Goal: Task Accomplishment & Management: Manage account settings

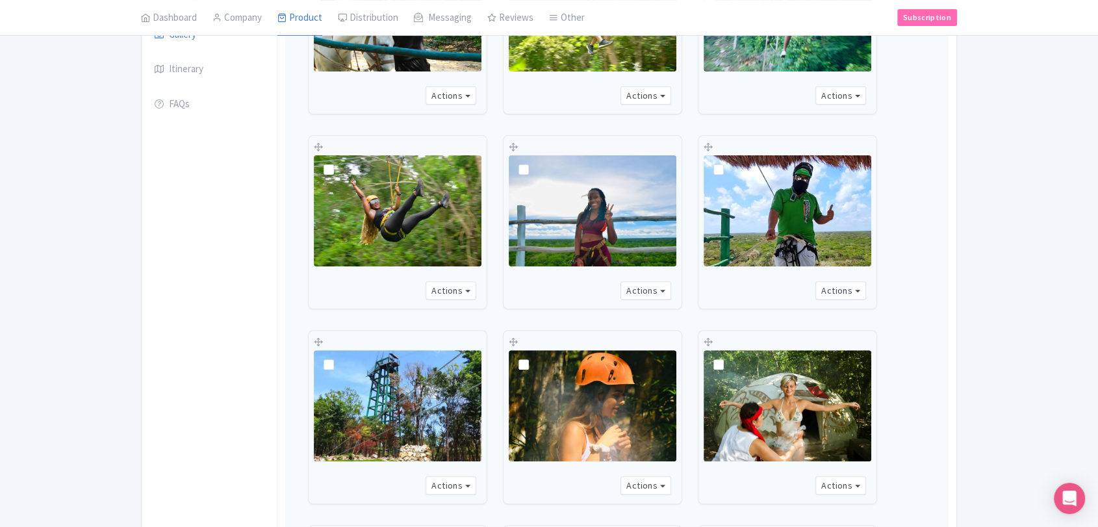
scroll to position [735, 0]
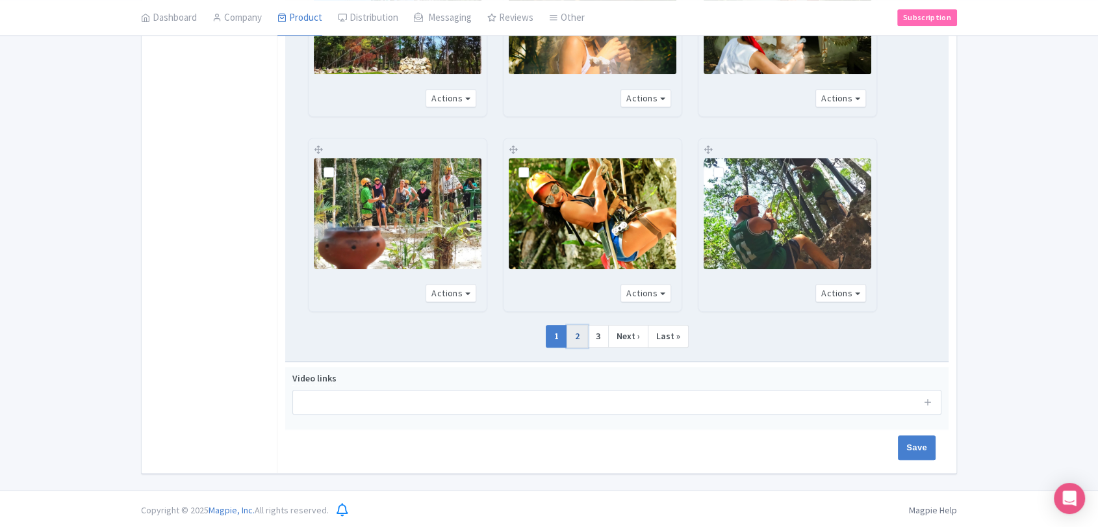
click at [580, 329] on link "2" at bounding box center [576, 336] width 21 height 23
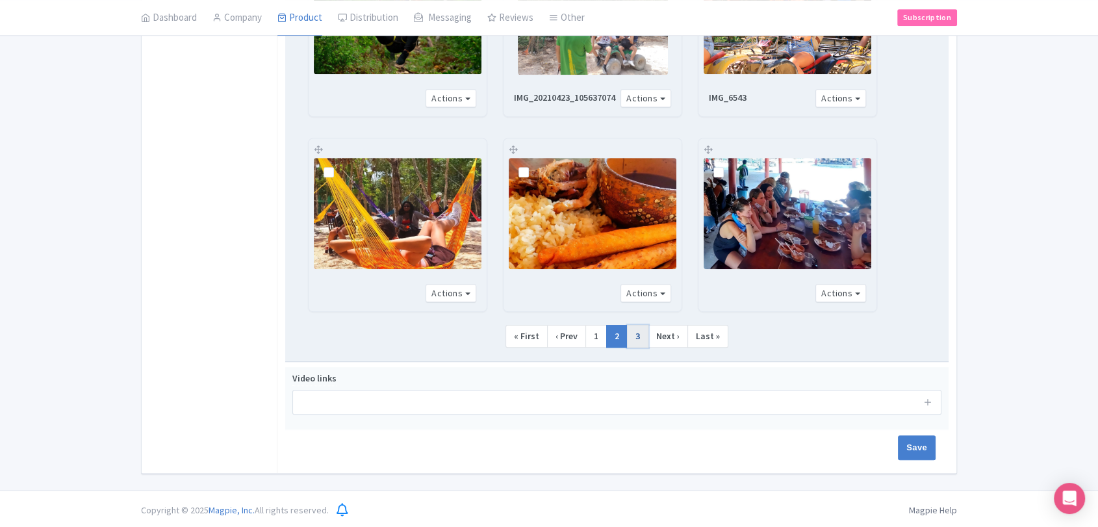
click at [633, 332] on link "3" at bounding box center [637, 336] width 21 height 23
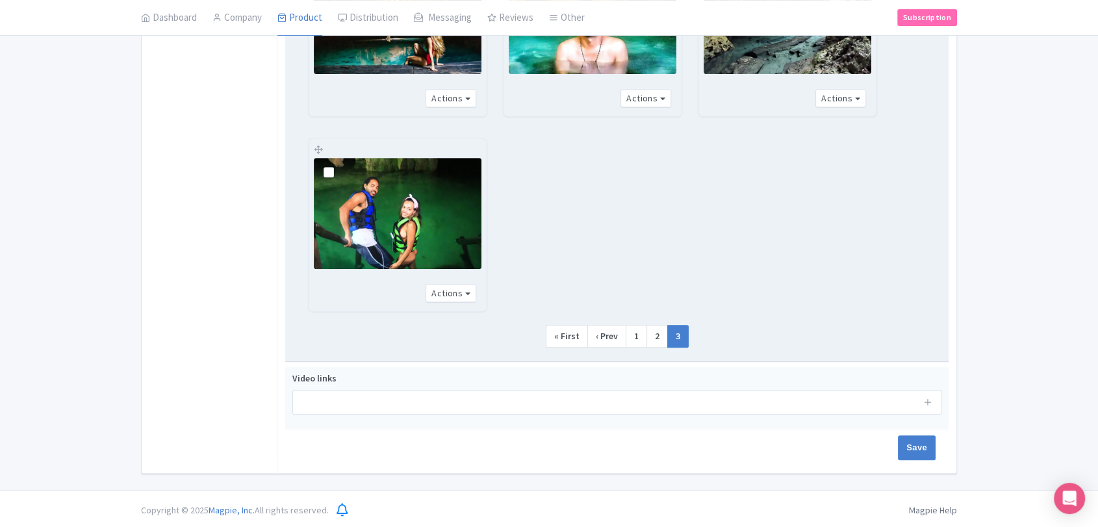
scroll to position [540, 0]
click at [627, 337] on link "1" at bounding box center [636, 336] width 21 height 23
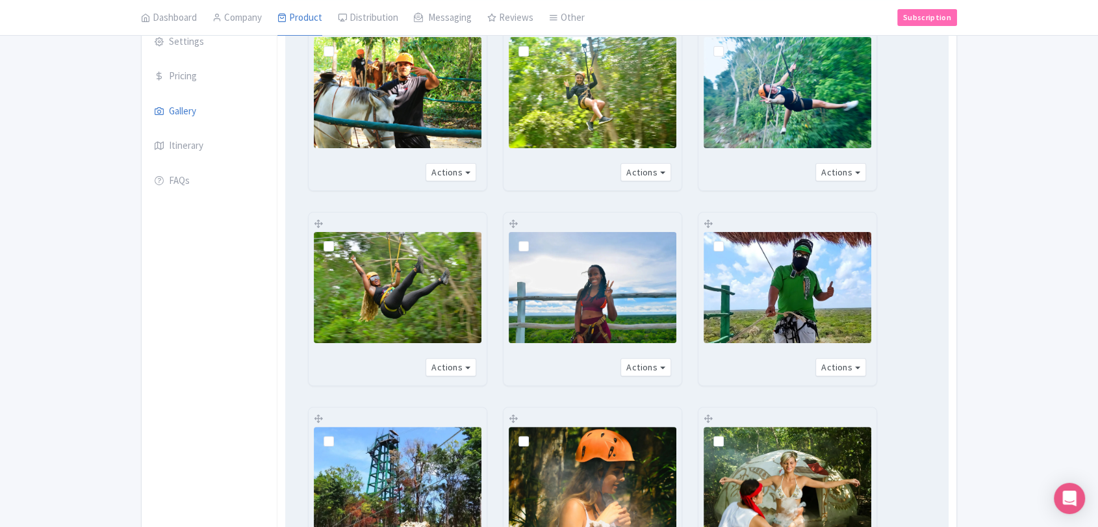
scroll to position [288, 0]
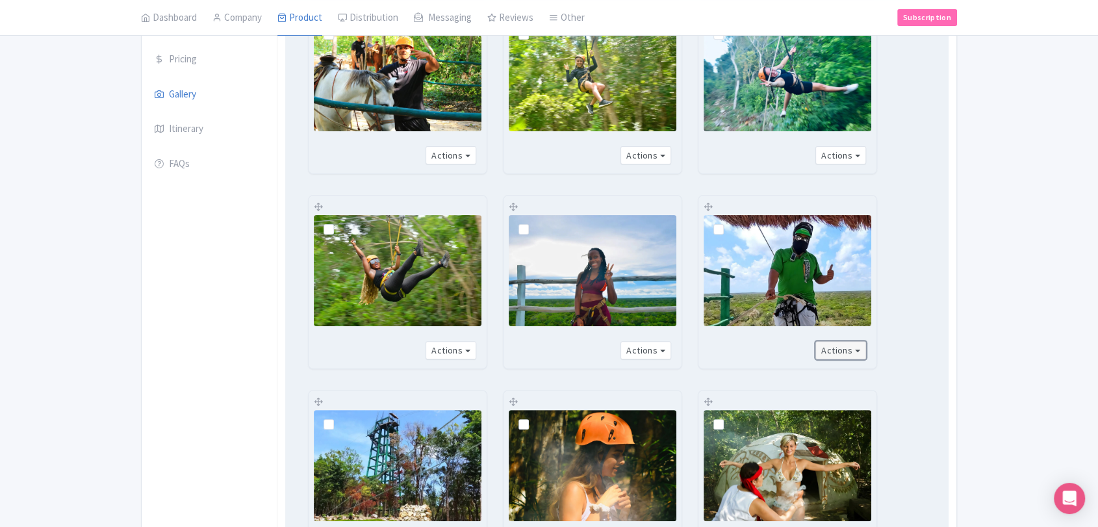
click at [861, 349] on button "Actions" at bounding box center [840, 350] width 51 height 19
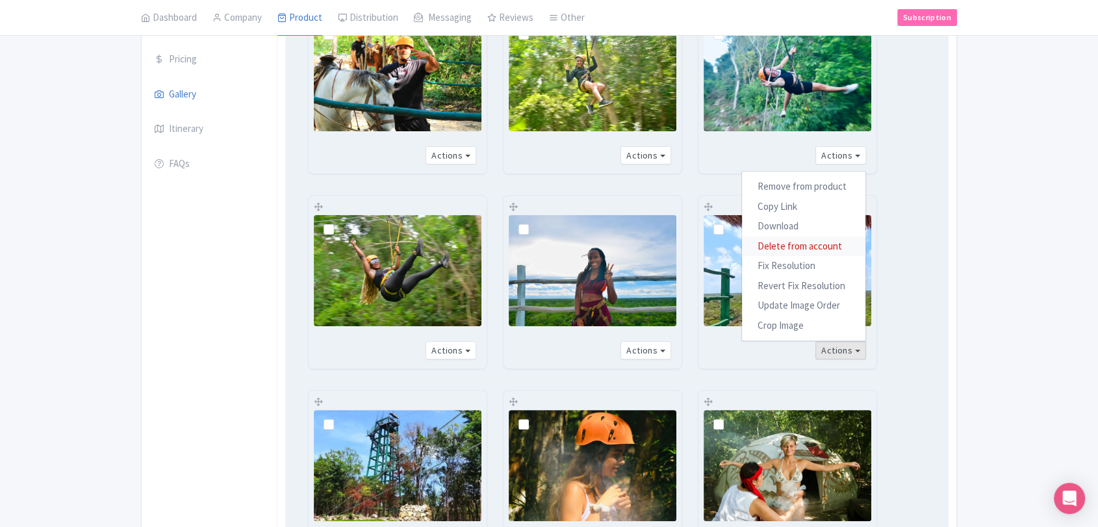
click at [816, 247] on link "Delete from account" at bounding box center [803, 246] width 123 height 20
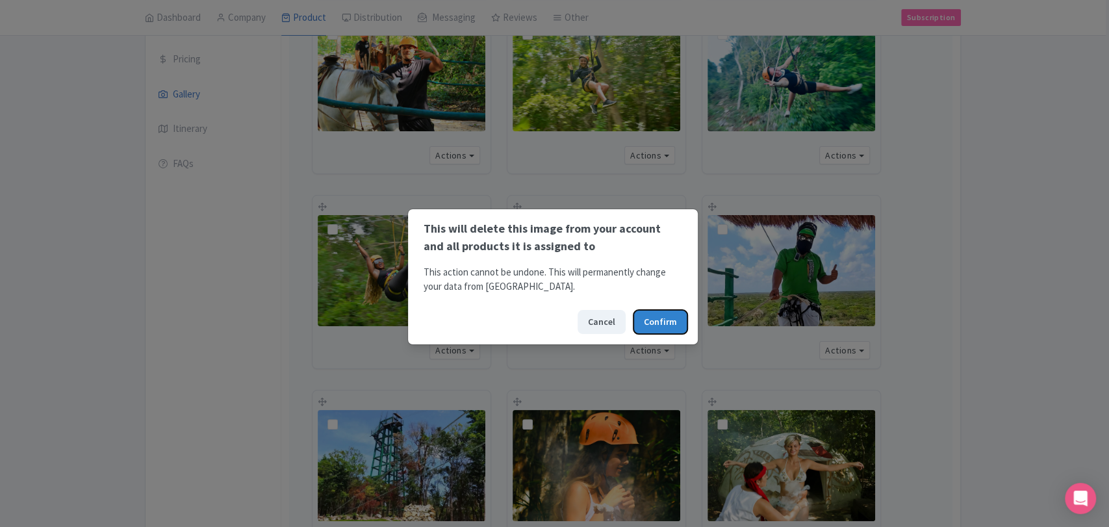
click at [666, 318] on button "Confirm" at bounding box center [660, 322] width 54 height 24
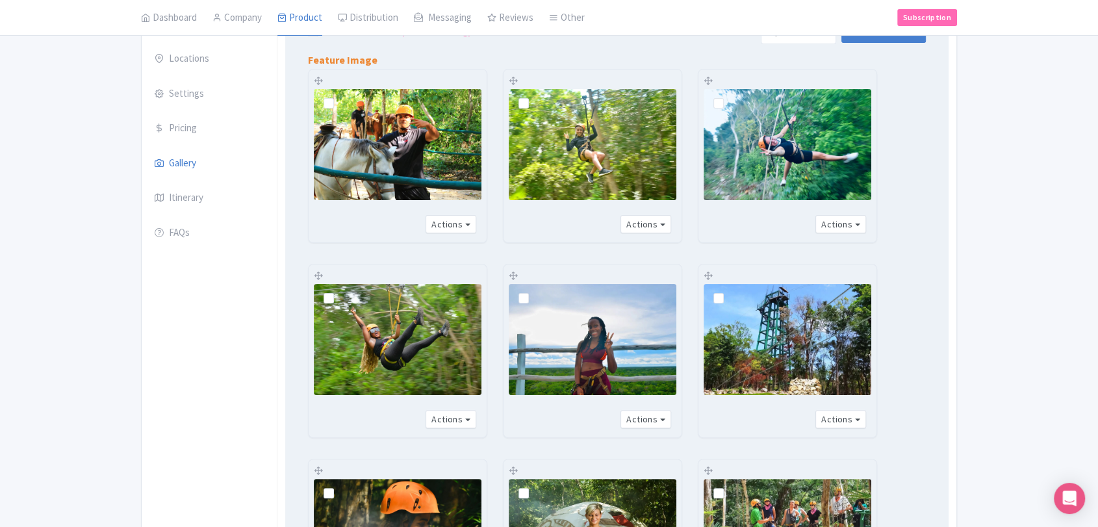
scroll to position [735, 0]
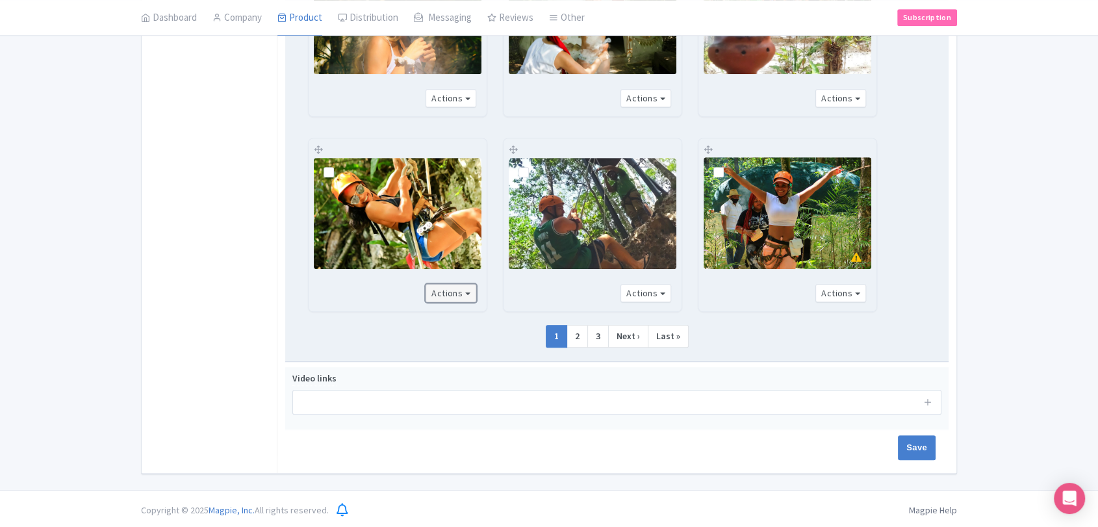
click at [463, 291] on button "Actions" at bounding box center [450, 293] width 51 height 19
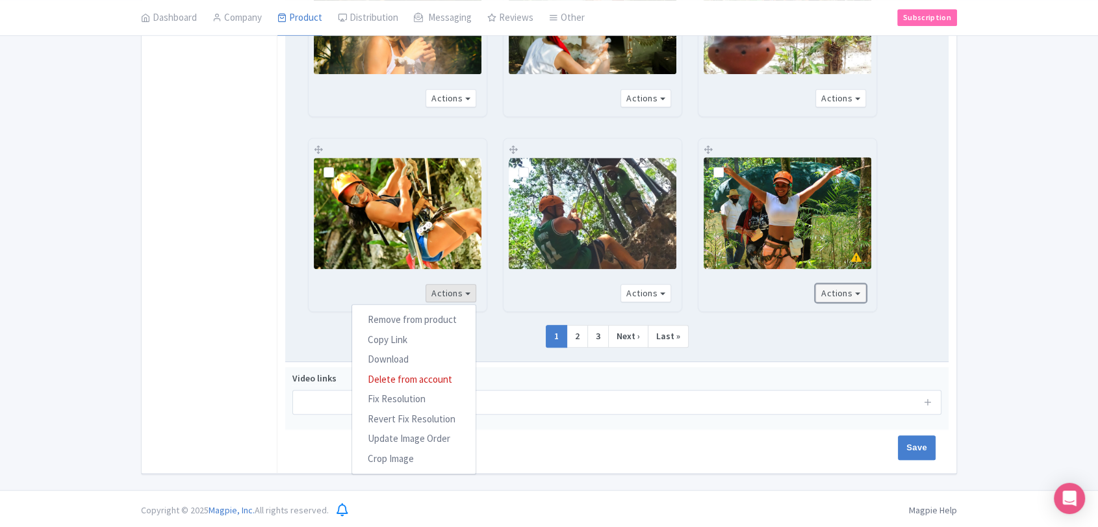
click at [840, 296] on button "Actions" at bounding box center [840, 293] width 51 height 19
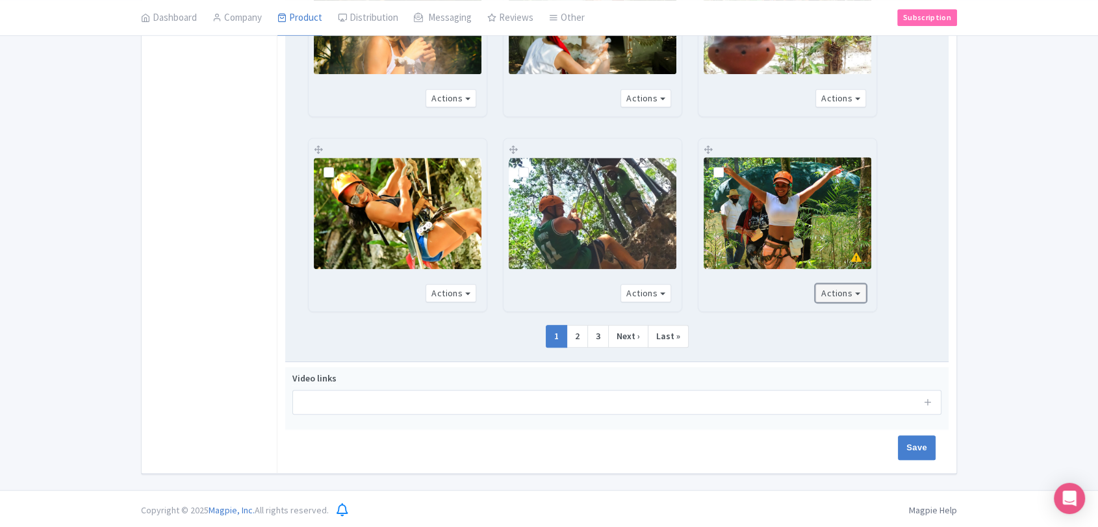
click at [852, 293] on button "Actions" at bounding box center [840, 293] width 51 height 19
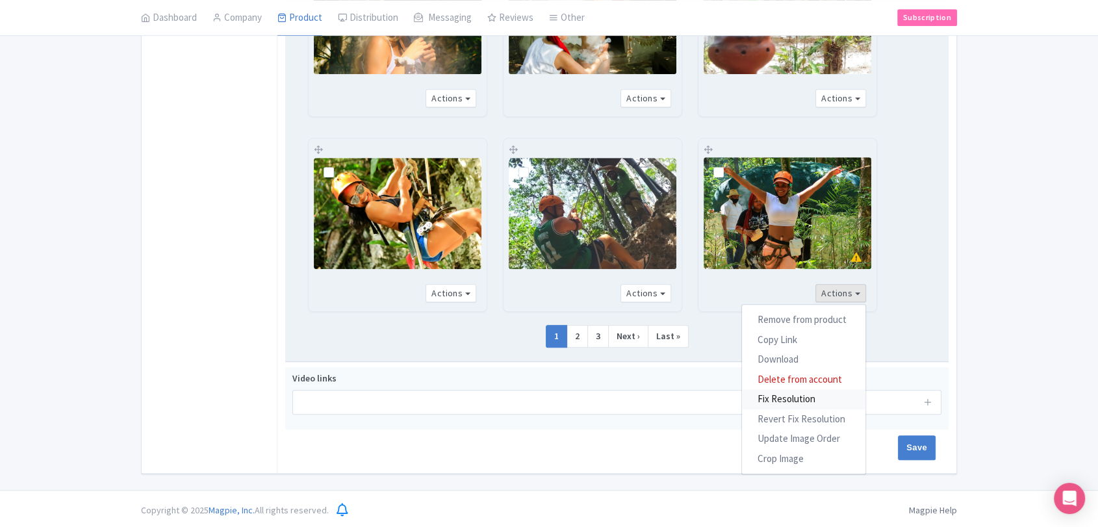
click at [798, 394] on link "Fix Resolution" at bounding box center [803, 399] width 123 height 20
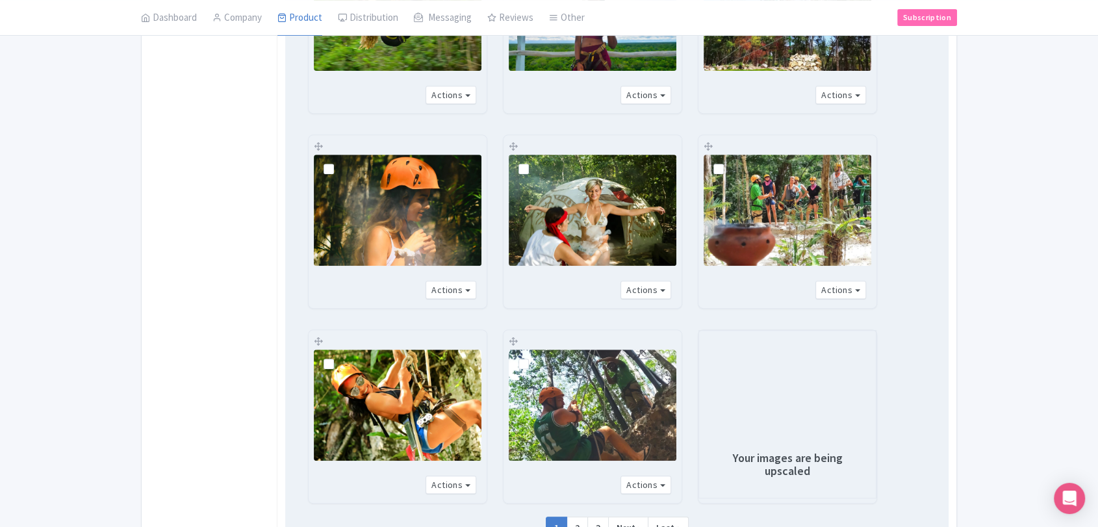
scroll to position [519, 0]
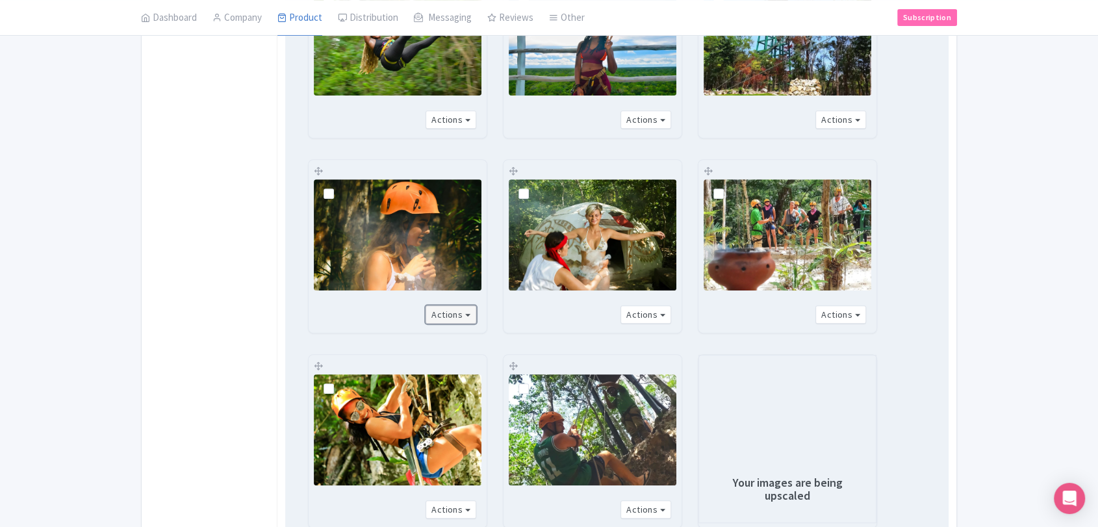
click at [467, 312] on button "Actions" at bounding box center [450, 314] width 51 height 19
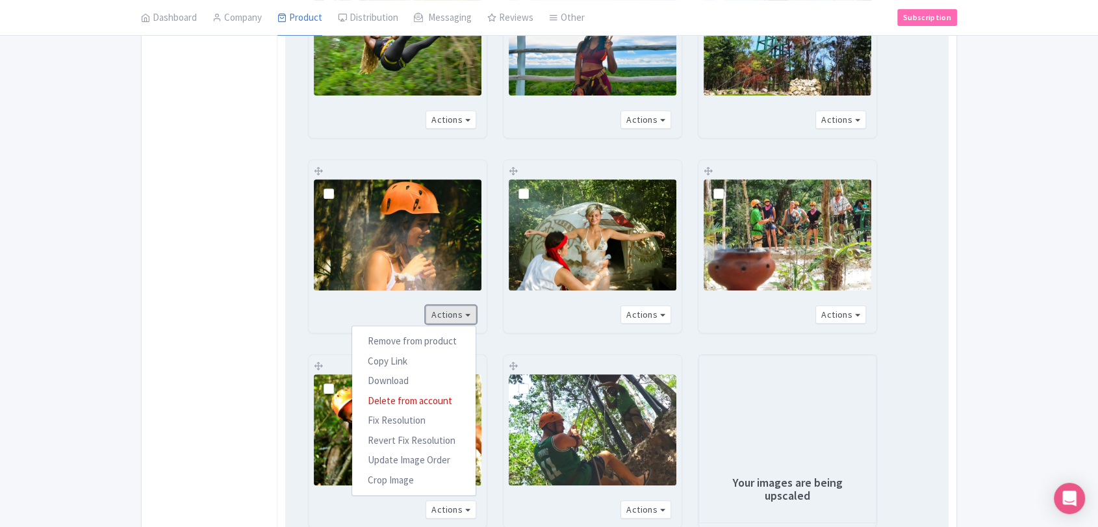
scroll to position [591, 0]
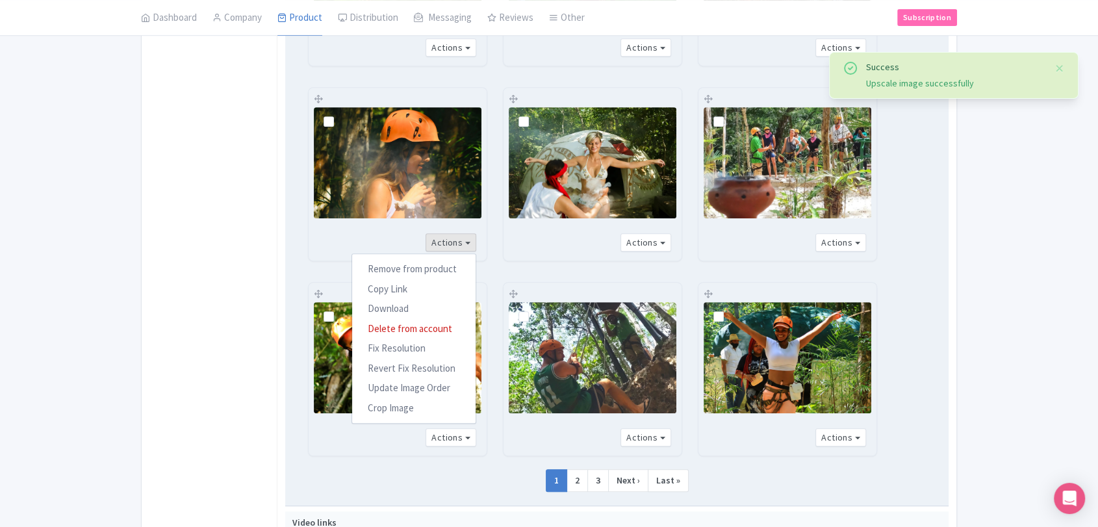
click at [888, 340] on div "Actions Remove from product Copy Link https://media-cdn.tripadvisor.com/media/a…" at bounding box center [616, 78] width 649 height 767
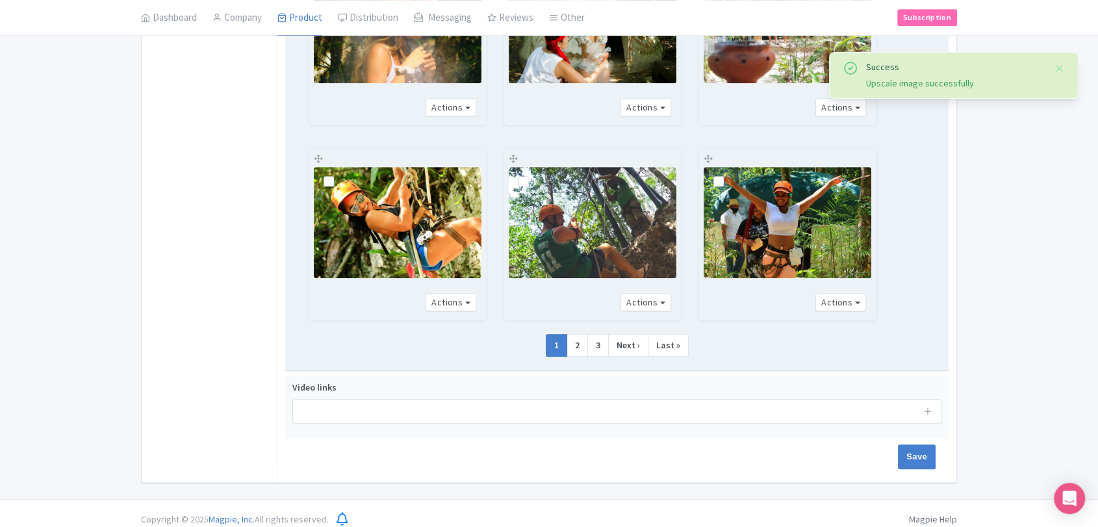
scroll to position [735, 0]
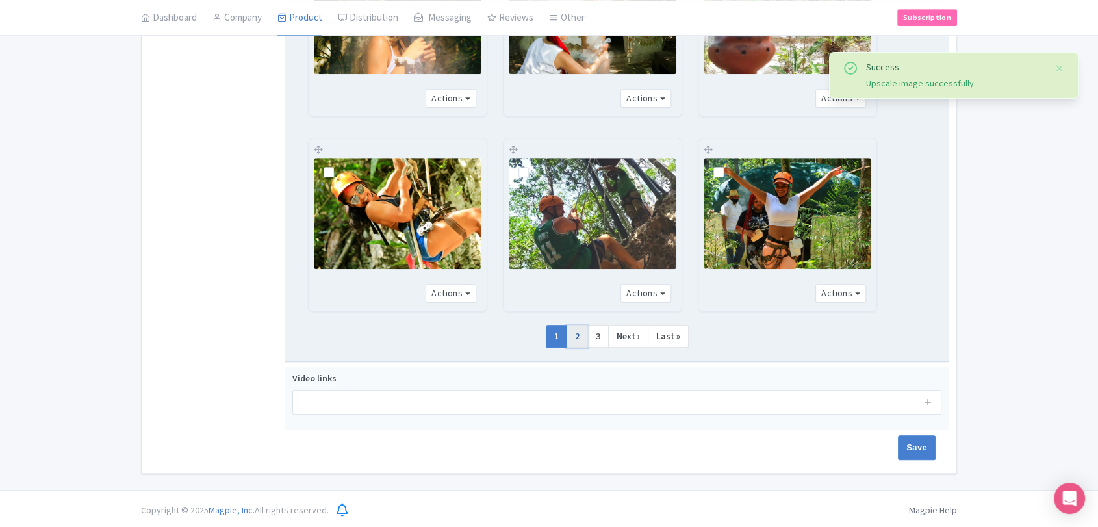
click at [579, 339] on link "2" at bounding box center [576, 336] width 21 height 23
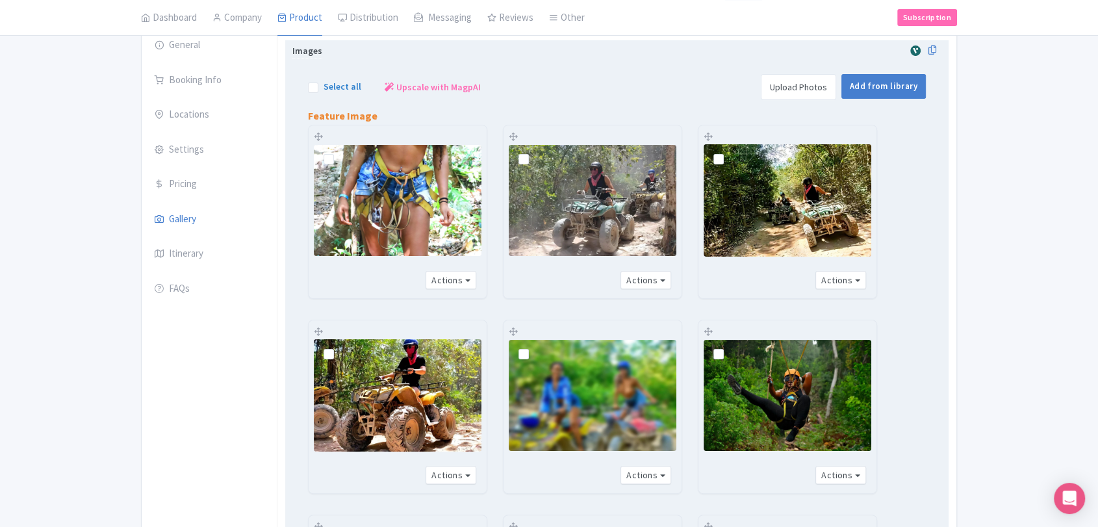
scroll to position [86, 0]
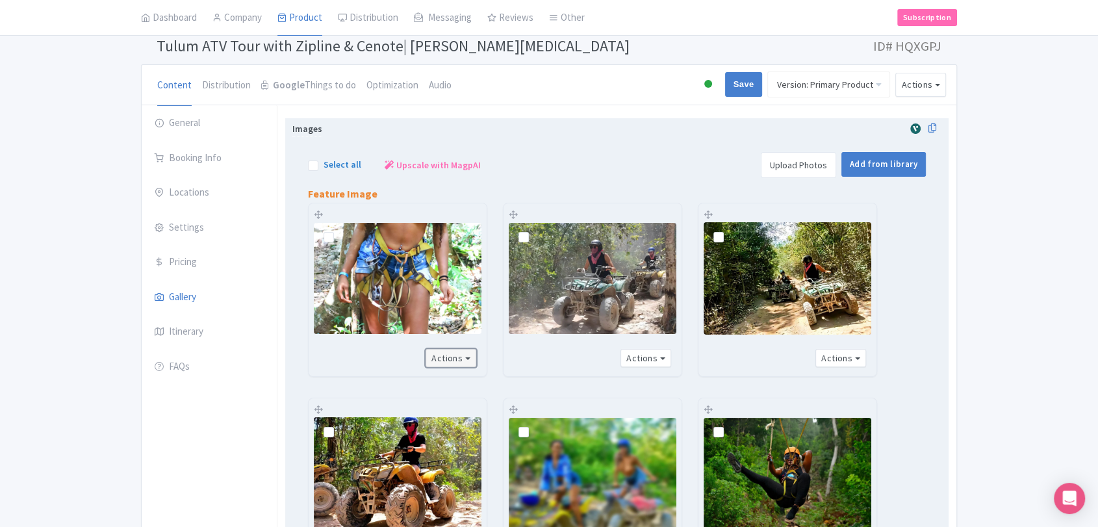
click at [466, 359] on button "Actions" at bounding box center [450, 358] width 51 height 19
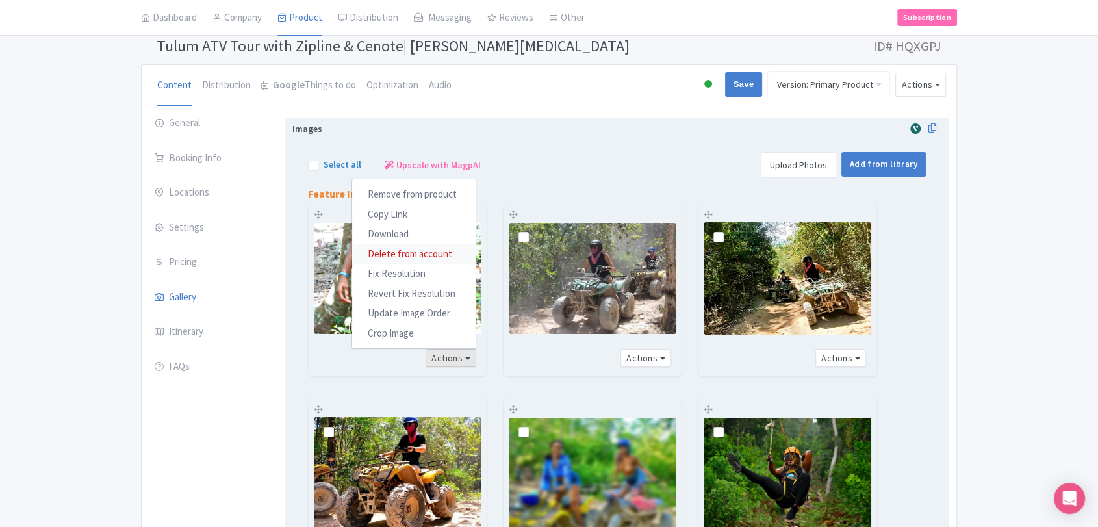
click at [416, 253] on link "Delete from account" at bounding box center [413, 254] width 123 height 20
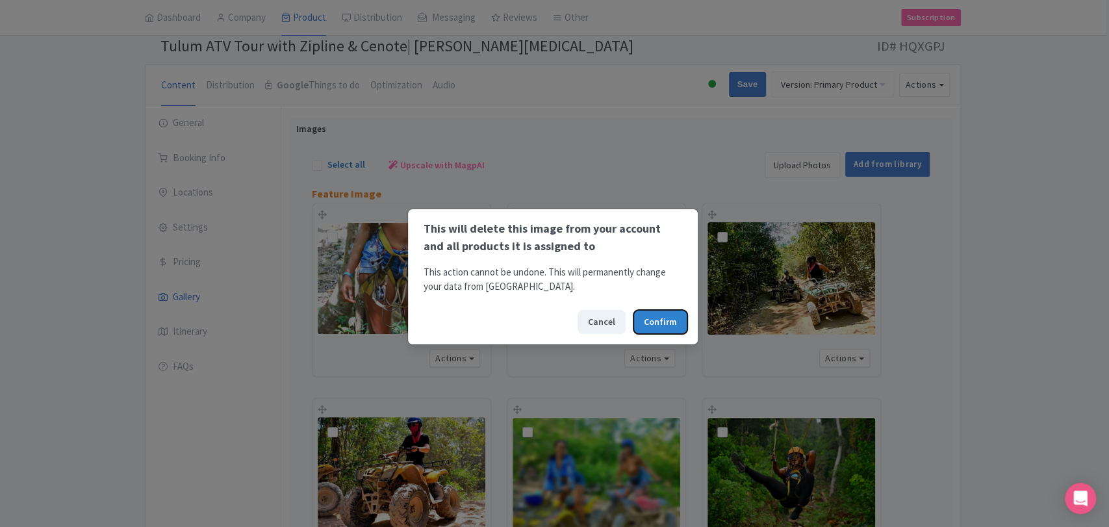
click at [655, 318] on button "Confirm" at bounding box center [660, 322] width 54 height 24
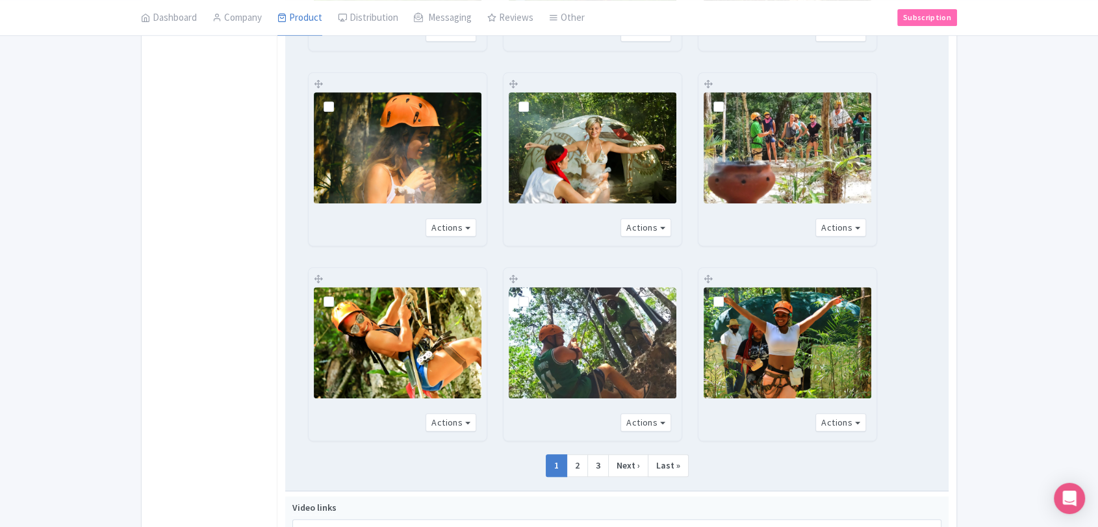
scroll to position [735, 0]
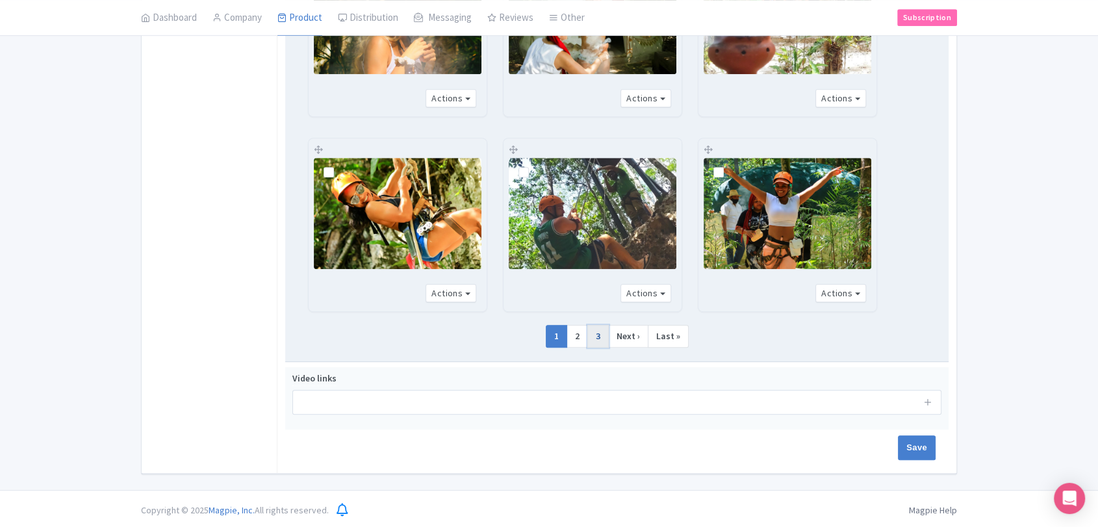
click at [605, 337] on link "3" at bounding box center [597, 336] width 21 height 23
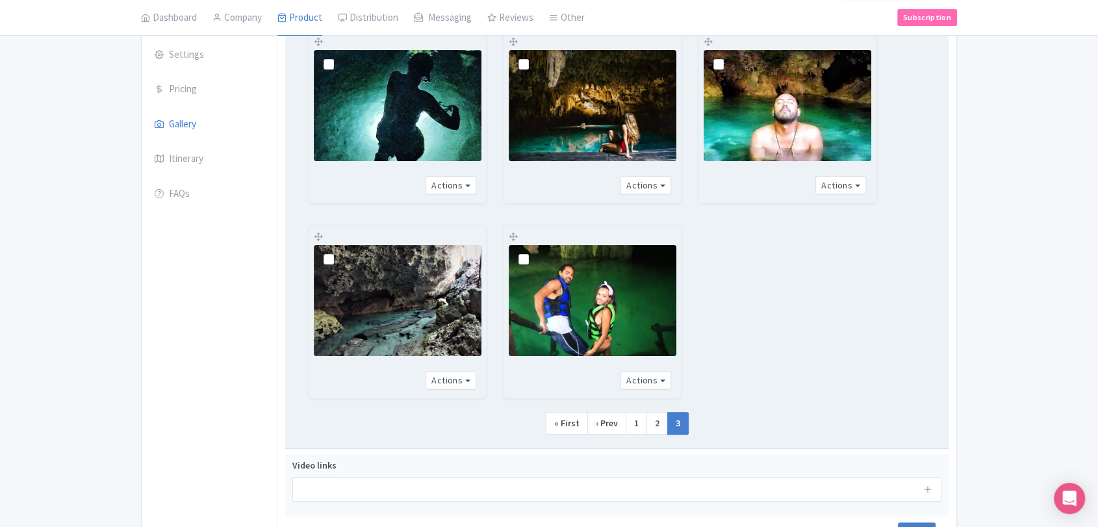
scroll to position [346, 0]
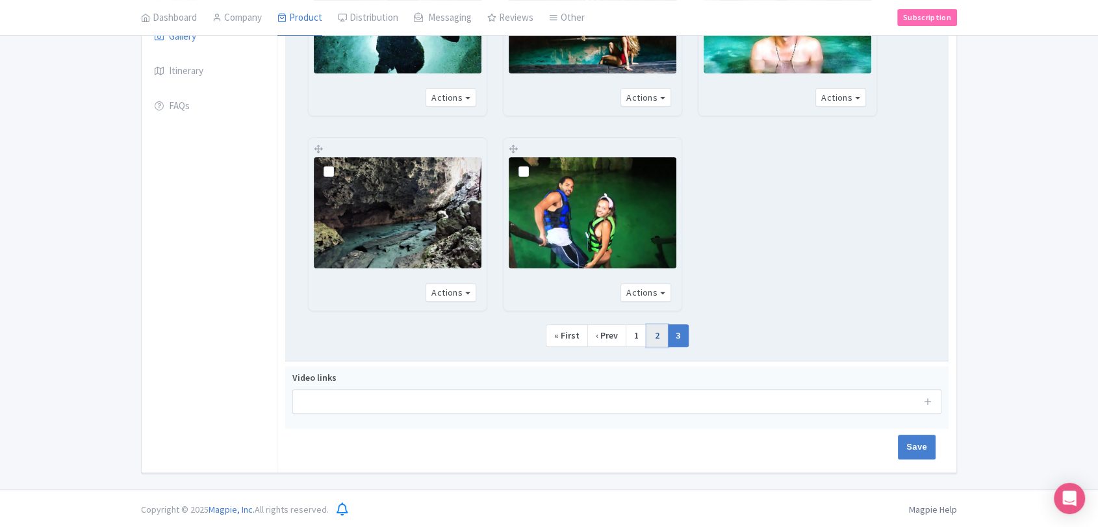
click at [655, 338] on link "2" at bounding box center [656, 335] width 21 height 23
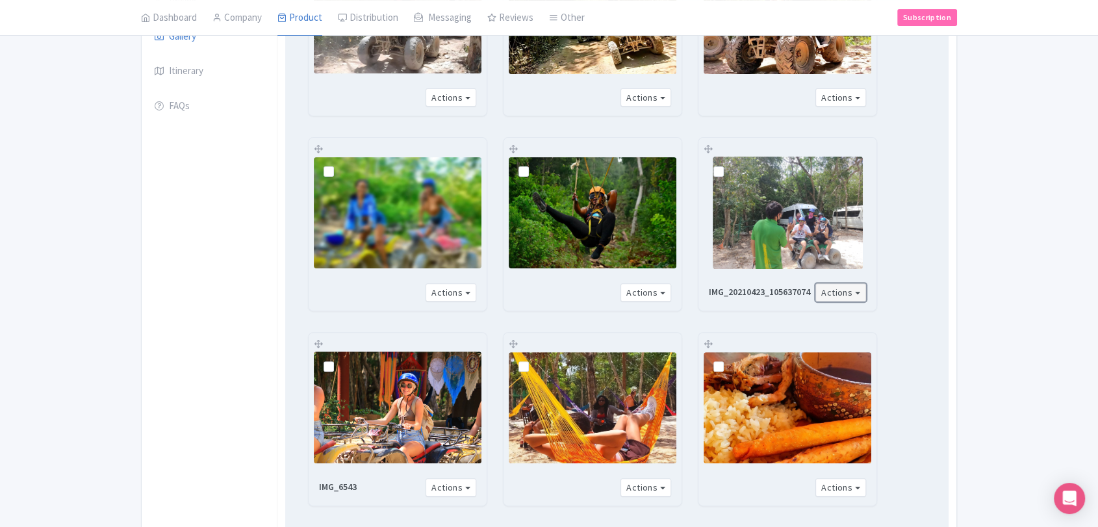
click at [852, 283] on button "Actions" at bounding box center [840, 292] width 51 height 19
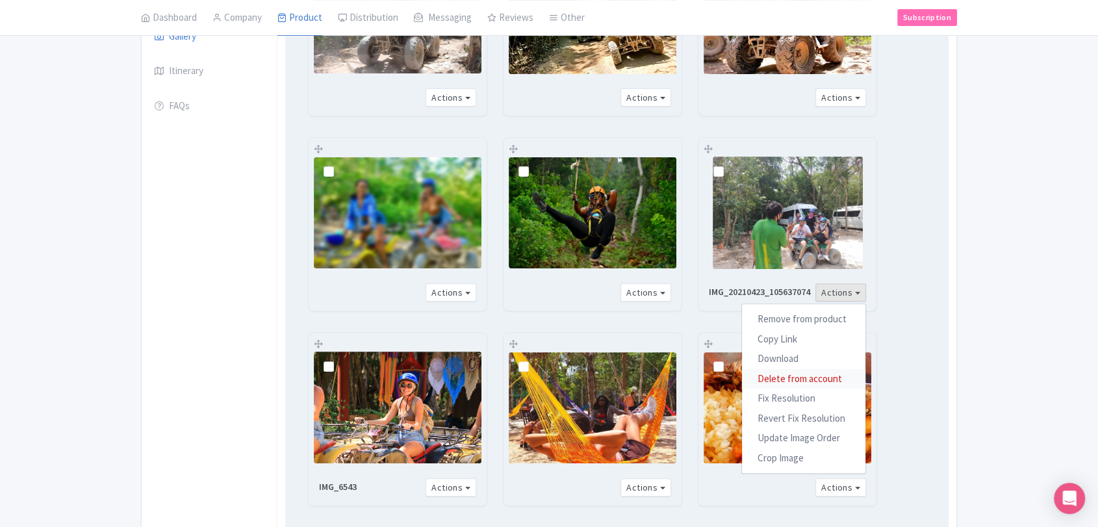
click at [798, 377] on link "Delete from account" at bounding box center [803, 378] width 123 height 20
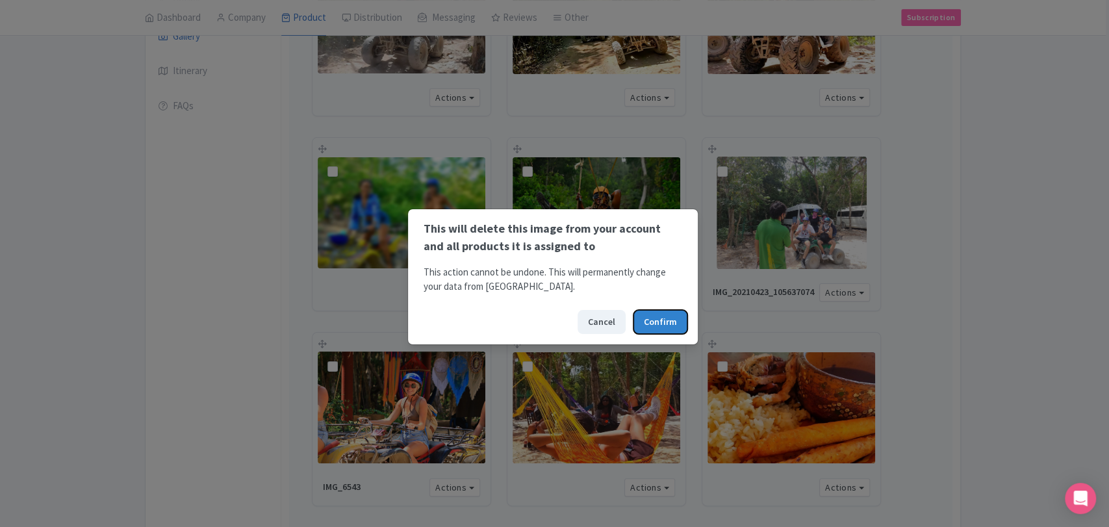
click at [677, 319] on button "Confirm" at bounding box center [660, 322] width 54 height 24
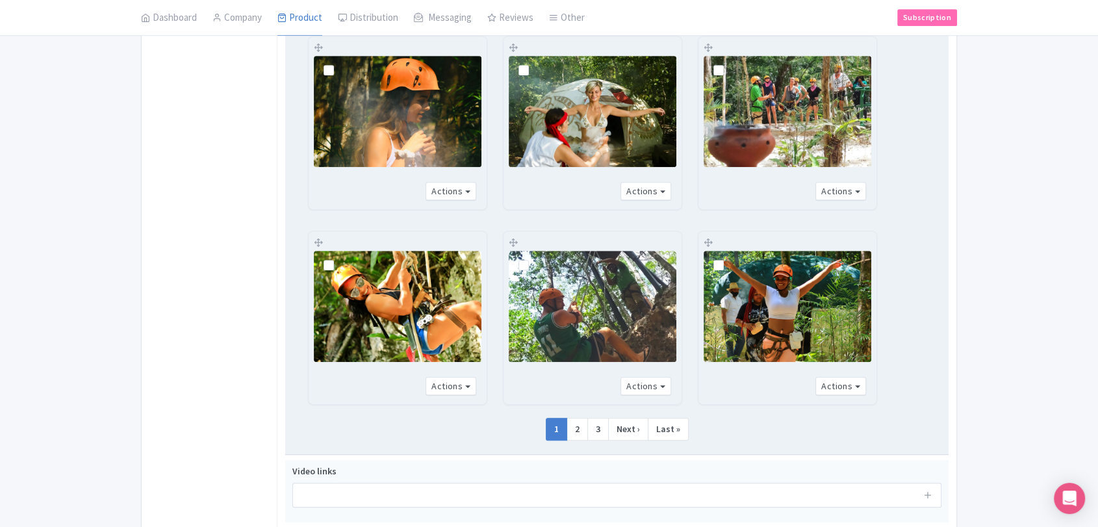
scroll to position [735, 0]
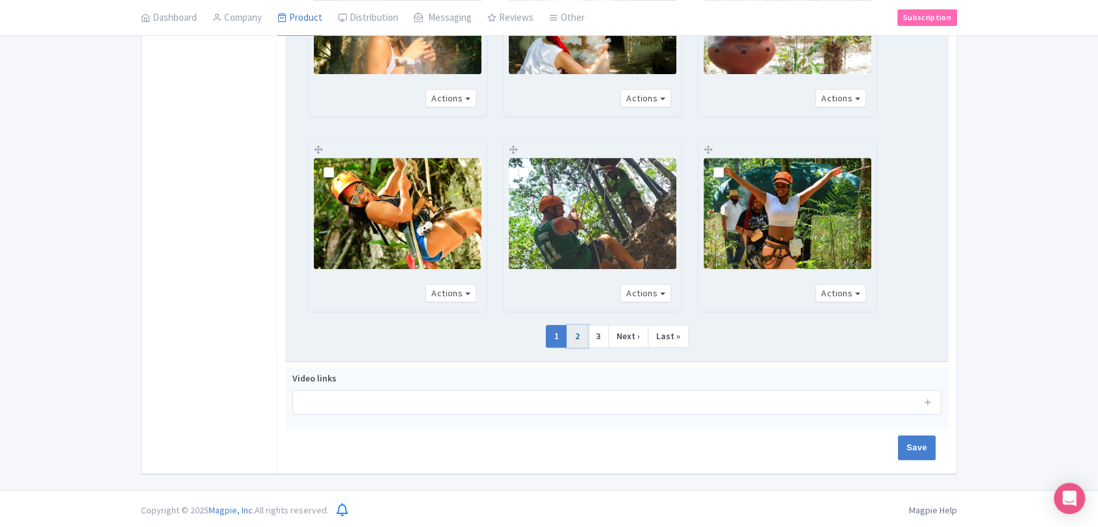
click at [584, 333] on link "2" at bounding box center [576, 336] width 21 height 23
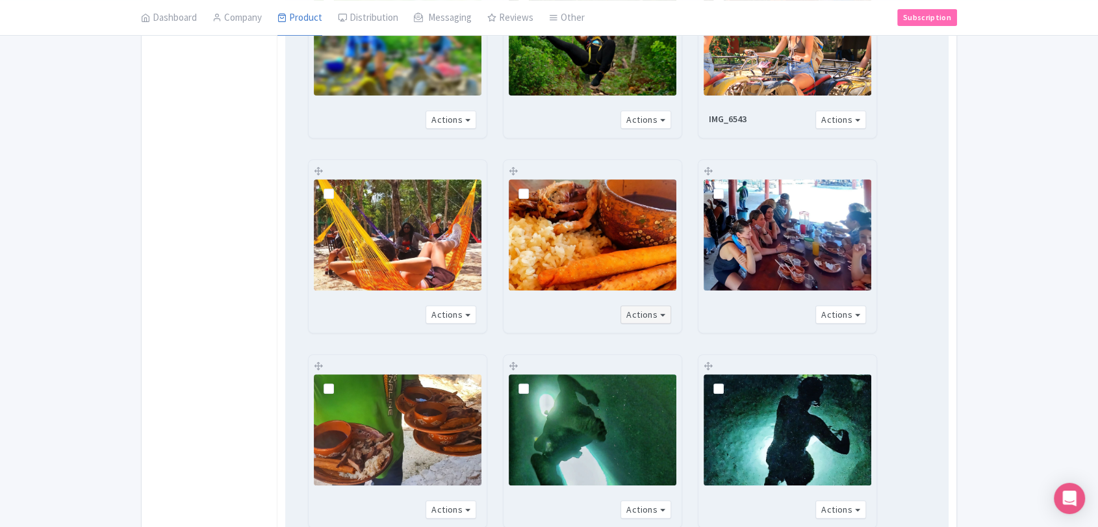
scroll to position [230, 0]
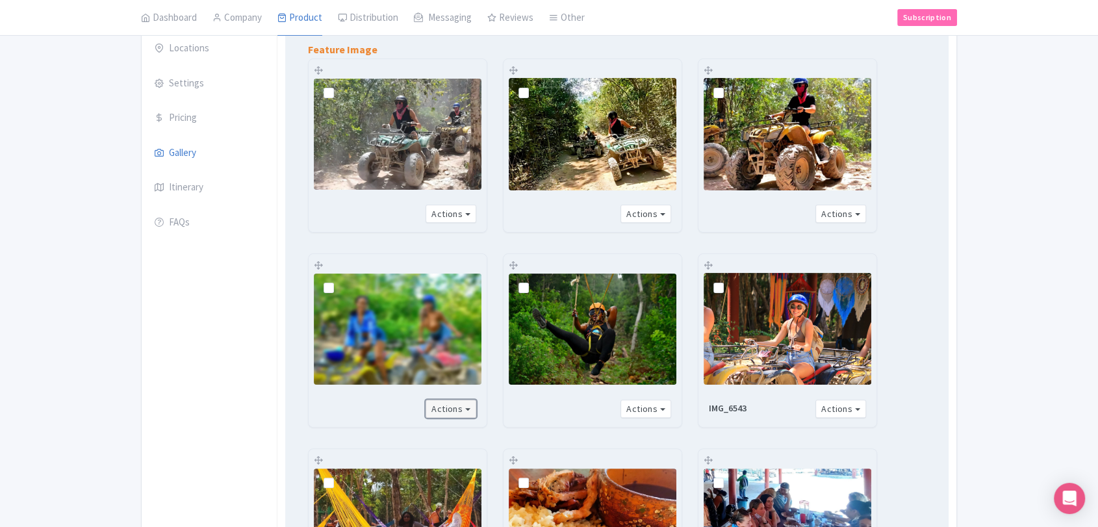
click at [453, 406] on button "Actions" at bounding box center [450, 409] width 51 height 19
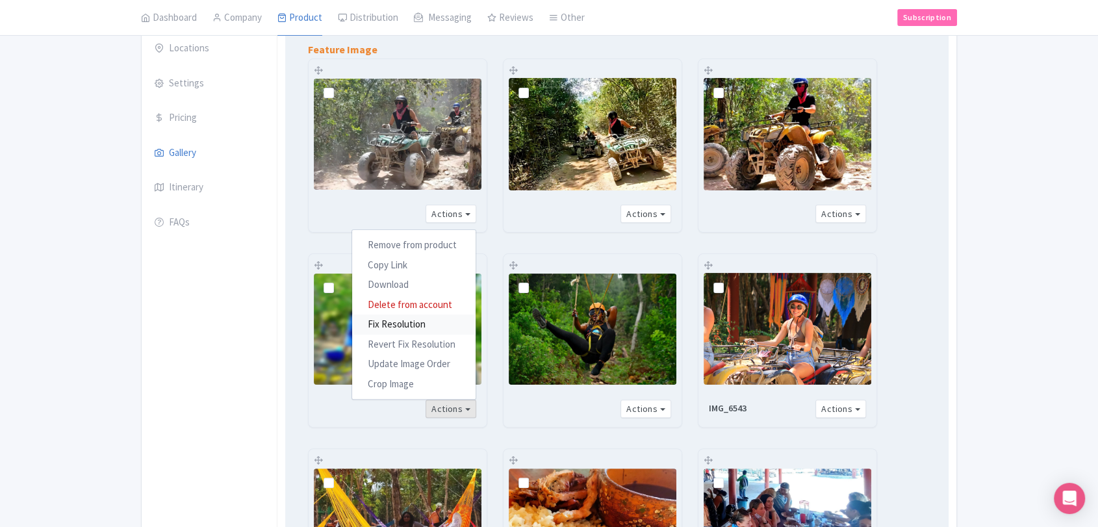
click at [405, 325] on link "Fix Resolution" at bounding box center [413, 324] width 123 height 20
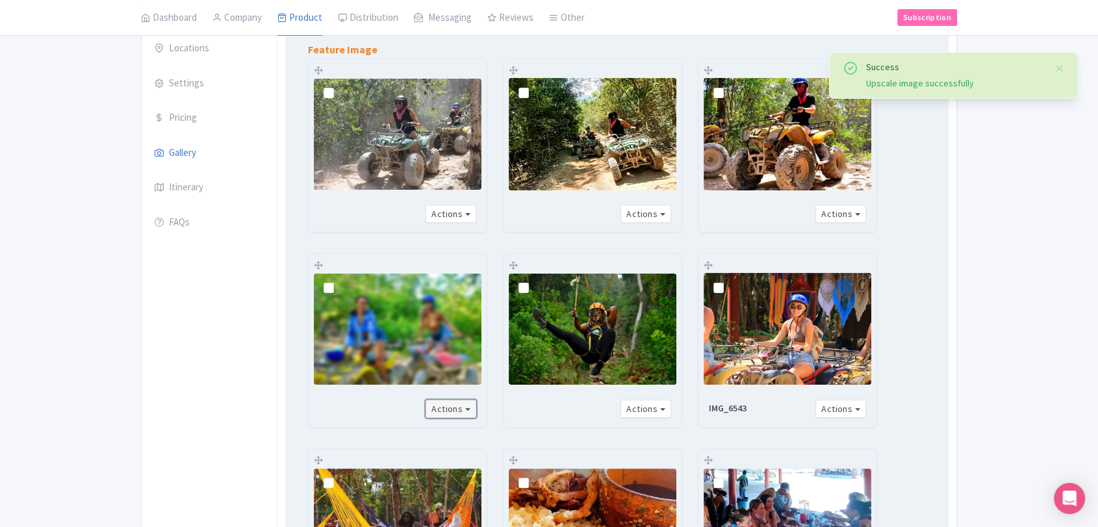
click at [456, 411] on button "Actions" at bounding box center [450, 409] width 51 height 19
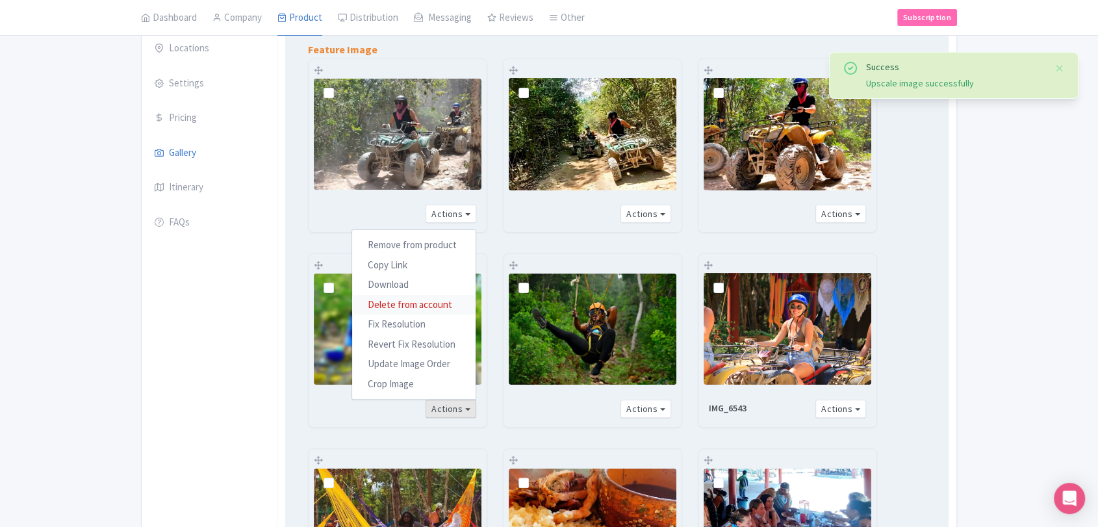
click at [406, 303] on link "Delete from account" at bounding box center [413, 304] width 123 height 20
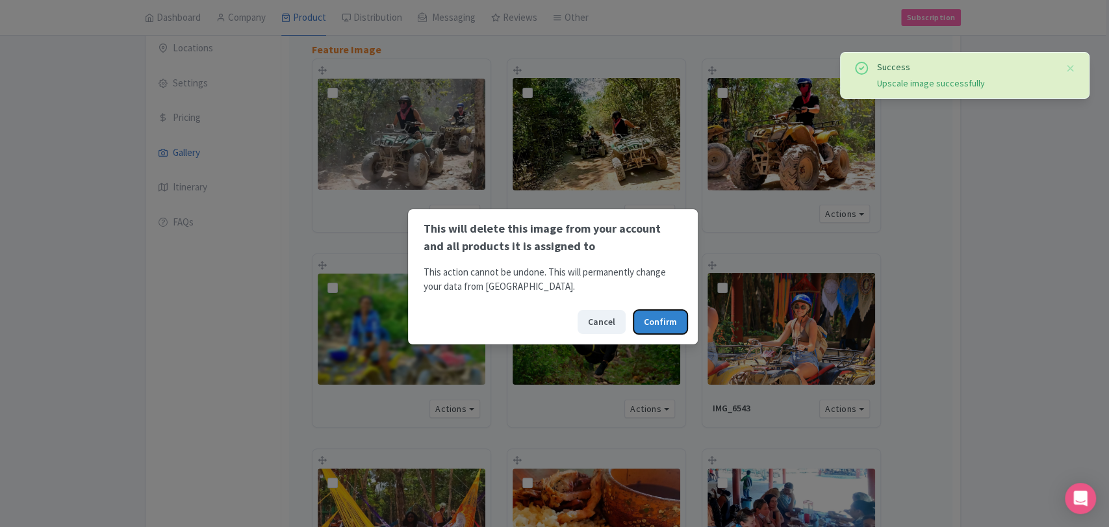
click at [653, 311] on button "Confirm" at bounding box center [660, 322] width 54 height 24
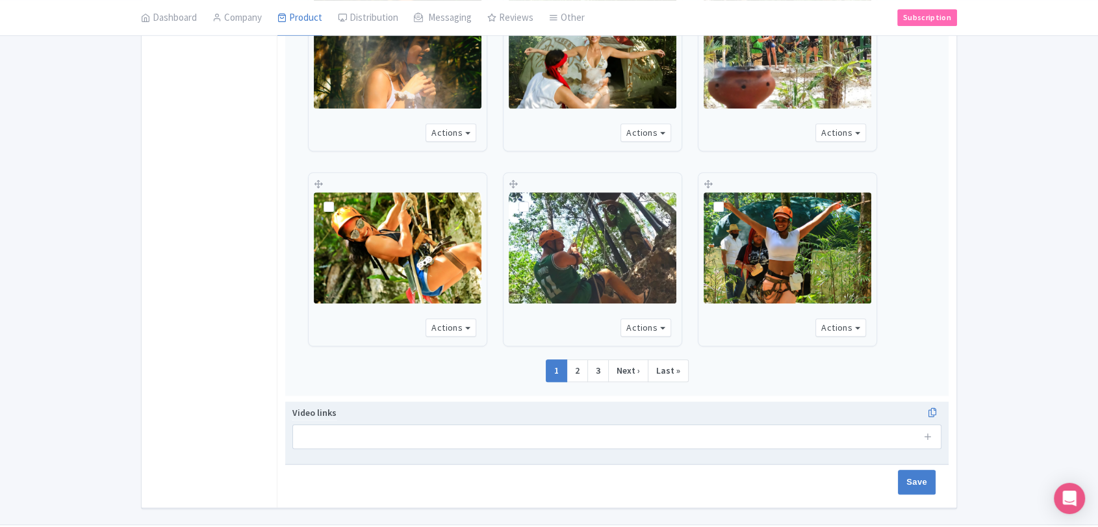
scroll to position [726, 0]
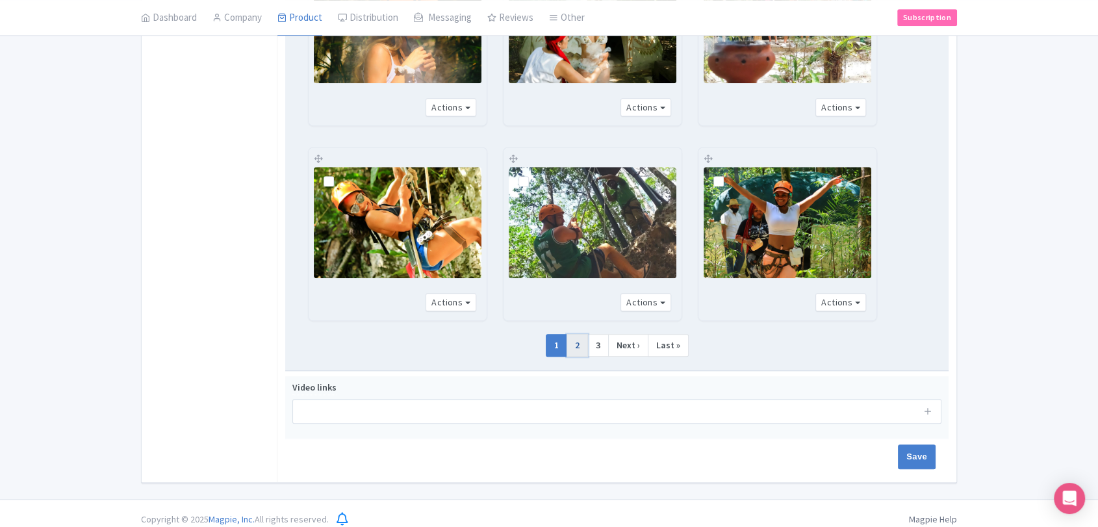
click at [587, 349] on link "2" at bounding box center [576, 345] width 21 height 23
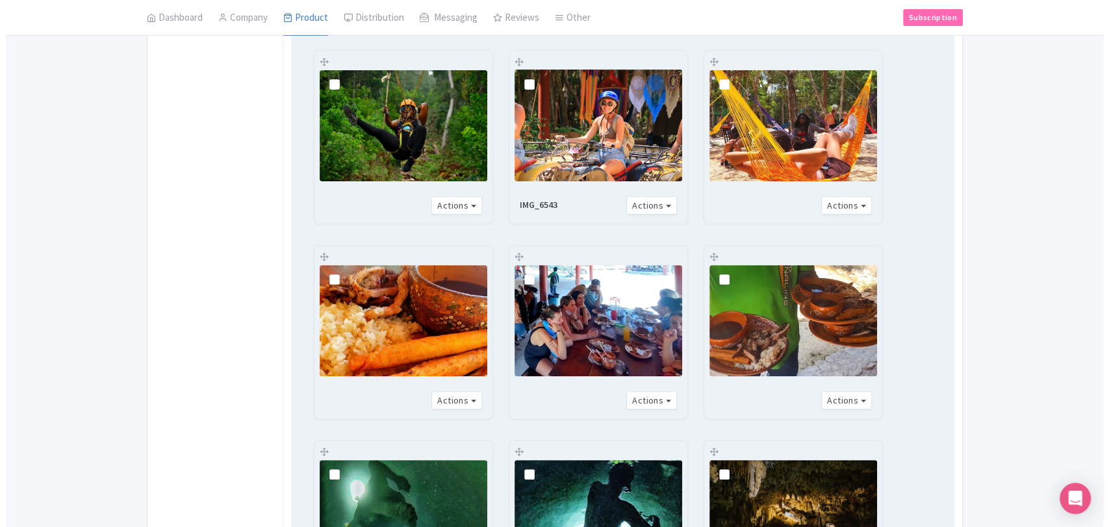
scroll to position [149, 0]
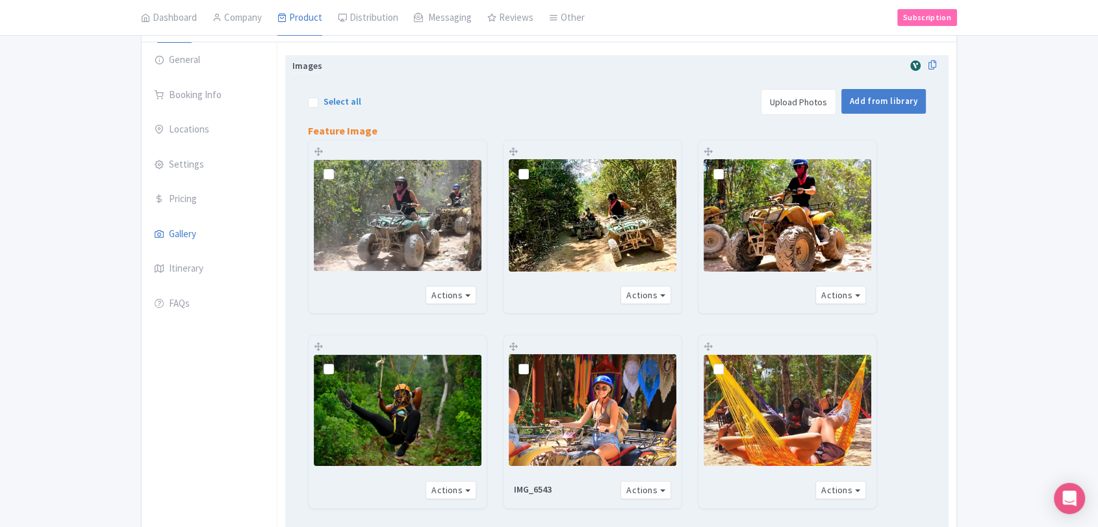
drag, startPoint x: 429, startPoint y: 152, endPoint x: 374, endPoint y: 151, distance: 55.2
click at [374, 151] on div "Actions Remove from product Copy Link https://media-cdn.tripadvisor.com/media/a…" at bounding box center [398, 226] width 178 height 173
drag, startPoint x: 322, startPoint y: 151, endPoint x: 339, endPoint y: 145, distance: 17.9
click at [348, 145] on div "Actions Remove from product Copy Link https://media-cdn.tripadvisor.com/media/a…" at bounding box center [398, 226] width 178 height 173
drag, startPoint x: 318, startPoint y: 145, endPoint x: 322, endPoint y: 179, distance: 34.7
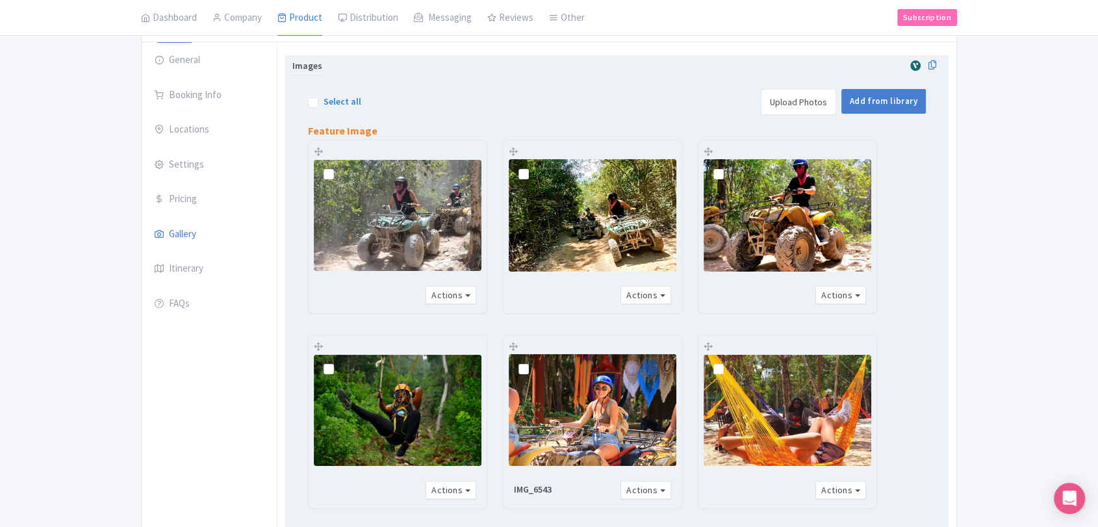
click at [322, 179] on div "Actions Remove from product Copy Link https://media-cdn.tripadvisor.com/media/a…" at bounding box center [398, 226] width 178 height 173
click at [454, 291] on button "Actions" at bounding box center [450, 295] width 51 height 19
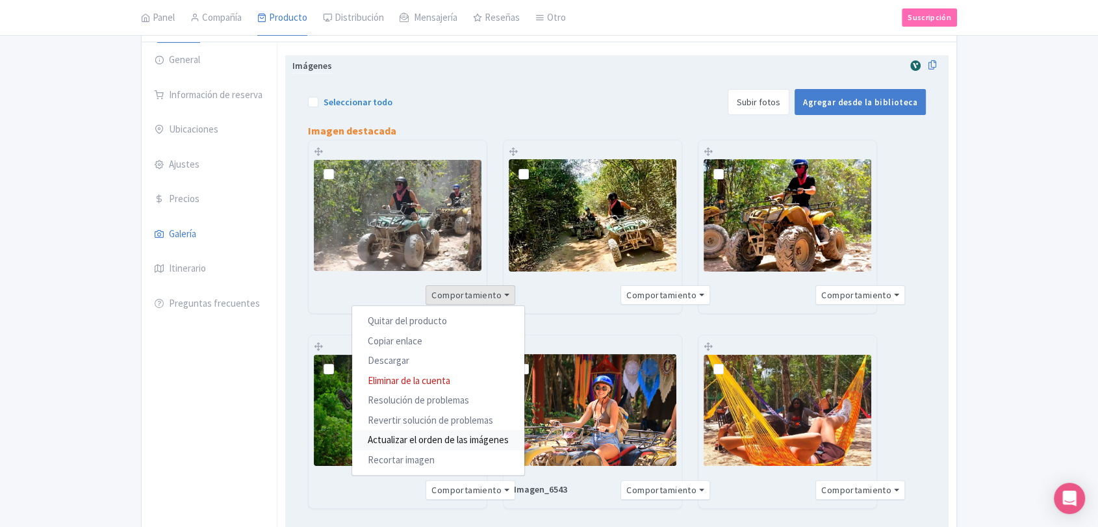
click at [446, 438] on font "Actualizar el orden de las imágenes" at bounding box center [438, 439] width 141 height 12
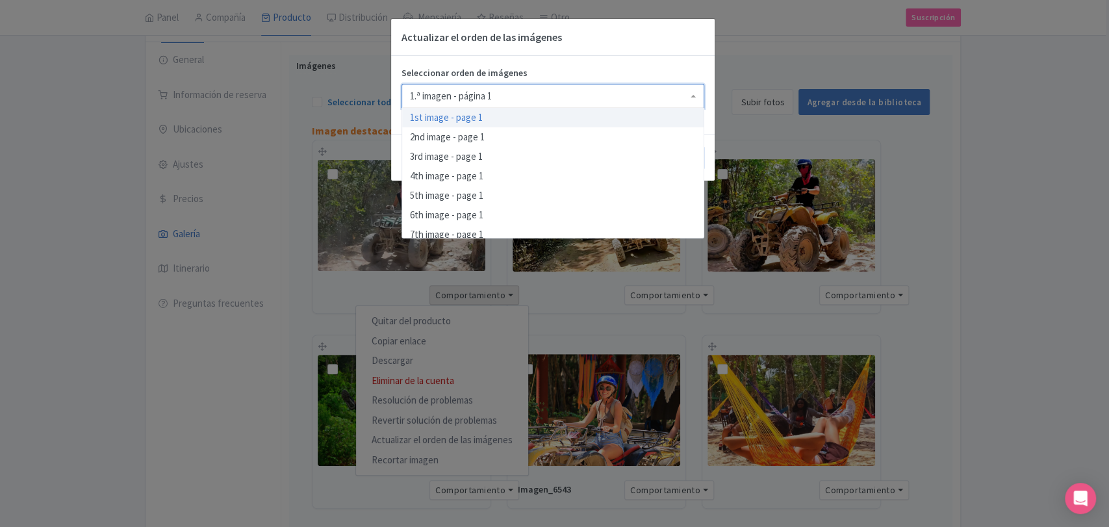
click at [602, 98] on div "1.ª imagen - página 1" at bounding box center [552, 96] width 303 height 25
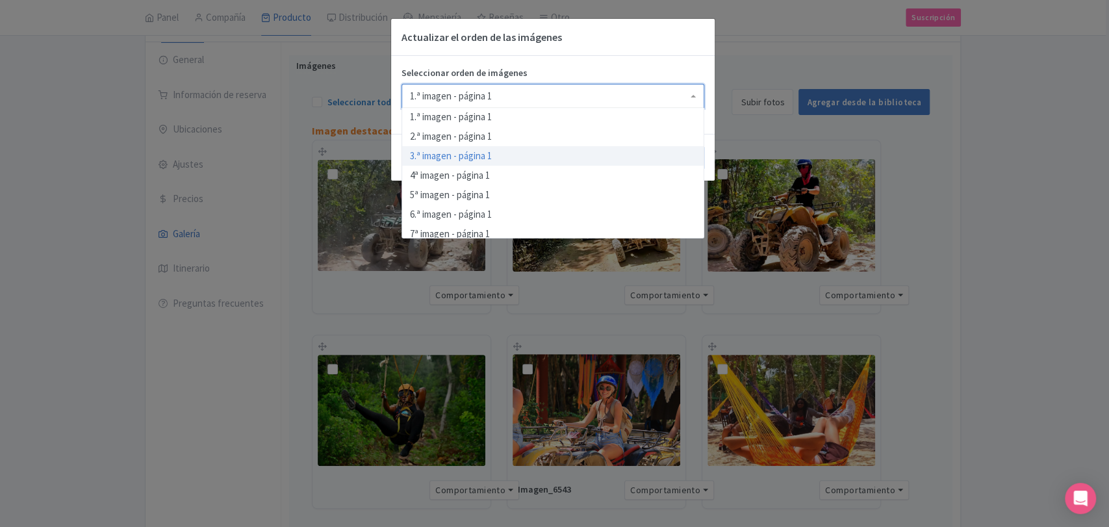
scroll to position [0, 0]
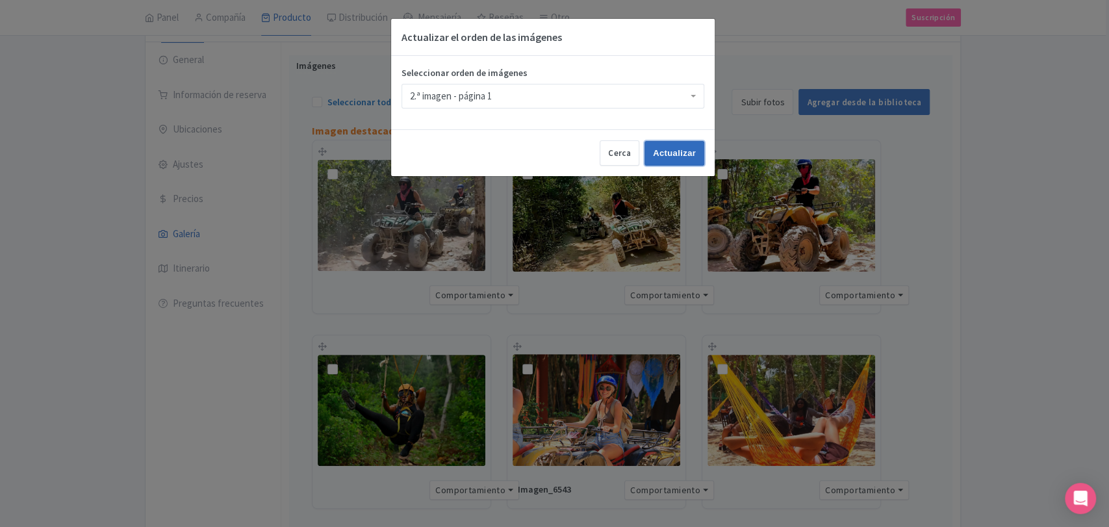
click at [665, 159] on input "Actualizar" at bounding box center [674, 153] width 60 height 25
type input "Update"
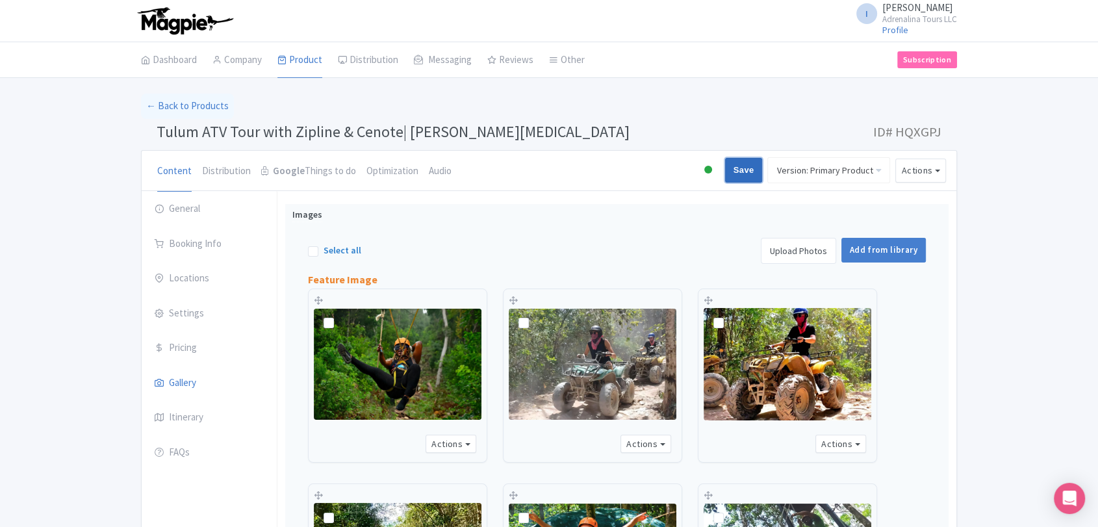
click at [752, 179] on input "Save" at bounding box center [744, 170] width 38 height 25
type input "Saving..."
click at [897, 178] on button "Actions" at bounding box center [920, 171] width 51 height 24
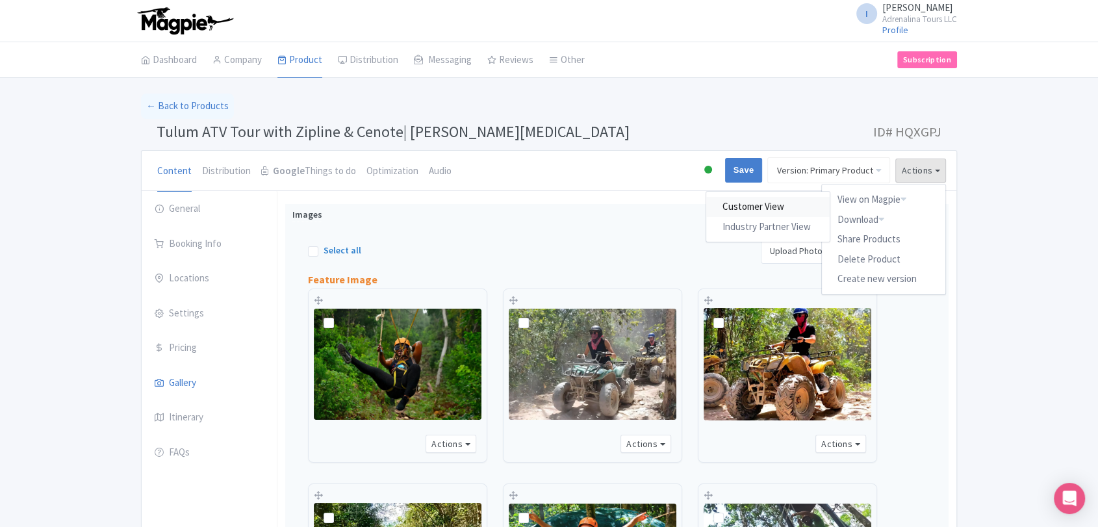
click at [794, 204] on link "Customer View" at bounding box center [768, 207] width 123 height 20
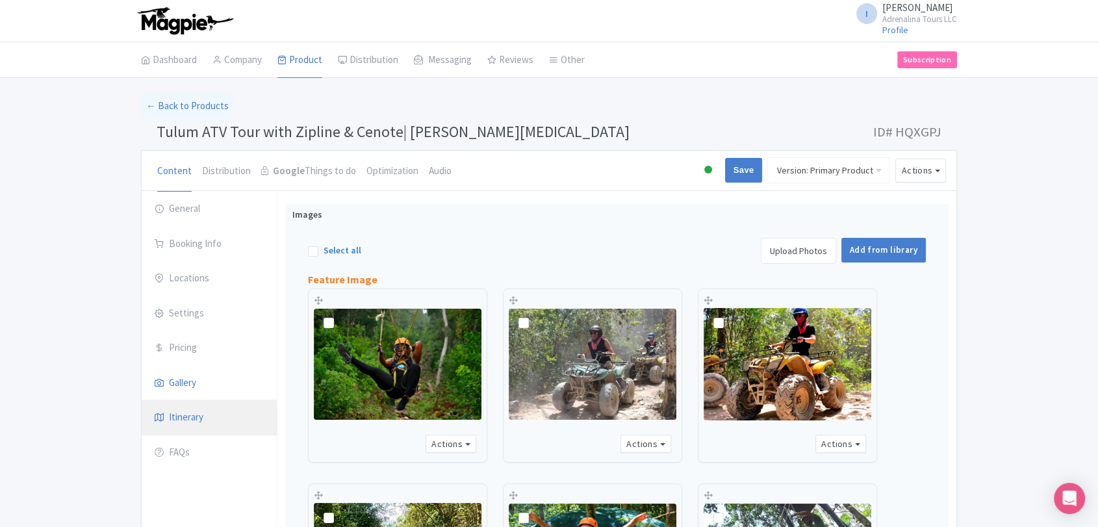
click at [193, 414] on link "Itinerary" at bounding box center [209, 418] width 135 height 36
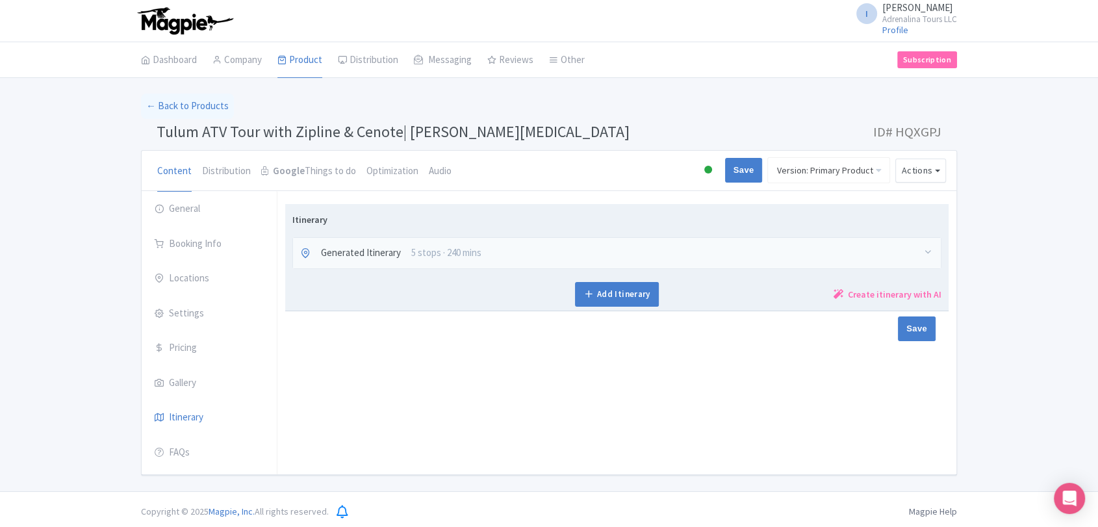
click at [702, 255] on div "Generated Itinerary 5 stops · 240 mins" at bounding box center [617, 253] width 648 height 31
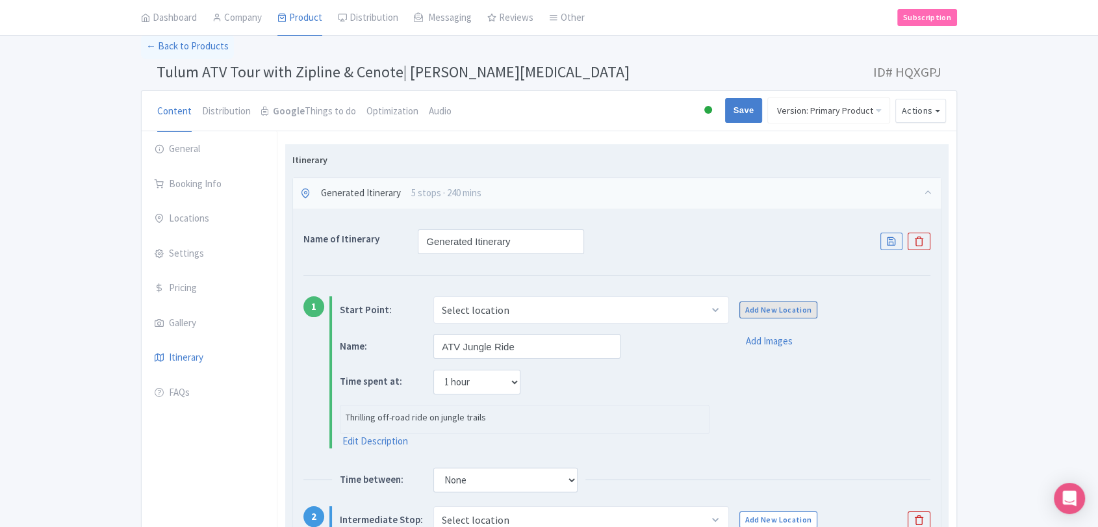
scroll to position [144, 0]
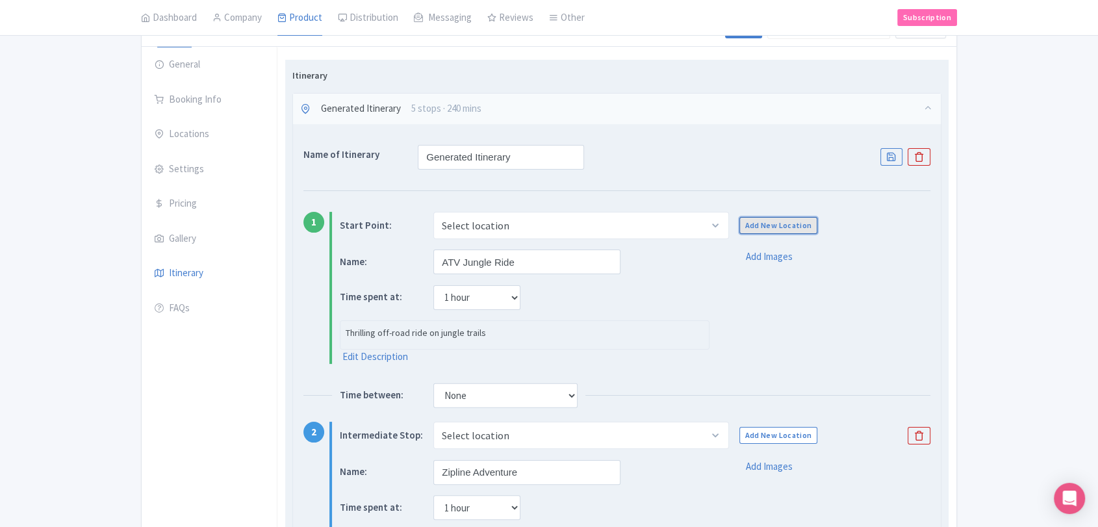
click at [754, 225] on link "Add New Location" at bounding box center [778, 225] width 79 height 17
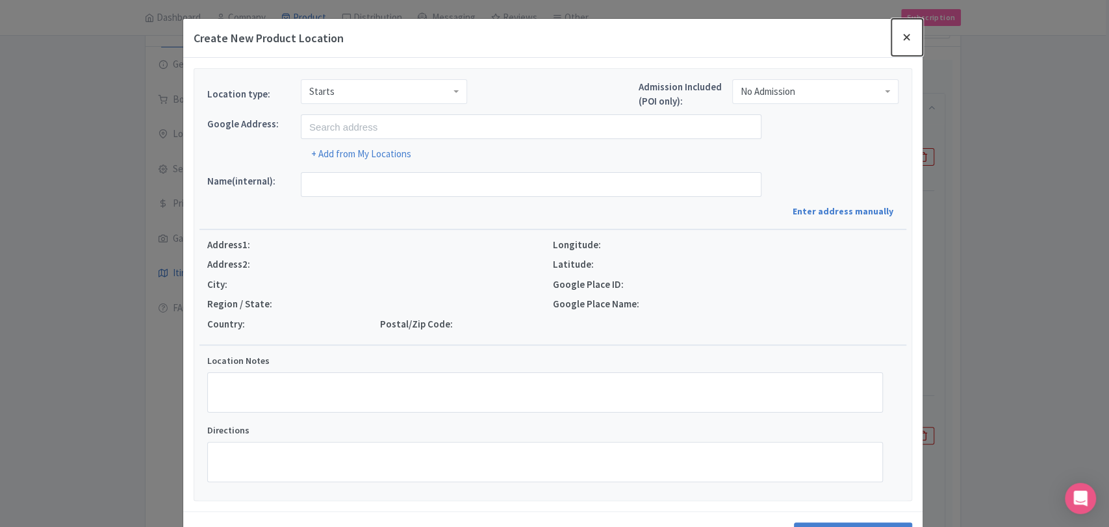
click at [903, 40] on button "Close" at bounding box center [906, 37] width 31 height 37
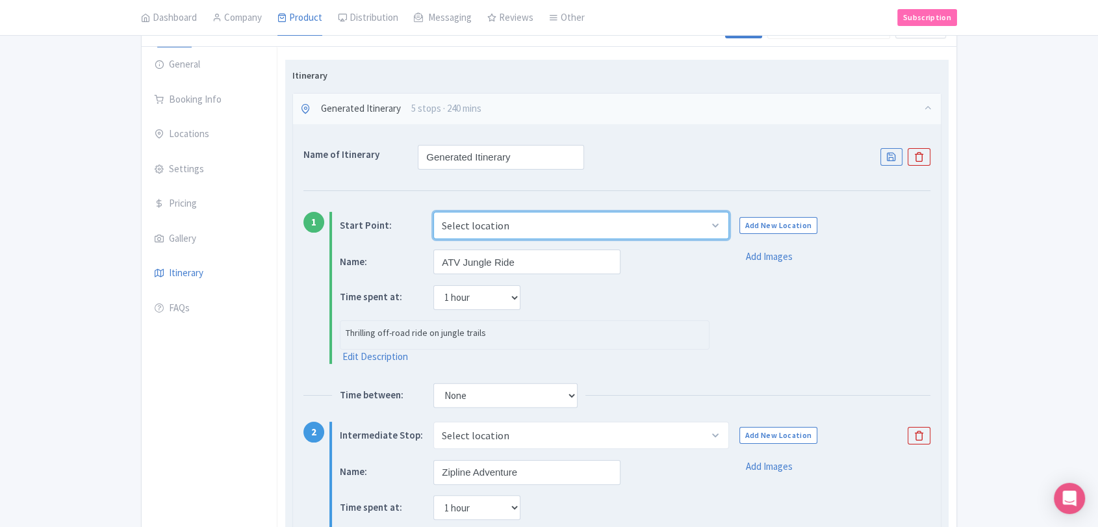
click at [715, 222] on select "Select location Maya Adrenaline, Carr. Tulum - Cancún km 240, 77780 Tulum, Q.R.…" at bounding box center [580, 225] width 295 height 27
select select "39d47d22-6e56-4c25-942f-631792a07300"
click at [433, 212] on select "Select location Maya Adrenaline, Carr. Tulum - Cancún km 240, 77780 Tulum, Q.R.…" at bounding box center [580, 225] width 295 height 27
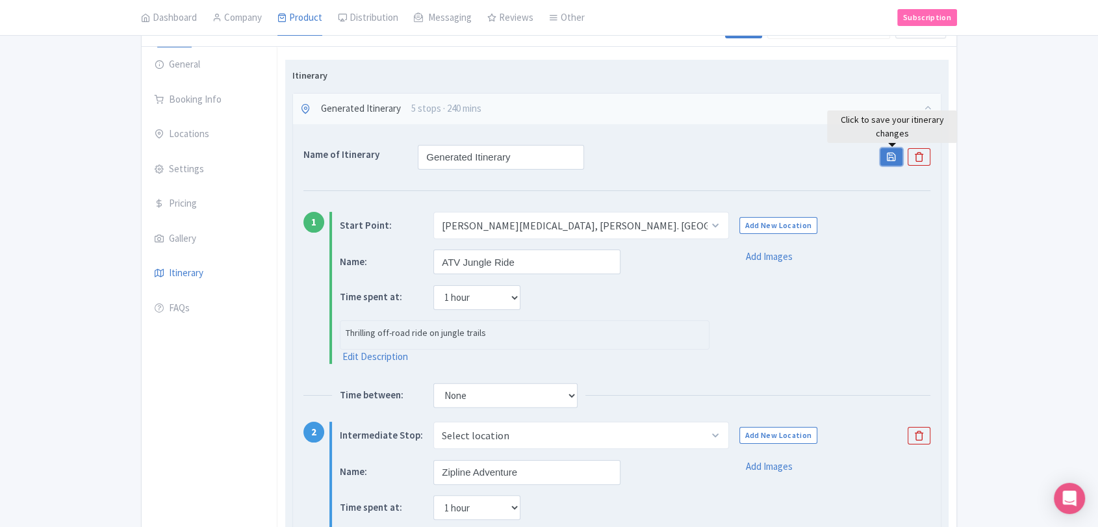
click at [884, 156] on link "Save" at bounding box center [891, 157] width 22 height 18
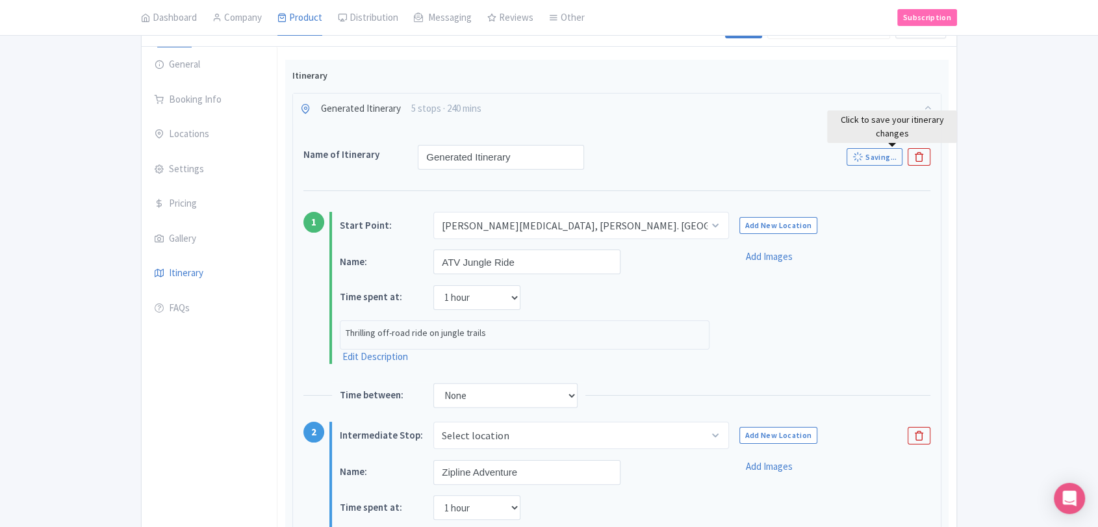
scroll to position [3, 0]
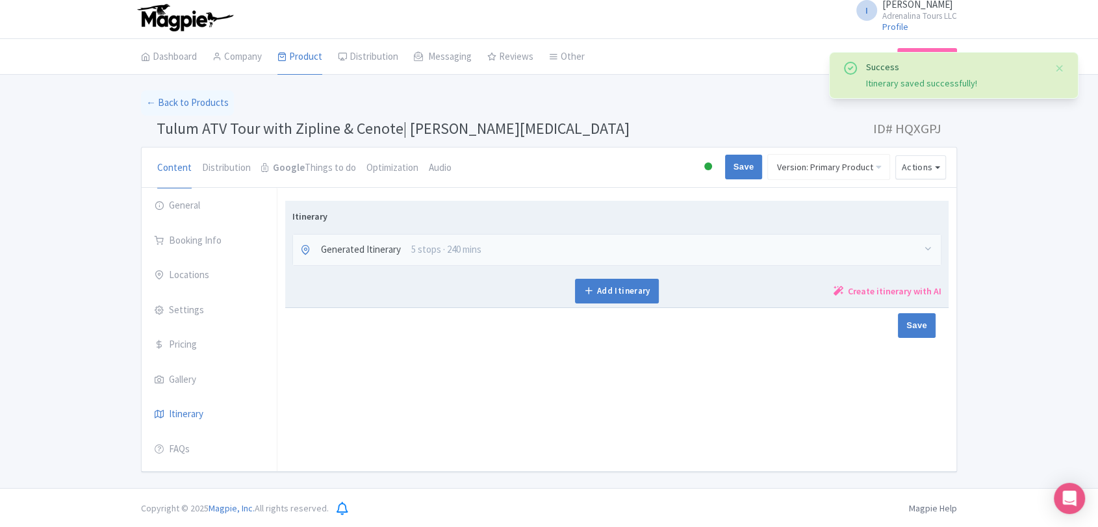
click at [704, 251] on div "Generated Itinerary 5 stops · 240 mins" at bounding box center [617, 250] width 648 height 31
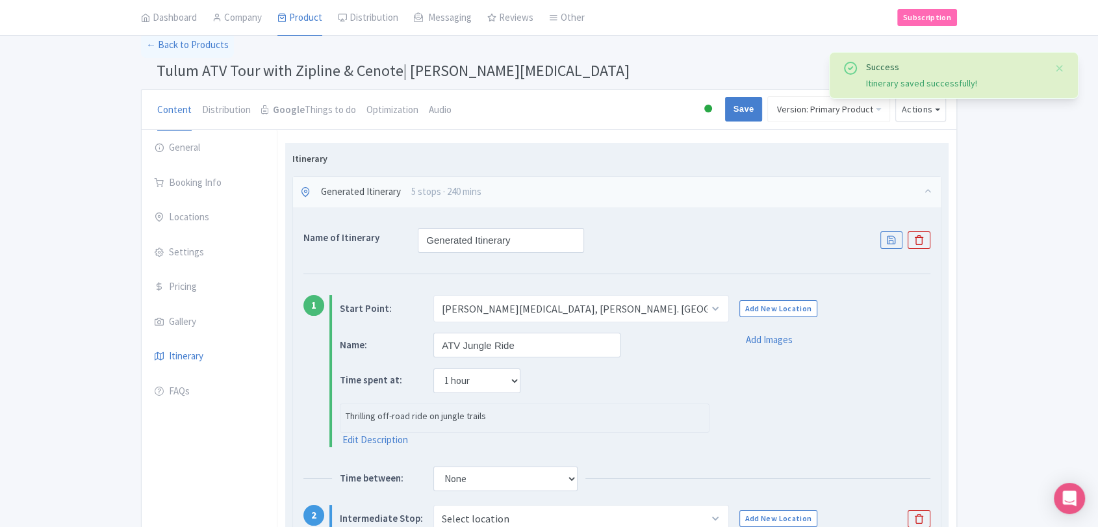
scroll to position [147, 0]
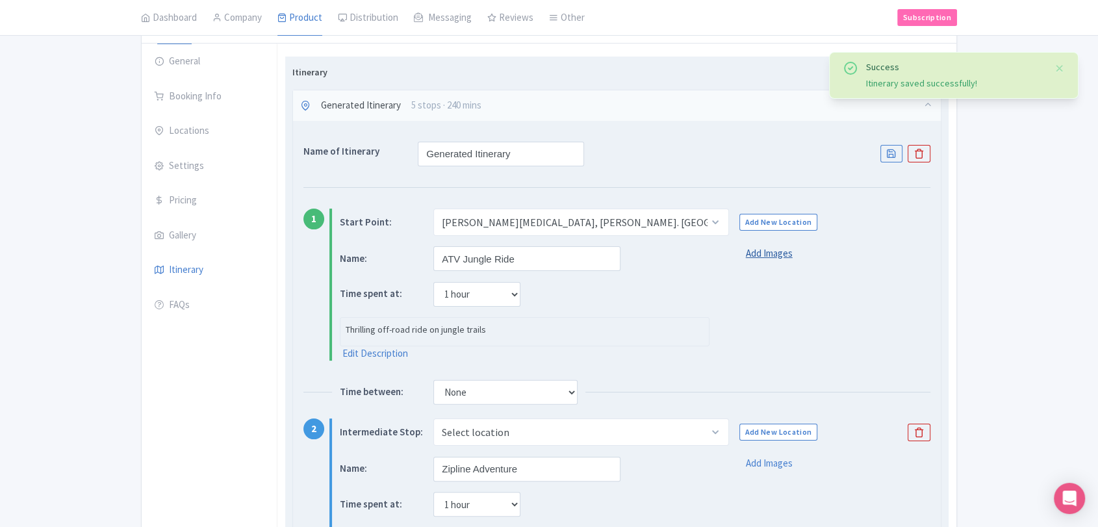
click at [774, 250] on link "Add Images" at bounding box center [769, 253] width 47 height 15
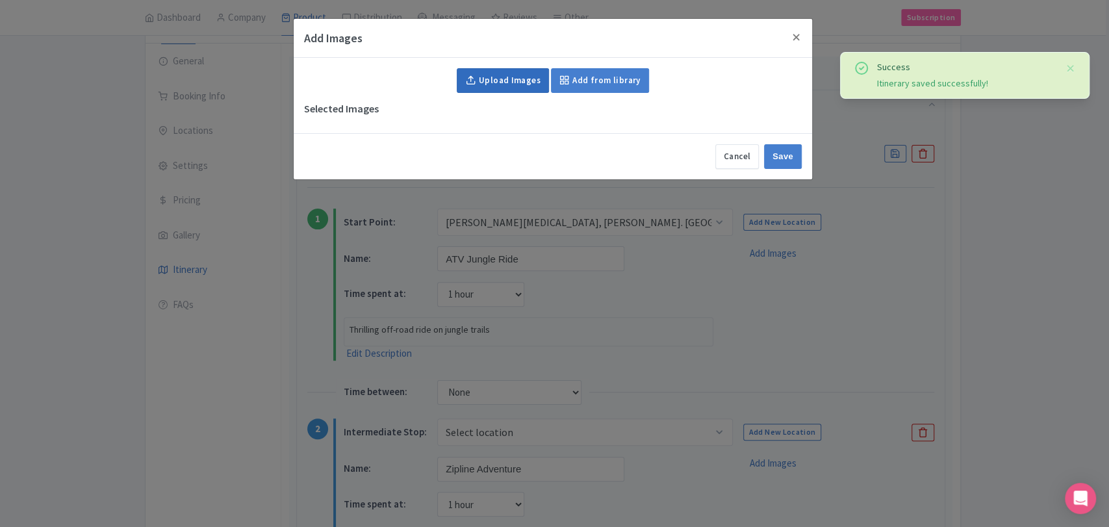
click at [535, 83] on link "Upload Images" at bounding box center [503, 80] width 92 height 25
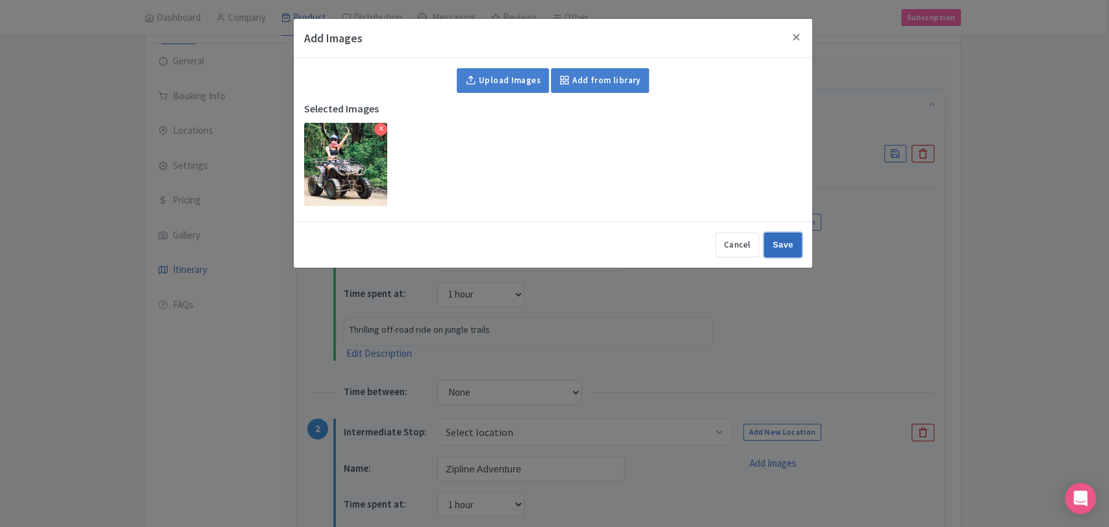
click at [779, 240] on input "Save" at bounding box center [783, 245] width 38 height 25
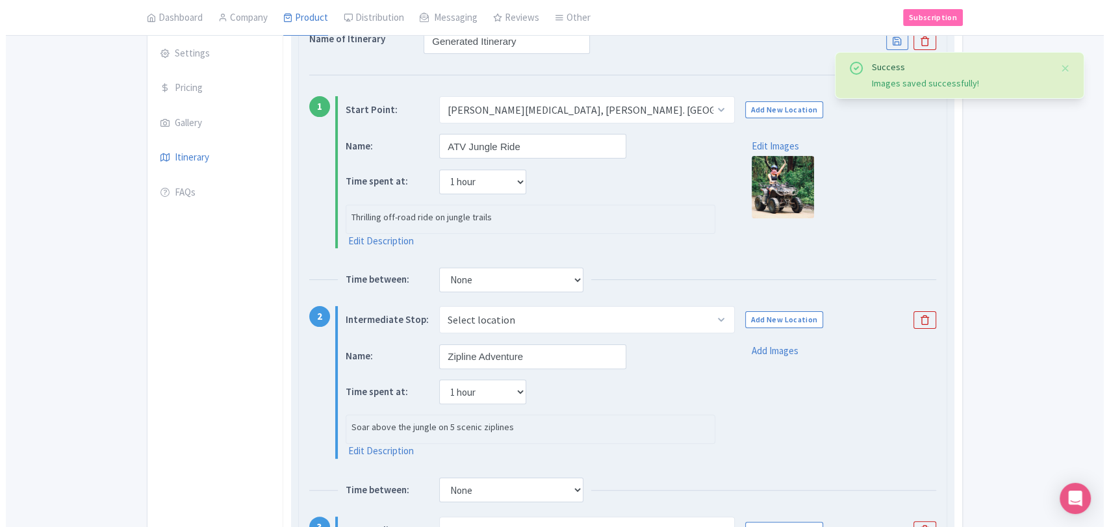
scroll to position [292, 0]
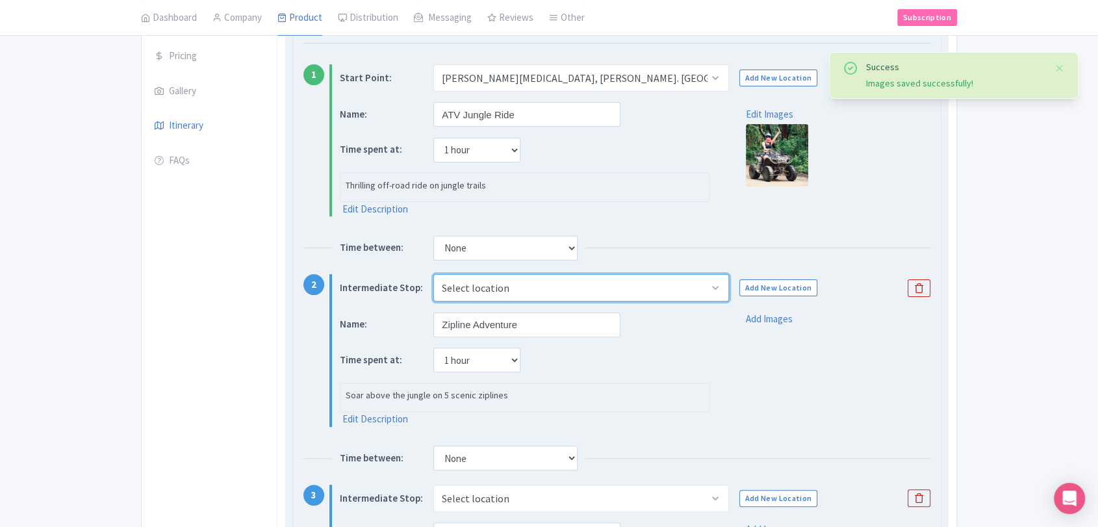
click at [718, 294] on select "Select location" at bounding box center [580, 287] width 295 height 27
click at [750, 296] on div "Intermediate Stop: Select location Add New Location" at bounding box center [635, 287] width 590 height 27
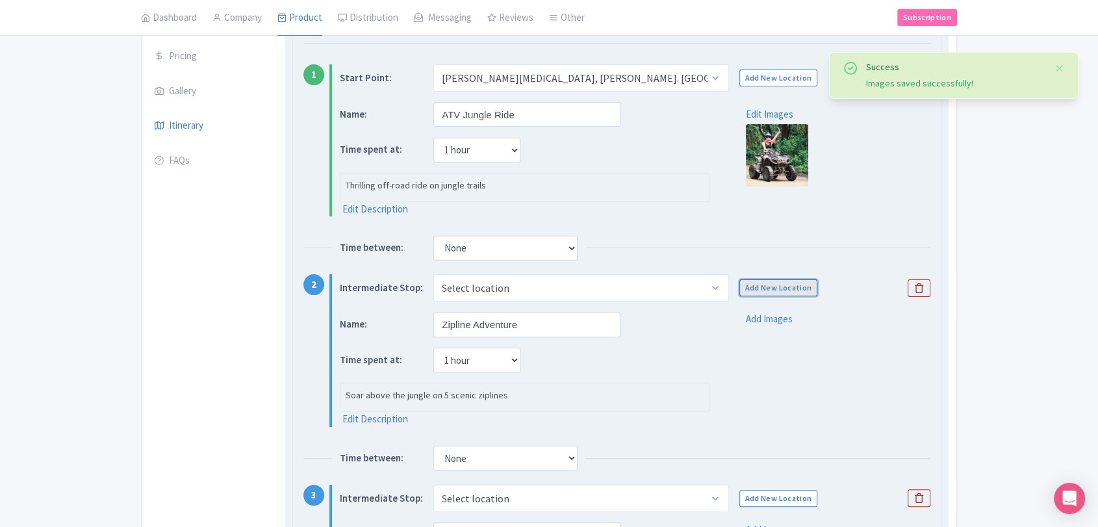
click at [754, 287] on link "Add New Location" at bounding box center [778, 287] width 79 height 17
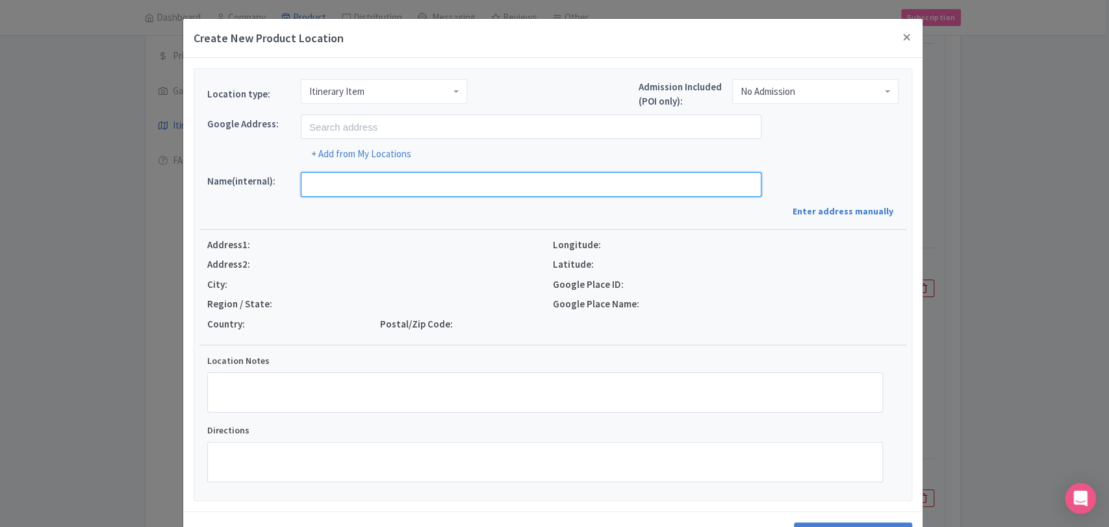
click at [394, 188] on input "text" at bounding box center [531, 184] width 461 height 25
type input "[PERSON_NAME][MEDICAL_DATA], [PERSON_NAME]. [GEOGRAPHIC_DATA] - [GEOGRAPHIC_DAT…"
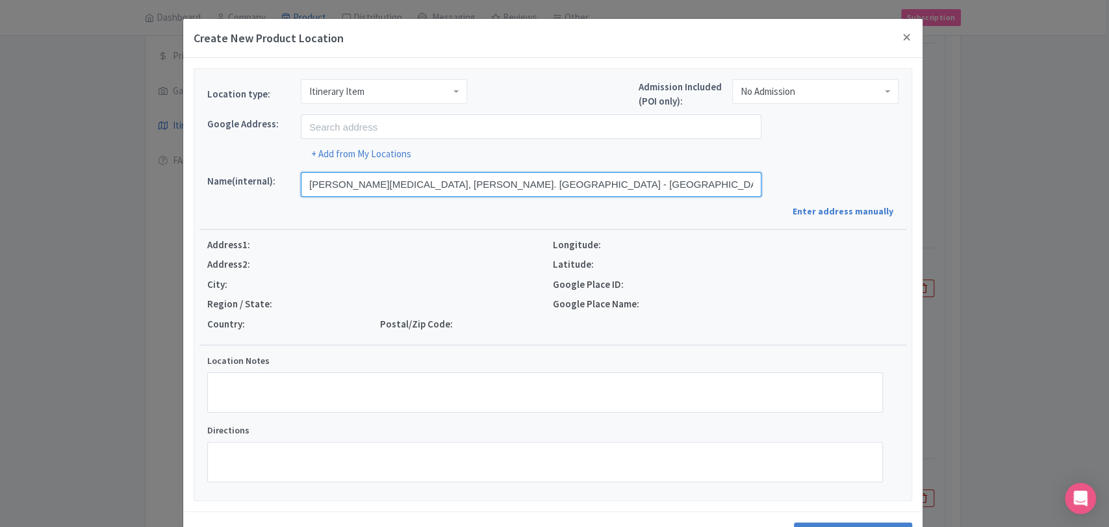
scroll to position [47, 0]
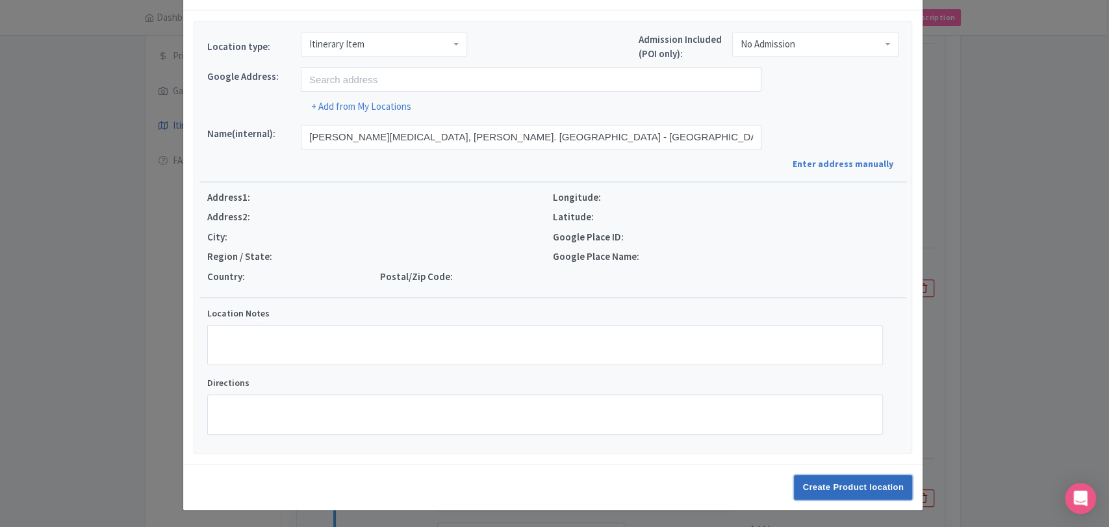
click at [835, 495] on input "Create Product location" at bounding box center [853, 487] width 118 height 25
select select "f4535f40-9dcb-4f0c-82fc-145f322dd3ec"
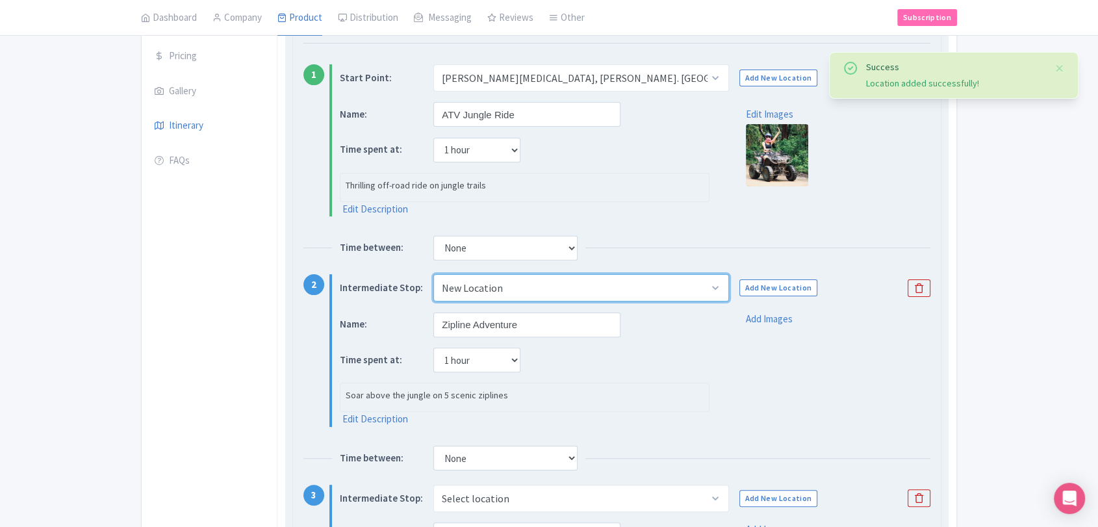
click at [709, 289] on select "Select location New Location" at bounding box center [580, 287] width 295 height 27
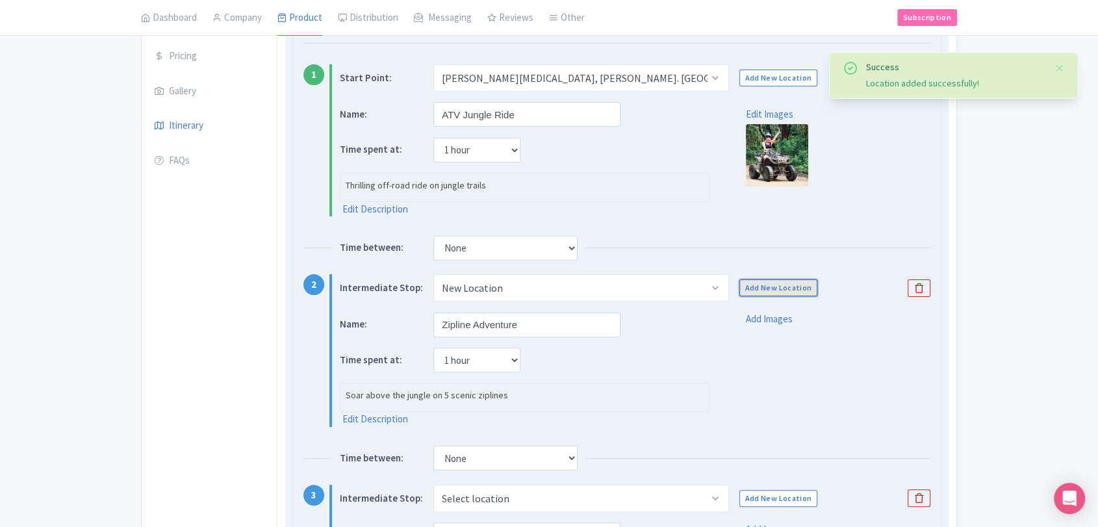
click at [754, 286] on link "Add New Location" at bounding box center [778, 287] width 79 height 17
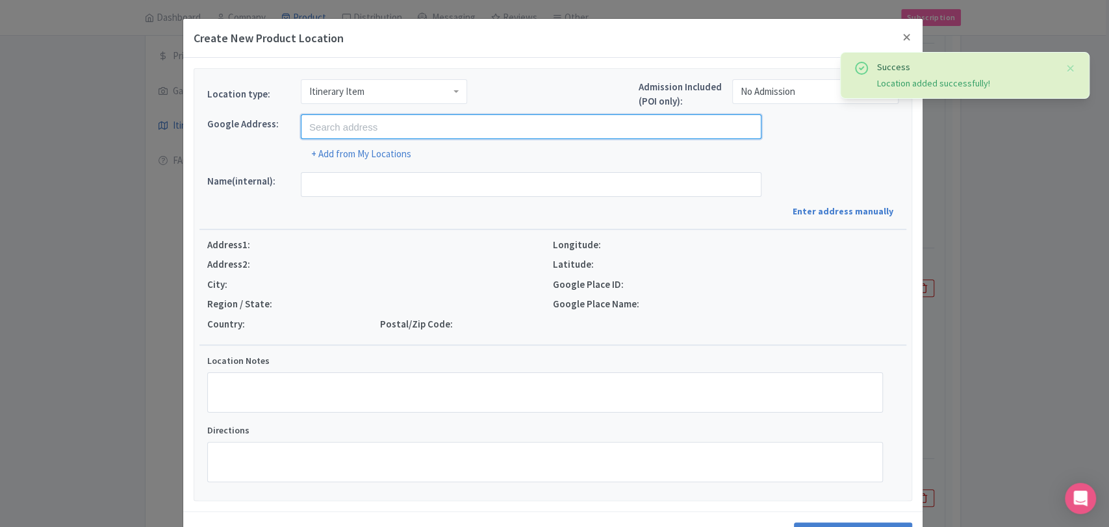
click at [457, 131] on input "text" at bounding box center [531, 126] width 461 height 25
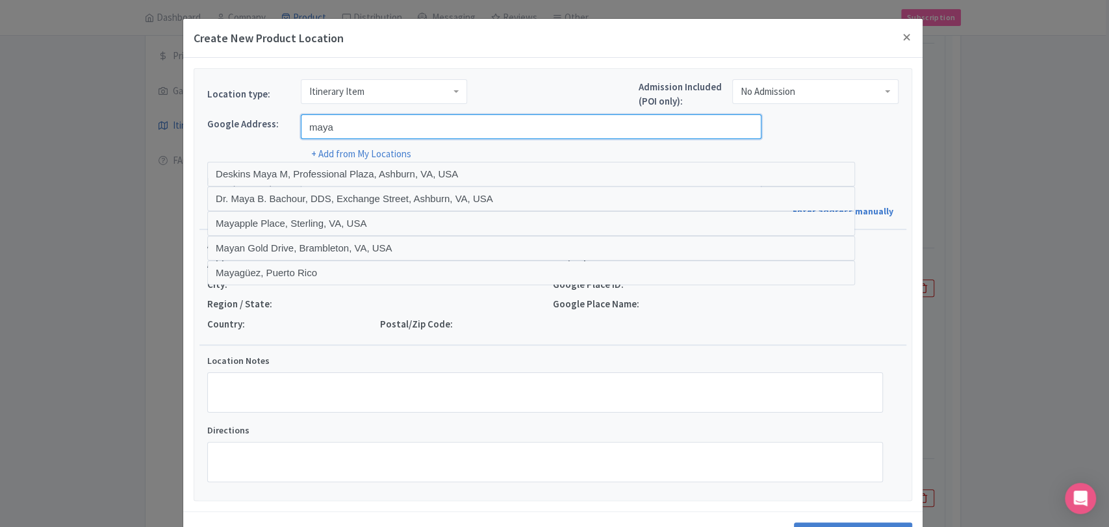
type input "Maya [MEDICAL_DATA], Carretera Tulum - [GEOGRAPHIC_DATA], [GEOGRAPHIC_DATA], [P…"
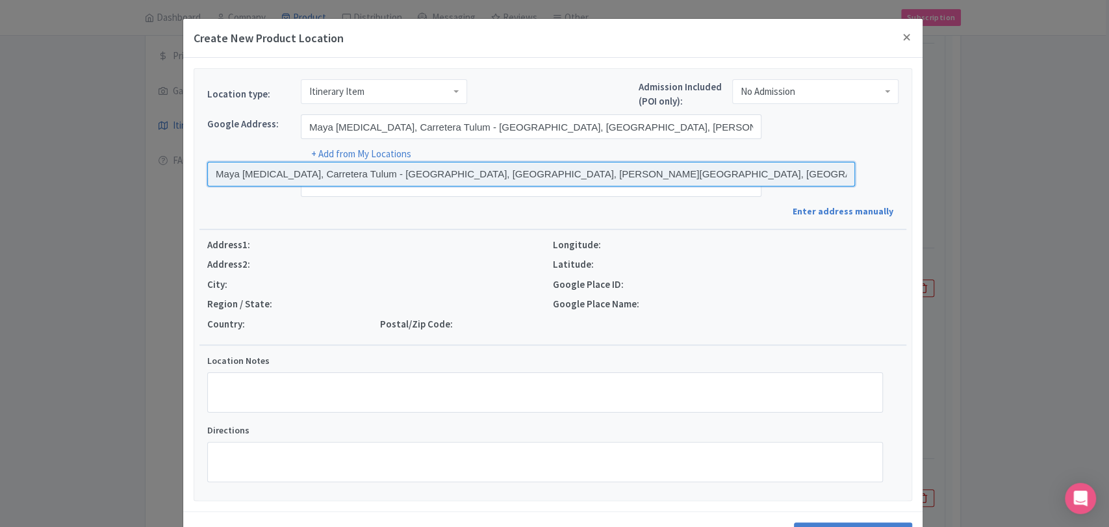
click at [492, 175] on input at bounding box center [531, 174] width 648 height 25
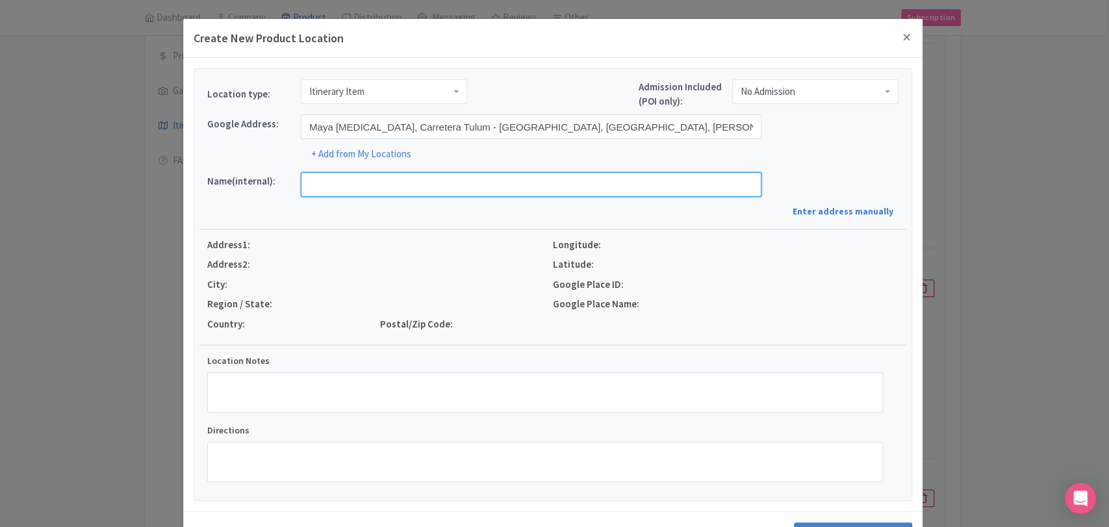
click at [479, 183] on input "text" at bounding box center [531, 184] width 461 height 25
type input "[PERSON_NAME][MEDICAL_DATA], [PERSON_NAME]. [GEOGRAPHIC_DATA] - [GEOGRAPHIC_DAT…"
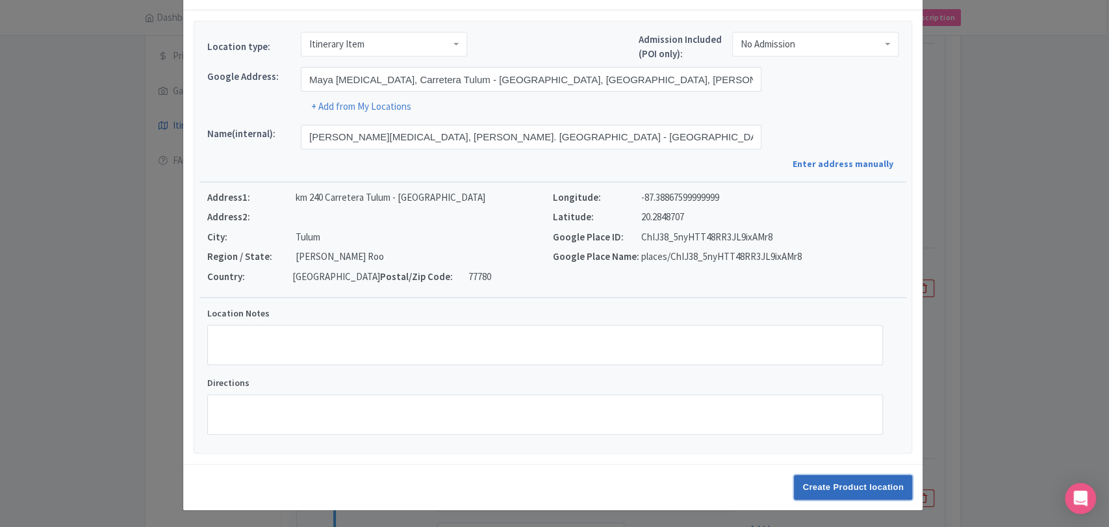
click at [817, 490] on input "Create Product location" at bounding box center [853, 487] width 118 height 25
select select "20286c57-3c3d-489d-9a0b-dddfeaf3c516"
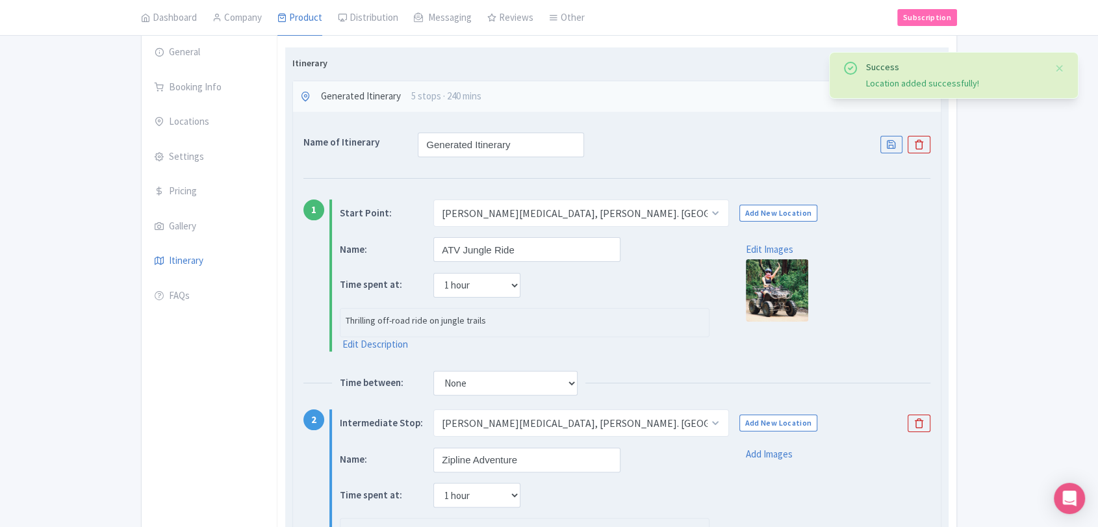
scroll to position [147, 0]
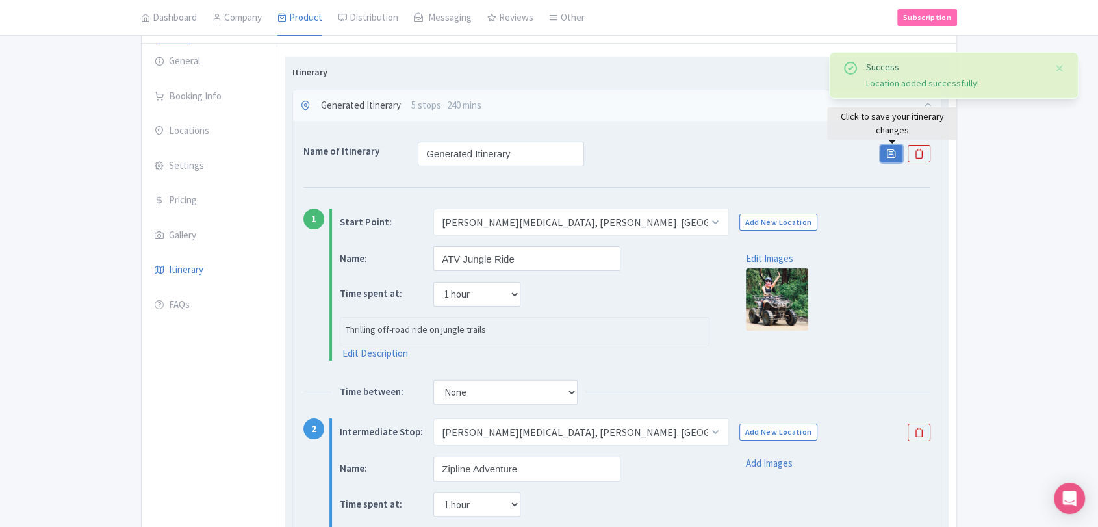
click at [887, 158] on link "Save" at bounding box center [891, 154] width 22 height 18
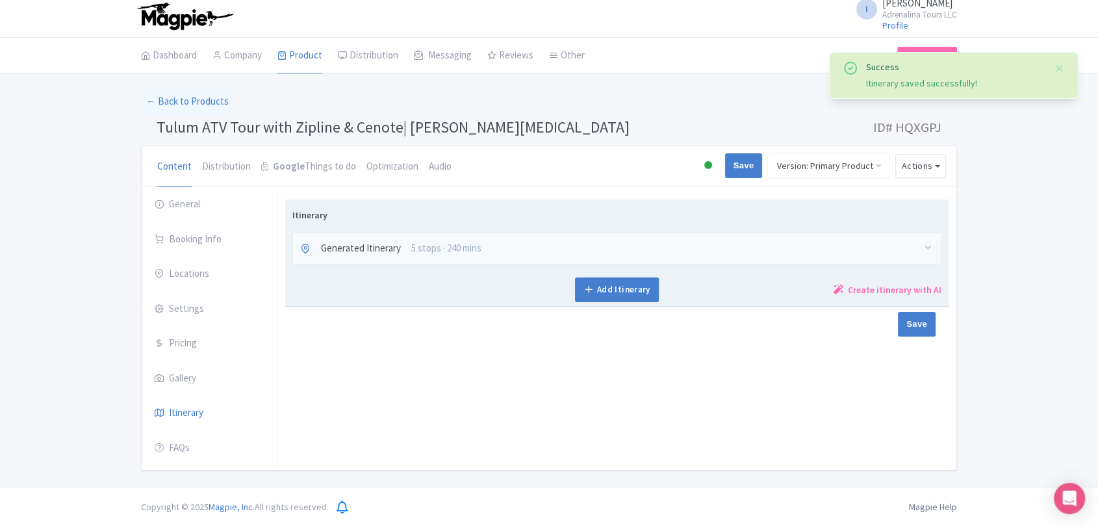
scroll to position [3, 0]
click at [600, 248] on div "Generated Itinerary 5 stops · 240 mins" at bounding box center [617, 250] width 648 height 31
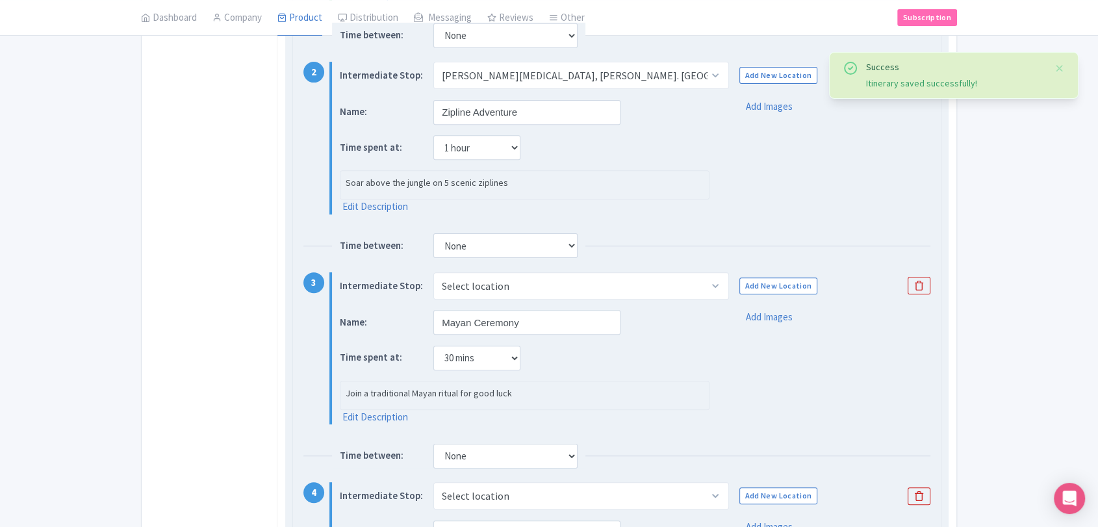
scroll to position [426, 0]
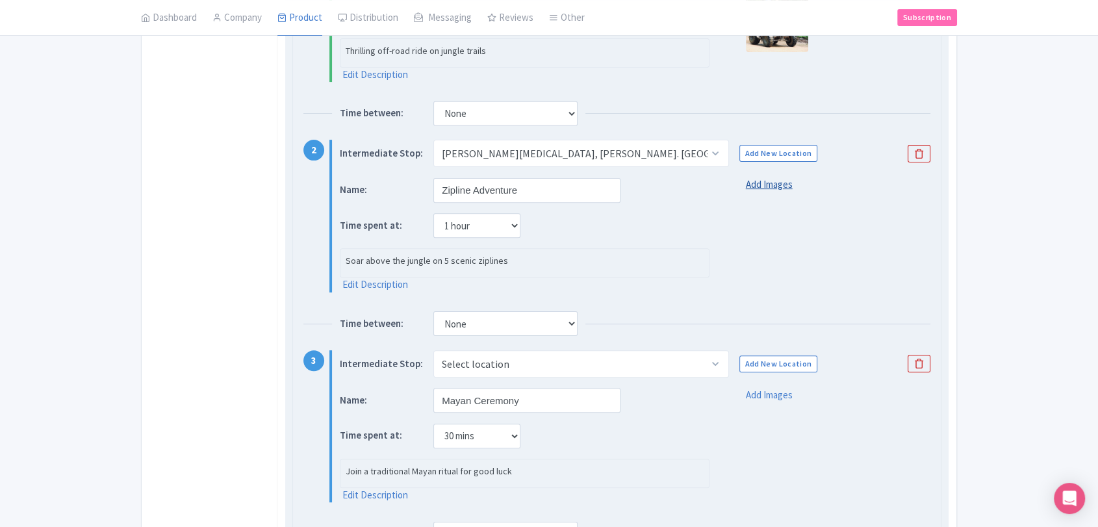
click at [767, 186] on link "Add Images" at bounding box center [769, 184] width 47 height 15
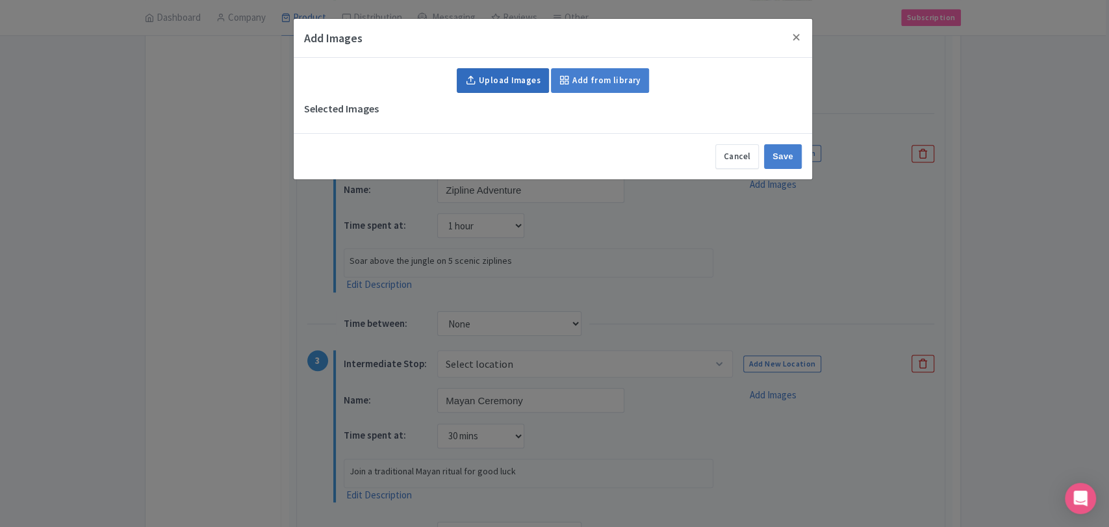
click at [507, 83] on link "Upload Images" at bounding box center [503, 80] width 92 height 25
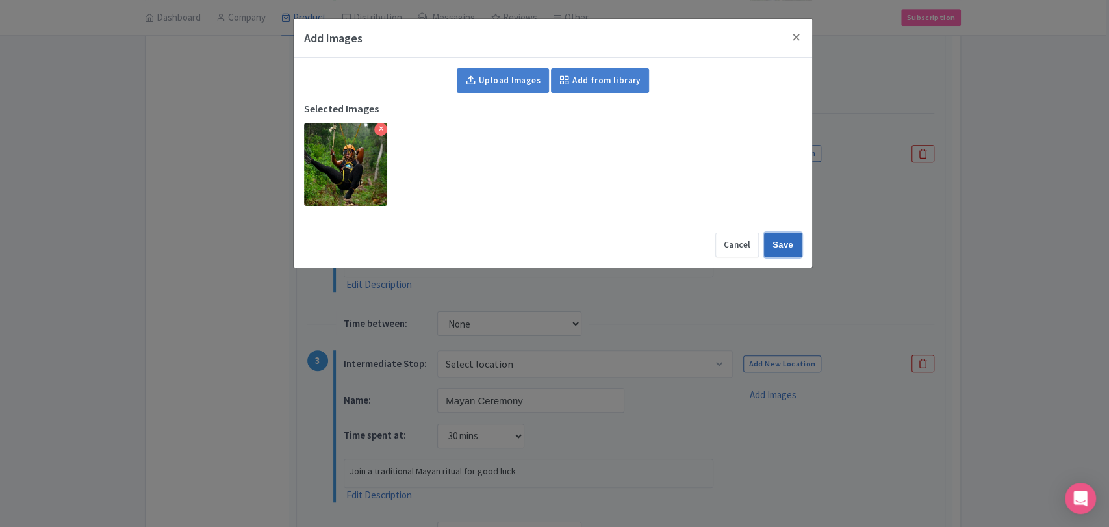
click at [783, 243] on input "Save" at bounding box center [783, 245] width 38 height 25
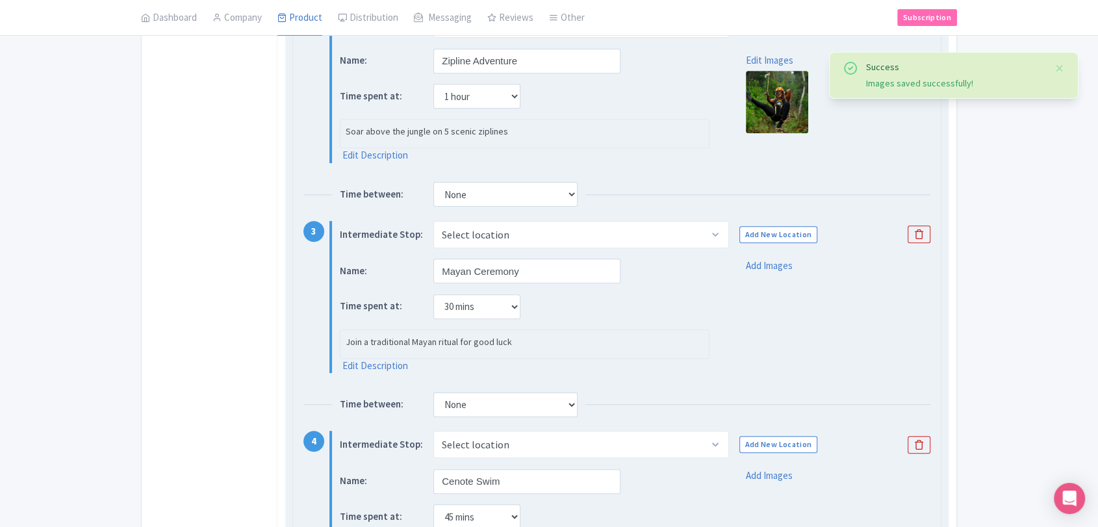
scroll to position [571, 0]
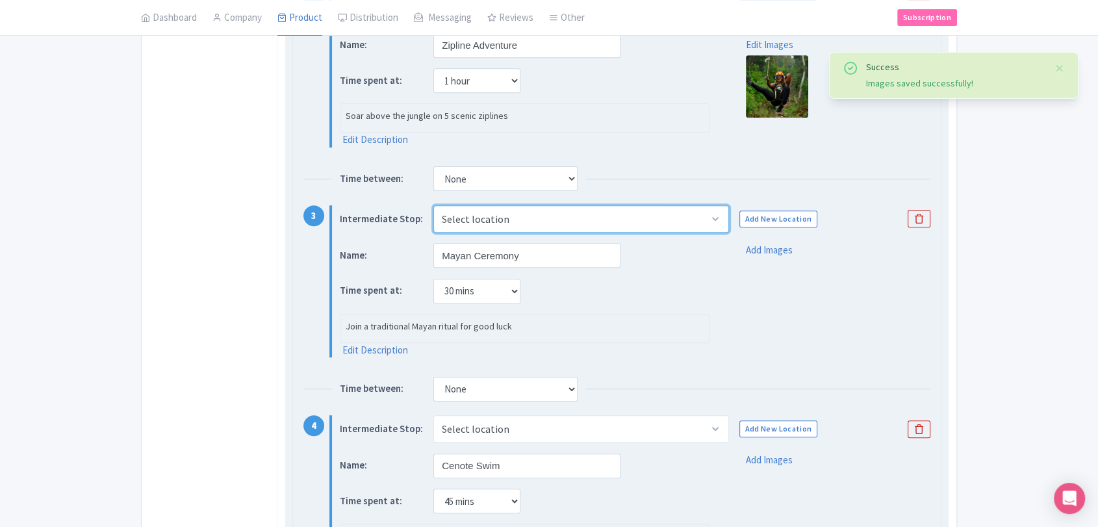
click at [696, 216] on select "Select location New Location Maya Adrenaline, Carr. Tulum - Cancún km 240, 7778…" at bounding box center [580, 218] width 295 height 27
select select "20286c57-3c3d-489d-9a0b-dddfeaf3c516"
click at [433, 205] on select "Select location New Location Maya Adrenaline, Carr. Tulum - Cancún km 240, 7778…" at bounding box center [580, 218] width 295 height 27
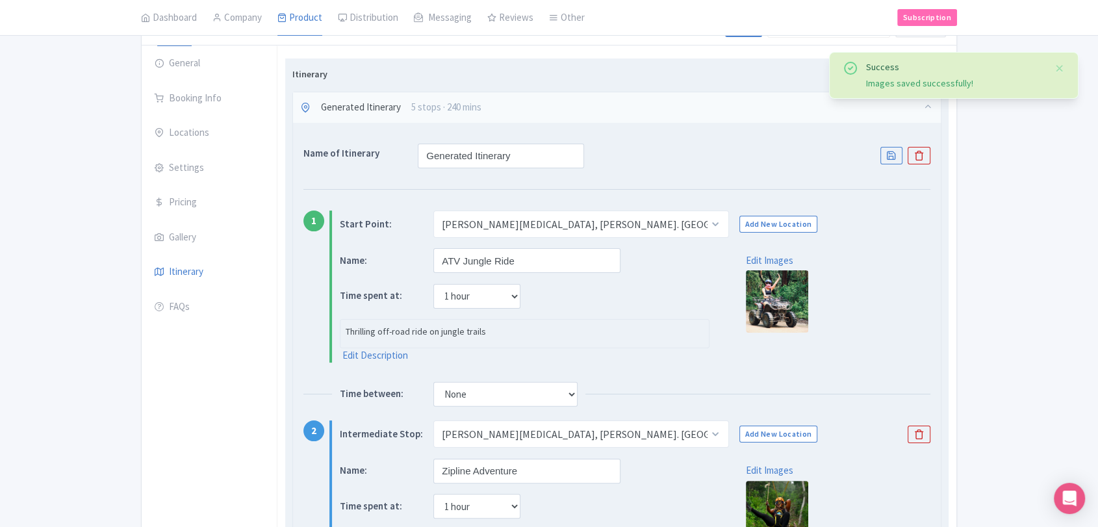
scroll to position [138, 0]
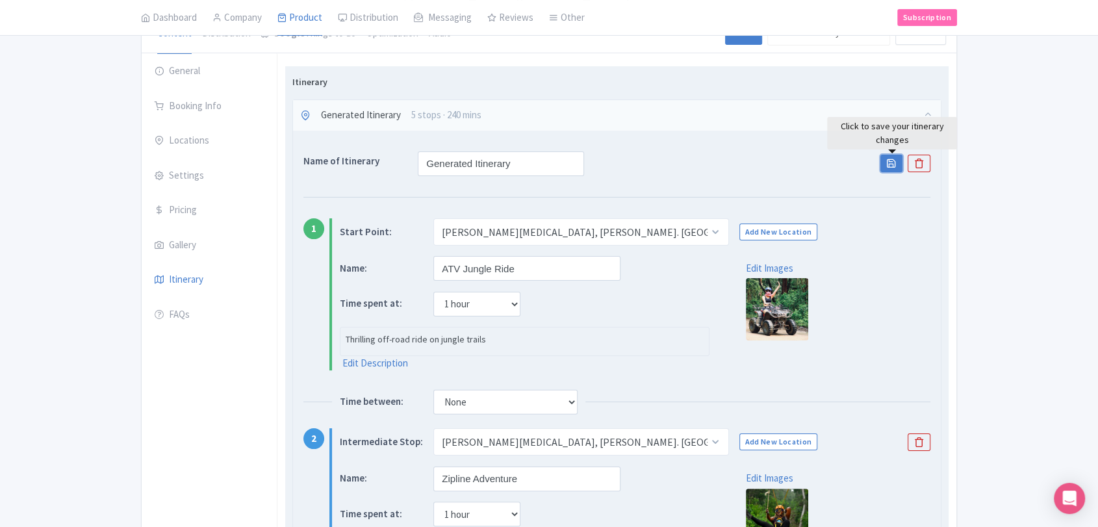
click at [890, 170] on link "Save" at bounding box center [891, 164] width 22 height 18
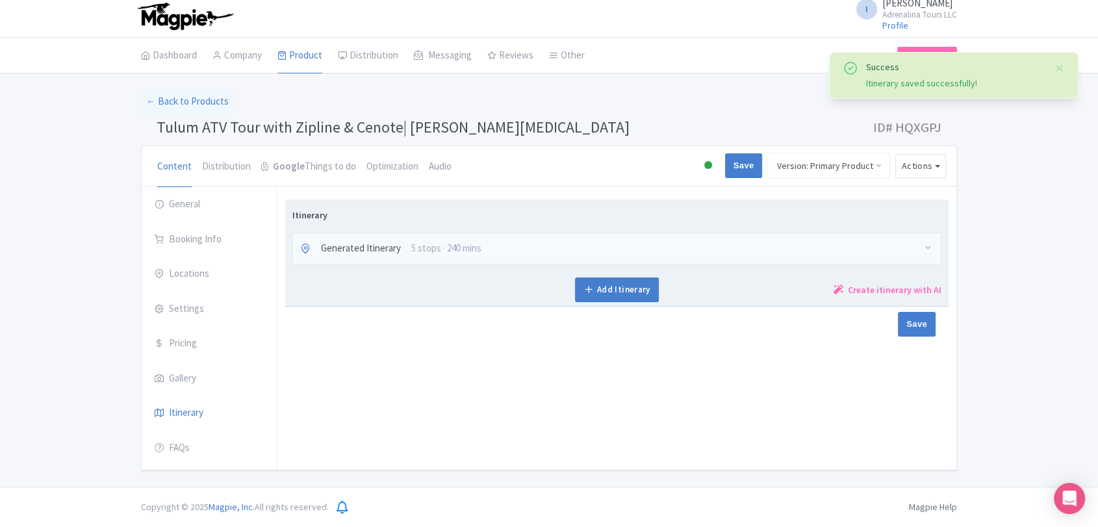
scroll to position [3, 0]
click at [533, 251] on div "Generated Itinerary 5 stops · 240 mins" at bounding box center [617, 250] width 648 height 31
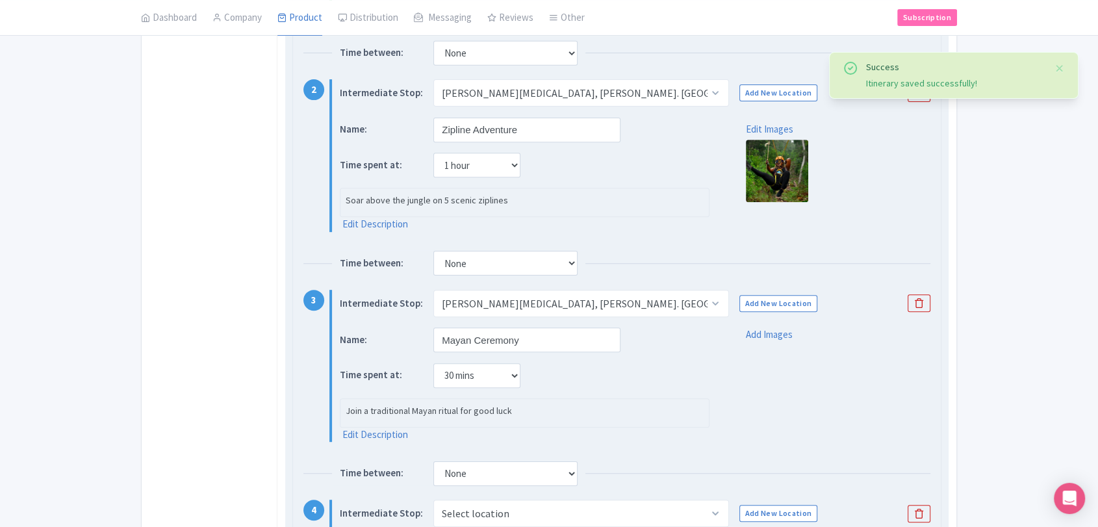
scroll to position [509, 0]
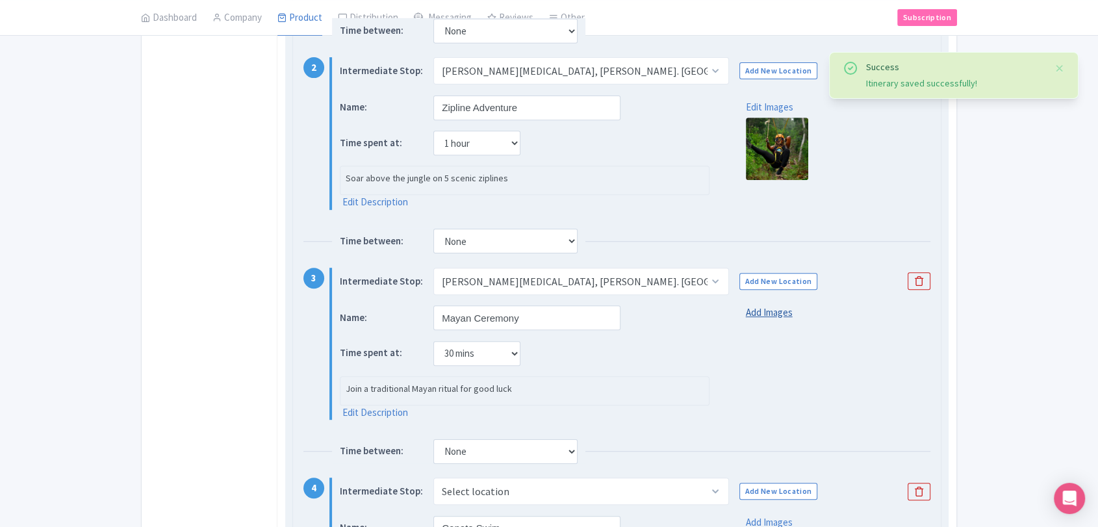
click at [755, 310] on link "Add Images" at bounding box center [769, 312] width 47 height 15
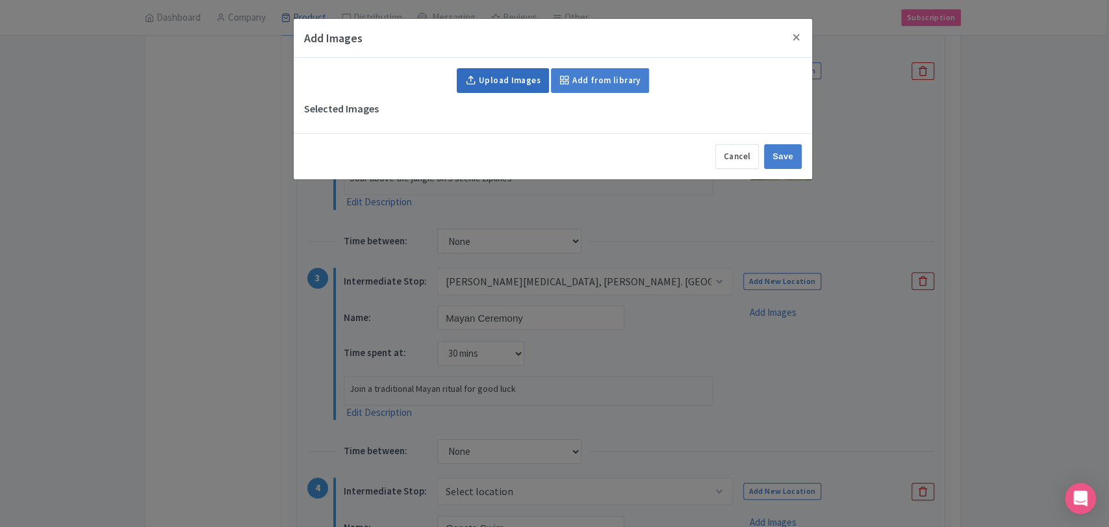
click at [523, 79] on link "Upload Images" at bounding box center [503, 80] width 92 height 25
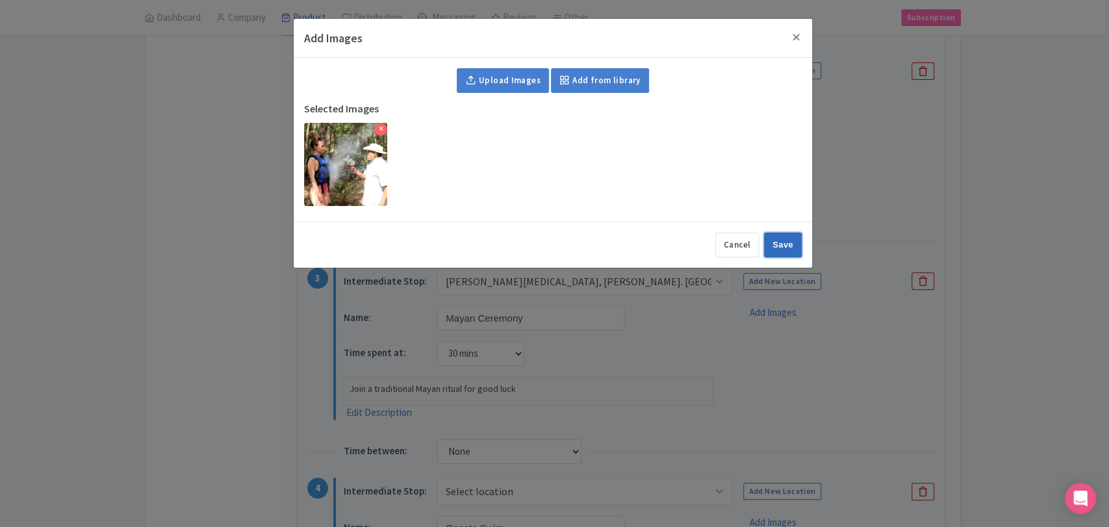
click at [774, 251] on input "Save" at bounding box center [783, 245] width 38 height 25
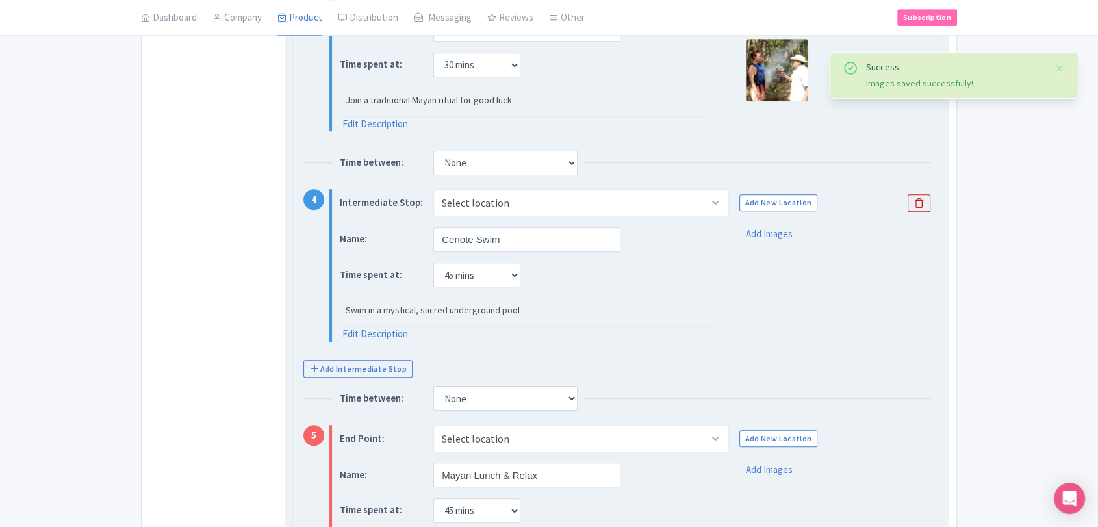
scroll to position [725, 0]
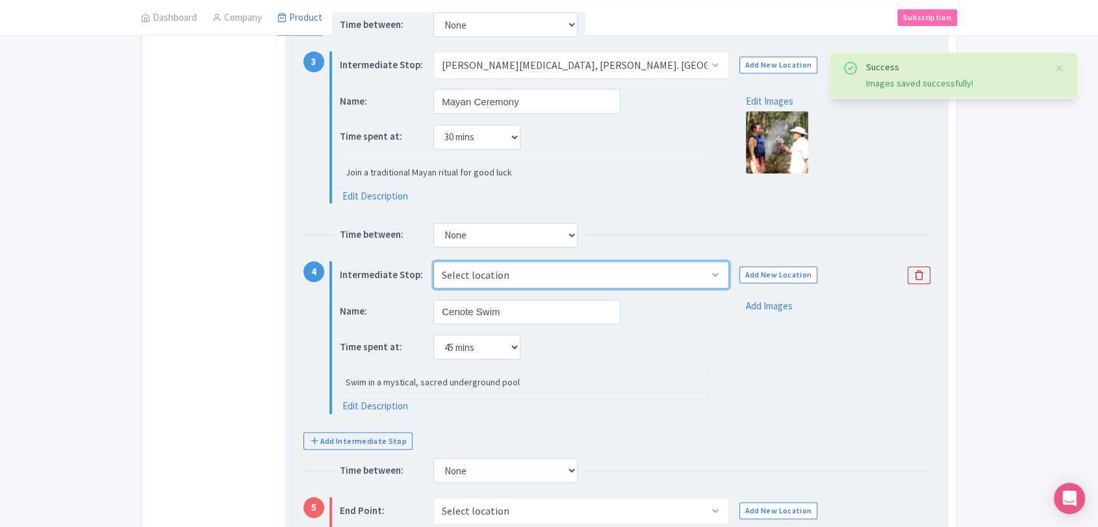
click at [696, 277] on select "Select location New Location Maya Adrenaline, Carr. Tulum - Cancún km 240, 7778…" at bounding box center [580, 274] width 295 height 27
click at [618, 344] on div "Time spent at: None 15 mins 30 mins 45 mins 1 hour 1 hour 15 mins 1 hour 30 min…" at bounding box center [524, 347] width 369 height 25
click at [654, 283] on select "Select location New Location Maya Adrenaline, Carr. Tulum - Cancún km 240, 7778…" at bounding box center [580, 274] width 295 height 27
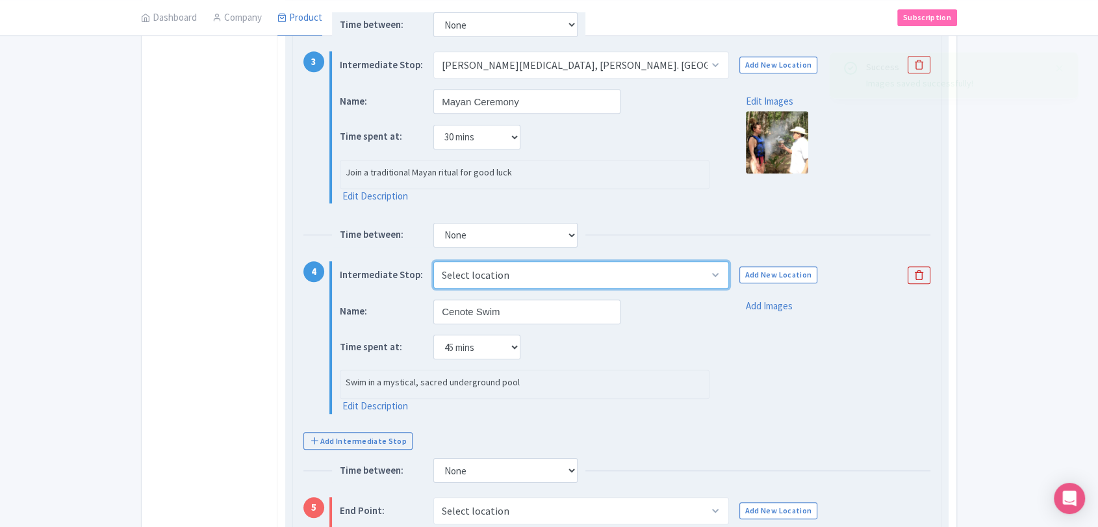
select select "20286c57-3c3d-489d-9a0b-dddfeaf3c516"
click at [433, 261] on select "Select location New Location Maya Adrenaline, Carr. Tulum - Cancún km 240, 7778…" at bounding box center [580, 274] width 295 height 27
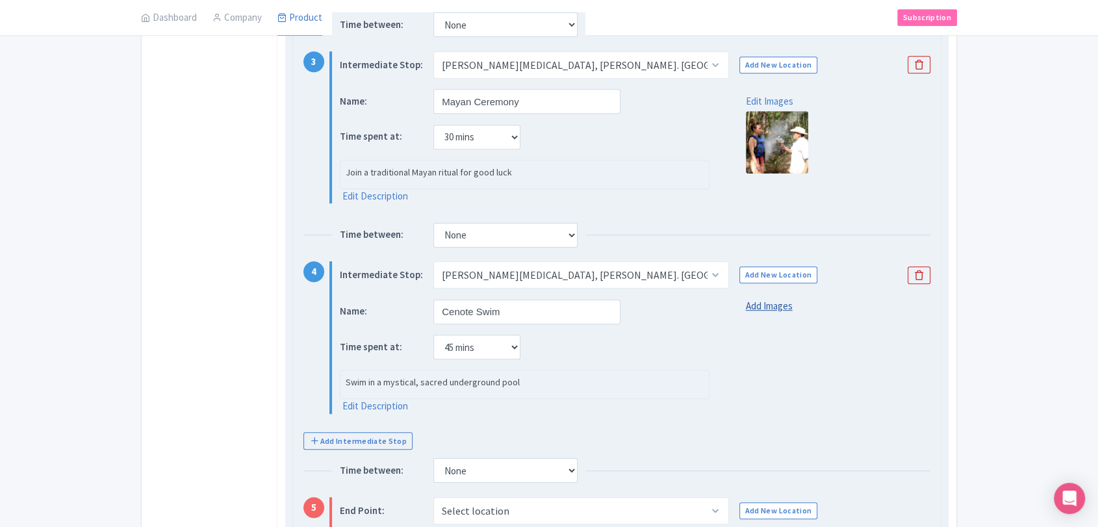
click at [767, 310] on link "Add Images" at bounding box center [769, 306] width 47 height 15
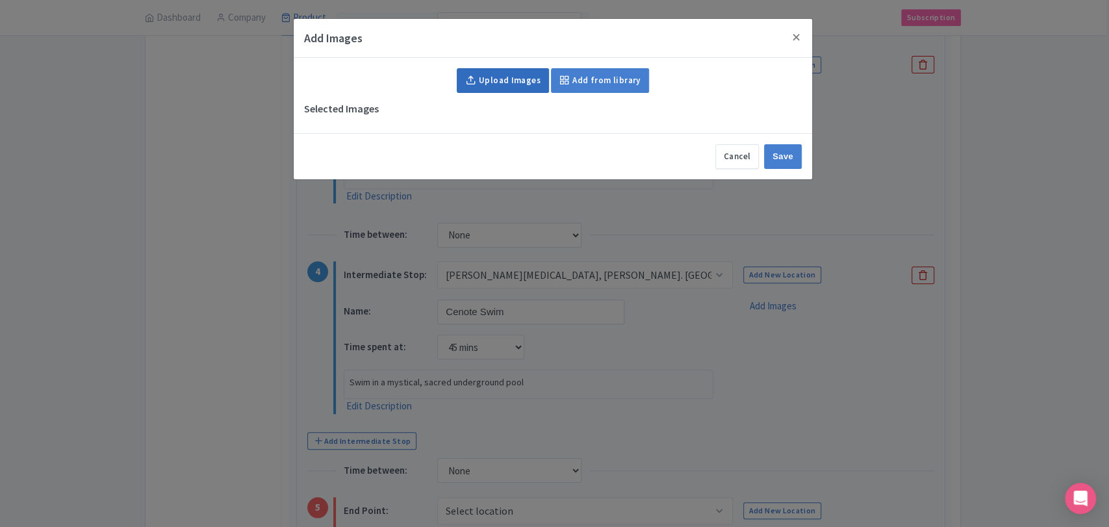
click at [520, 82] on link "Upload Images" at bounding box center [503, 80] width 92 height 25
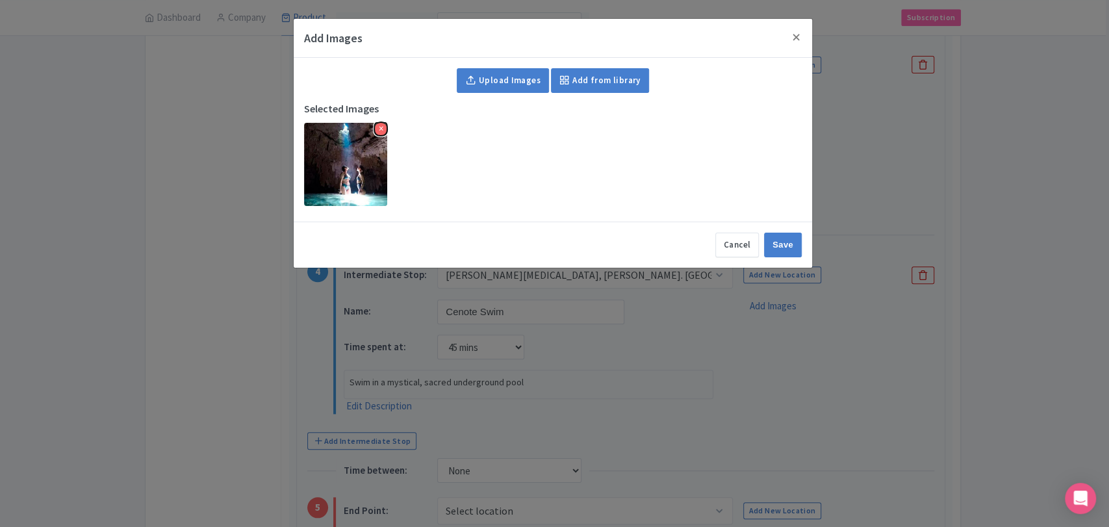
click at [378, 128] on button "×" at bounding box center [380, 129] width 13 height 13
click at [726, 241] on button "Cancel" at bounding box center [737, 245] width 44 height 25
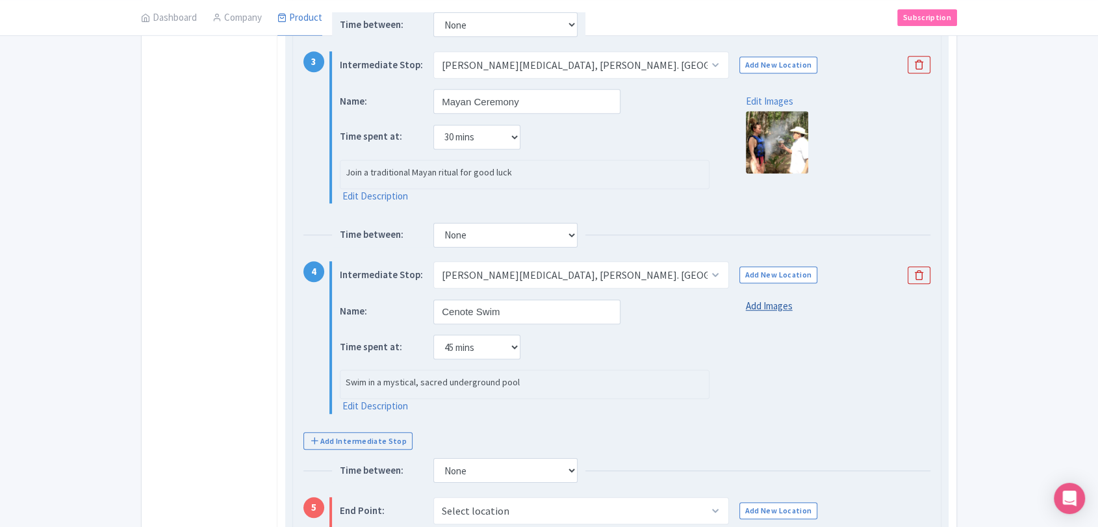
click at [759, 305] on link "Add Images" at bounding box center [769, 306] width 47 height 15
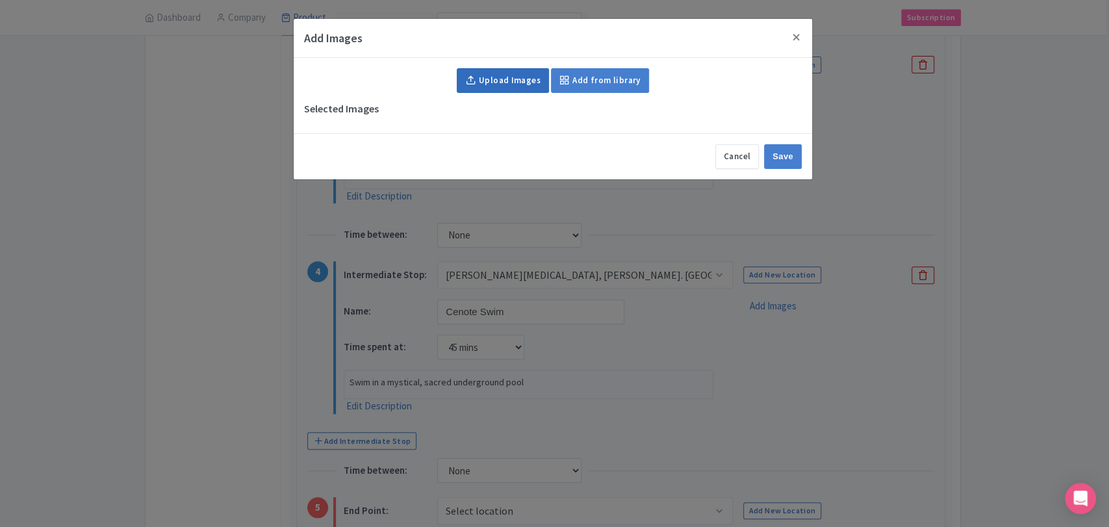
click at [488, 82] on link "Upload Images" at bounding box center [503, 80] width 92 height 25
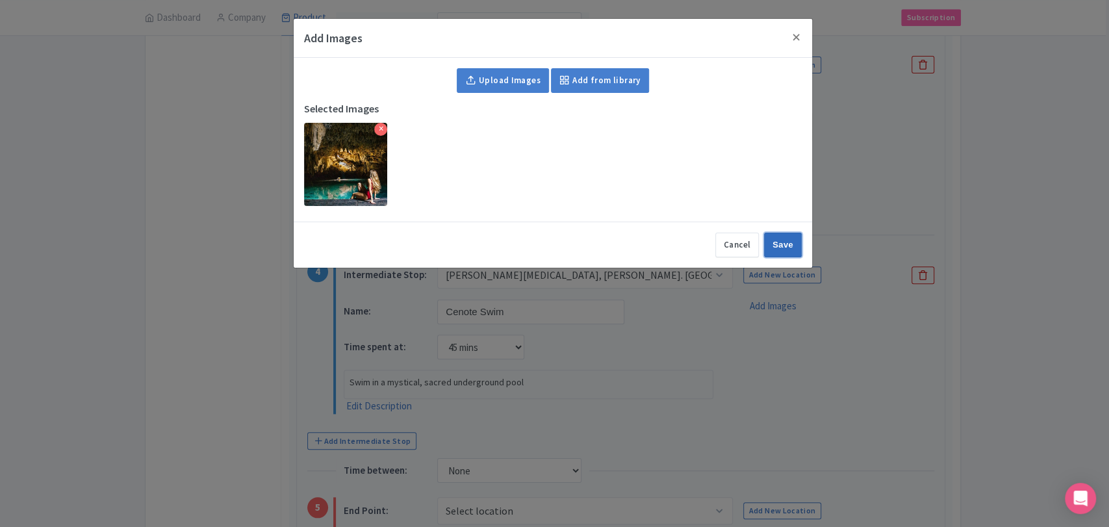
click at [780, 244] on input "Save" at bounding box center [783, 245] width 38 height 25
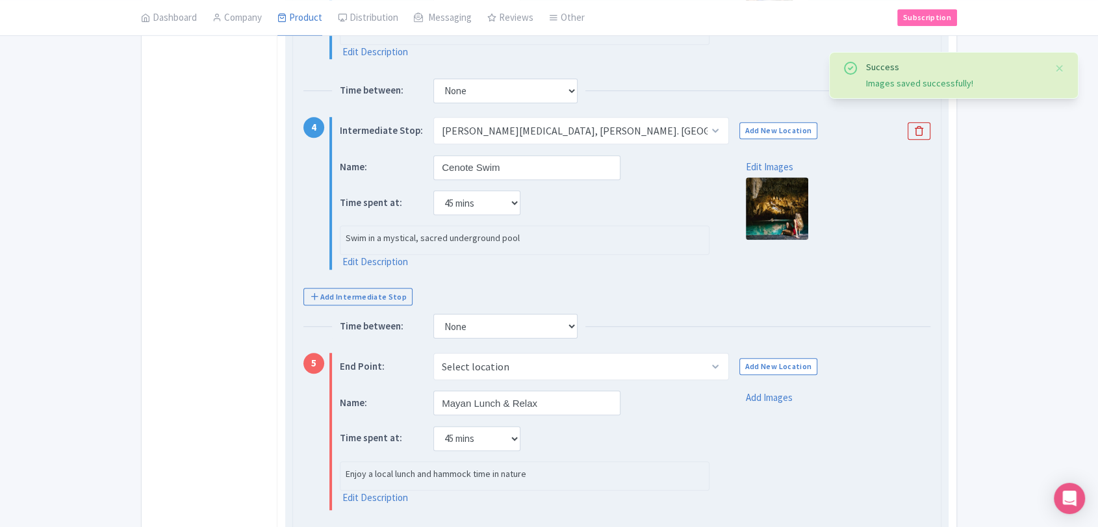
scroll to position [941, 0]
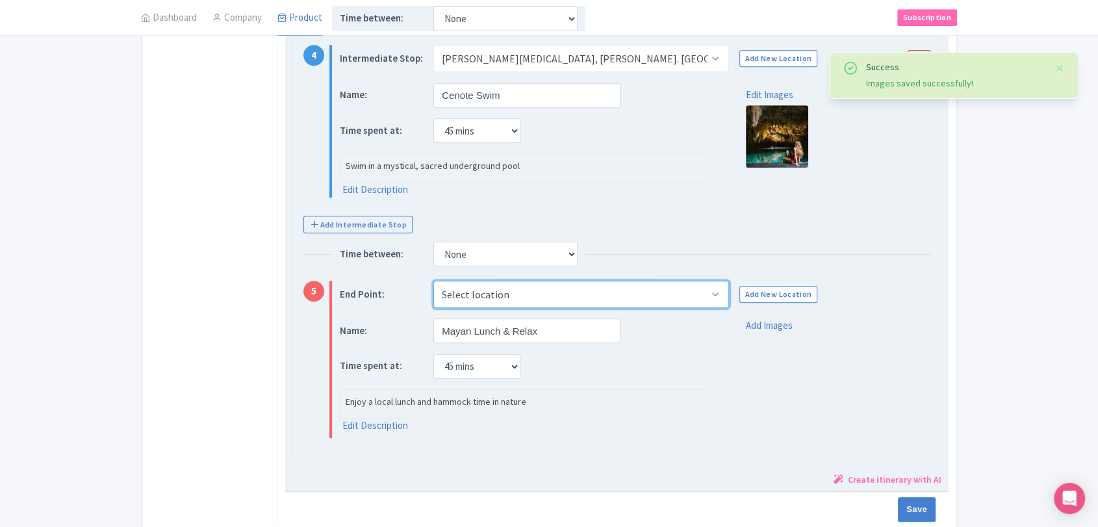
click at [677, 294] on select "Select location Maya Adrenaline, Carr. Tulum - Cancún km 240, 77780 Tulum, Q.R.…" at bounding box center [580, 294] width 295 height 27
select select "3363451a-c8f5-4749-93bf-4ef5b7fbfd83"
click at [433, 281] on select "Select location Maya Adrenaline, Carr. Tulum - Cancún km 240, 77780 Tulum, Q.R.…" at bounding box center [580, 294] width 295 height 27
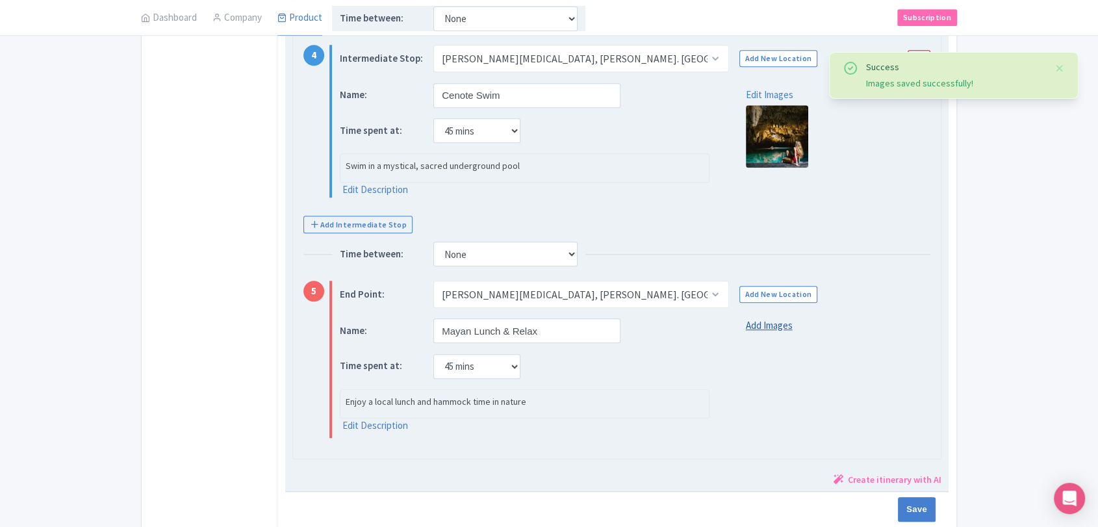
click at [768, 321] on link "Add Images" at bounding box center [769, 325] width 47 height 15
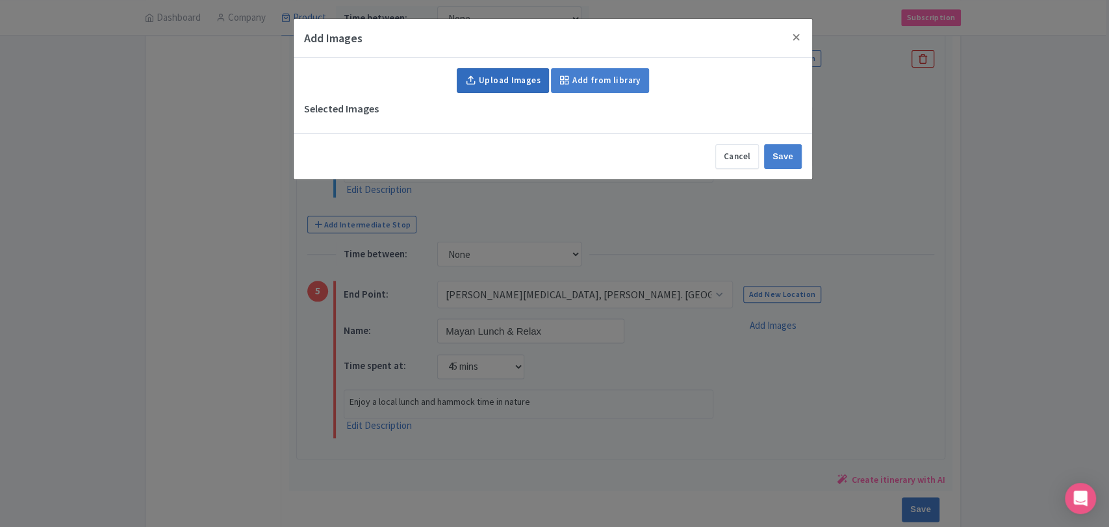
click at [527, 79] on link "Upload Images" at bounding box center [503, 80] width 92 height 25
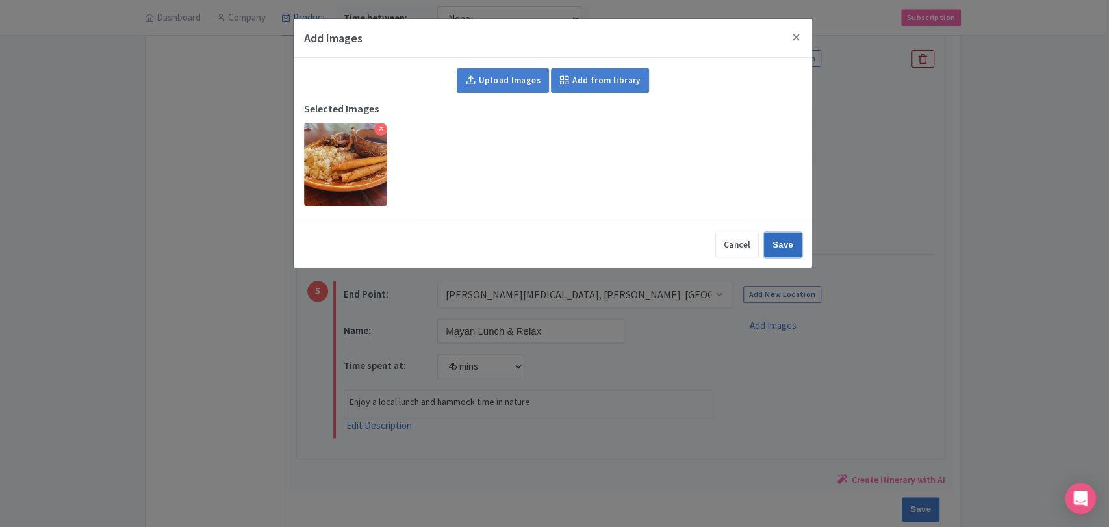
click at [785, 248] on input "Save" at bounding box center [783, 245] width 38 height 25
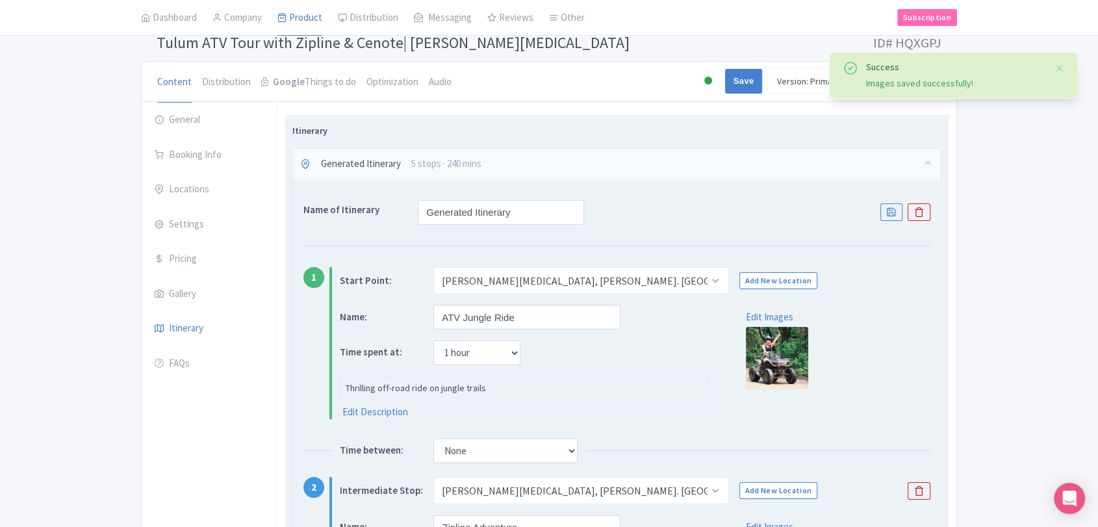
scroll to position [0, 0]
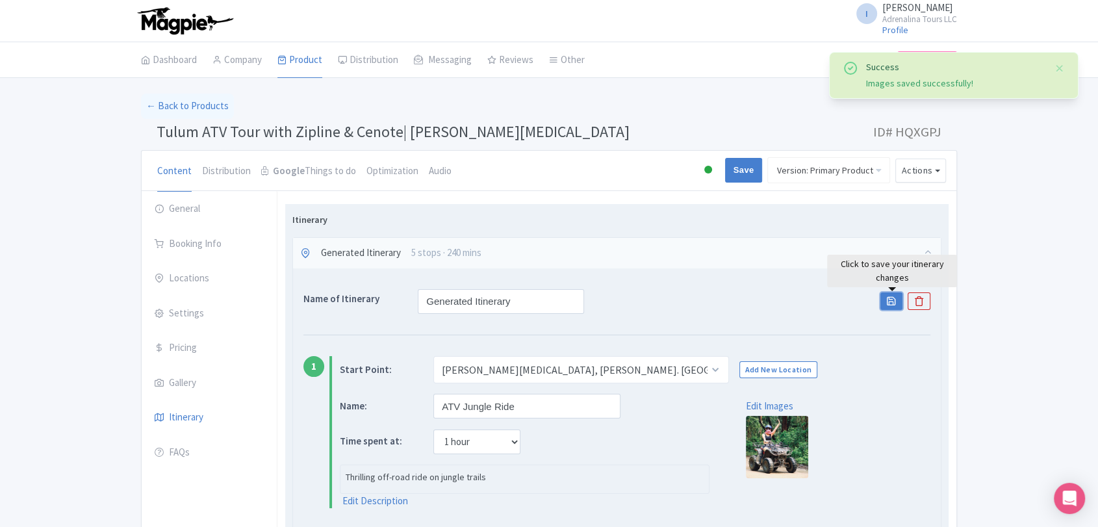
click at [893, 307] on link "Save" at bounding box center [891, 301] width 22 height 18
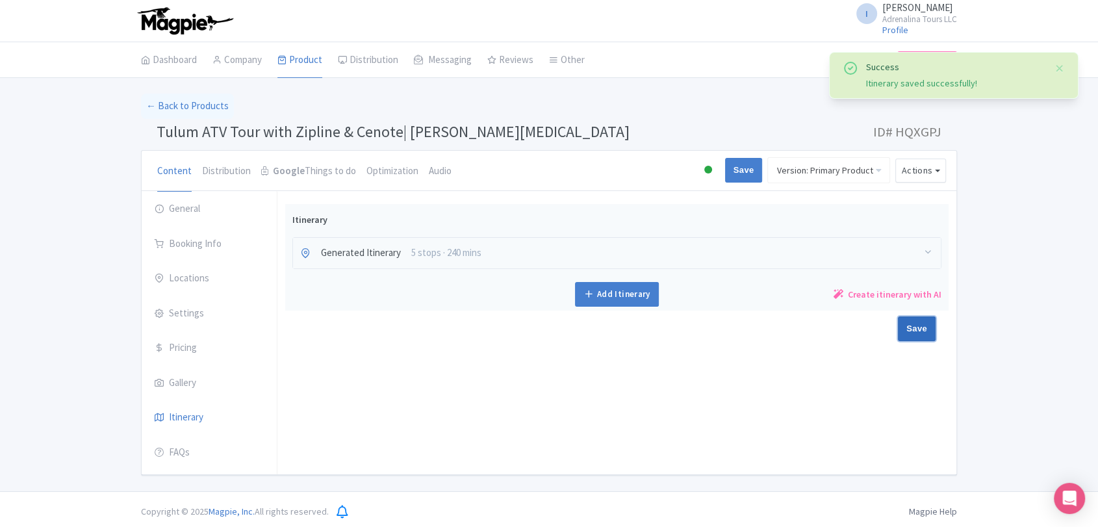
click at [916, 329] on input "Save" at bounding box center [917, 328] width 38 height 25
type input "Saving..."
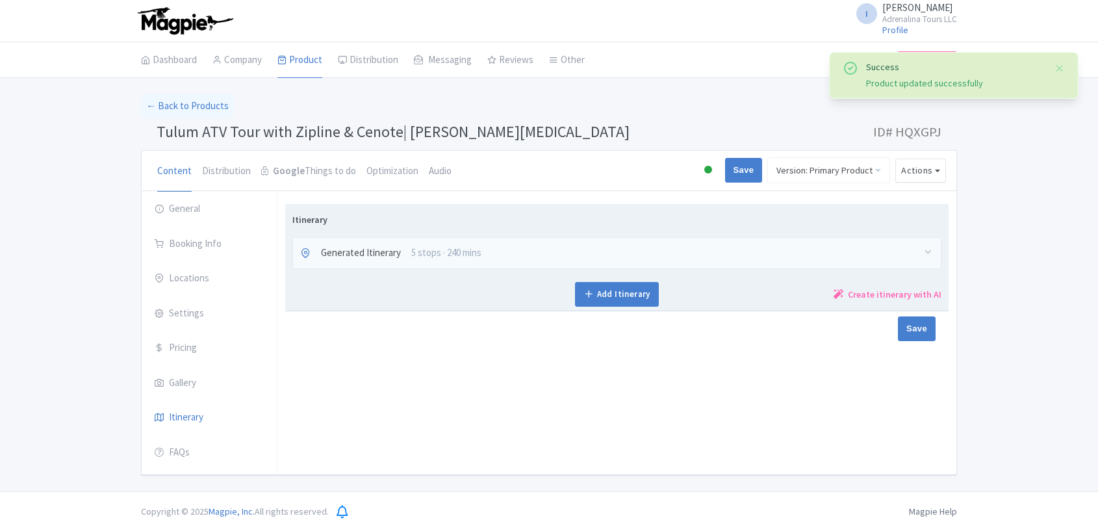
scroll to position [3, 0]
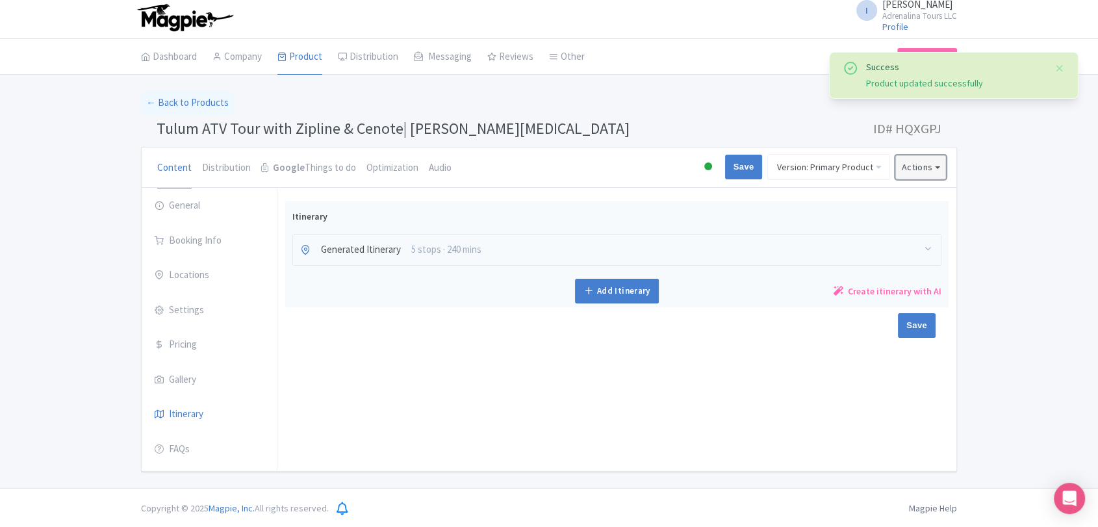
click at [936, 173] on button "Actions" at bounding box center [920, 167] width 51 height 24
click at [786, 223] on link "Industry Partner View" at bounding box center [768, 223] width 123 height 20
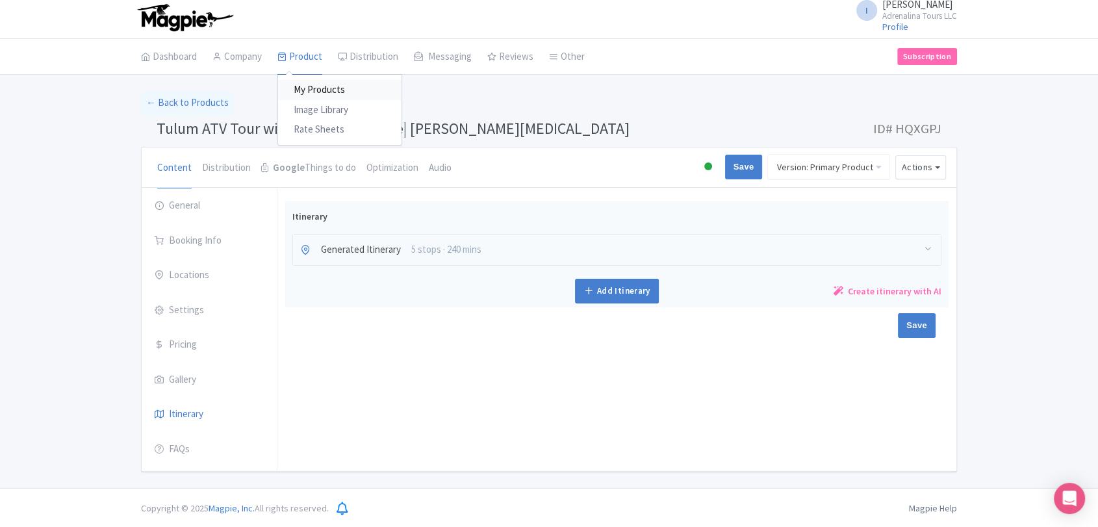
click at [323, 89] on link "My Products" at bounding box center [339, 90] width 123 height 20
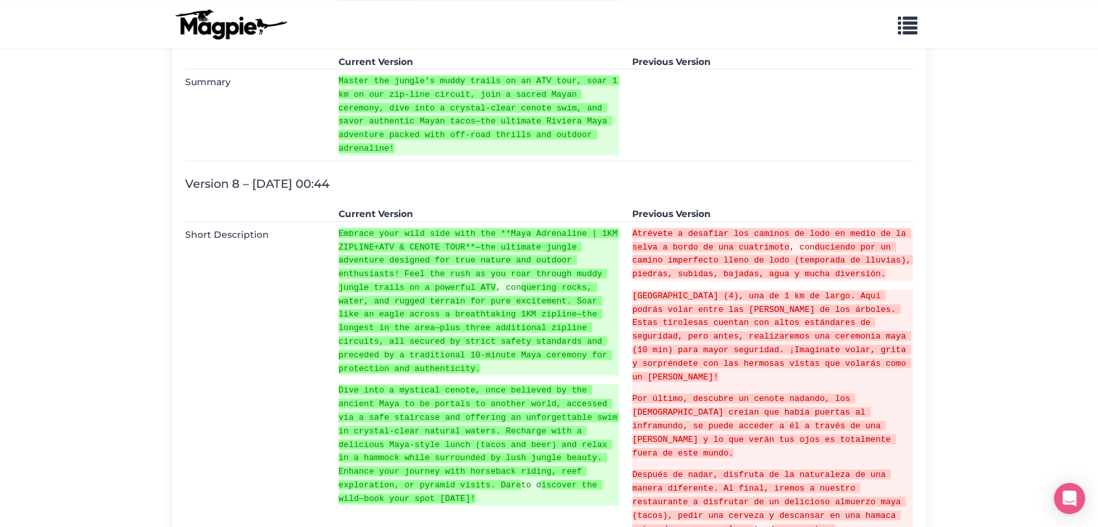
scroll to position [7506, 0]
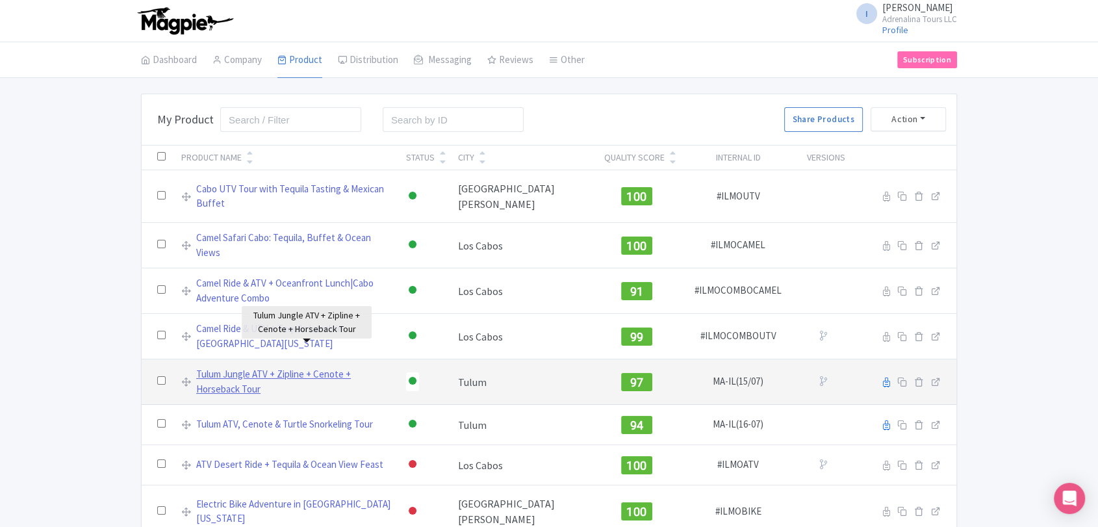
click at [390, 367] on link "Tulum Jungle ATV + Zipline + Cenote + Horseback Tour" at bounding box center [293, 381] width 194 height 29
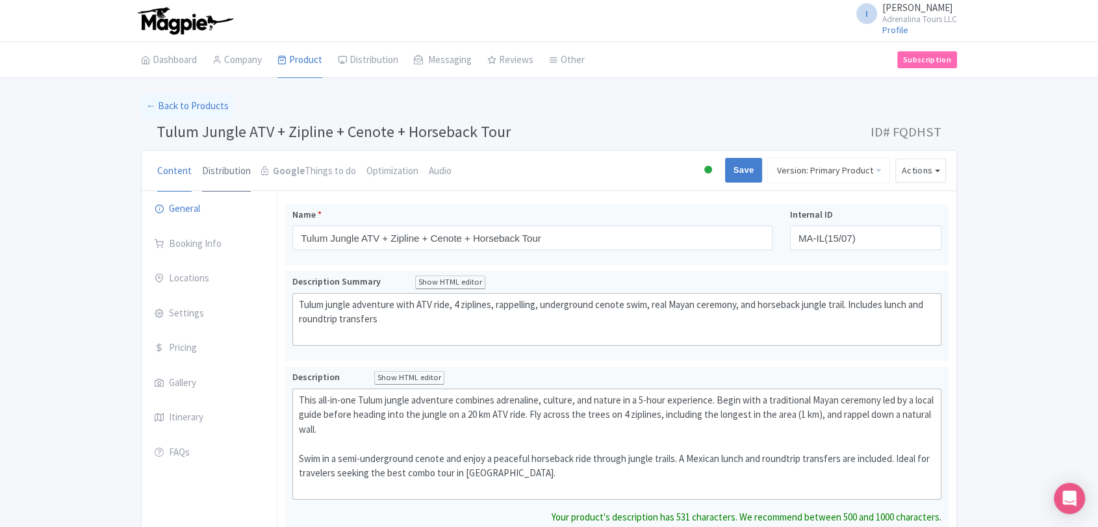
click at [236, 171] on link "Distribution" at bounding box center [226, 172] width 49 height 42
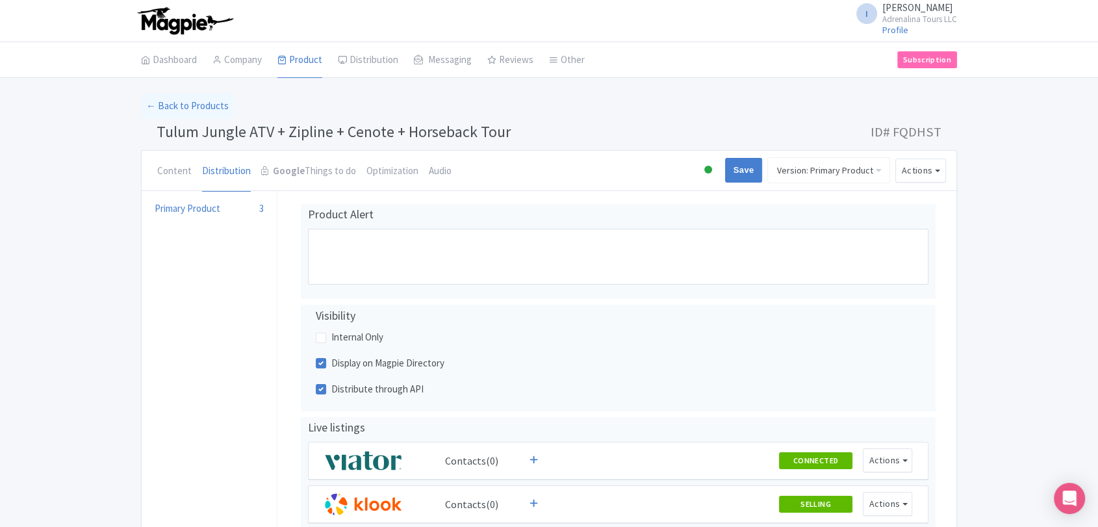
scroll to position [216, 0]
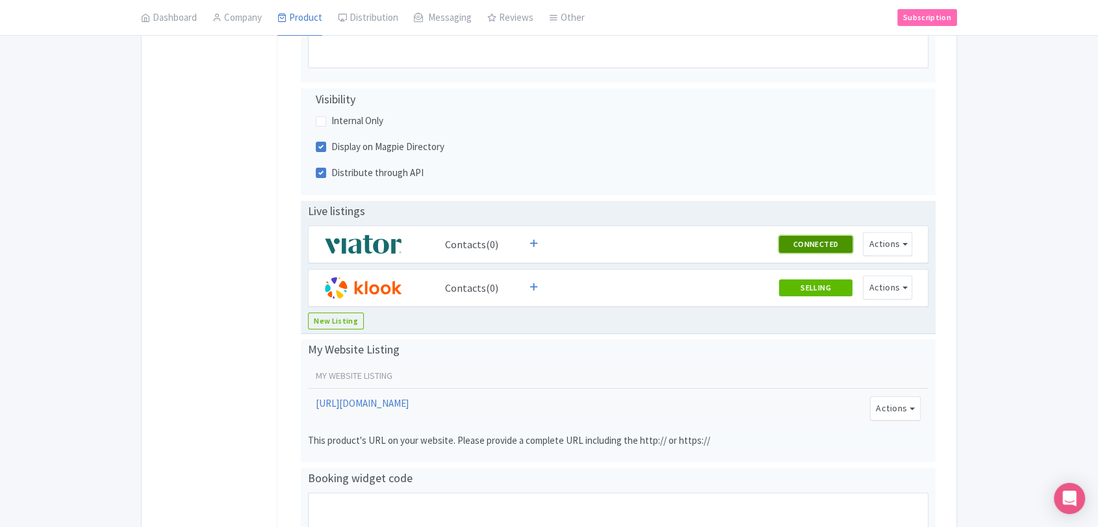
click at [788, 242] on button "CONNECTED" at bounding box center [816, 244] width 74 height 17
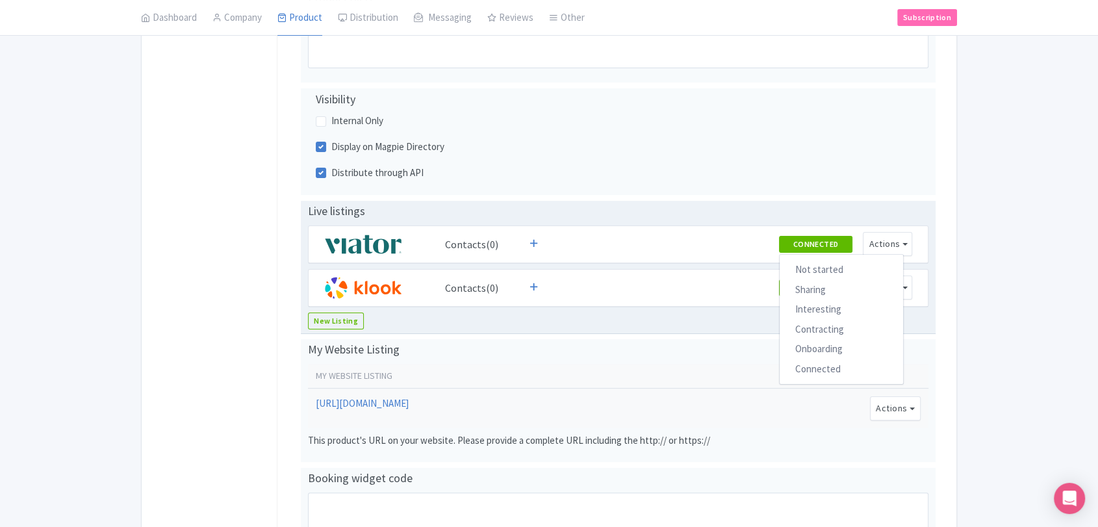
click at [815, 222] on div "Live listings Contacts(0) CONNECTED Not started Sharing Interesting Contracting…" at bounding box center [618, 267] width 635 height 133
click at [812, 290] on button "SELLING" at bounding box center [816, 287] width 74 height 17
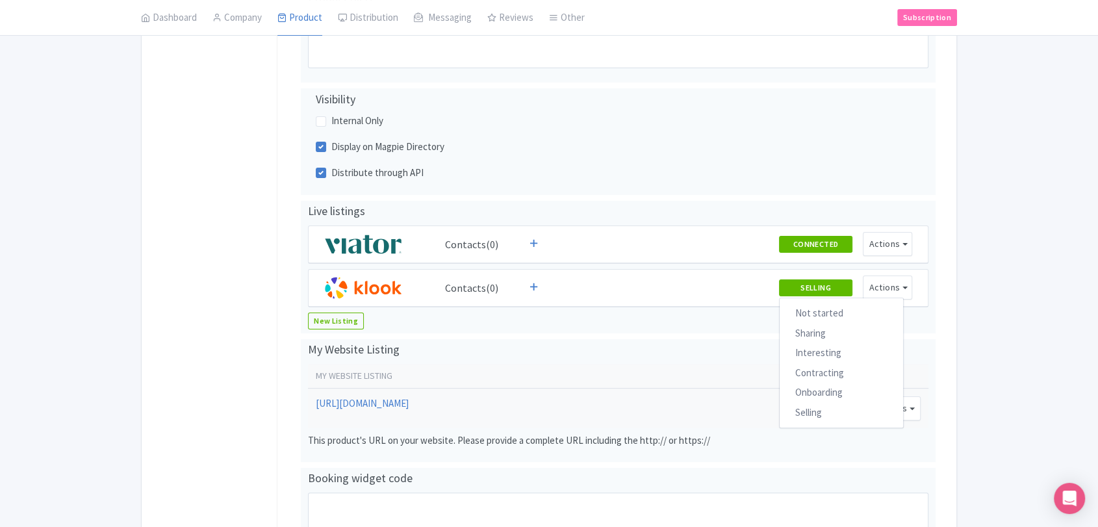
click at [957, 245] on div "← Back to Products Tulum Jungle ATV + Zipline + Cenote + Horseback Tour ID# FQD…" at bounding box center [548, 239] width 831 height 725
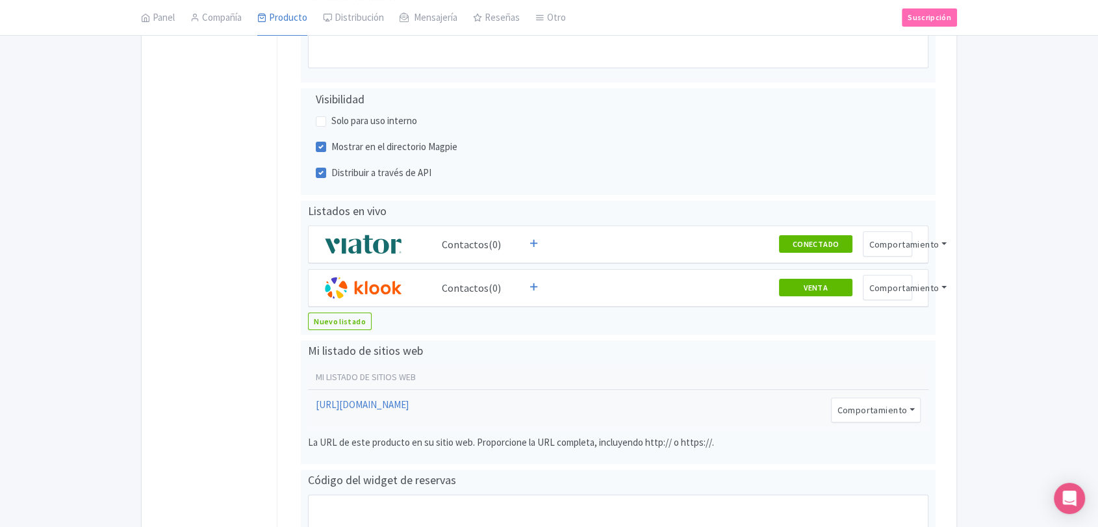
click at [1009, 246] on div "← Volver a Productos Tulum Jungle ATV + Tirolesa + Cenote + Tour a Caballo ID# …" at bounding box center [549, 240] width 1098 height 727
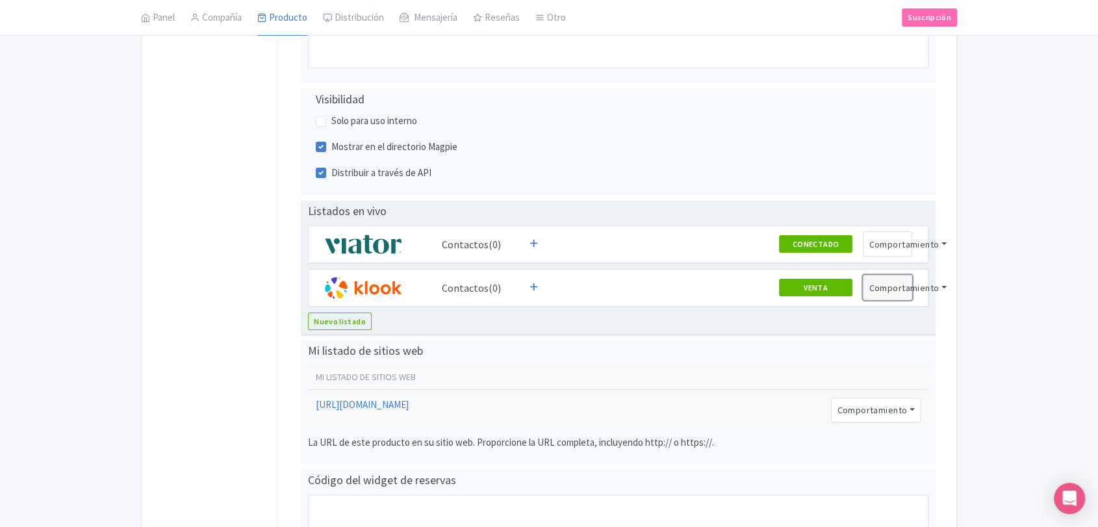
click at [939, 285] on font "Comportamiento" at bounding box center [904, 288] width 70 height 12
click at [946, 340] on font "Página del revendedor" at bounding box center [925, 336] width 90 height 12
click at [927, 287] on font "Comportamiento" at bounding box center [904, 288] width 70 height 12
click at [924, 355] on font "Página de extranet" at bounding box center [918, 356] width 77 height 12
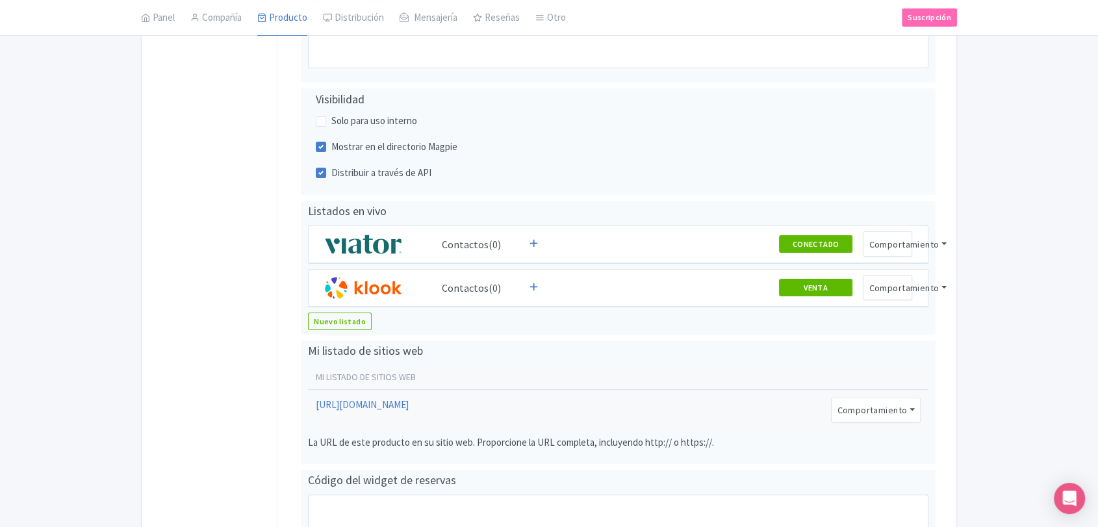
click at [941, 241] on div "Alerta de producto Alerta Visibilidad Solo para uso interno Mostrar en el direc…" at bounding box center [616, 295] width 663 height 615
click at [941, 243] on div "Alerta de producto Alerta Visibilidad Solo para uso interno Mostrar en el direc…" at bounding box center [616, 295] width 663 height 615
click at [946, 244] on div "Alerta de producto Alerta Visibilidad Solo para uso interno Mostrar en el direc…" at bounding box center [616, 295] width 663 height 615
click at [943, 244] on div "Alerta de producto Alerta Visibilidad Solo para uso interno Mostrar en el direc…" at bounding box center [616, 295] width 663 height 615
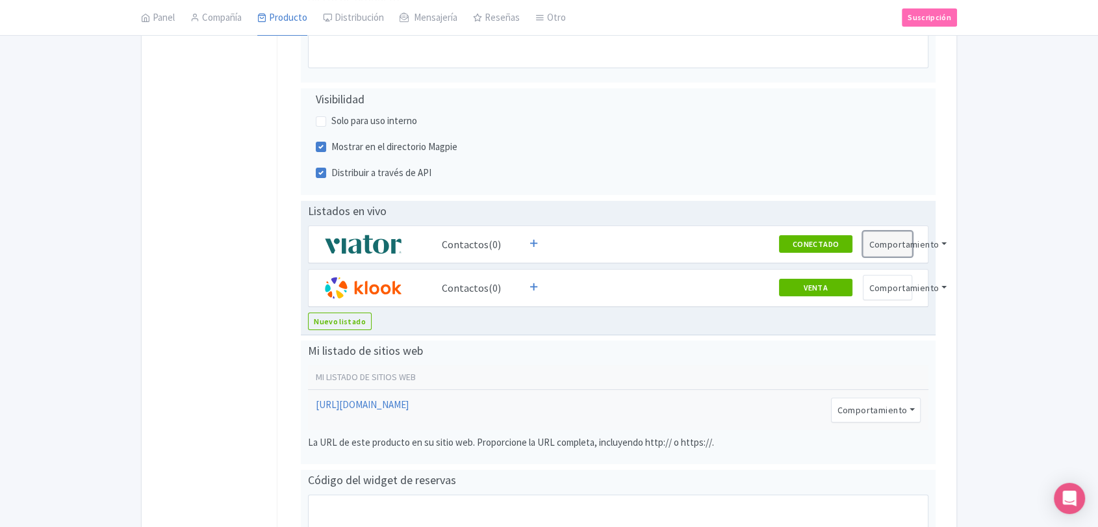
click at [926, 239] on font "Comportamiento" at bounding box center [904, 244] width 70 height 12
click at [950, 311] on font "Página de extranet" at bounding box center [918, 313] width 77 height 12
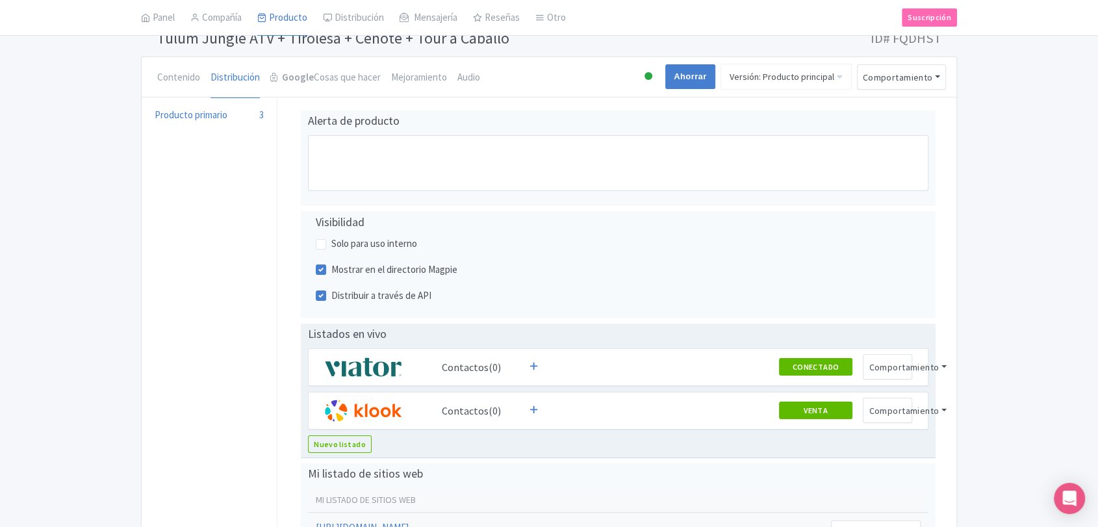
scroll to position [0, 0]
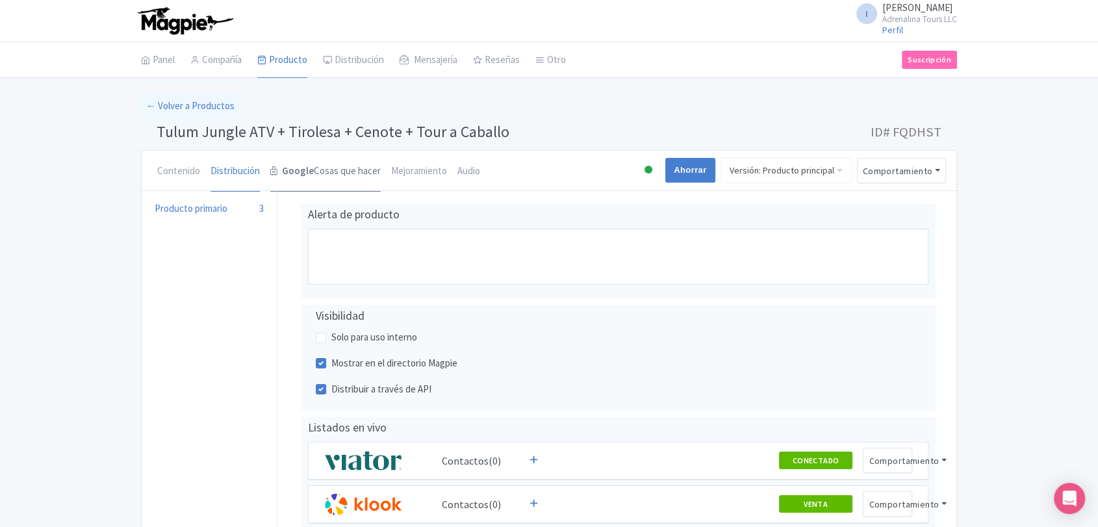
click at [316, 168] on font "Cosas que hacer" at bounding box center [347, 170] width 67 height 12
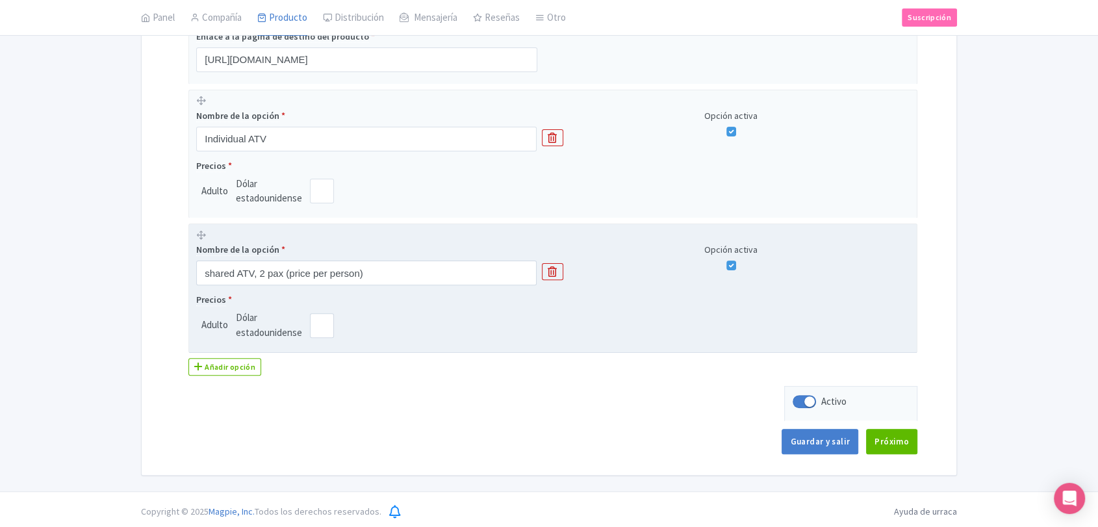
scroll to position [344, 0]
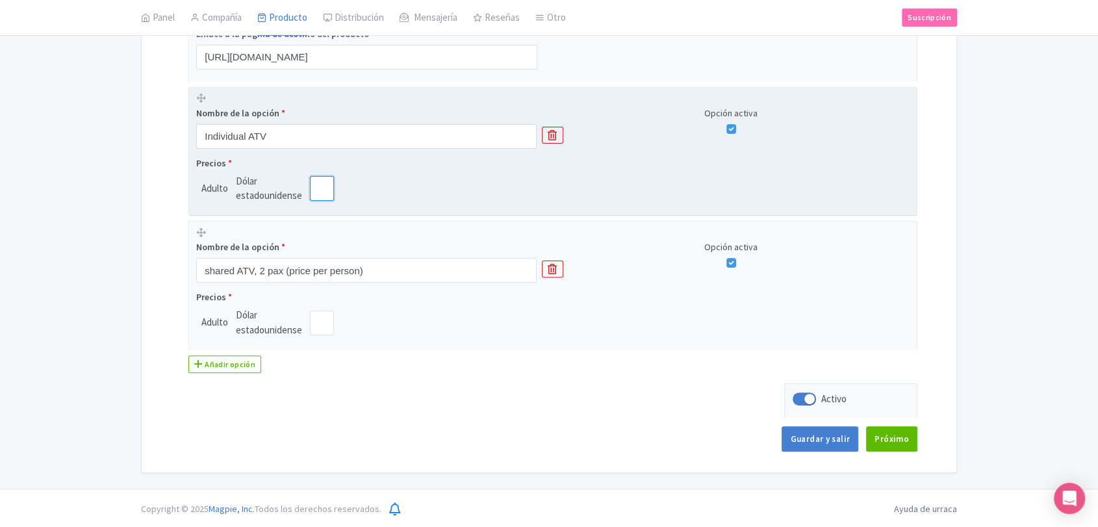
click at [331, 191] on input "110.00" at bounding box center [322, 188] width 24 height 25
click at [323, 187] on input "109.99" at bounding box center [322, 188] width 24 height 25
click at [322, 186] on input "110" at bounding box center [322, 188] width 24 height 25
click at [322, 185] on input "110.01" at bounding box center [322, 188] width 24 height 25
type input "110"
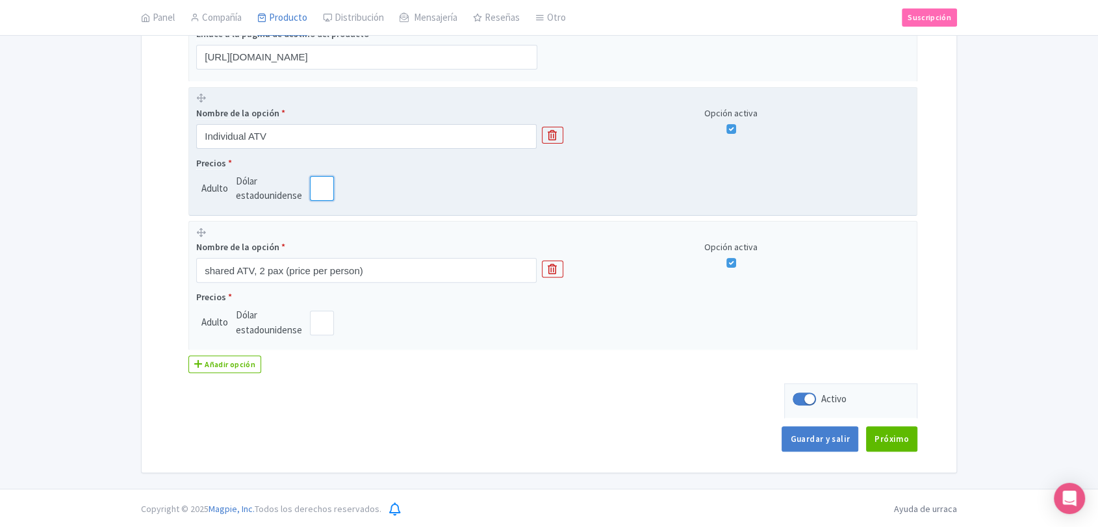
click at [322, 192] on input "110" at bounding box center [322, 188] width 24 height 25
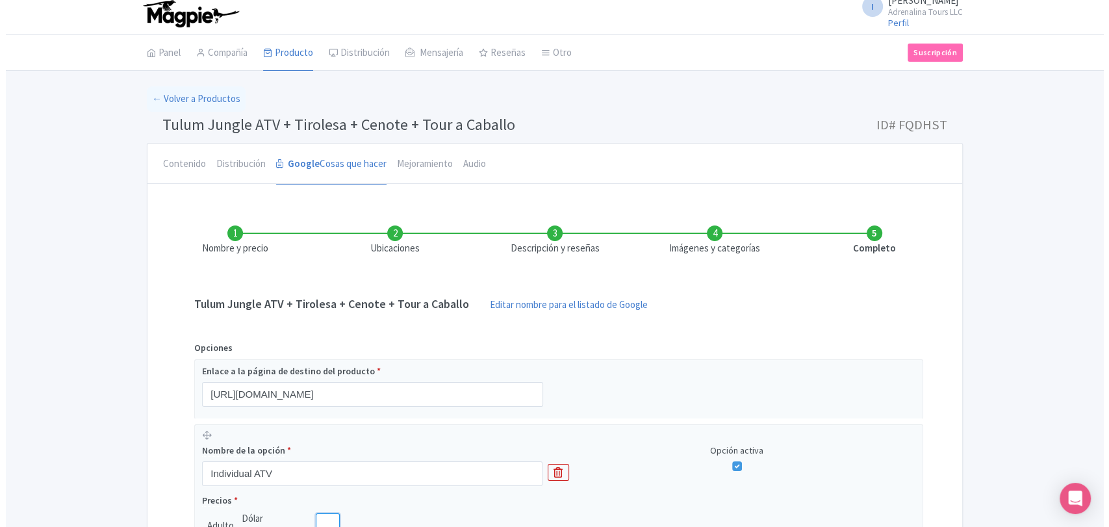
scroll to position [0, 0]
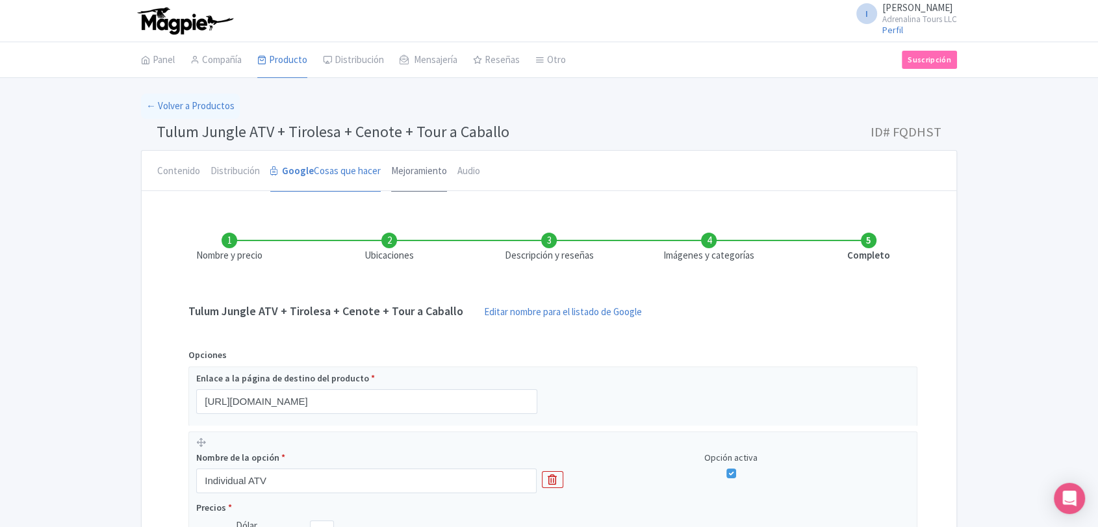
click at [429, 175] on font "Mejoramiento" at bounding box center [419, 170] width 56 height 12
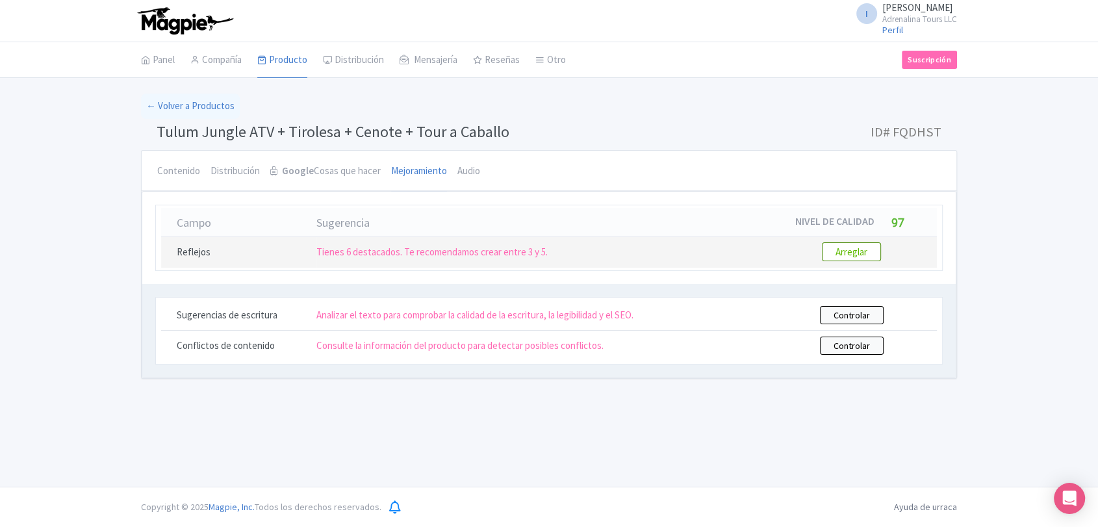
click at [831, 256] on btn "Arreglar" at bounding box center [851, 251] width 59 height 19
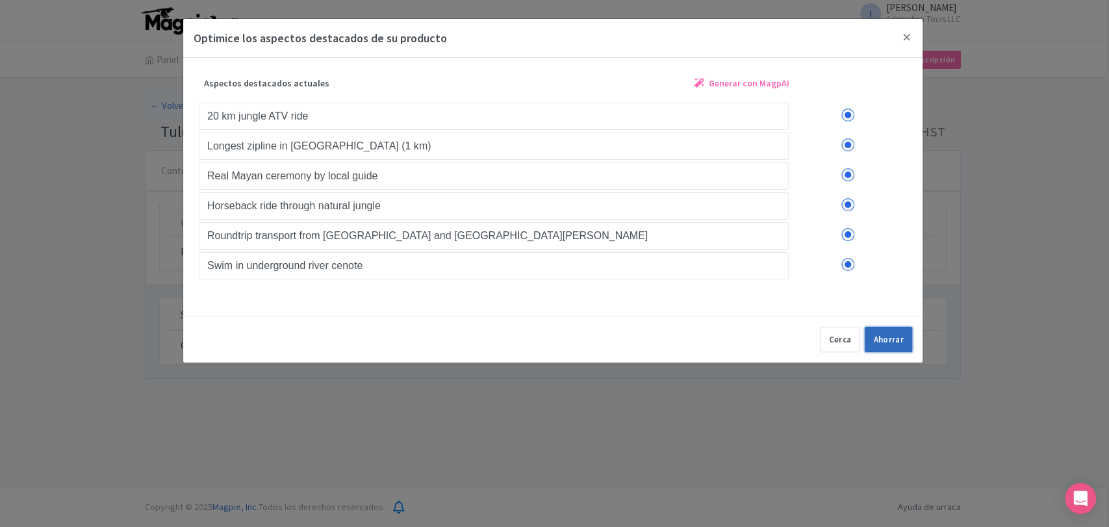
click at [878, 336] on font "Ahorrar" at bounding box center [888, 339] width 31 height 11
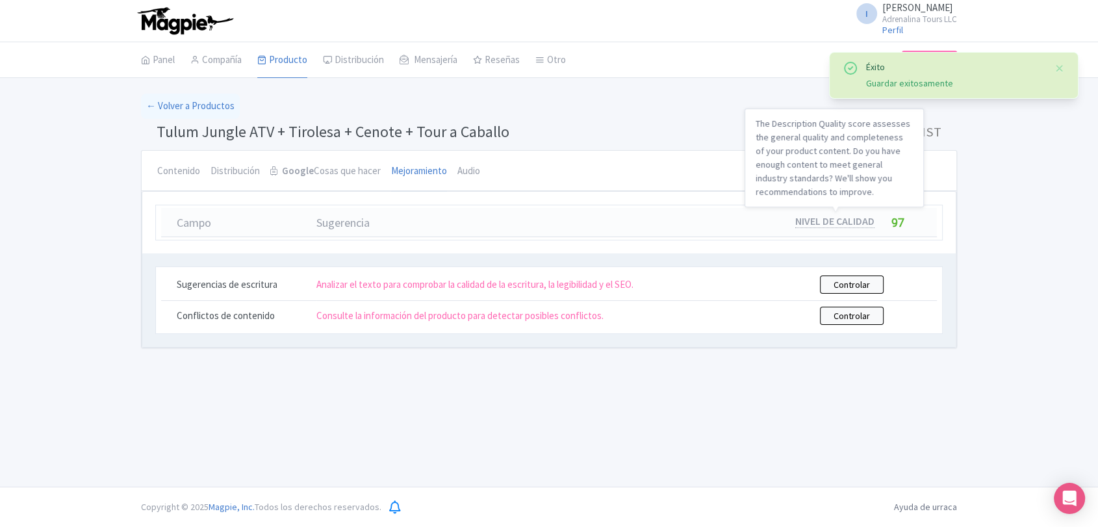
click at [847, 221] on font "Nivel de calidad" at bounding box center [834, 220] width 79 height 13
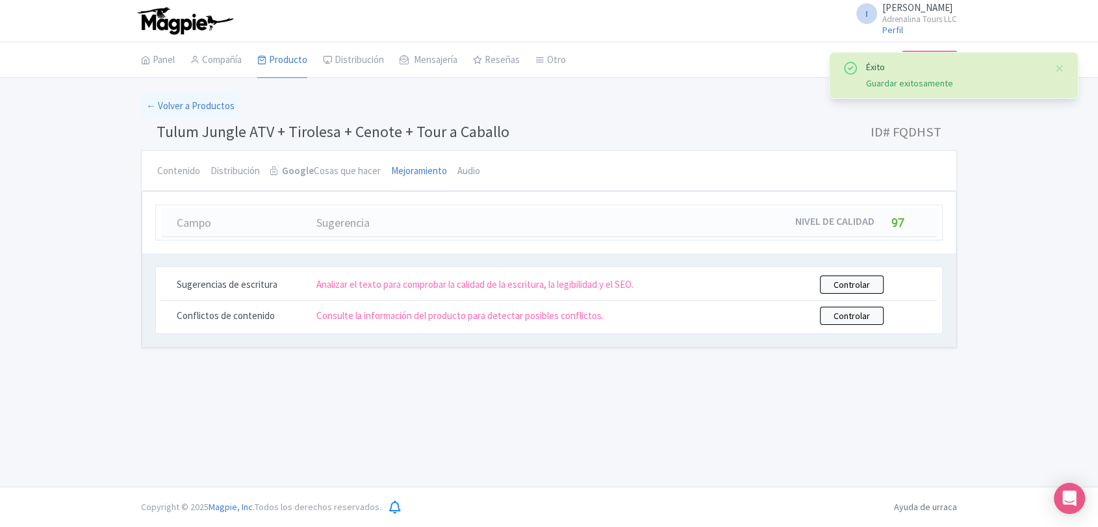
click at [343, 222] on font "Sugerencia" at bounding box center [342, 222] width 53 height 15
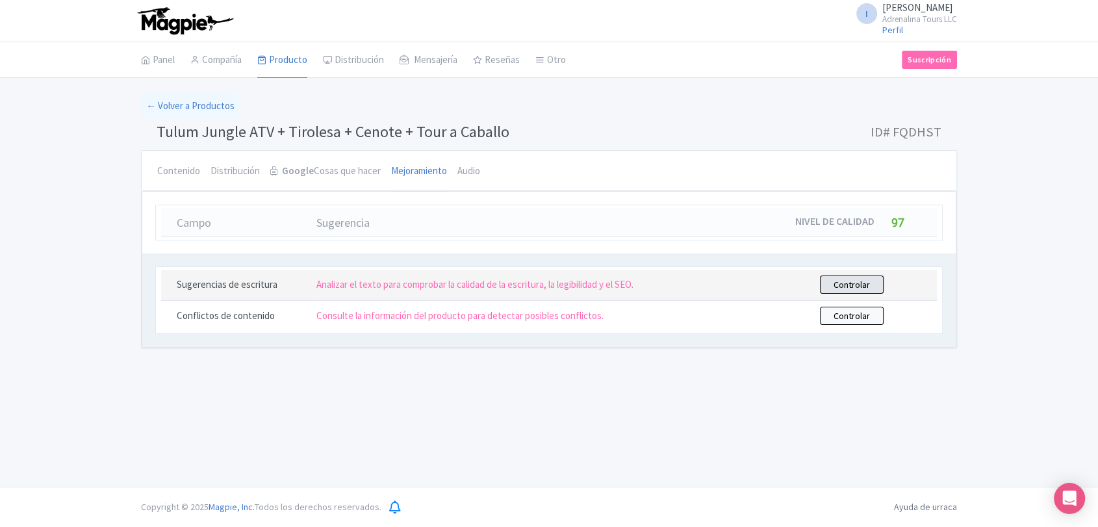
click at [837, 282] on font "Controlar" at bounding box center [851, 285] width 36 height 12
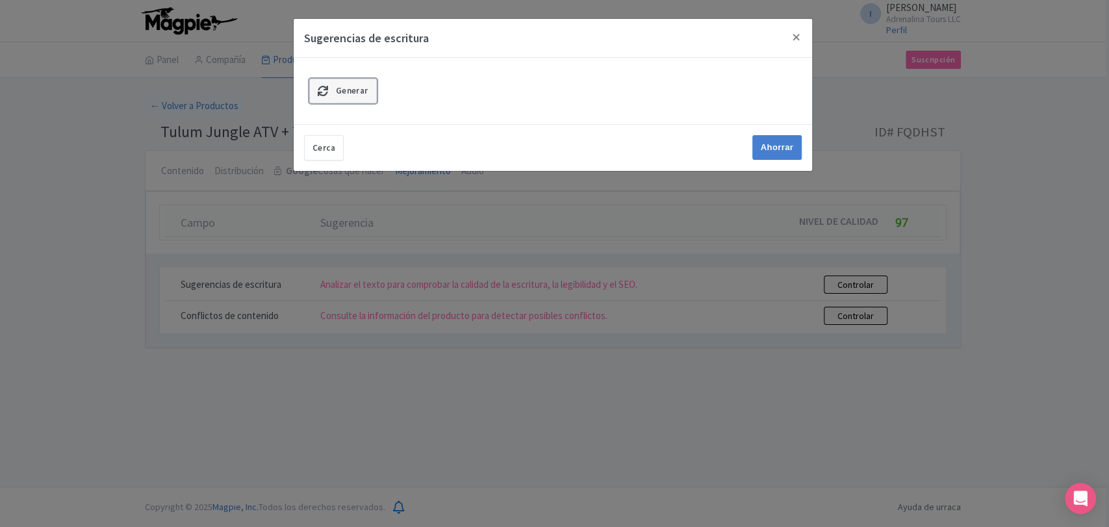
click at [357, 99] on link "Generar" at bounding box center [343, 91] width 68 height 25
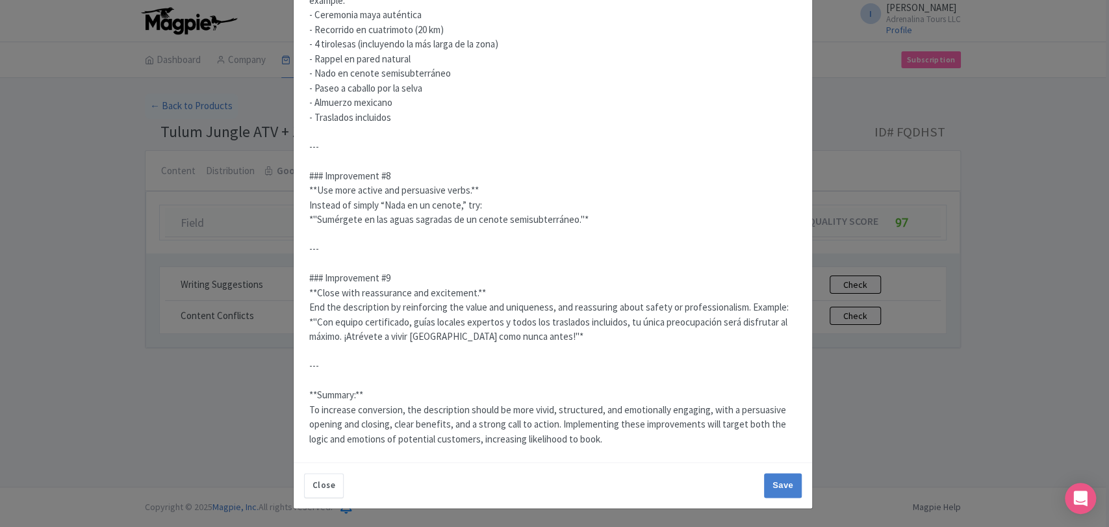
scroll to position [997, 0]
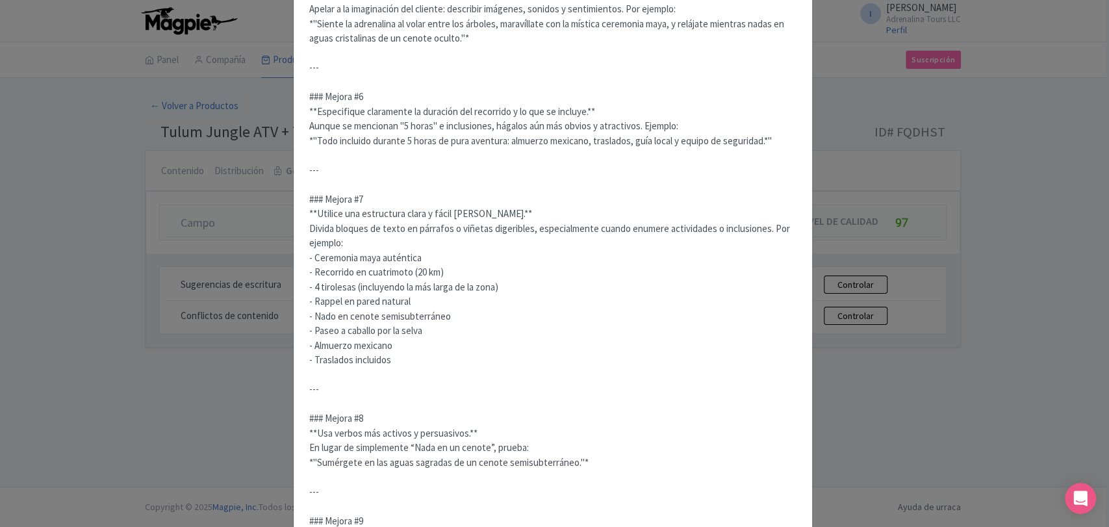
scroll to position [1041, 0]
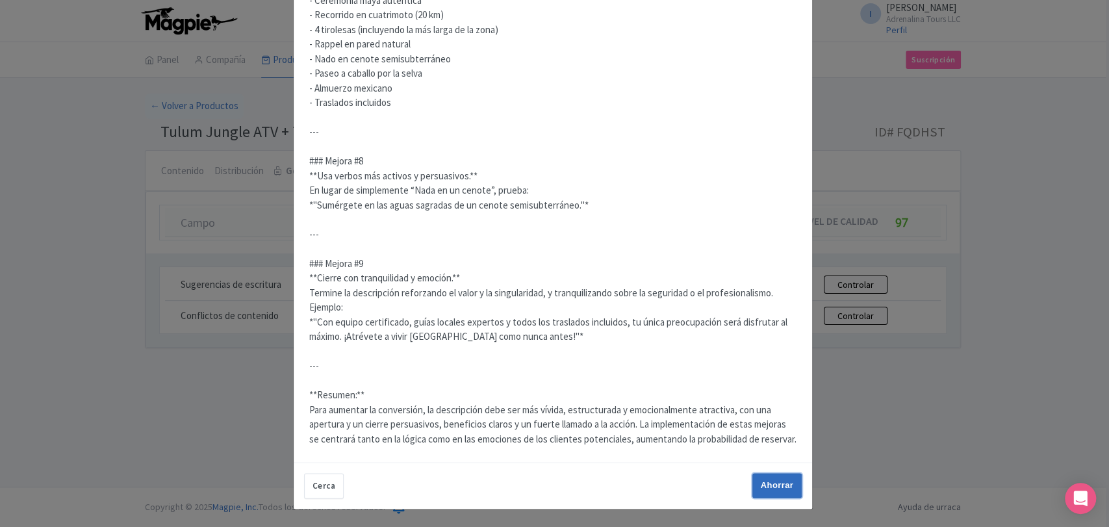
click at [785, 485] on input "Ahorrar" at bounding box center [776, 485] width 49 height 25
type input "Ahorrar"
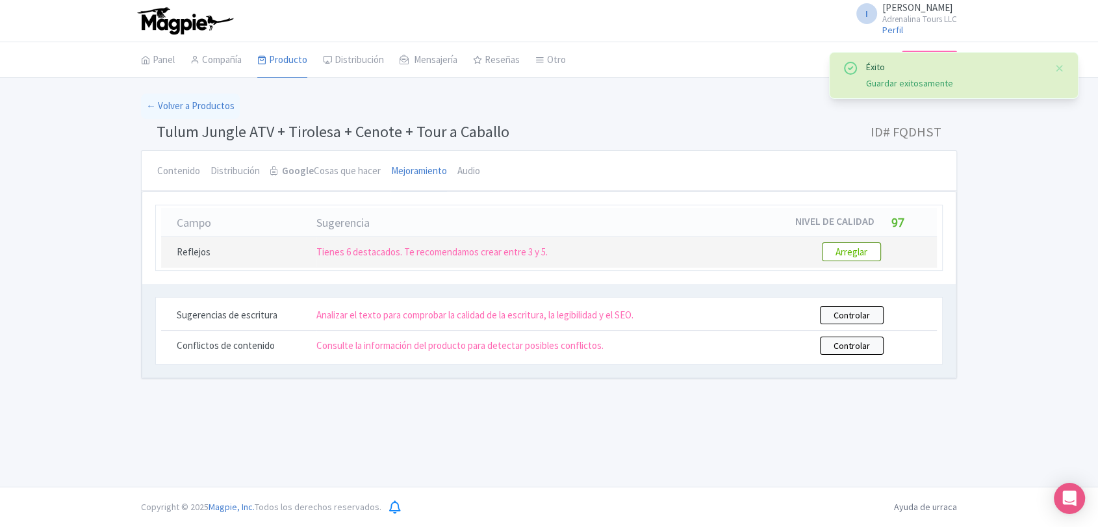
click at [865, 251] on font "Arreglar" at bounding box center [851, 252] width 32 height 12
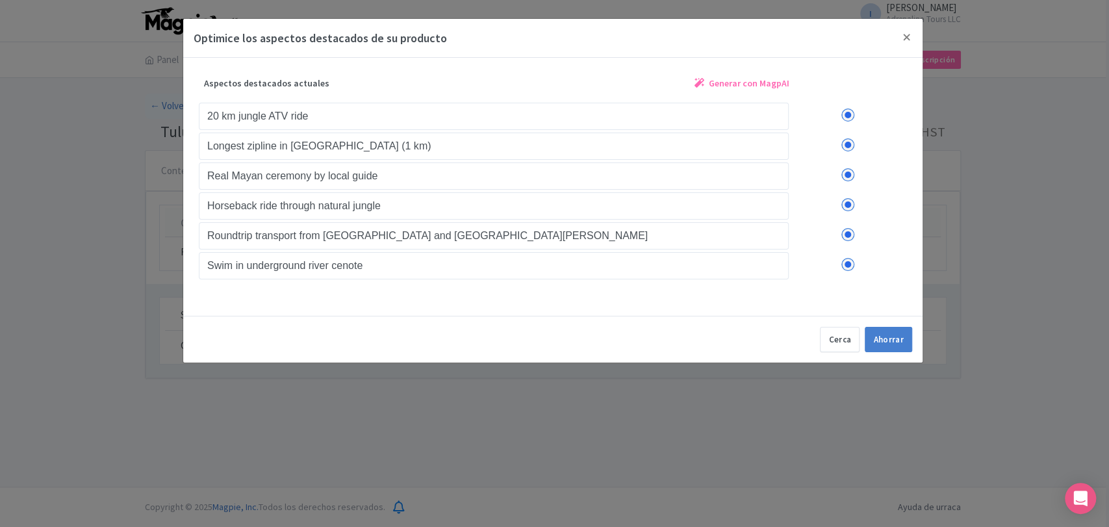
click at [847, 235] on label at bounding box center [848, 234] width 118 height 13
click at [0, 0] on input "checkbox" at bounding box center [0, 0] width 0 height 0
click at [889, 333] on button "Ahorrar" at bounding box center [888, 339] width 47 height 25
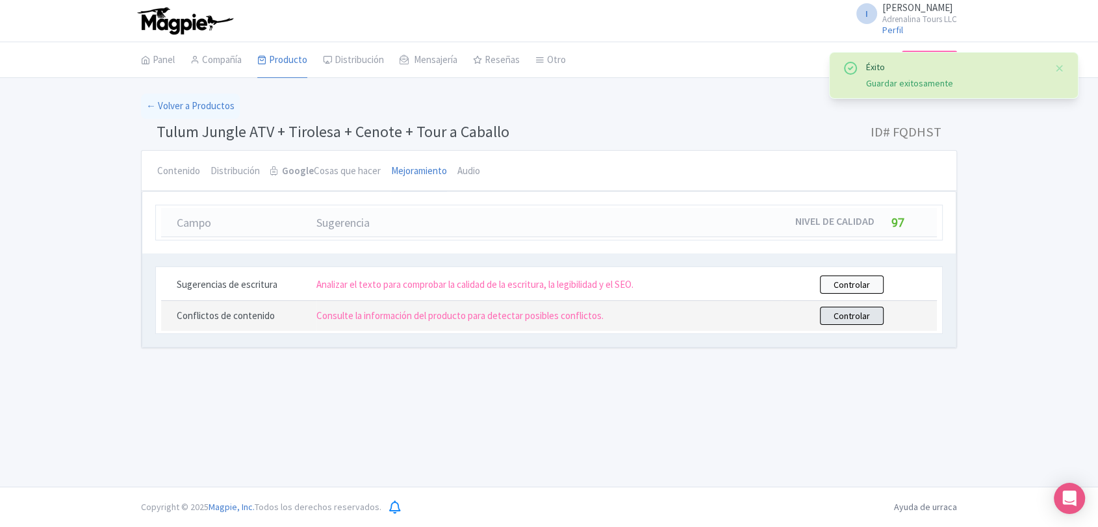
click at [857, 311] on font "Controlar" at bounding box center [851, 316] width 36 height 12
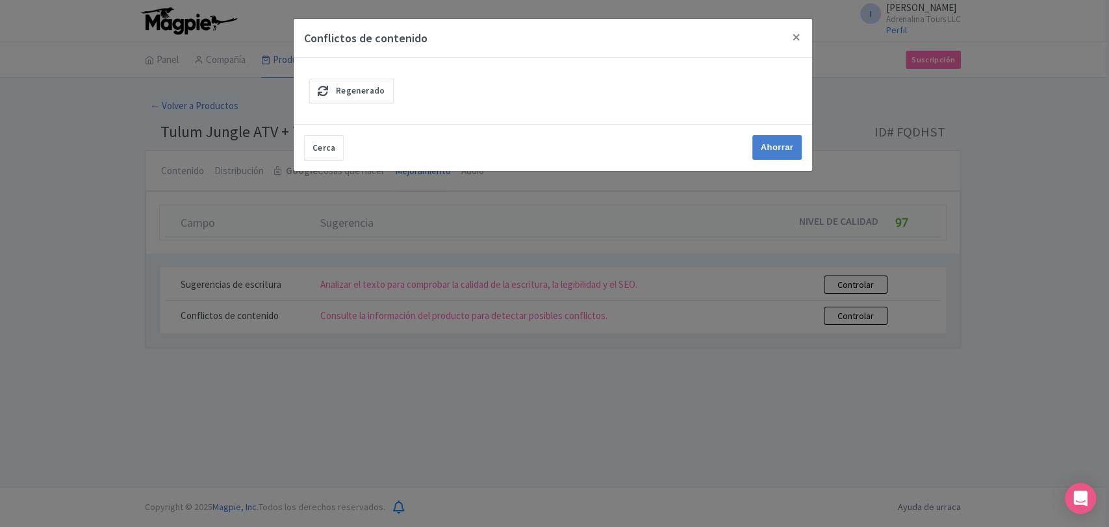
click at [379, 77] on div "Regenerado" at bounding box center [553, 91] width 518 height 66
click at [375, 84] on link "Regenerado" at bounding box center [351, 91] width 84 height 25
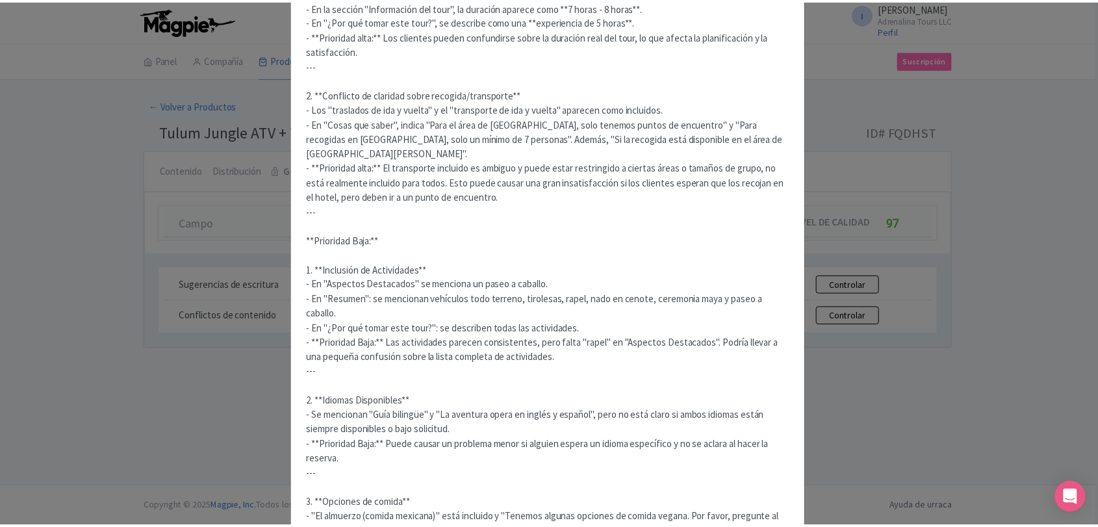
scroll to position [676, 0]
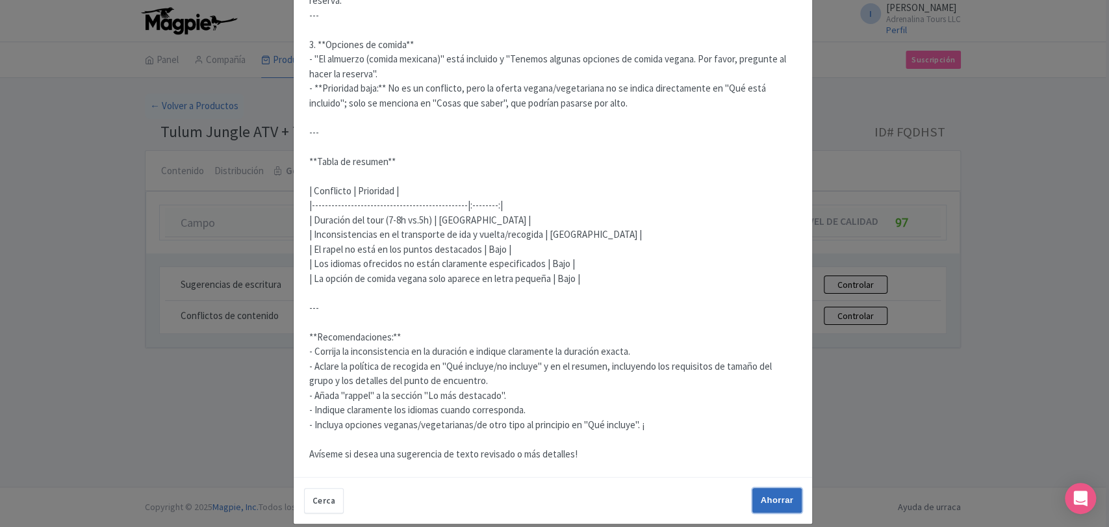
click at [784, 488] on input "Ahorrar" at bounding box center [776, 500] width 49 height 25
type input "Ahorrar"
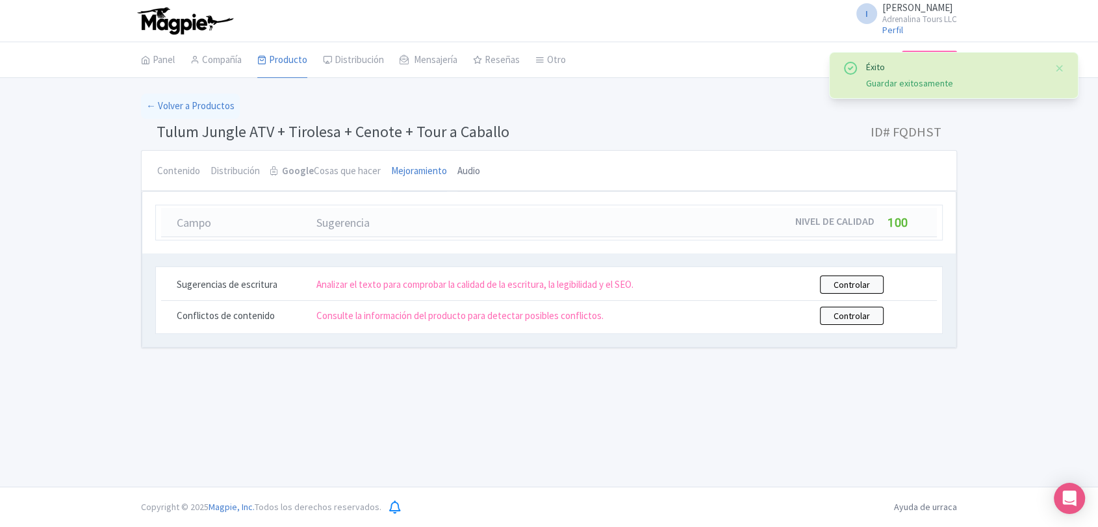
click at [465, 173] on font "Audio" at bounding box center [468, 170] width 23 height 12
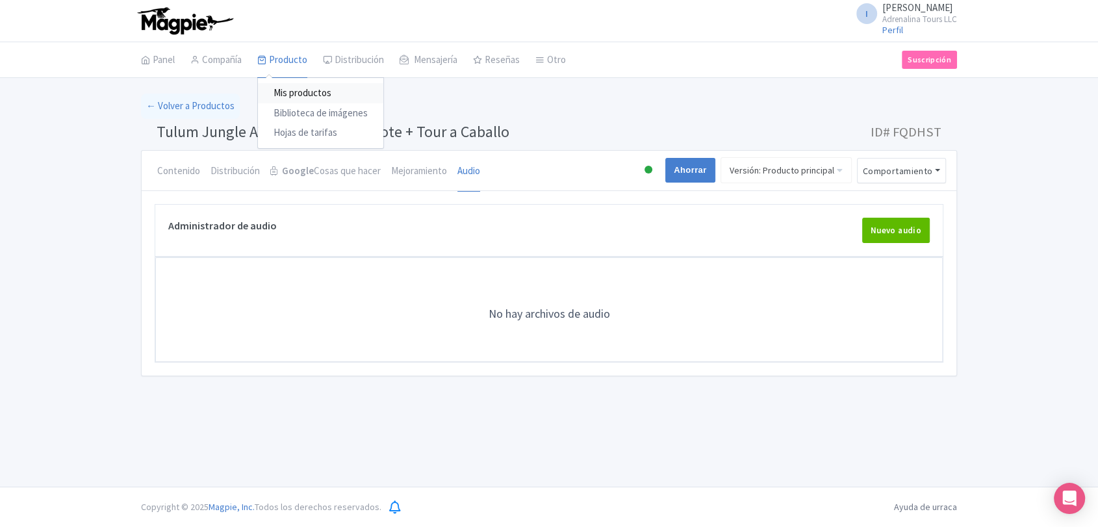
click at [285, 92] on font "Mis productos" at bounding box center [302, 92] width 58 height 12
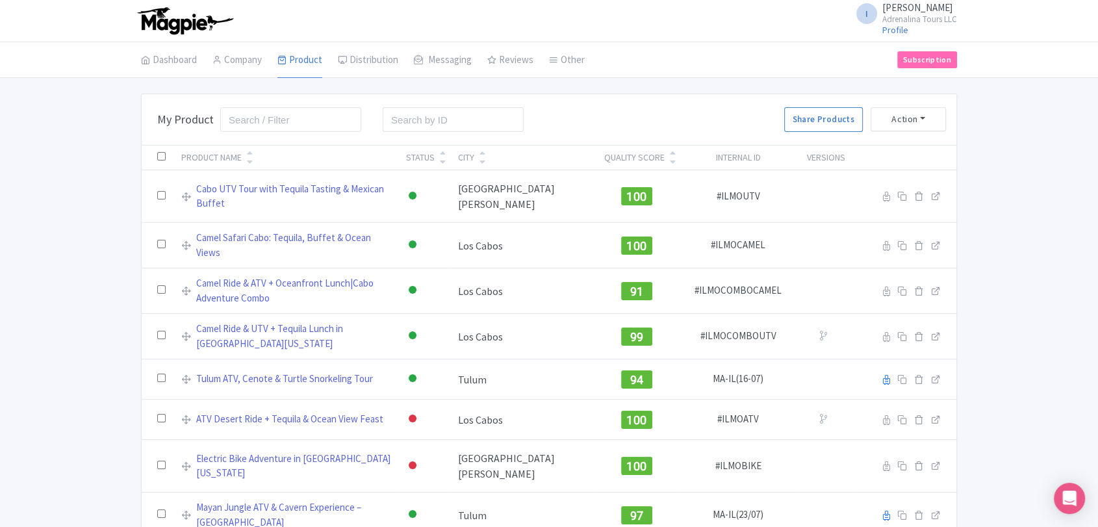
scroll to position [382, 0]
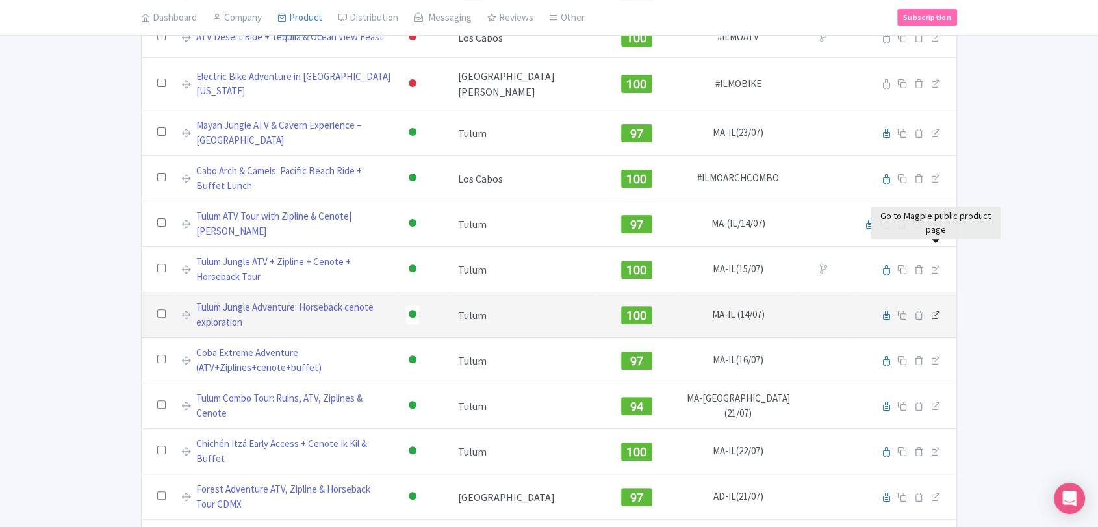
click at [931, 310] on icon at bounding box center [936, 315] width 10 height 10
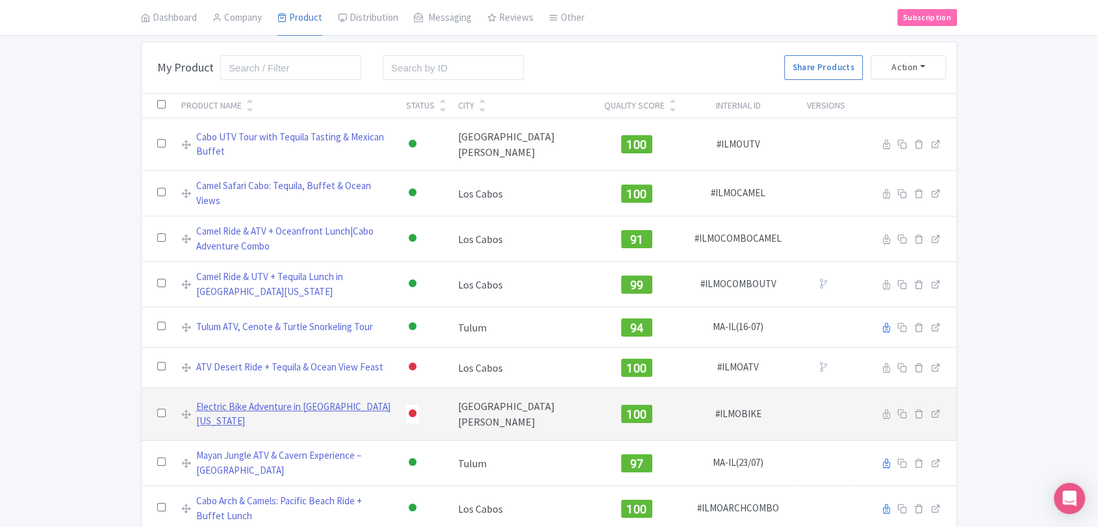
scroll to position [72, 0]
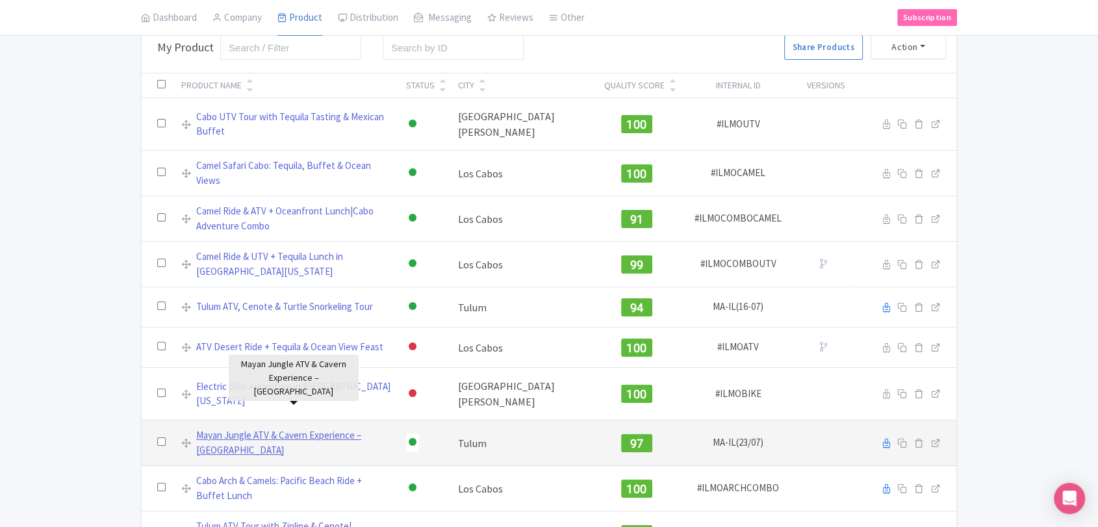
click at [266, 428] on link "Mayan Jungle ATV & Cavern Experience – [GEOGRAPHIC_DATA]" at bounding box center [293, 442] width 194 height 29
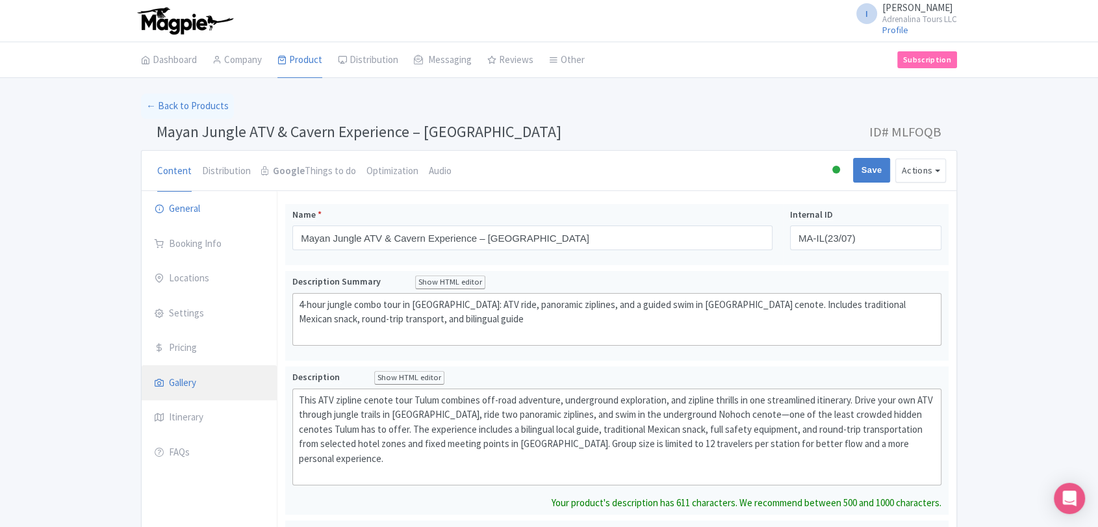
click link "Gallery"
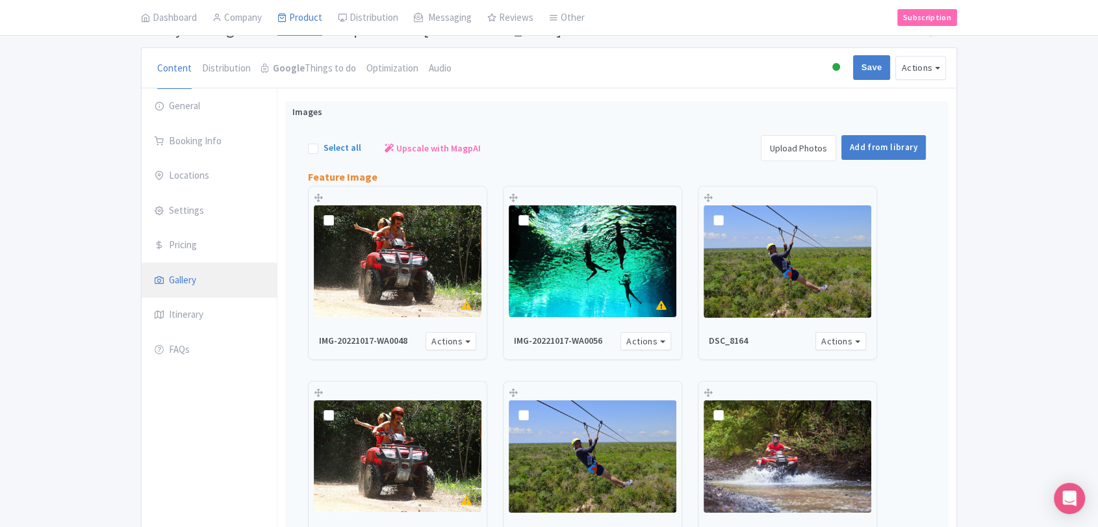
scroll to position [144, 0]
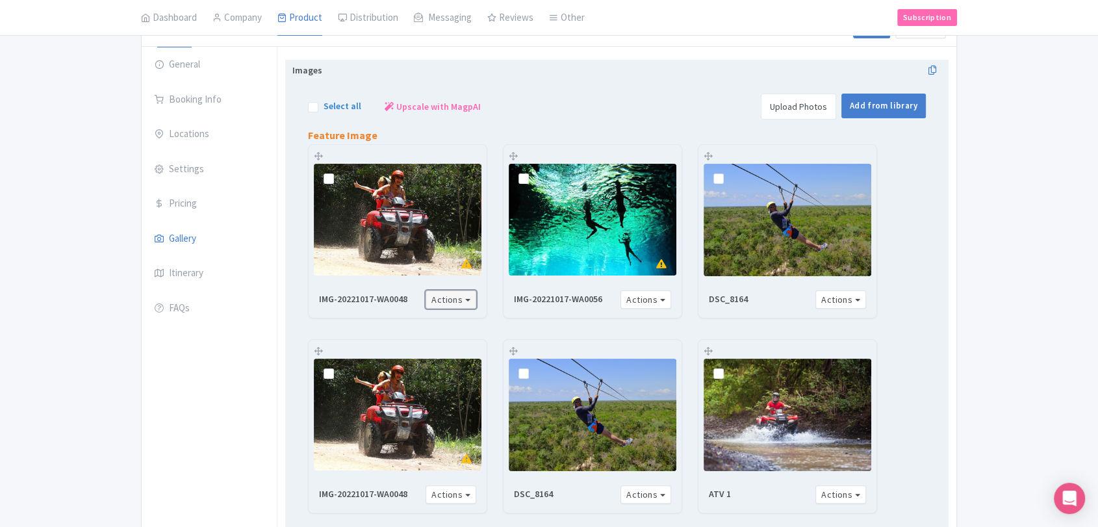
click button "Actions"
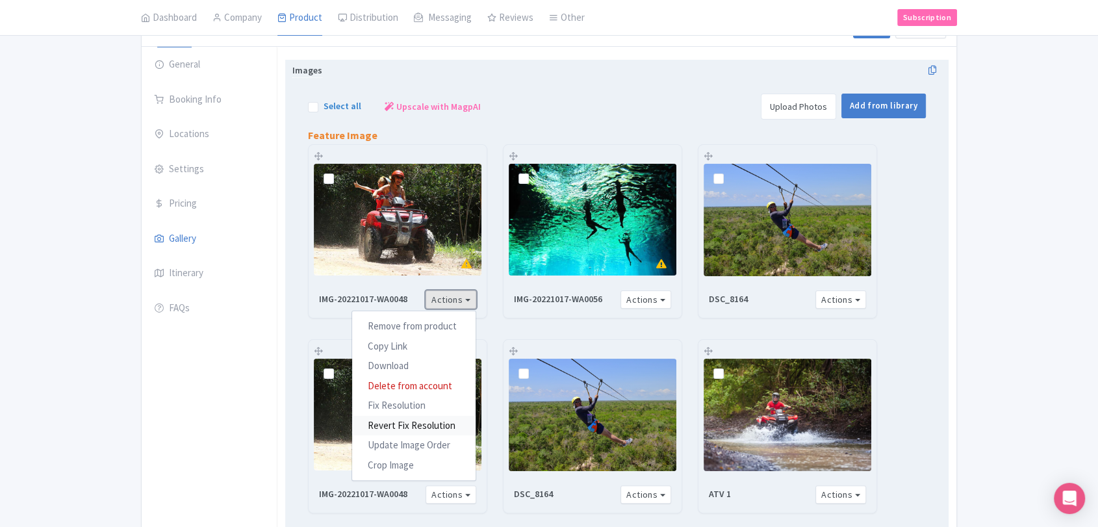
click link "Revert Fix Resolution"
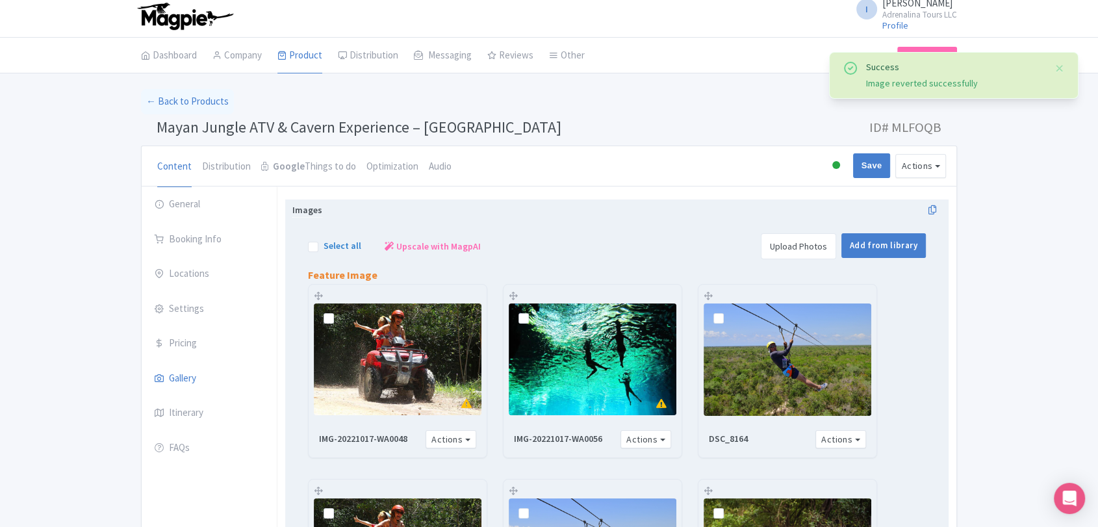
scroll to position [77, 0]
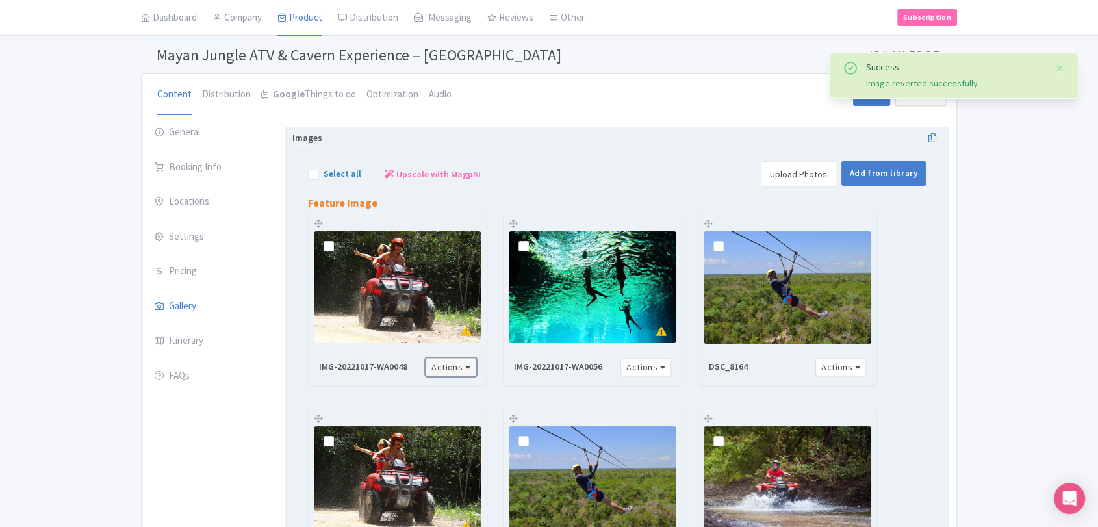
click at [444, 363] on button "Actions" at bounding box center [450, 367] width 51 height 19
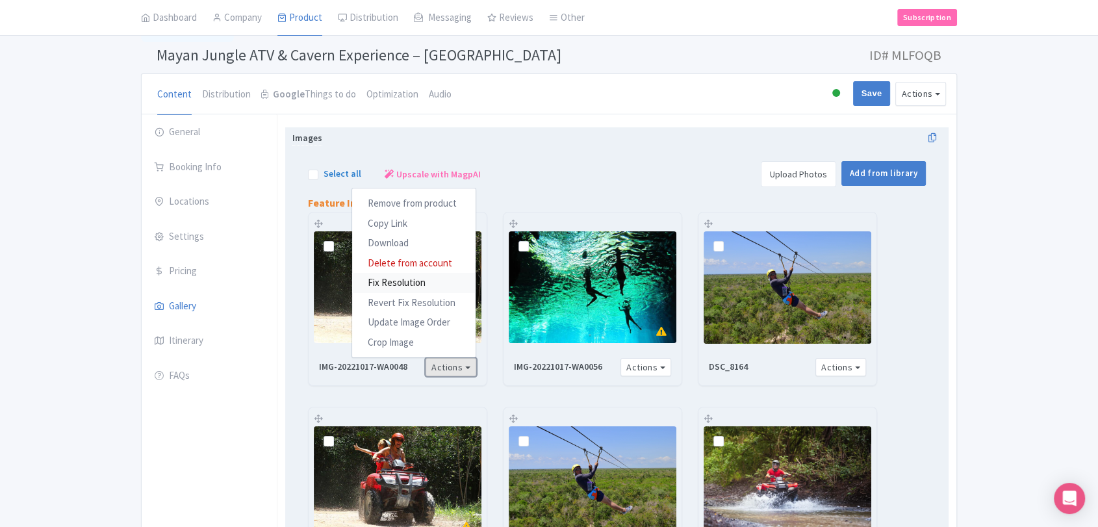
click at [408, 273] on link "Fix Resolution" at bounding box center [413, 283] width 123 height 20
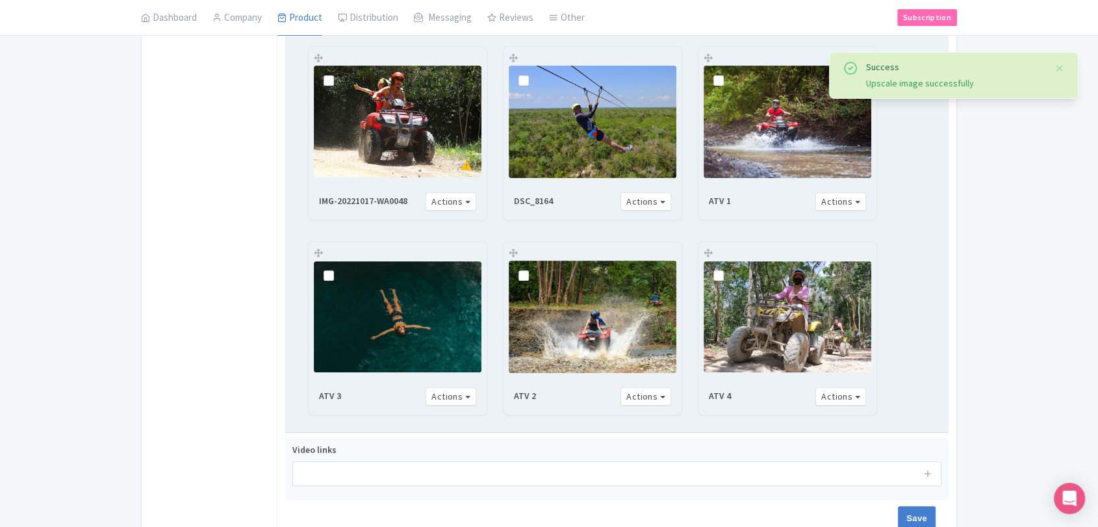
scroll to position [149, 0]
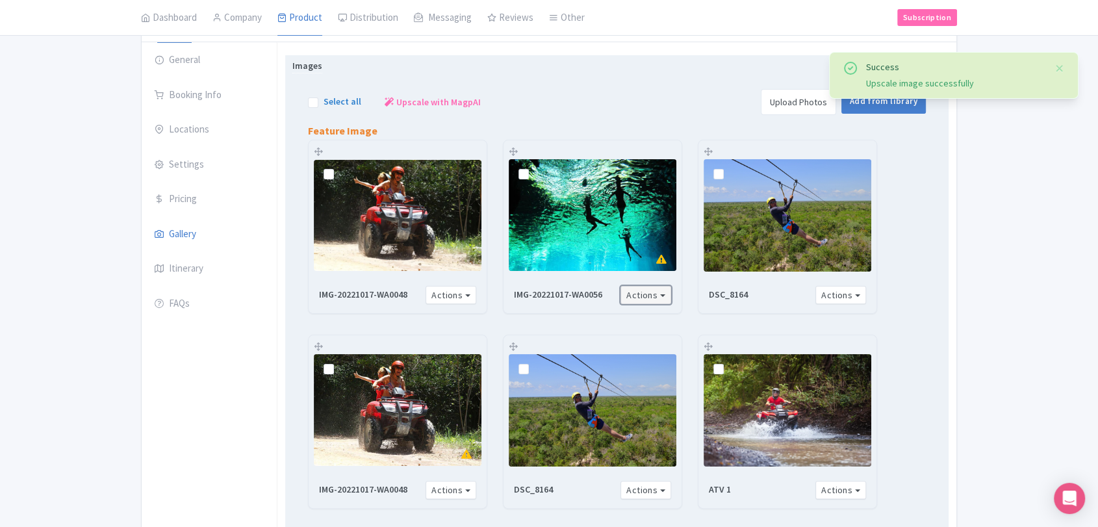
click at [654, 287] on button "Actions" at bounding box center [645, 295] width 51 height 19
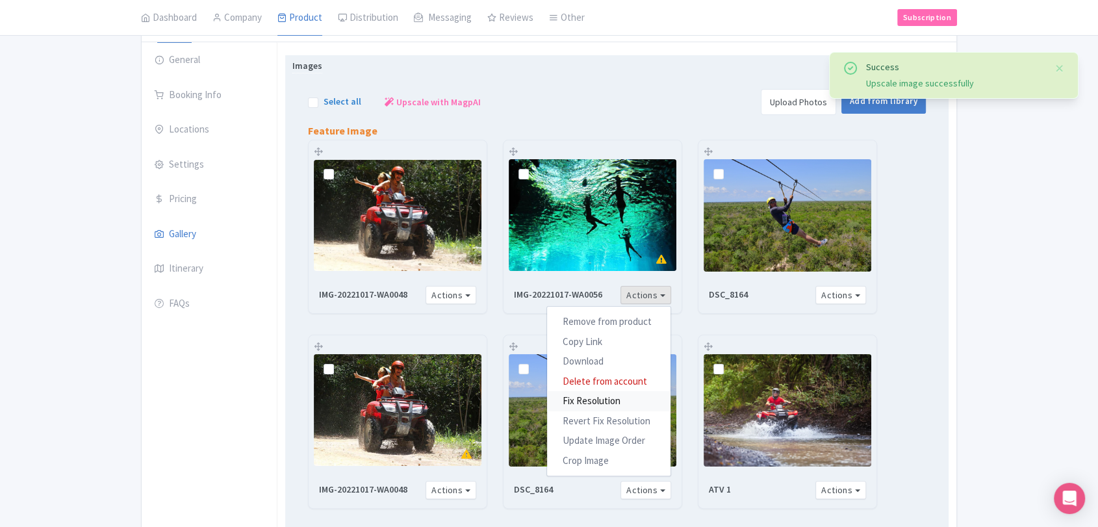
click at [561, 396] on link "Fix Resolution" at bounding box center [608, 401] width 123 height 20
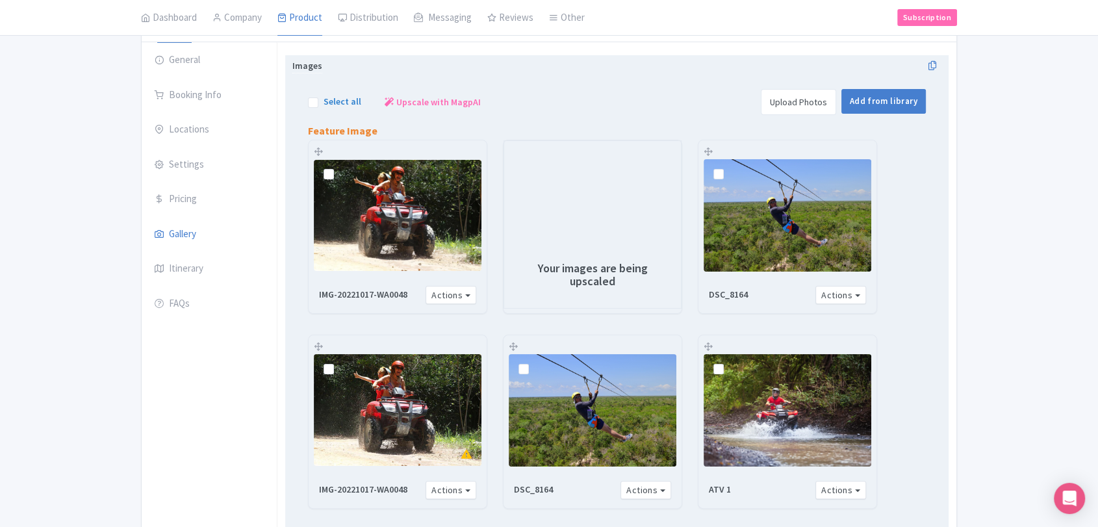
scroll to position [365, 0]
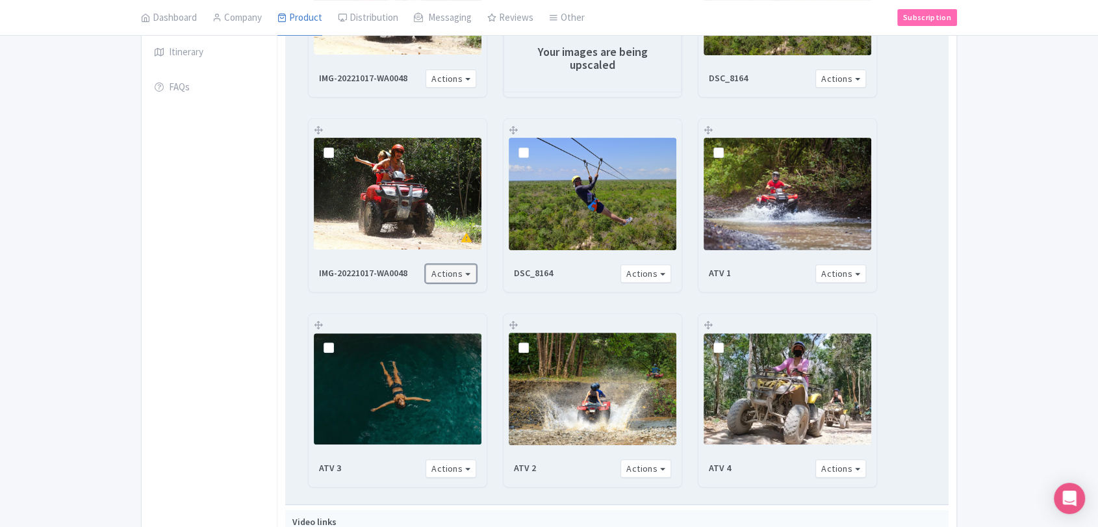
click at [457, 272] on button "Actions" at bounding box center [450, 273] width 51 height 19
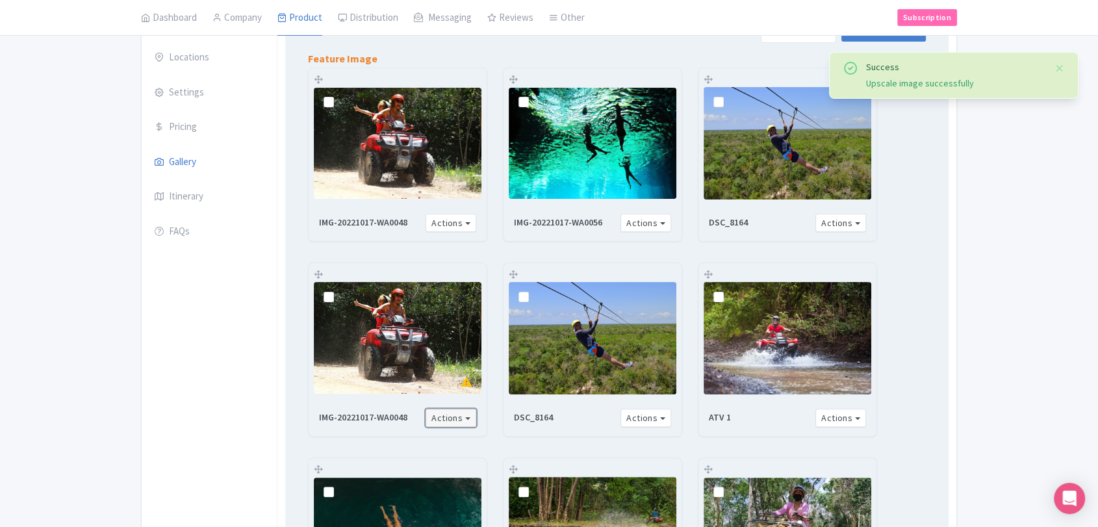
click at [455, 415] on button "Actions" at bounding box center [450, 418] width 51 height 19
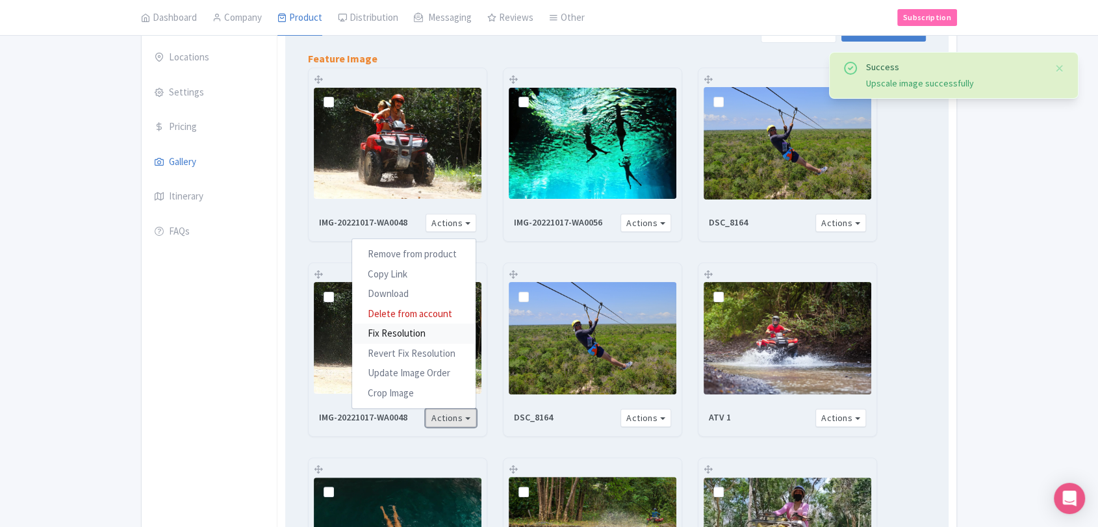
click at [417, 332] on link "Fix Resolution" at bounding box center [413, 333] width 123 height 20
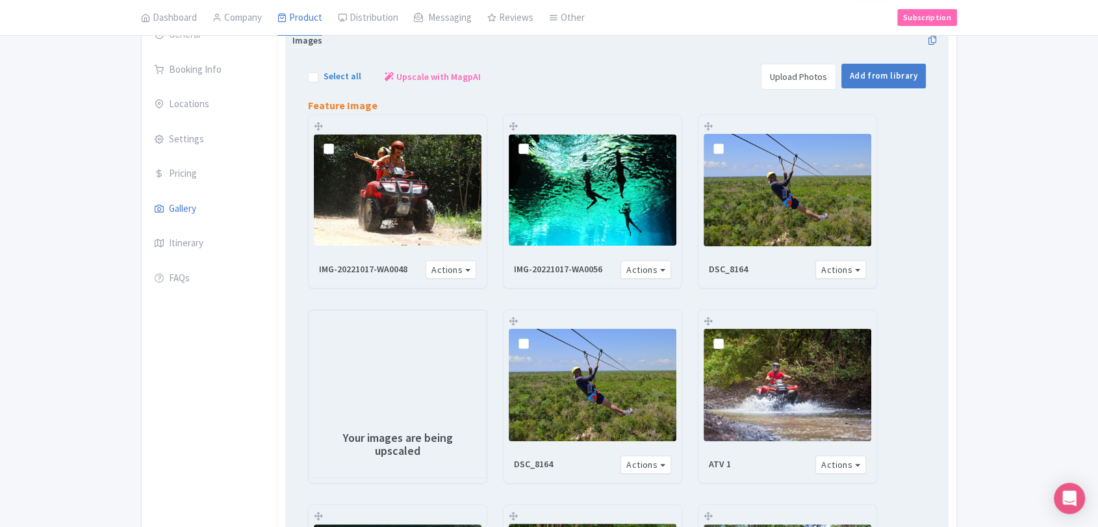
scroll to position [149, 0]
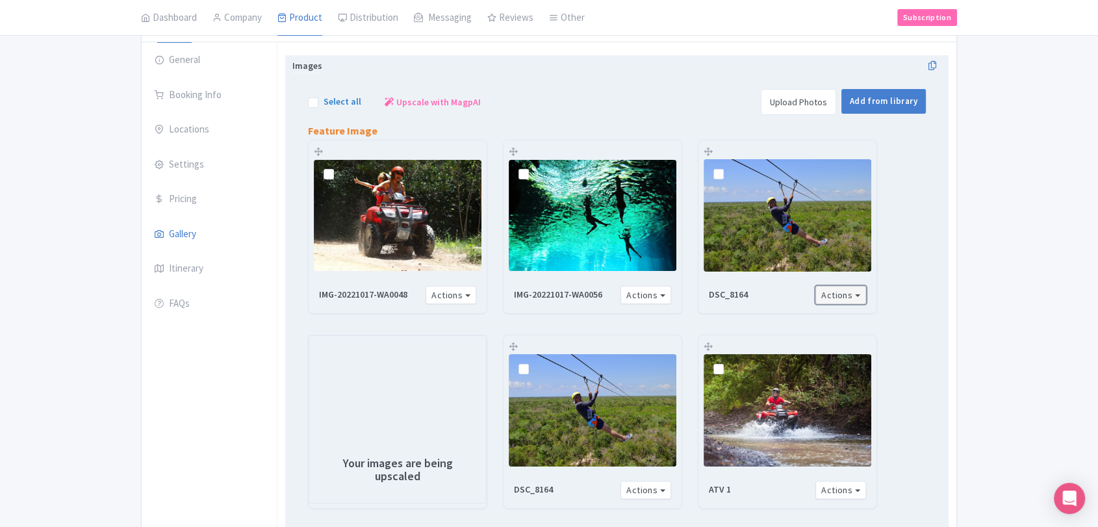
click at [829, 295] on button "Actions" at bounding box center [840, 295] width 51 height 19
click at [829, 288] on button "Actions" at bounding box center [840, 295] width 51 height 19
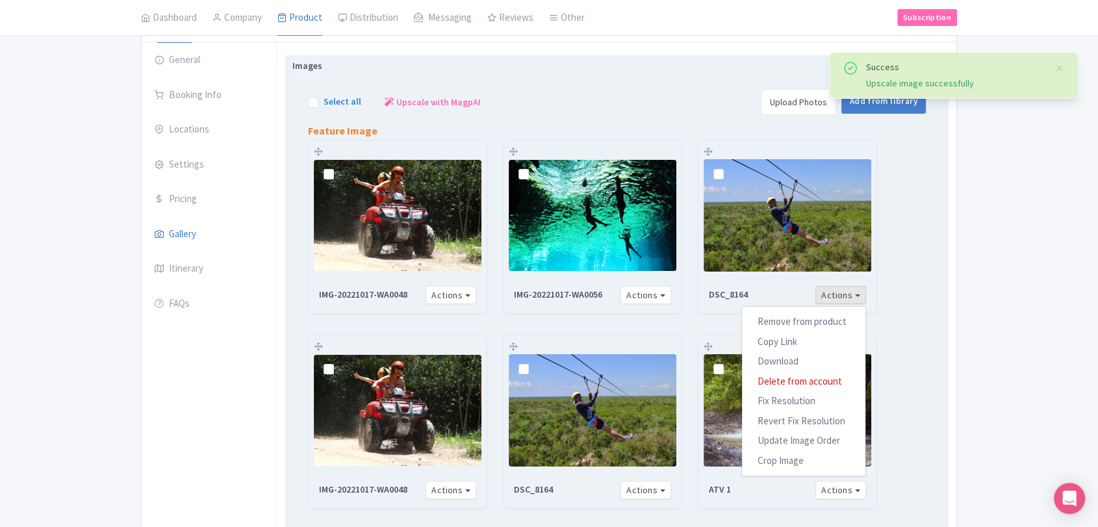
click at [912, 308] on div "IMG-20221017-WA0048 Actions Remove from product Copy Link https://res.cloudinar…" at bounding box center [616, 423] width 649 height 572
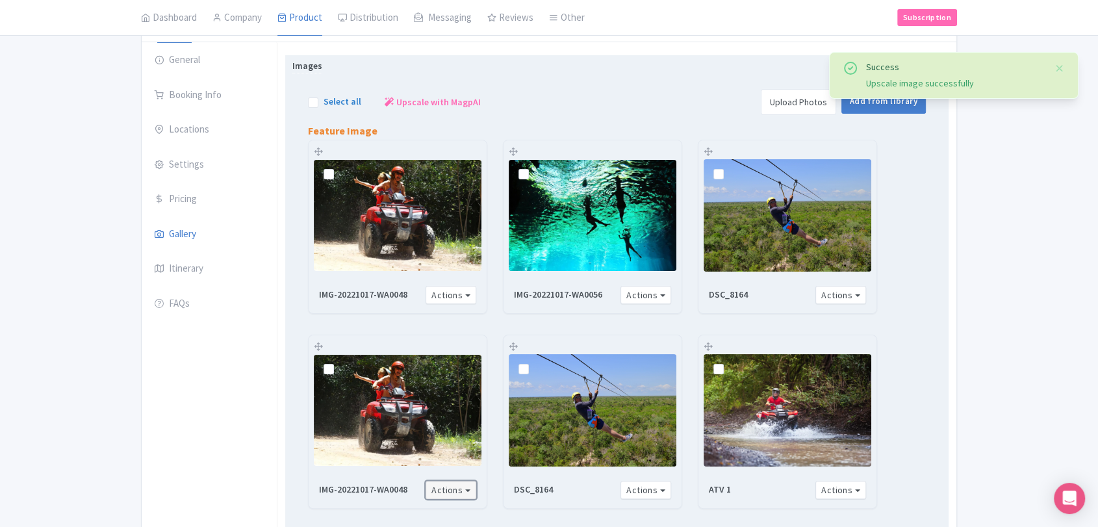
click at [463, 490] on button "Actions" at bounding box center [450, 490] width 51 height 19
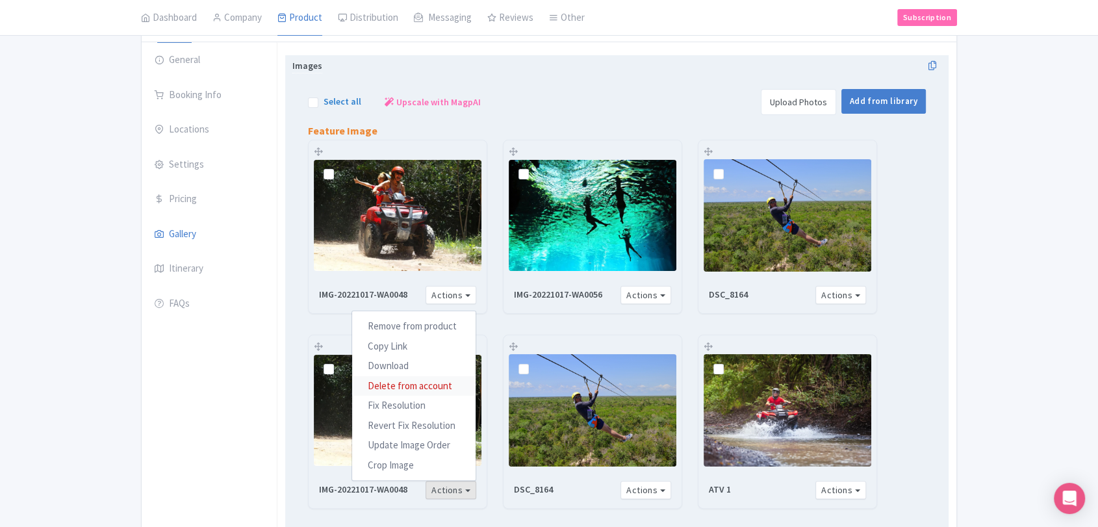
click at [387, 384] on link "Delete from account" at bounding box center [413, 385] width 123 height 20
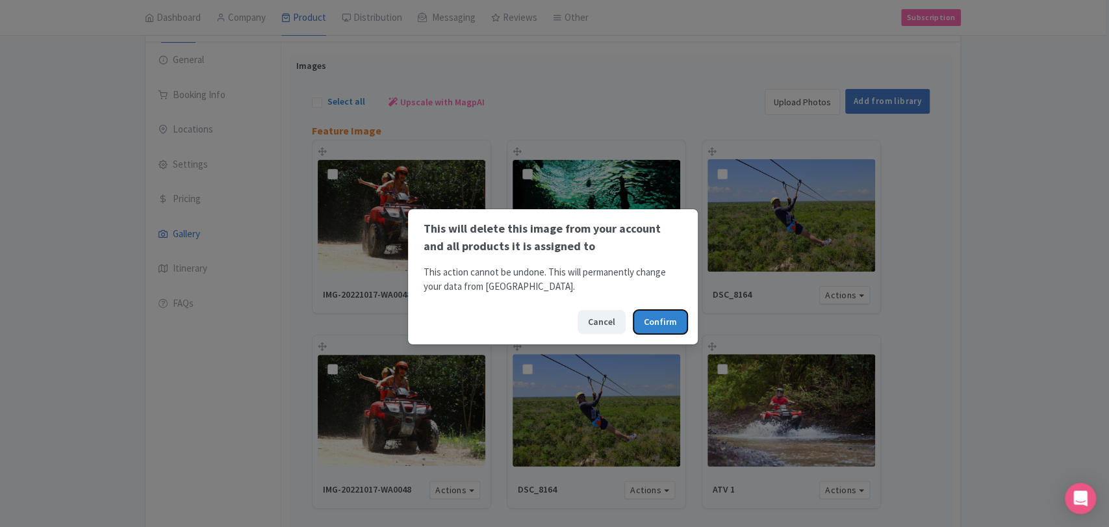
click at [673, 326] on button "Confirm" at bounding box center [660, 322] width 54 height 24
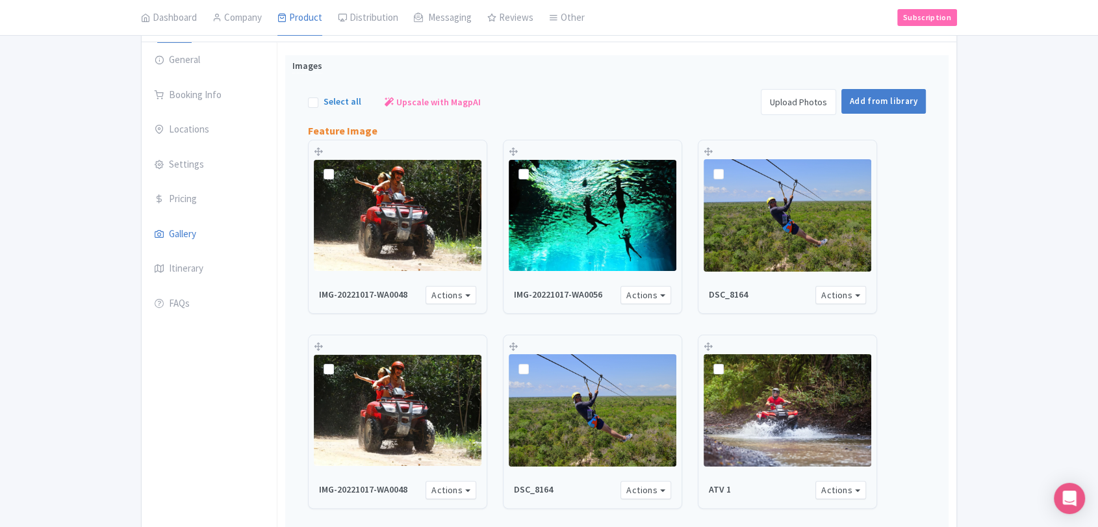
scroll to position [196, 0]
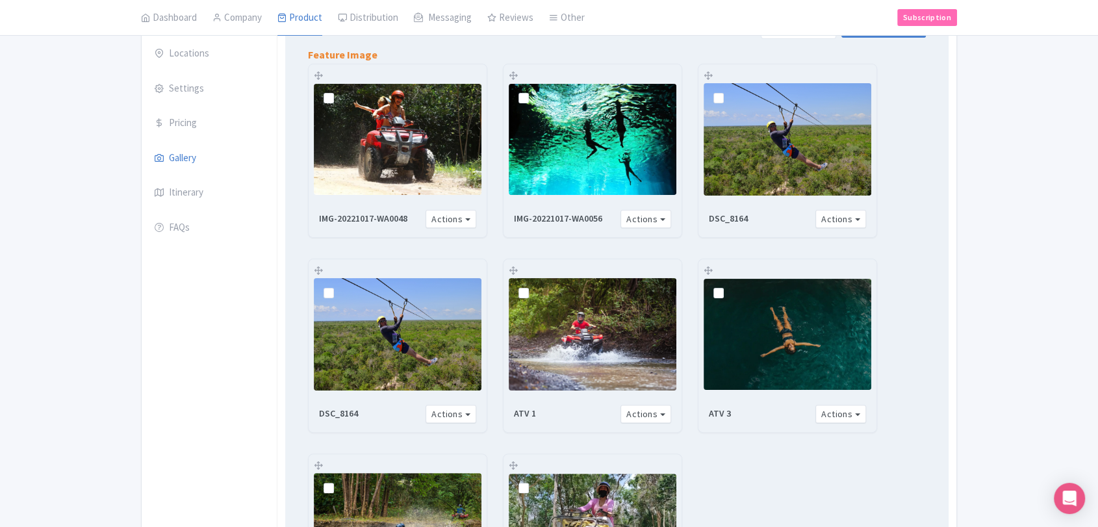
scroll to position [220, 0]
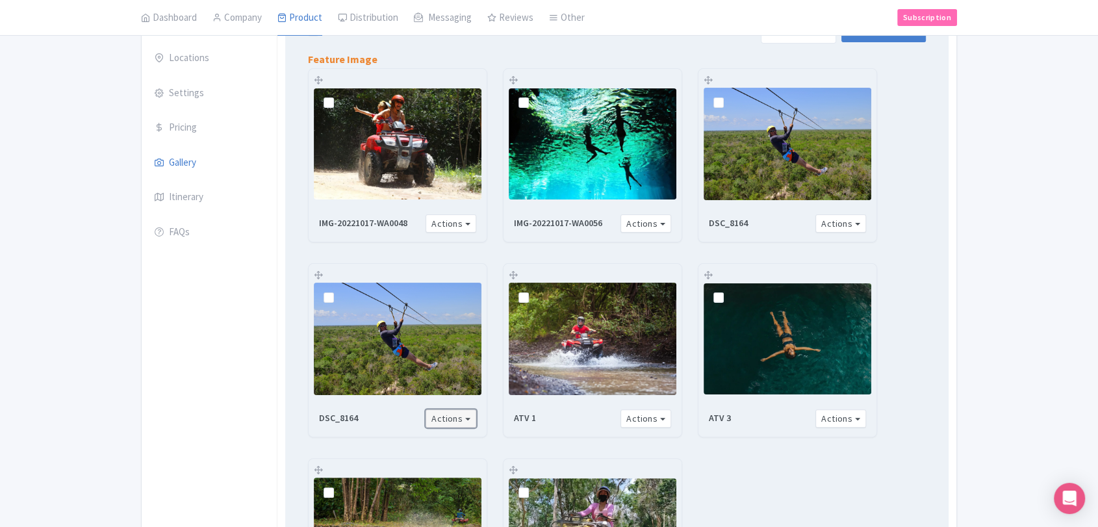
click at [453, 418] on button "Actions" at bounding box center [450, 418] width 51 height 19
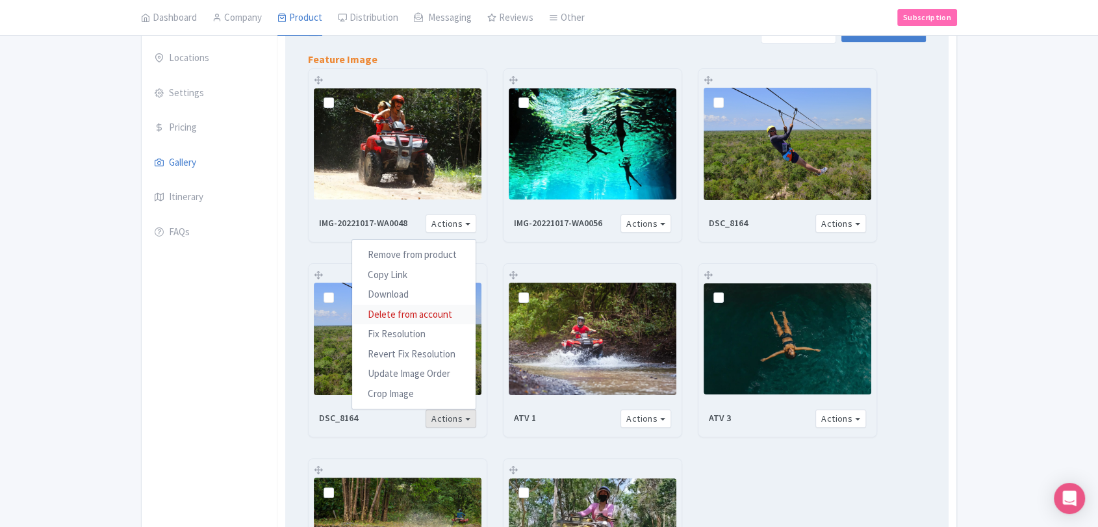
click at [416, 313] on link "Delete from account" at bounding box center [413, 314] width 123 height 20
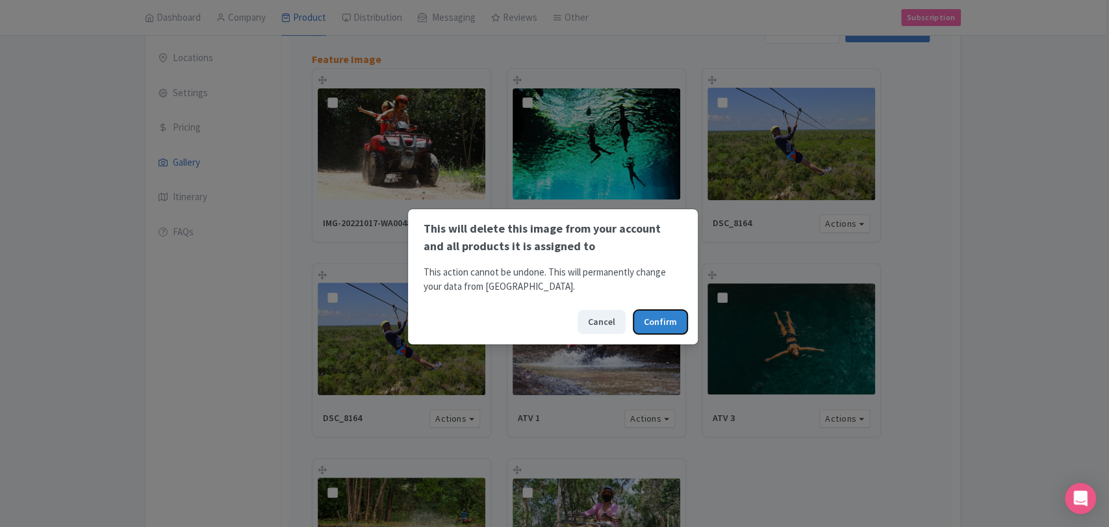
click at [639, 320] on button "Confirm" at bounding box center [660, 322] width 54 height 24
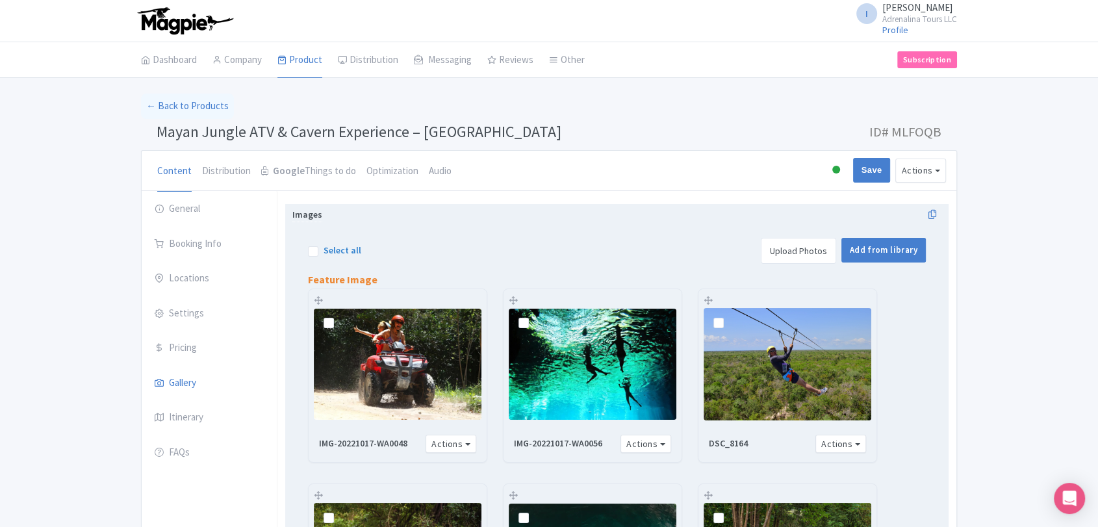
click at [776, 252] on link "Upload Photos" at bounding box center [798, 251] width 75 height 26
click at [791, 246] on link "Upload Photos" at bounding box center [798, 251] width 75 height 26
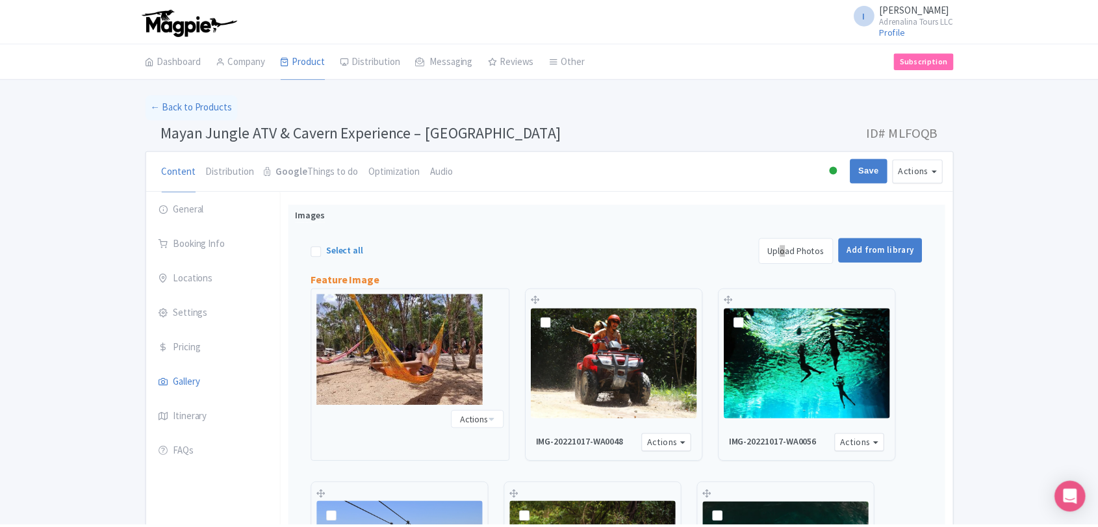
scroll to position [203, 0]
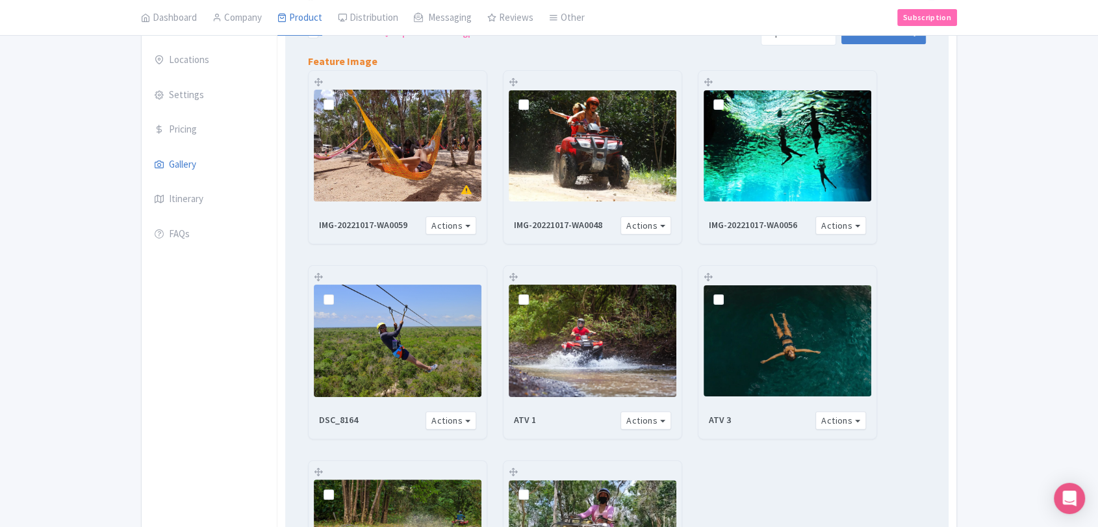
scroll to position [221, 0]
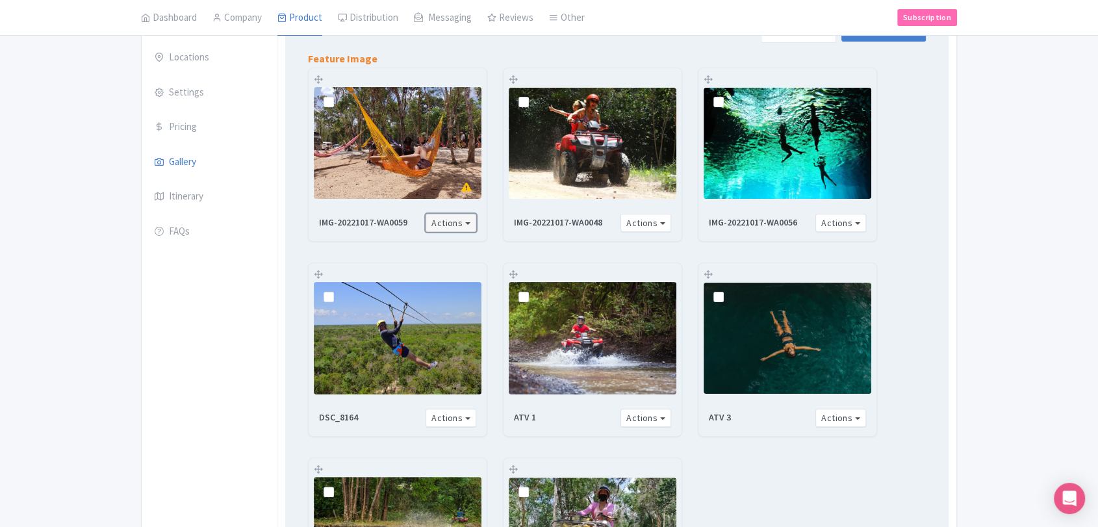
click at [457, 225] on button "Actions" at bounding box center [450, 223] width 51 height 19
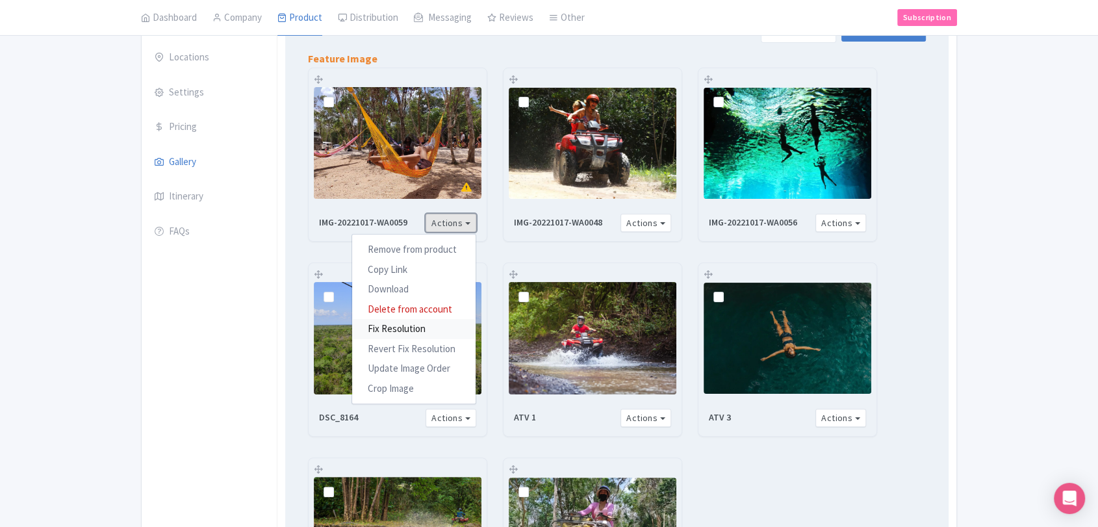
click at [412, 332] on link "Fix Resolution" at bounding box center [413, 329] width 123 height 20
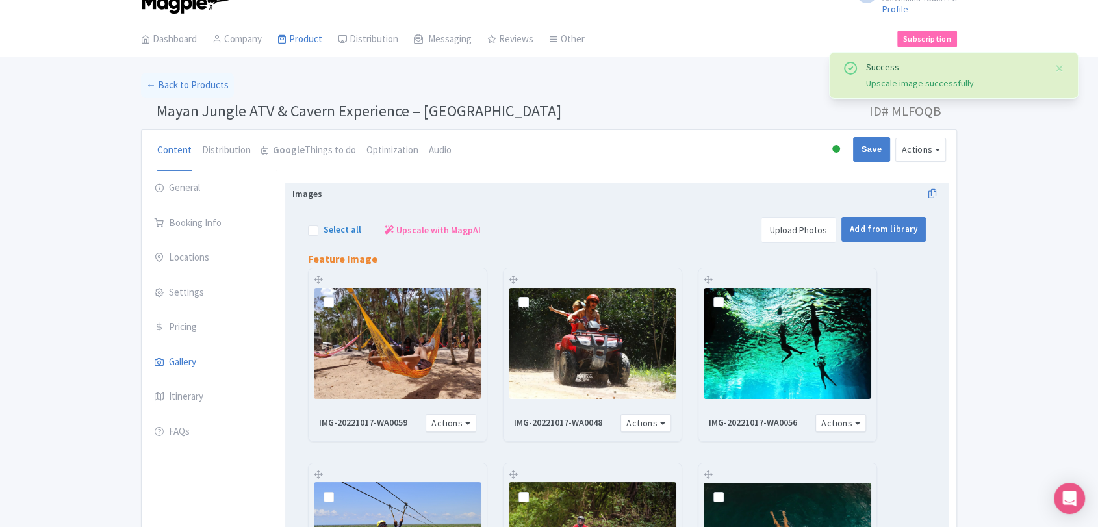
scroll to position [0, 0]
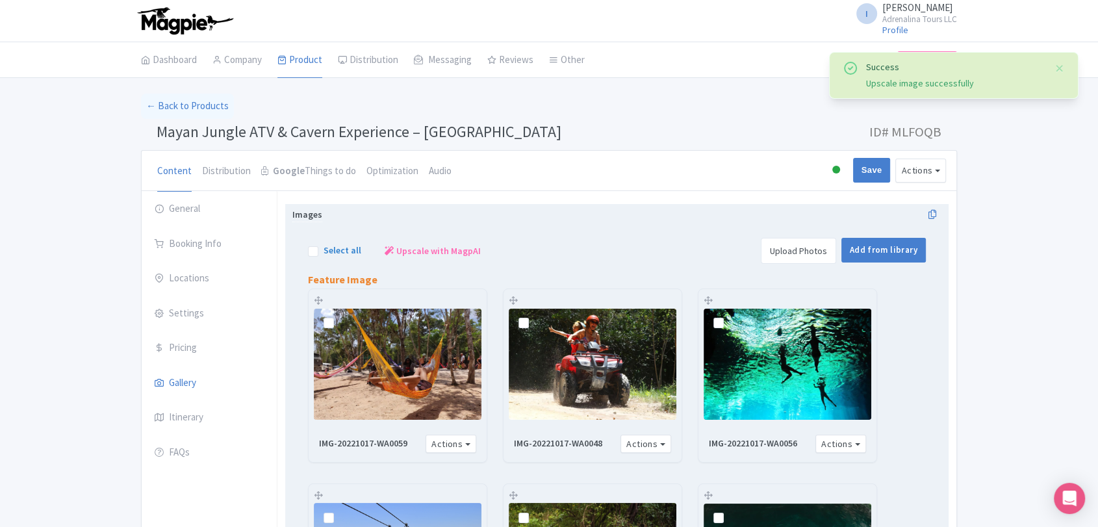
click at [826, 251] on link "Upload Photos" at bounding box center [798, 251] width 75 height 26
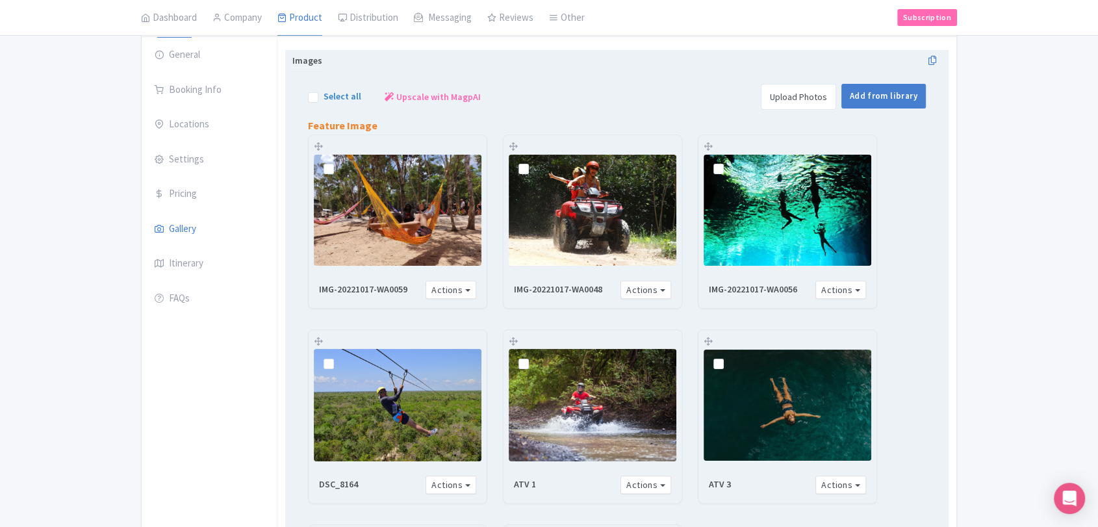
scroll to position [216, 0]
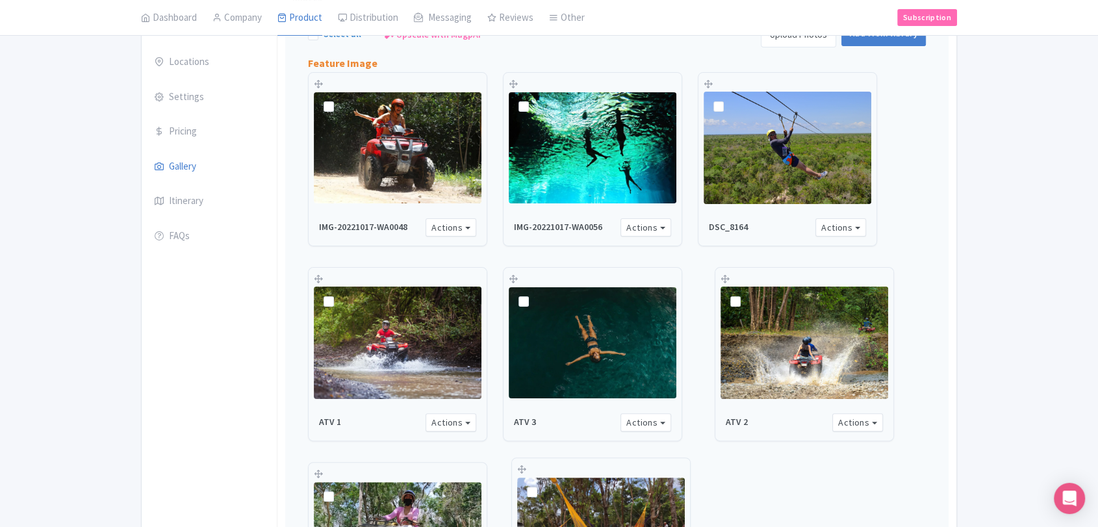
drag, startPoint x: 319, startPoint y: 82, endPoint x: 522, endPoint y: 468, distance: 436.7
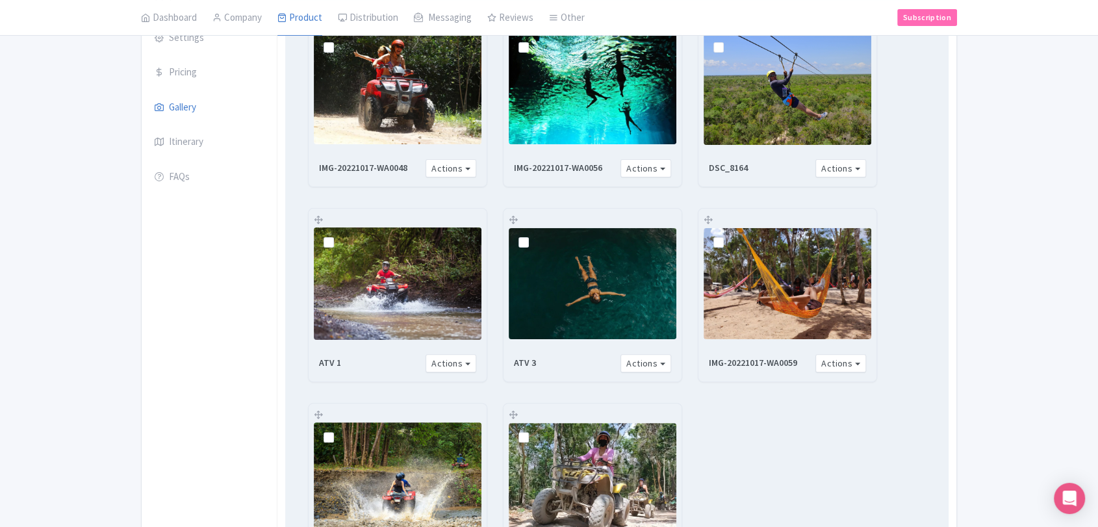
scroll to position [361, 0]
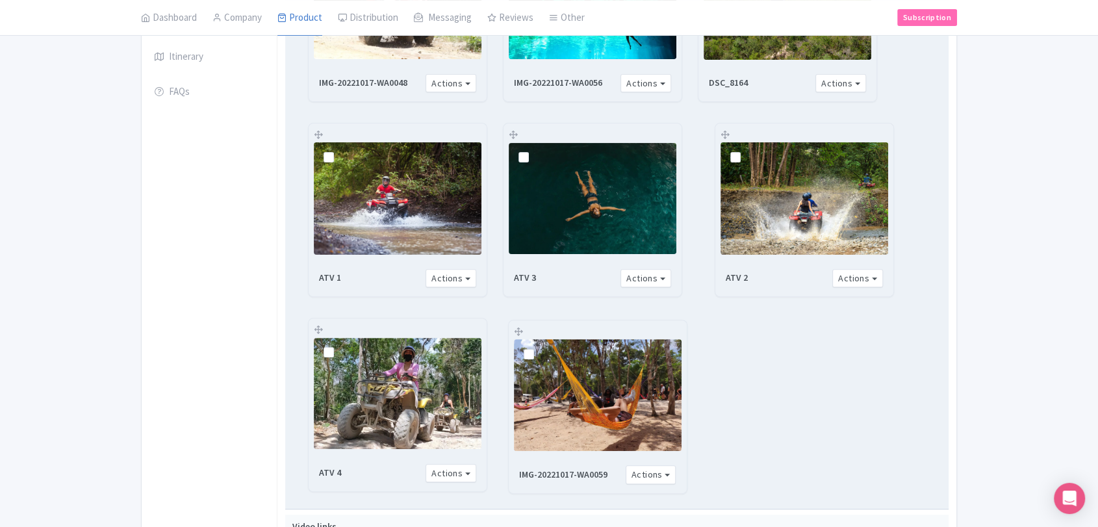
drag, startPoint x: 707, startPoint y: 133, endPoint x: 517, endPoint y: 330, distance: 273.8
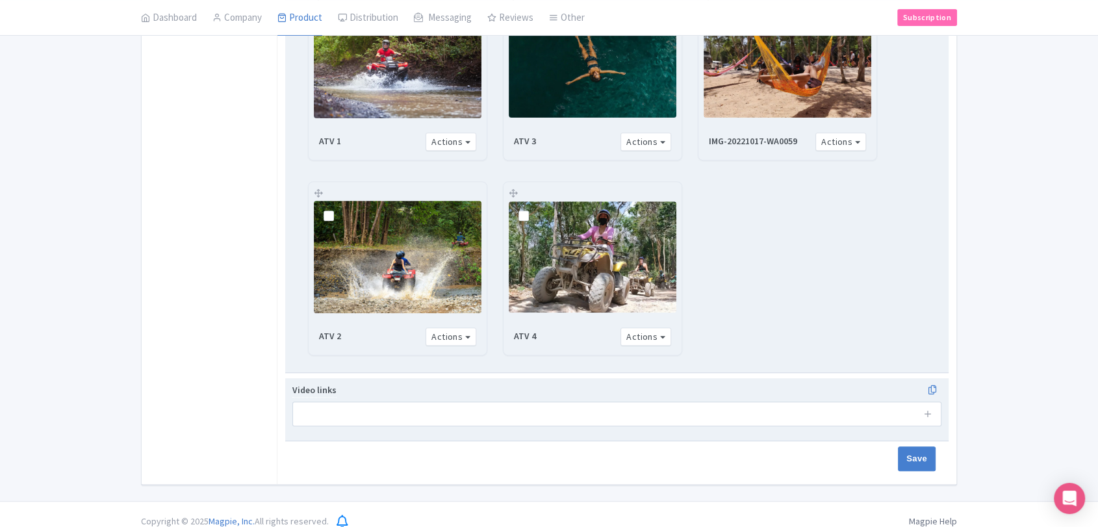
scroll to position [505, 0]
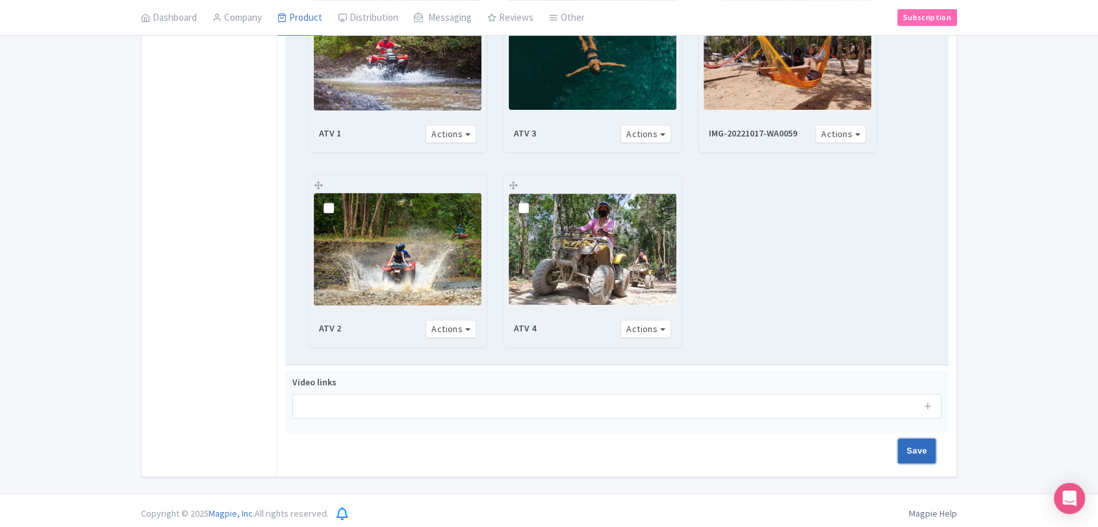
click at [911, 446] on input "Save" at bounding box center [917, 450] width 38 height 25
type input "Saving..."
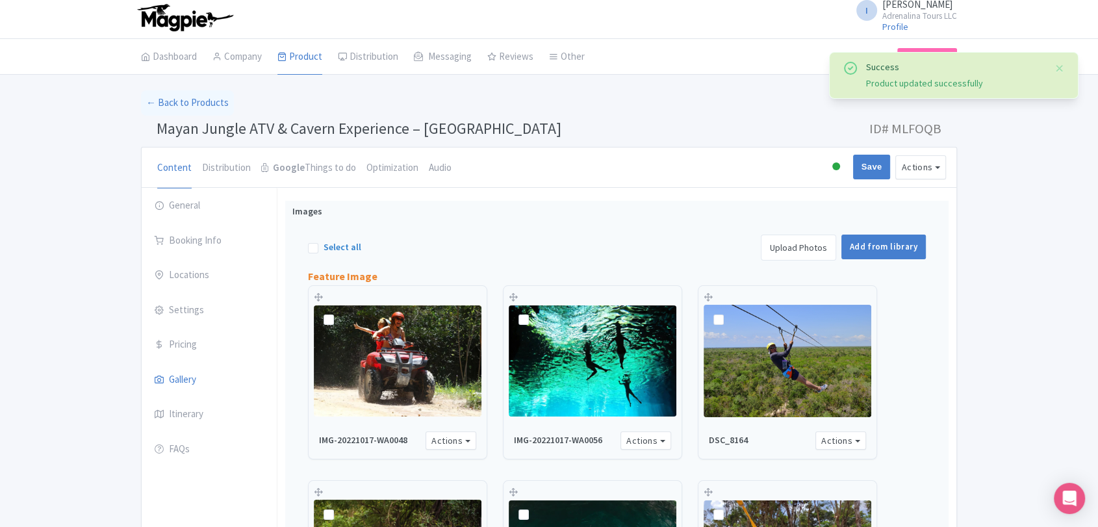
scroll to position [5, 0]
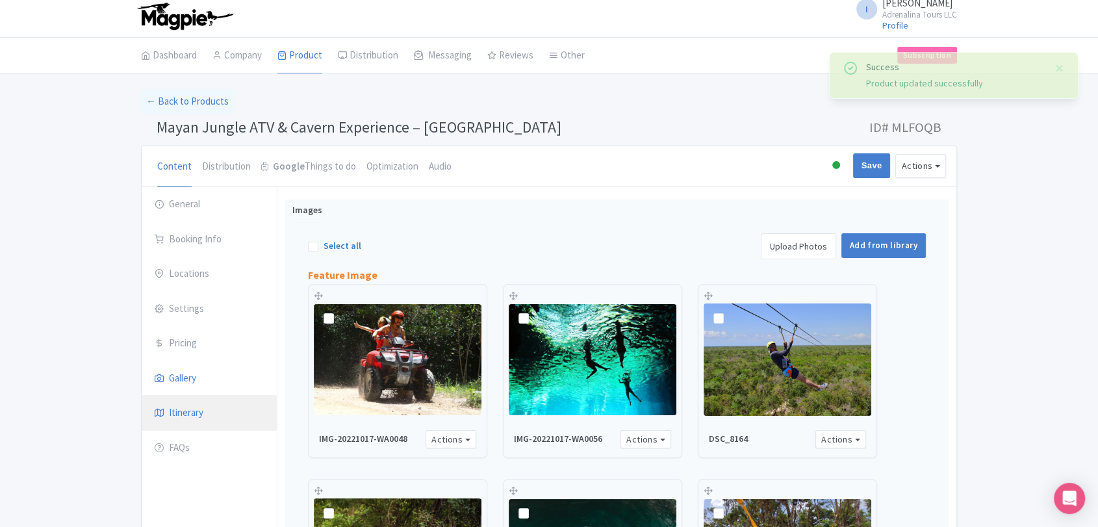
click at [209, 407] on link "Itinerary" at bounding box center [209, 413] width 135 height 36
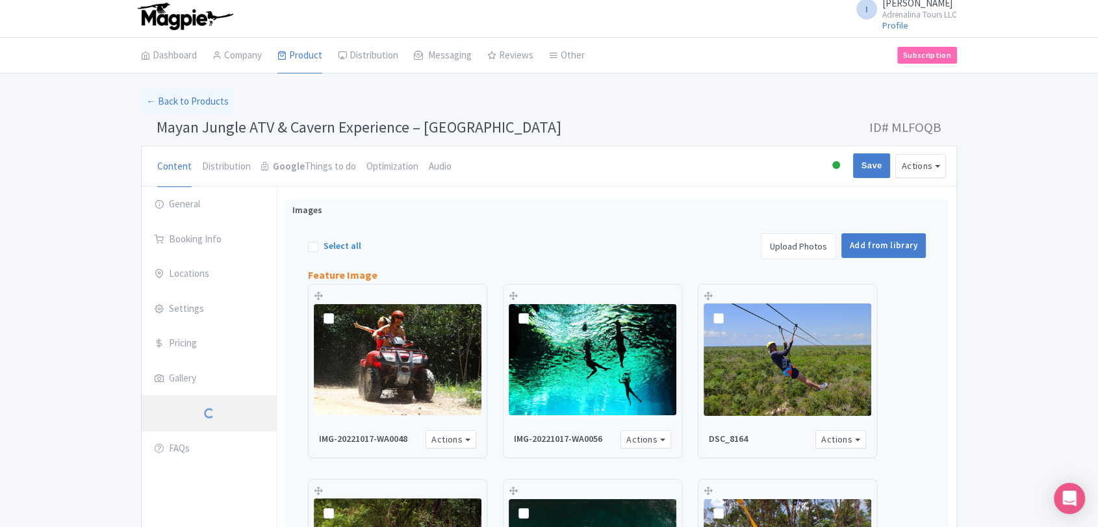
scroll to position [3, 0]
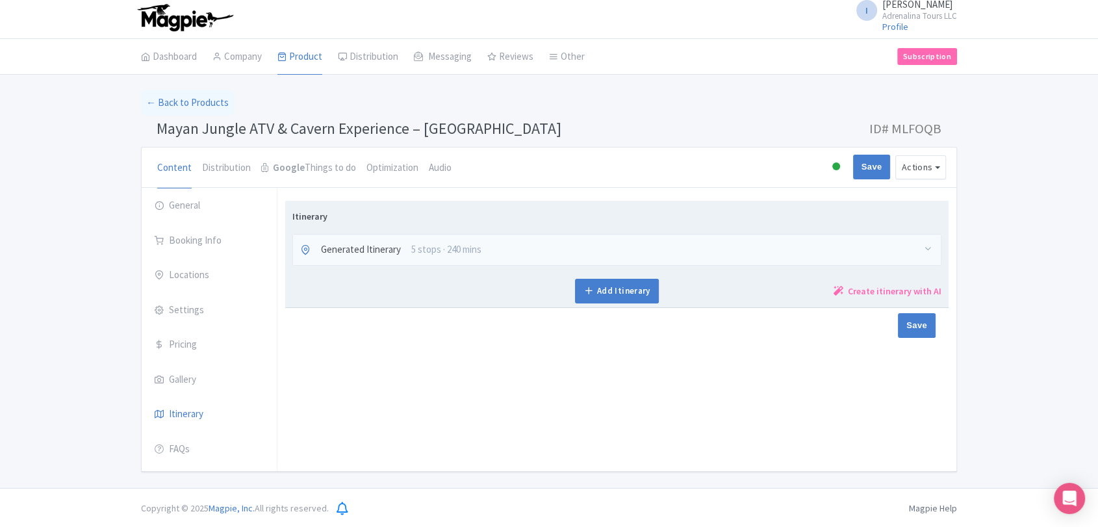
click at [463, 247] on span "5 stops · 240 mins" at bounding box center [446, 249] width 70 height 15
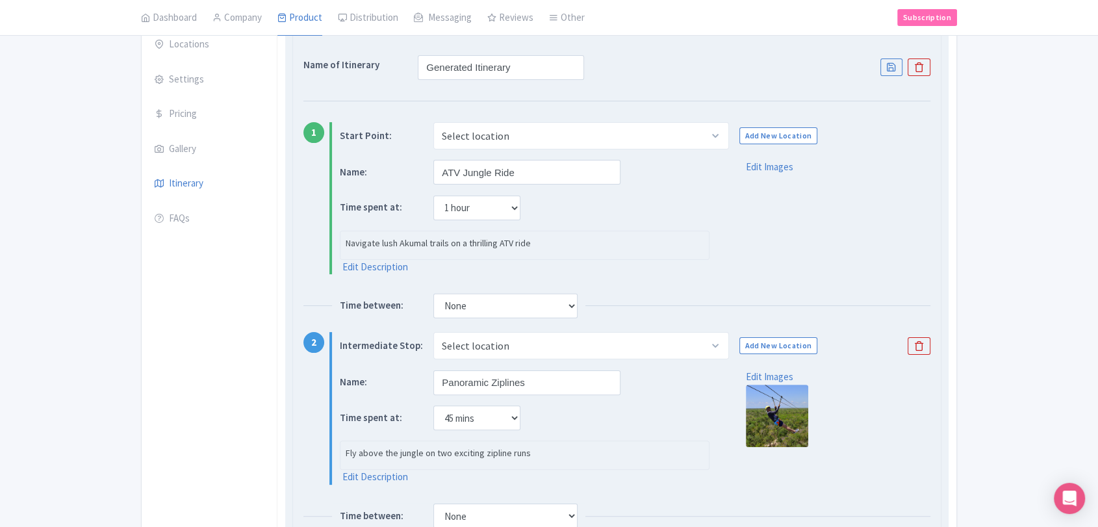
scroll to position [292, 0]
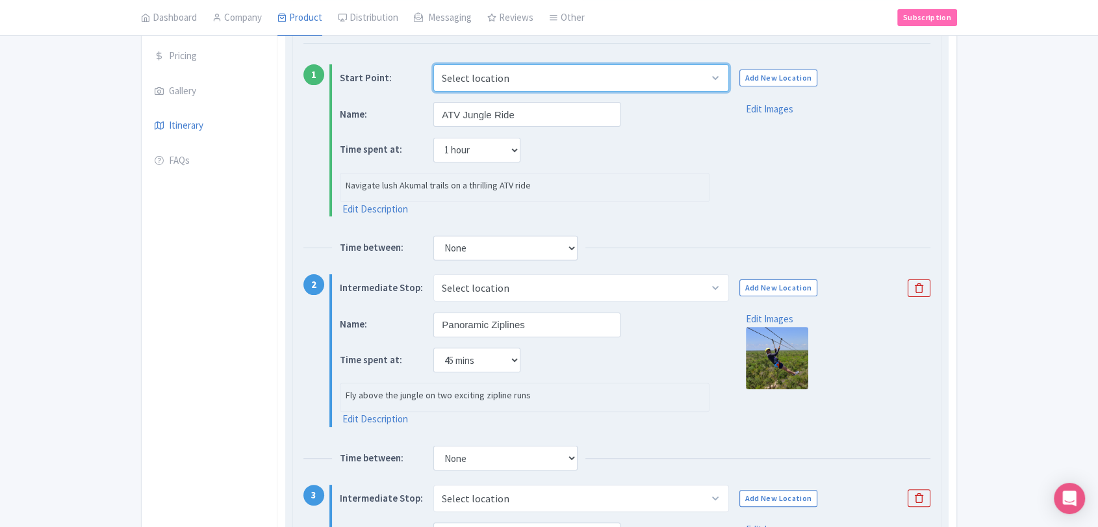
click at [727, 75] on select "Select location Maya Adrenaline, Carretera Tulum - Cancún, Tulum, Quintana Roo,…" at bounding box center [580, 77] width 295 height 27
select select "3cc73029-a578-4143-b43e-684c8acee986"
click at [433, 64] on select "Select location Maya Adrenaline, Carretera Tulum - Cancún, Tulum, Quintana Roo,…" at bounding box center [580, 77] width 295 height 27
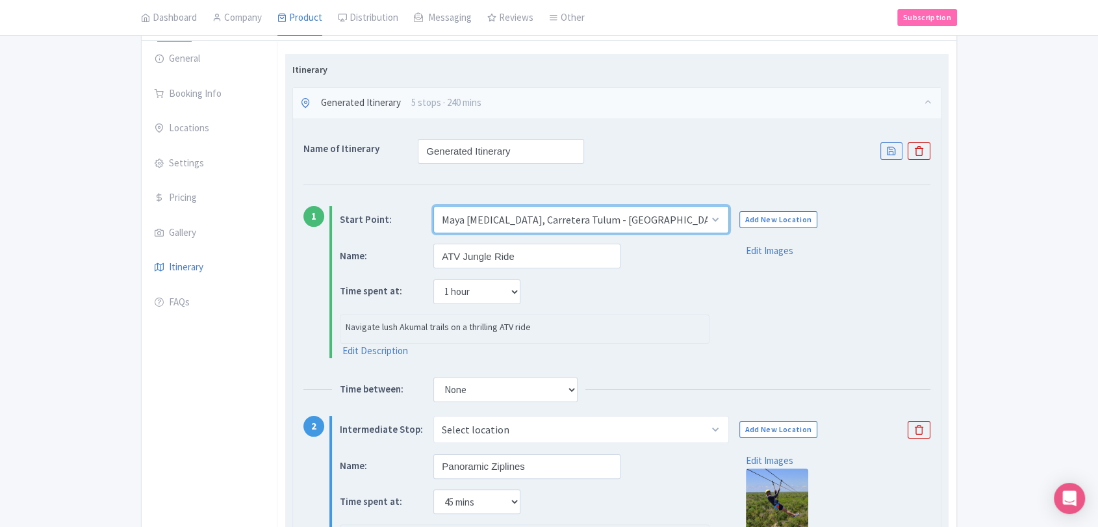
scroll to position [147, 0]
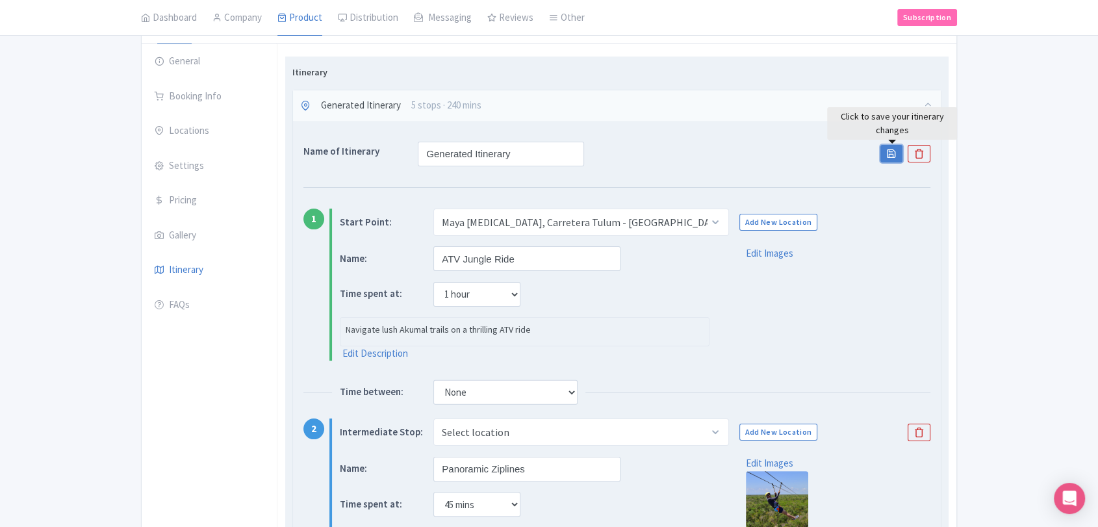
click at [887, 151] on link "Save" at bounding box center [891, 154] width 22 height 18
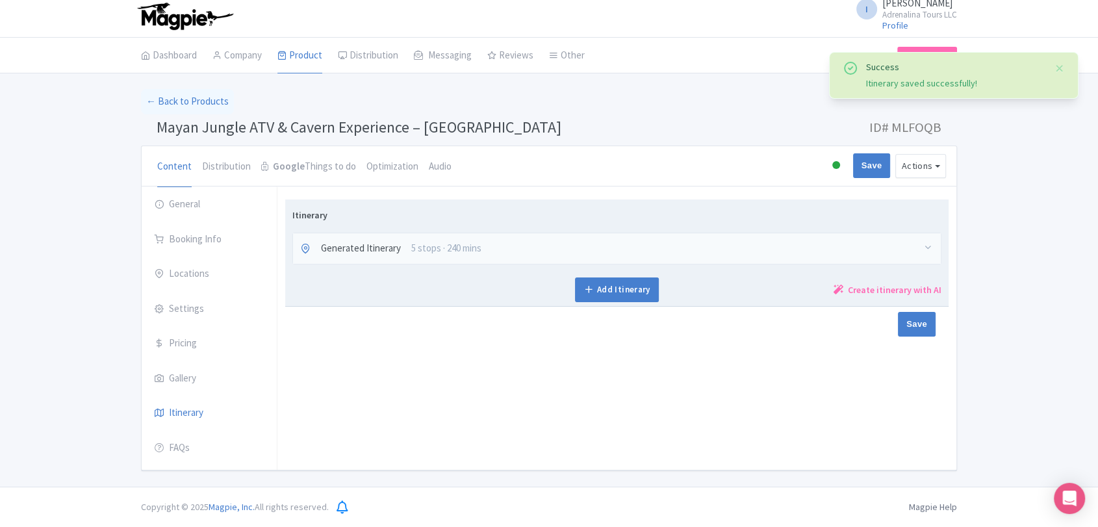
scroll to position [3, 0]
click at [703, 256] on div "Generated Itinerary 5 stops · 240 mins" at bounding box center [617, 250] width 648 height 31
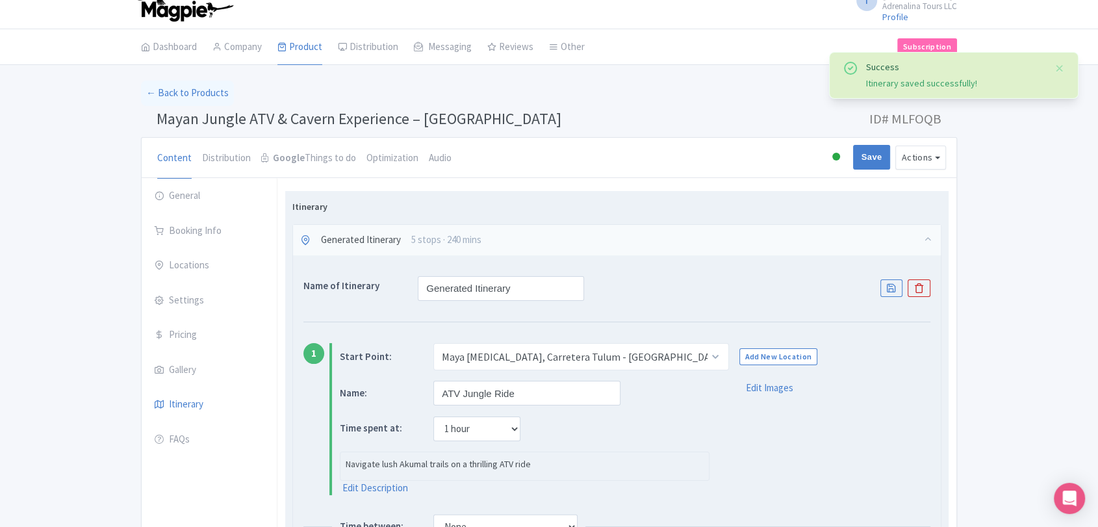
scroll to position [147, 0]
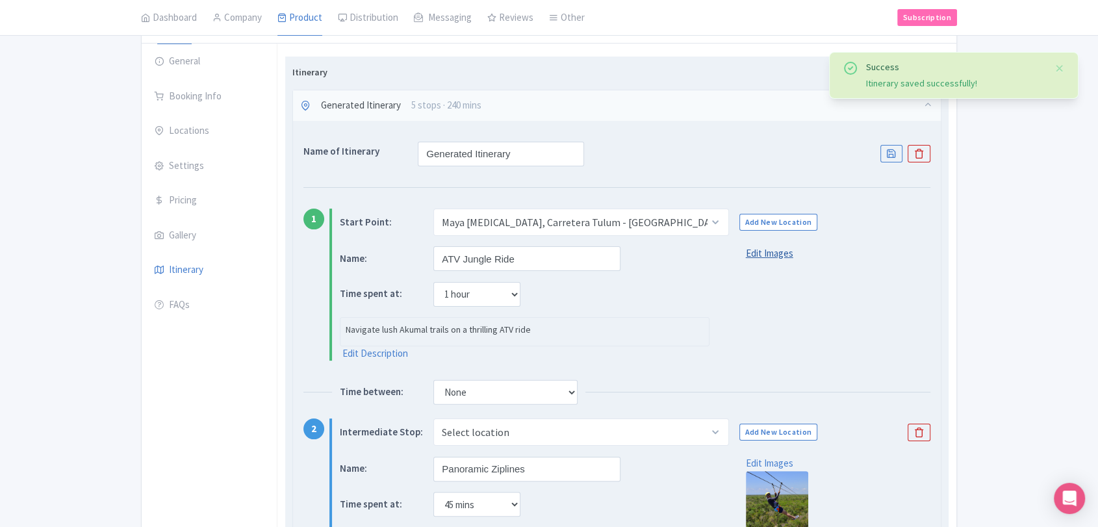
click at [759, 251] on link "Edit Images" at bounding box center [769, 253] width 47 height 12
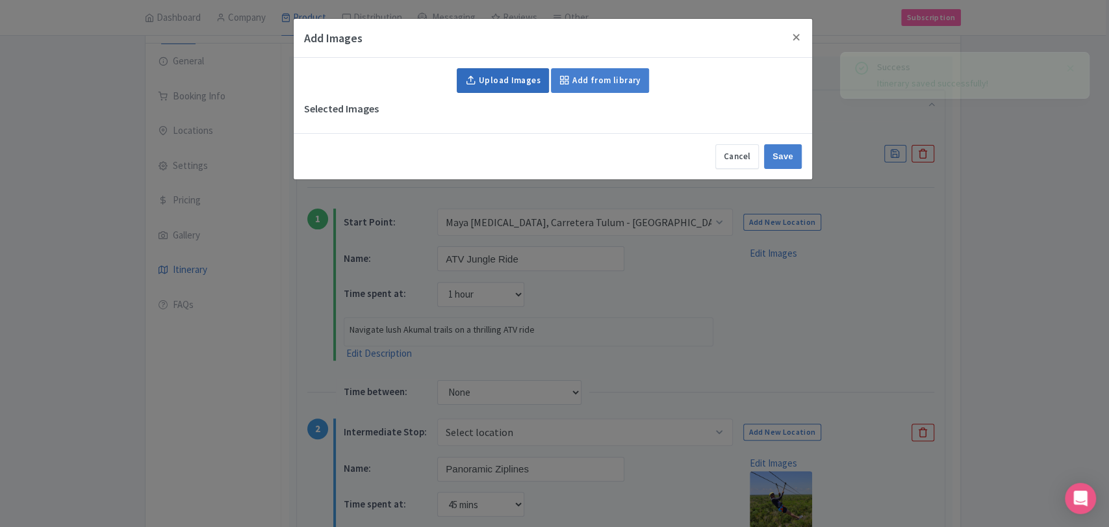
click at [468, 80] on icon at bounding box center [470, 80] width 10 height 10
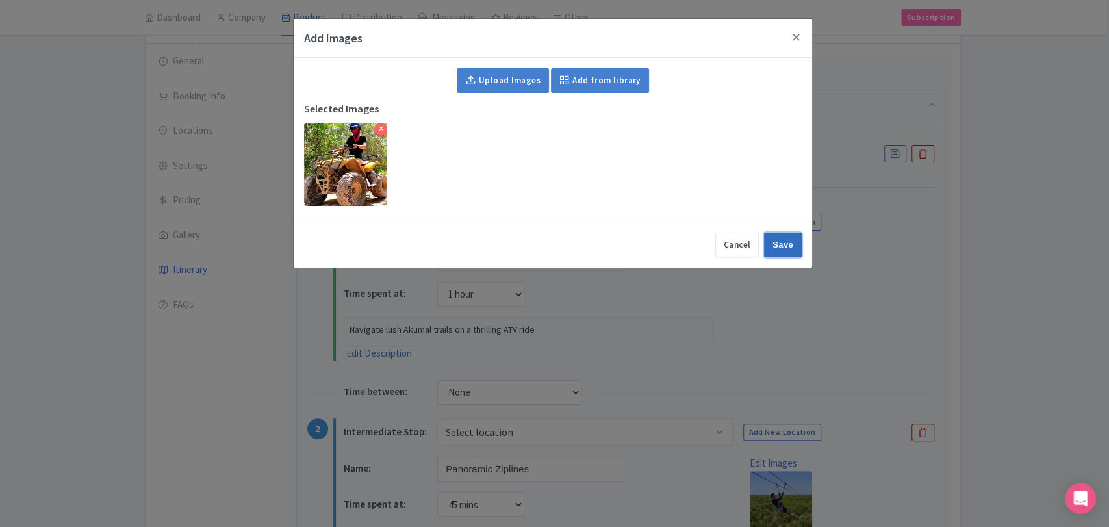
click at [785, 252] on input "Save" at bounding box center [783, 245] width 38 height 25
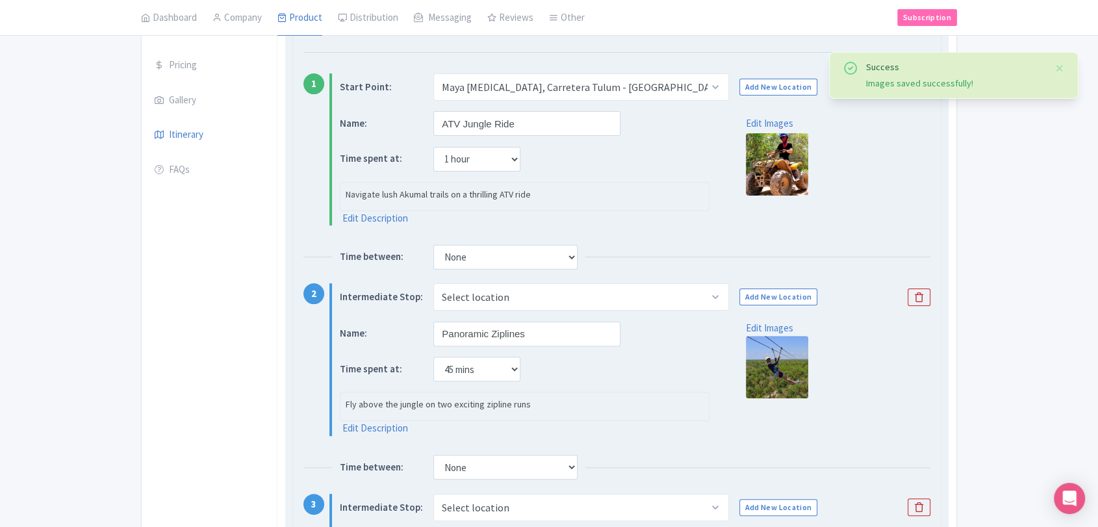
scroll to position [292, 0]
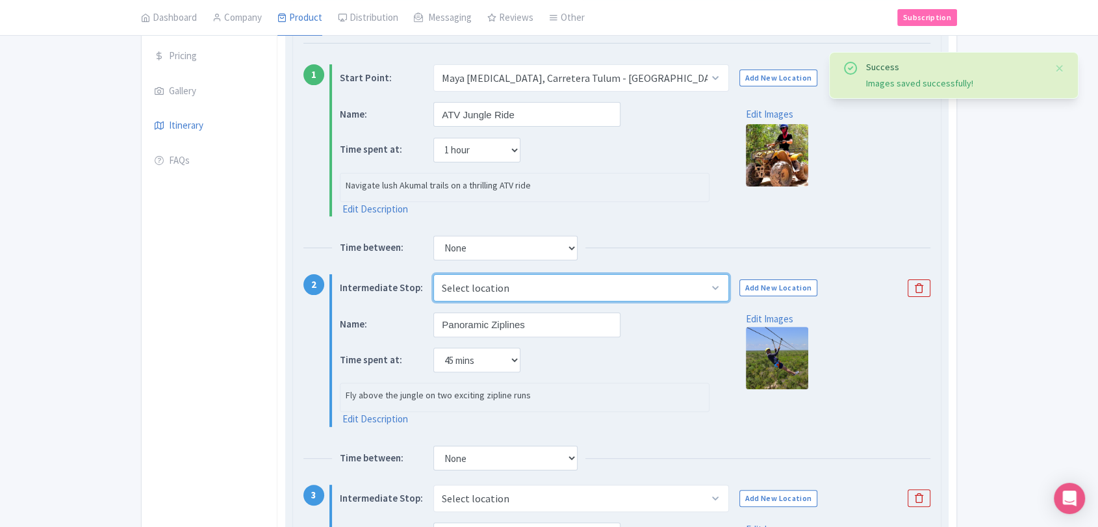
click at [712, 283] on select "Select location [GEOGRAPHIC_DATA] [MEDICAL_DATA], Carretera [GEOGRAPHIC_DATA] -…" at bounding box center [580, 287] width 295 height 27
select select "fe927652-534f-43b3-87c3-425c015765df"
click at [433, 274] on select "Select location Maya Adrenaline, Carretera Tulum - Cancún, Tulum, Quintana Roo,…" at bounding box center [580, 287] width 295 height 27
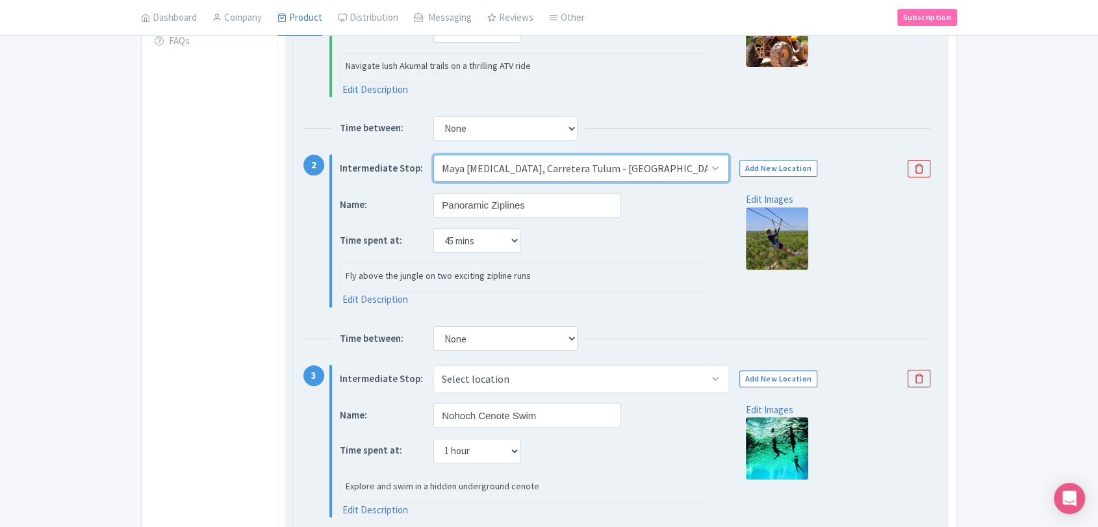
scroll to position [437, 0]
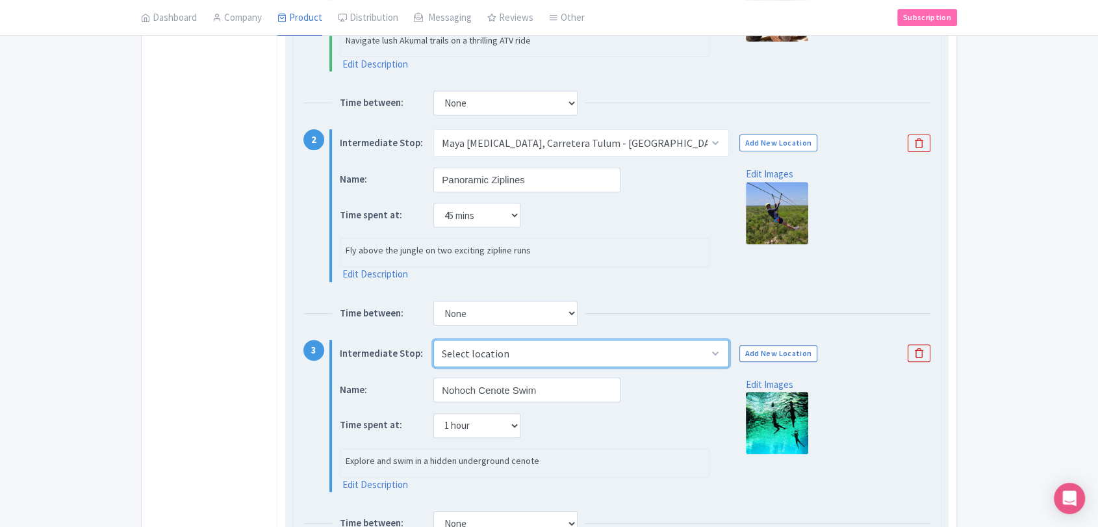
click at [707, 348] on select "Select location Maya Adrenaline, Carretera Tulum - Cancún, Tulum, Quintana Roo,…" at bounding box center [580, 353] width 295 height 27
select select "fe927652-534f-43b3-87c3-425c015765df"
click at [433, 340] on select "Select location Maya Adrenaline, Carretera Tulum - Cancún, Tulum, Quintana Roo,…" at bounding box center [580, 353] width 295 height 27
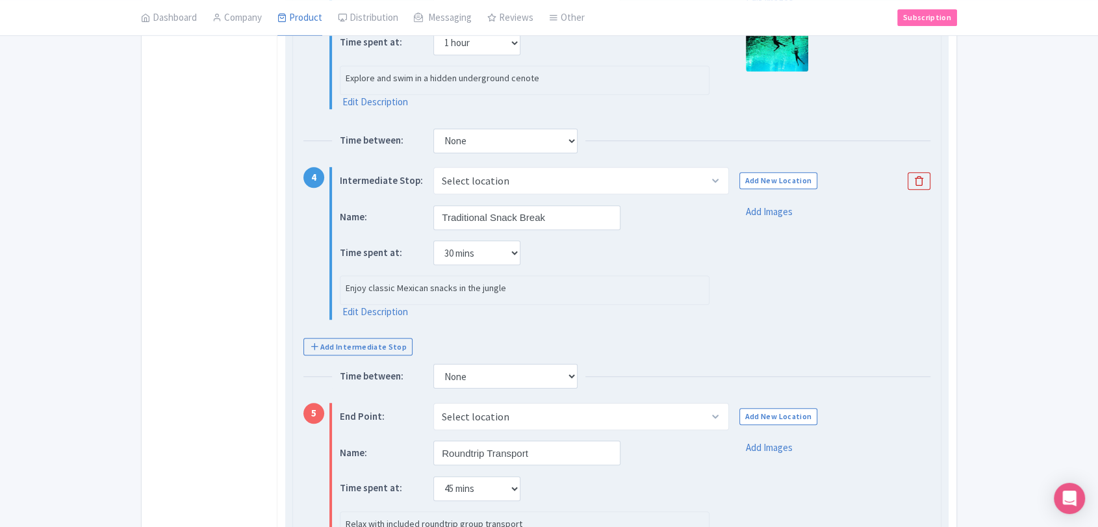
scroll to position [643, 0]
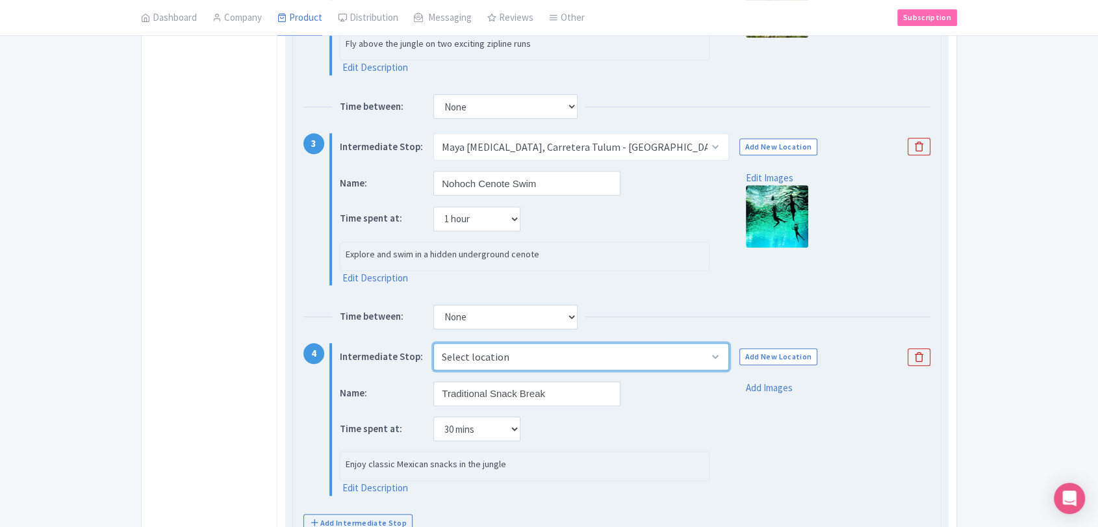
click at [685, 359] on select "Select location Maya Adrenaline, Carretera Tulum - Cancún, Tulum, Quintana Roo,…" at bounding box center [580, 356] width 295 height 27
select select "fe927652-534f-43b3-87c3-425c015765df"
click at [433, 343] on select "Select location Maya Adrenaline, Carretera Tulum - Cancún, Tulum, Quintana Roo,…" at bounding box center [580, 356] width 295 height 27
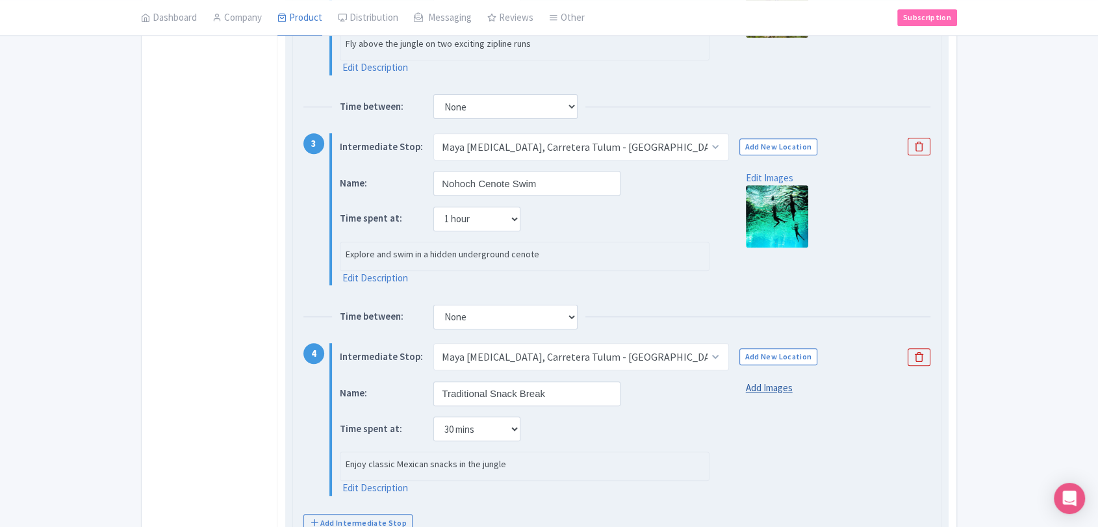
click at [764, 381] on link "Add Images" at bounding box center [769, 388] width 47 height 15
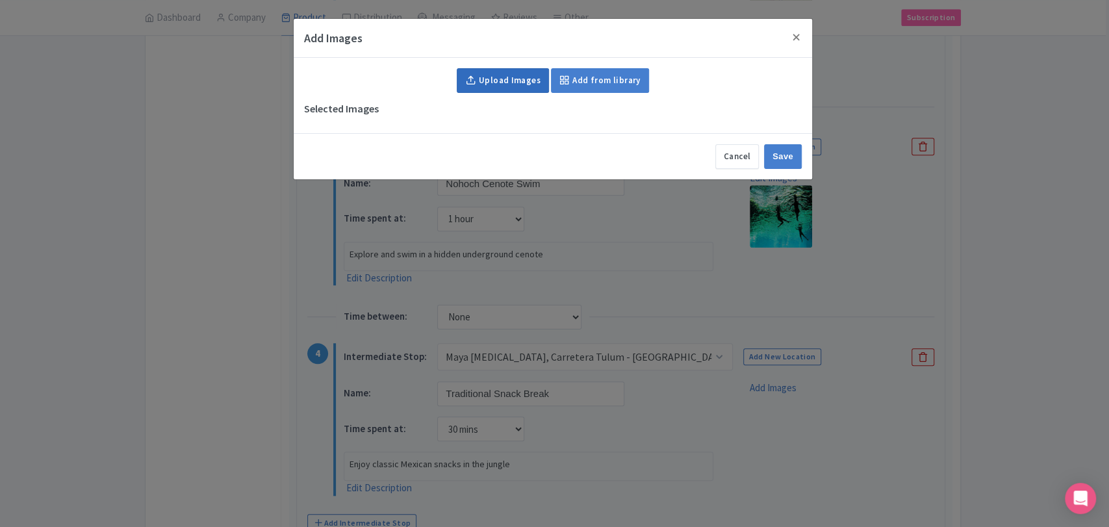
click at [514, 87] on link "Upload Images" at bounding box center [503, 80] width 92 height 25
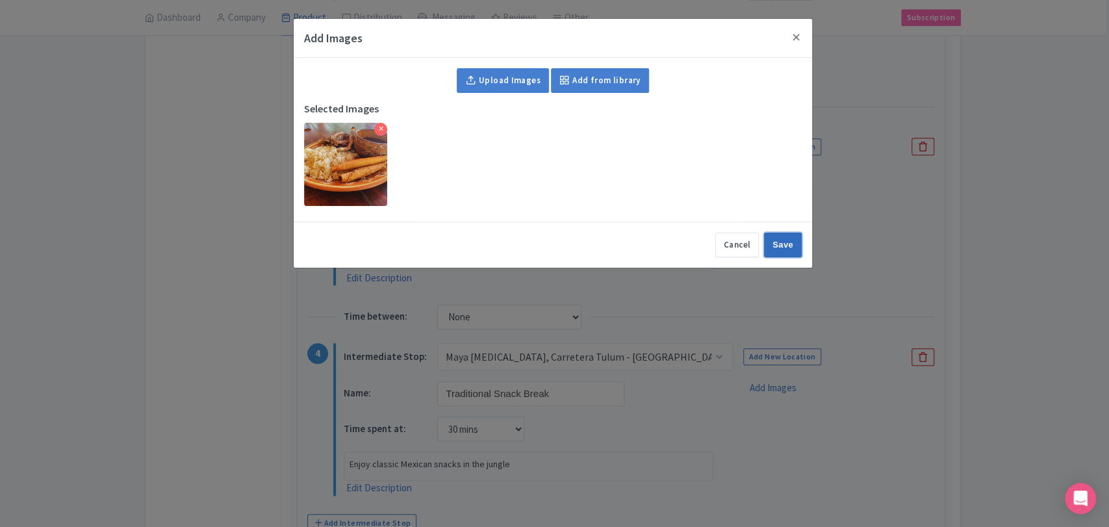
click at [781, 255] on input "Save" at bounding box center [783, 245] width 38 height 25
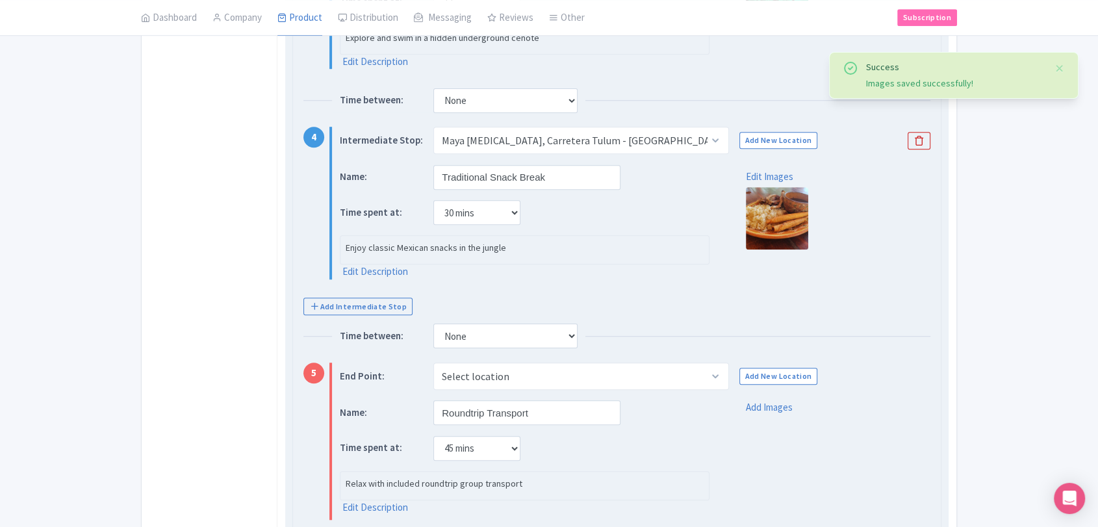
scroll to position [932, 0]
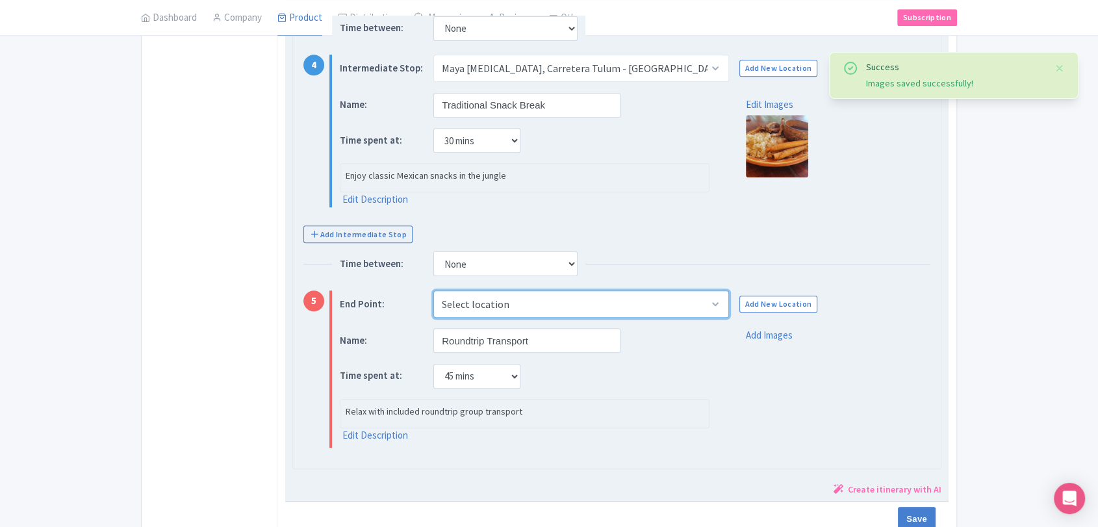
click at [707, 298] on select "Select location Maya Adrenaline, Carretera Tulum - Cancún, Tulum, Quintana Roo,…" at bounding box center [580, 303] width 295 height 27
select select "9e30722c-7cbb-406c-88eb-f12f17ba3f71"
click at [433, 290] on select "Select location Maya Adrenaline, Carretera Tulum - Cancún, Tulum, Quintana Roo,…" at bounding box center [580, 303] width 295 height 27
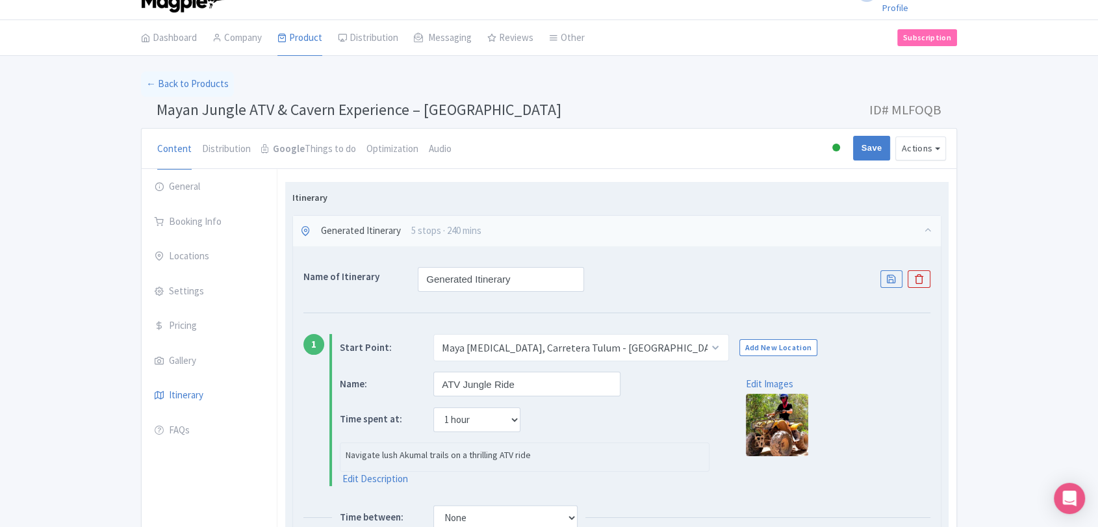
scroll to position [0, 0]
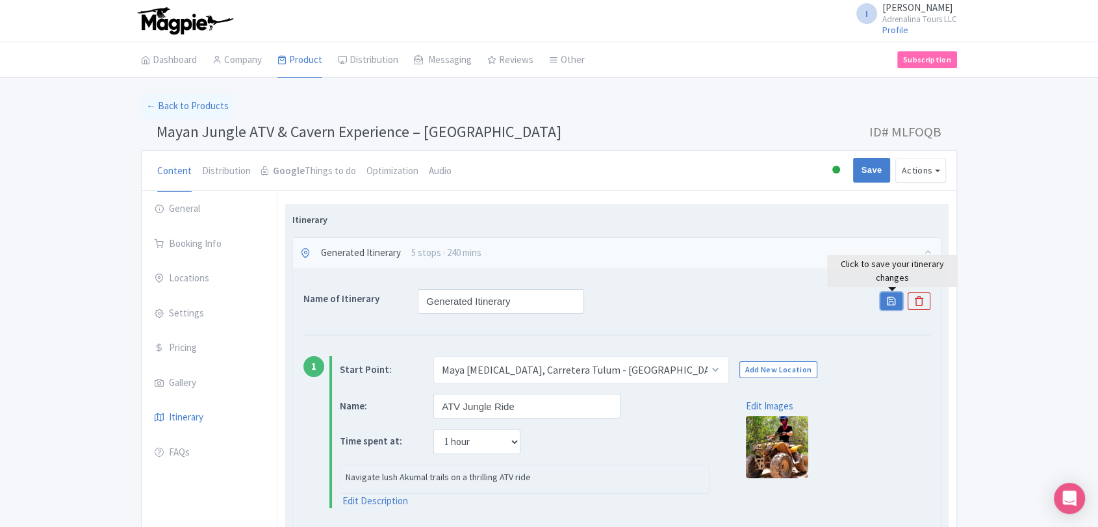
click at [890, 301] on icon at bounding box center [891, 301] width 10 height 10
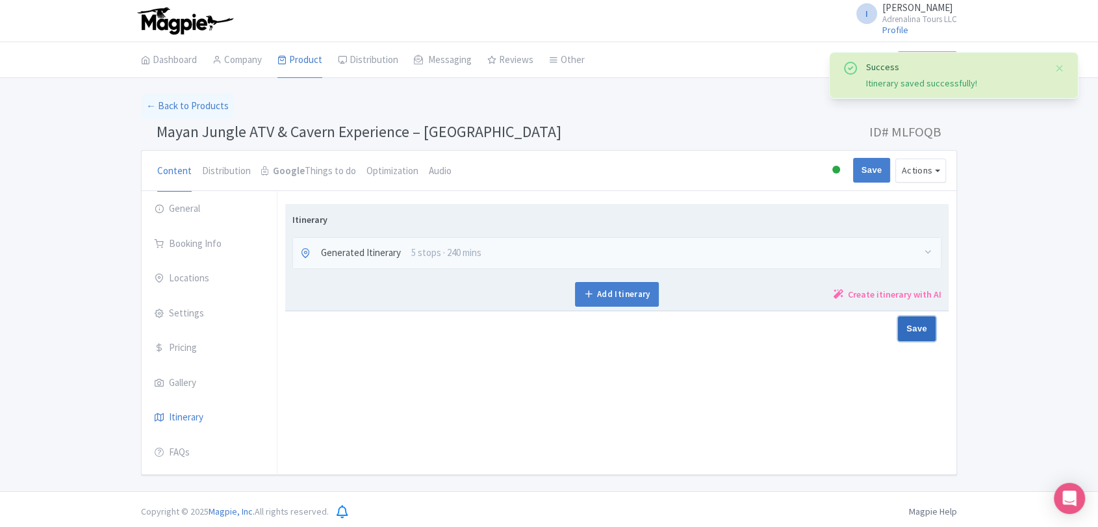
click at [907, 324] on input "Save" at bounding box center [917, 328] width 38 height 25
type input "Saving..."
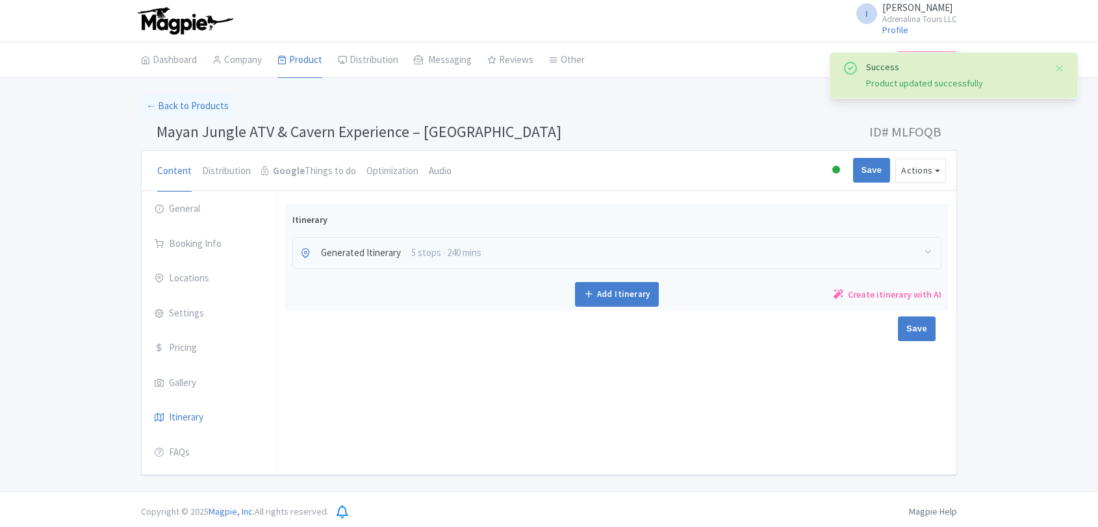
scroll to position [3, 0]
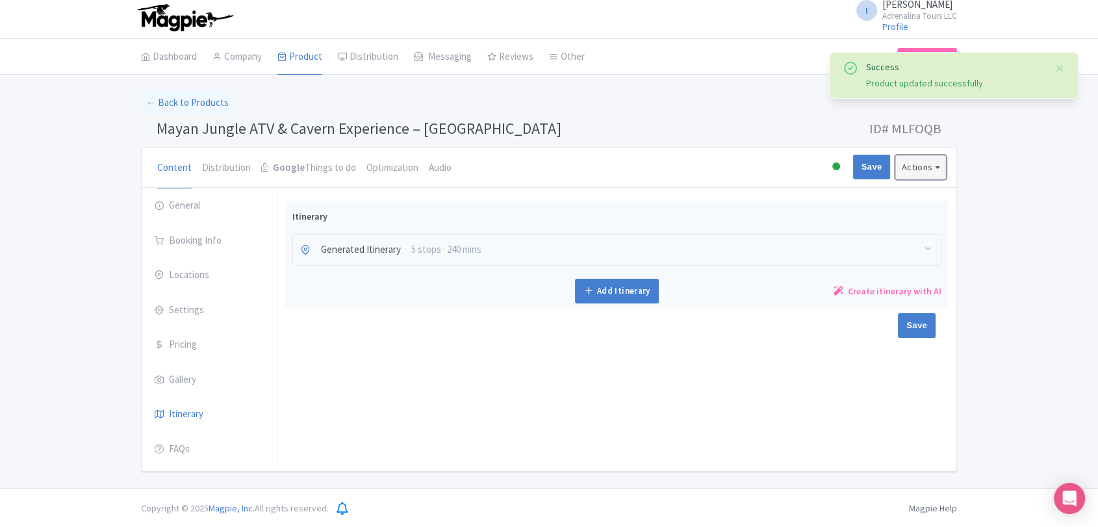
click at [937, 167] on button "Actions" at bounding box center [920, 167] width 51 height 24
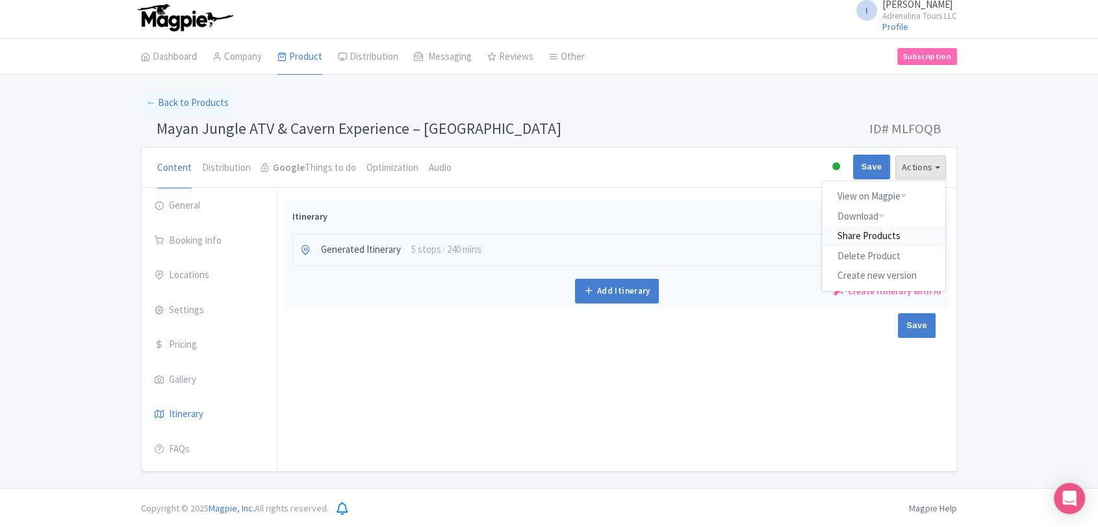
click at [883, 231] on link "Share Products" at bounding box center [883, 236] width 123 height 20
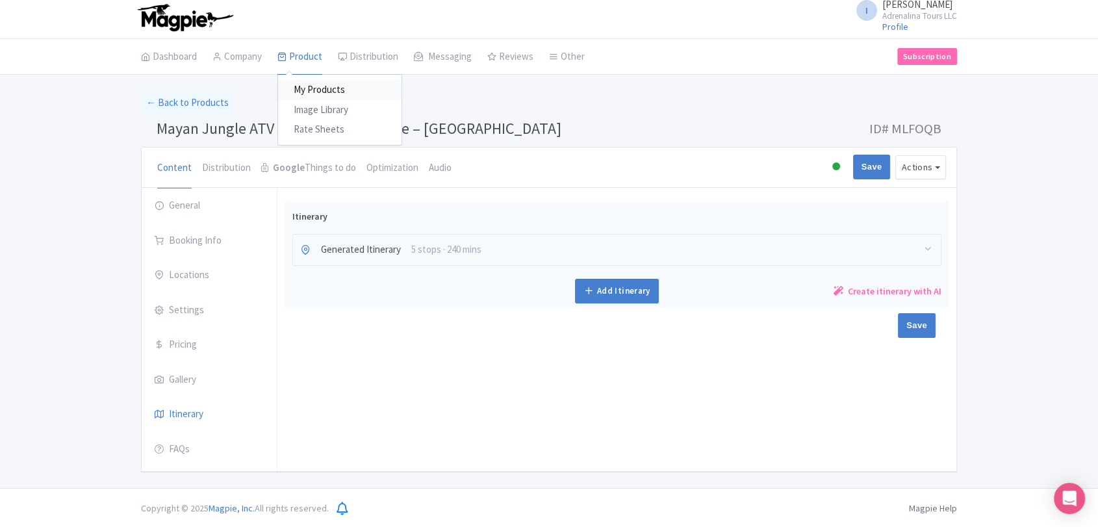
click at [299, 84] on link "My Products" at bounding box center [339, 90] width 123 height 20
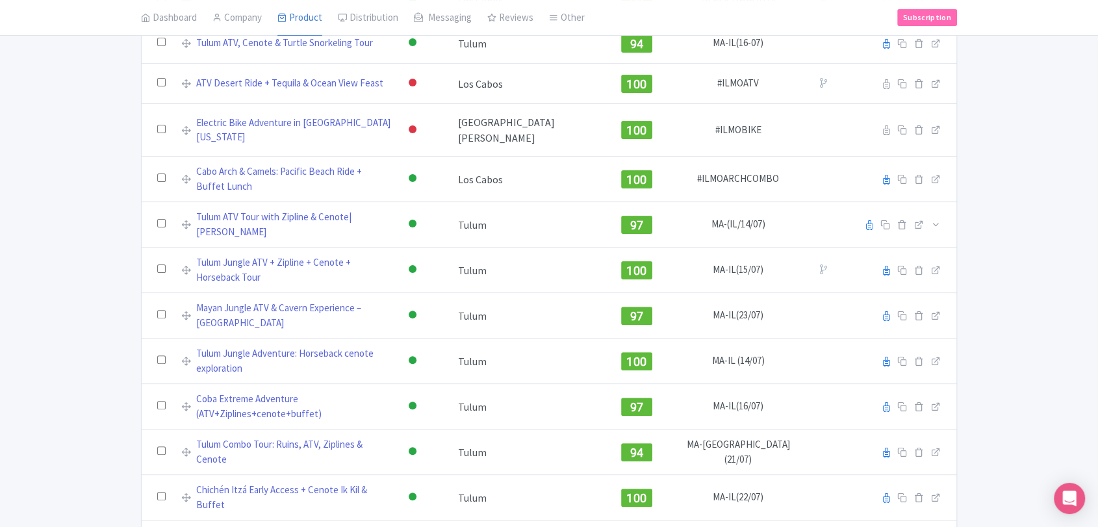
scroll to position [361, 0]
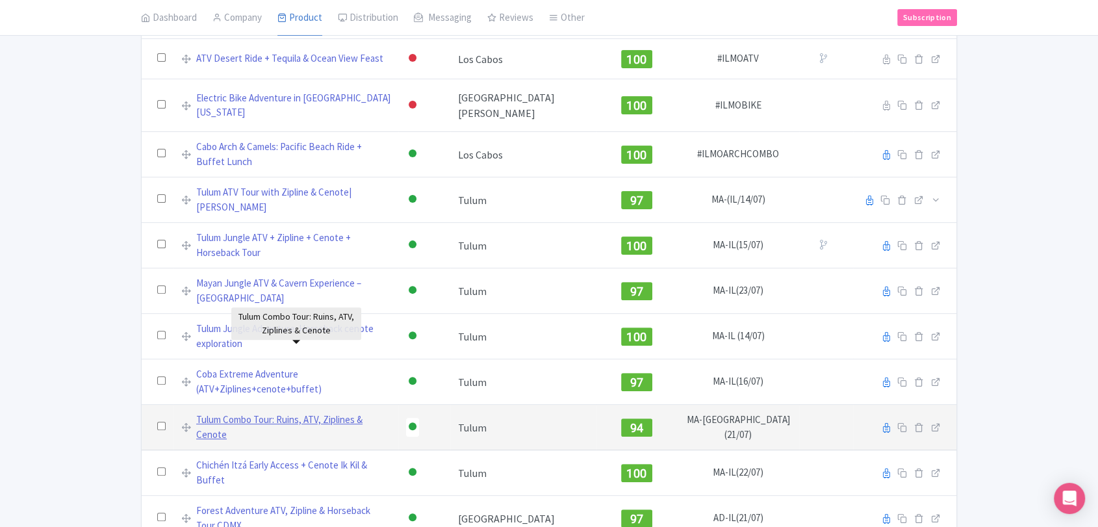
click at [346, 412] on link "Tulum Combo Tour: Ruins, ATV, Ziplines & Cenote" at bounding box center [293, 426] width 194 height 29
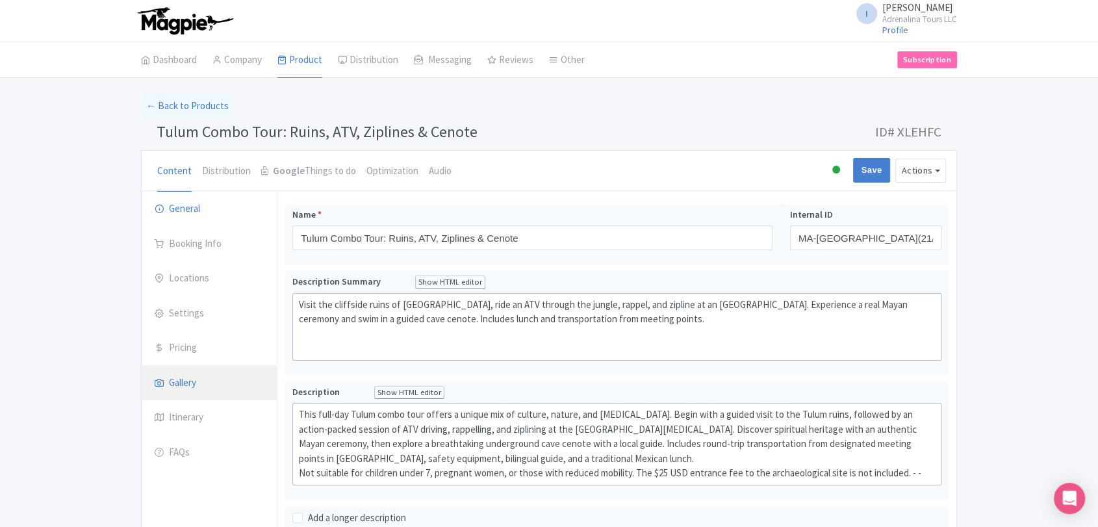
click at [216, 381] on link "Gallery" at bounding box center [209, 383] width 135 height 36
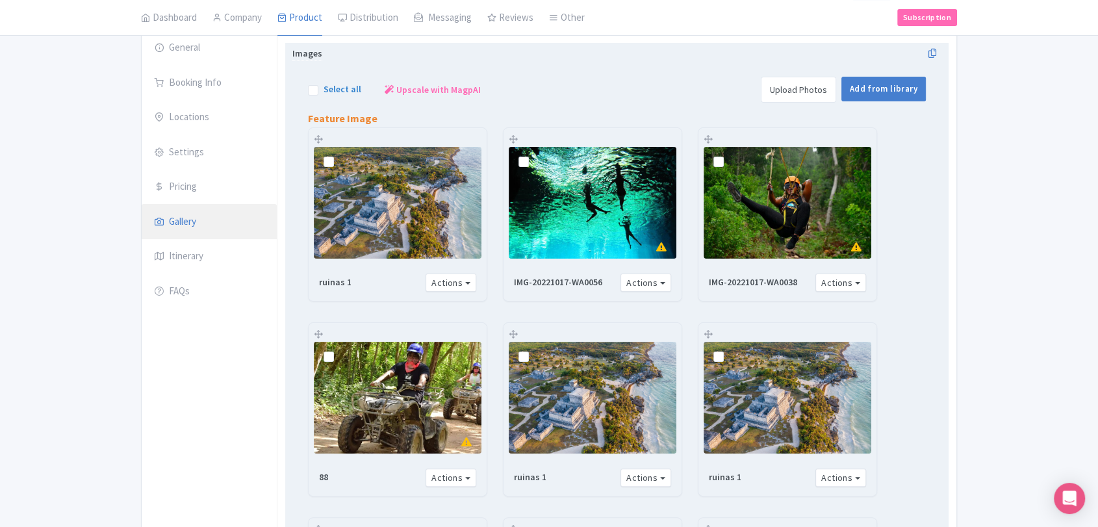
scroll to position [216, 0]
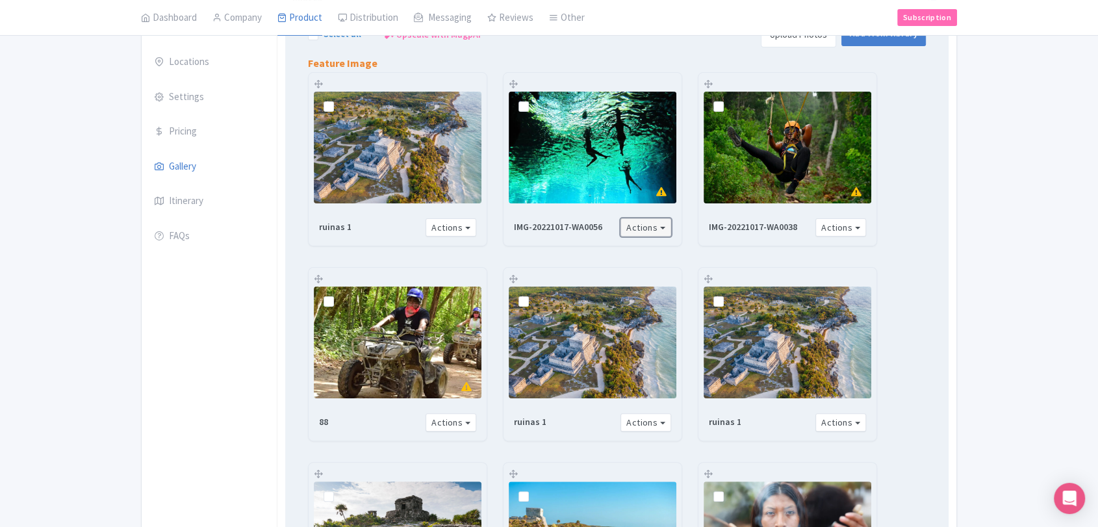
click at [665, 222] on button "Actions" at bounding box center [645, 227] width 51 height 19
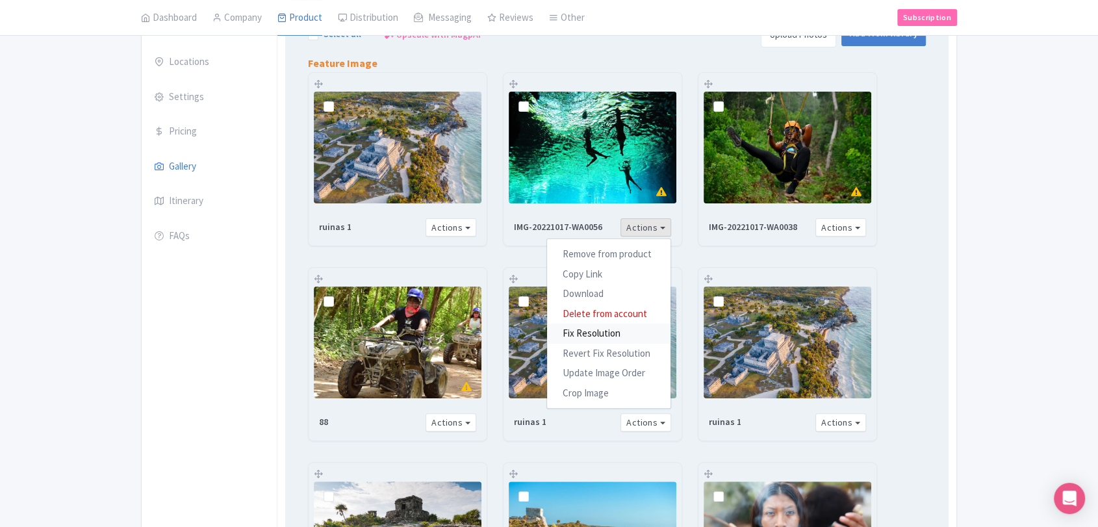
click at [618, 328] on link "Fix Resolution" at bounding box center [608, 333] width 123 height 20
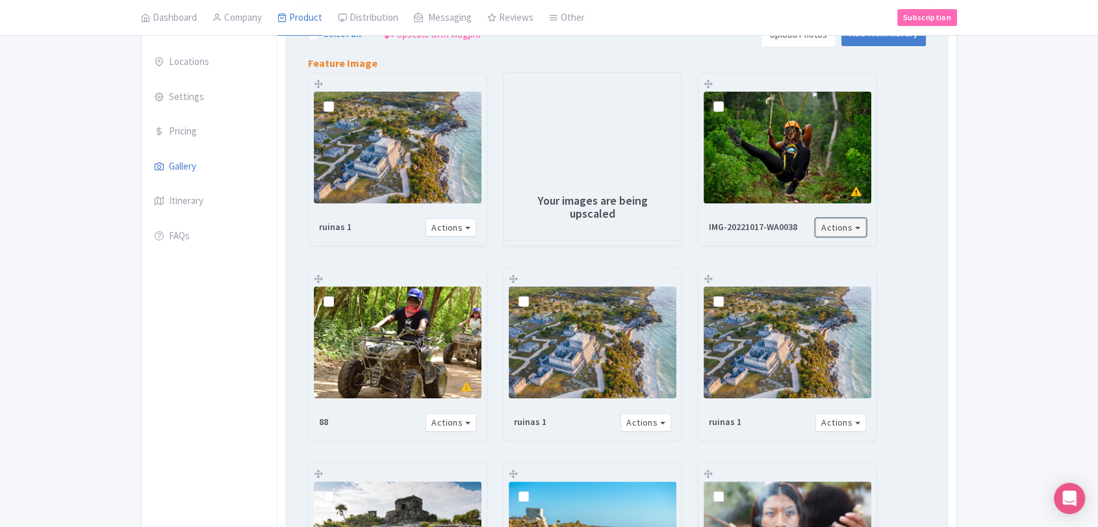
click at [841, 229] on button "Actions" at bounding box center [840, 227] width 51 height 19
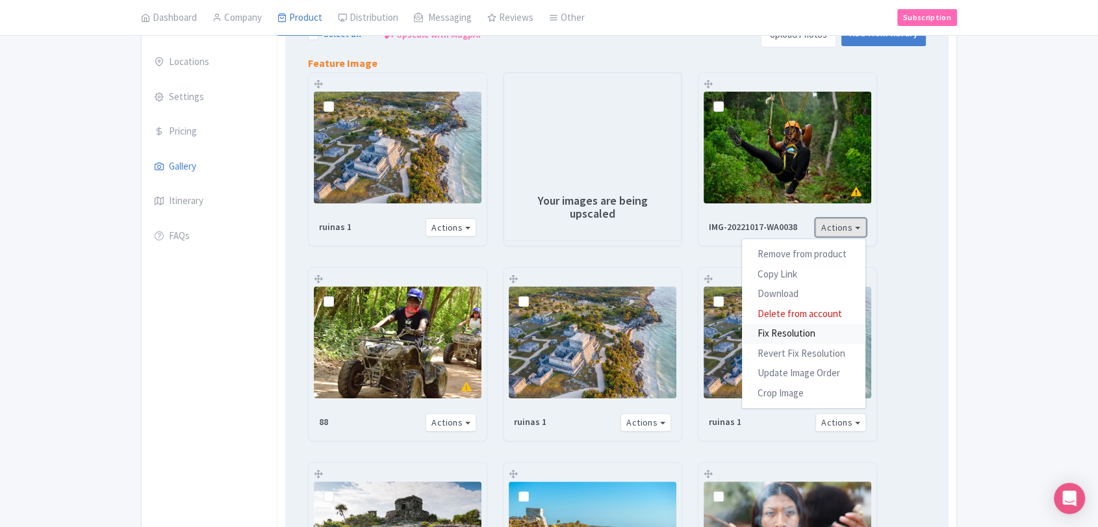
click at [791, 336] on link "Fix Resolution" at bounding box center [803, 333] width 123 height 20
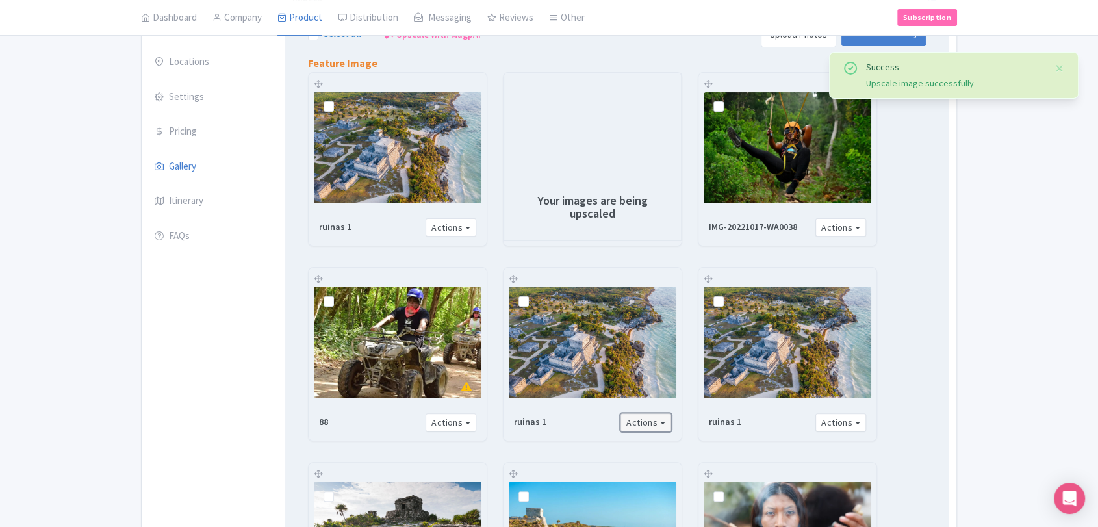
click at [659, 421] on button "Actions" at bounding box center [645, 422] width 51 height 19
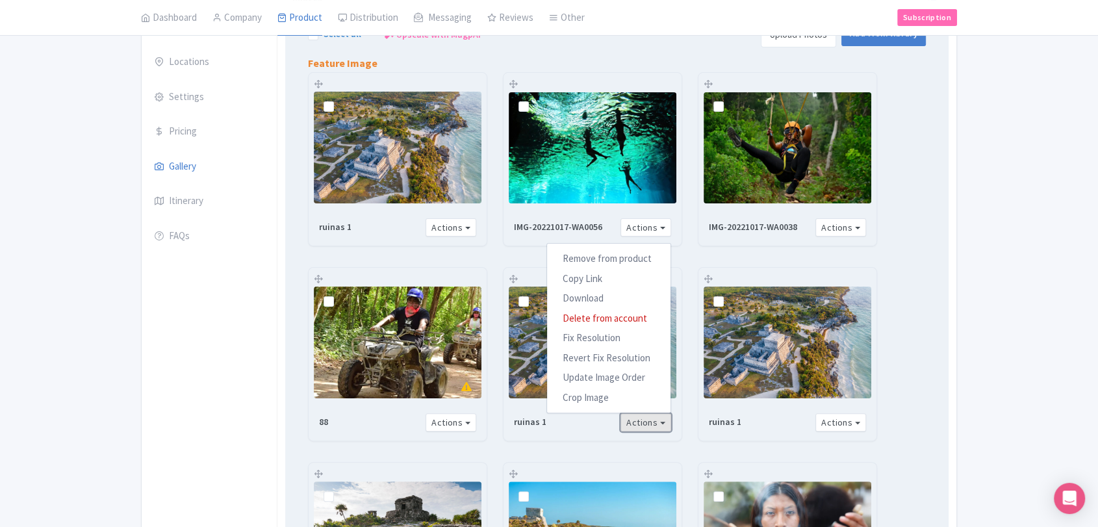
click at [644, 420] on button "Actions" at bounding box center [645, 422] width 51 height 19
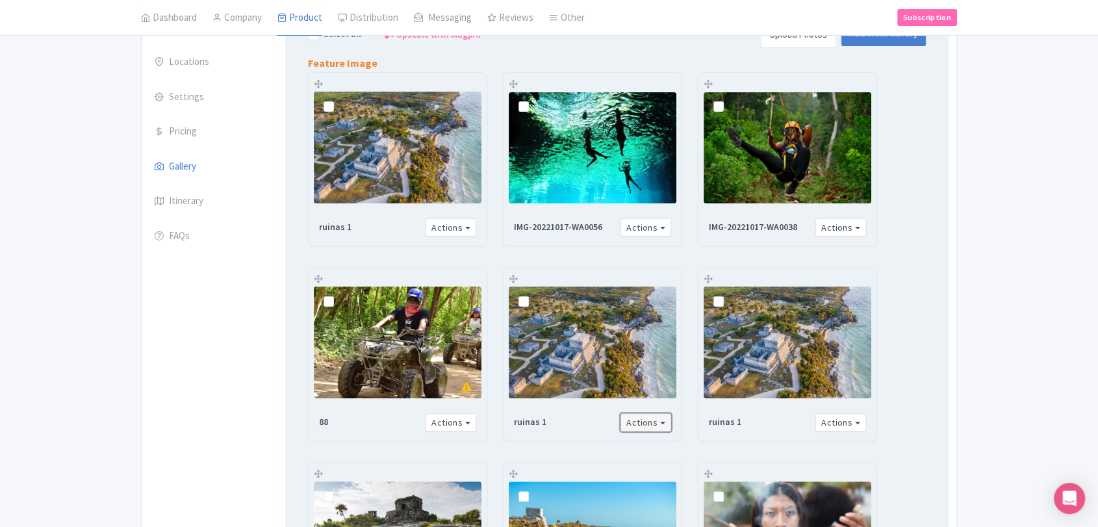
click at [644, 420] on button "Actions" at bounding box center [645, 422] width 51 height 19
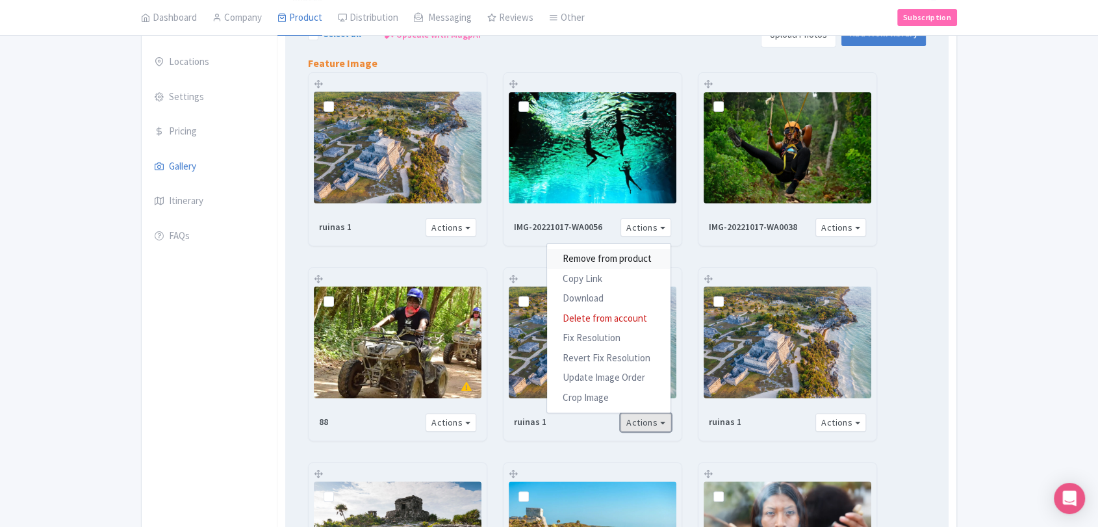
click at [640, 250] on link "Remove from product" at bounding box center [608, 259] width 123 height 20
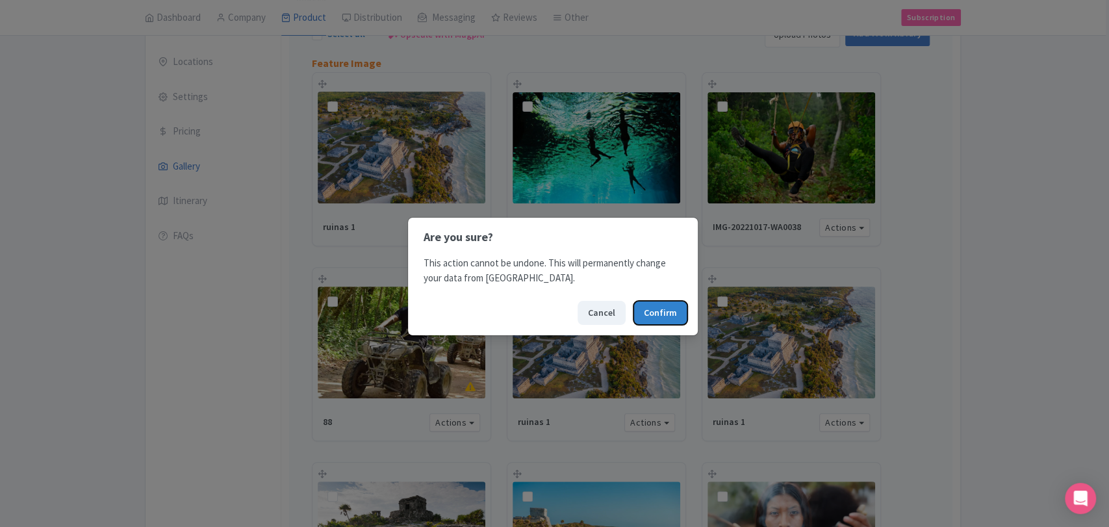
click at [645, 316] on button "Confirm" at bounding box center [660, 313] width 54 height 24
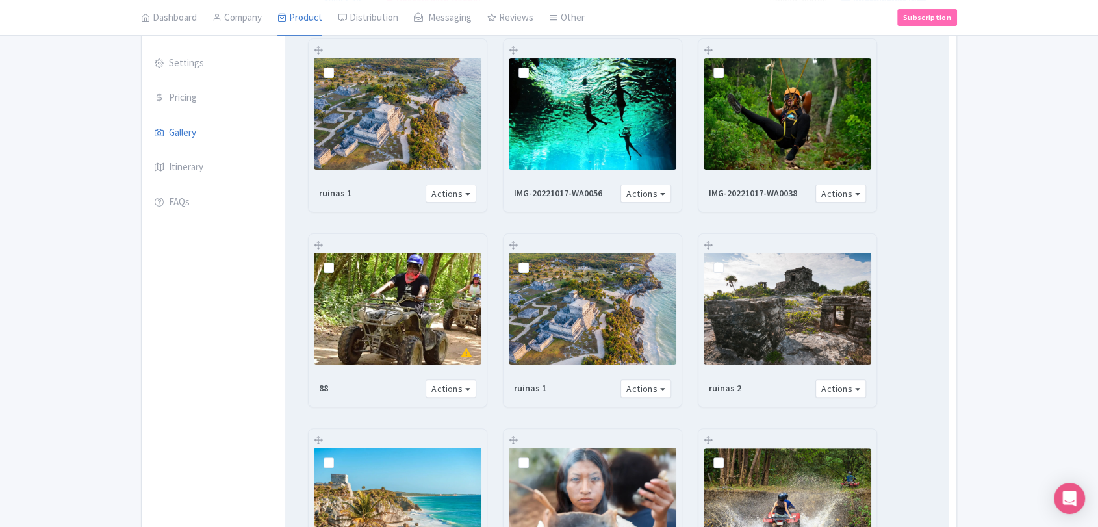
scroll to position [293, 0]
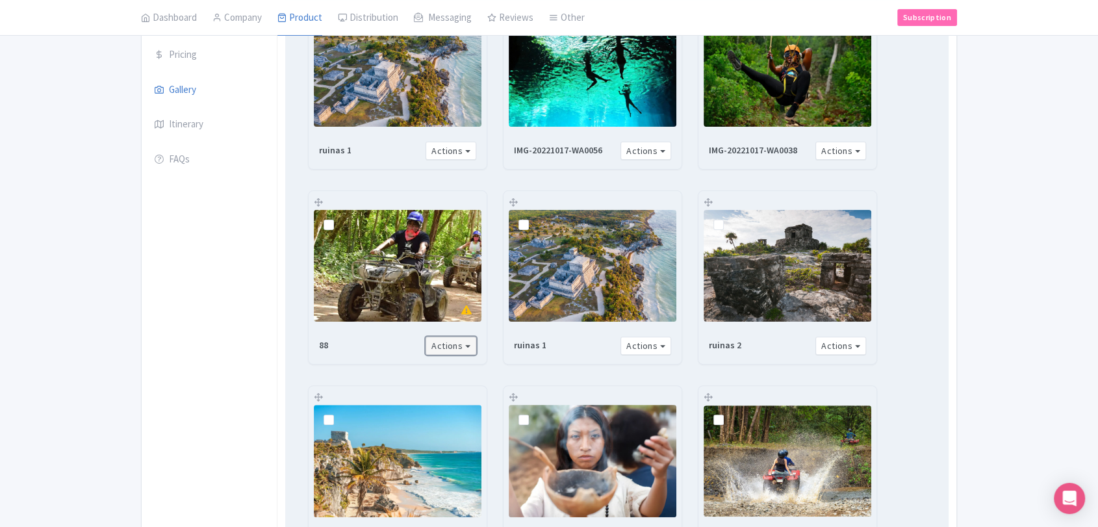
click at [473, 344] on button "Actions" at bounding box center [450, 345] width 51 height 19
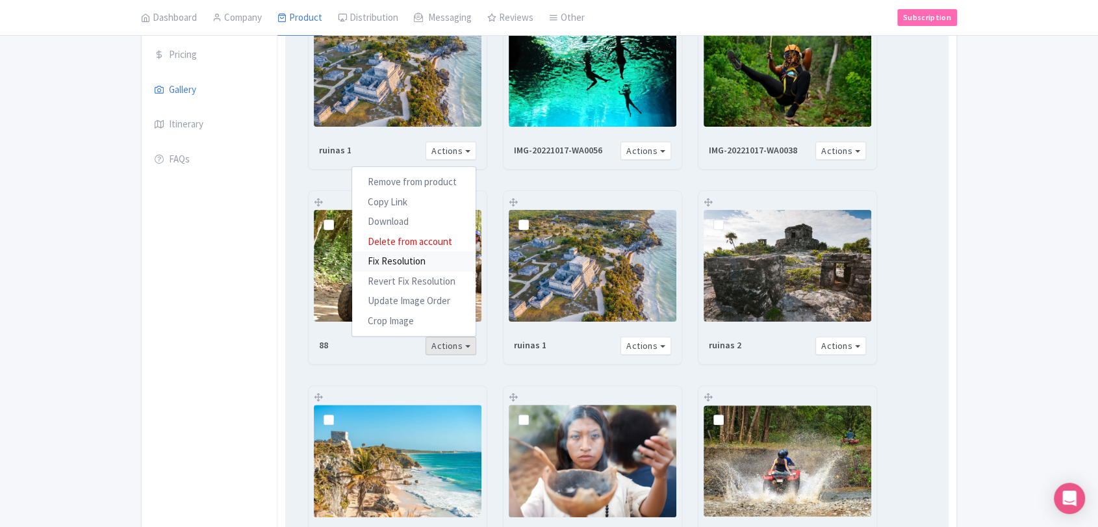
click at [418, 262] on link "Fix Resolution" at bounding box center [413, 261] width 123 height 20
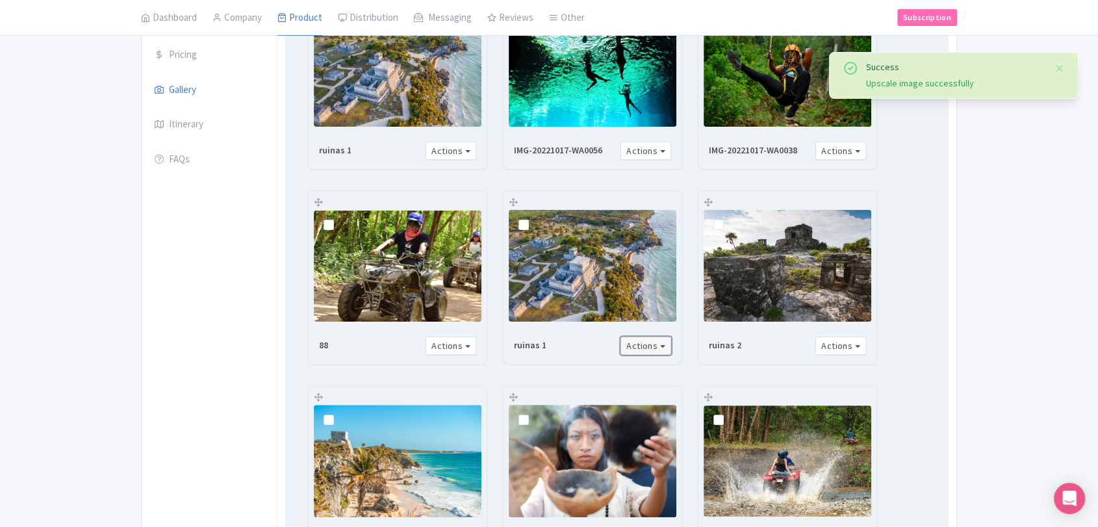
click at [640, 344] on button "Actions" at bounding box center [645, 345] width 51 height 19
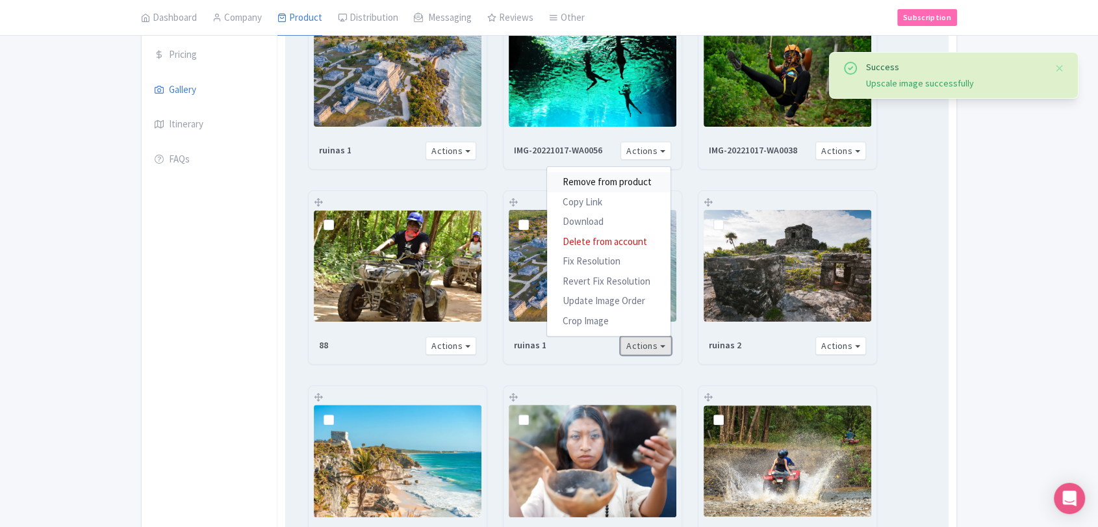
click at [625, 175] on link "Remove from product" at bounding box center [608, 182] width 123 height 20
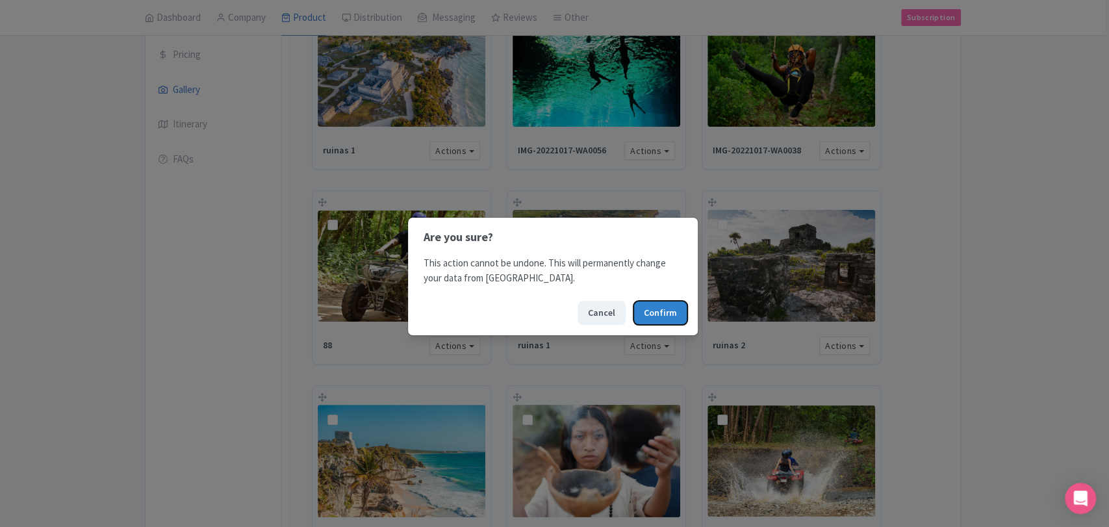
click at [639, 305] on button "Confirm" at bounding box center [660, 313] width 54 height 24
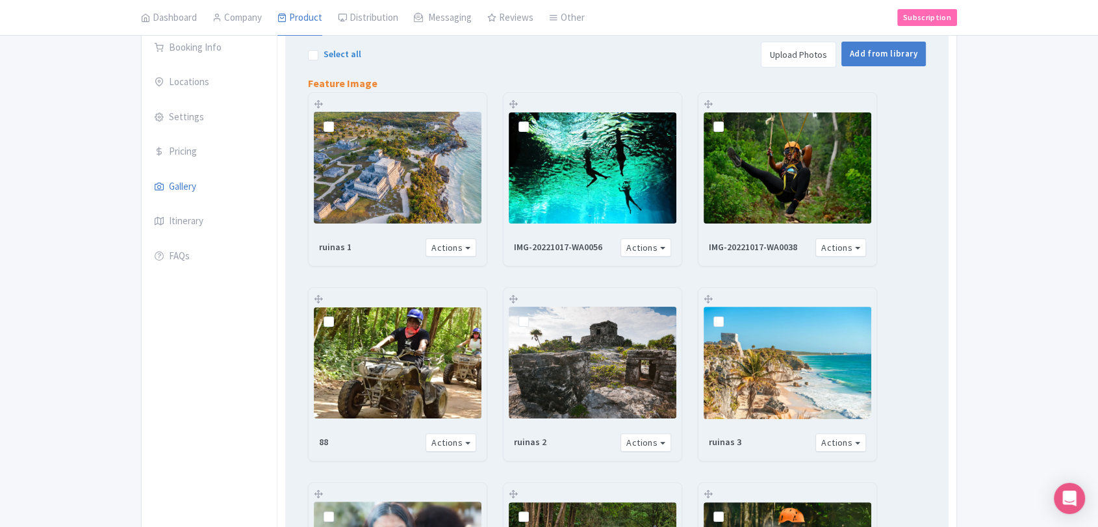
scroll to position [221, 0]
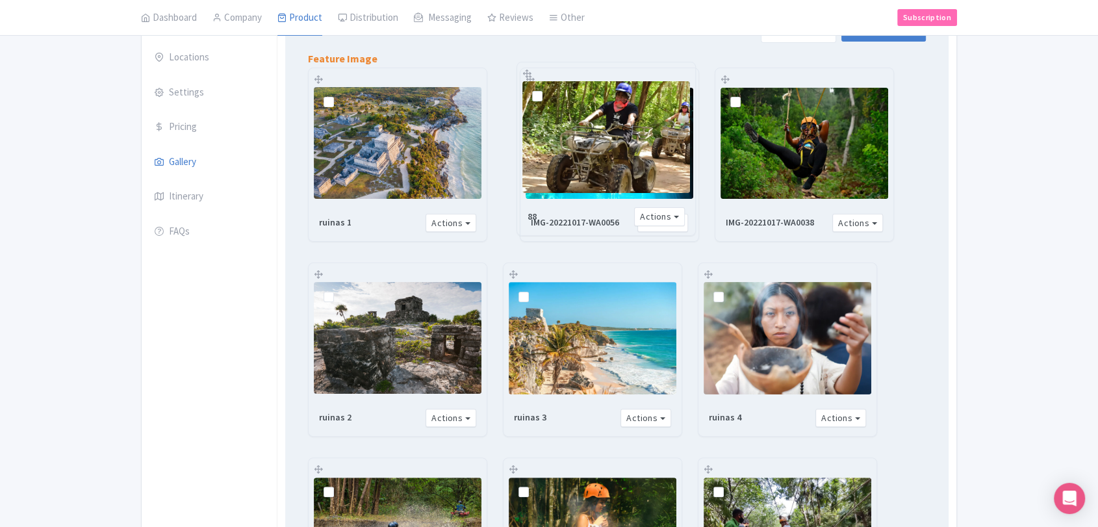
drag, startPoint x: 322, startPoint y: 270, endPoint x: 530, endPoint y: 69, distance: 289.9
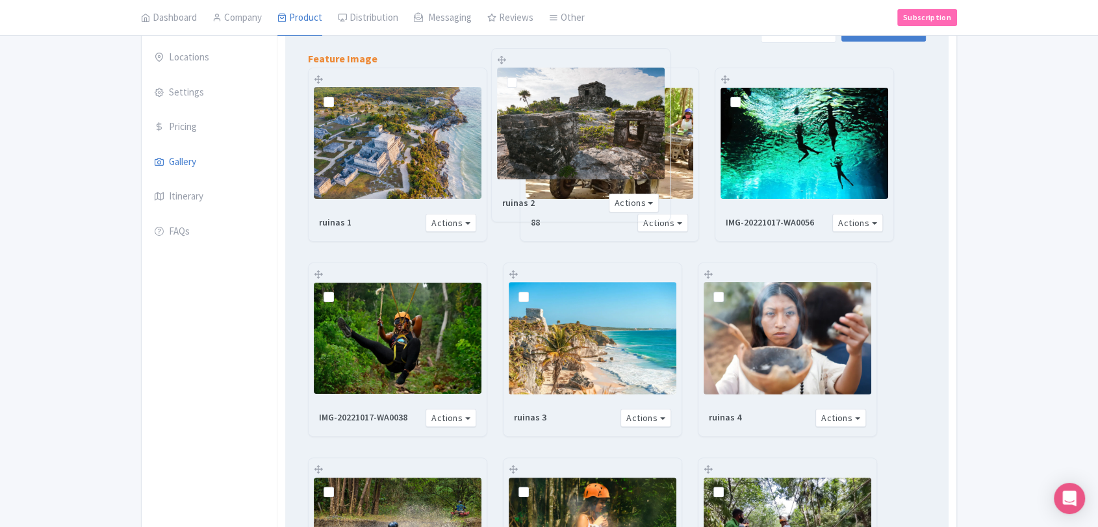
drag, startPoint x: 514, startPoint y: 272, endPoint x: 502, endPoint y: 57, distance: 215.4
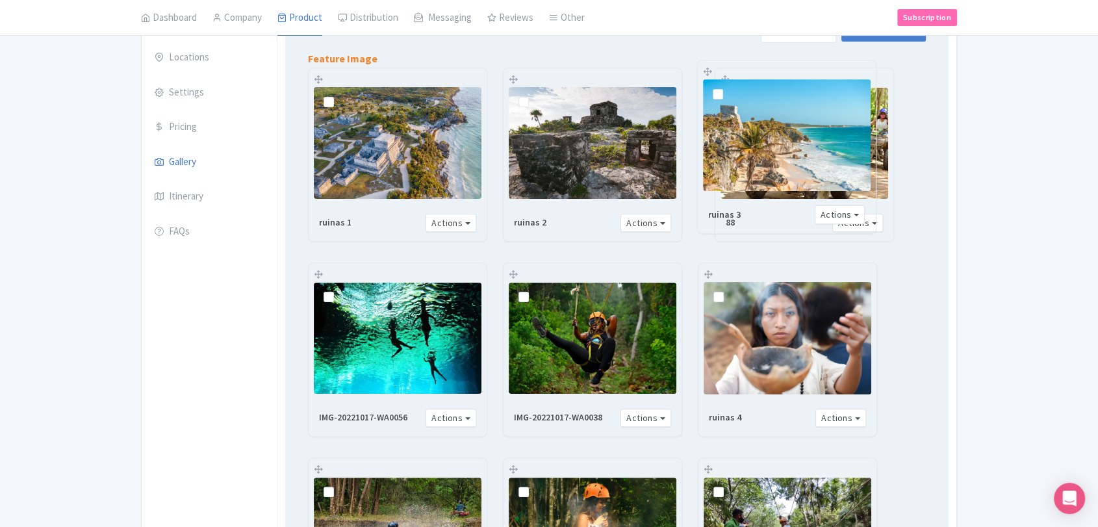
drag, startPoint x: 708, startPoint y: 275, endPoint x: 706, endPoint y: 71, distance: 204.0
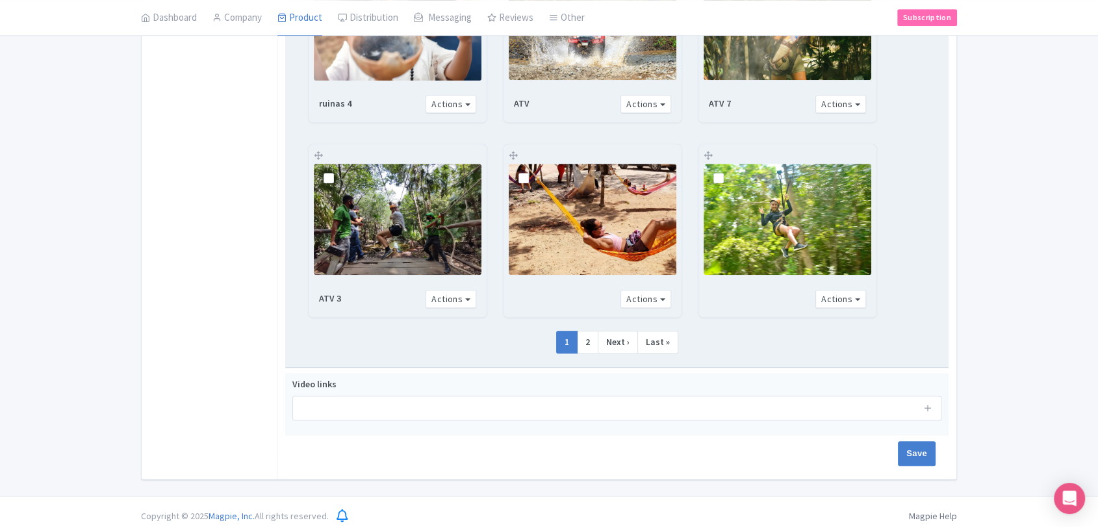
scroll to position [735, 0]
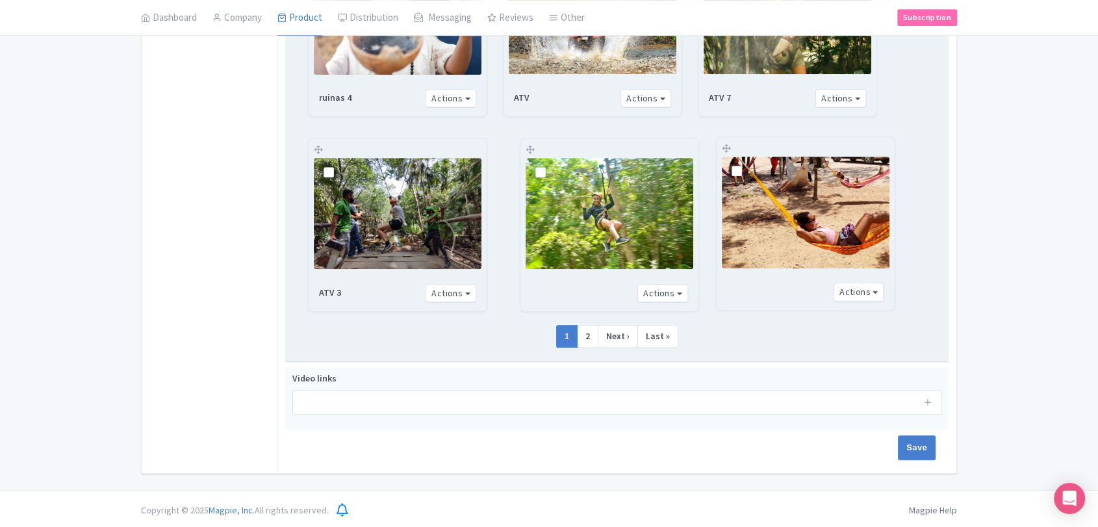
drag, startPoint x: 513, startPoint y: 143, endPoint x: 724, endPoint y: 142, distance: 211.8
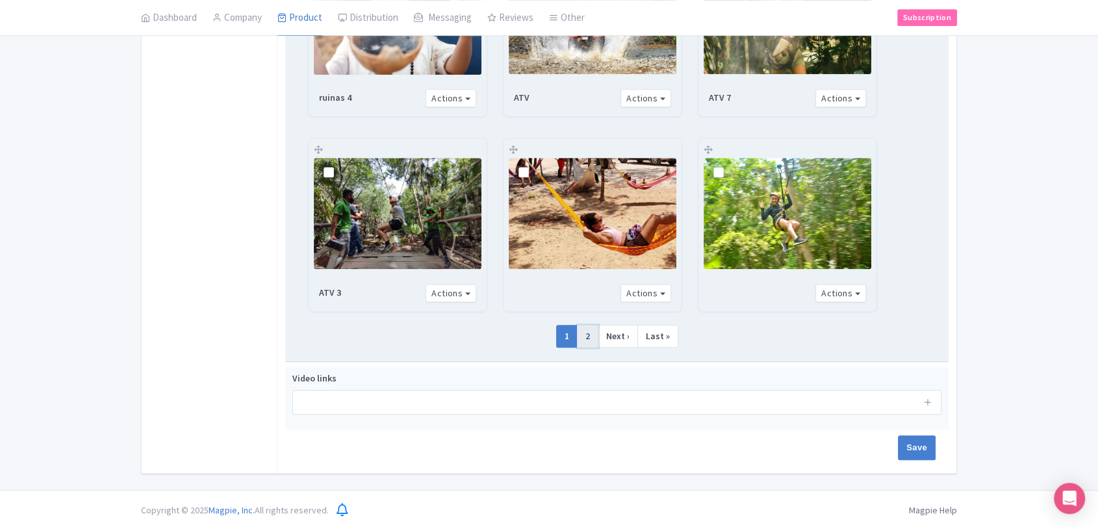
click at [594, 327] on link "2" at bounding box center [587, 336] width 21 height 23
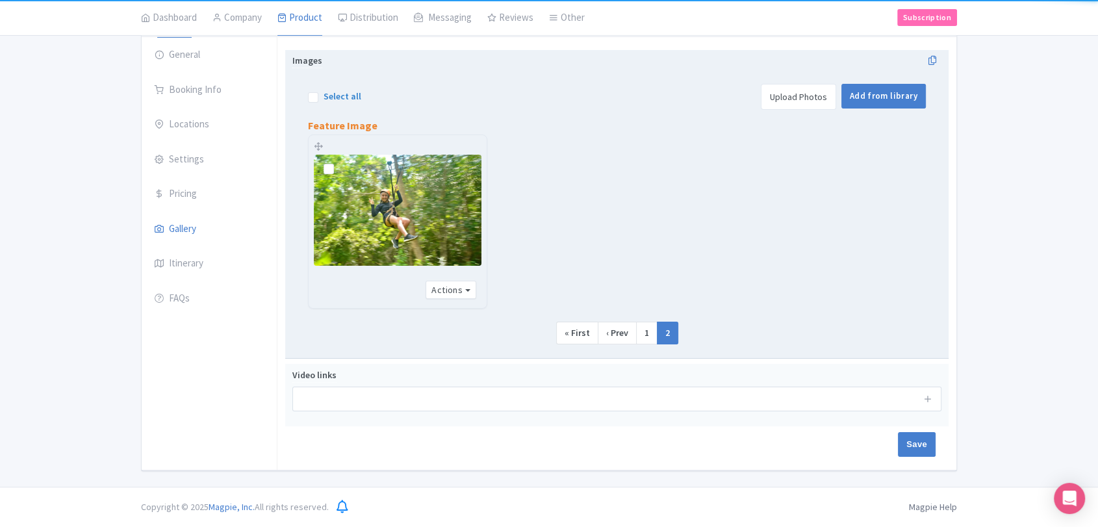
scroll to position [151, 0]
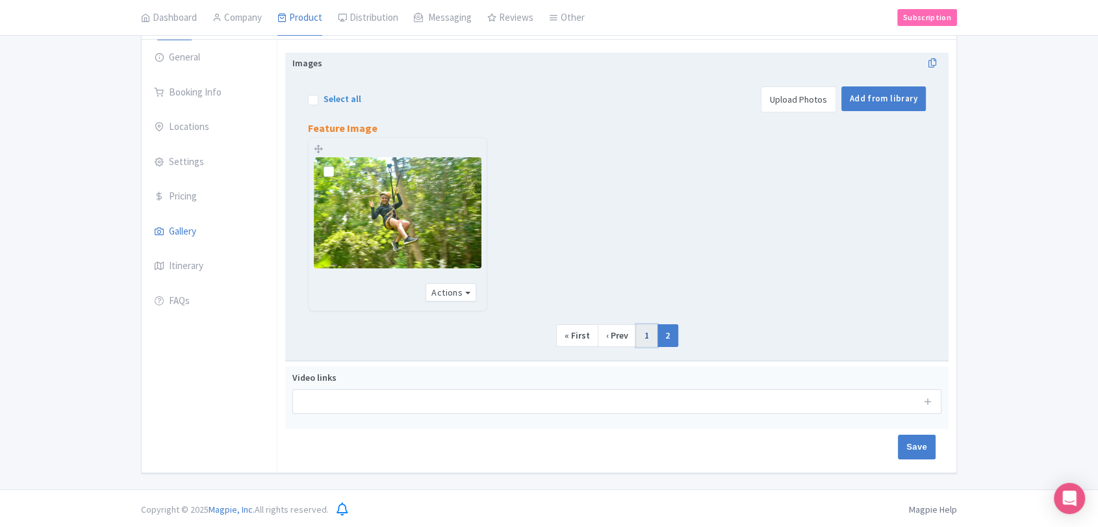
click at [641, 334] on link "1" at bounding box center [646, 335] width 21 height 23
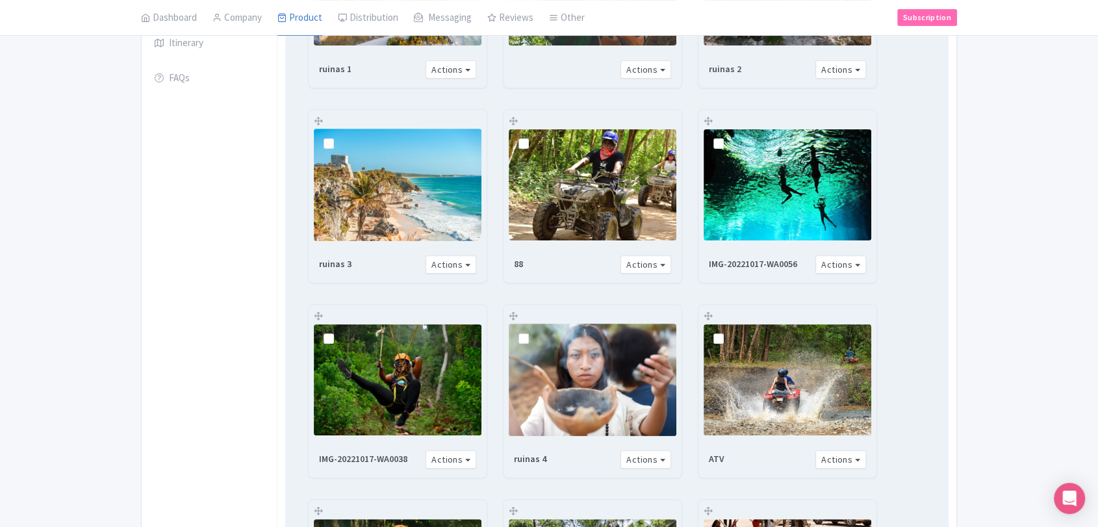
scroll to position [0, 0]
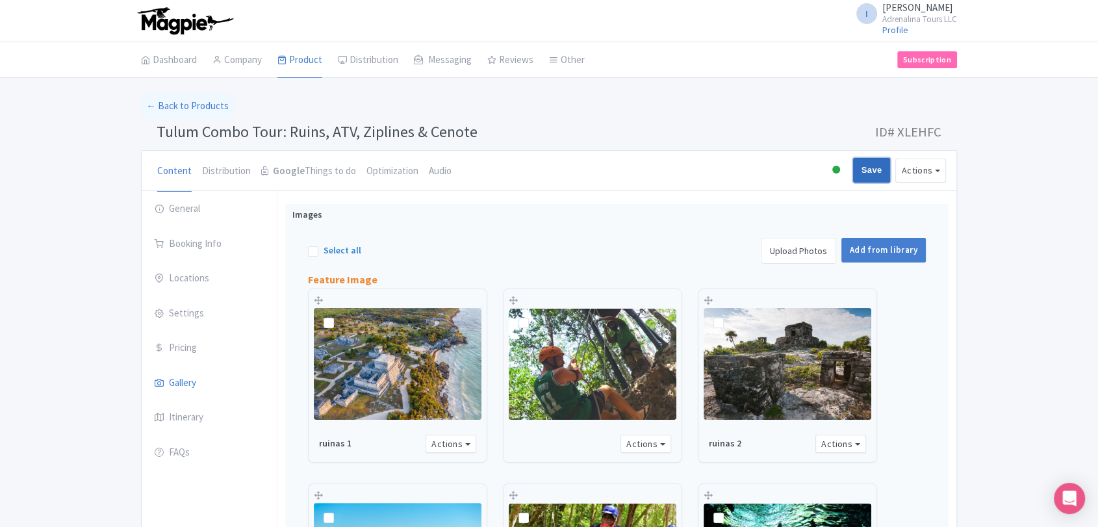
click at [856, 168] on input "Save" at bounding box center [872, 170] width 38 height 25
type input "Saving..."
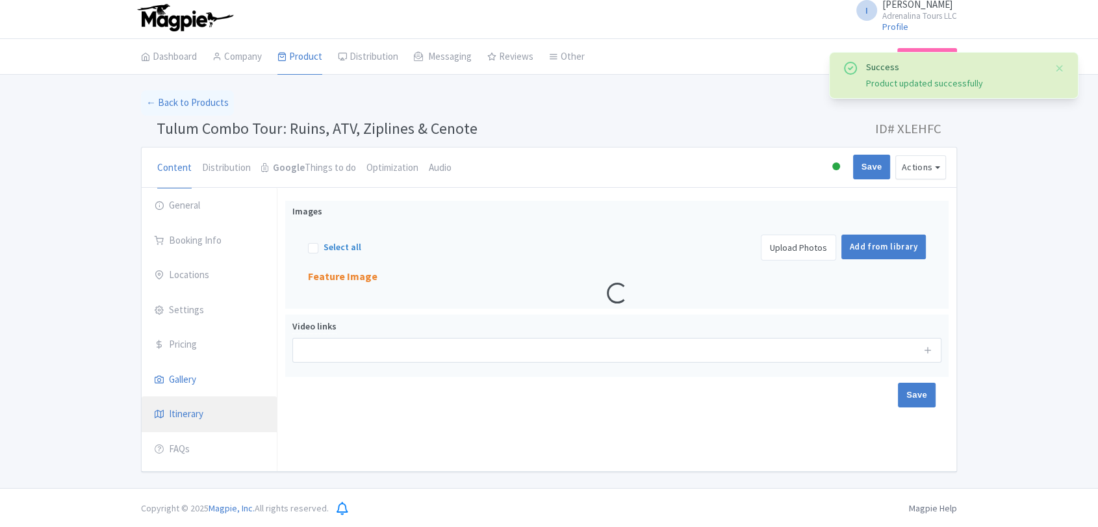
scroll to position [3, 0]
click at [177, 413] on link "Itinerary" at bounding box center [209, 414] width 135 height 36
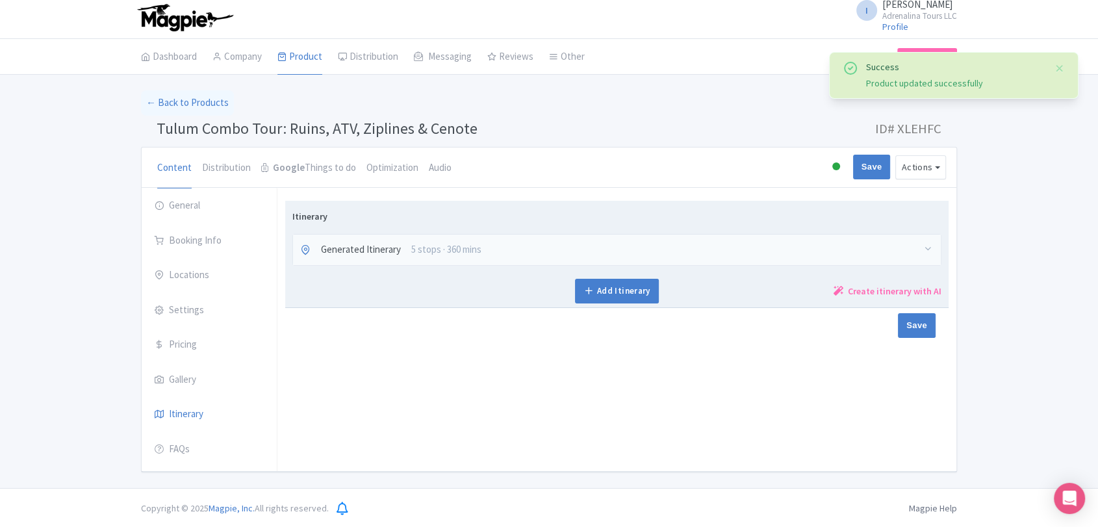
click at [398, 248] on span "Generated Itinerary" at bounding box center [361, 249] width 80 height 15
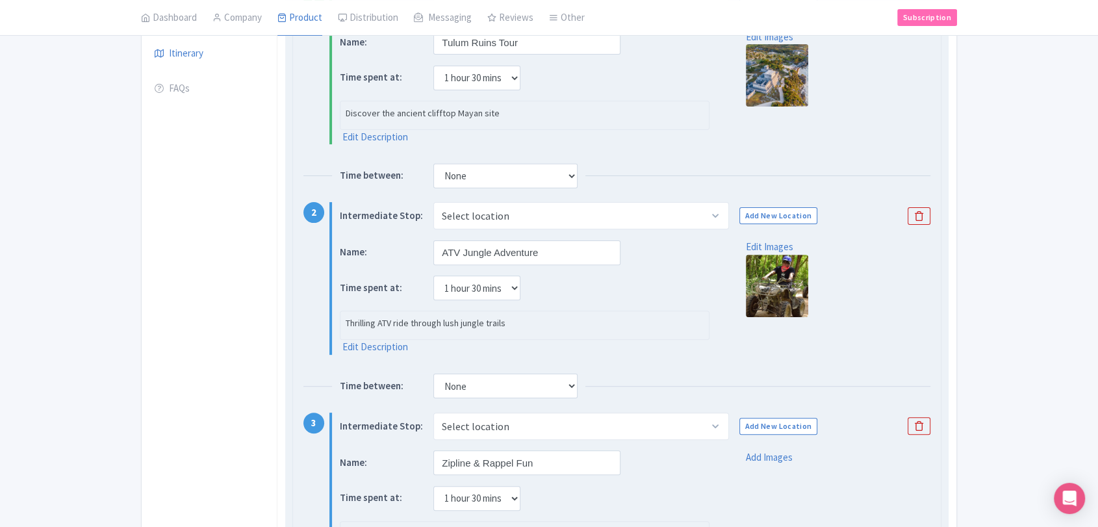
scroll to position [220, 0]
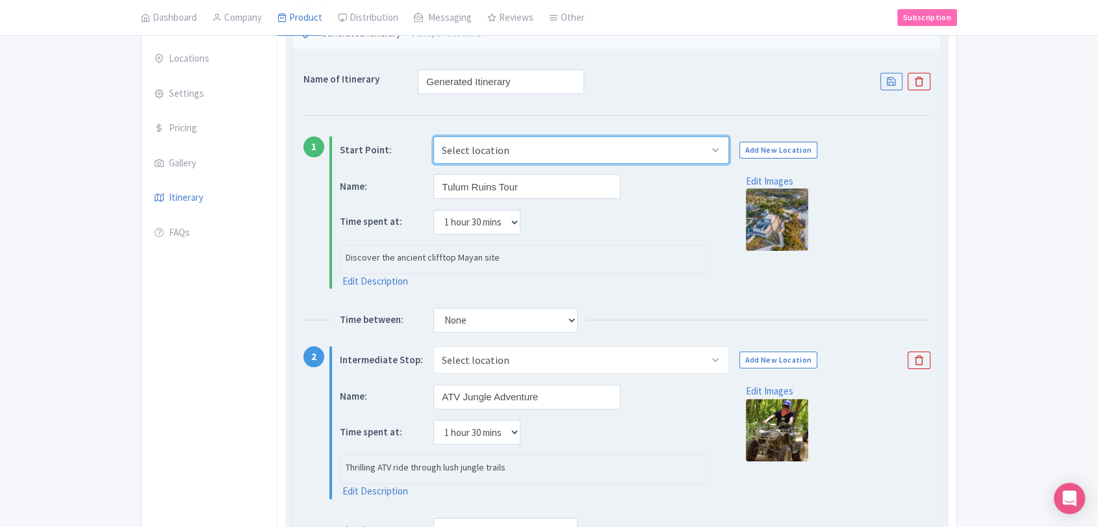
click at [679, 151] on select "Select location [GEOGRAPHIC_DATA] [MEDICAL_DATA], Carretera [GEOGRAPHIC_DATA] -…" at bounding box center [580, 149] width 295 height 27
select select "1fb6018d-6240-4913-a32a-8623276f613c"
click at [433, 136] on select "Select location [GEOGRAPHIC_DATA] [MEDICAL_DATA], Carretera [GEOGRAPHIC_DATA] -…" at bounding box center [580, 149] width 295 height 27
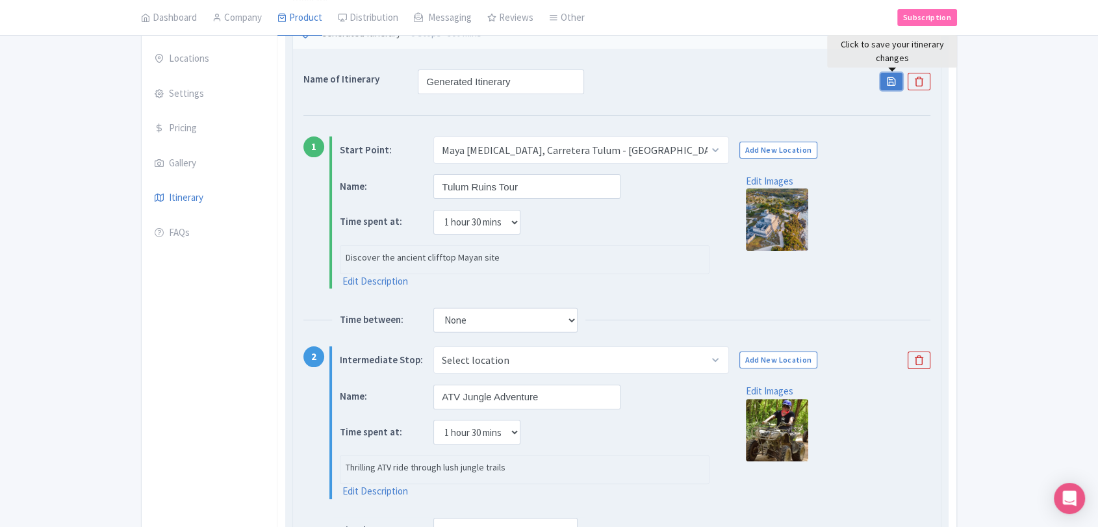
click at [889, 82] on icon at bounding box center [891, 81] width 10 height 10
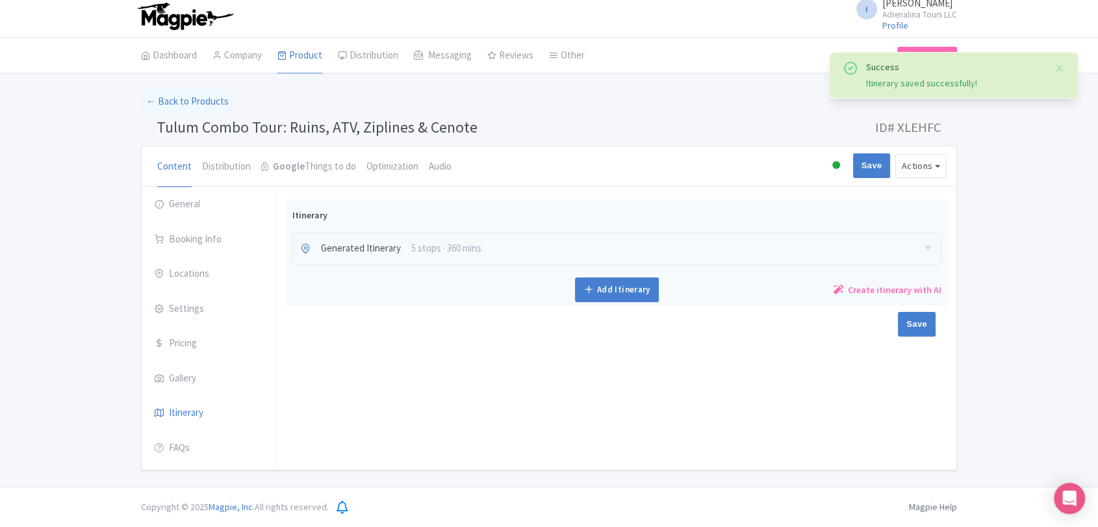
scroll to position [3, 0]
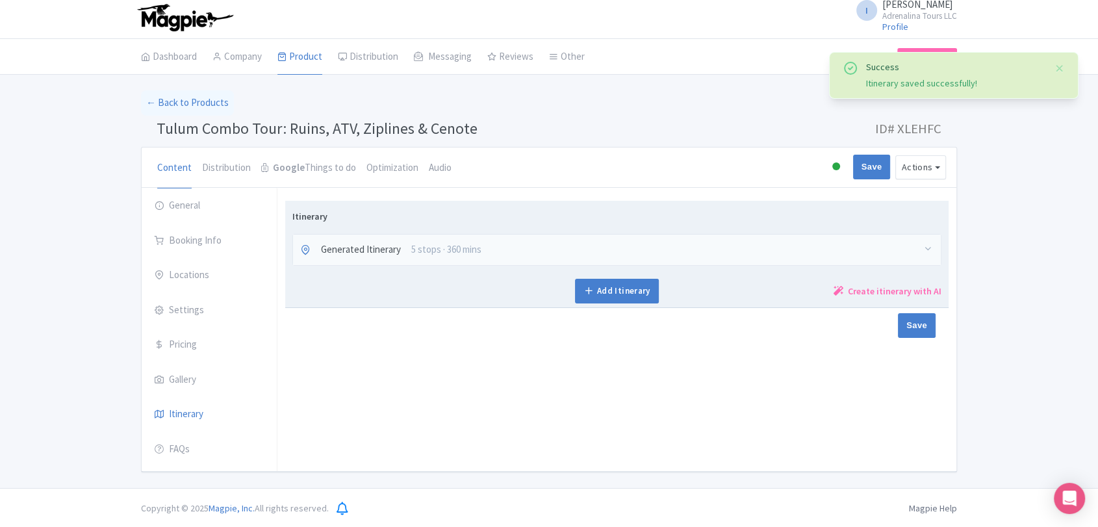
click at [609, 246] on div "Generated Itinerary 5 stops · 360 mins" at bounding box center [617, 250] width 648 height 31
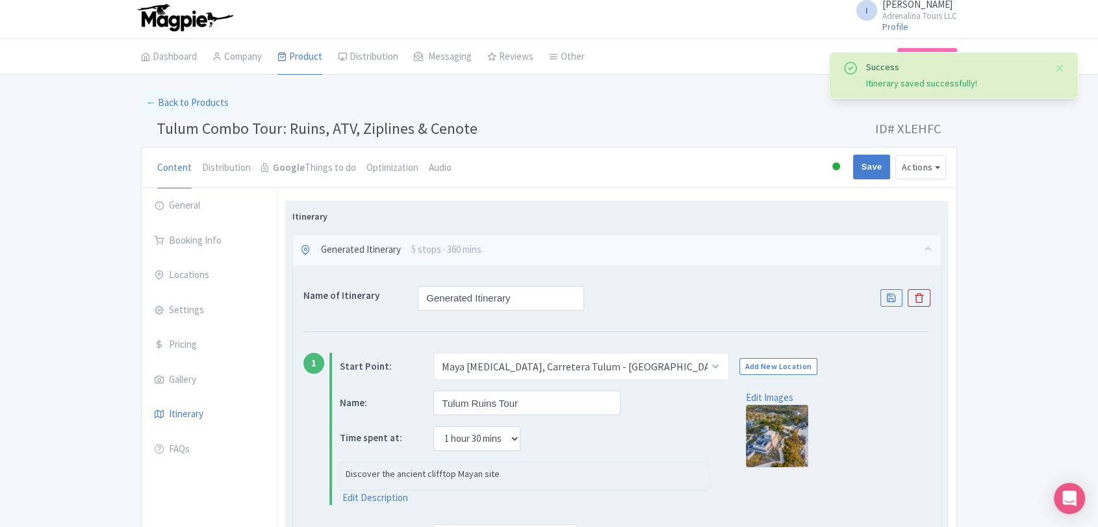
scroll to position [220, 0]
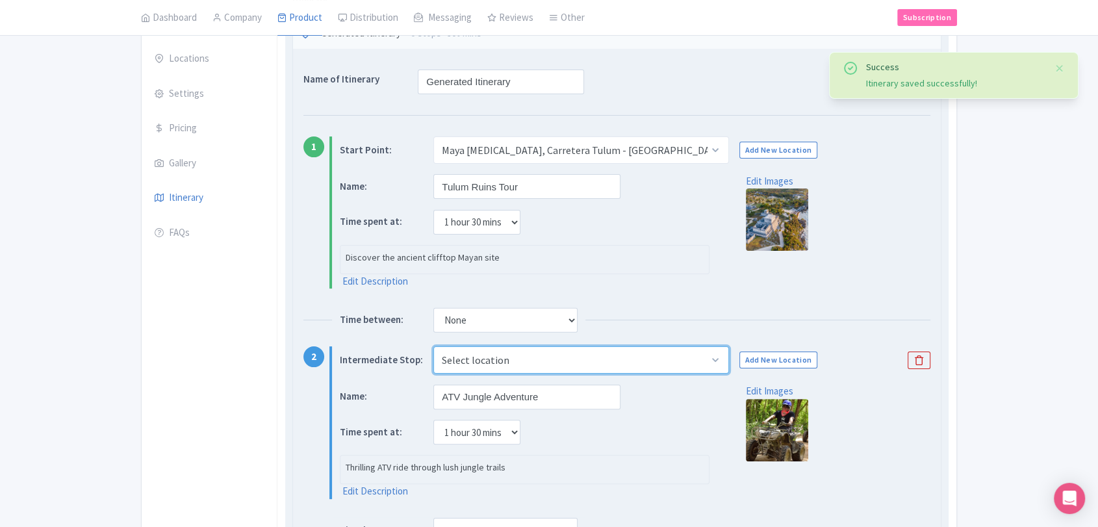
click at [653, 357] on select "Select location Maya Adrenaline, Carretera Tulum - Cancún, Tulum, Quintana Roo,…" at bounding box center [580, 359] width 295 height 27
select select "4834f9cb-2ae8-46ee-b232-497672523c3b"
click at [433, 346] on select "Select location Maya Adrenaline, Carretera Tulum - Cancún, Tulum, Quintana Roo,…" at bounding box center [580, 359] width 295 height 27
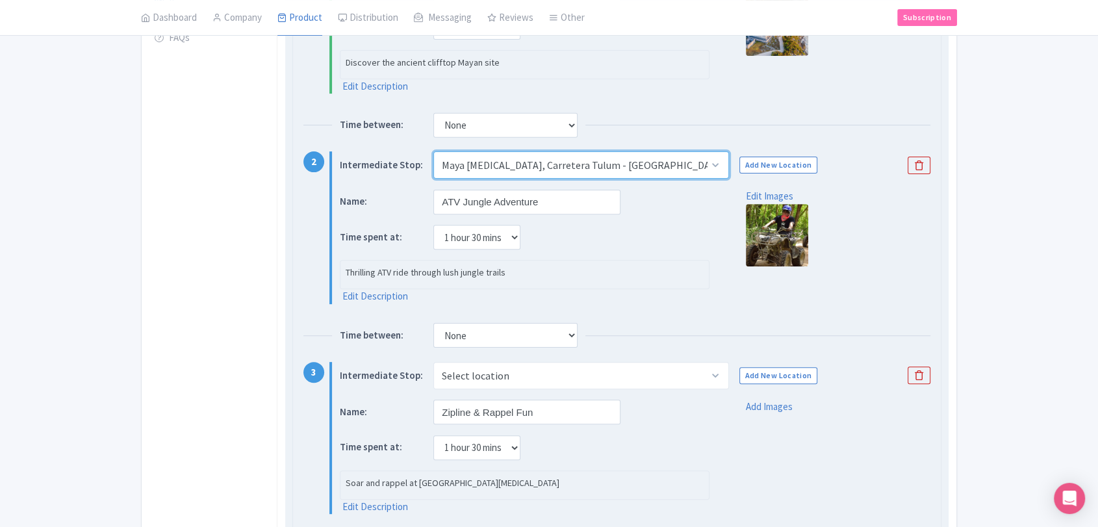
scroll to position [437, 0]
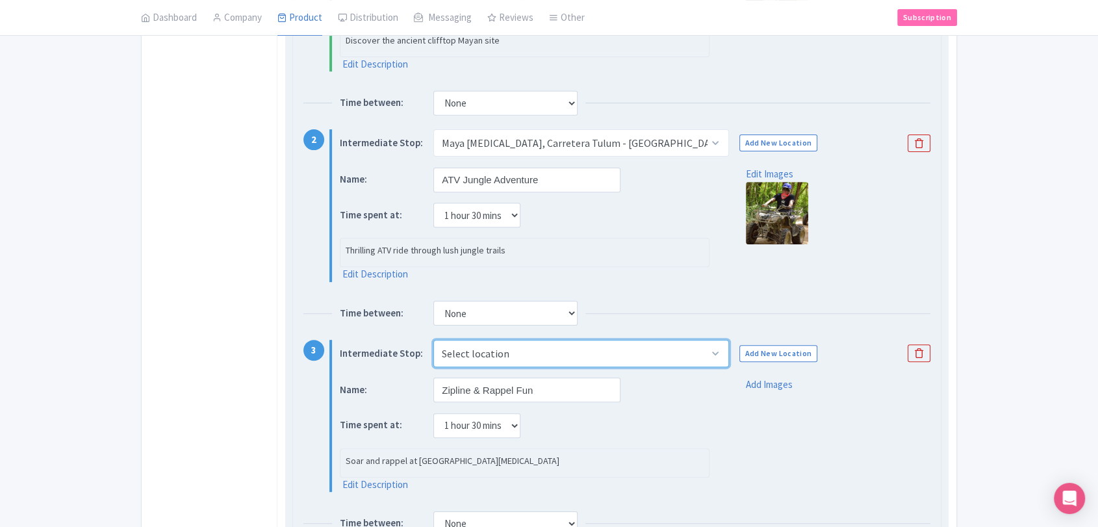
click at [678, 357] on select "Select location Maya Adrenaline, Carretera Tulum - Cancún, Tulum, Quintana Roo,…" at bounding box center [580, 353] width 295 height 27
select select "4834f9cb-2ae8-46ee-b232-497672523c3b"
click at [433, 340] on select "Select location Maya Adrenaline, Carretera Tulum - Cancún, Tulum, Quintana Roo,…" at bounding box center [580, 353] width 295 height 27
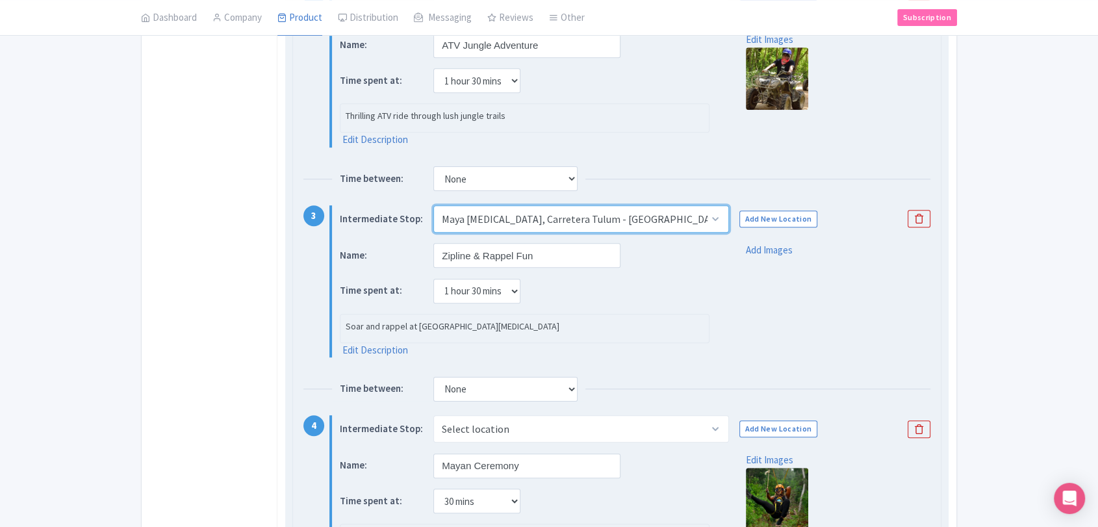
scroll to position [650, 0]
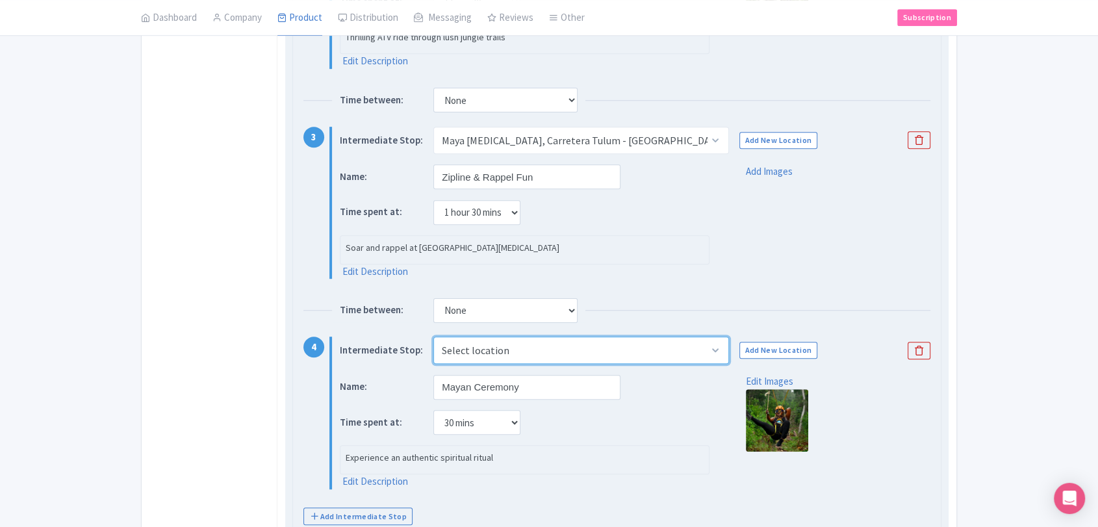
click at [643, 348] on select "Select location Maya Adrenaline, Carretera Tulum - Cancún, Tulum, Quintana Roo,…" at bounding box center [580, 349] width 295 height 27
select select "4834f9cb-2ae8-46ee-b232-497672523c3b"
click at [433, 336] on select "Select location Maya Adrenaline, Carretera Tulum - Cancún, Tulum, Quintana Roo,…" at bounding box center [580, 349] width 295 height 27
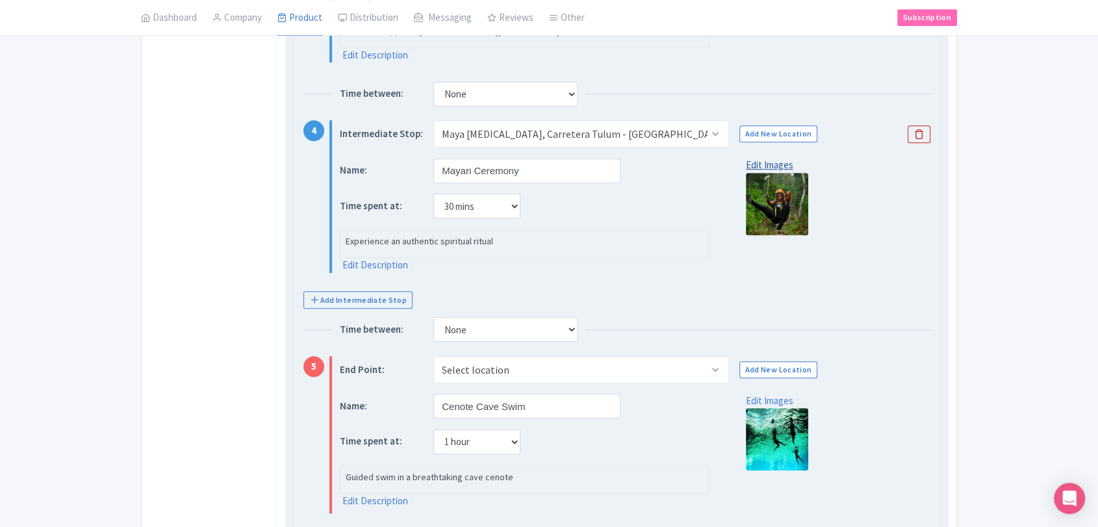
click at [770, 168] on link "Edit Images" at bounding box center [769, 165] width 47 height 12
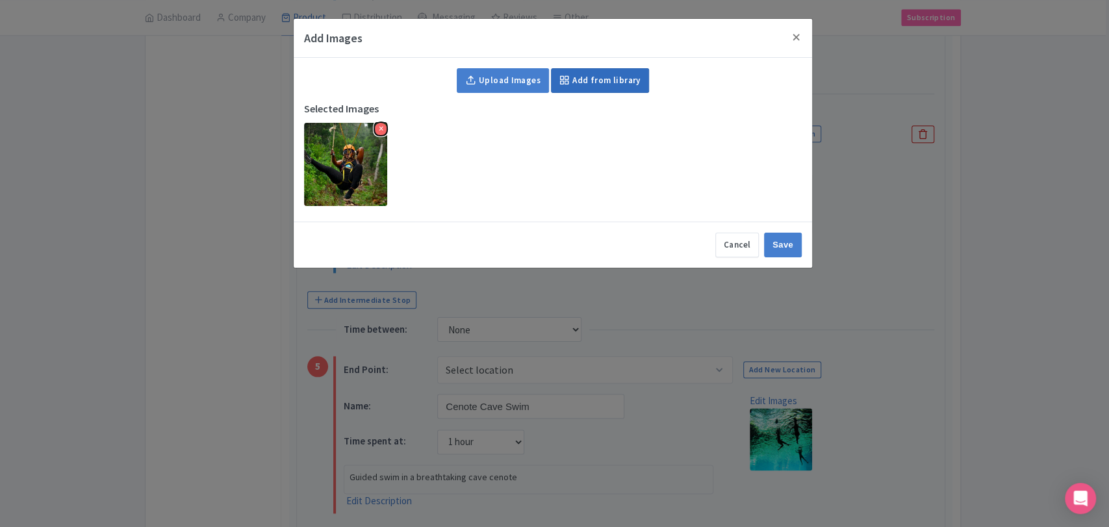
drag, startPoint x: 381, startPoint y: 126, endPoint x: 587, endPoint y: 75, distance: 212.1
click at [383, 128] on button "×" at bounding box center [380, 129] width 13 height 13
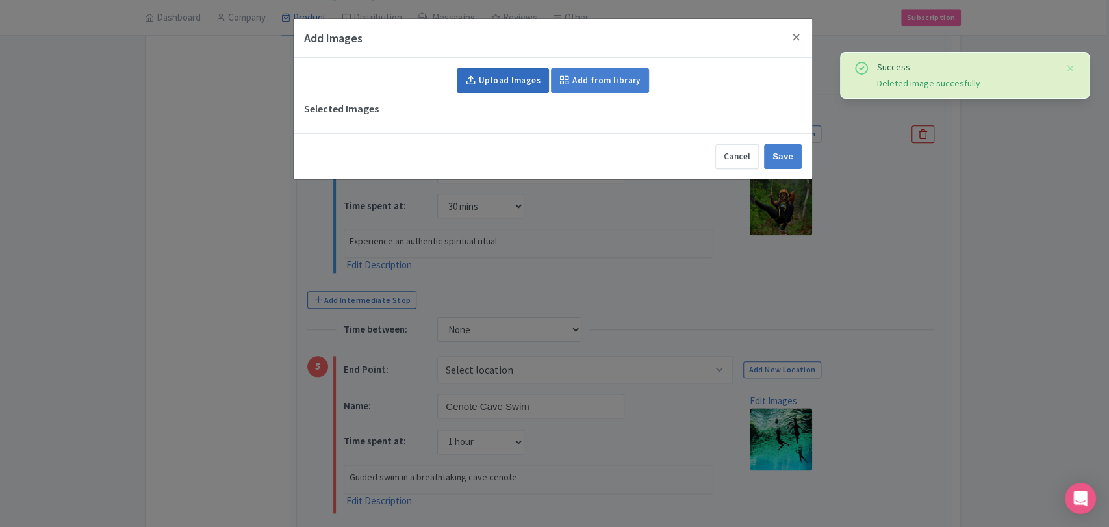
click at [521, 87] on link "Upload Images" at bounding box center [503, 80] width 92 height 25
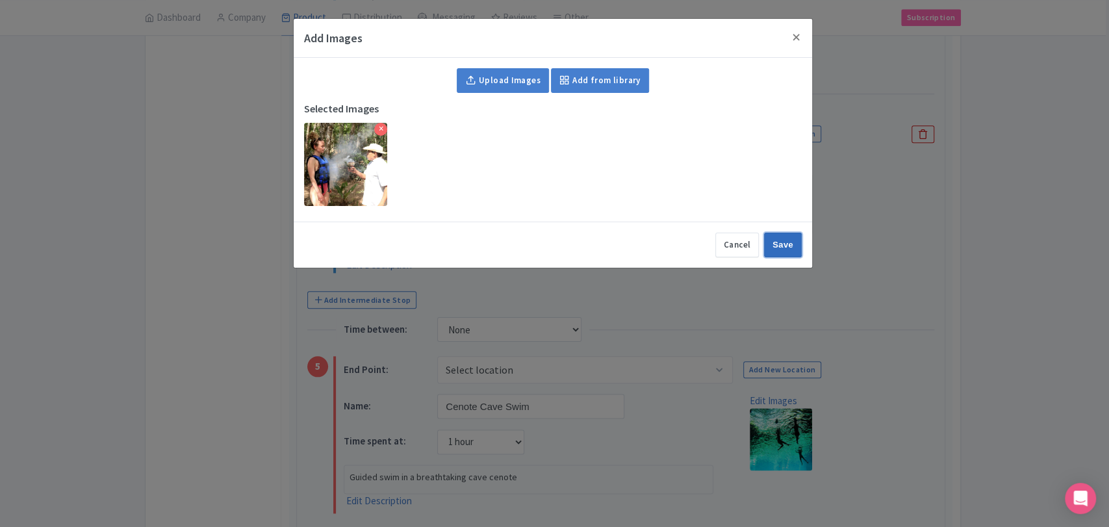
click at [780, 246] on input "Save" at bounding box center [783, 245] width 38 height 25
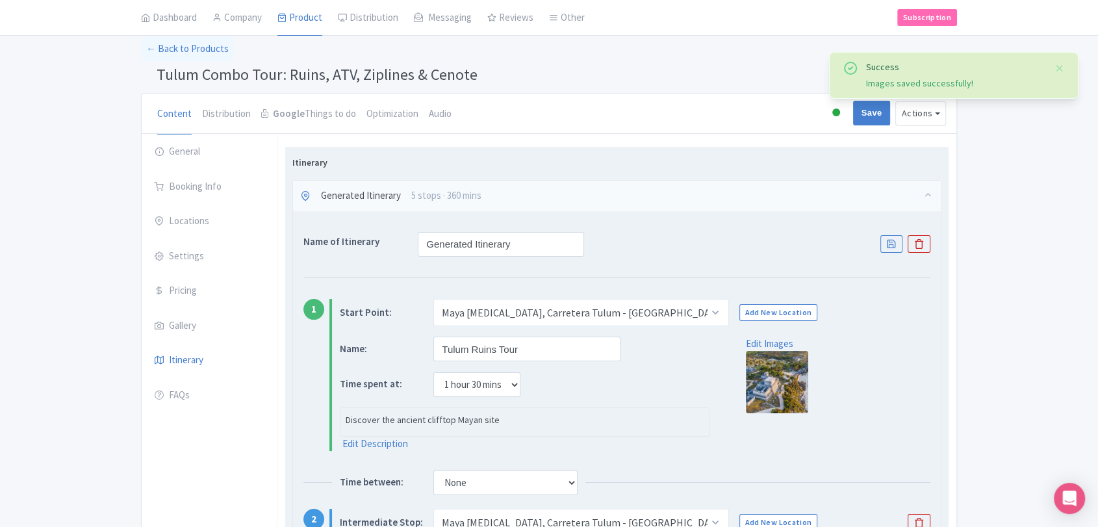
scroll to position [0, 0]
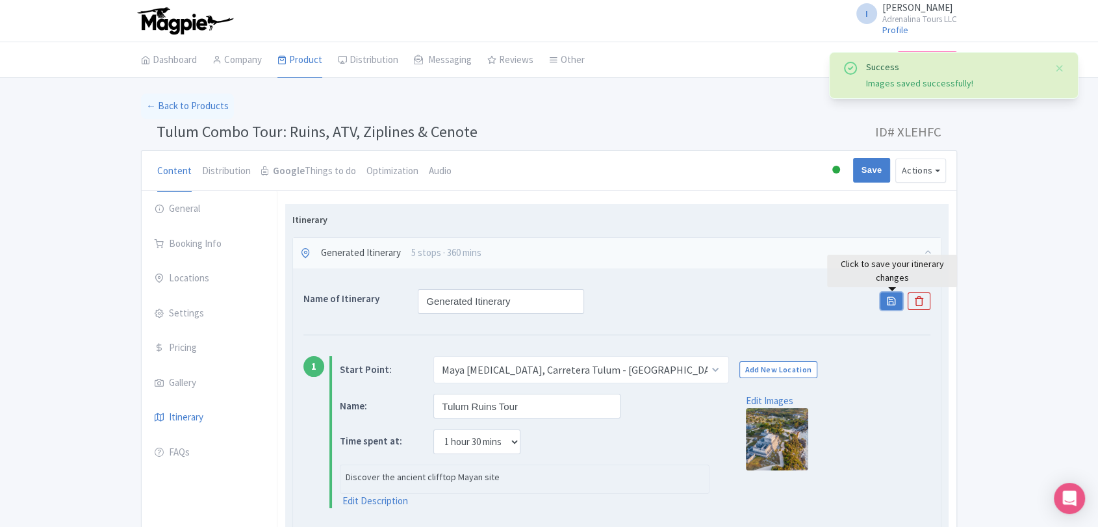
click at [894, 304] on icon at bounding box center [891, 301] width 10 height 10
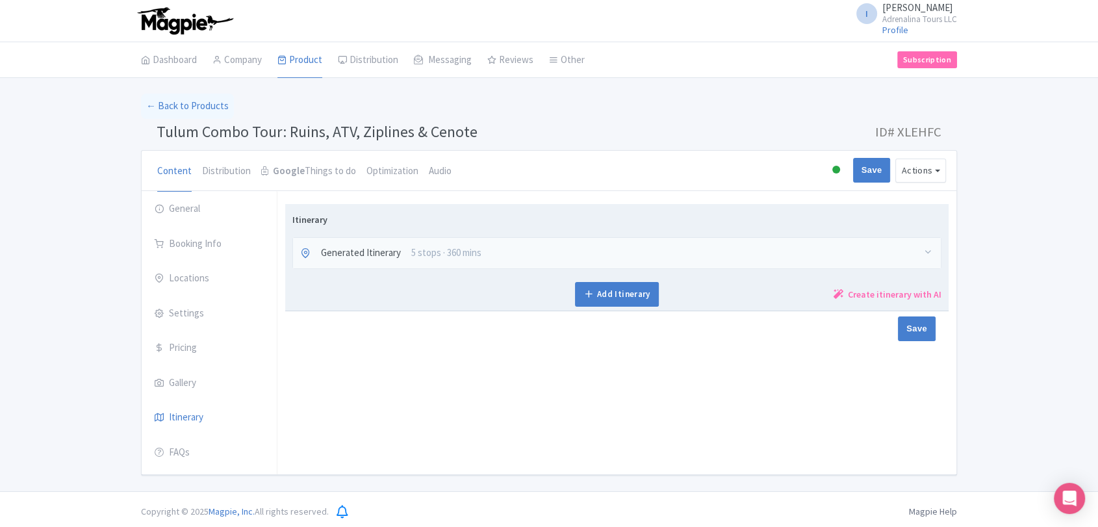
click at [531, 260] on div "Generated Itinerary 5 stops · 360 mins" at bounding box center [617, 253] width 648 height 31
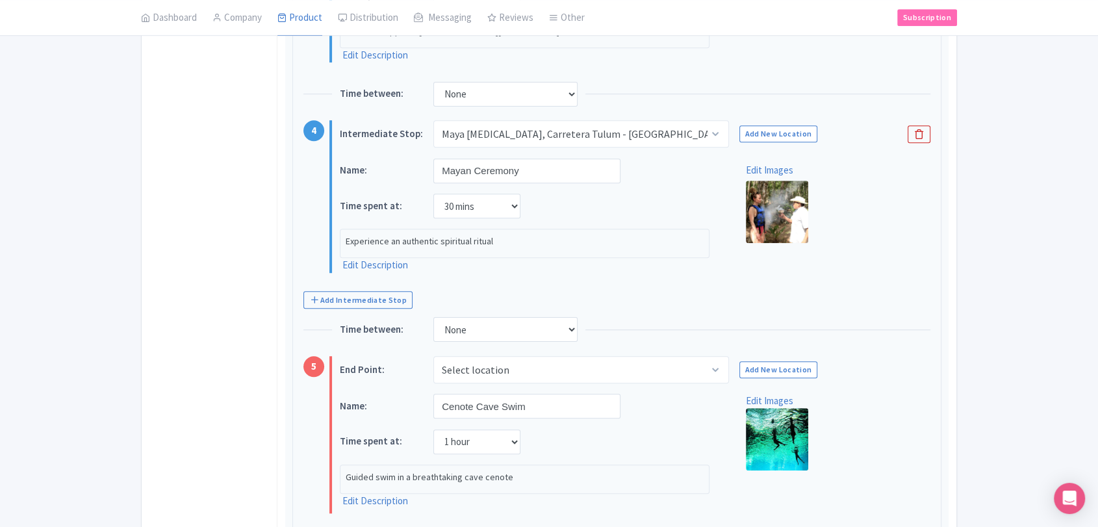
scroll to position [1004, 0]
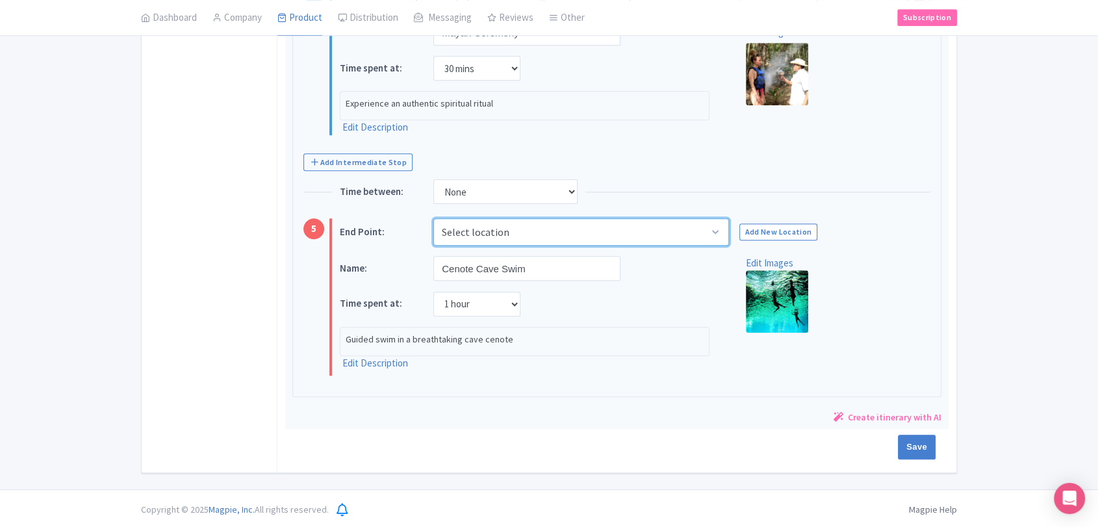
click at [582, 236] on select "Select location Maya Adrenaline, Carretera Tulum - Cancún, Tulum, Quintana Roo,…" at bounding box center [580, 231] width 295 height 27
select select "88bd0231-435b-405f-99ca-4910fb4bfea2"
click at [433, 218] on select "Select location Maya Adrenaline, Carretera Tulum - Cancún, Tulum, Quintana Roo,…" at bounding box center [580, 231] width 295 height 27
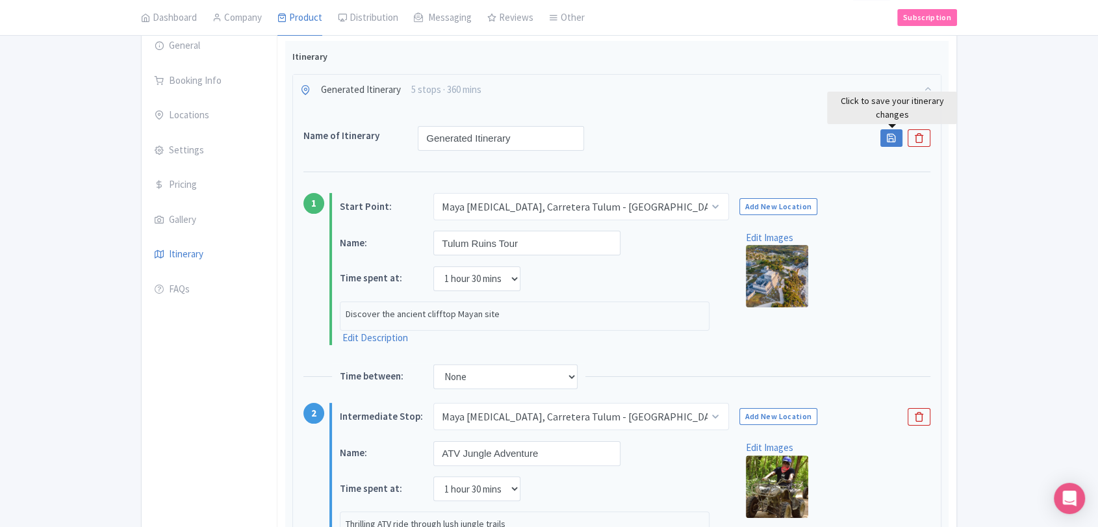
scroll to position [138, 0]
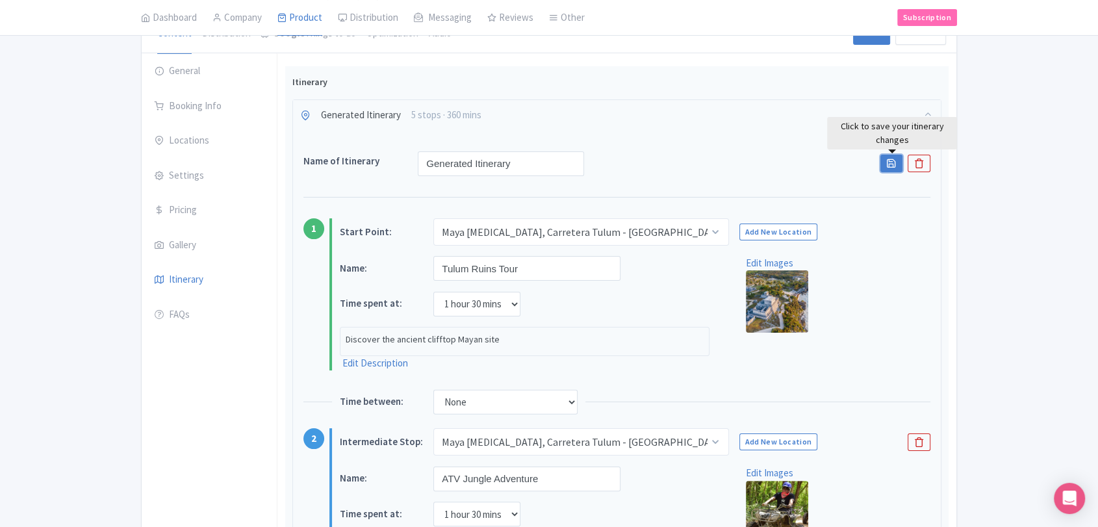
click at [891, 156] on link "Save" at bounding box center [891, 164] width 22 height 18
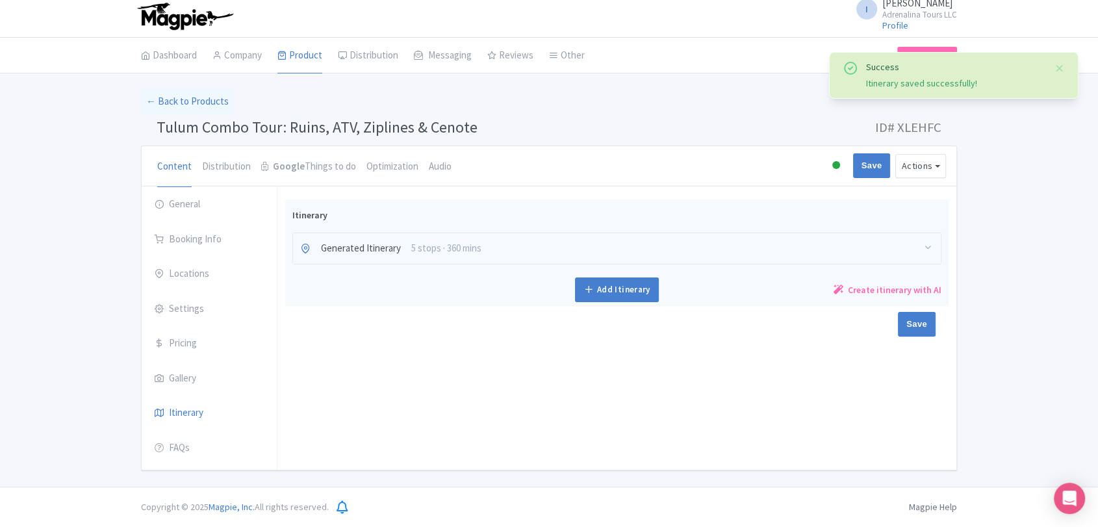
scroll to position [3, 0]
click at [907, 316] on input "Save" at bounding box center [917, 325] width 38 height 25
type input "Saving..."
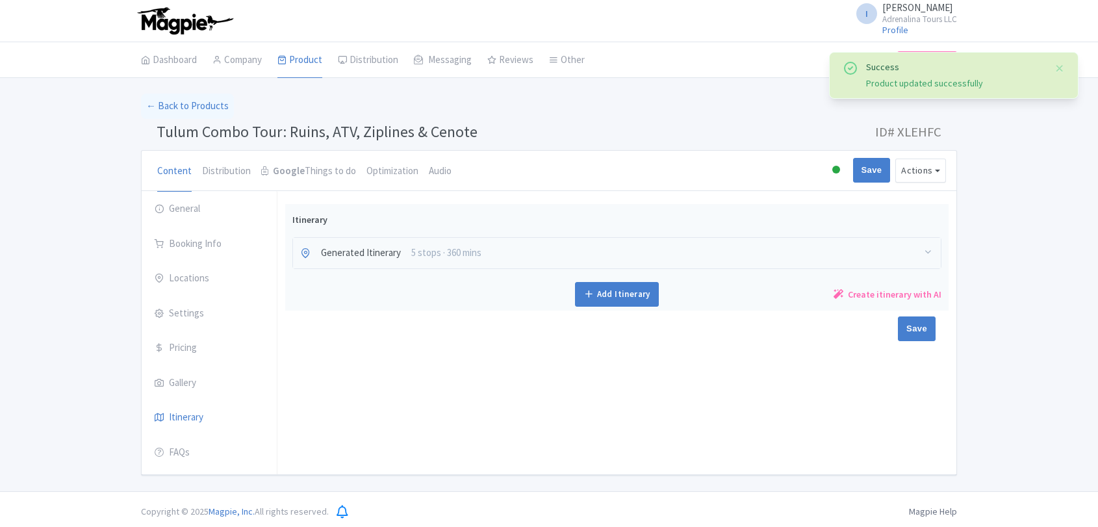
scroll to position [3, 0]
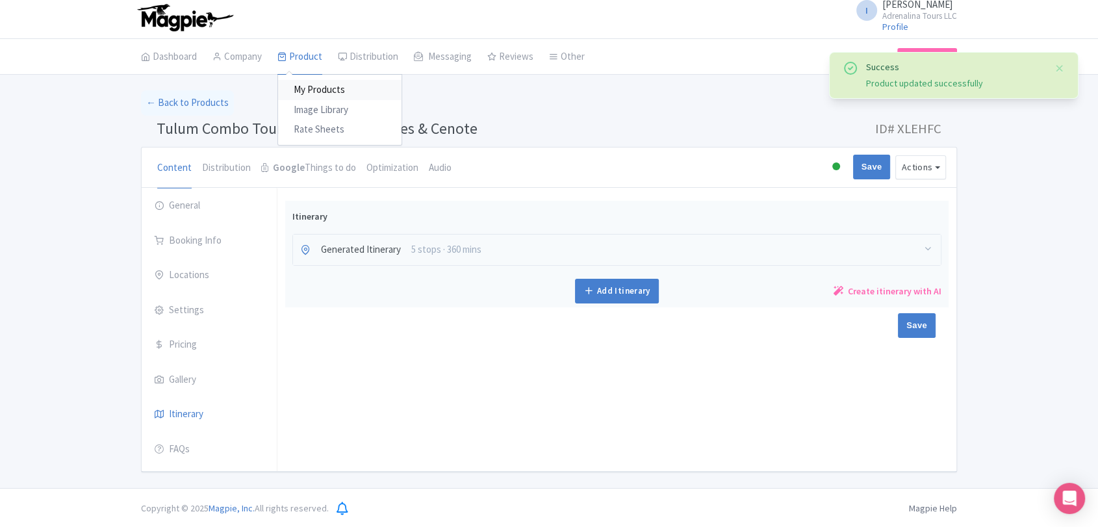
click at [311, 87] on link "My Products" at bounding box center [339, 90] width 123 height 20
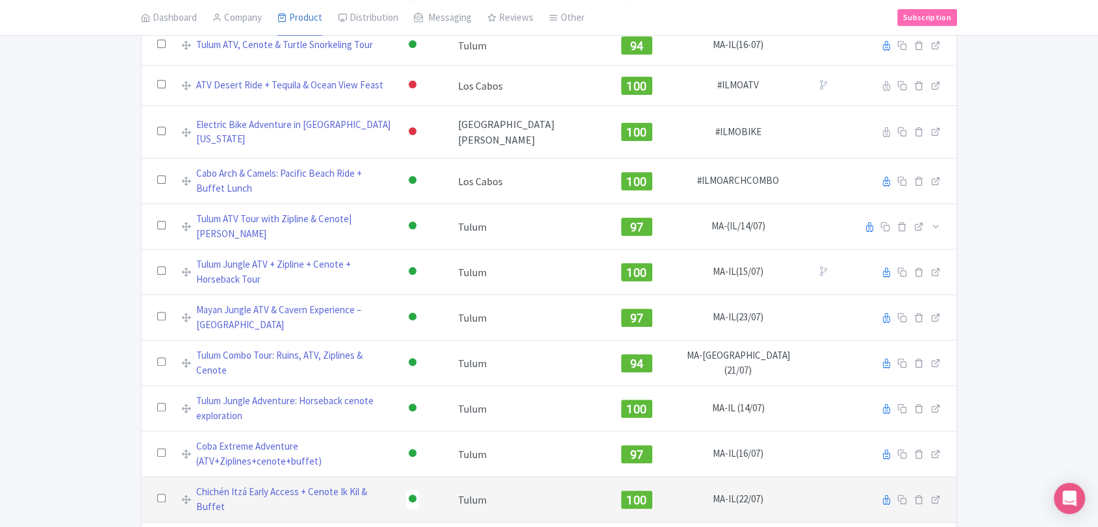
scroll to position [361, 0]
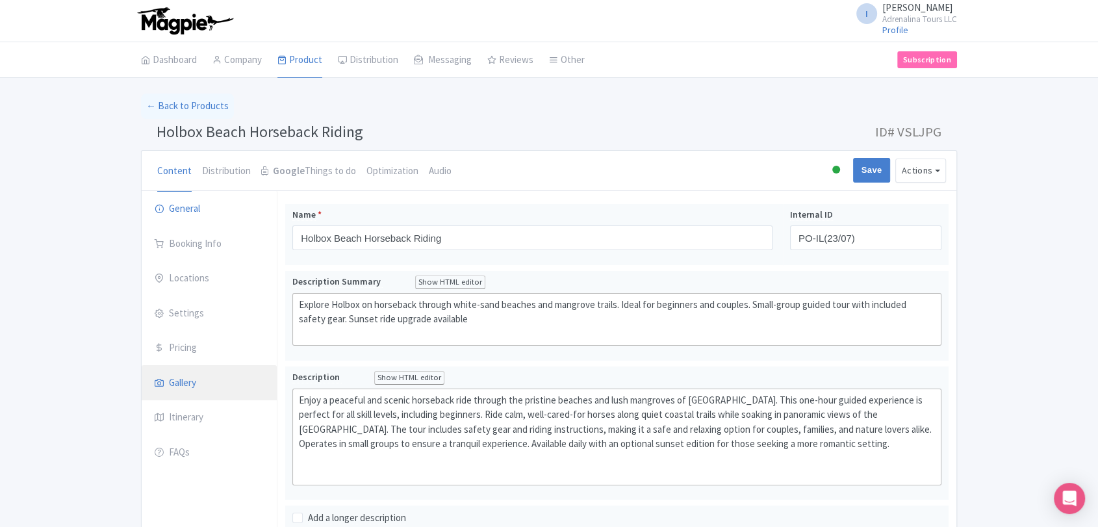
click at [190, 382] on link "Gallery" at bounding box center [209, 383] width 135 height 36
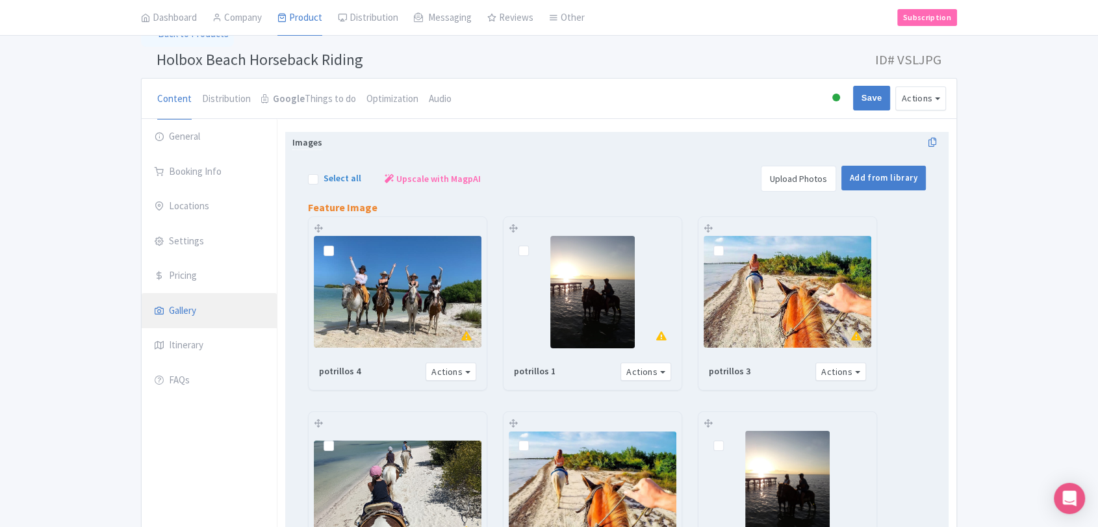
scroll to position [216, 0]
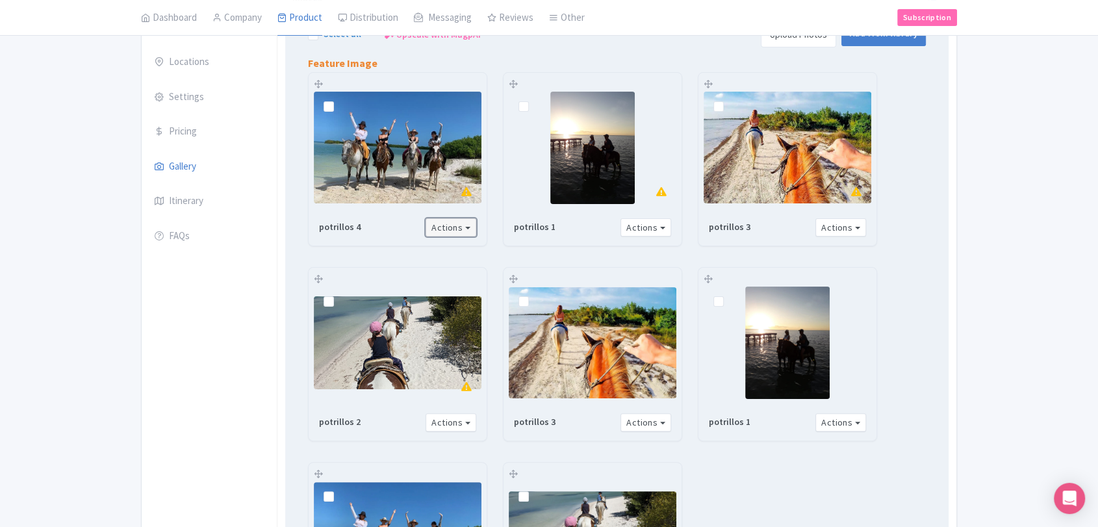
click at [457, 226] on button "Actions" at bounding box center [450, 227] width 51 height 19
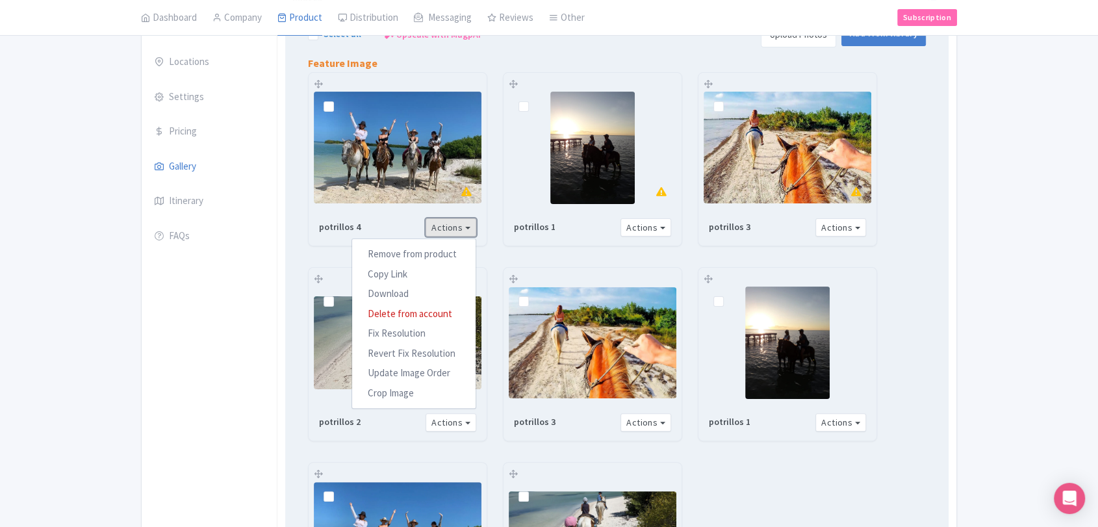
click at [400, 336] on link "Fix Resolution" at bounding box center [413, 333] width 123 height 20
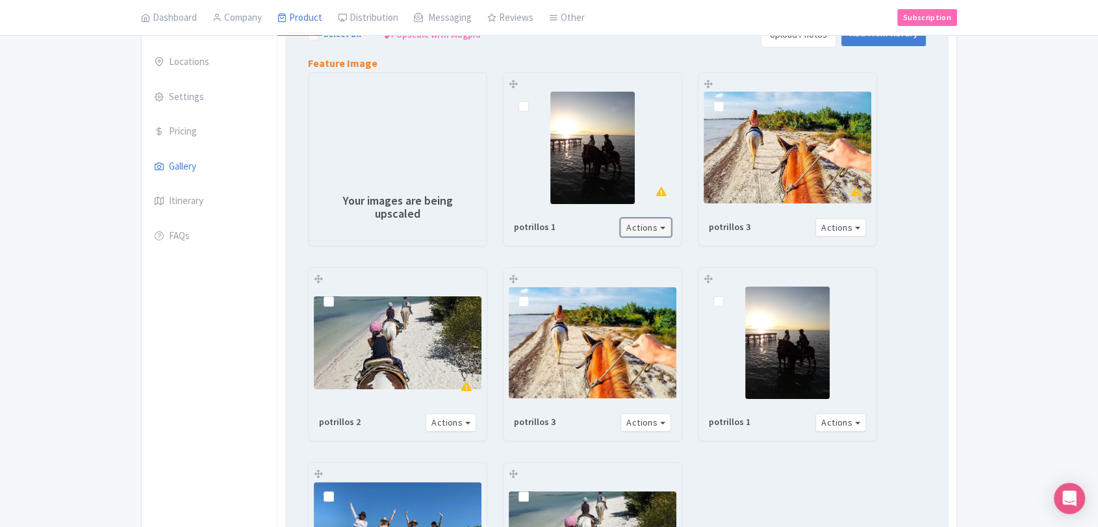
click at [657, 229] on button "Actions" at bounding box center [645, 227] width 51 height 19
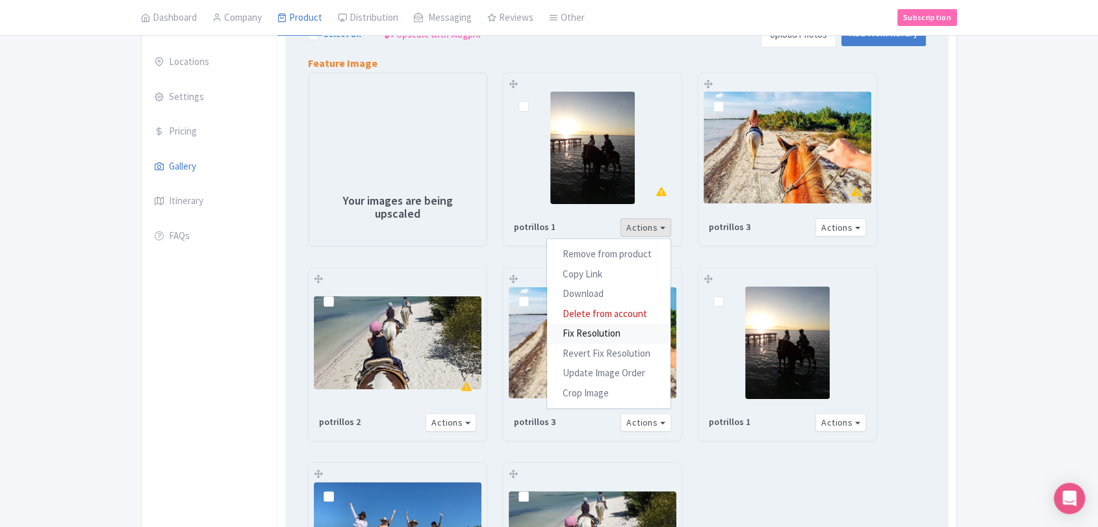
click at [601, 327] on link "Fix Resolution" at bounding box center [608, 333] width 123 height 20
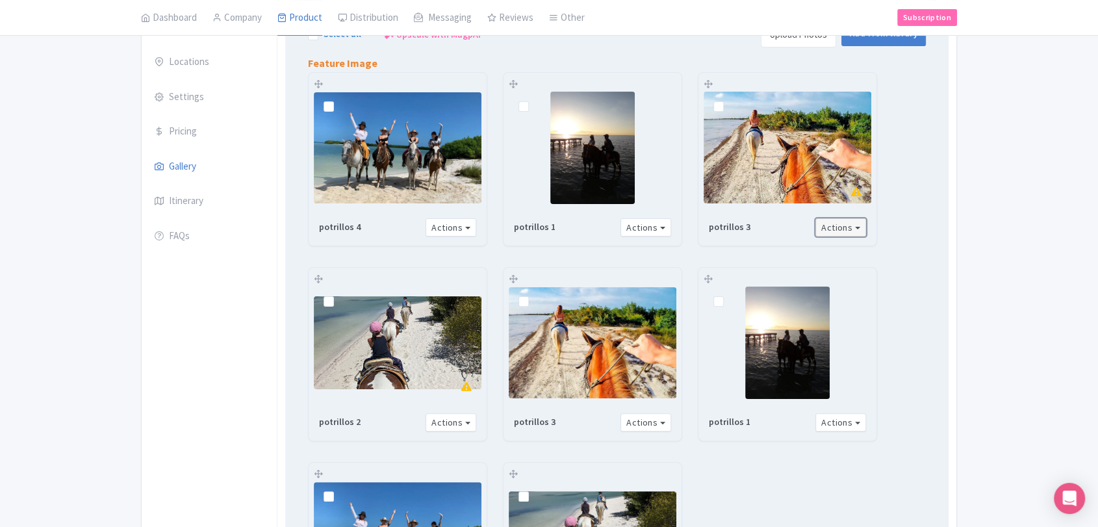
click at [854, 220] on button "Actions" at bounding box center [840, 227] width 51 height 19
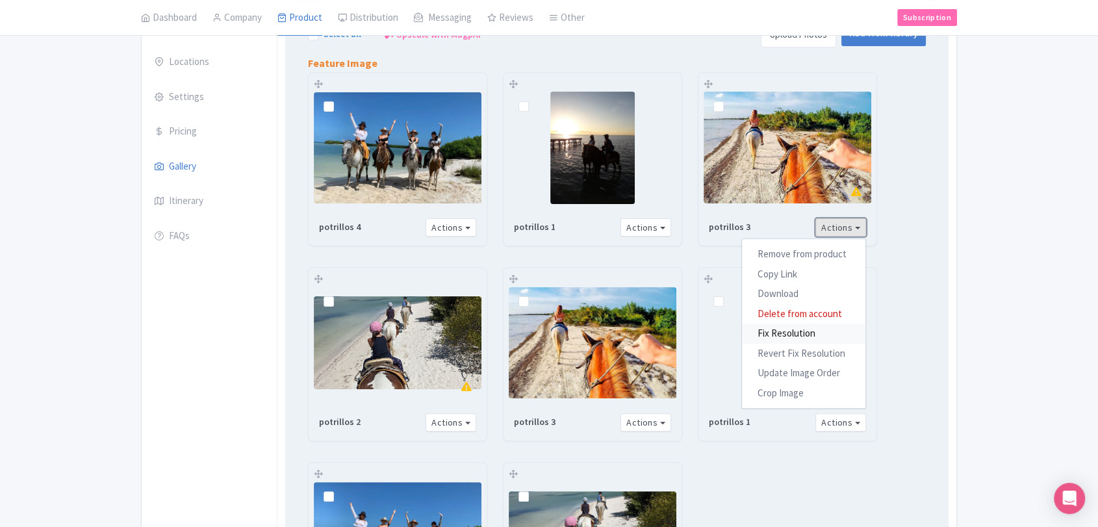
click at [800, 337] on link "Fix Resolution" at bounding box center [803, 333] width 123 height 20
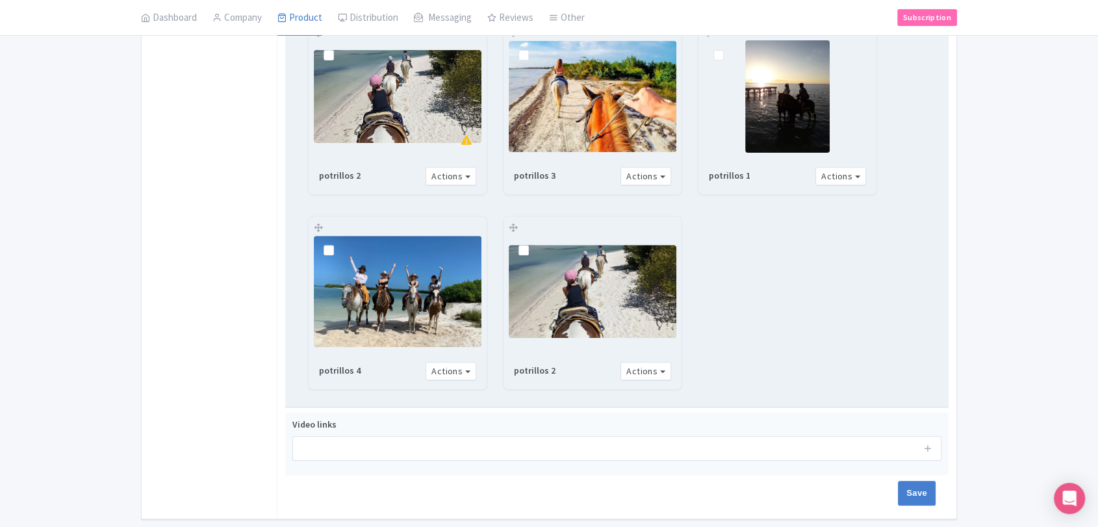
scroll to position [437, 0]
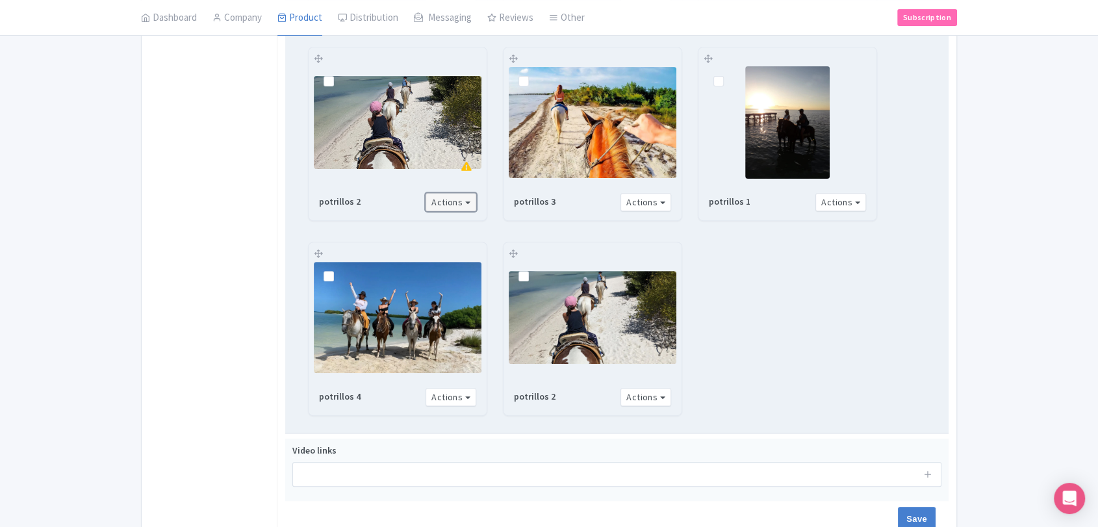
click at [465, 196] on button "Actions" at bounding box center [450, 202] width 51 height 19
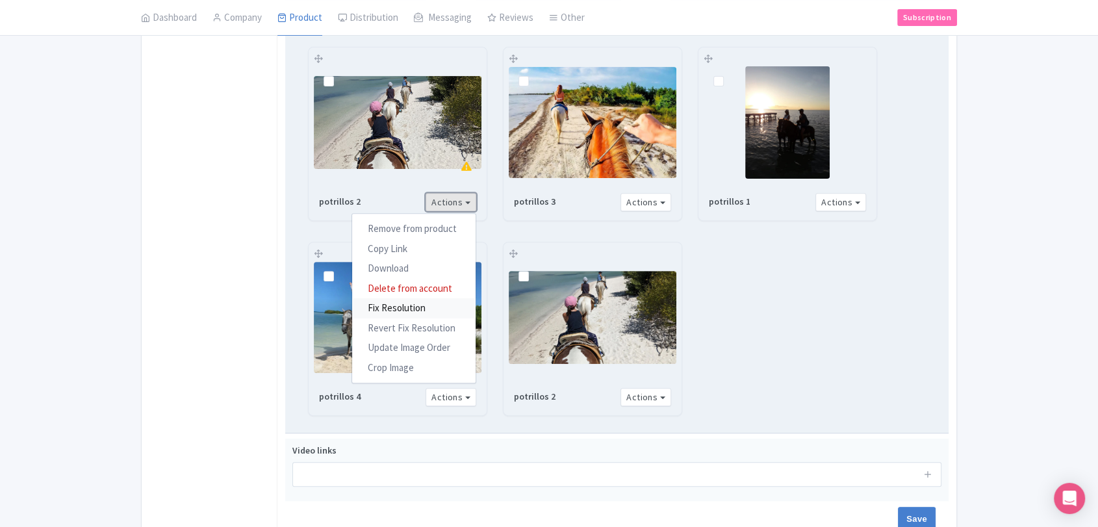
click at [418, 304] on link "Fix Resolution" at bounding box center [413, 308] width 123 height 20
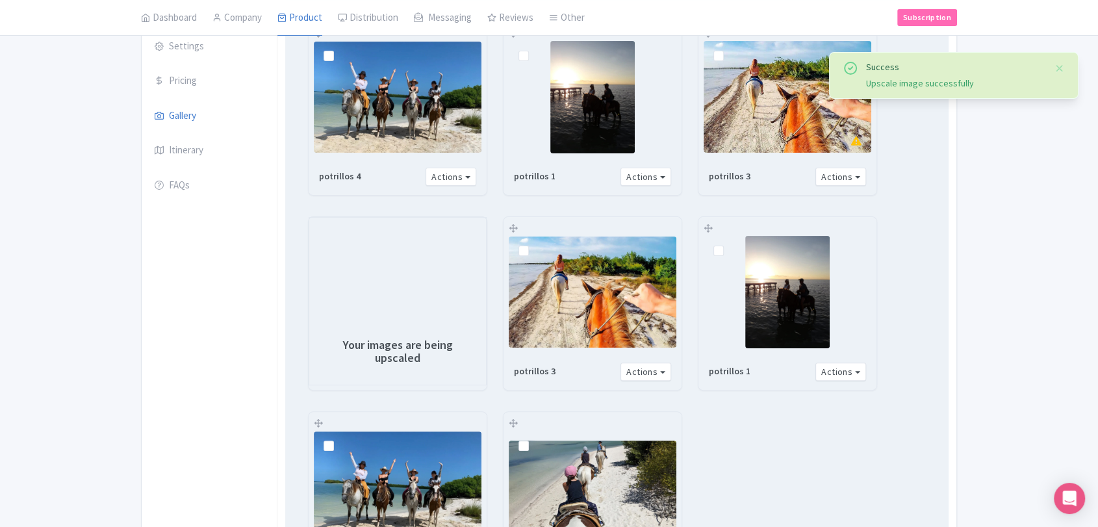
scroll to position [292, 0]
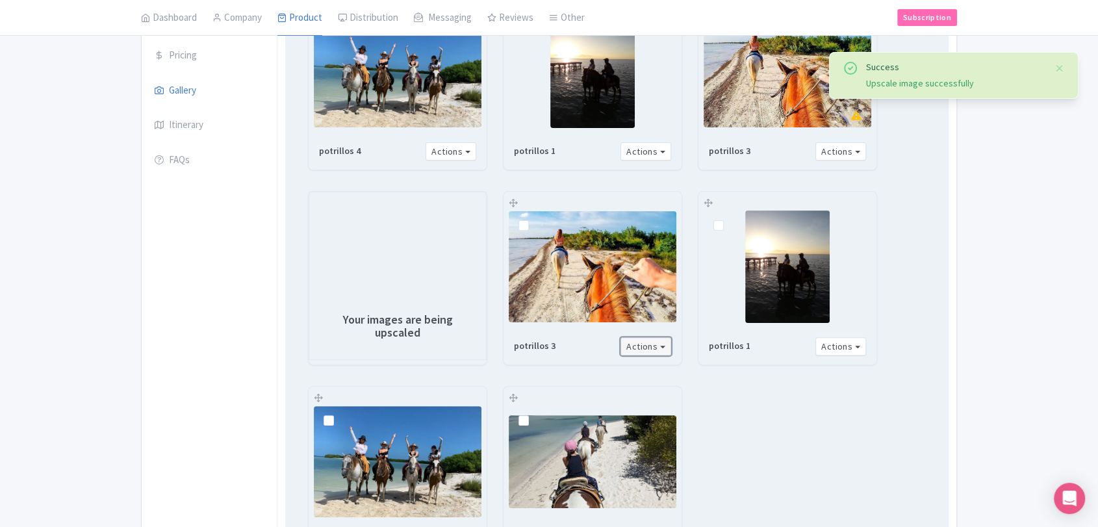
click at [664, 344] on button "Actions" at bounding box center [645, 346] width 51 height 19
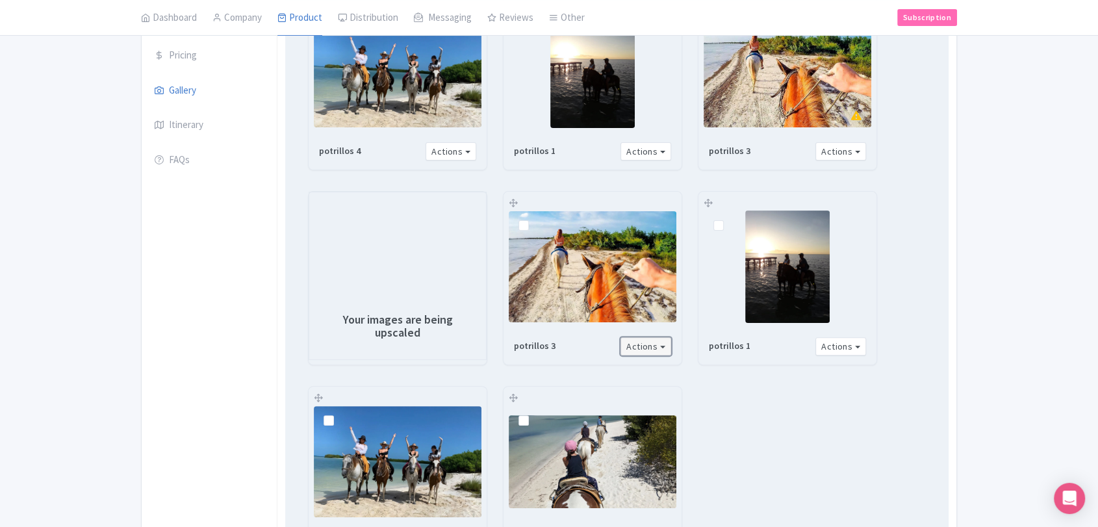
click at [647, 344] on button "Actions" at bounding box center [645, 346] width 51 height 19
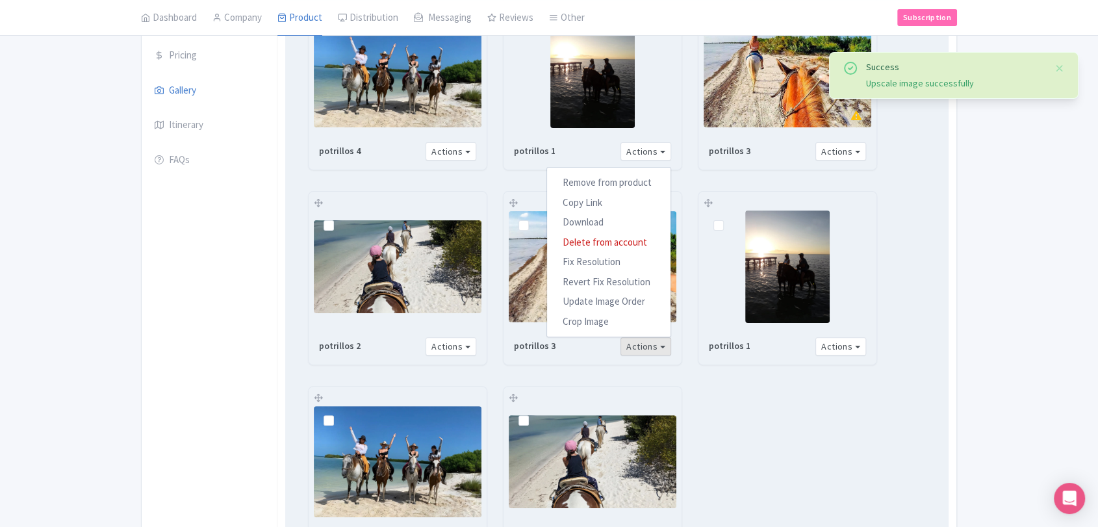
click at [728, 387] on div "potrillos 4 Actions Remove from product Copy Link https://res.cloudinary.com/hf…" at bounding box center [616, 280] width 649 height 572
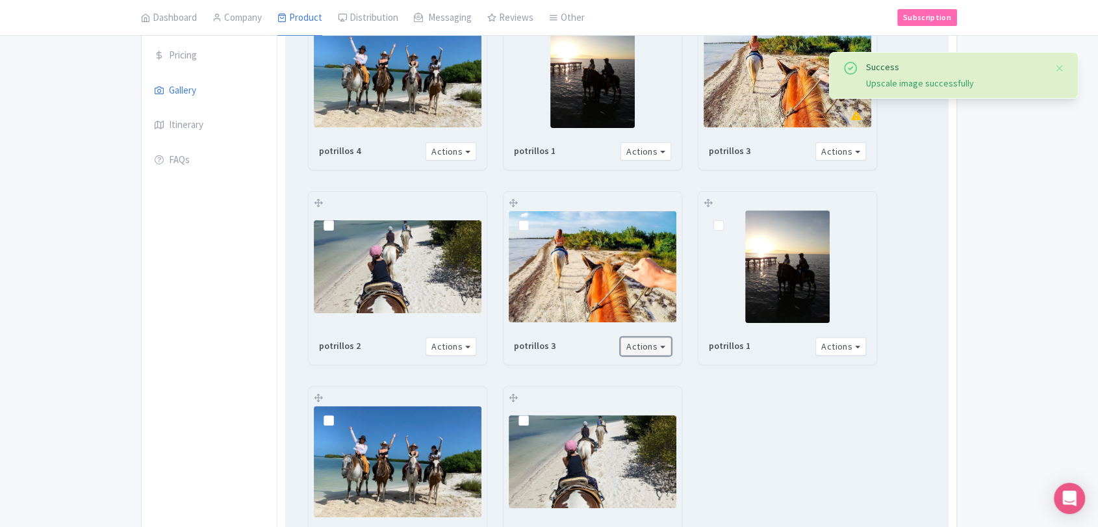
click at [665, 344] on button "Actions" at bounding box center [645, 346] width 51 height 19
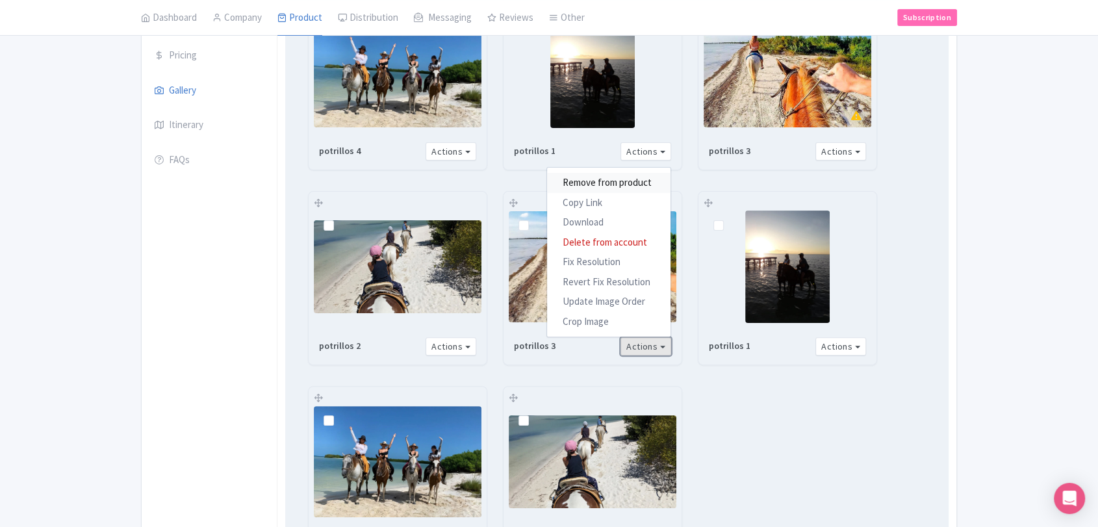
click at [629, 182] on link "Remove from product" at bounding box center [608, 183] width 123 height 20
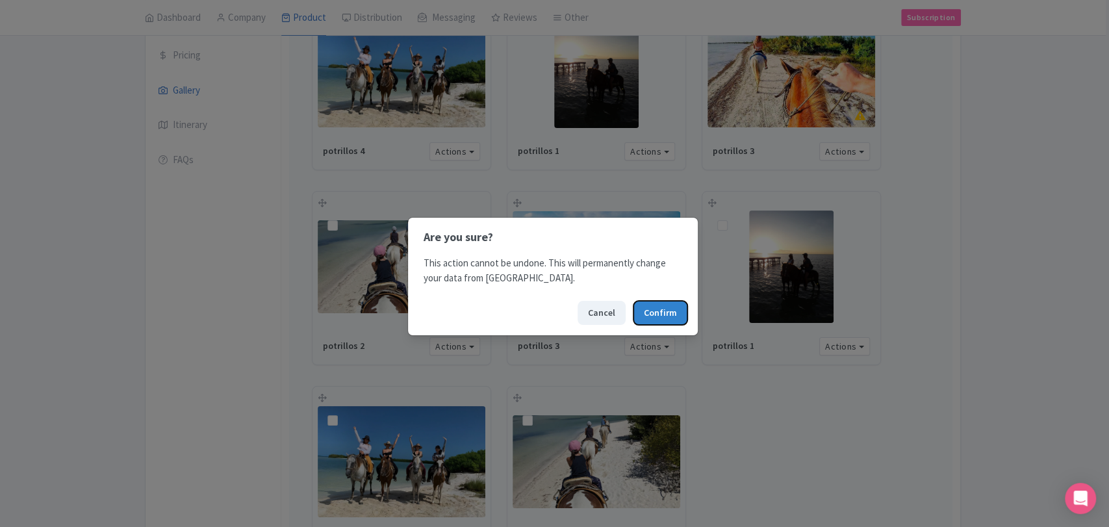
click at [647, 313] on button "Confirm" at bounding box center [660, 313] width 54 height 24
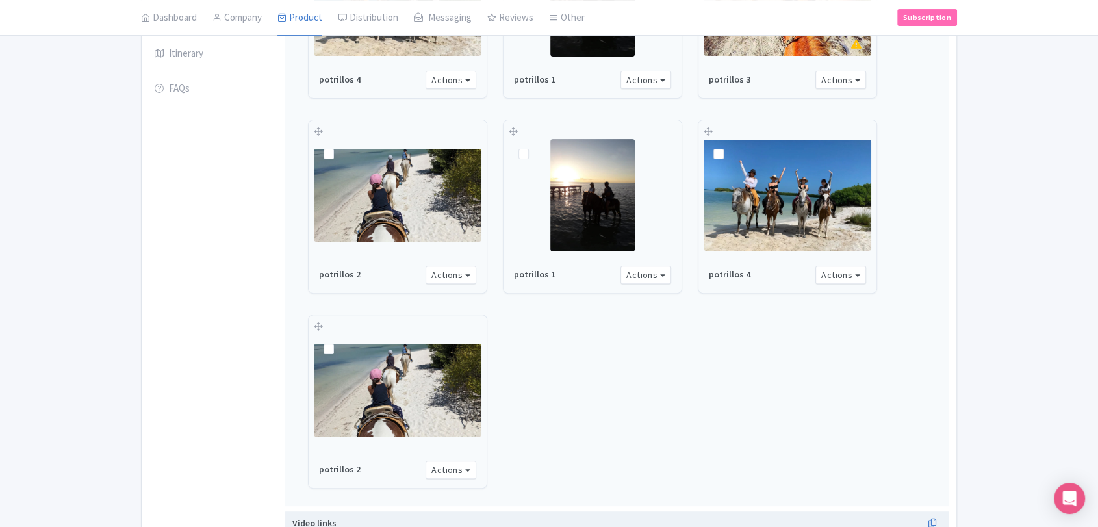
scroll to position [365, 0]
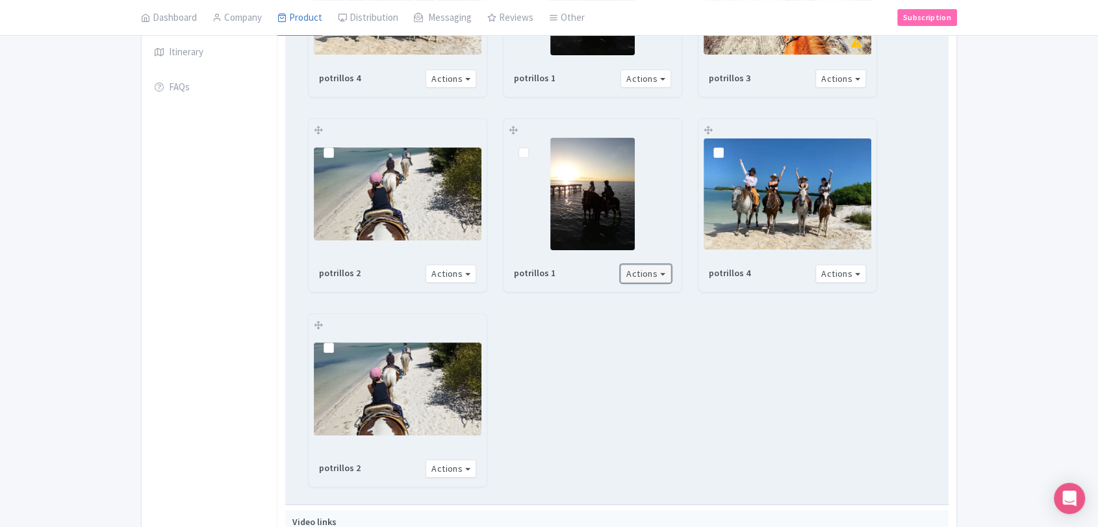
click at [659, 270] on button "Actions" at bounding box center [645, 273] width 51 height 19
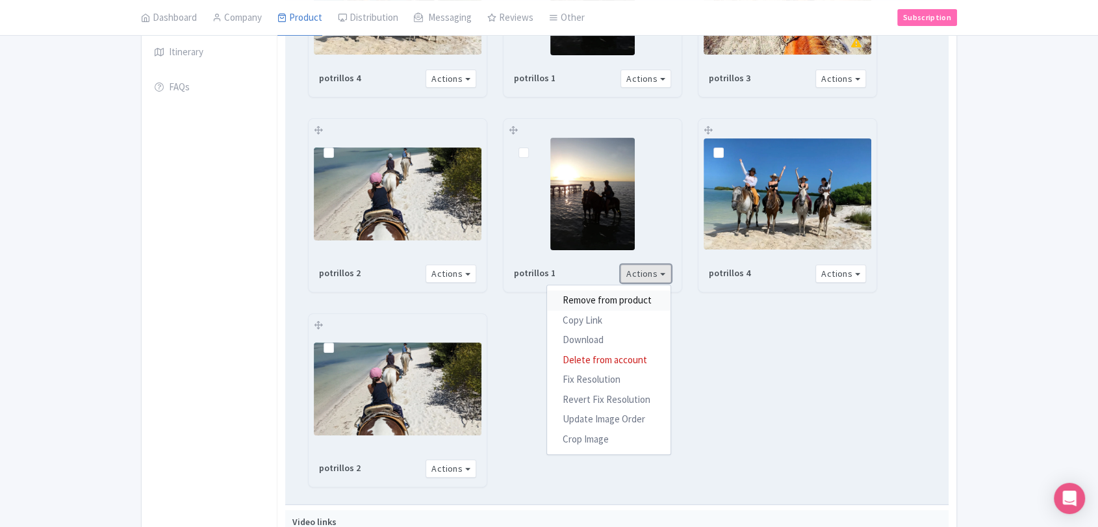
click at [626, 299] on link "Remove from product" at bounding box center [608, 300] width 123 height 20
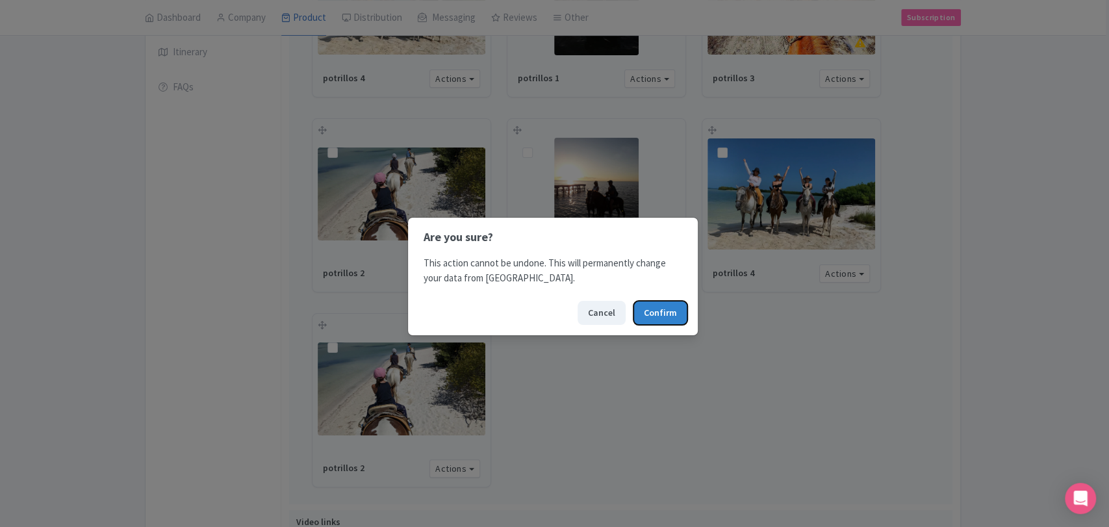
click at [644, 310] on button "Confirm" at bounding box center [660, 313] width 54 height 24
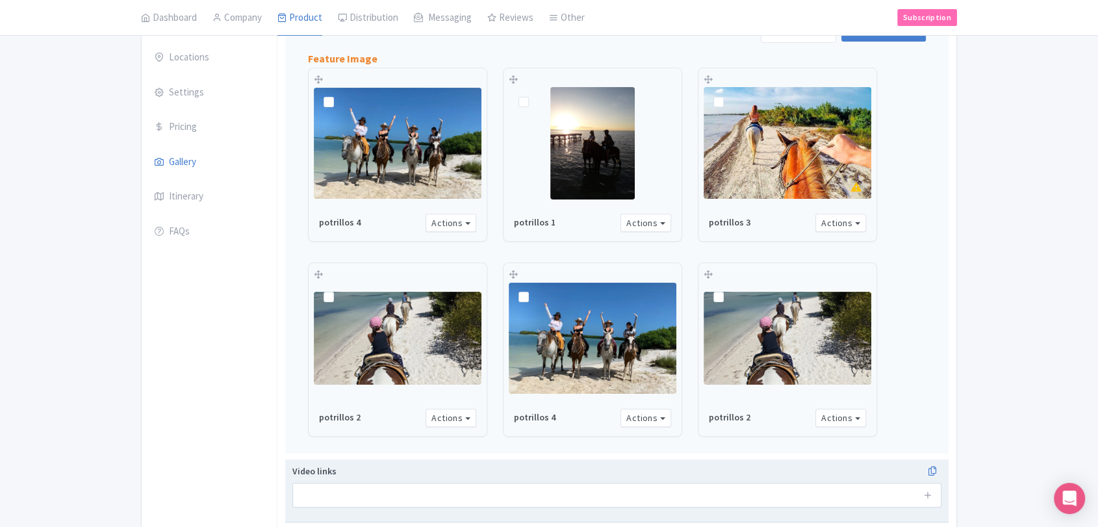
scroll to position [293, 0]
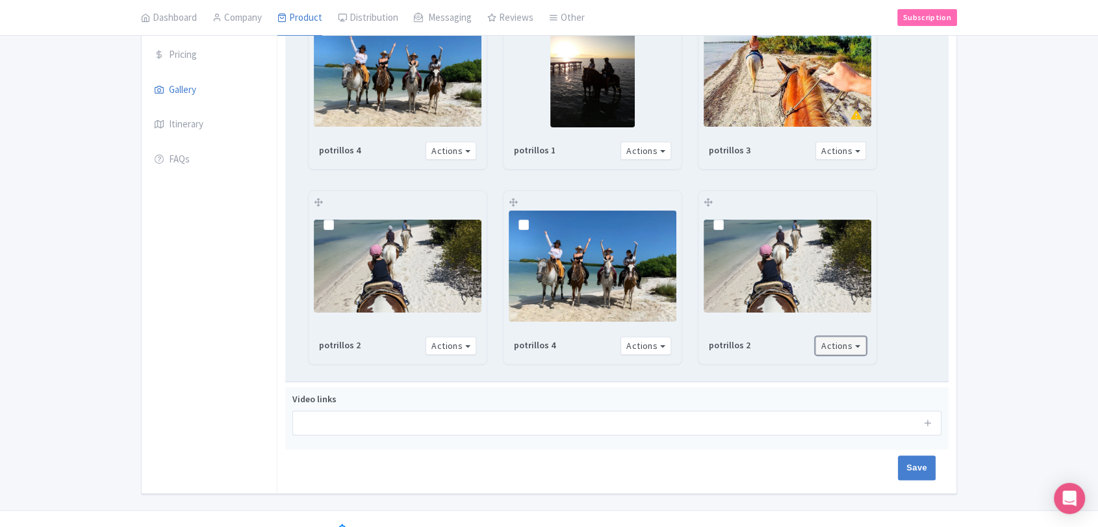
click at [836, 345] on button "Actions" at bounding box center [840, 345] width 51 height 19
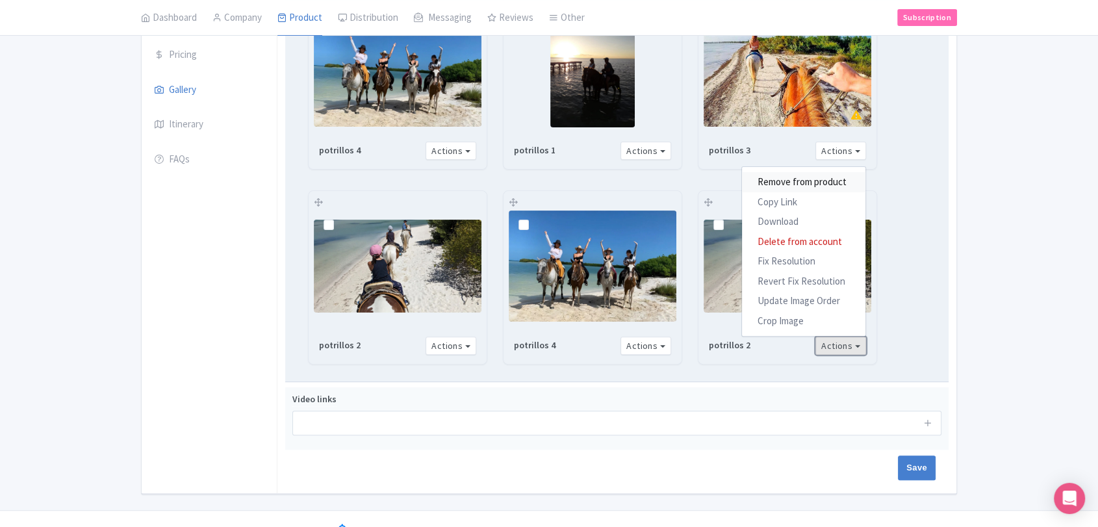
click at [816, 185] on link "Remove from product" at bounding box center [803, 182] width 123 height 20
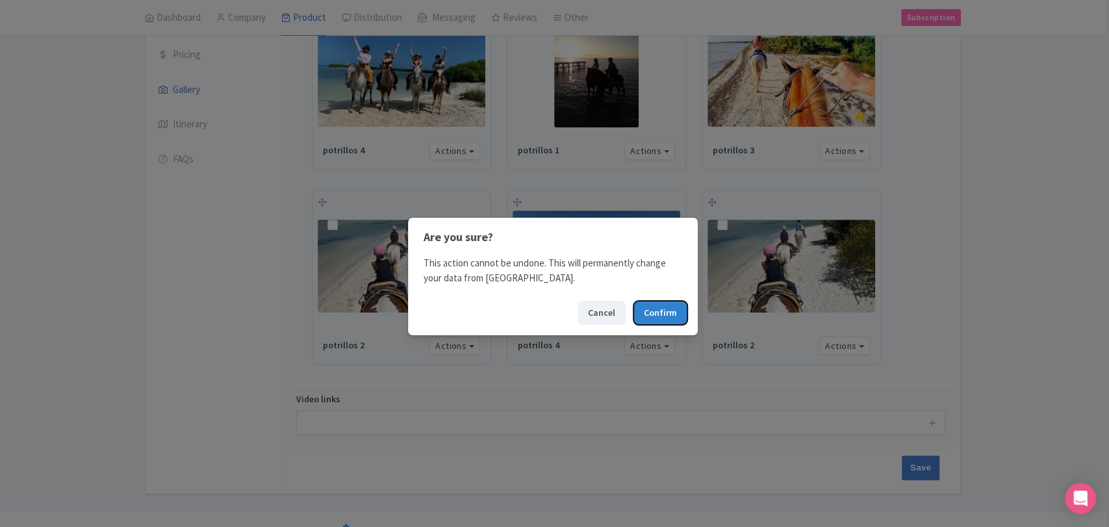
click at [680, 310] on button "Confirm" at bounding box center [660, 313] width 54 height 24
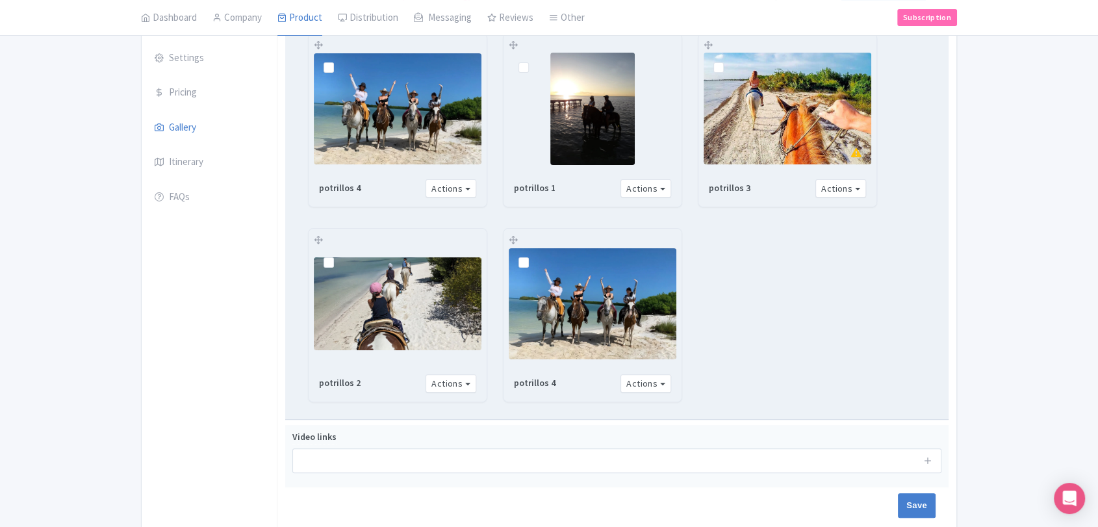
scroll to position [293, 0]
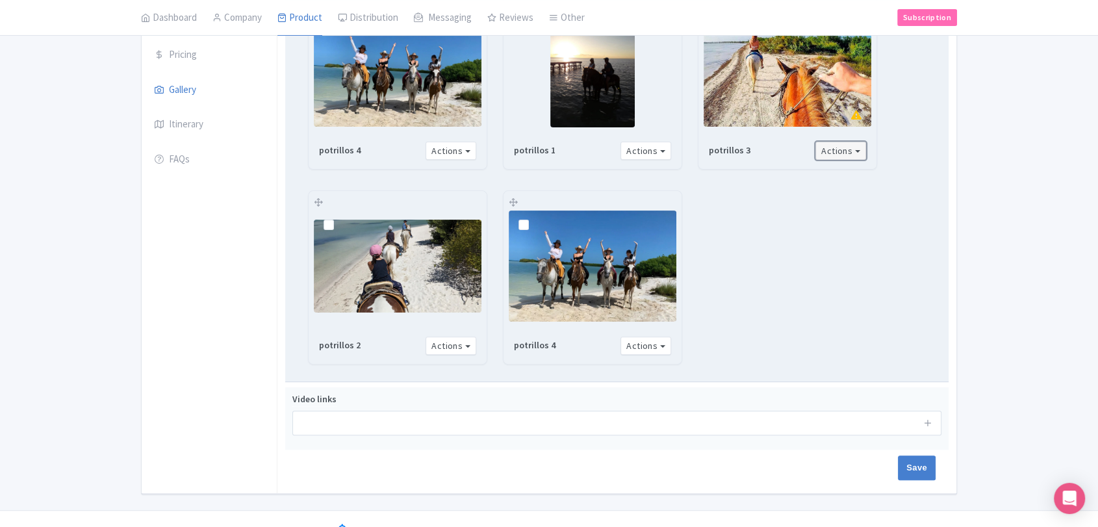
click at [862, 151] on button "Actions" at bounding box center [840, 151] width 51 height 19
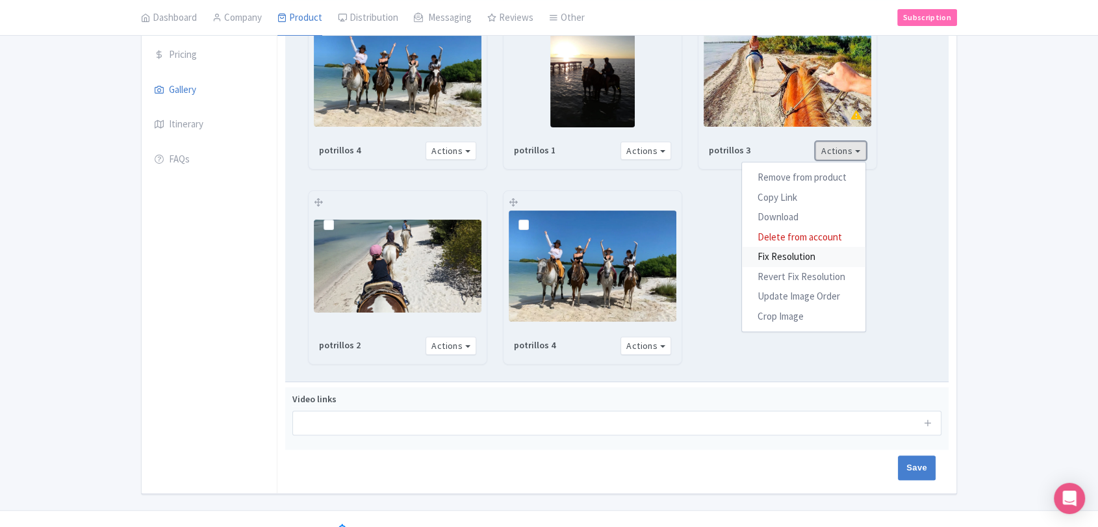
click at [796, 251] on link "Fix Resolution" at bounding box center [803, 257] width 123 height 20
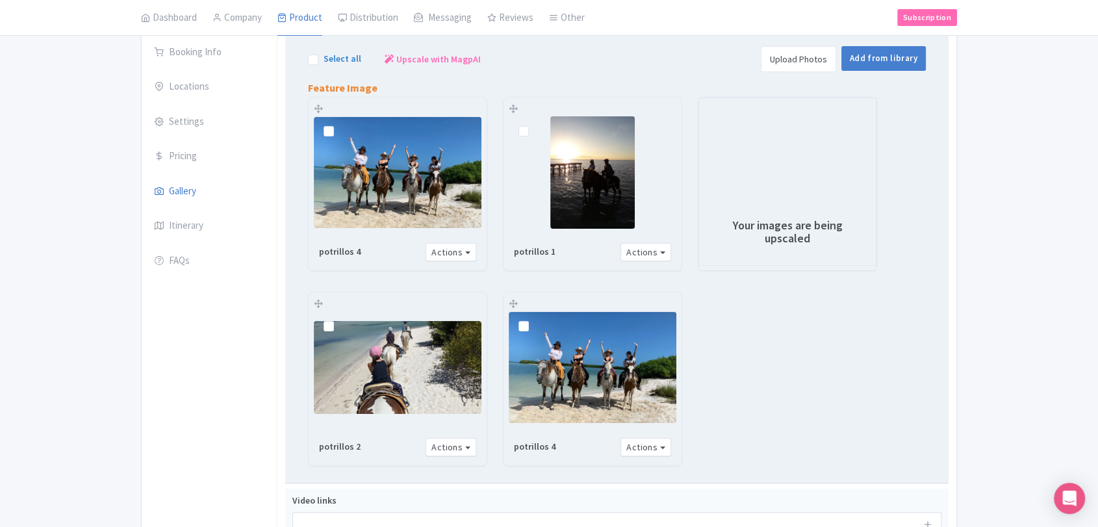
scroll to position [216, 0]
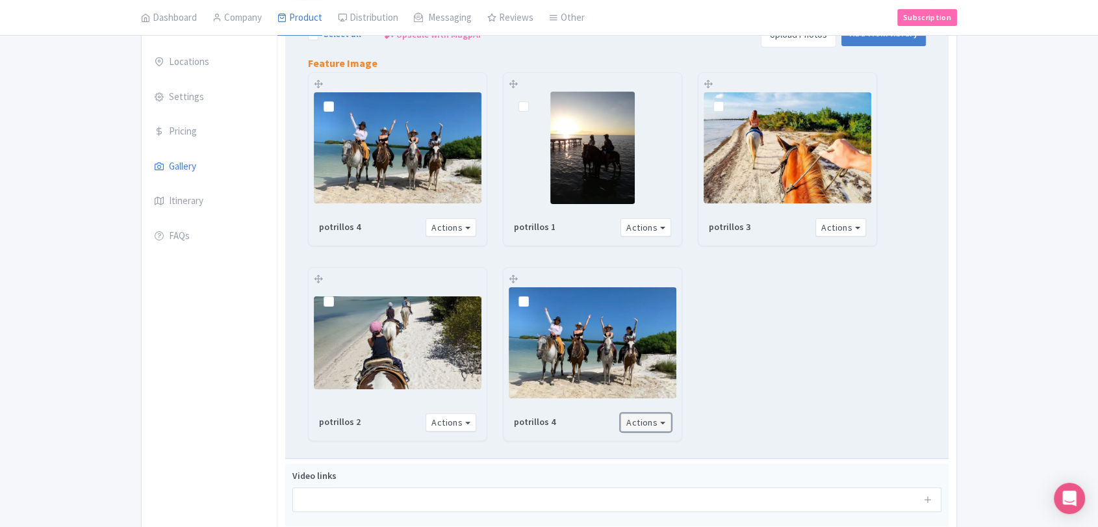
click at [637, 420] on button "Actions" at bounding box center [645, 422] width 51 height 19
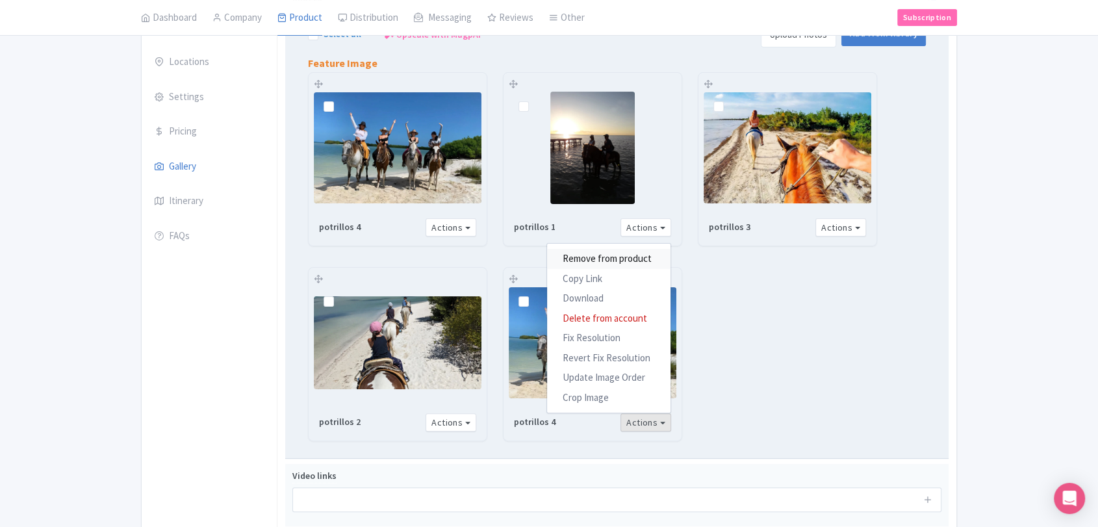
click at [620, 254] on link "Remove from product" at bounding box center [608, 259] width 123 height 20
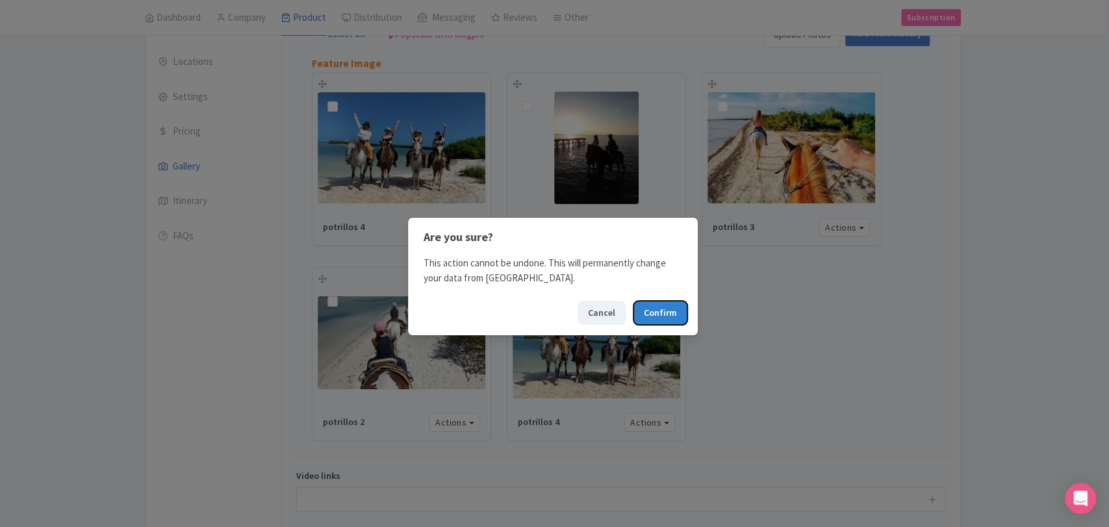
click at [661, 318] on button "Confirm" at bounding box center [660, 313] width 54 height 24
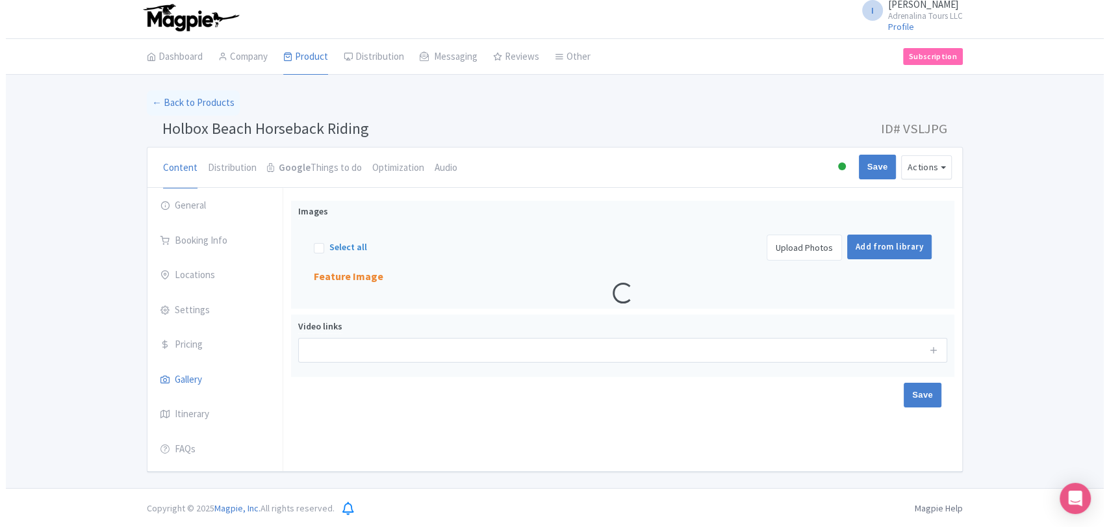
scroll to position [5, 0]
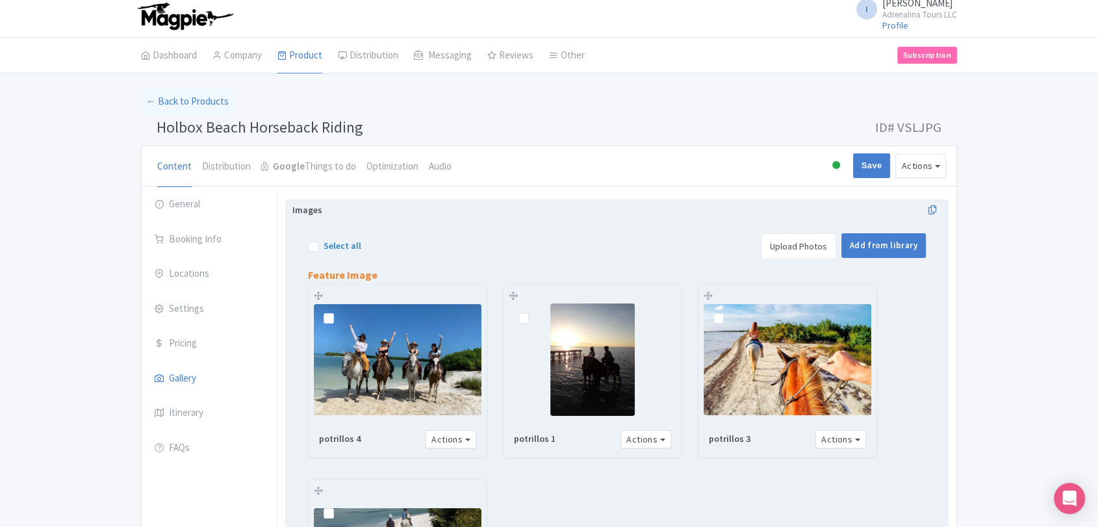
click at [797, 246] on link "Upload Photos" at bounding box center [798, 246] width 75 height 26
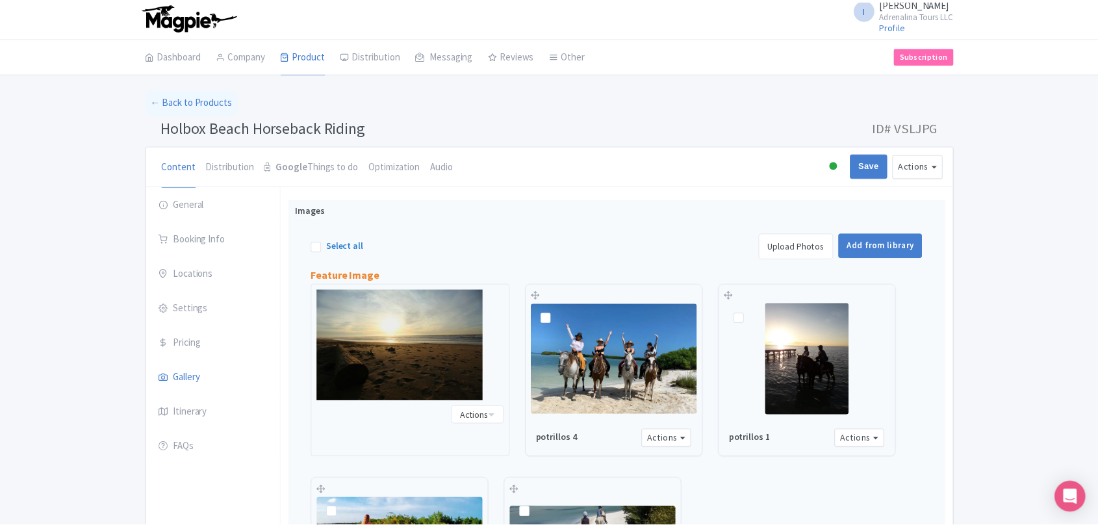
scroll to position [203, 0]
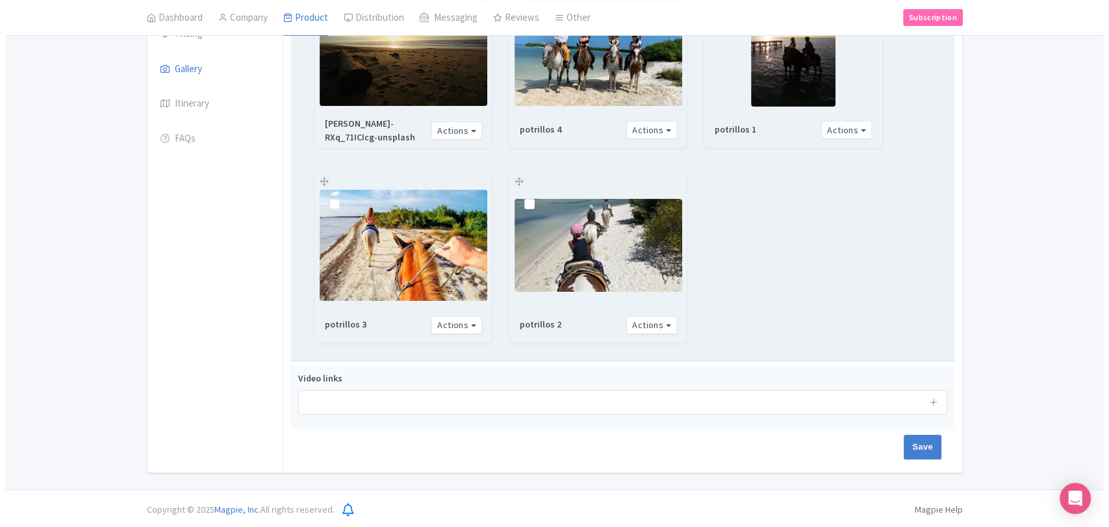
scroll to position [170, 0]
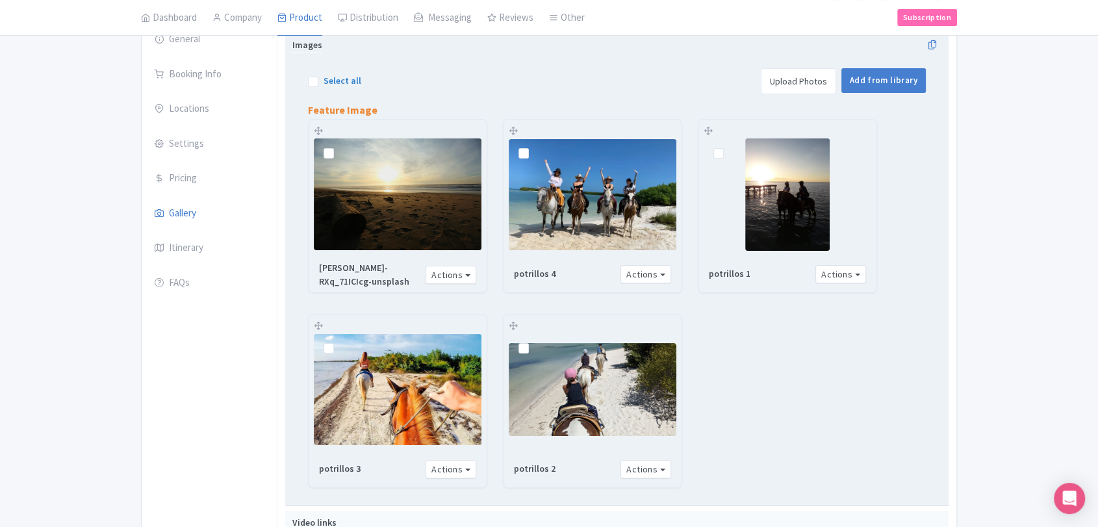
click at [816, 74] on link "Upload Photos" at bounding box center [798, 81] width 75 height 26
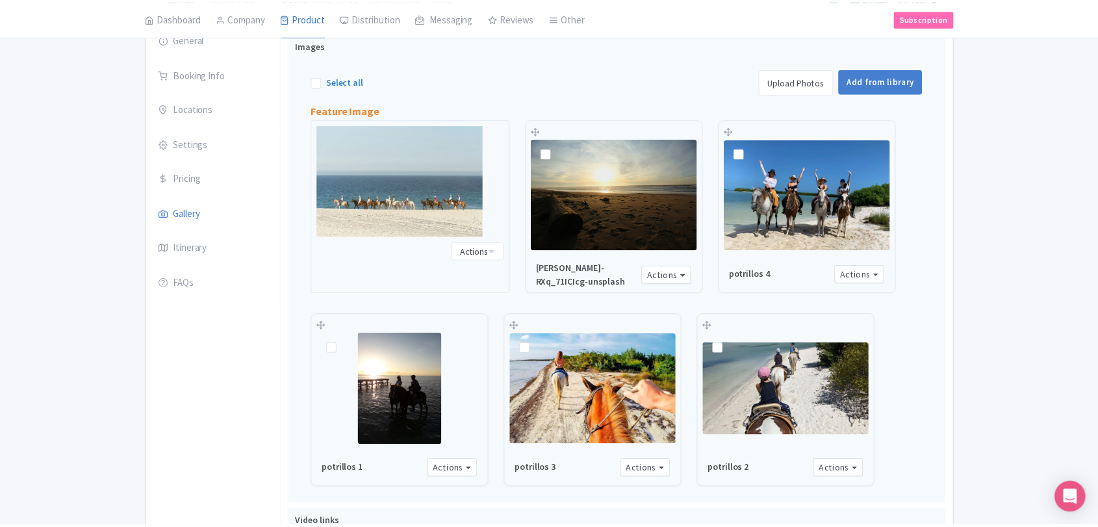
scroll to position [203, 0]
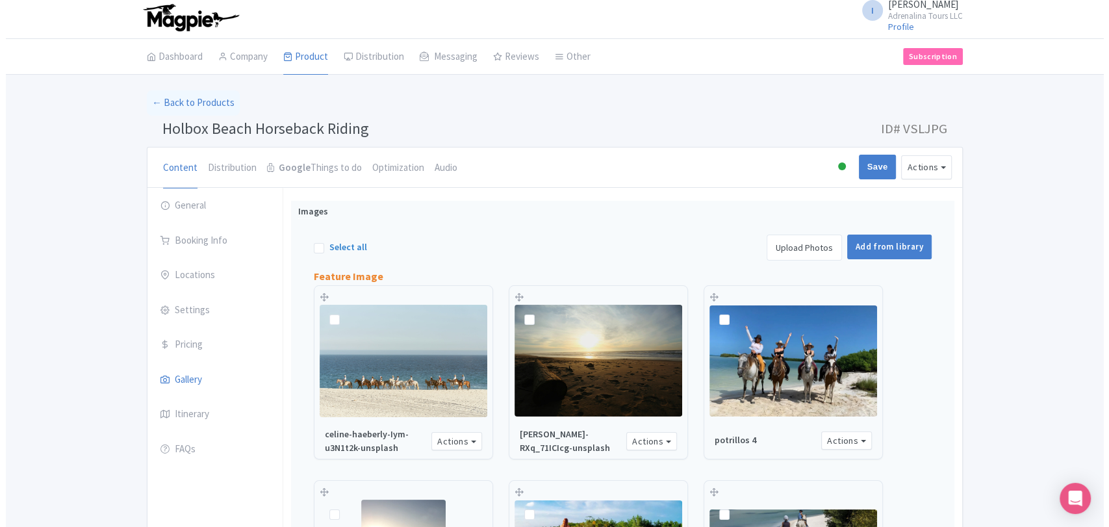
scroll to position [5, 0]
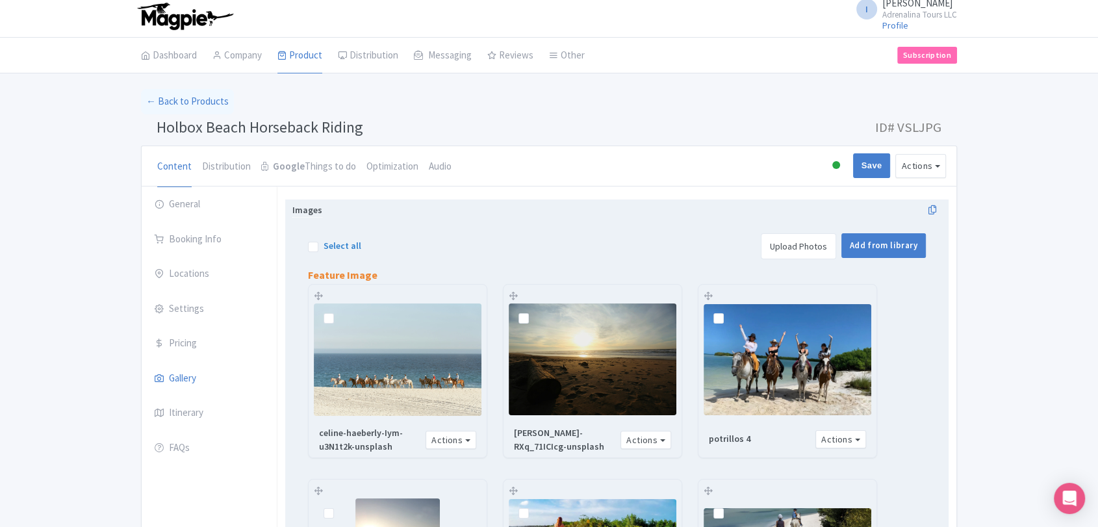
click at [814, 247] on link "Upload Photos" at bounding box center [798, 246] width 75 height 26
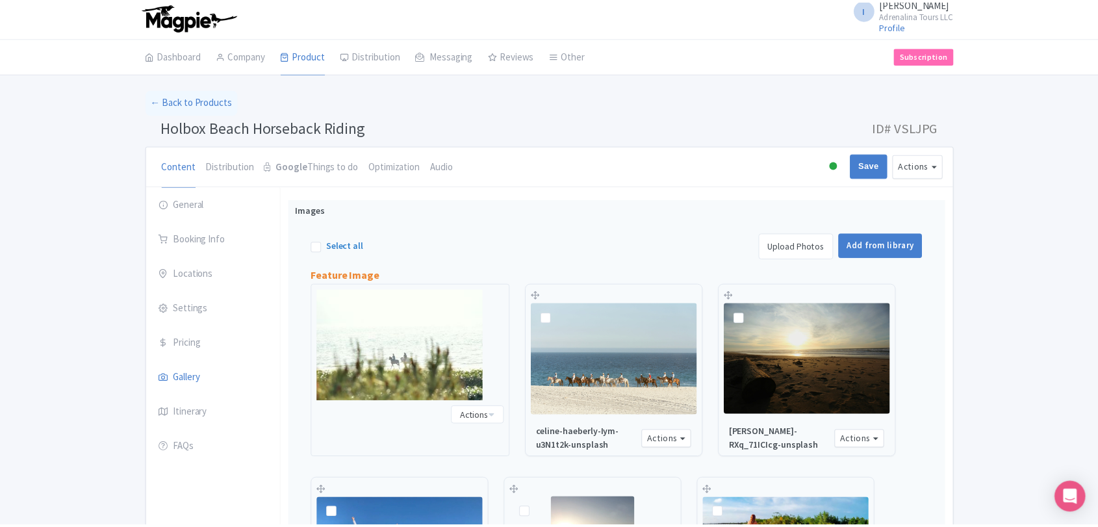
scroll to position [203, 0]
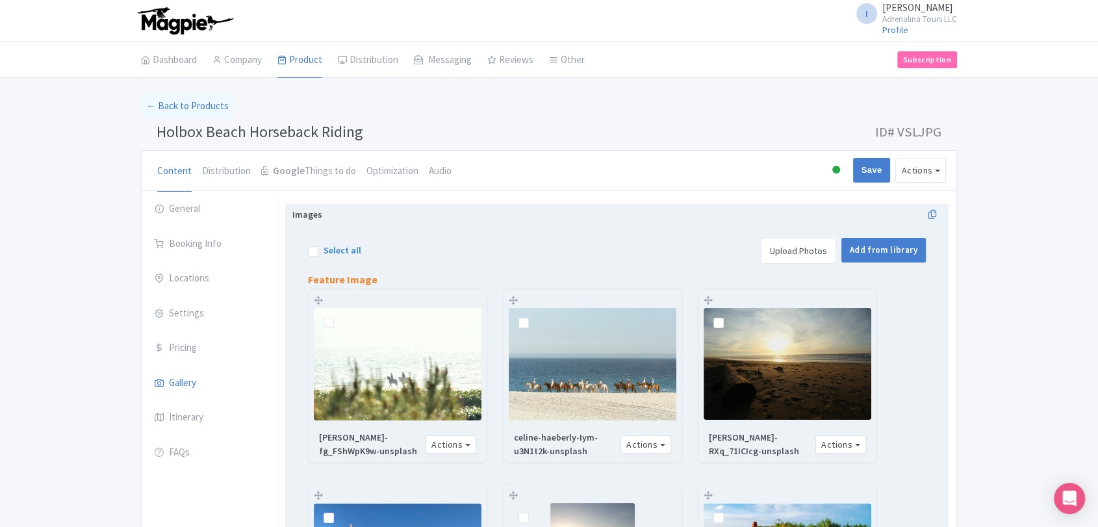
click at [823, 251] on link "Upload Photos" at bounding box center [798, 251] width 75 height 26
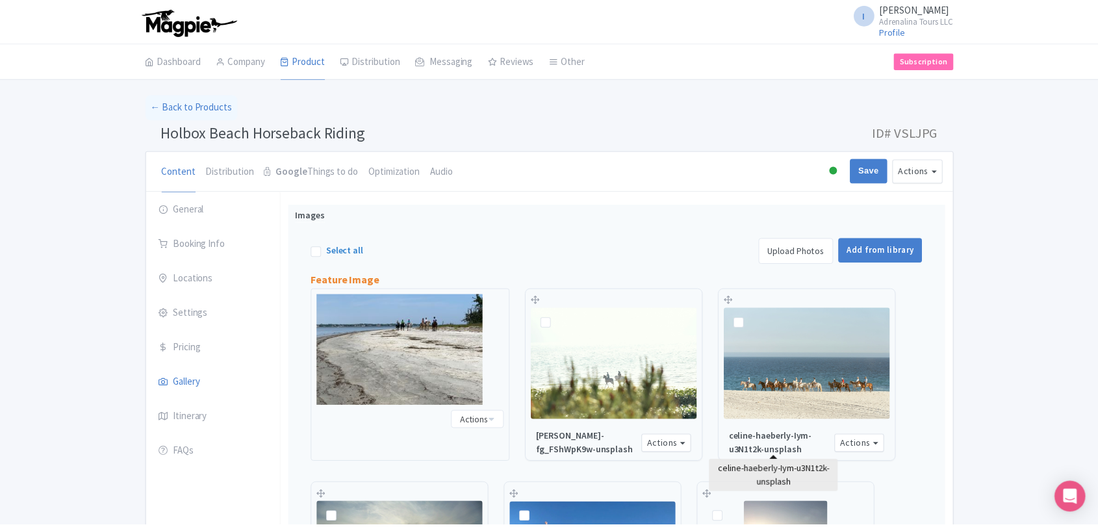
scroll to position [203, 0]
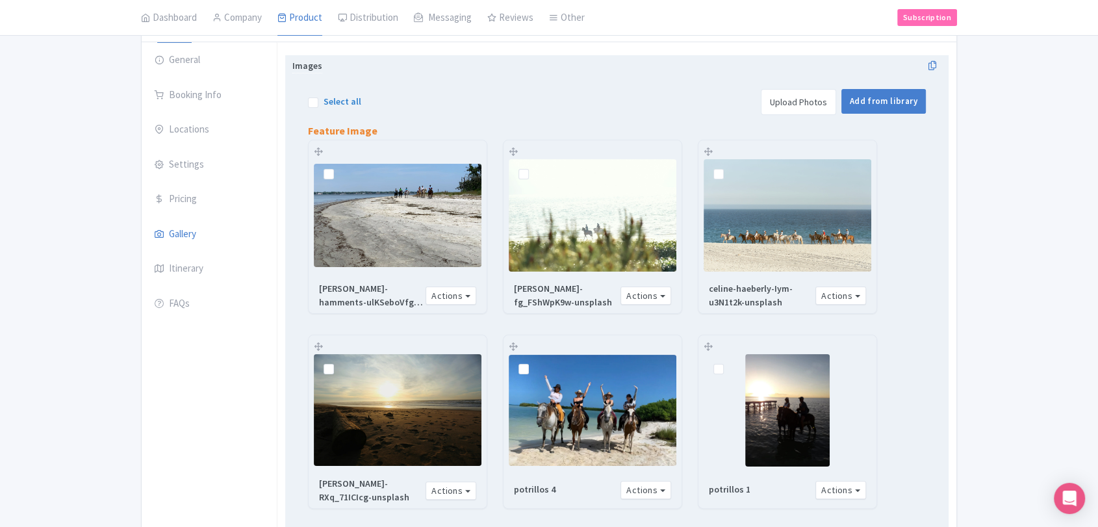
scroll to position [221, 0]
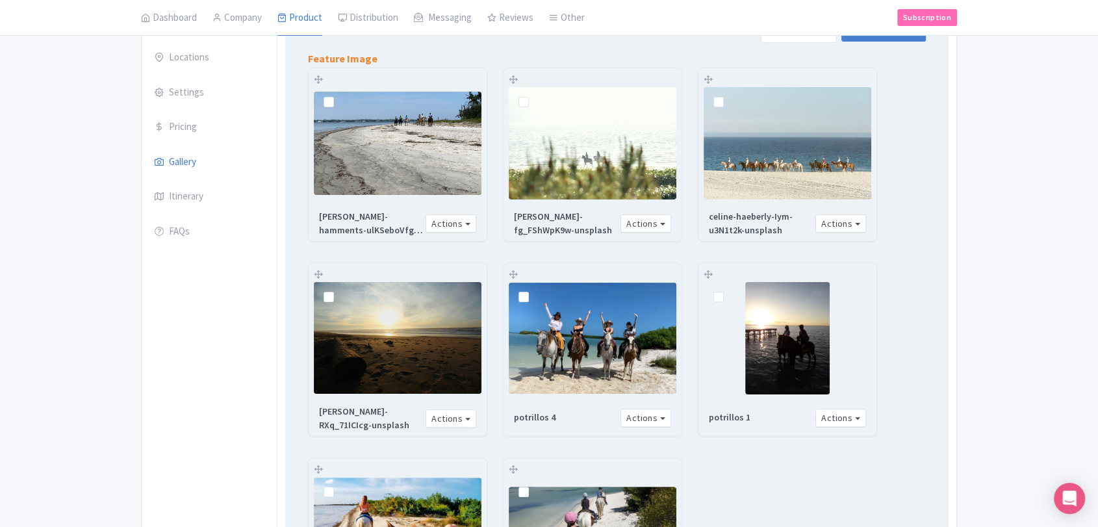
click at [550, 73] on div "[PERSON_NAME]-fg_FShWpK9w-unsplash Actions Remove from product Copy Link [URL][…" at bounding box center [592, 154] width 178 height 173
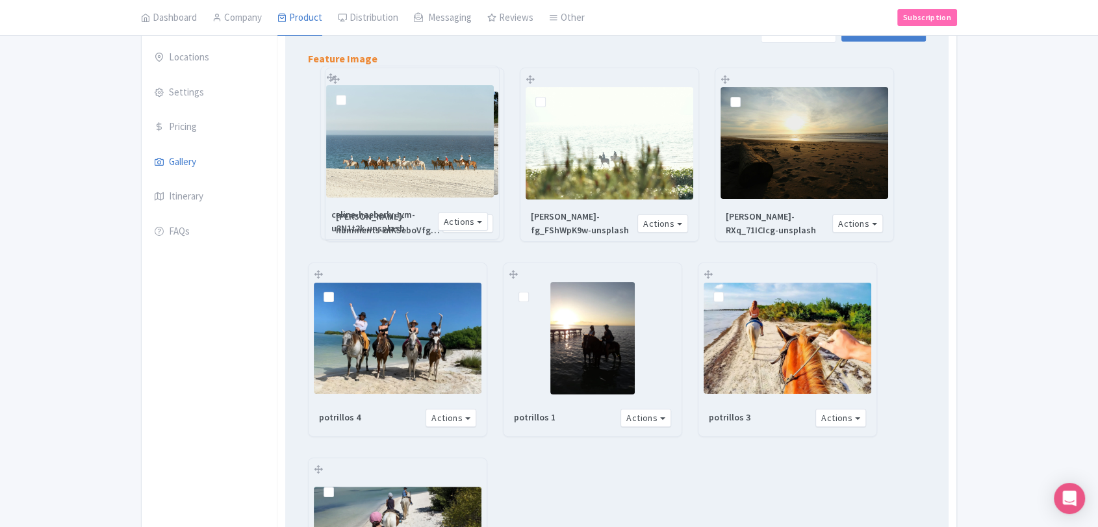
drag, startPoint x: 709, startPoint y: 79, endPoint x: 331, endPoint y: 75, distance: 377.4
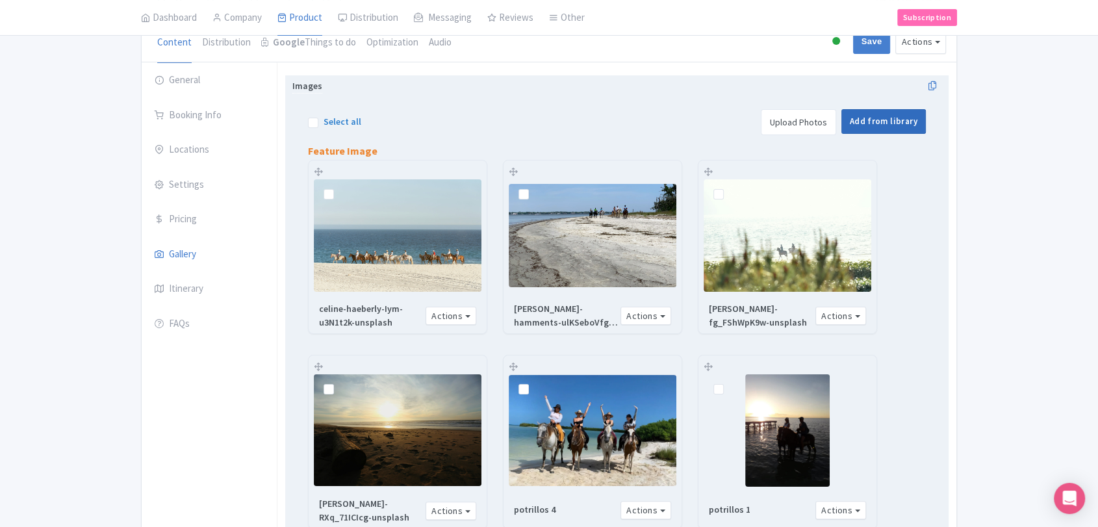
scroll to position [5, 0]
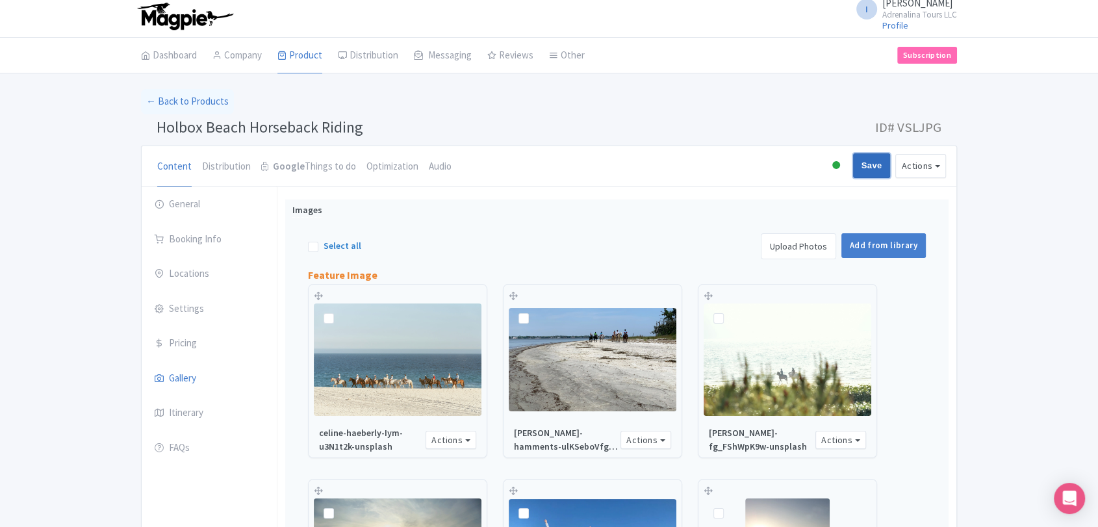
click at [861, 167] on input "Save" at bounding box center [872, 165] width 38 height 25
type input "Saving..."
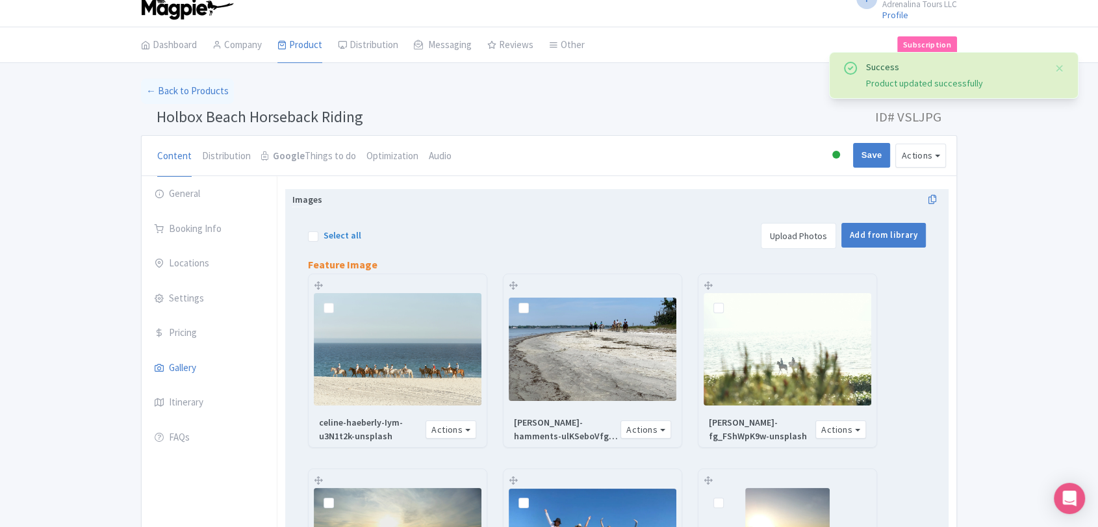
scroll to position [4, 0]
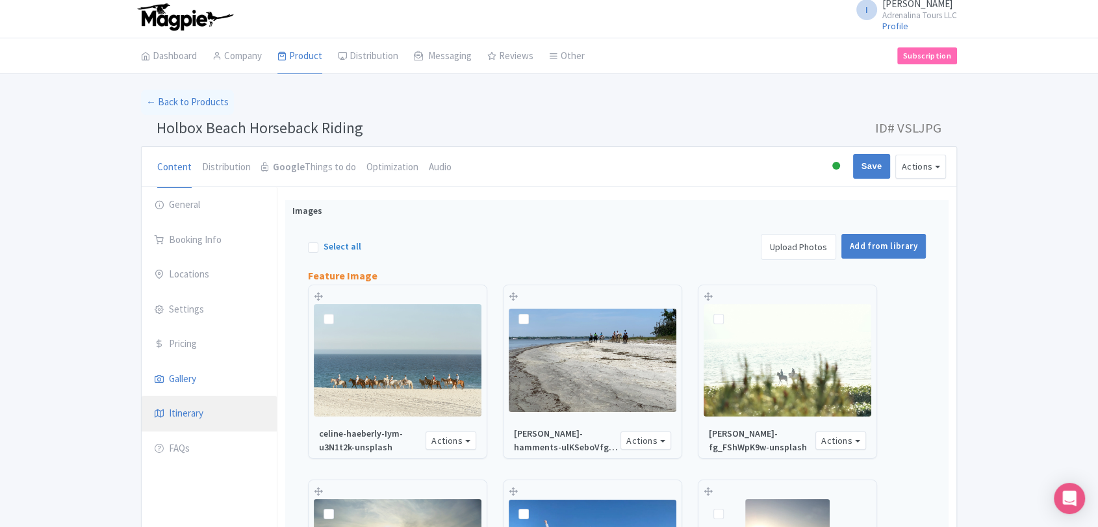
click at [190, 421] on link "Itinerary" at bounding box center [209, 414] width 135 height 36
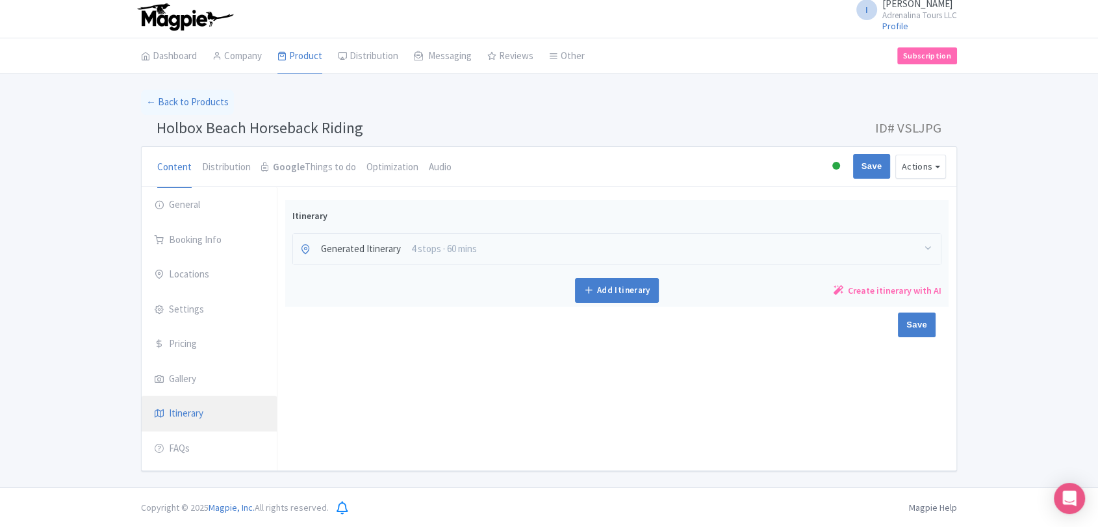
scroll to position [3, 0]
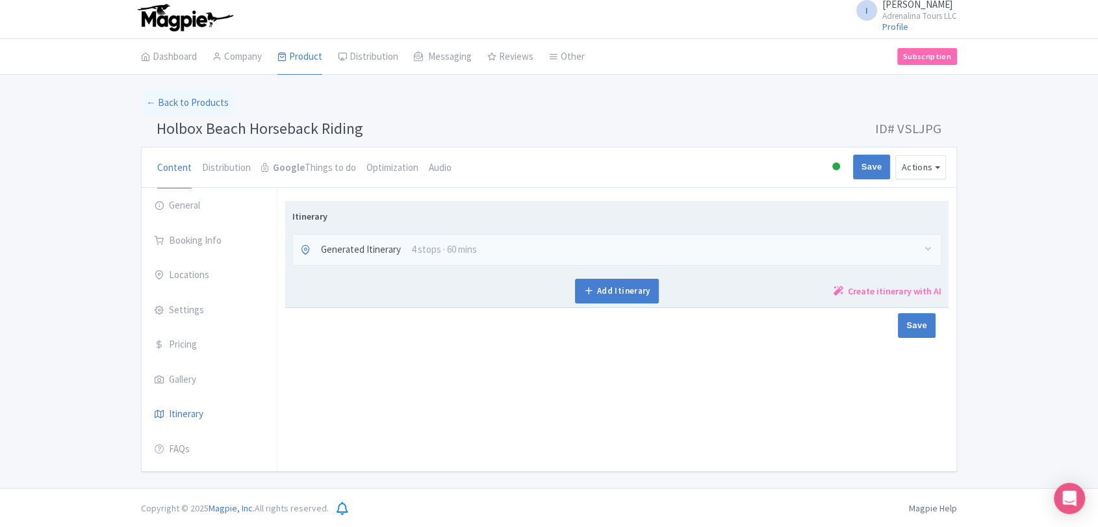
click at [489, 240] on div "Generated Itinerary 4 stops · 60 mins" at bounding box center [617, 250] width 648 height 31
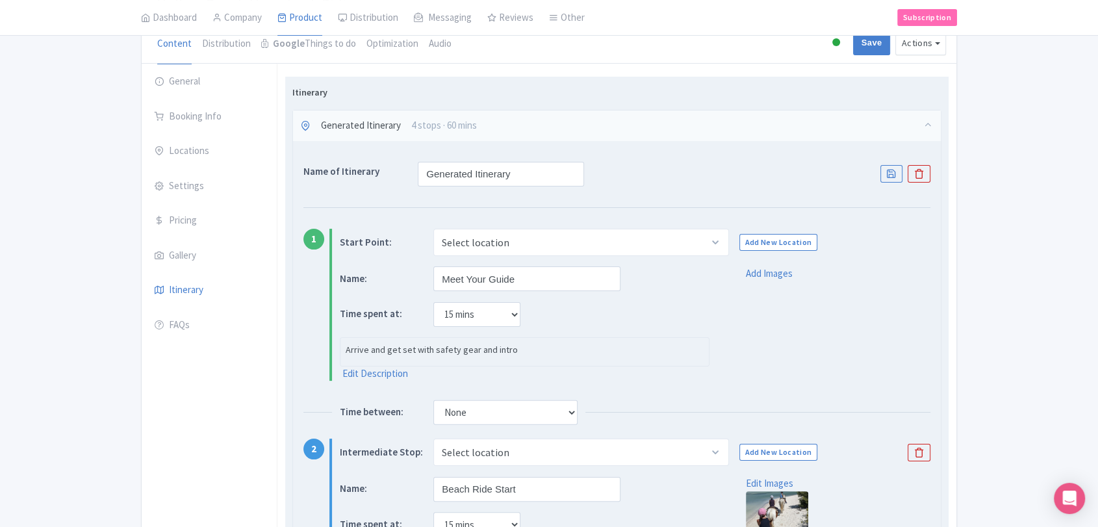
scroll to position [147, 0]
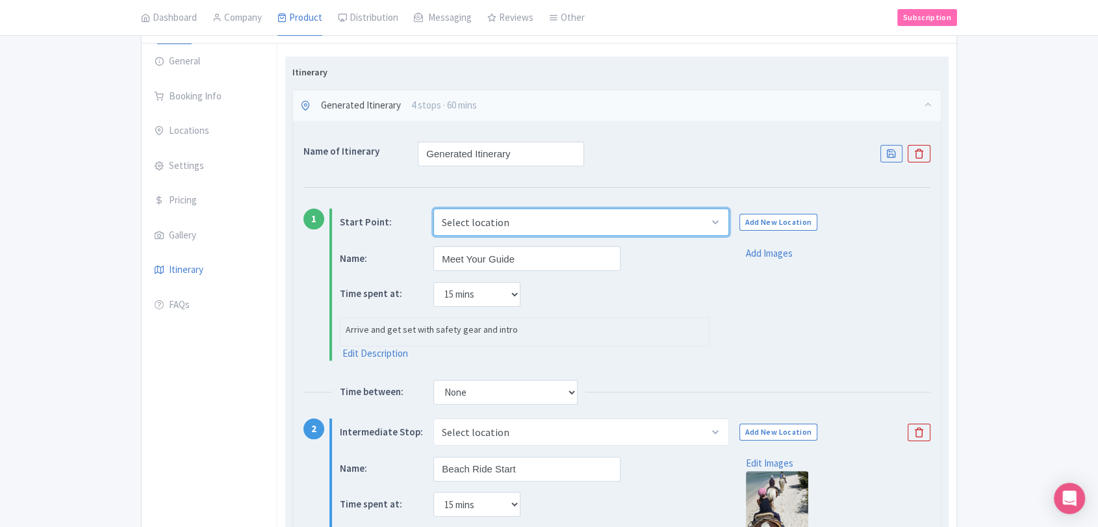
click at [704, 225] on select "Select location Holbox, 77310 Holbox, Q.R., Mexico Pedro Joaquín Coldwell, 7798…" at bounding box center [580, 222] width 295 height 27
click at [433, 209] on select "Select location Holbox, 77310 Holbox, Q.R., Mexico Pedro Joaquín Coldwell, 7798…" at bounding box center [580, 222] width 295 height 27
click at [657, 230] on select "Select location Holbox, 77310 Holbox, Q.R., Mexico Pedro Joaquín Coldwell, 7798…" at bounding box center [580, 222] width 295 height 27
select select "ddb654fa-80af-4948-8018-bb4aeb73bf7b"
click at [433, 209] on select "Select location Holbox, 77310 Holbox, Q.R., Mexico Pedro Joaquín Coldwell, 7798…" at bounding box center [580, 222] width 295 height 27
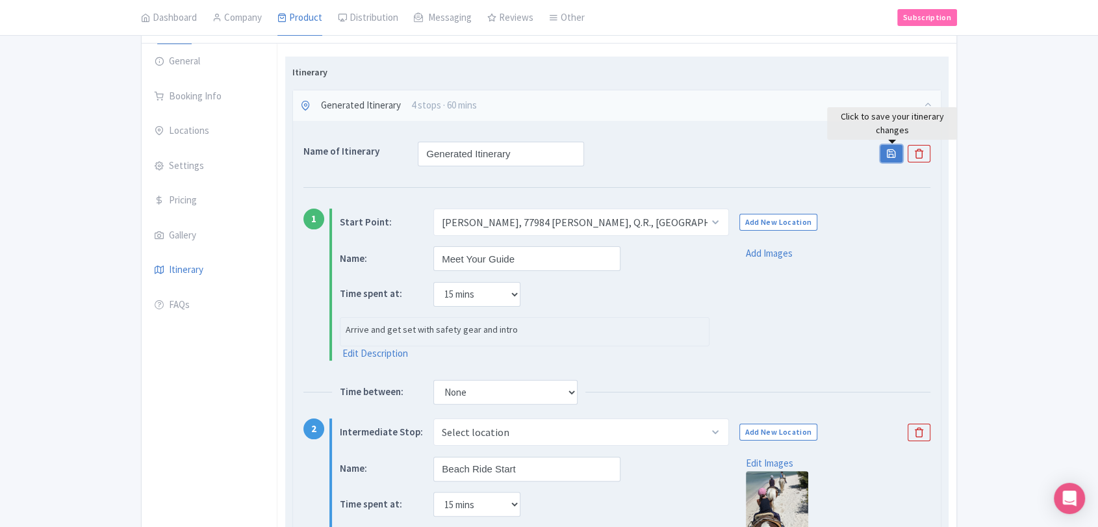
click at [887, 151] on icon at bounding box center [891, 153] width 10 height 10
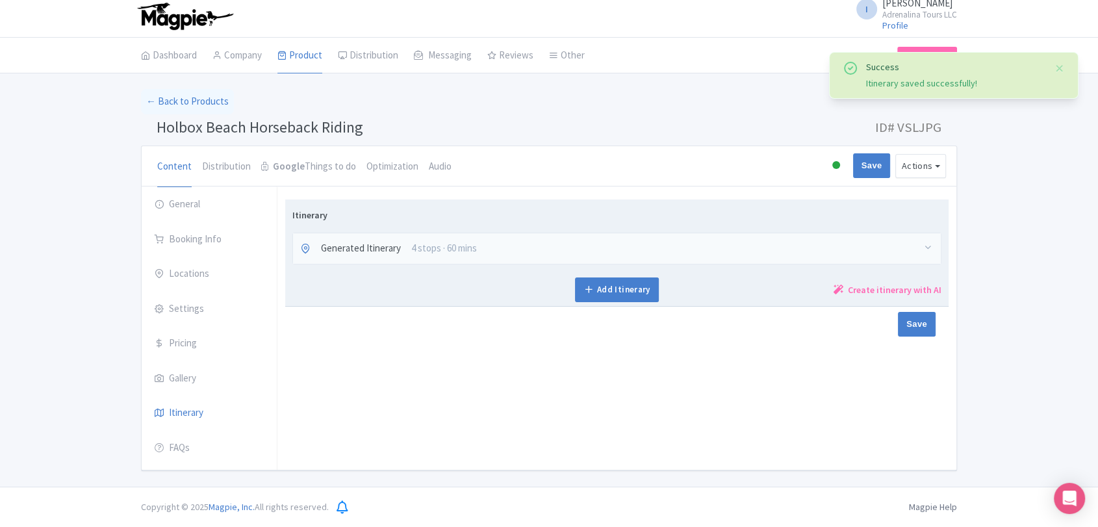
scroll to position [3, 0]
click at [682, 257] on div "Generated Itinerary 4 stops · 60 mins" at bounding box center [617, 250] width 648 height 31
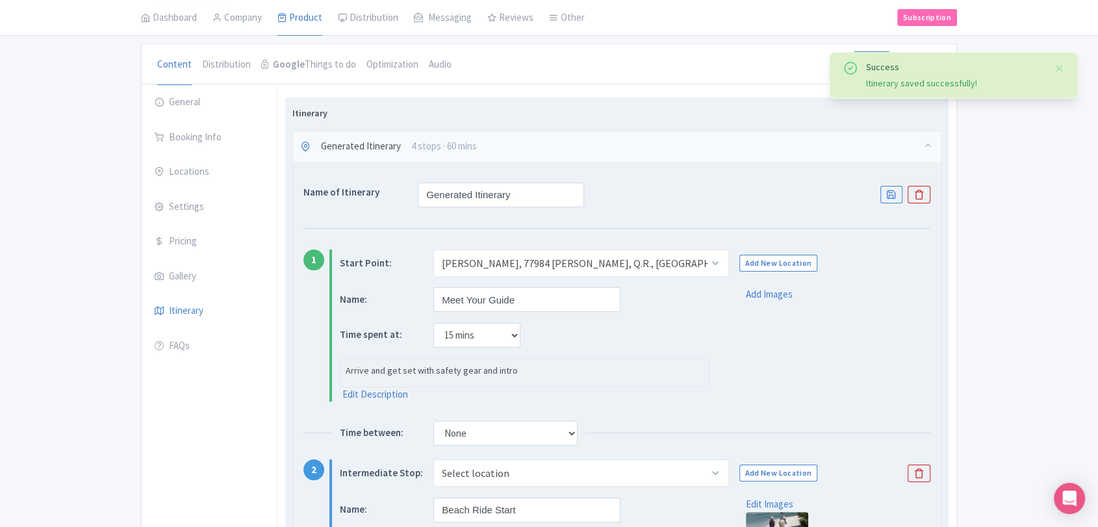
scroll to position [147, 0]
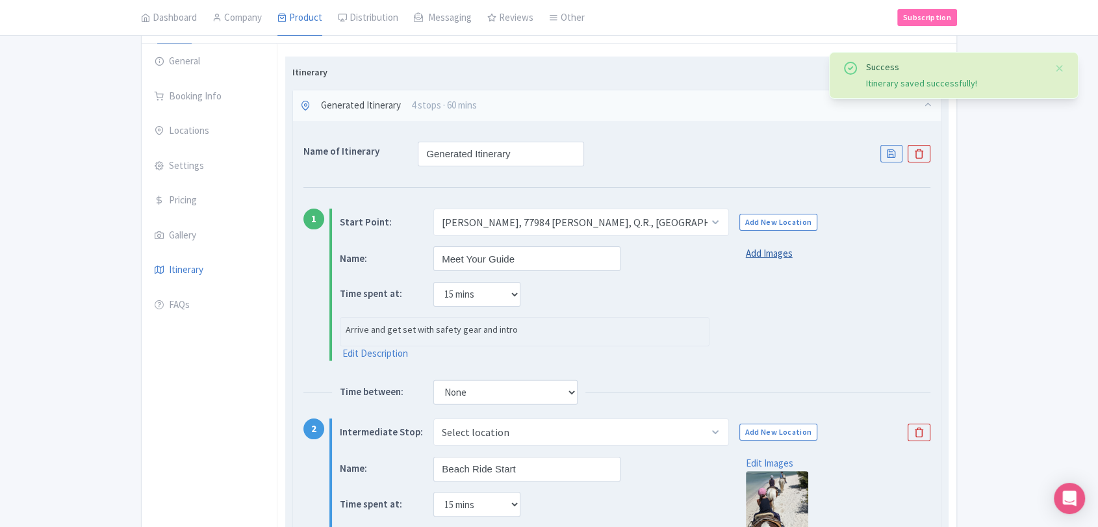
click at [765, 249] on link "Add Images" at bounding box center [769, 253] width 47 height 15
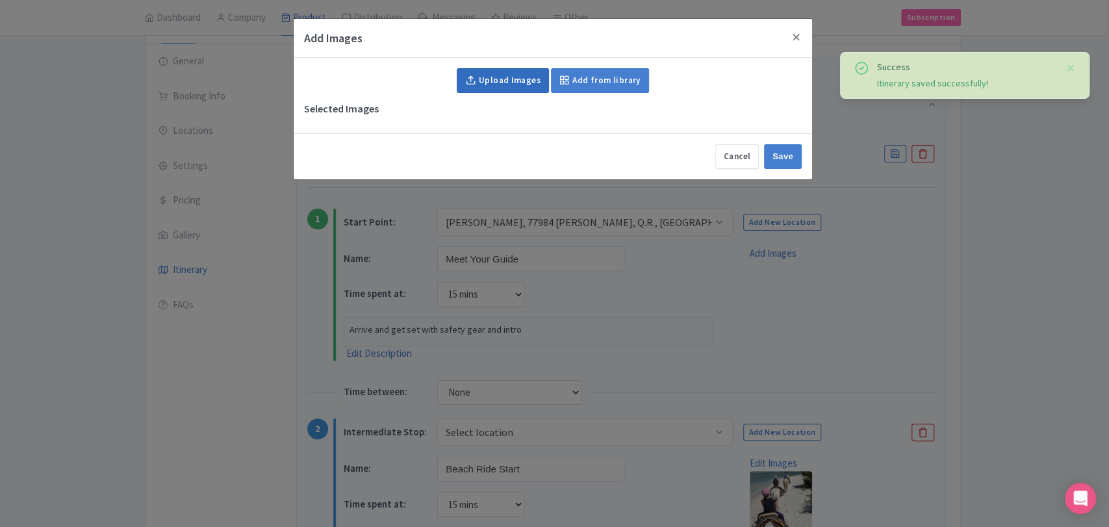
click at [530, 87] on link "Upload Images" at bounding box center [503, 80] width 92 height 25
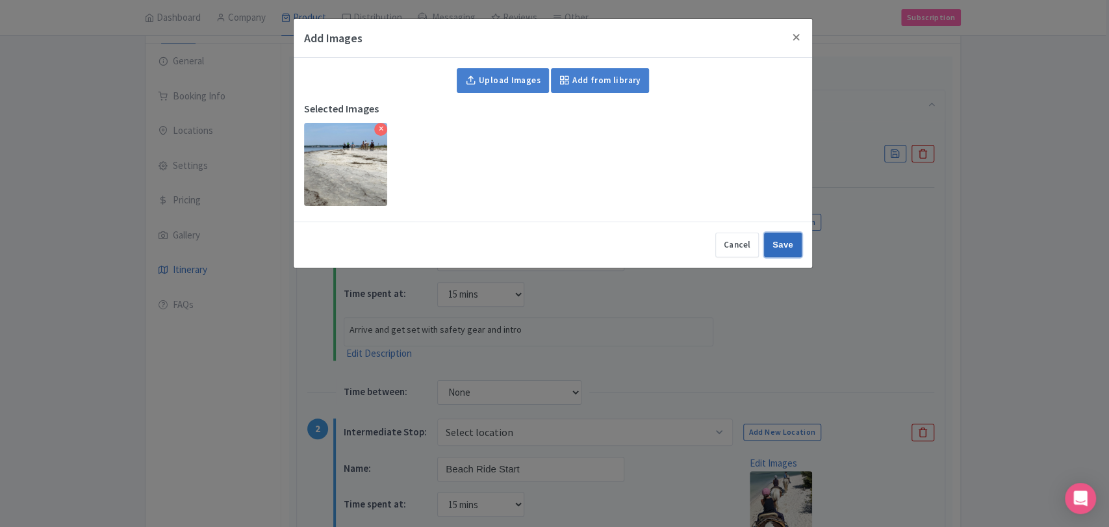
click at [772, 247] on input "Save" at bounding box center [783, 245] width 38 height 25
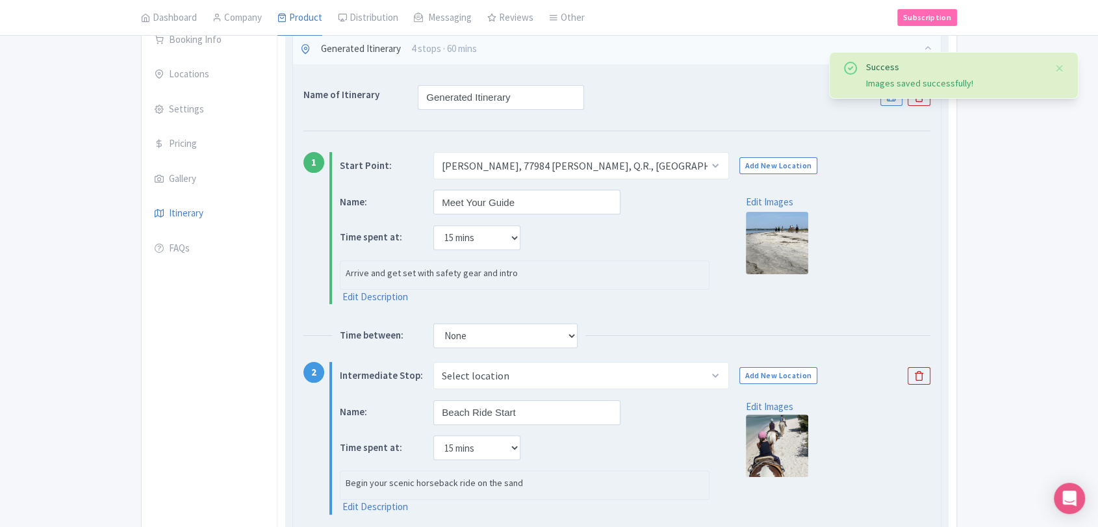
scroll to position [220, 0]
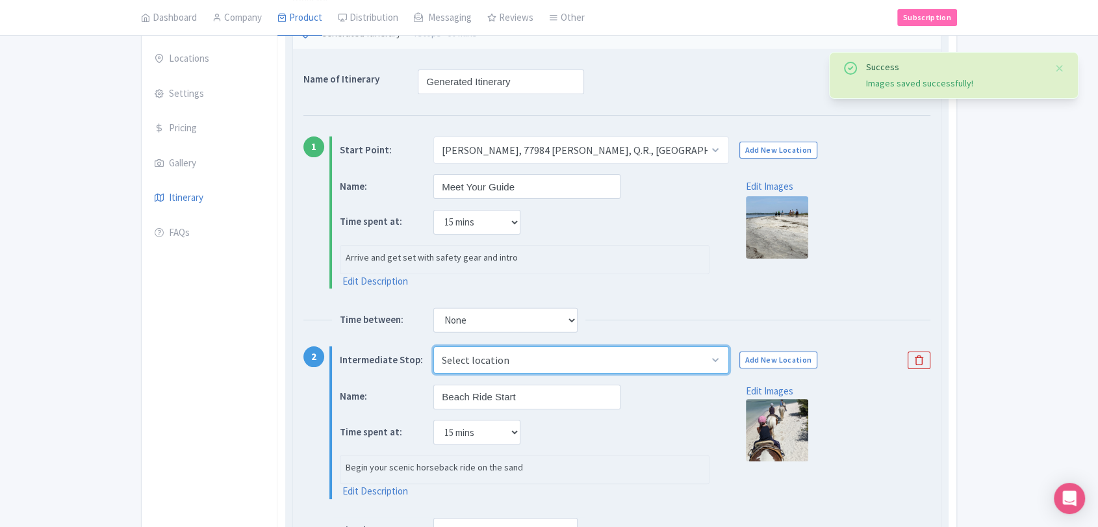
click at [698, 359] on select "Select location Holbox, 77310 Holbox, Q.R., Mexico" at bounding box center [580, 359] width 295 height 27
select select "dbcf2fe7-c925-435d-8954-9686ed9cd92f"
click at [433, 346] on select "Select location Holbox, 77310 Holbox, Q.R., Mexico" at bounding box center [580, 359] width 295 height 27
click at [708, 352] on select "Select location Holbox, 77310 Holbox, Q.R., Mexico" at bounding box center [580, 359] width 295 height 27
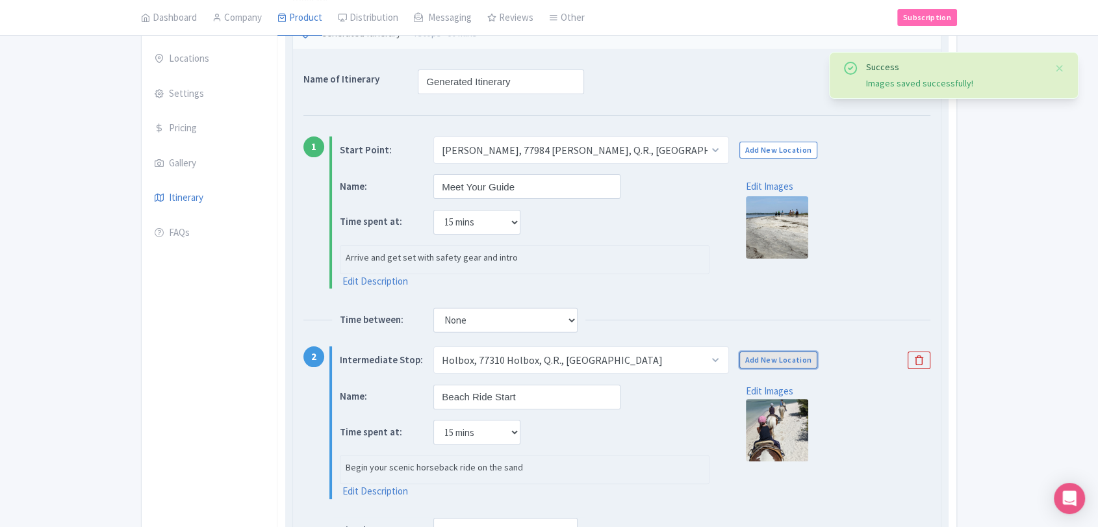
click at [761, 357] on link "Add New Location" at bounding box center [778, 359] width 79 height 17
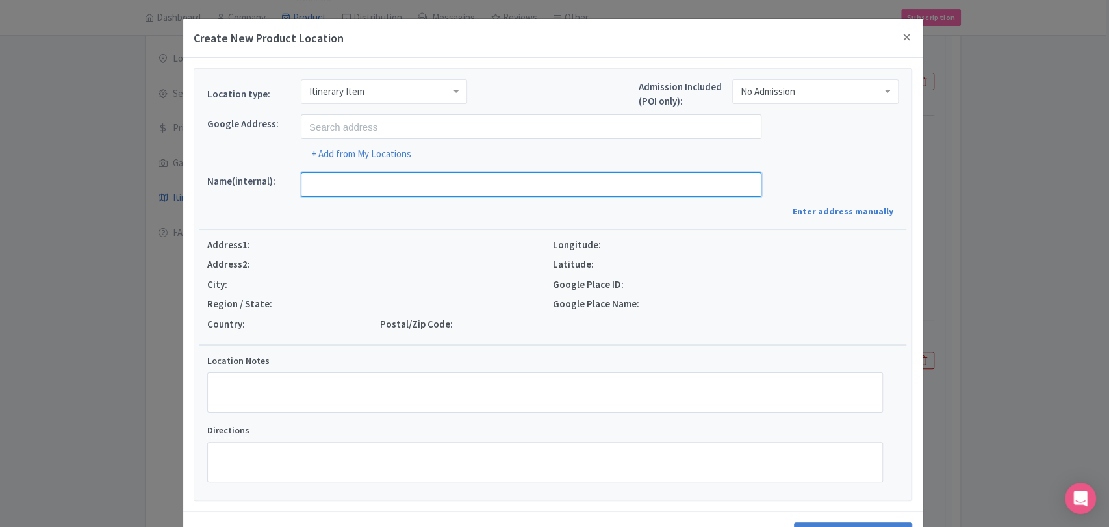
click at [552, 184] on input "text" at bounding box center [531, 184] width 461 height 25
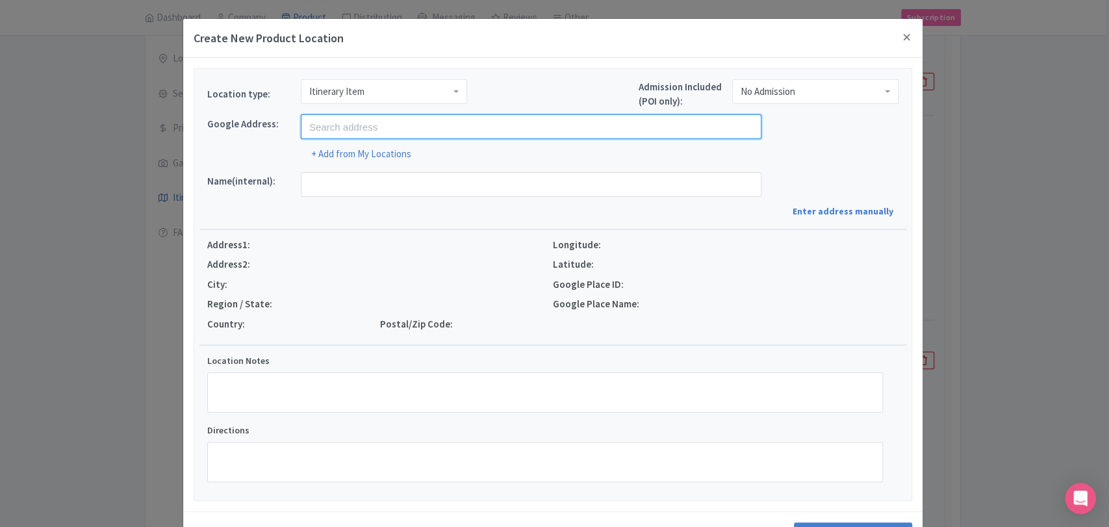
click at [556, 129] on input "text" at bounding box center [531, 126] width 461 height 25
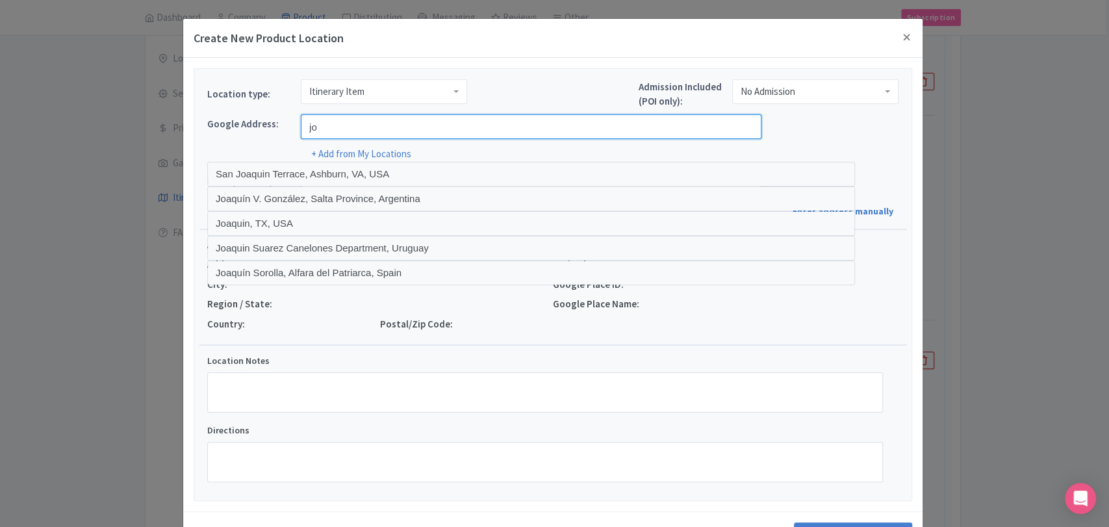
type input "j"
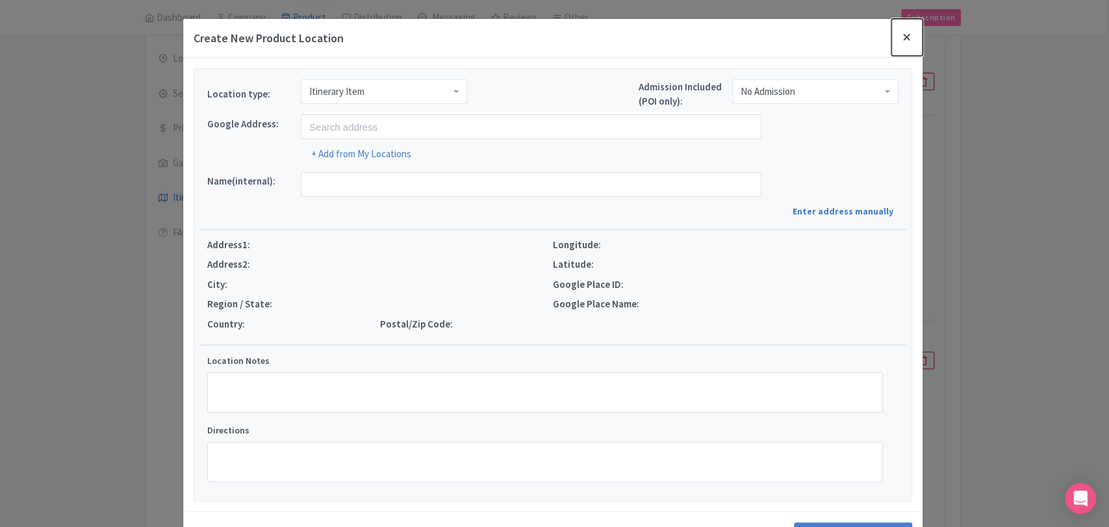
click at [907, 31] on button "Close" at bounding box center [906, 37] width 31 height 37
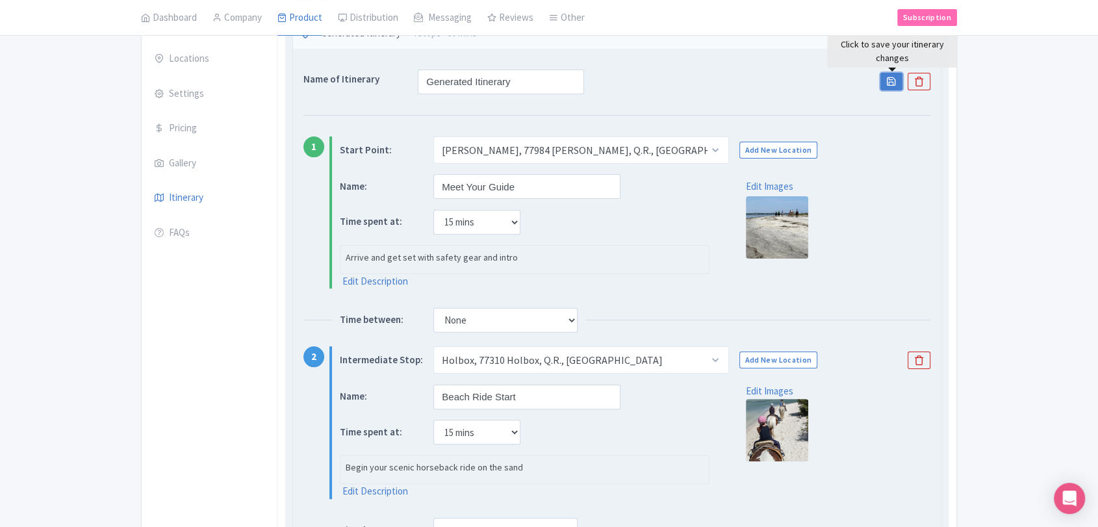
click at [890, 78] on icon at bounding box center [891, 81] width 10 height 10
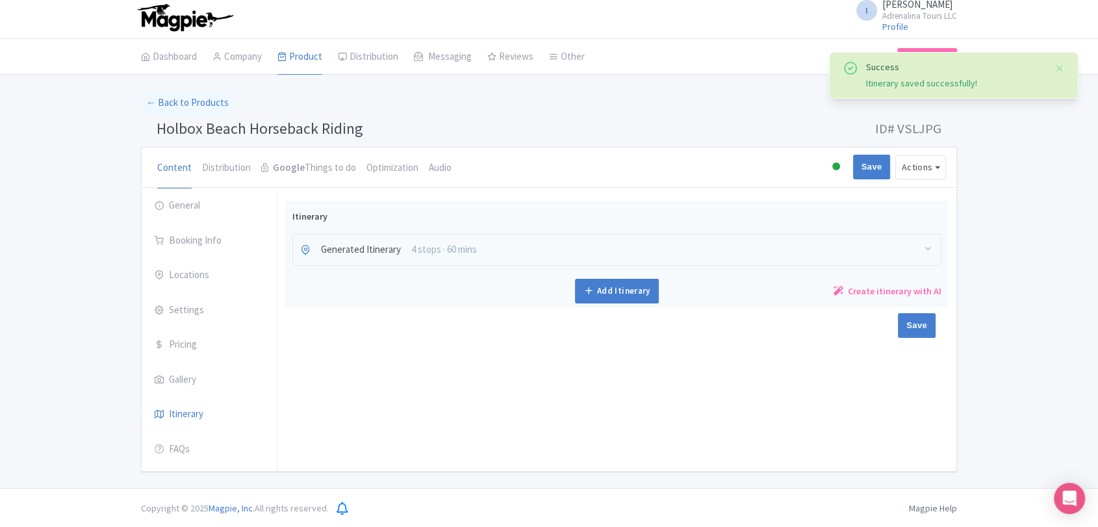
click at [650, 259] on div "Generated Itinerary 4 stops · 60 mins" at bounding box center [617, 250] width 648 height 31
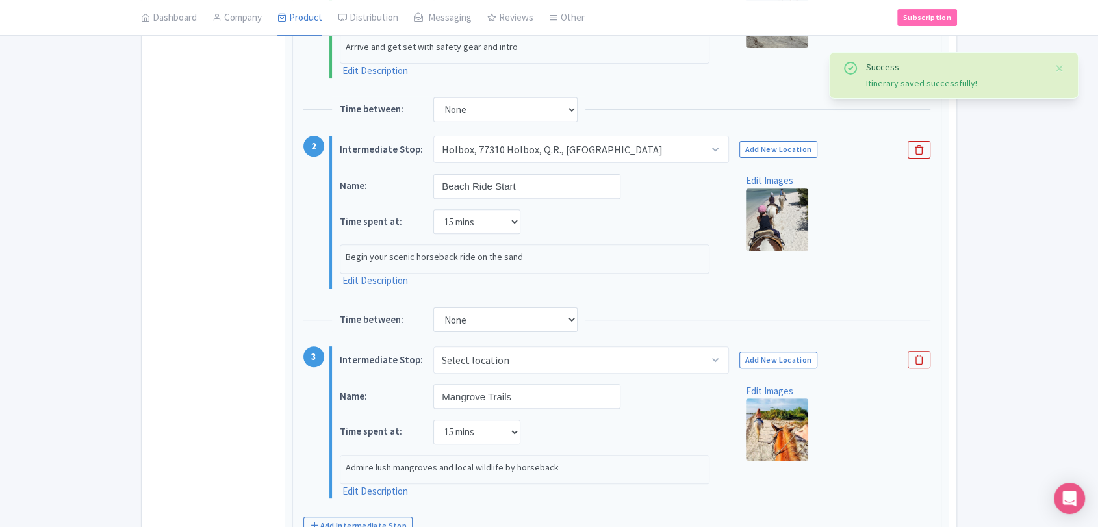
scroll to position [509, 0]
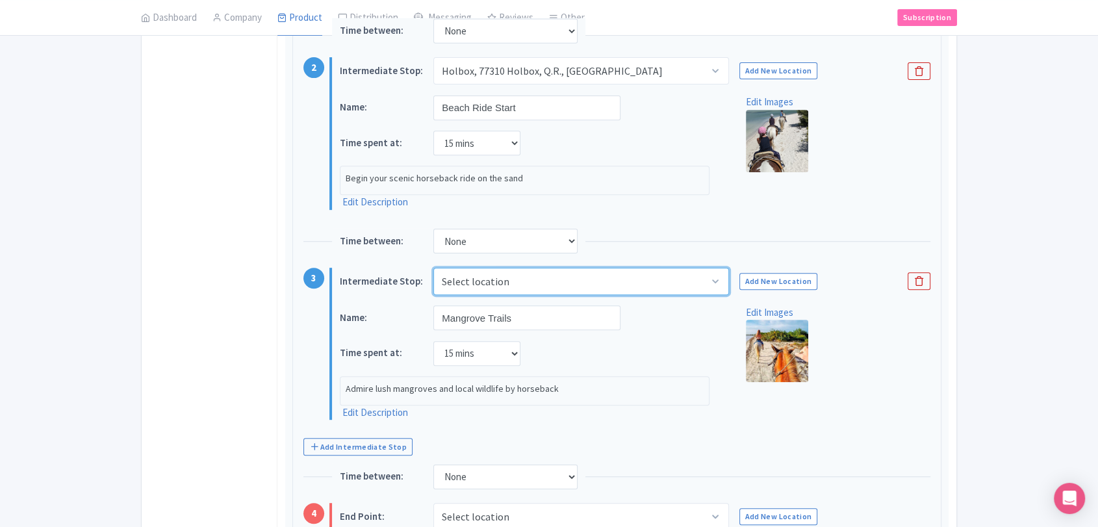
click at [698, 270] on select "Select location Holbox, 77310 Holbox, Q.R., Mexico" at bounding box center [580, 281] width 295 height 27
select select "dbcf2fe7-c925-435d-8954-9686ed9cd92f"
click at [433, 268] on select "Select location Holbox, 77310 Holbox, Q.R., Mexico" at bounding box center [580, 281] width 295 height 27
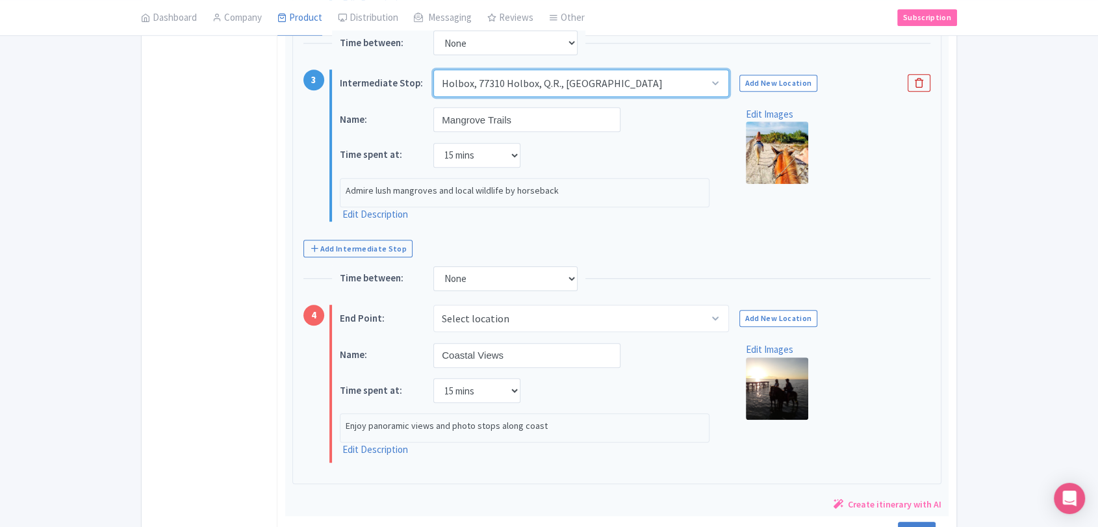
scroll to position [794, 0]
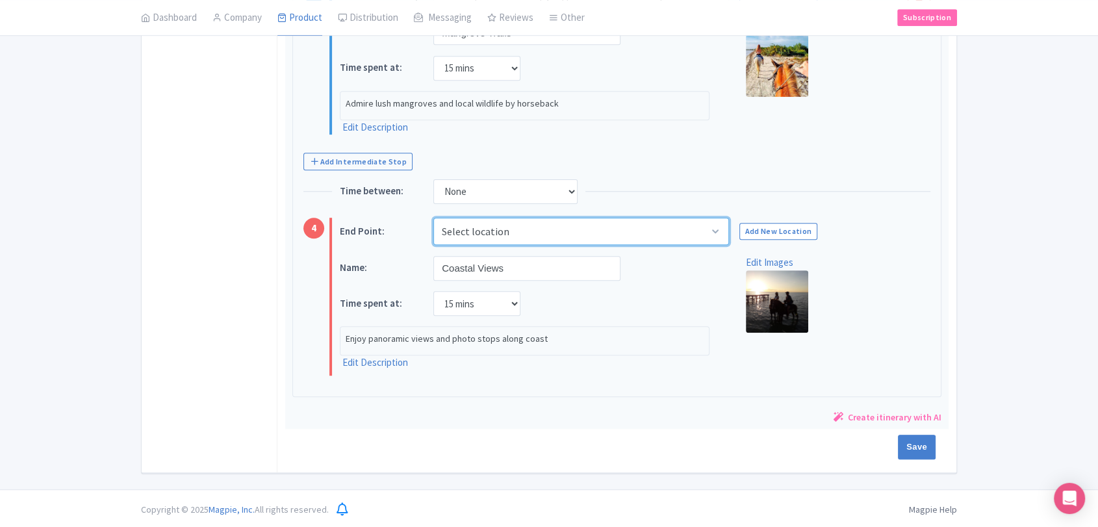
click at [680, 240] on select "Select location Holbox, 77310 Holbox, Q.R., Mexico" at bounding box center [580, 231] width 295 height 27
select select "f83dd968-62f2-47b0-8e7b-be49428cd602"
click at [433, 218] on select "Select location Holbox, 77310 Holbox, Q.R., Mexico" at bounding box center [580, 231] width 295 height 27
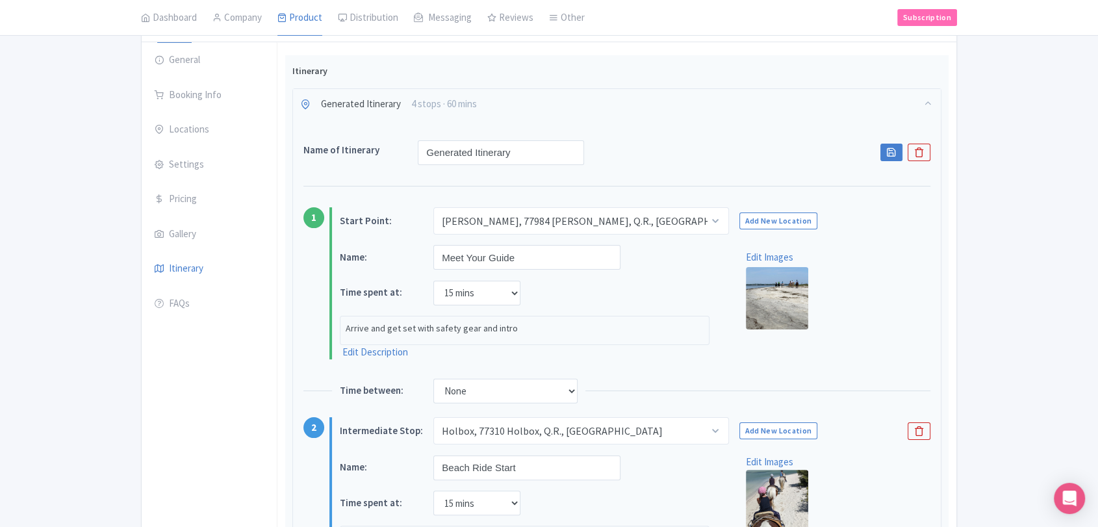
scroll to position [0, 0]
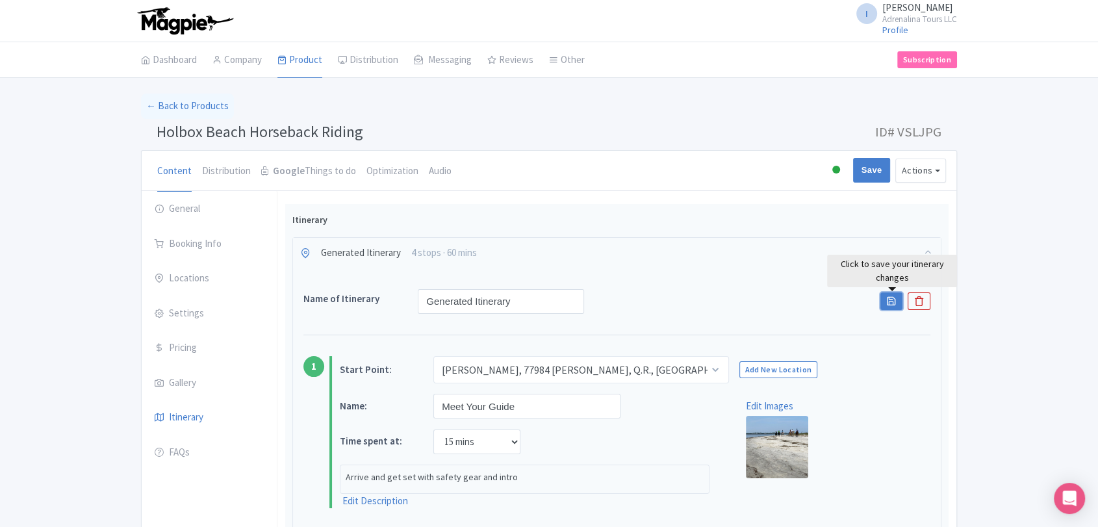
click at [892, 300] on icon at bounding box center [891, 301] width 10 height 10
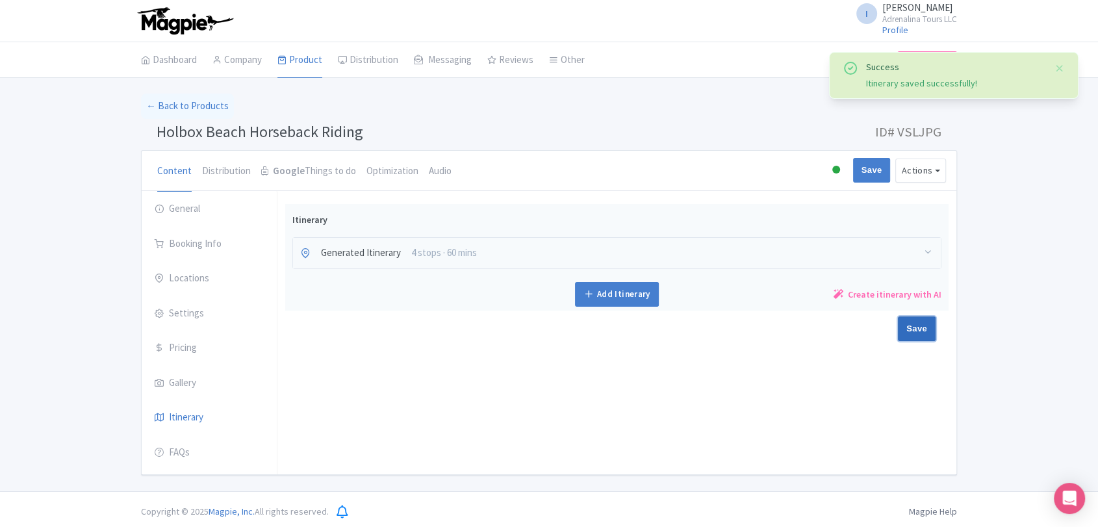
click at [915, 326] on input "Save" at bounding box center [917, 328] width 38 height 25
type input "Saving..."
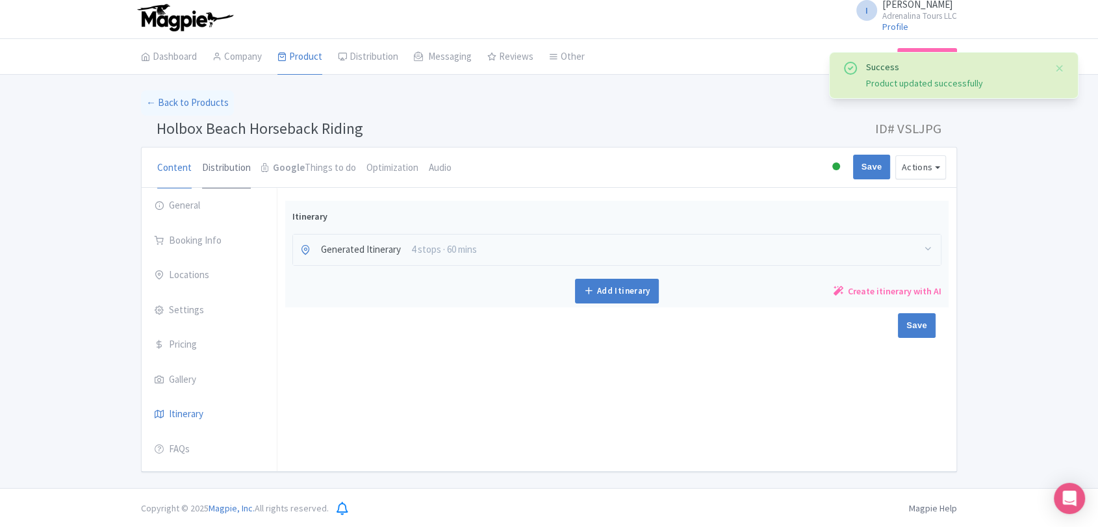
click at [223, 172] on link "Distribution" at bounding box center [226, 168] width 49 height 42
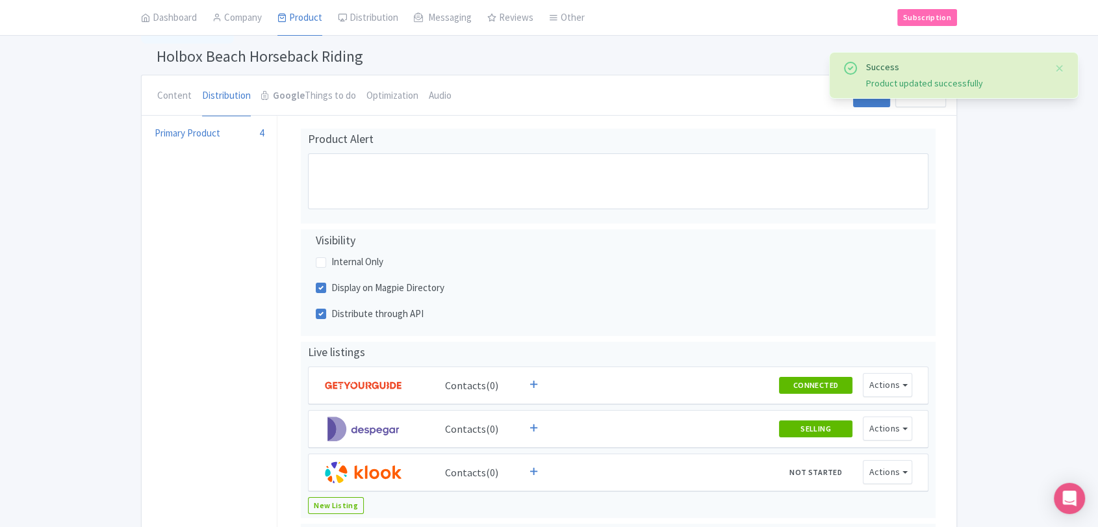
scroll to position [147, 0]
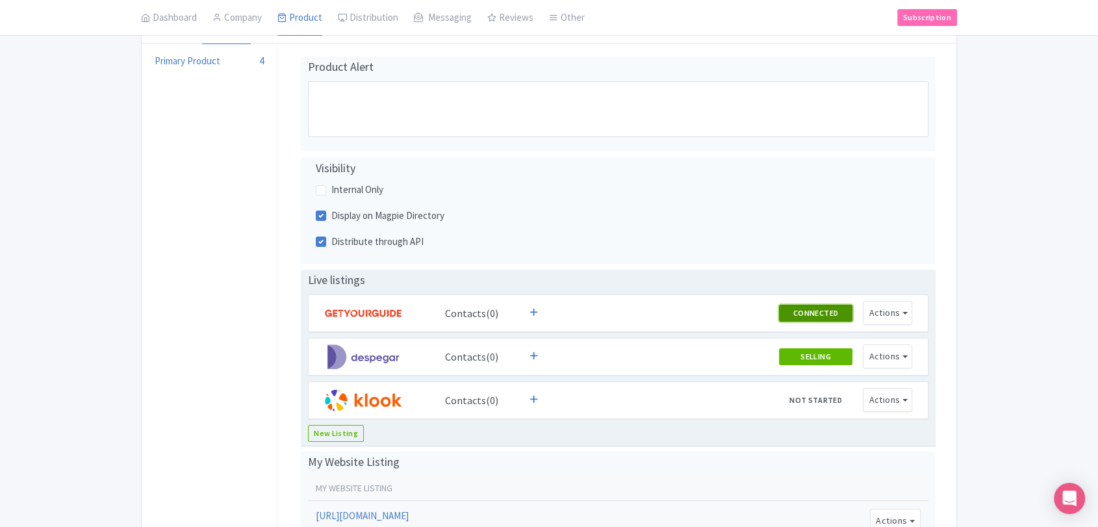
click at [796, 307] on button "CONNECTED" at bounding box center [816, 313] width 74 height 17
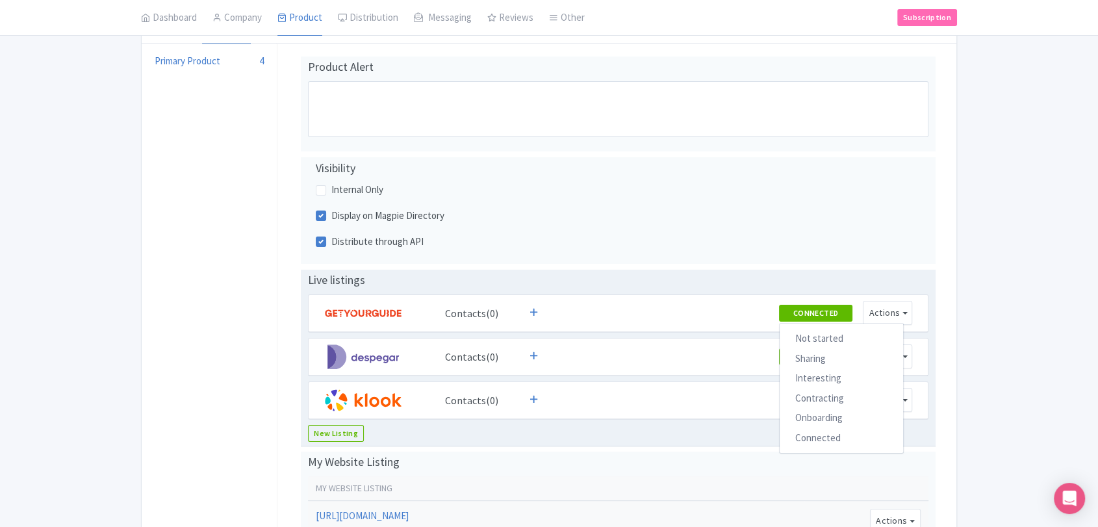
click at [838, 270] on div "Live listings Contacts(0) CONNECTED Not started Sharing Interesting Contracting…" at bounding box center [618, 358] width 635 height 177
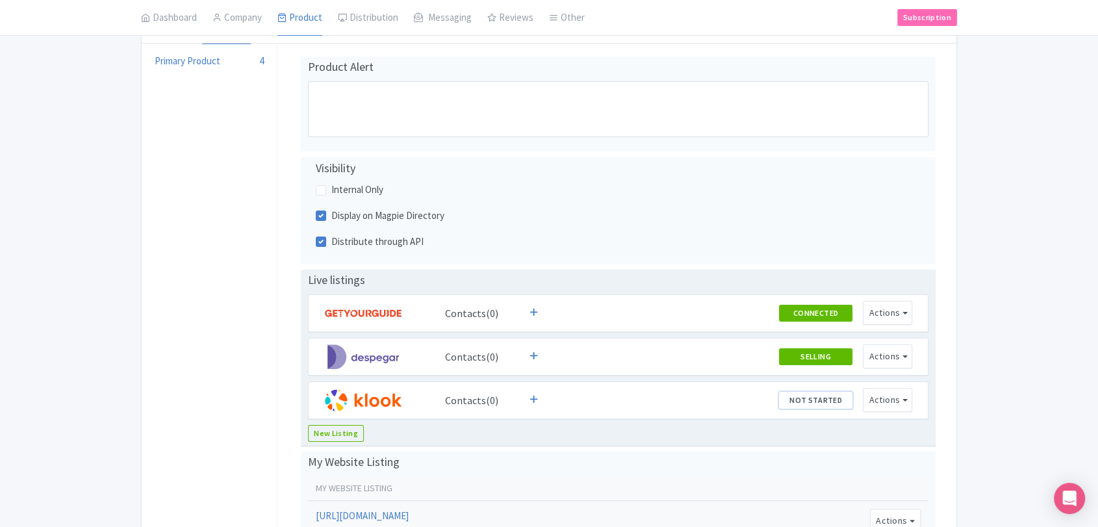
click at [830, 401] on button "NOT STARTED" at bounding box center [816, 400] width 74 height 17
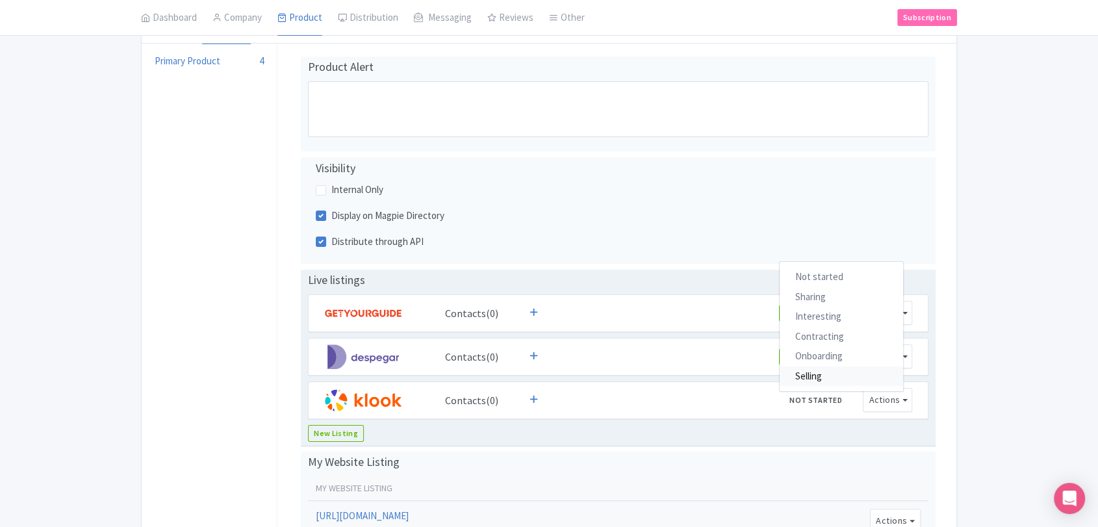
click at [839, 379] on link "Selling" at bounding box center [841, 376] width 123 height 20
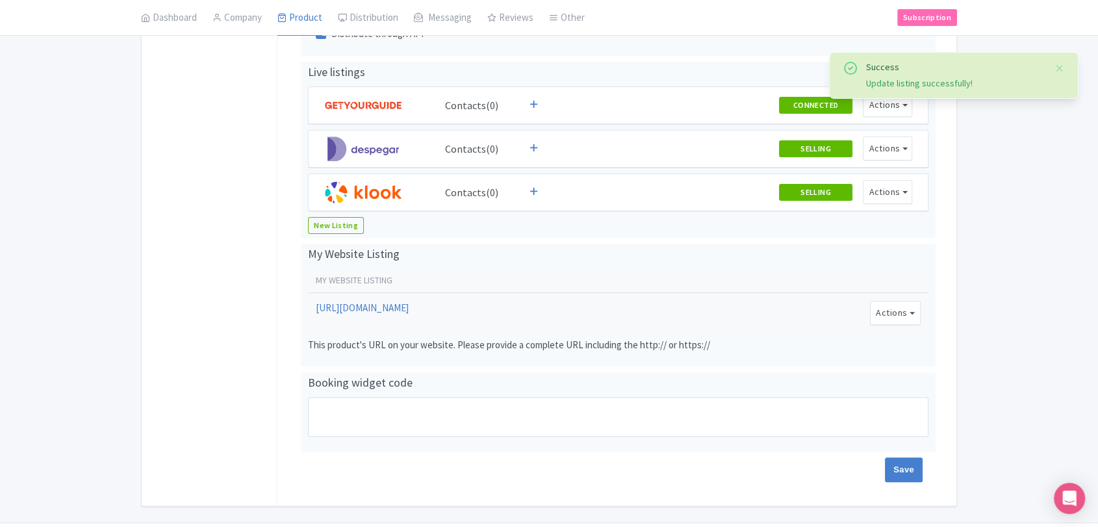
scroll to position [364, 0]
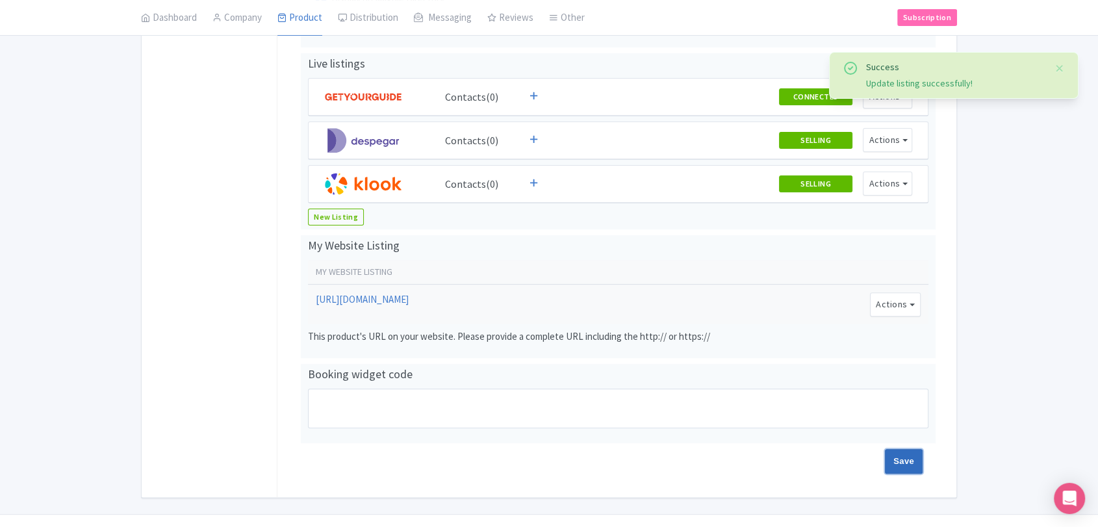
click at [901, 450] on input "Save" at bounding box center [904, 461] width 38 height 25
type input "Saving..."
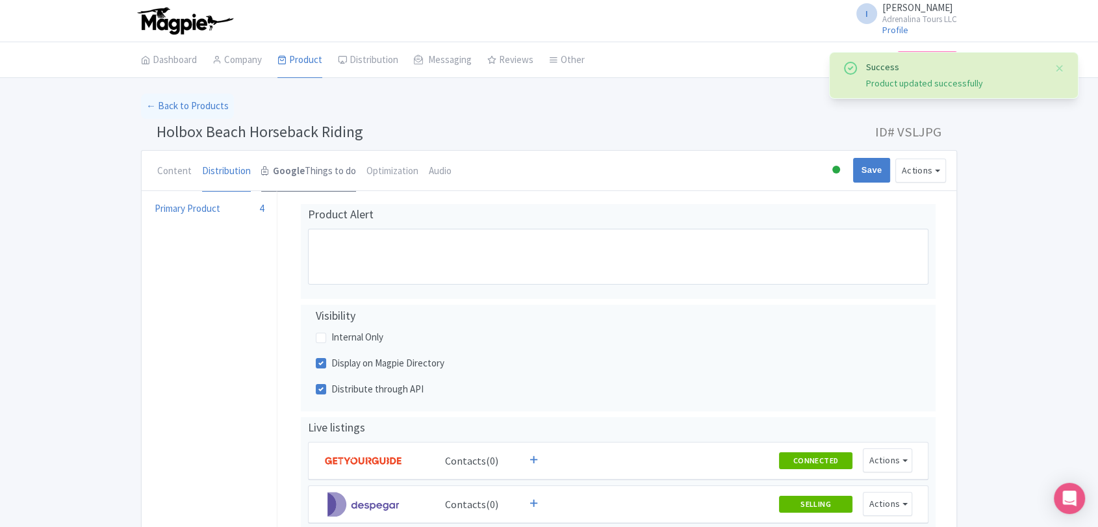
click at [333, 176] on link "Google Things to do" at bounding box center [308, 172] width 95 height 42
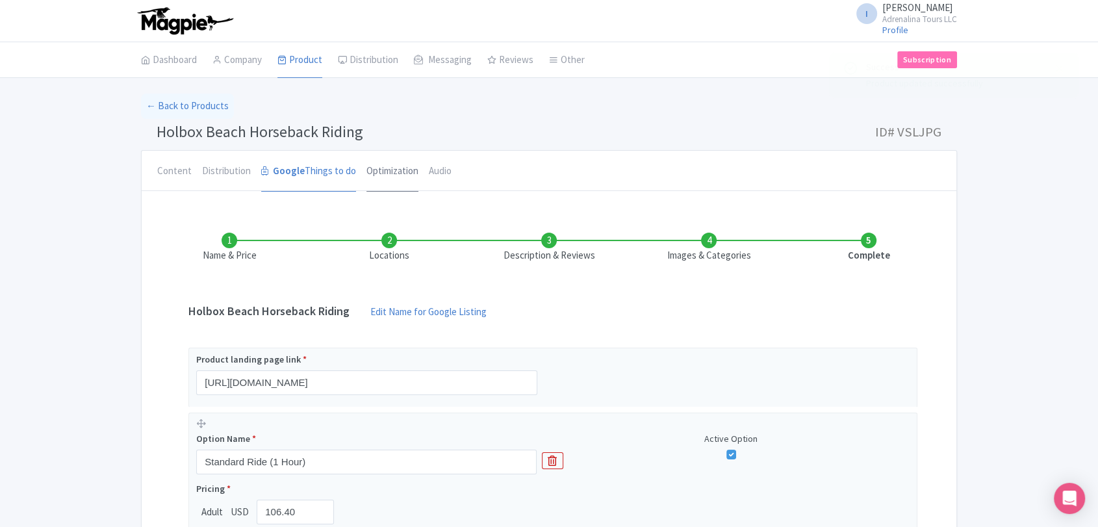
click at [401, 177] on link "Optimization" at bounding box center [392, 172] width 52 height 42
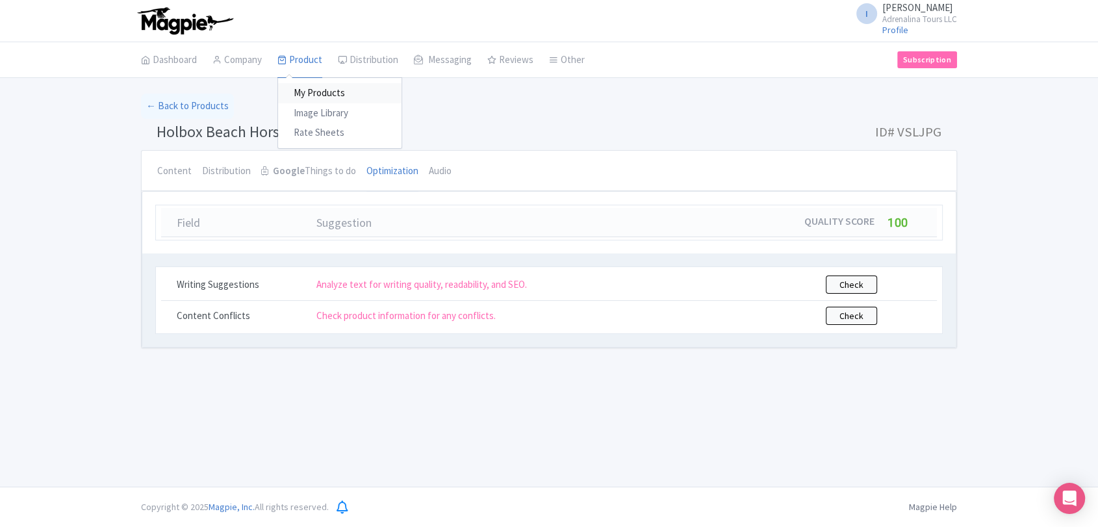
click at [318, 97] on link "My Products" at bounding box center [339, 93] width 123 height 20
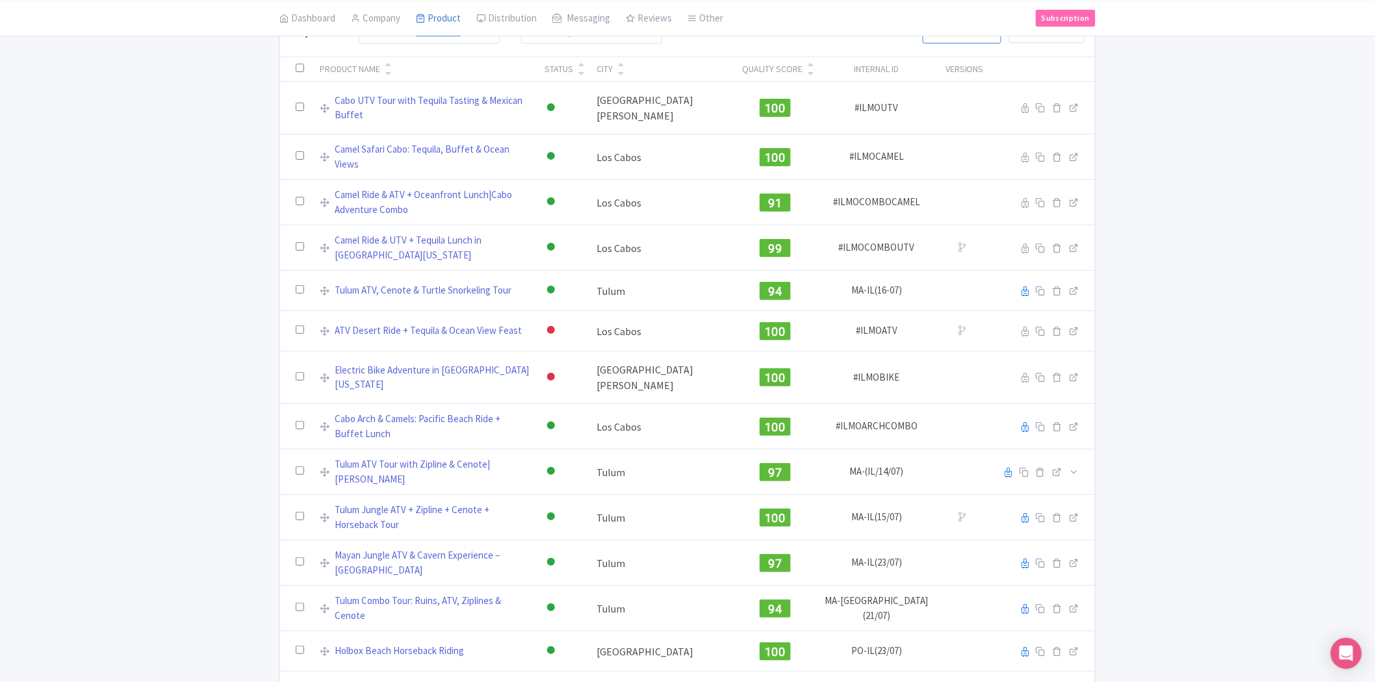
scroll to position [85, 0]
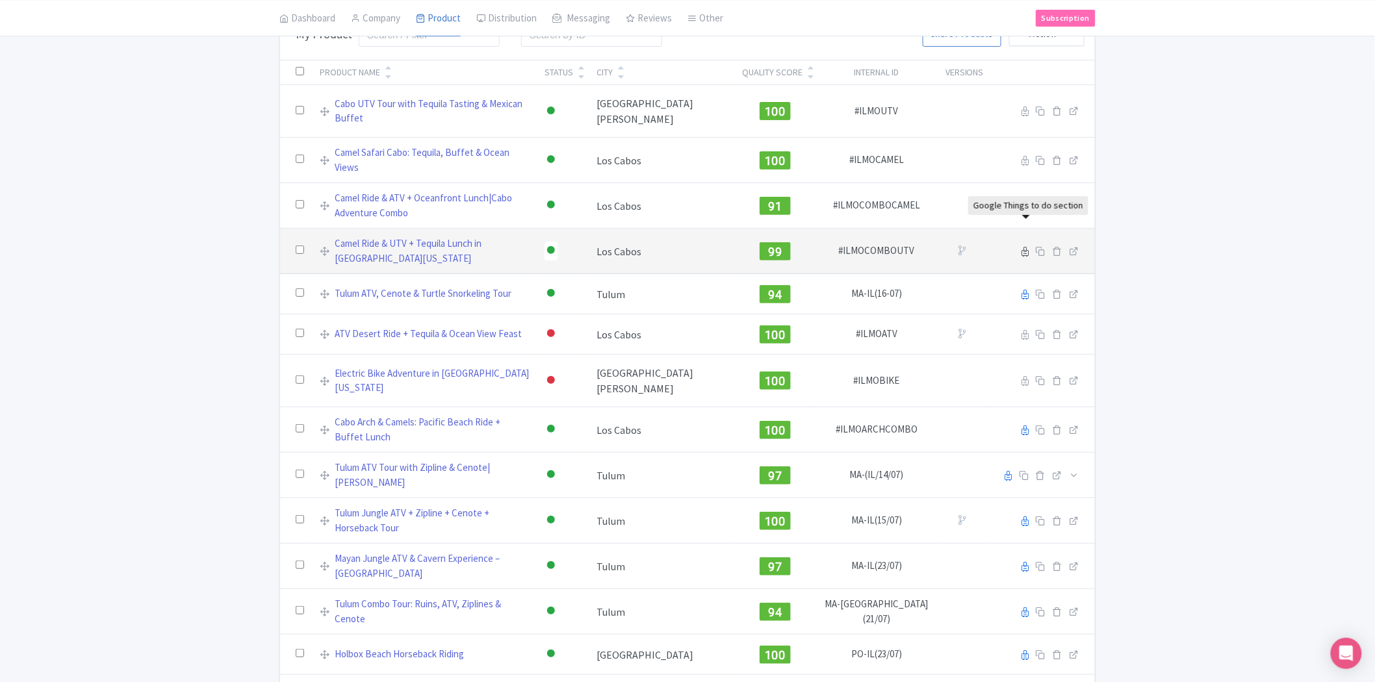
click at [1021, 247] on icon at bounding box center [1024, 252] width 7 height 10
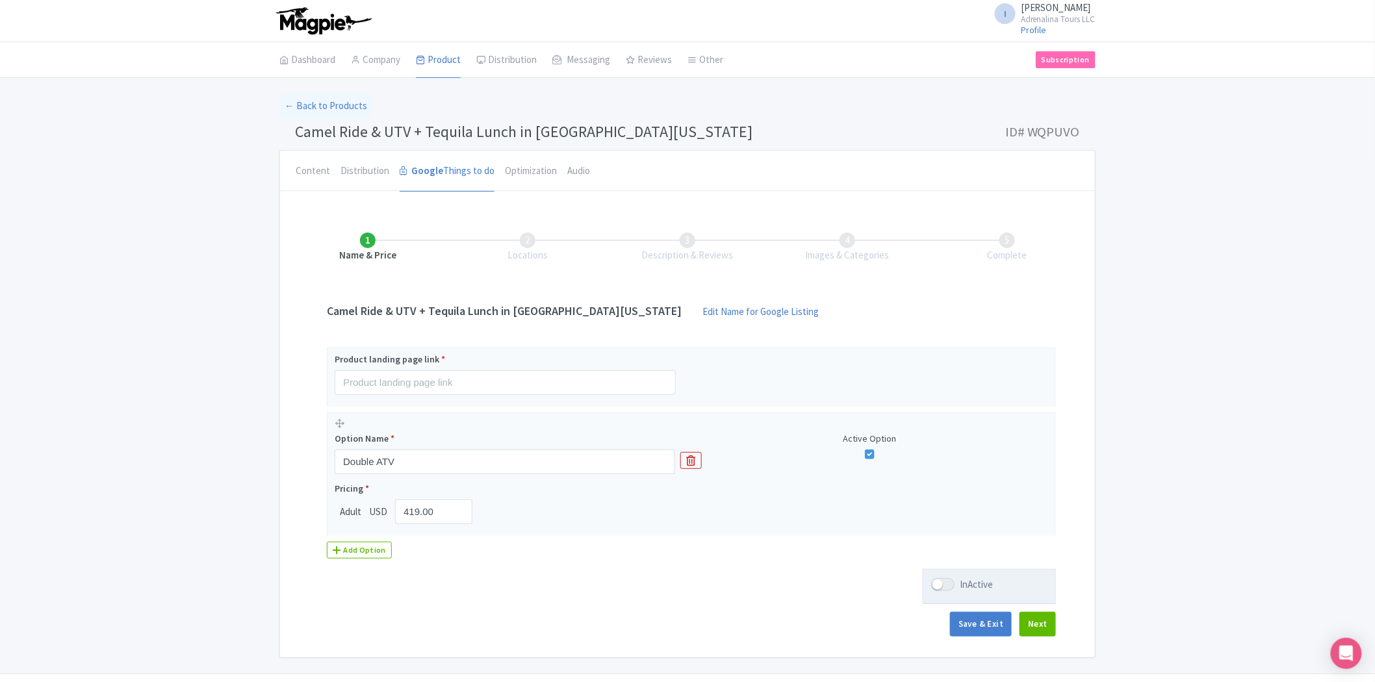
click at [950, 583] on div at bounding box center [942, 584] width 23 height 13
click at [939, 583] on input "InActive" at bounding box center [935, 585] width 8 height 8
checkbox input "true"
click at [1031, 628] on button "Next" at bounding box center [1037, 624] width 36 height 25
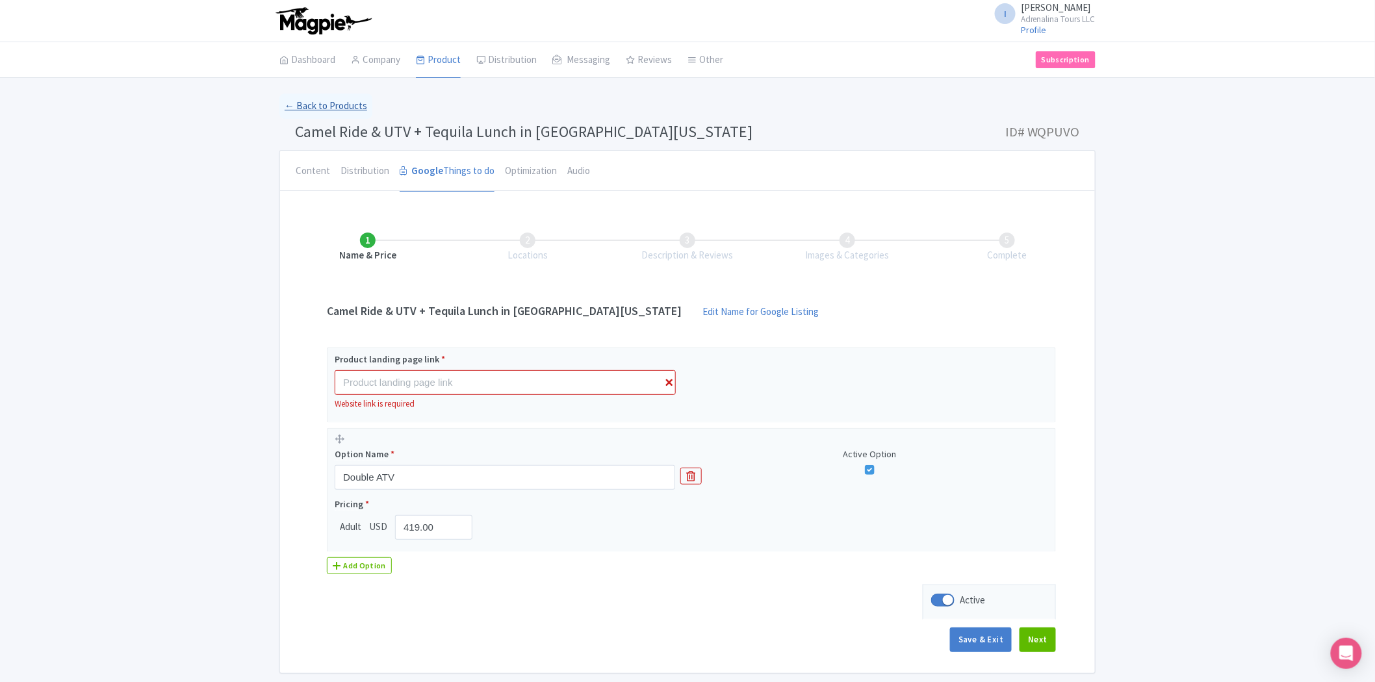
click at [319, 112] on link "← Back to Products" at bounding box center [325, 106] width 93 height 25
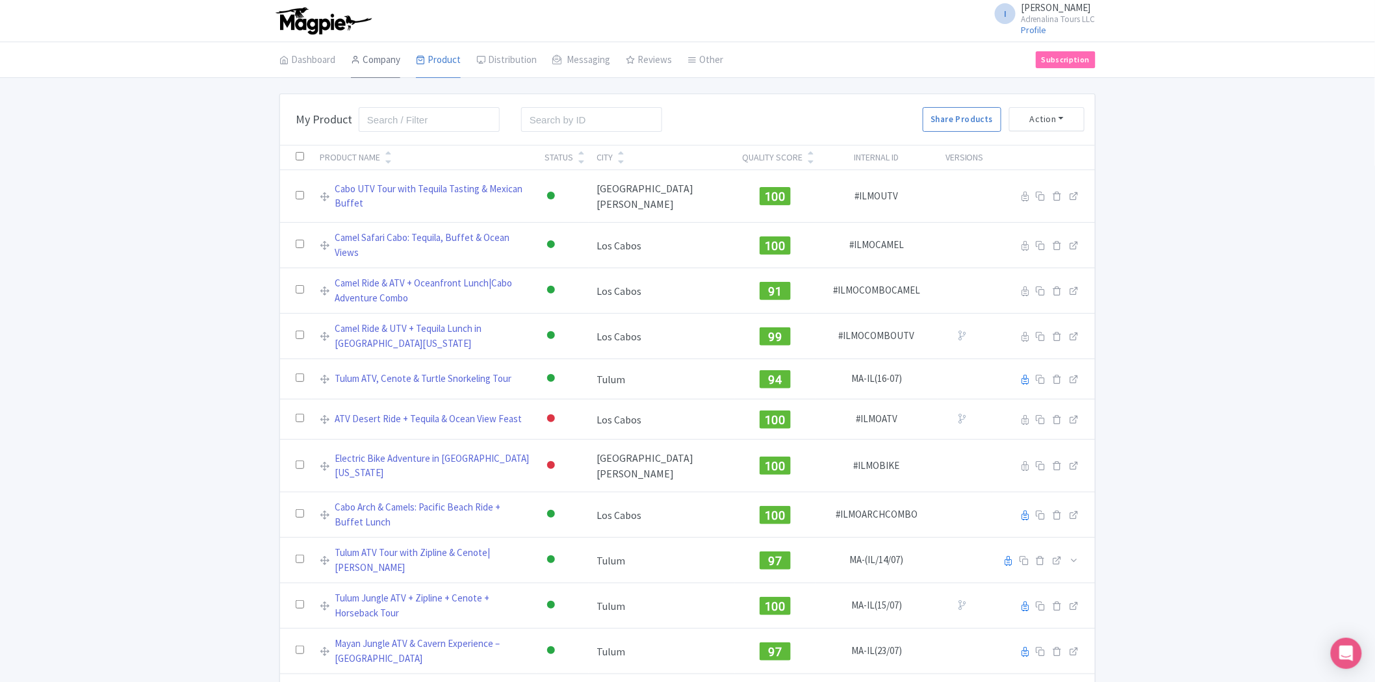
click at [394, 67] on link "Company" at bounding box center [375, 60] width 49 height 36
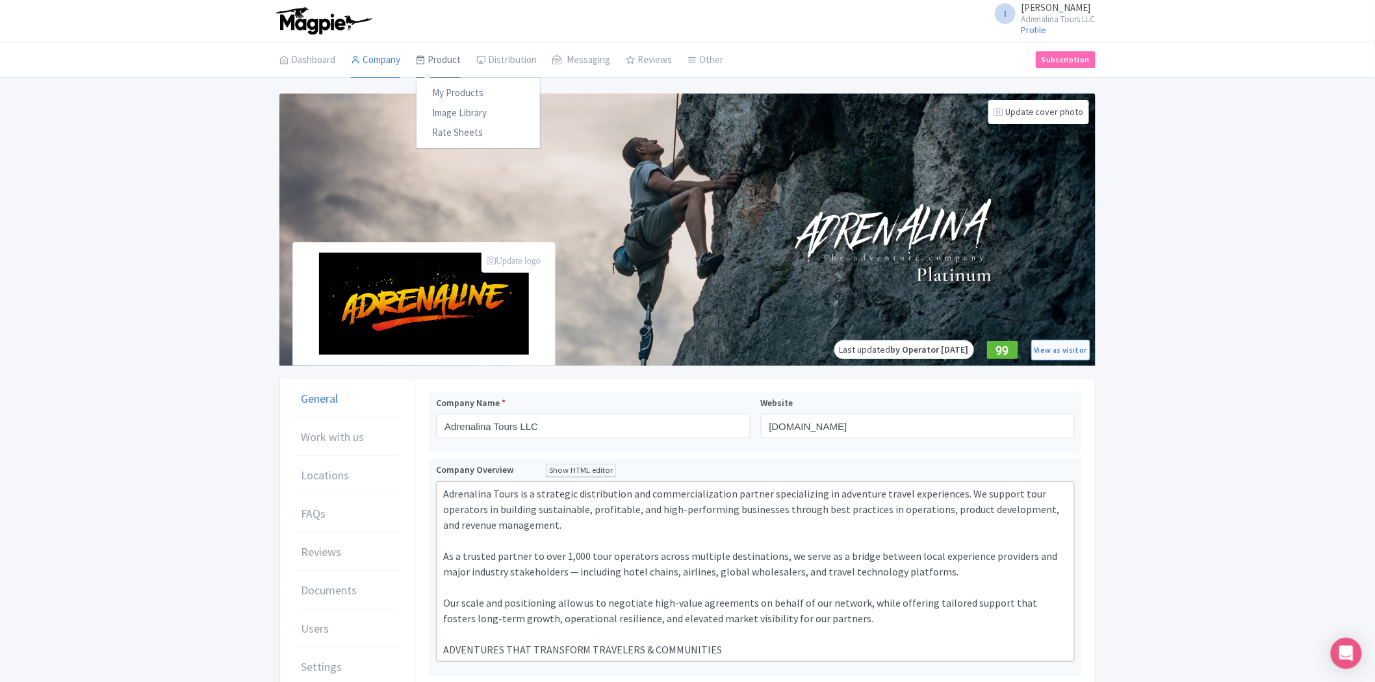
click at [447, 53] on link "Product" at bounding box center [438, 60] width 45 height 36
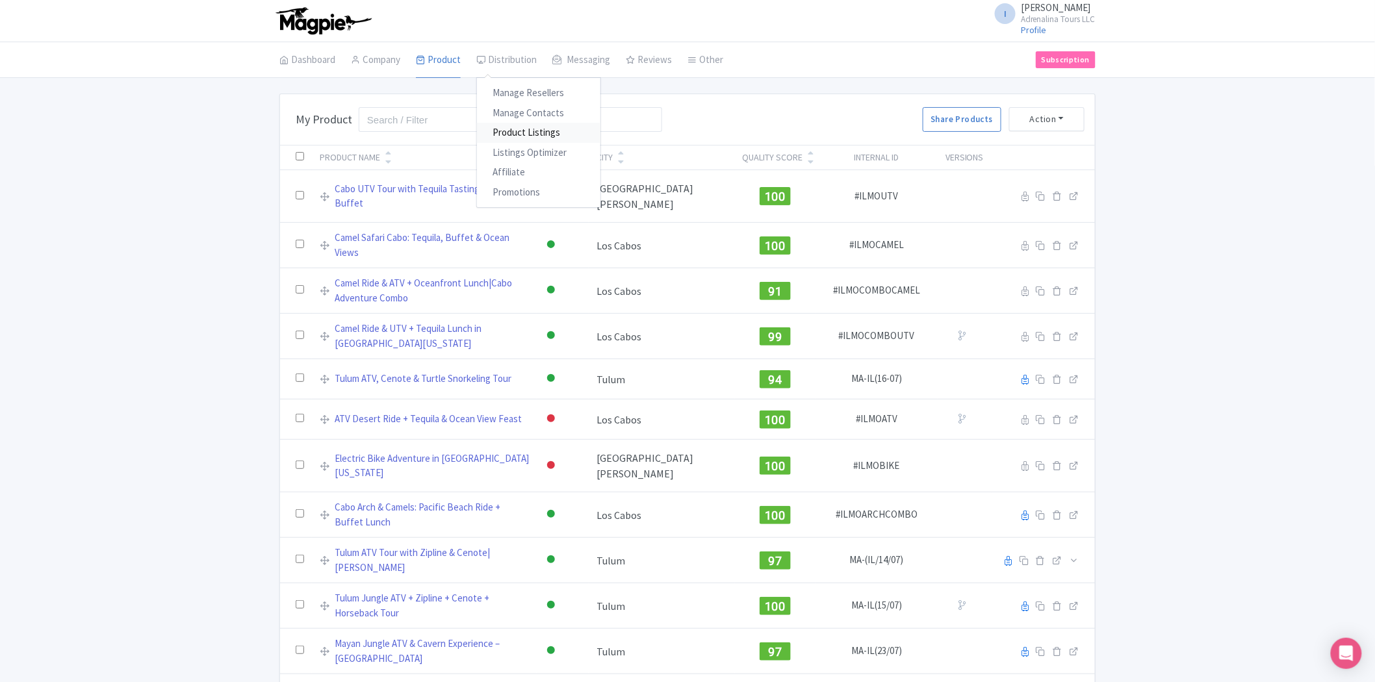
click at [539, 138] on link "Product Listings" at bounding box center [538, 133] width 123 height 20
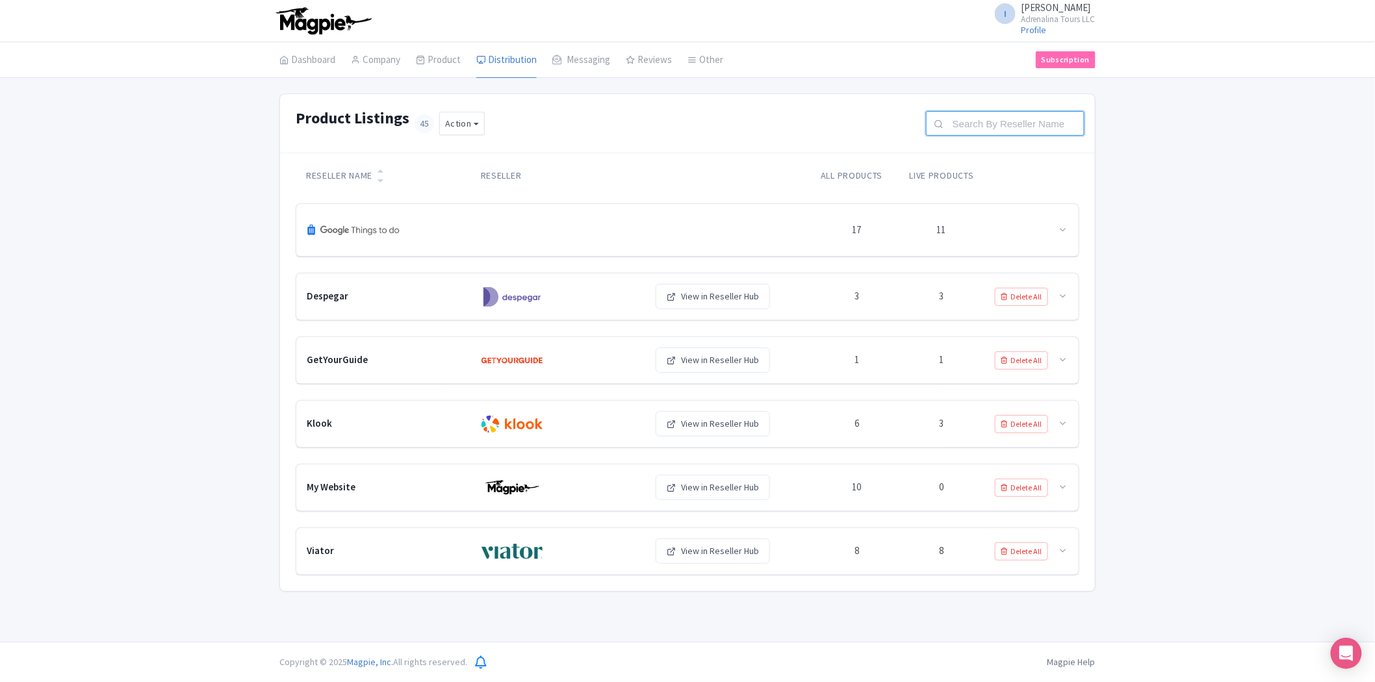
click at [1028, 121] on input "text" at bounding box center [1005, 123] width 159 height 25
click at [1069, 232] on div "17 11" at bounding box center [687, 230] width 782 height 53
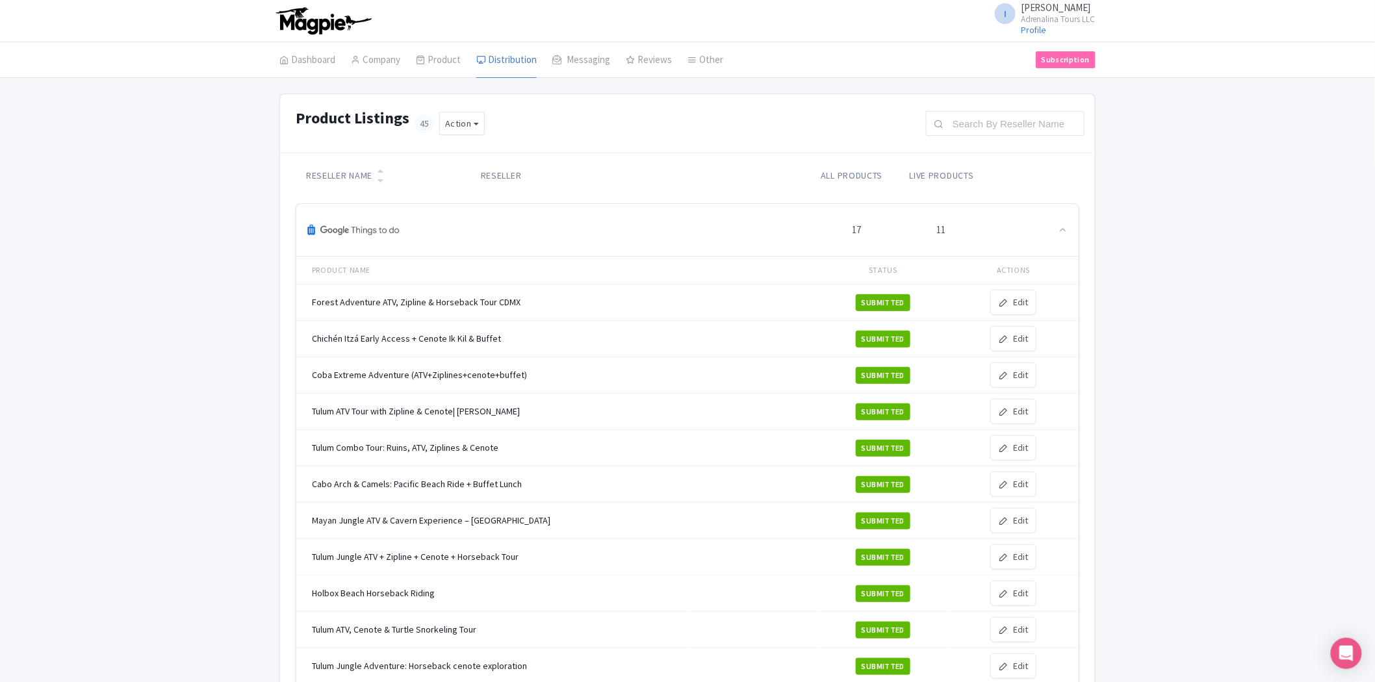
click at [1058, 228] on div at bounding box center [1025, 230] width 84 height 15
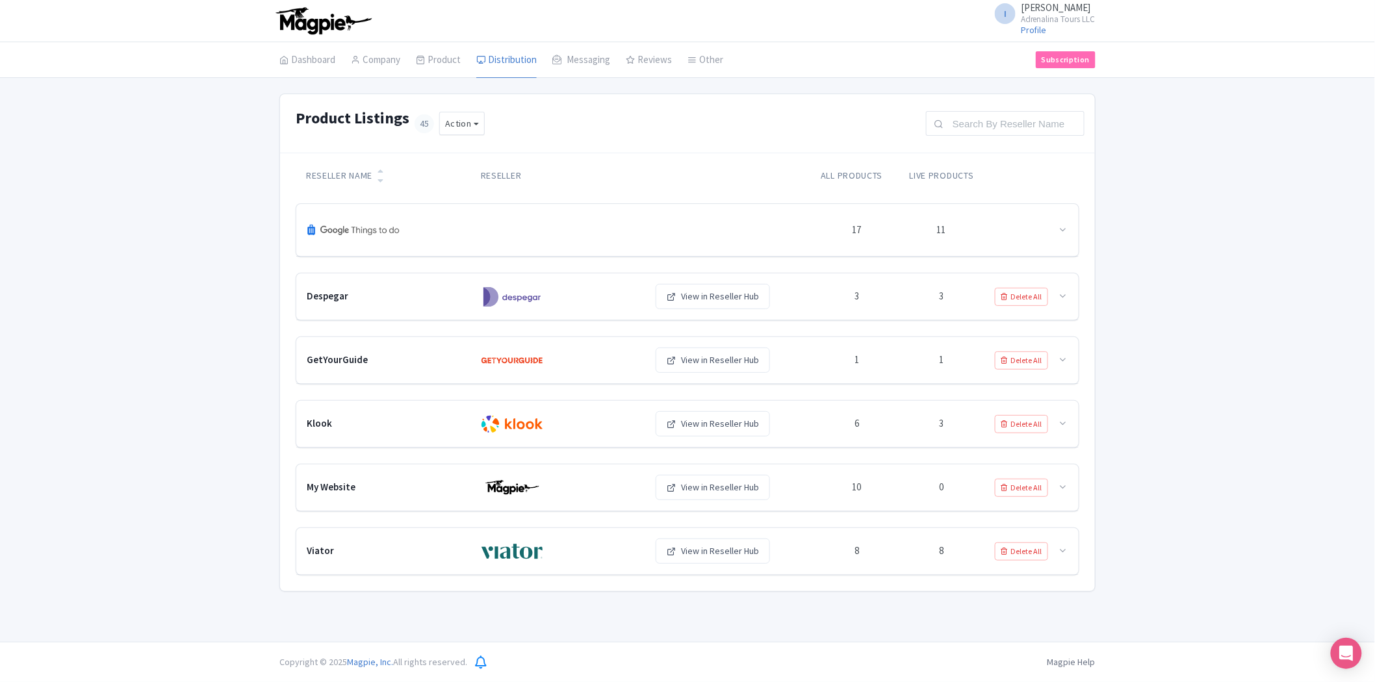
click at [382, 179] on icon at bounding box center [380, 180] width 6 height 9
click at [381, 174] on link at bounding box center [380, 179] width 6 height 10
click at [465, 121] on button "Action" at bounding box center [461, 124] width 45 height 24
click at [586, 118] on div "Product Listings 45 Action New Listing Download All Listings" at bounding box center [687, 123] width 783 height 27
click at [1056, 231] on div at bounding box center [1025, 230] width 84 height 15
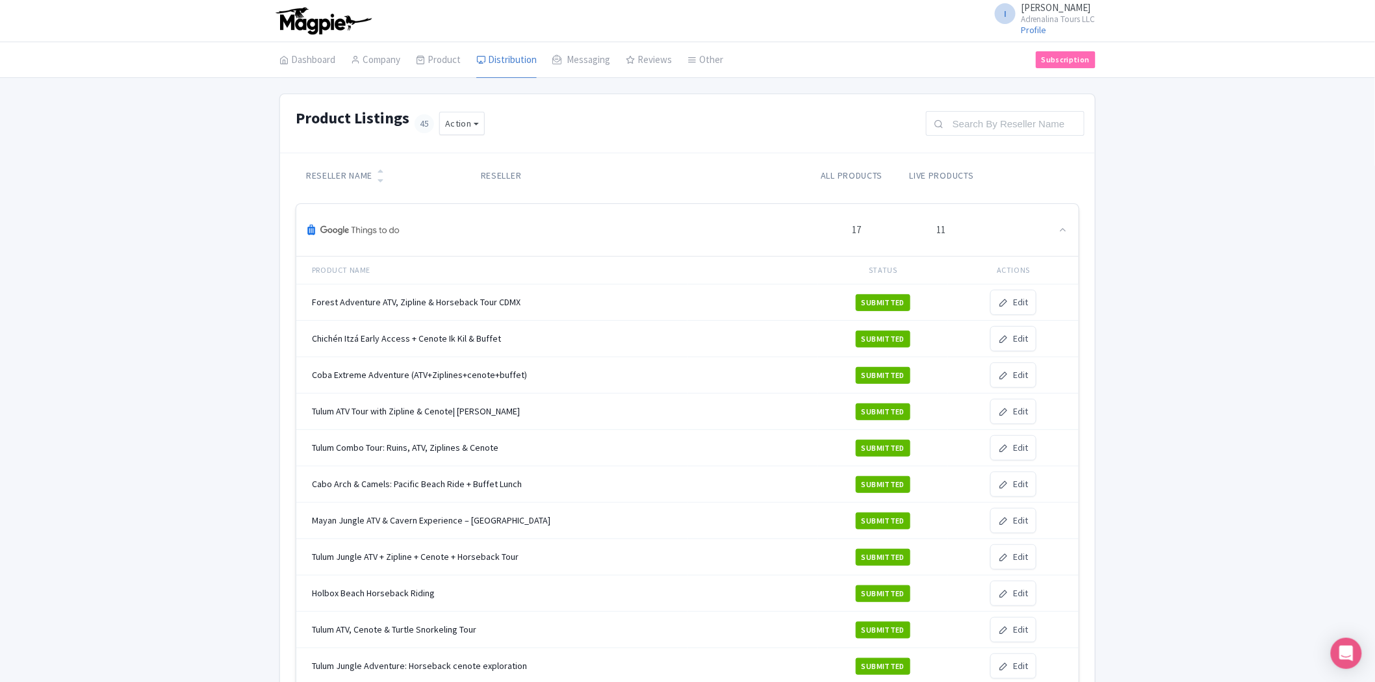
click at [1056, 231] on div at bounding box center [1025, 230] width 84 height 15
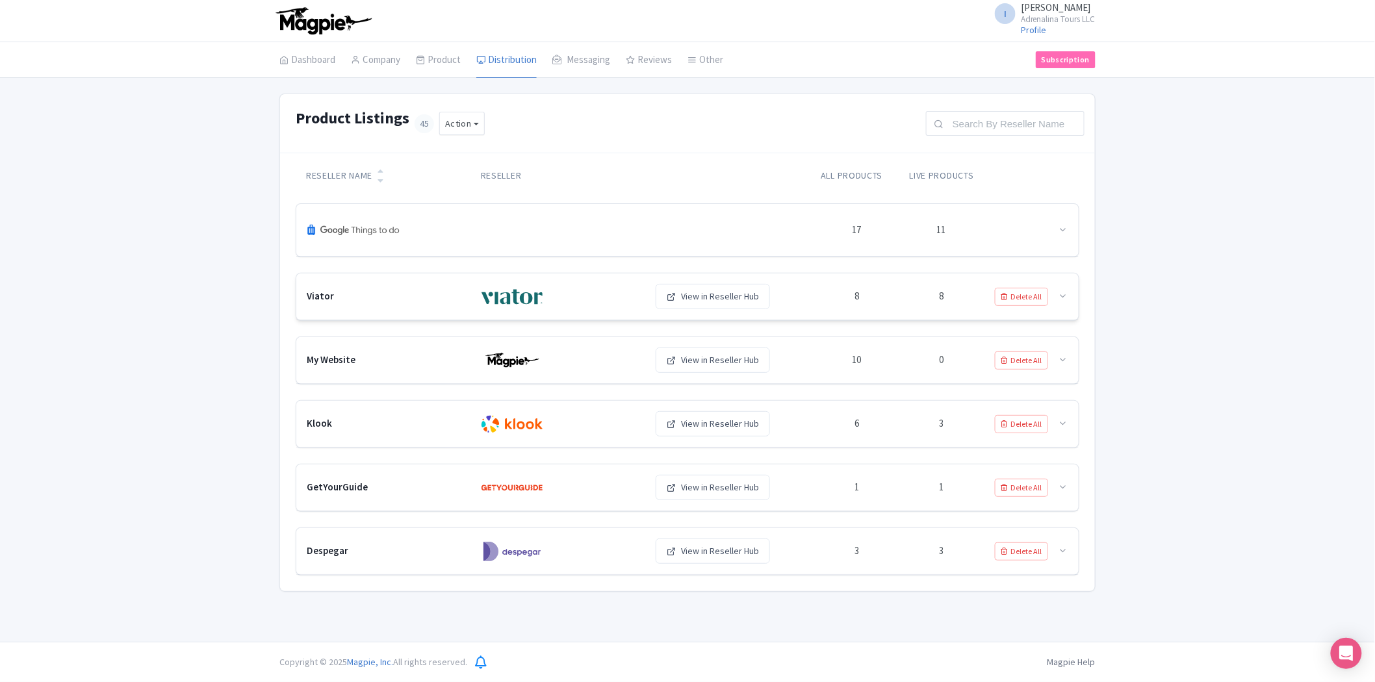
click at [1063, 296] on icon at bounding box center [1063, 296] width 10 height 10
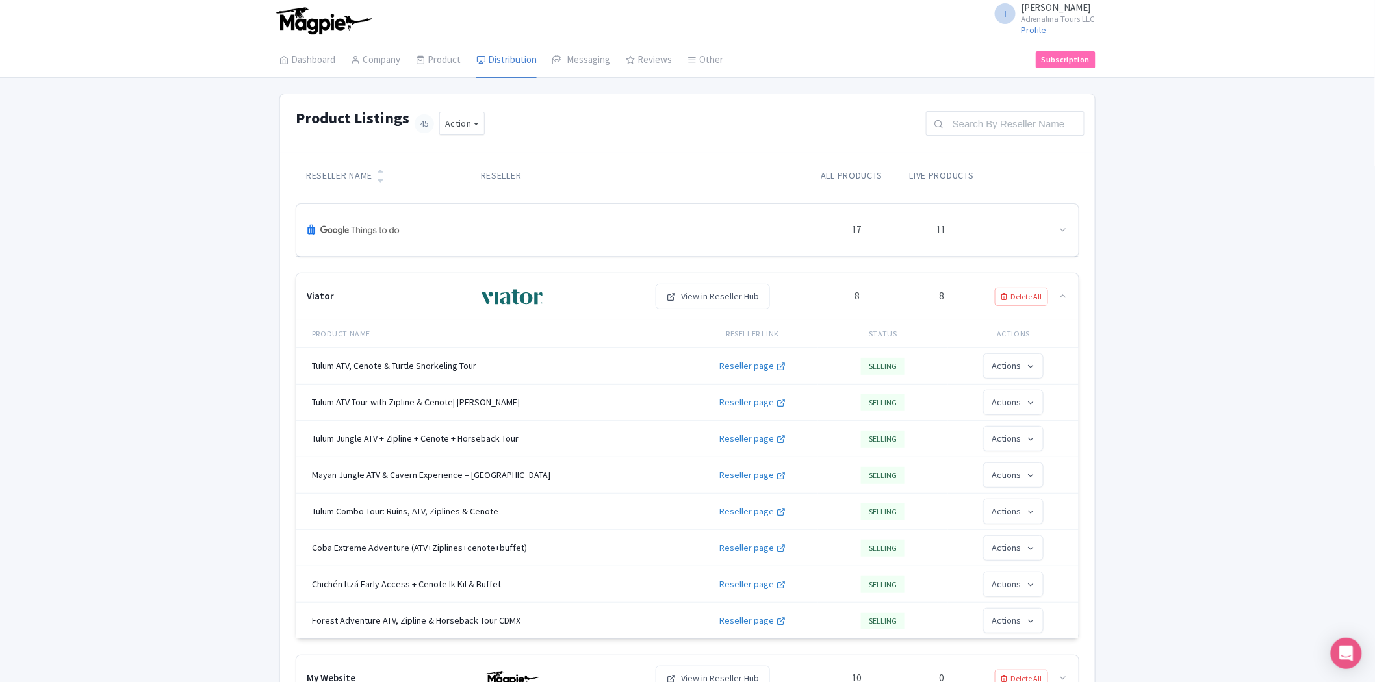
scroll to position [72, 0]
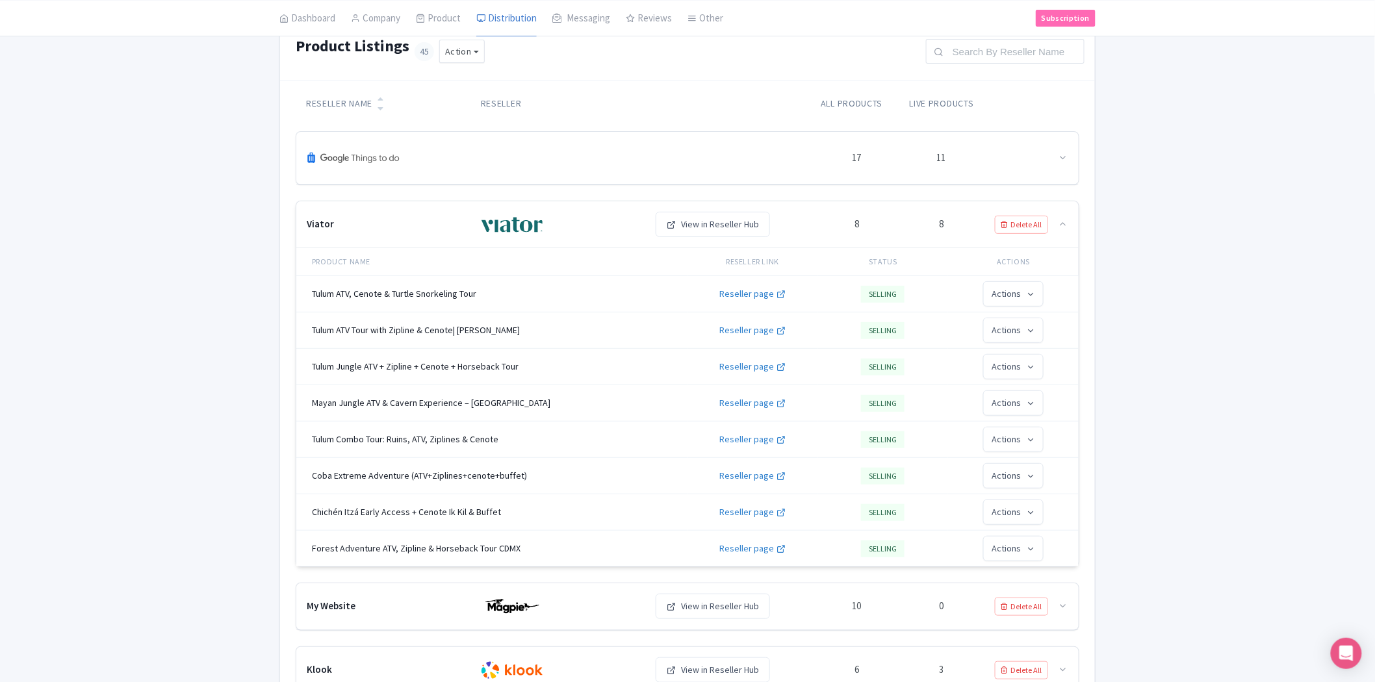
click at [1061, 227] on icon at bounding box center [1063, 224] width 10 height 10
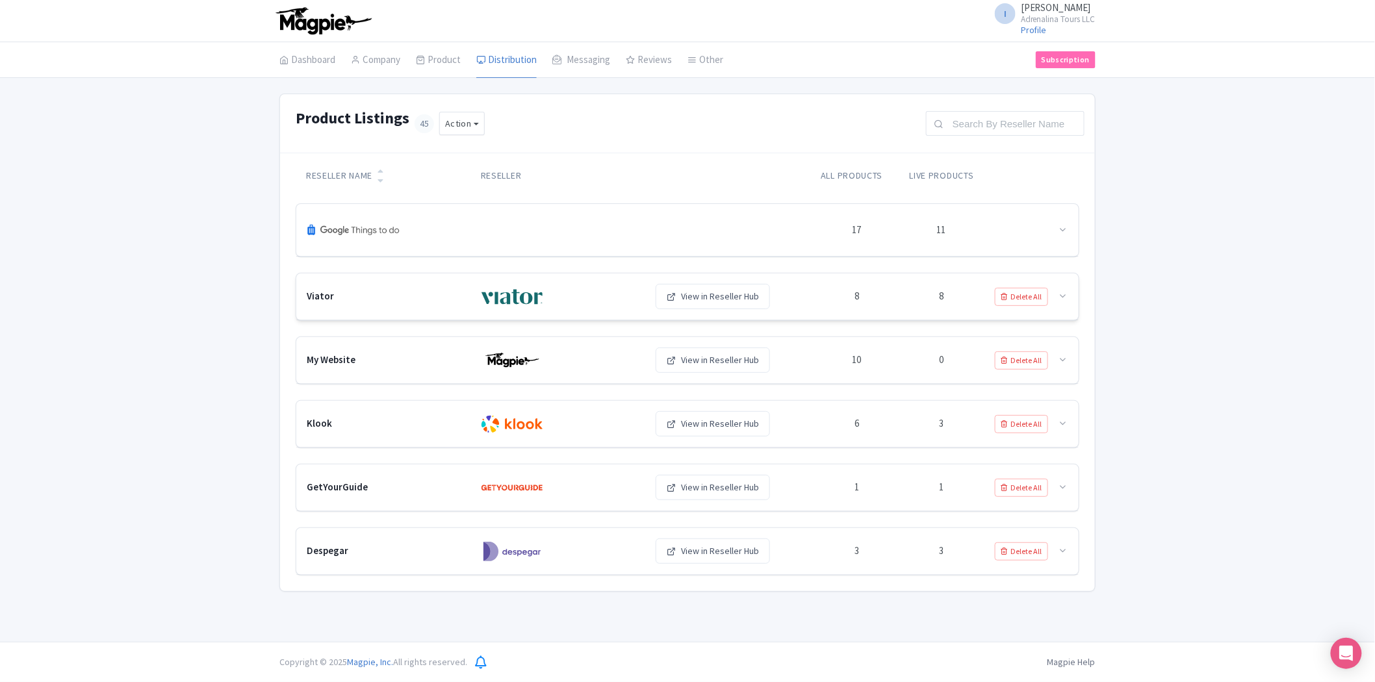
scroll to position [0, 0]
click at [1063, 357] on icon at bounding box center [1063, 360] width 10 height 10
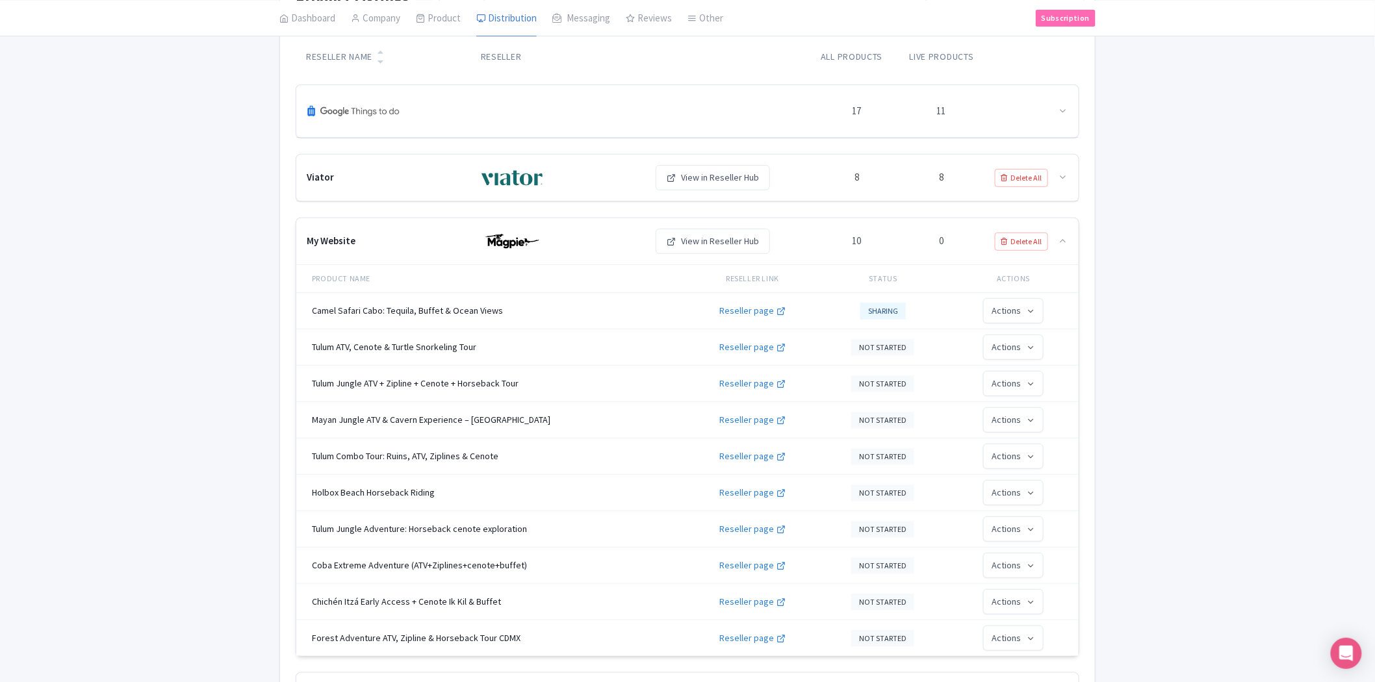
scroll to position [144, 0]
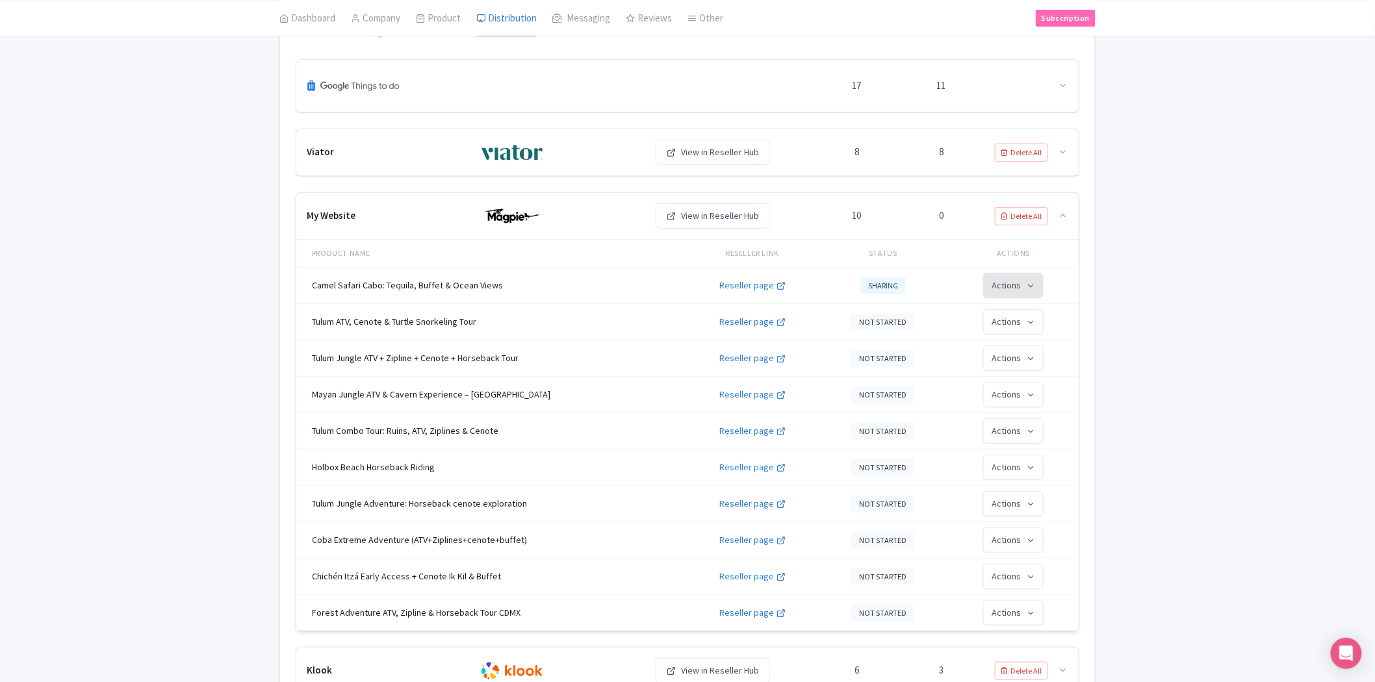
click at [1027, 293] on button "Actions" at bounding box center [1013, 285] width 60 height 25
click div "Product Listings 45 Action New Listing Download All Listings Reseller Name Rese…"
click button "NOT STARTED"
click link "Sharing"
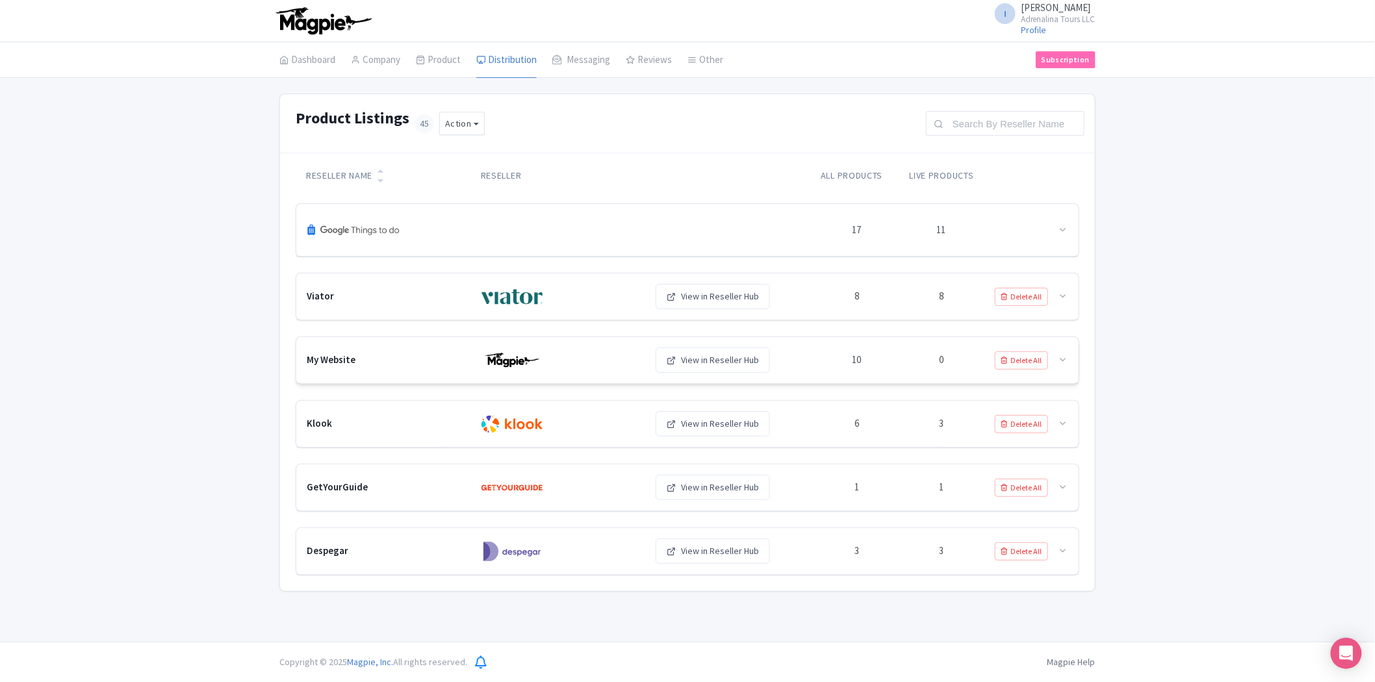
click at [1060, 359] on icon at bounding box center [1063, 360] width 10 height 10
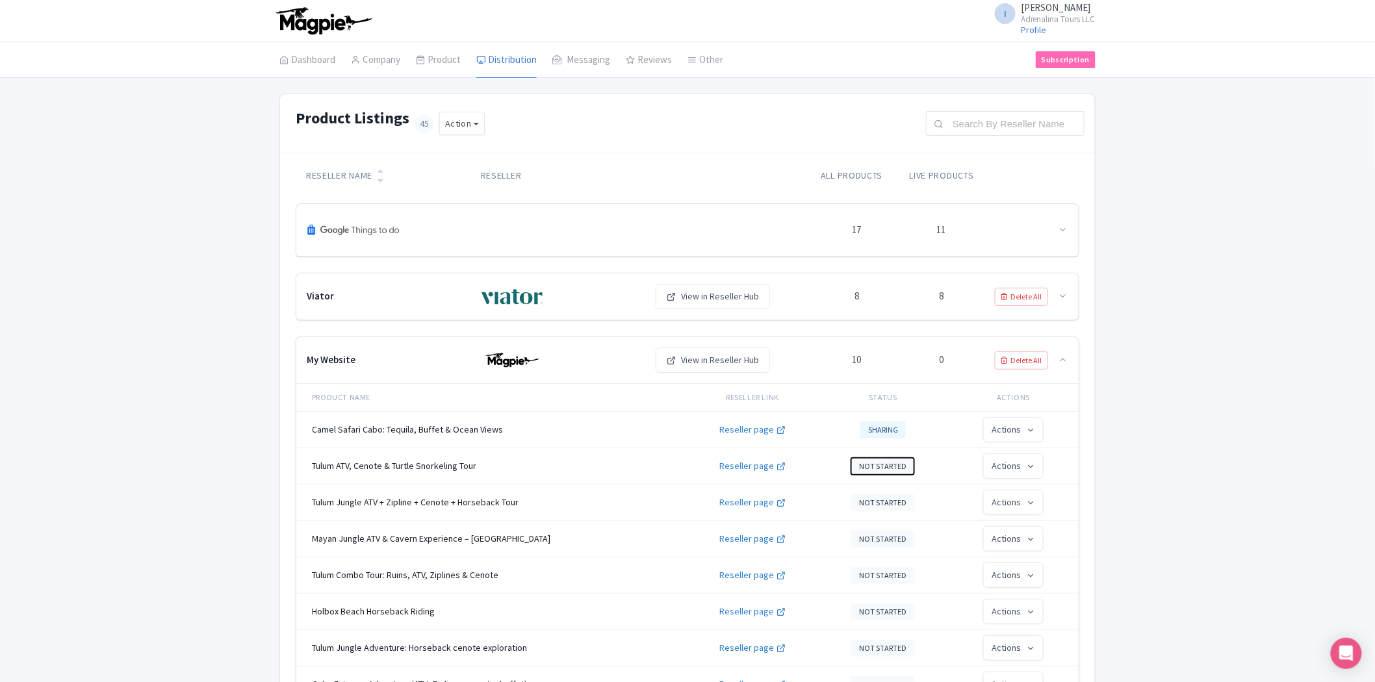
click at [900, 470] on button "NOT STARTED" at bounding box center [882, 466] width 63 height 17
click at [897, 622] on link "Selling" at bounding box center [914, 621] width 123 height 25
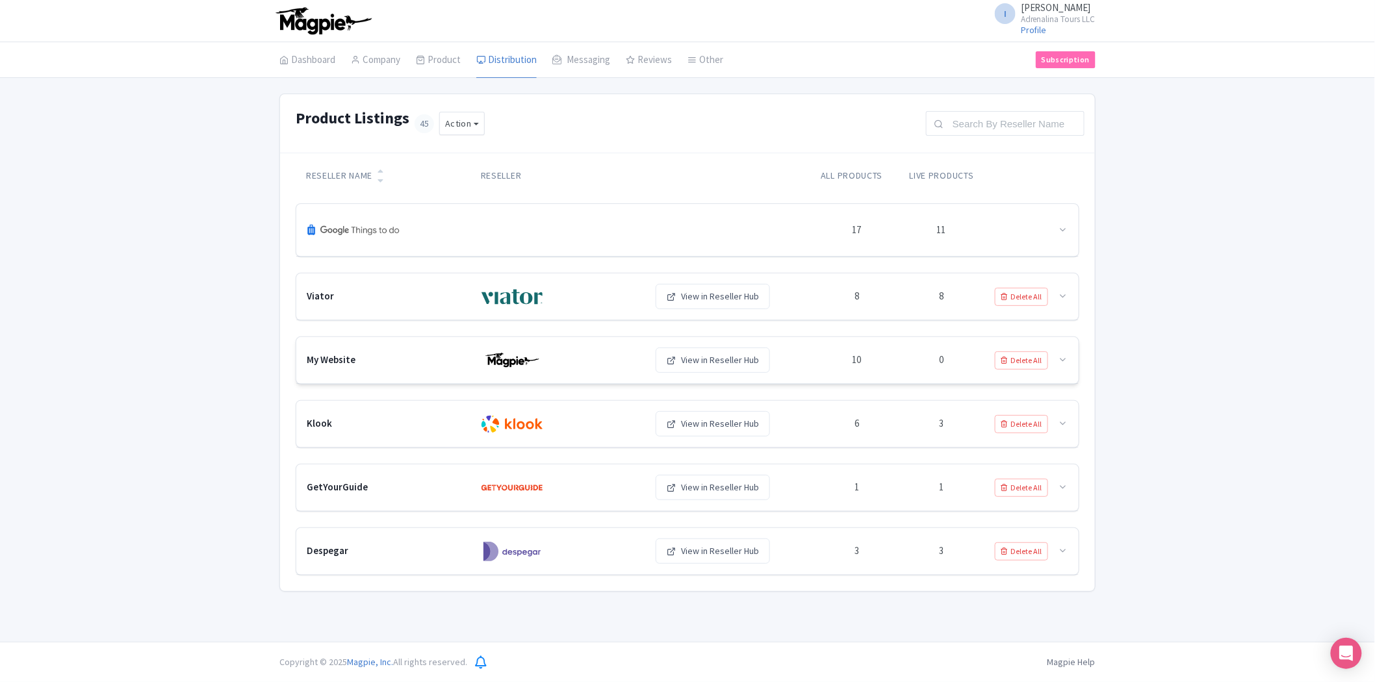
click at [1062, 360] on icon at bounding box center [1063, 360] width 10 height 10
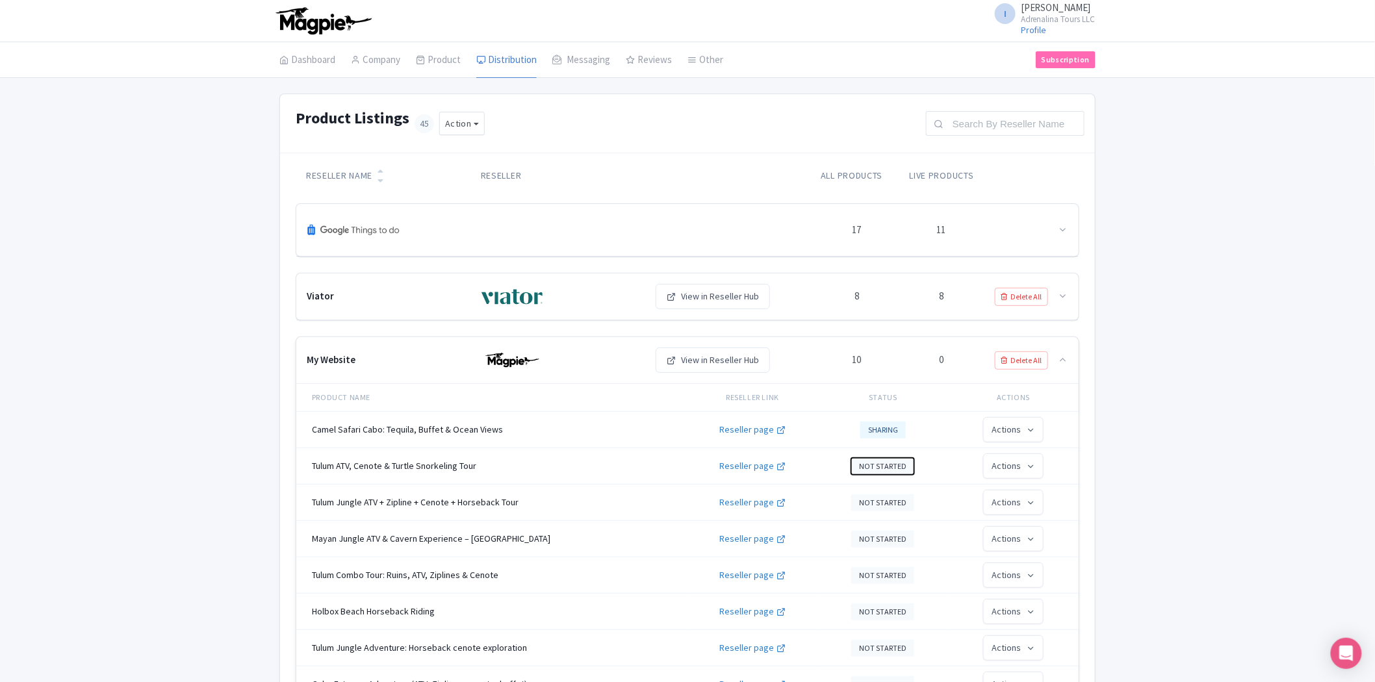
click at [893, 469] on button "NOT STARTED" at bounding box center [882, 466] width 63 height 17
click at [778, 472] on link "Reseller page" at bounding box center [752, 466] width 66 height 14
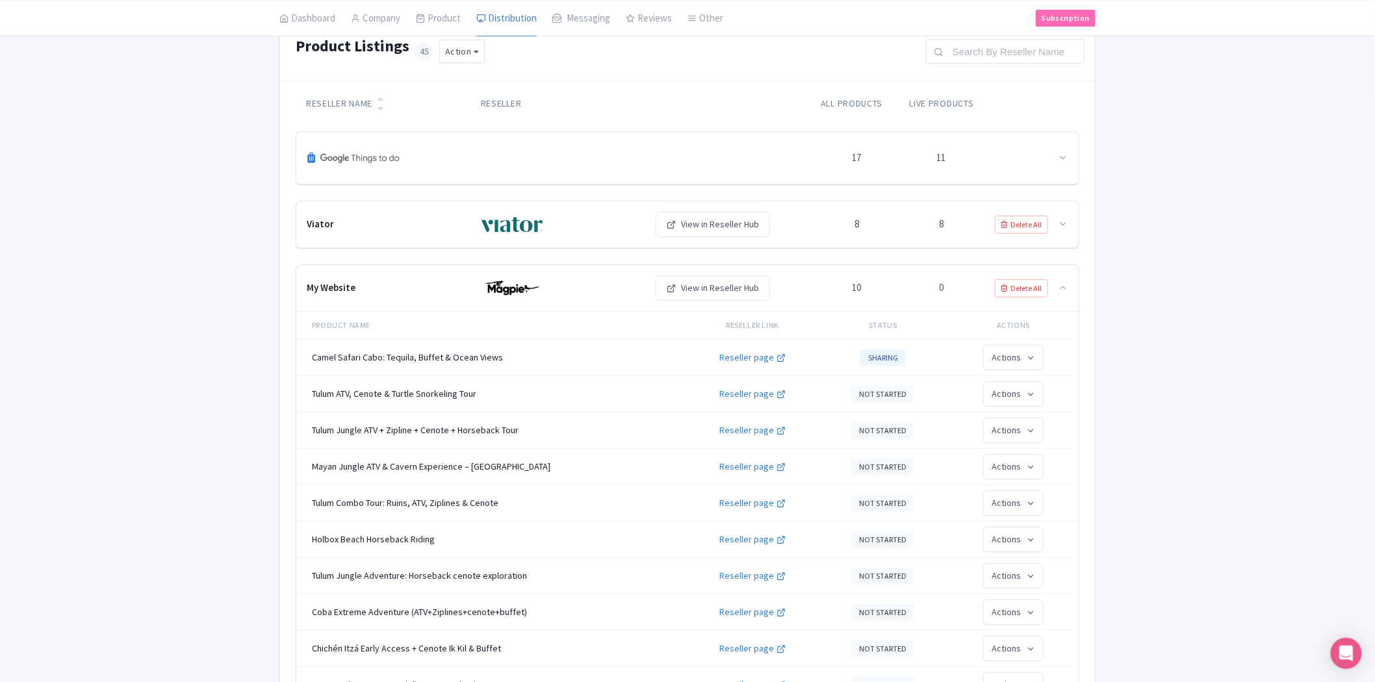
scroll to position [144, 0]
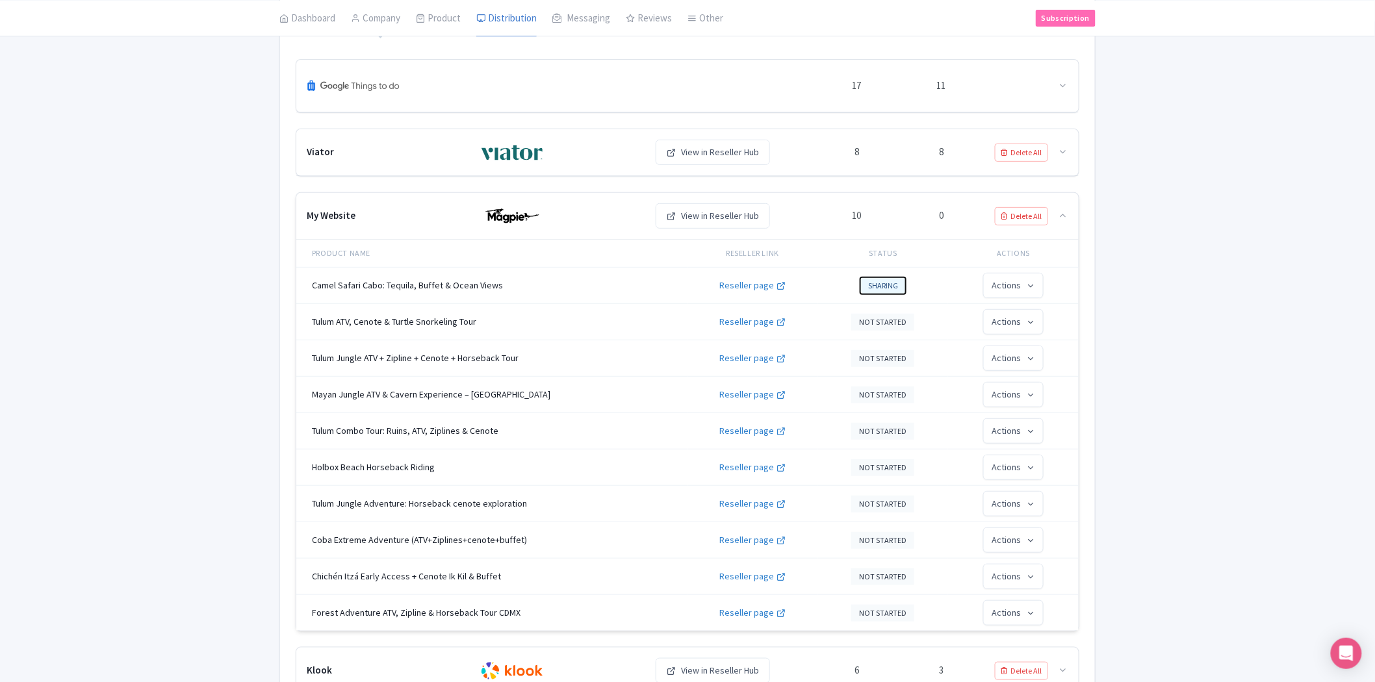
click at [880, 291] on button "SHARING" at bounding box center [882, 285] width 45 height 17
click at [1174, 355] on div "Product Listings 45 Action New Listing Download All Listings Reseller Name Rese…" at bounding box center [687, 393] width 1375 height 889
click at [1037, 290] on button "Actions" at bounding box center [1013, 285] width 60 height 25
click at [1018, 327] on button "Actions" at bounding box center [1013, 321] width 60 height 25
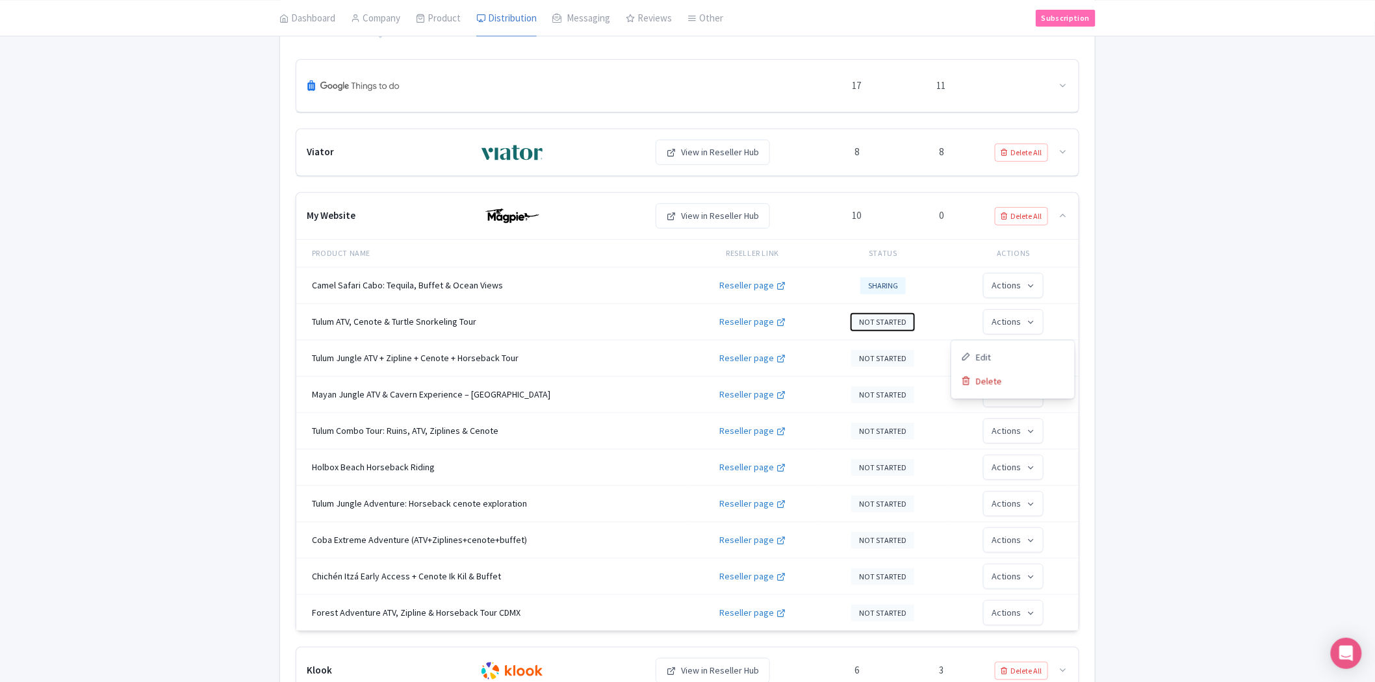
click at [900, 326] on button "NOT STARTED" at bounding box center [882, 322] width 63 height 17
click at [890, 387] on link "Sharing" at bounding box center [914, 378] width 123 height 25
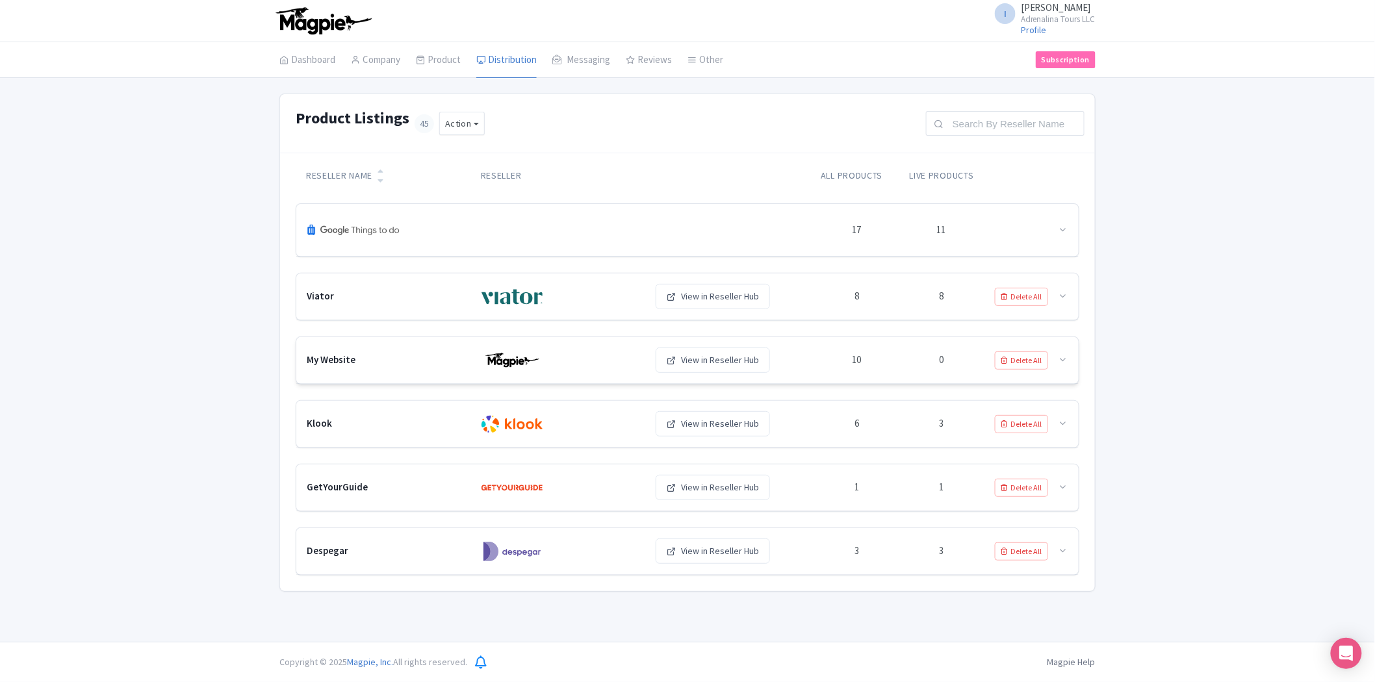
click at [886, 368] on div "10" at bounding box center [856, 360] width 84 height 18
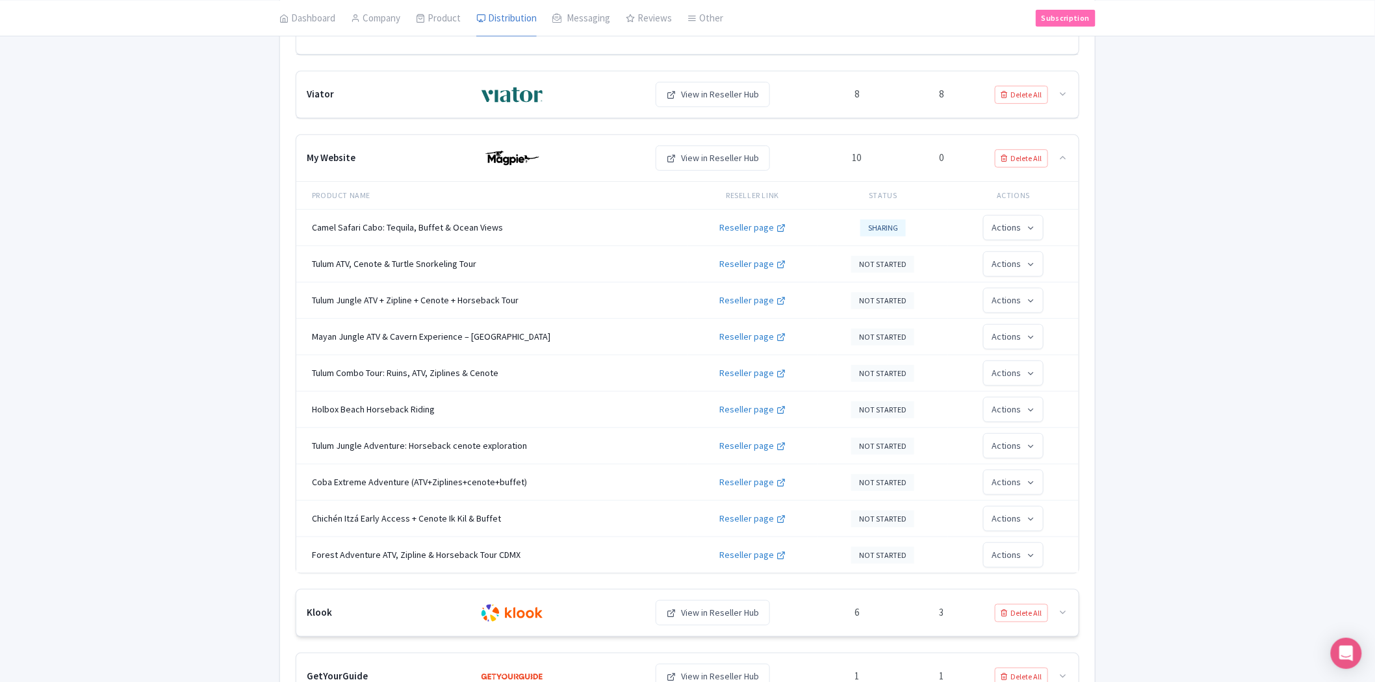
scroll to position [288, 0]
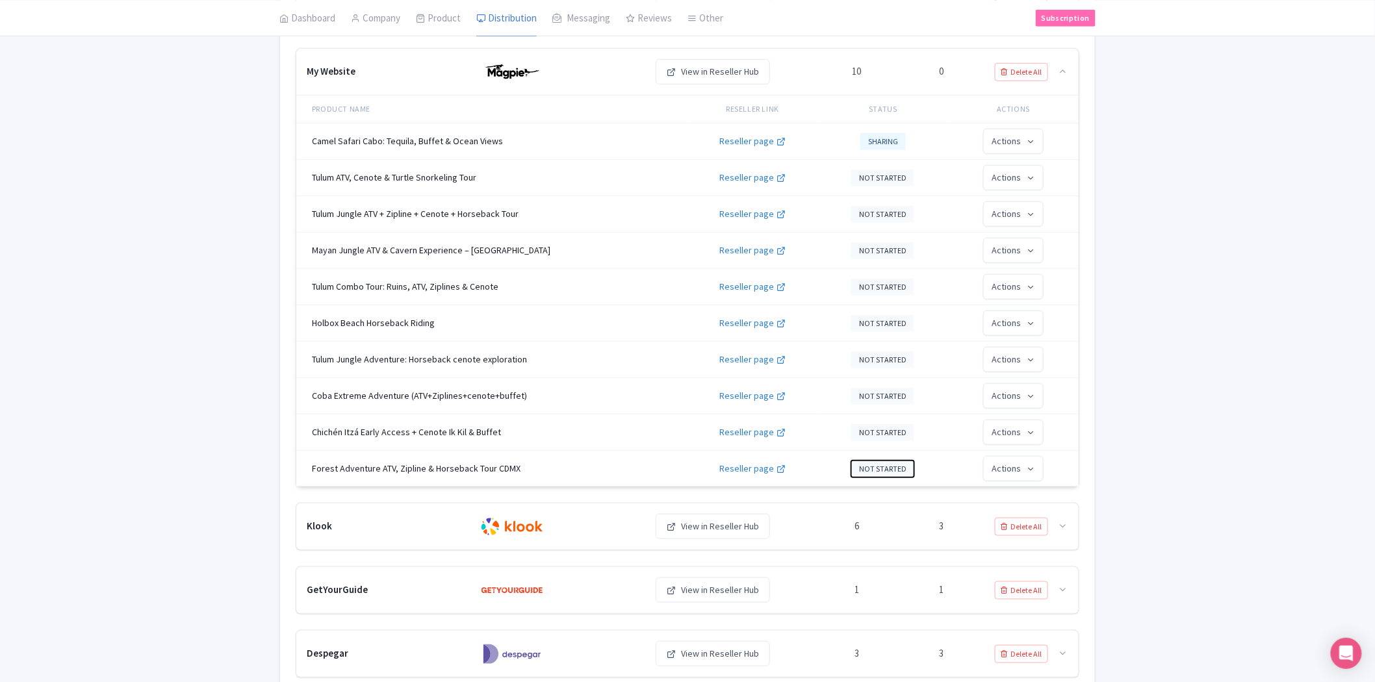
click at [887, 466] on button "NOT STARTED" at bounding box center [882, 469] width 63 height 17
click at [911, 342] on link "Sharing" at bounding box center [914, 344] width 123 height 25
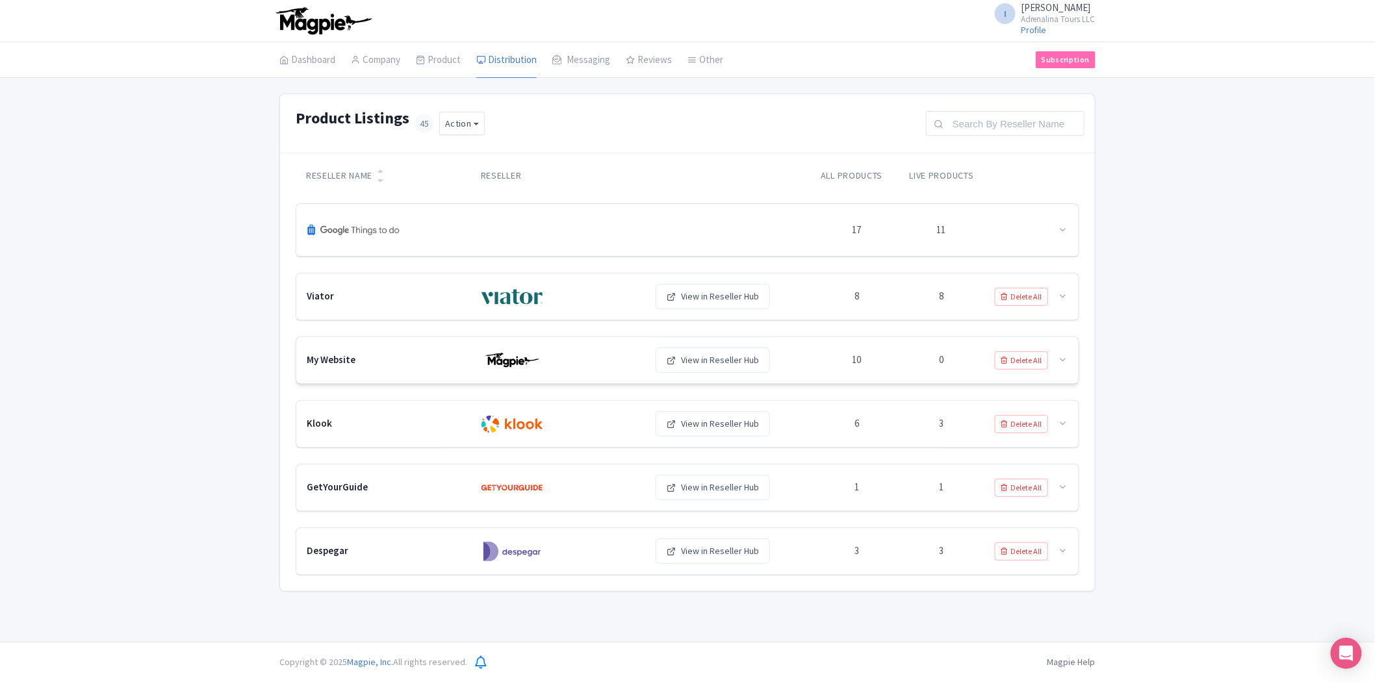
click at [898, 372] on div "My Website View in Reseller Hub 10 0 Delete All" at bounding box center [687, 360] width 782 height 47
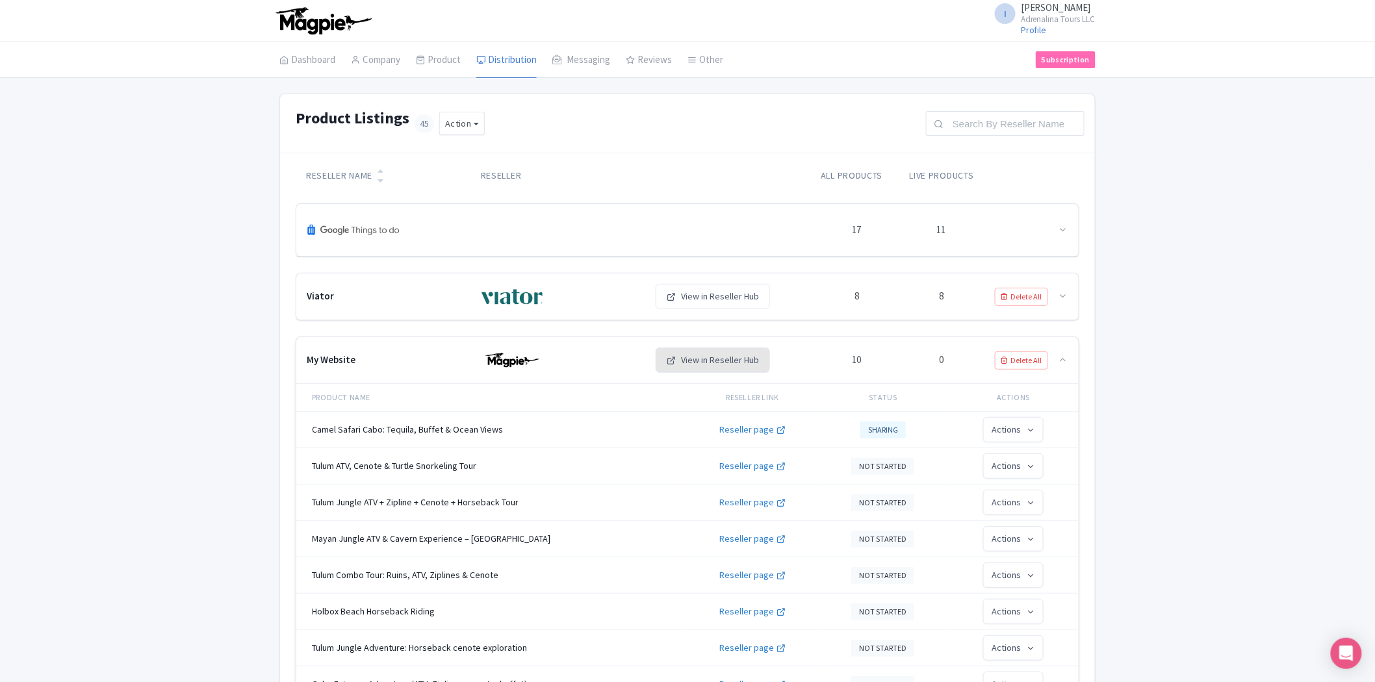
click at [742, 365] on link "View in Reseller Hub" at bounding box center [712, 360] width 114 height 25
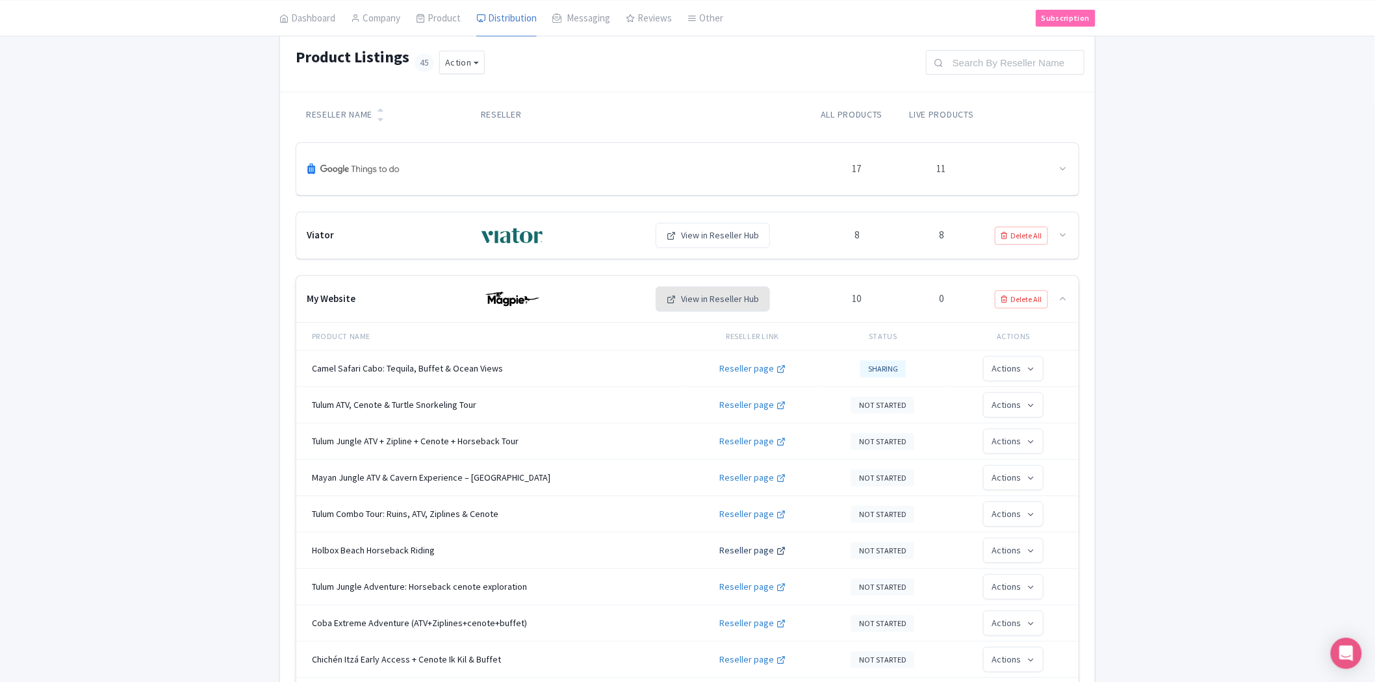
scroll to position [144, 0]
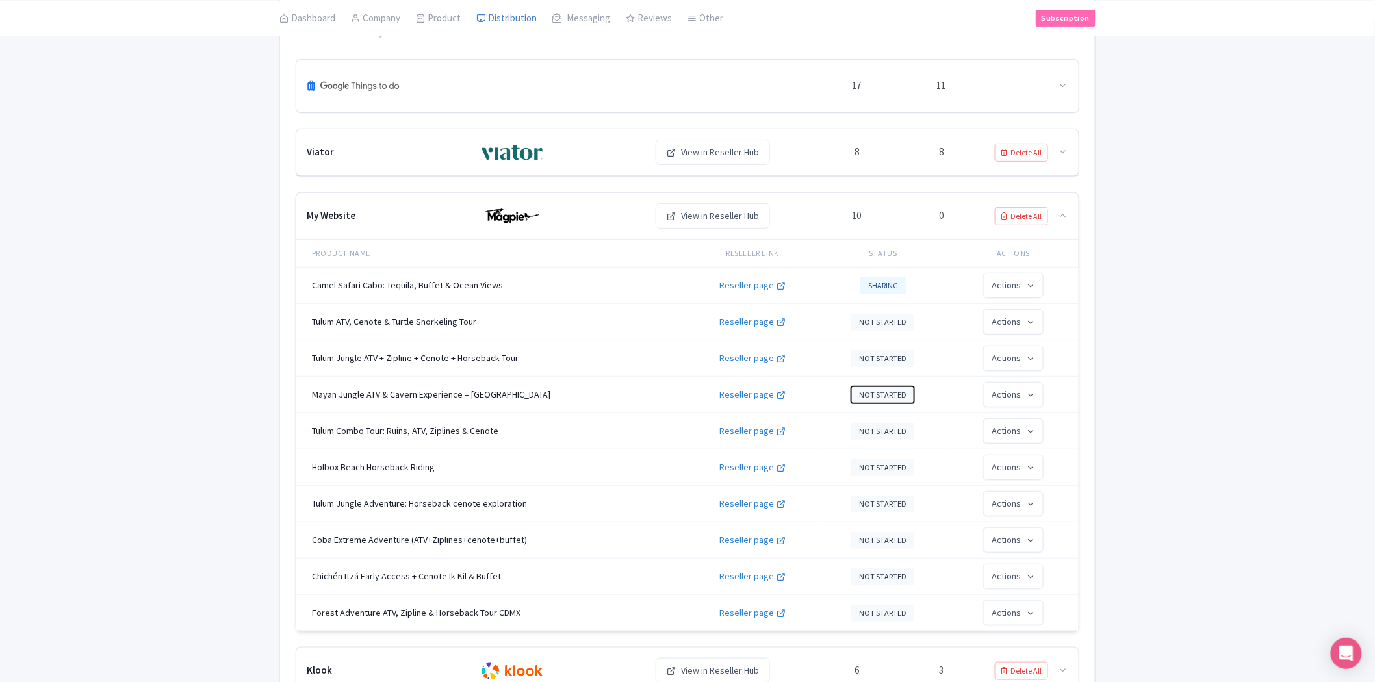
click at [883, 393] on button "NOT STARTED" at bounding box center [882, 395] width 63 height 17
click at [886, 447] on link "Sharing" at bounding box center [914, 450] width 123 height 25
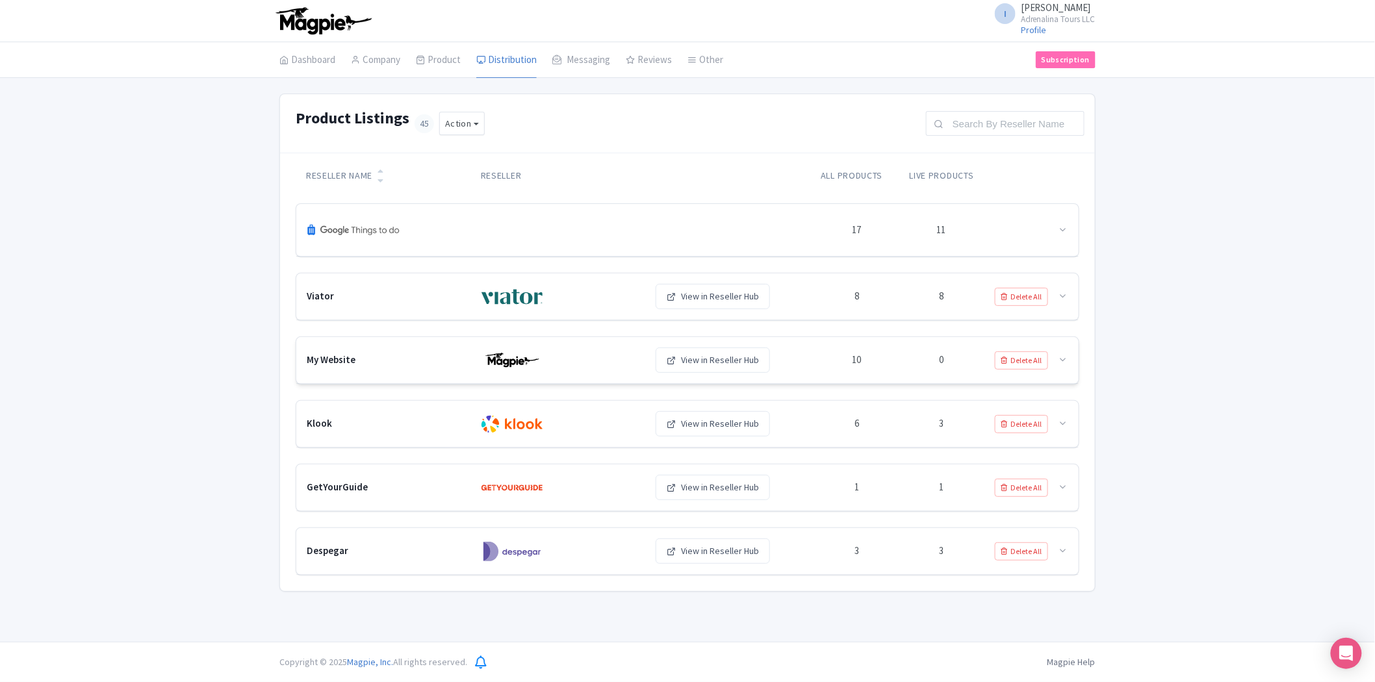
click at [889, 361] on div "10" at bounding box center [856, 360] width 84 height 18
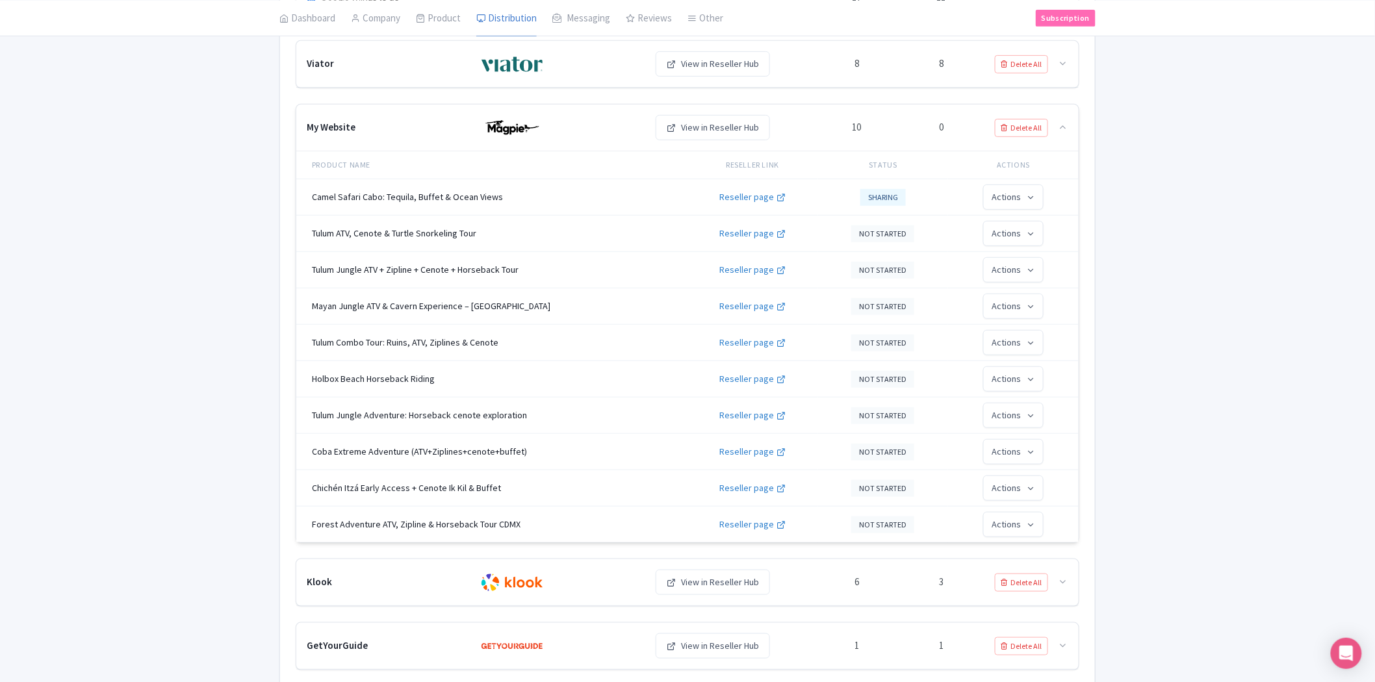
scroll to position [216, 0]
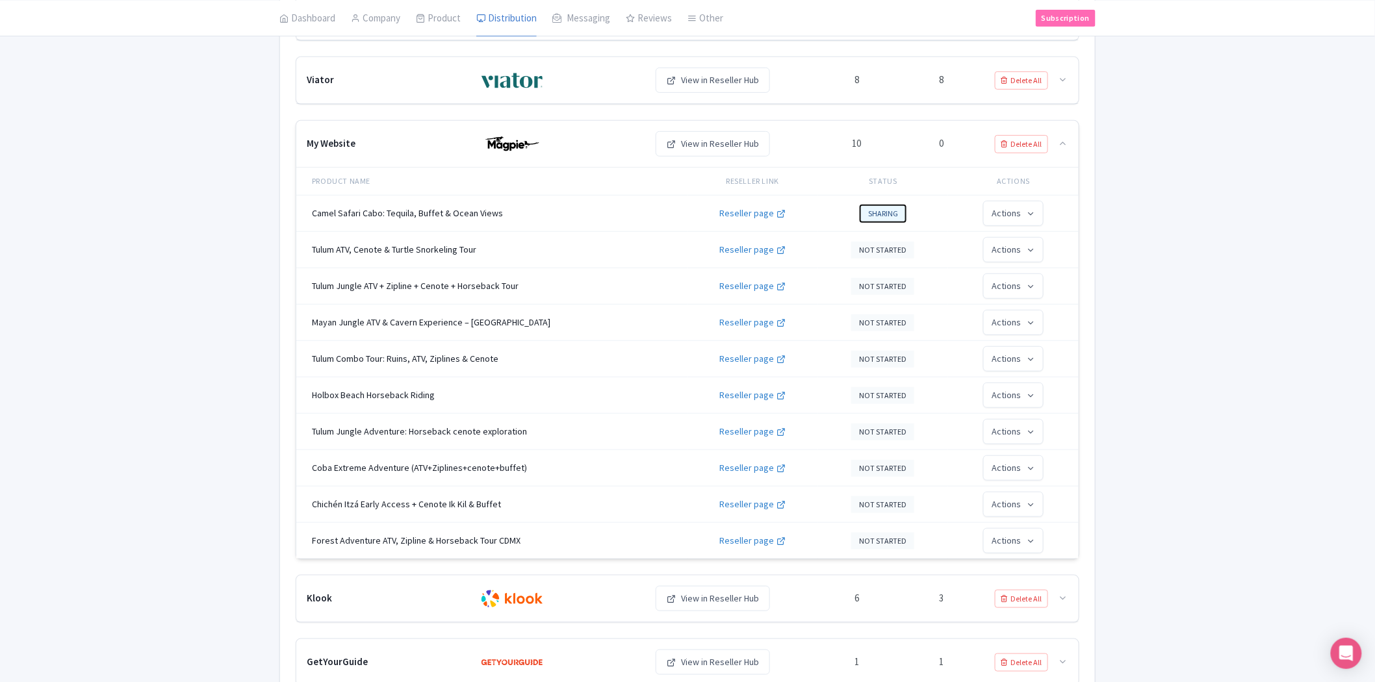
click at [865, 216] on button "SHARING" at bounding box center [882, 213] width 45 height 17
click at [437, 216] on td "Camel Safari Cabo: Tequila, Buffet & Ocean Views" at bounding box center [491, 214] width 391 height 36
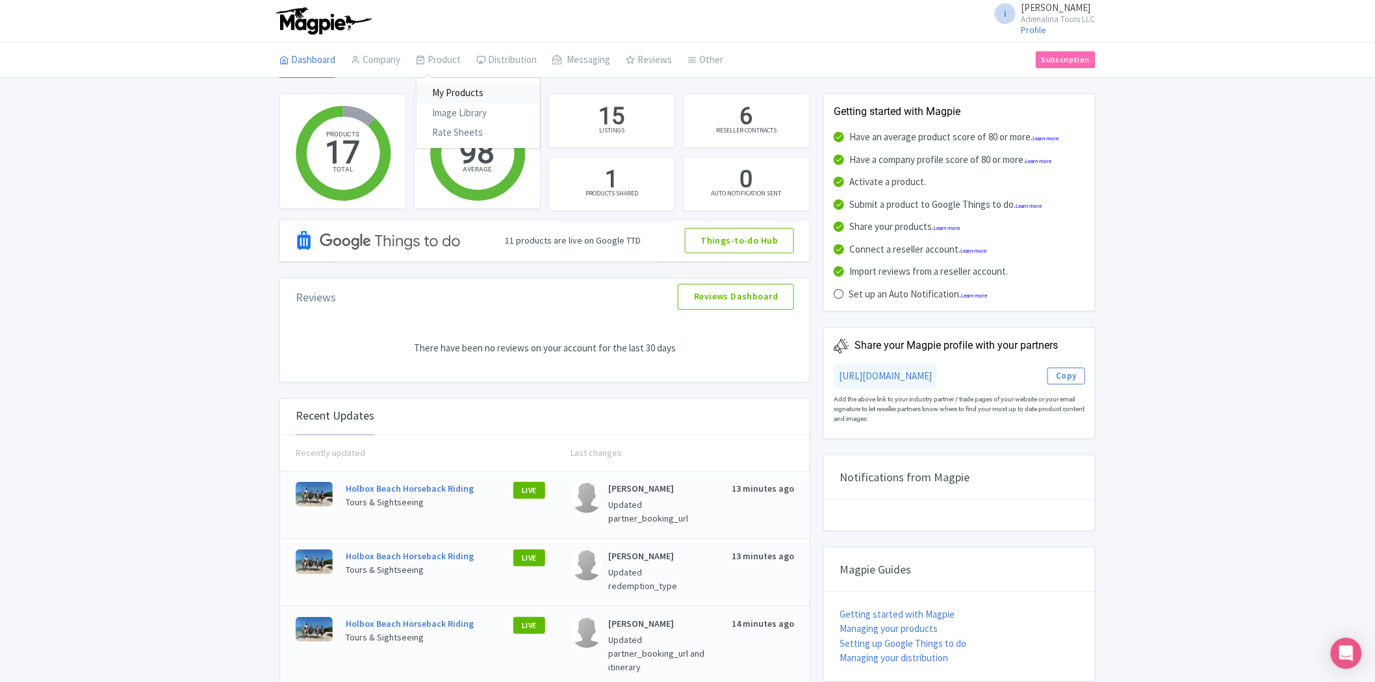
click at [444, 87] on link "My Products" at bounding box center [477, 93] width 123 height 20
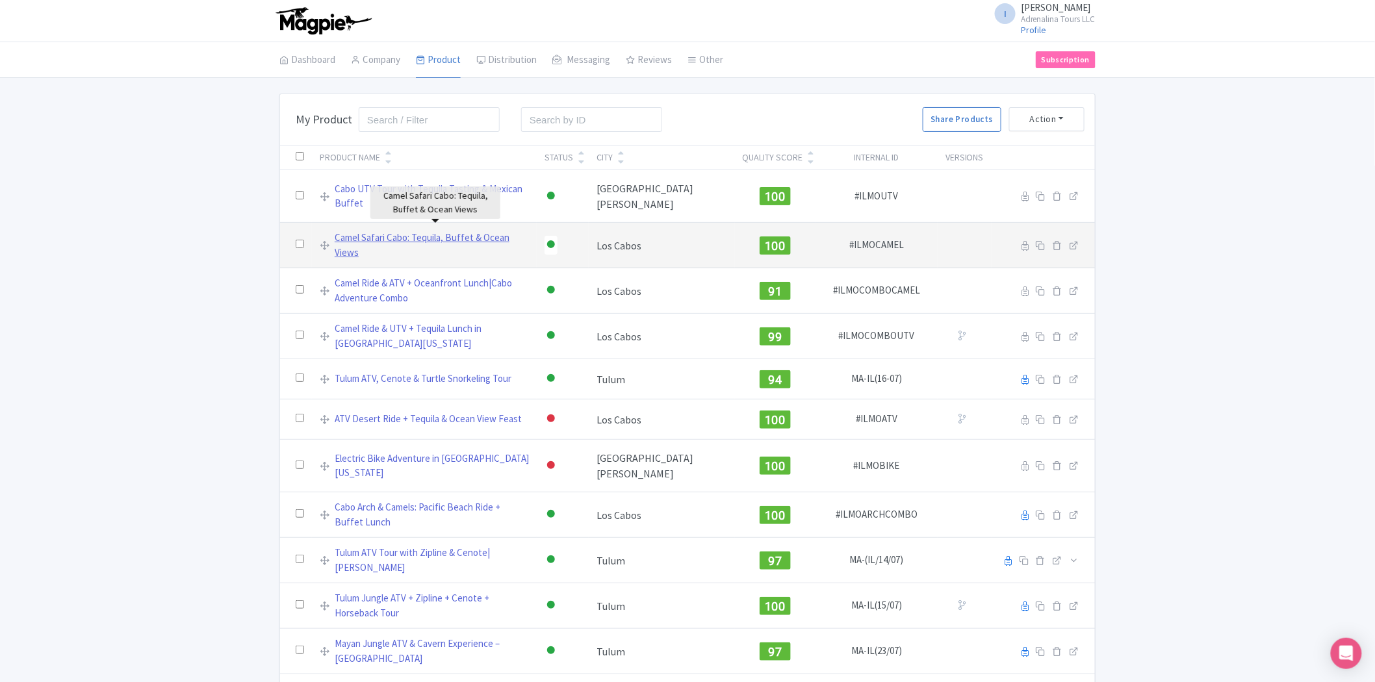
click at [413, 231] on link "Camel Safari Cabo: Tequila, Buffet & Ocean Views" at bounding box center [432, 245] width 194 height 29
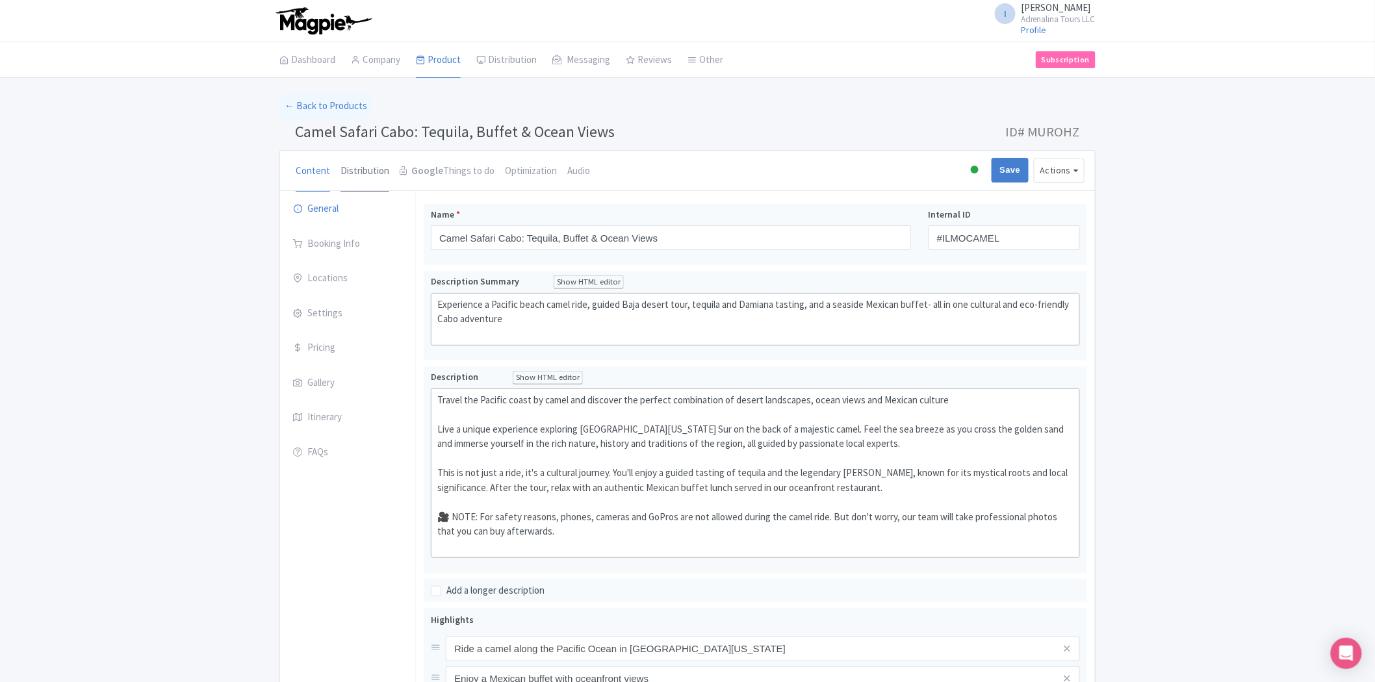
click at [378, 171] on link "Distribution" at bounding box center [364, 172] width 49 height 42
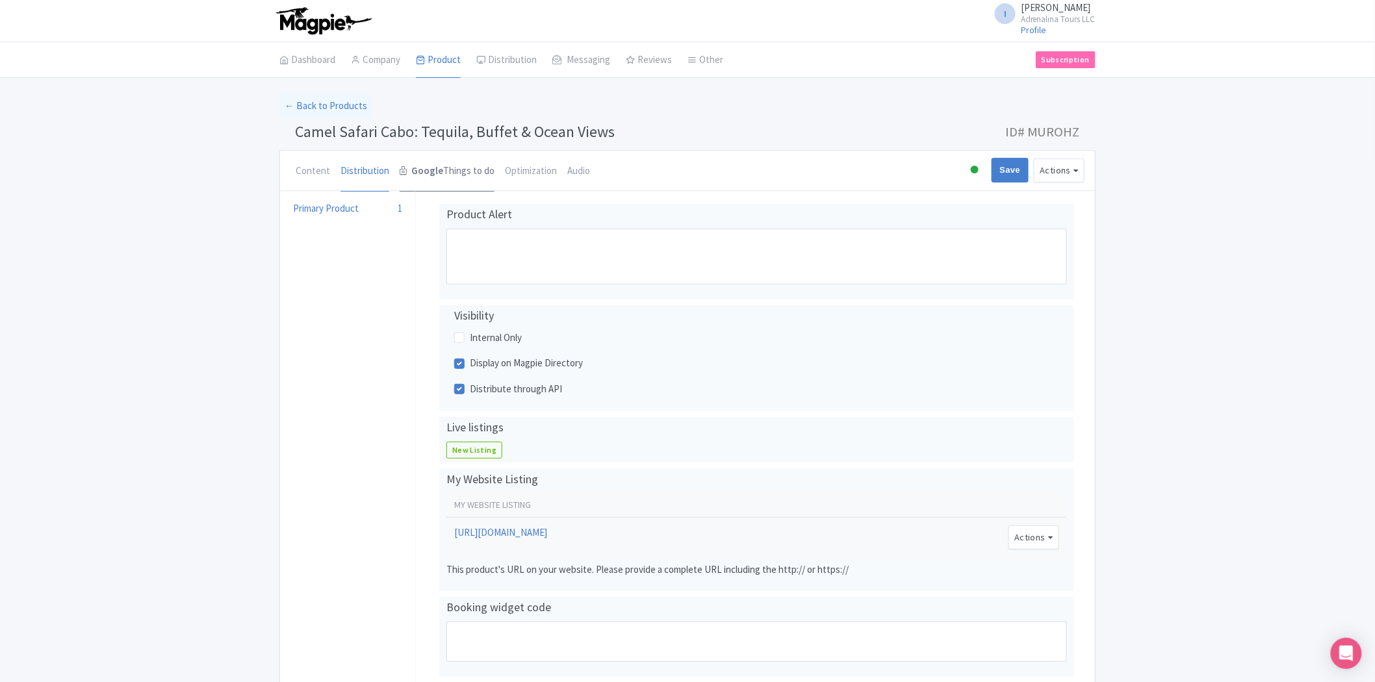
click at [422, 174] on strong "Google" at bounding box center [427, 171] width 32 height 15
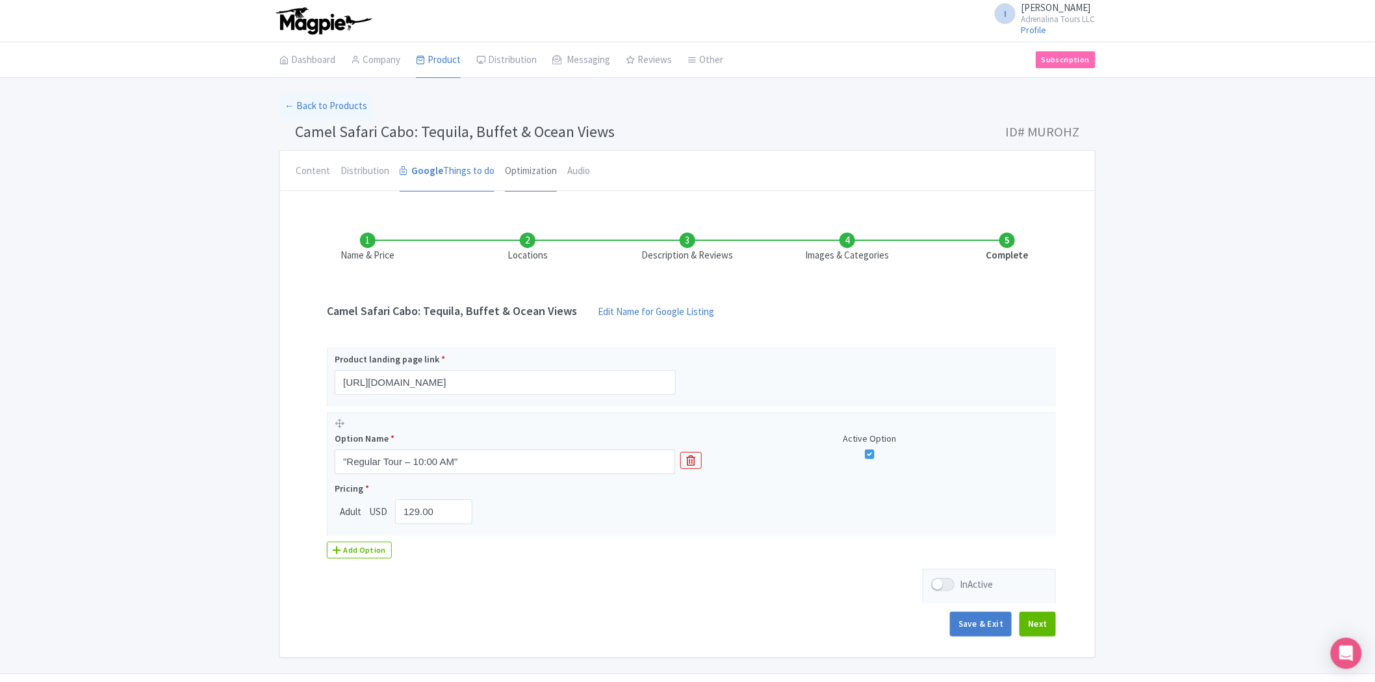
click at [533, 167] on link "Optimization" at bounding box center [531, 172] width 52 height 42
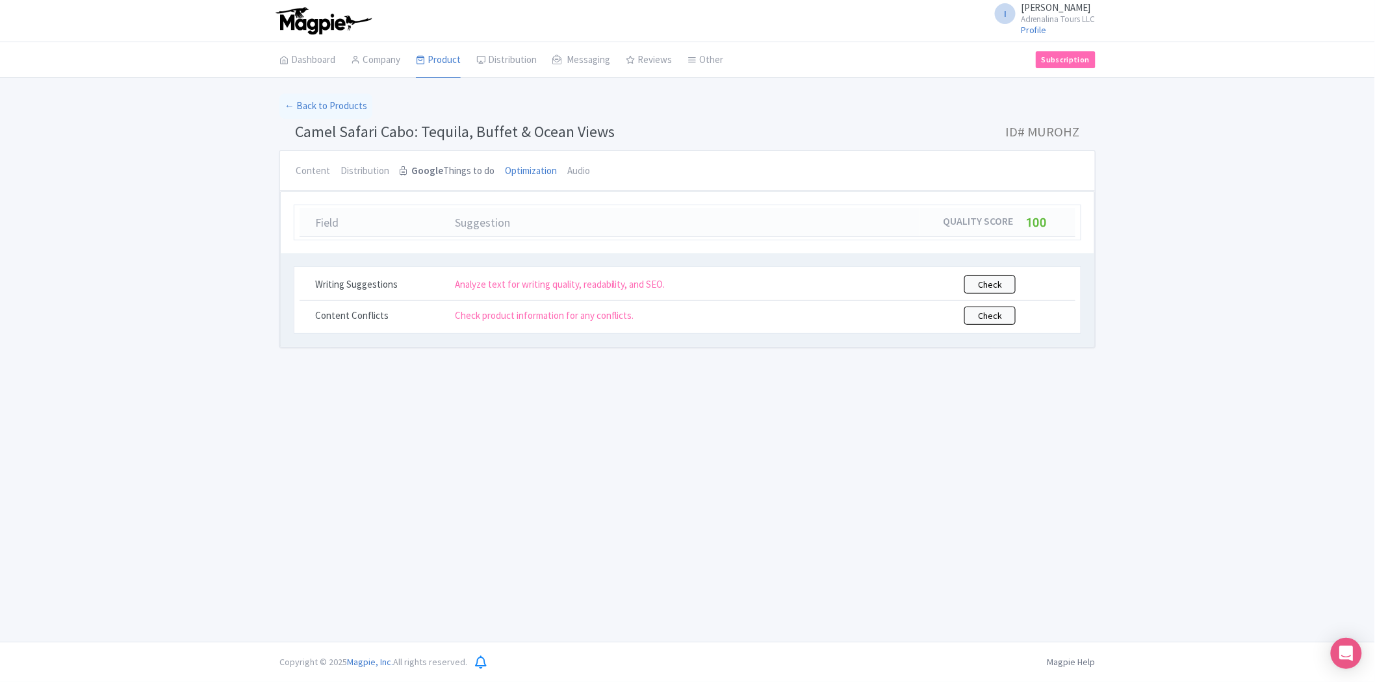
click at [459, 169] on link "Google Things to do" at bounding box center [447, 172] width 95 height 42
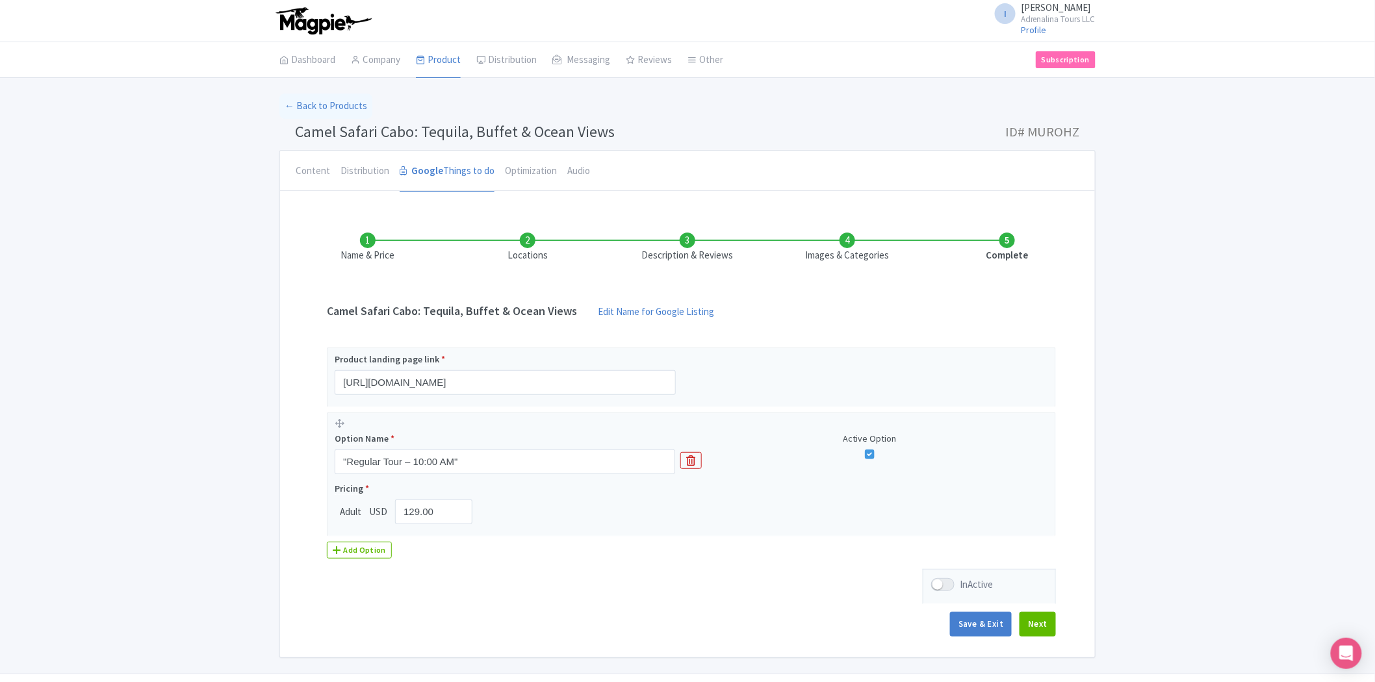
scroll to position [34, 0]
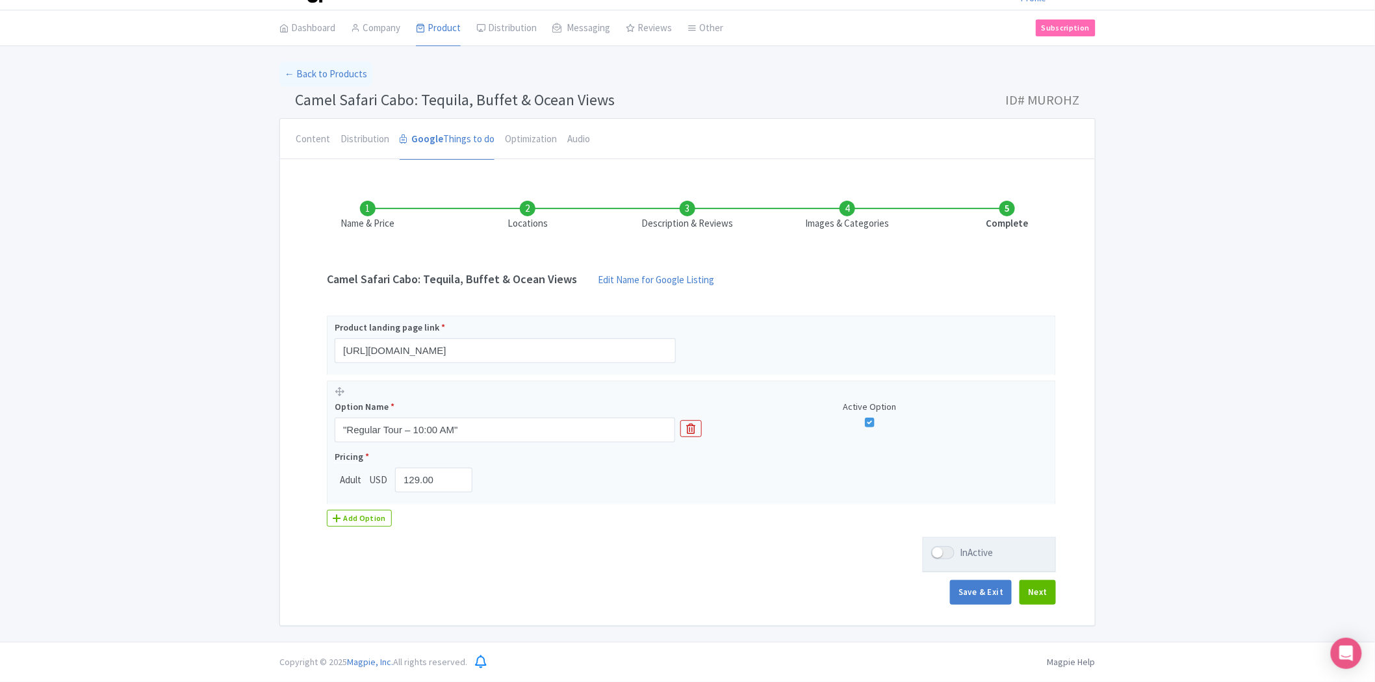
click at [949, 554] on div at bounding box center [942, 552] width 23 height 13
click at [939, 554] on input "InActive" at bounding box center [935, 553] width 8 height 8
checkbox input "true"
click at [1030, 587] on button "Next" at bounding box center [1037, 592] width 36 height 25
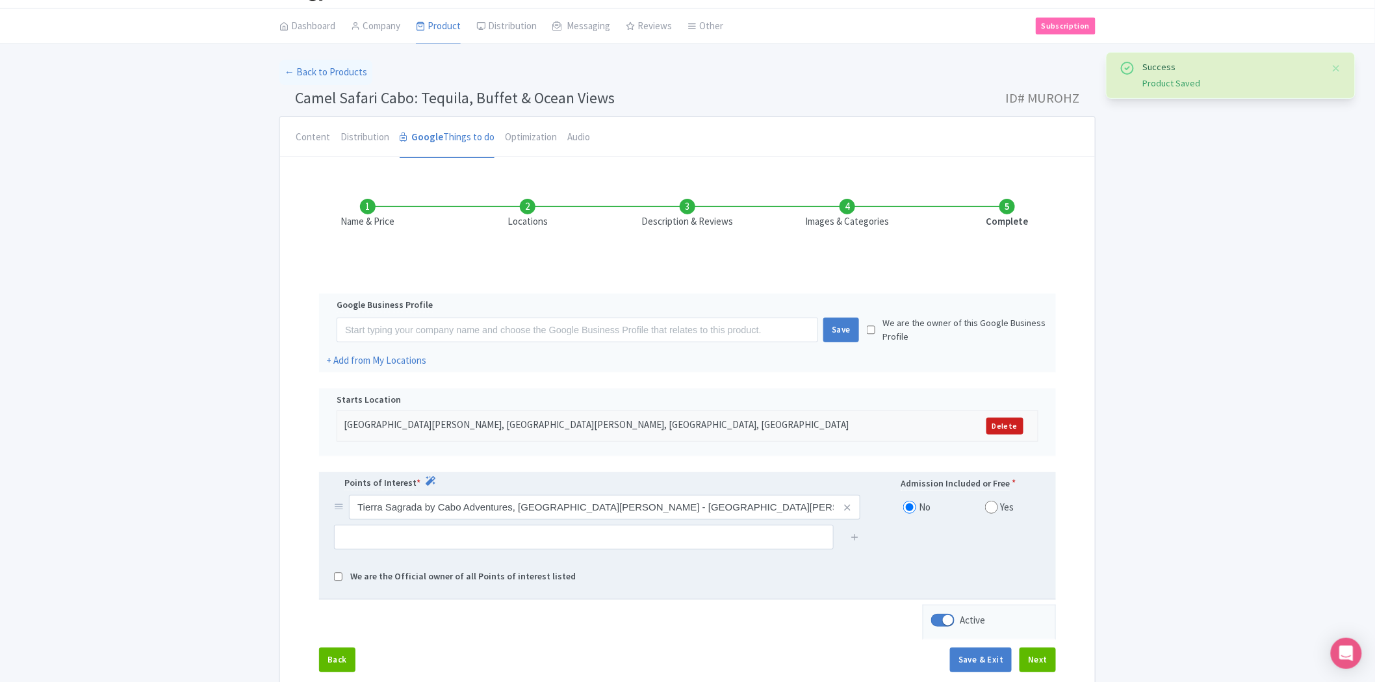
scroll to position [106, 0]
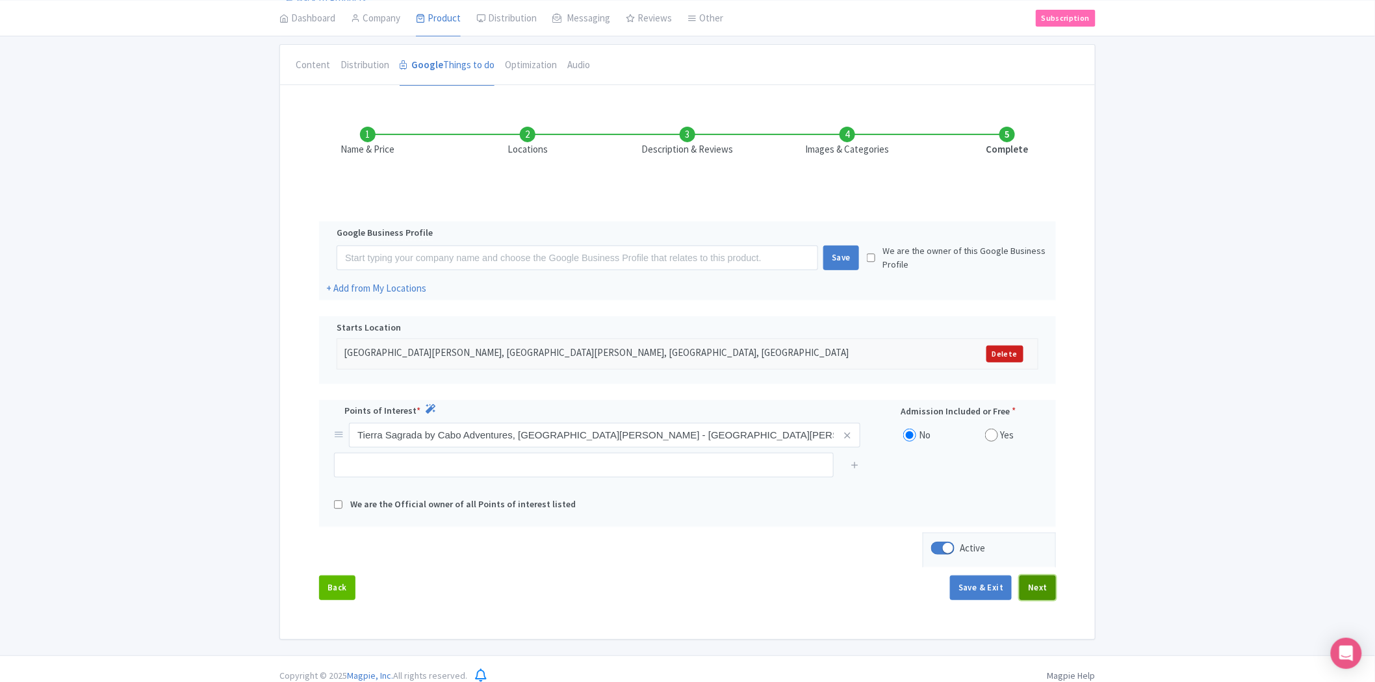
click at [1037, 587] on button "Next" at bounding box center [1037, 588] width 36 height 25
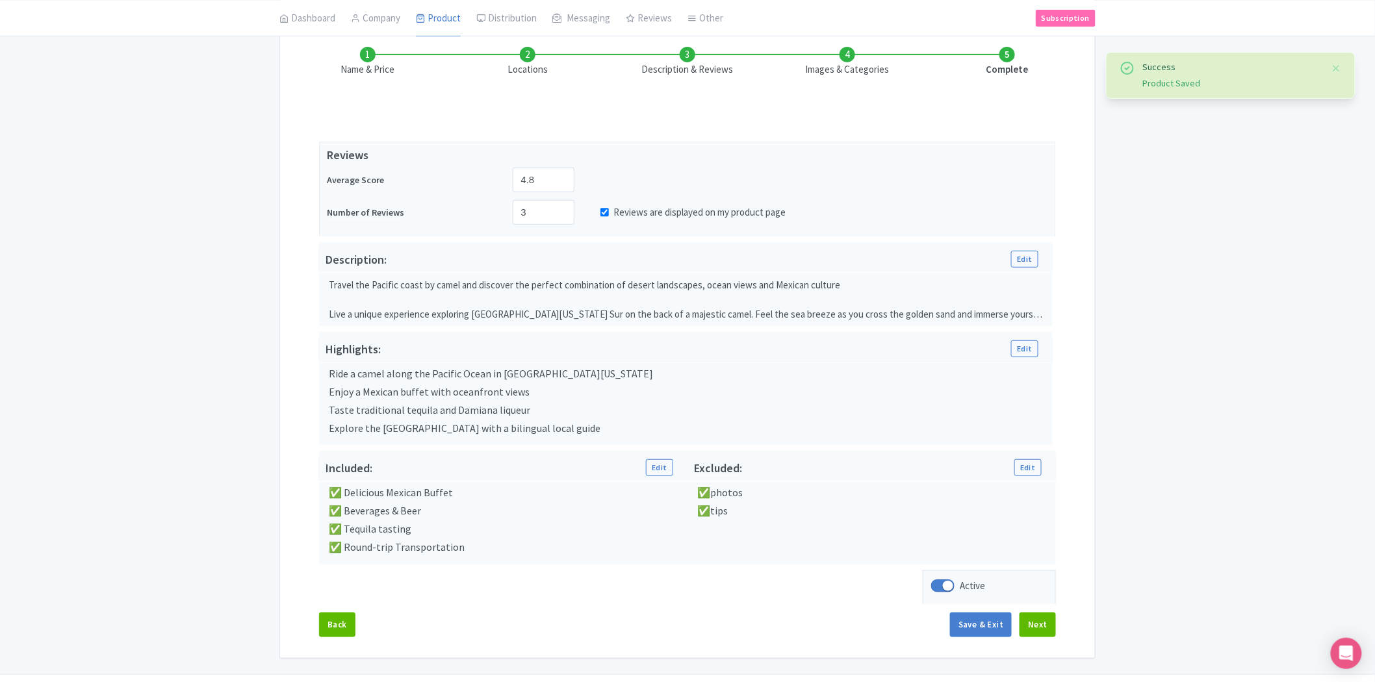
scroll to position [220, 0]
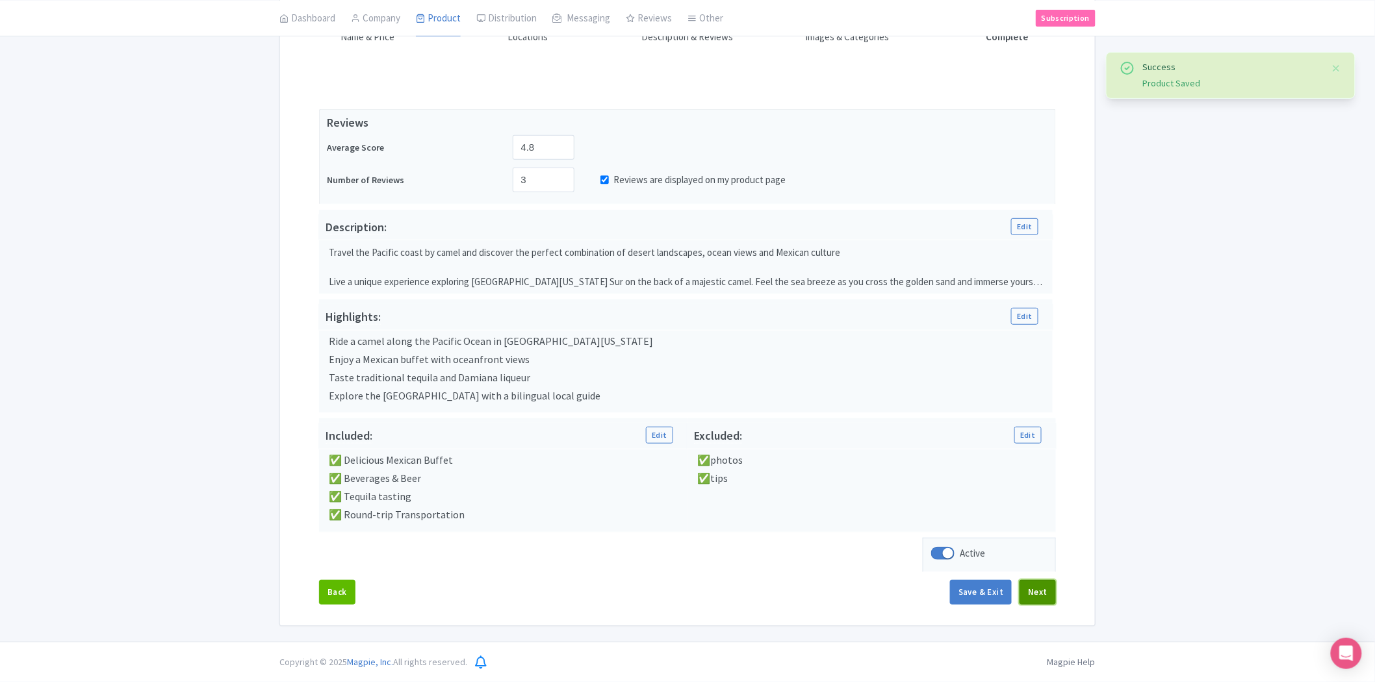
click at [1032, 587] on button "Next" at bounding box center [1037, 592] width 36 height 25
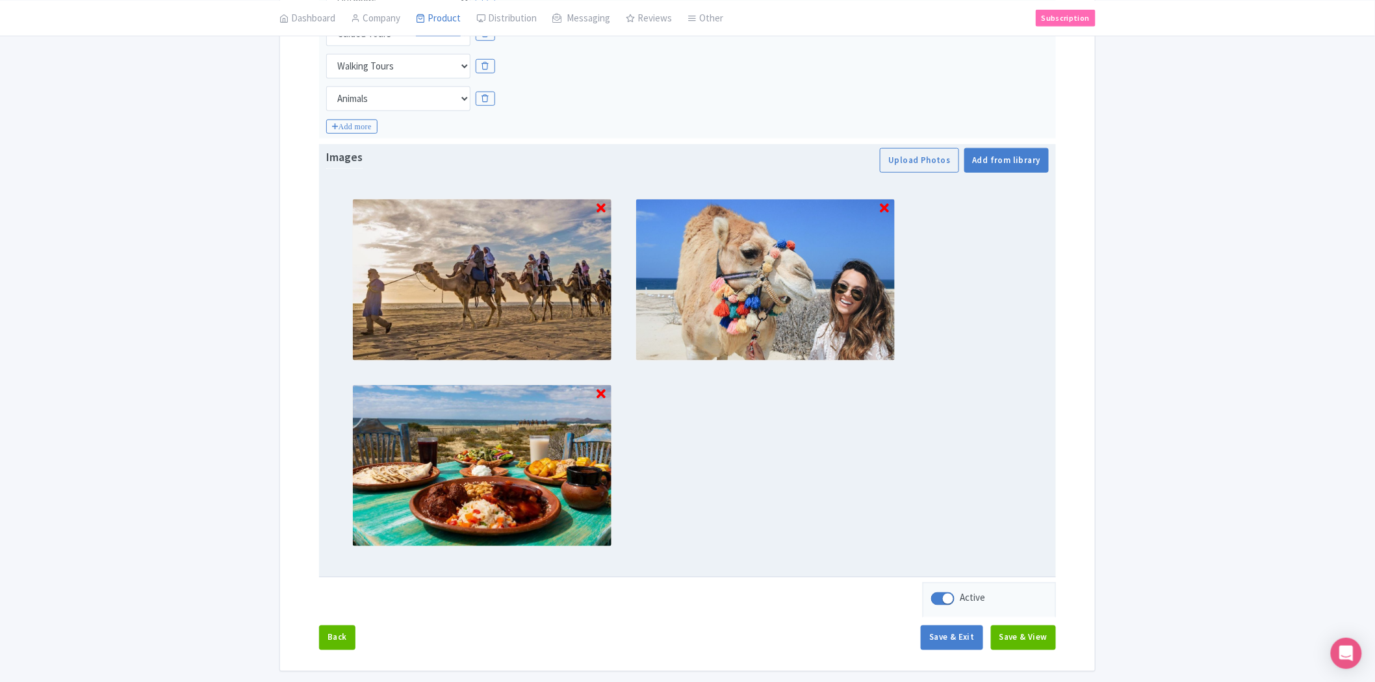
scroll to position [479, 0]
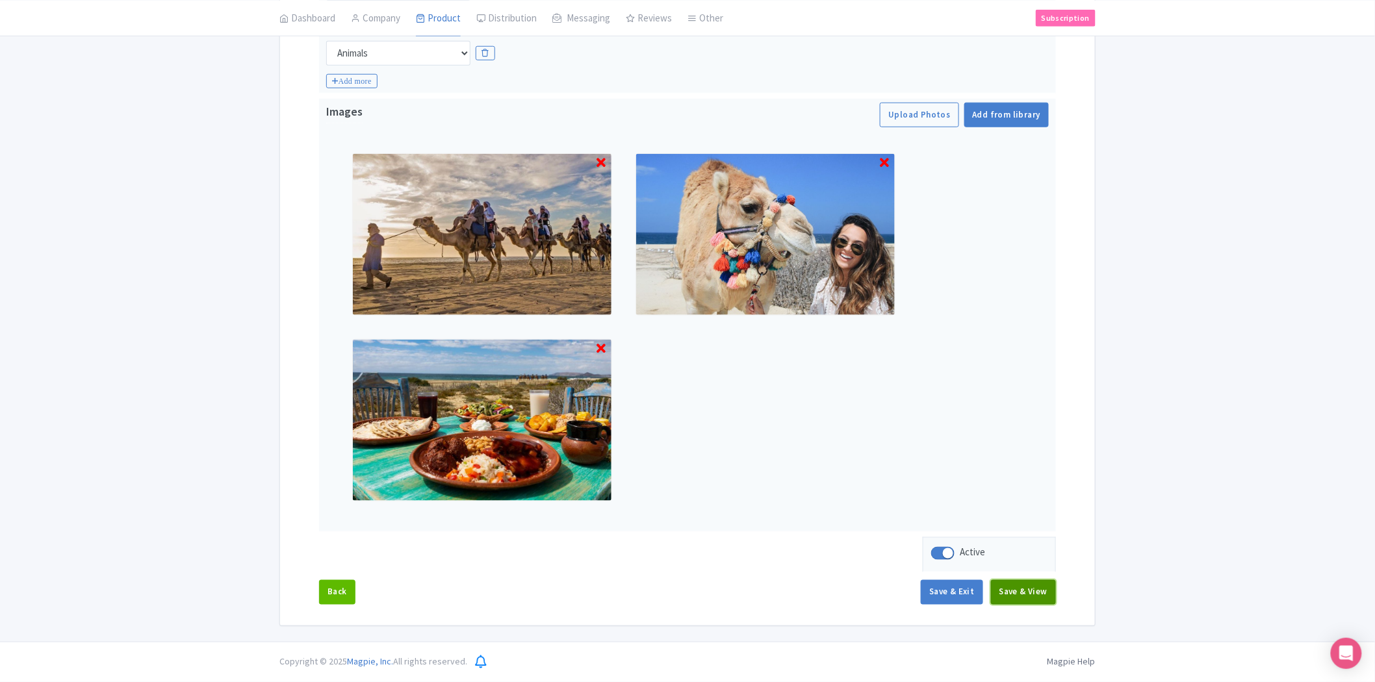
click at [1035, 589] on button "Save & View" at bounding box center [1023, 592] width 65 height 25
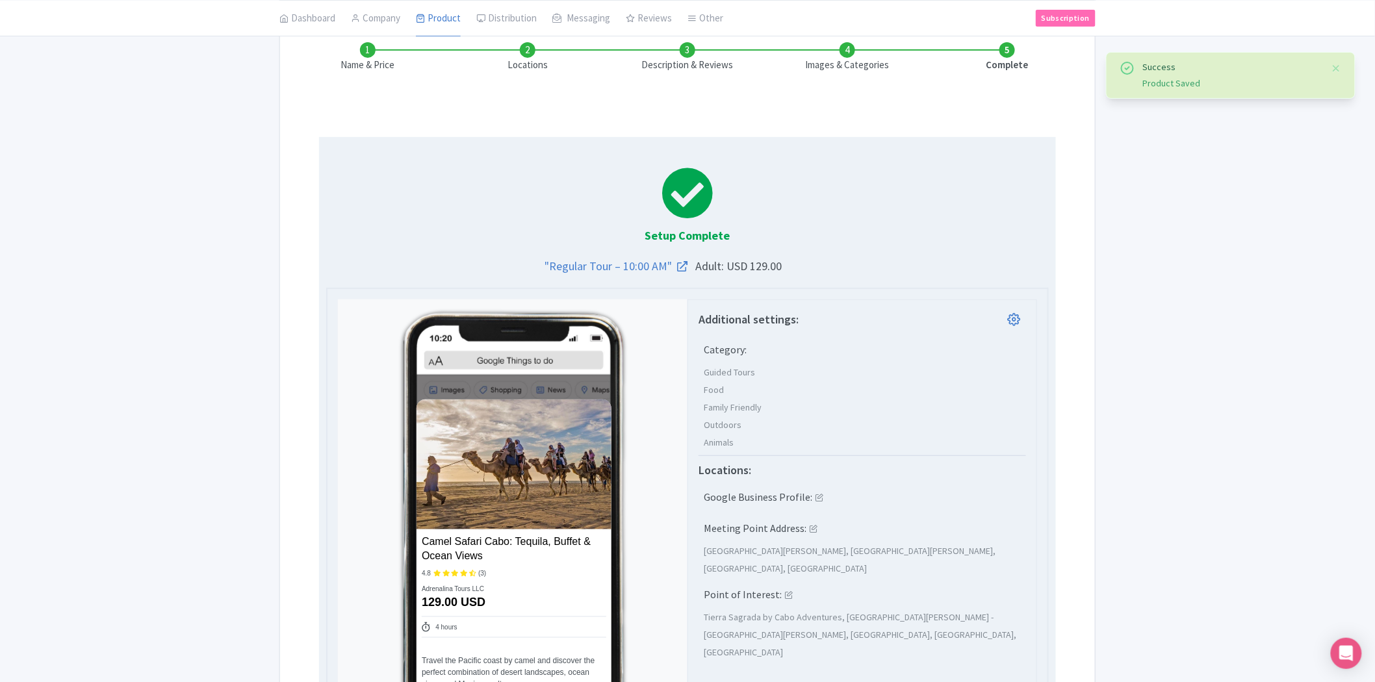
scroll to position [0, 0]
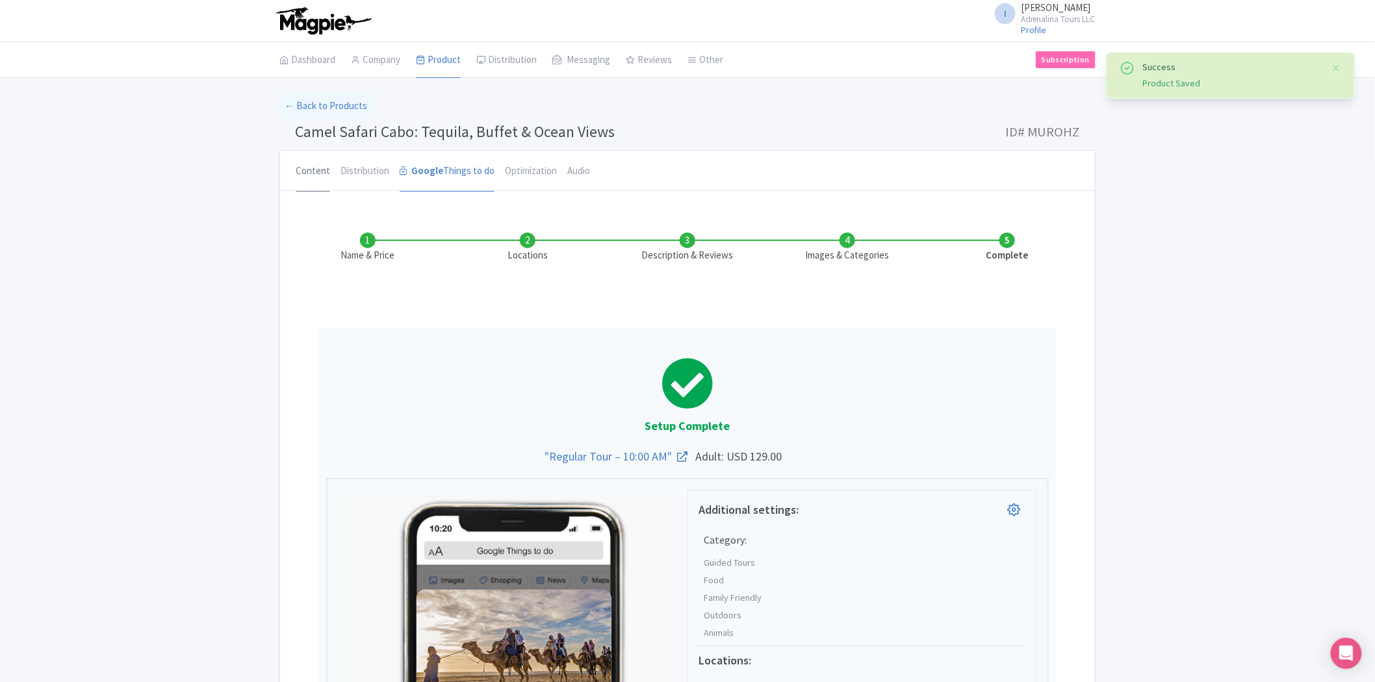
click link "Content"
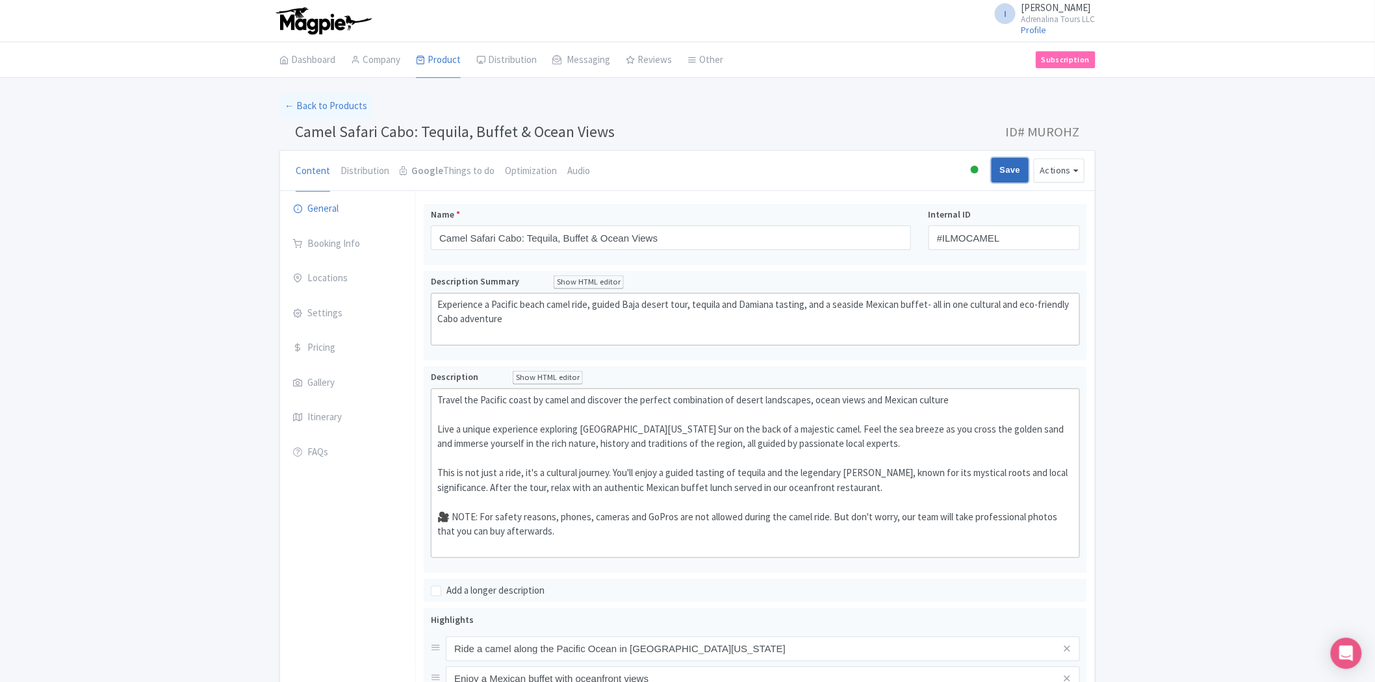
click input "Save"
type input "Saving..."
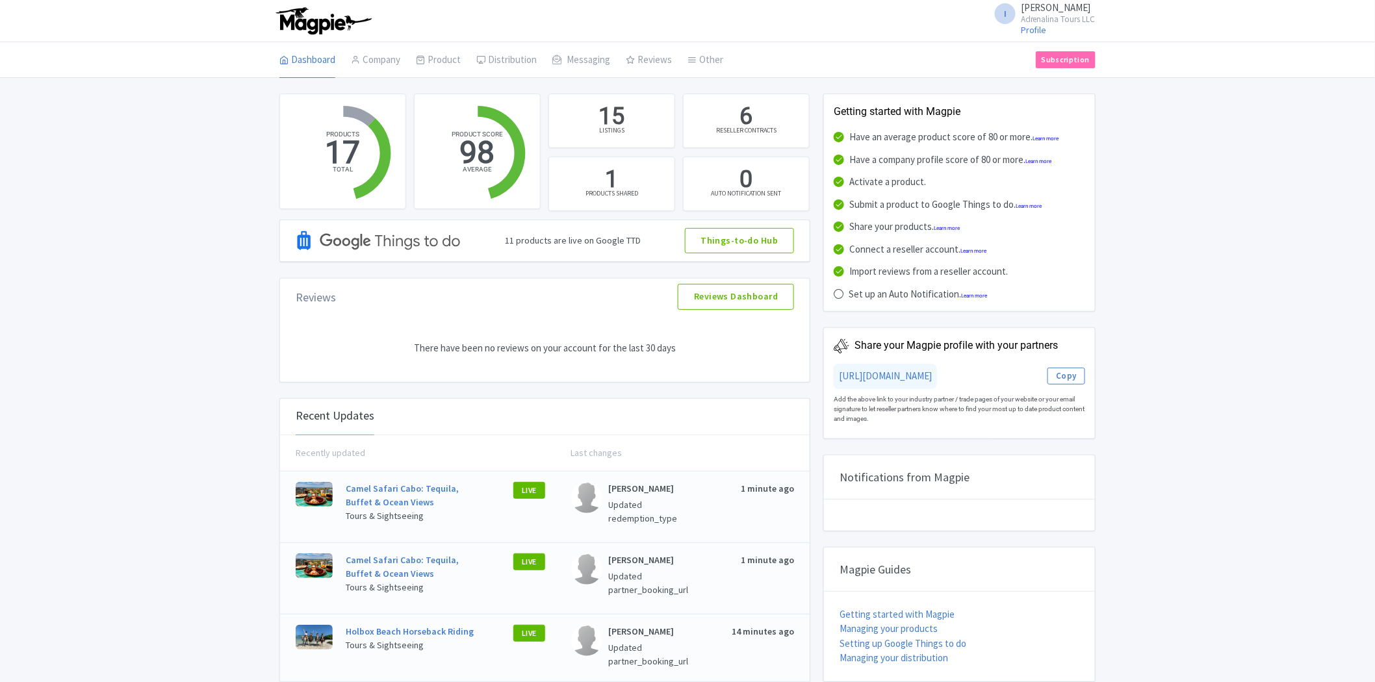
click at [1067, 175] on div "Activate a product." at bounding box center [958, 182] width 251 height 15
click at [531, 490] on div "LIVE" at bounding box center [510, 507] width 70 height 50
click at [1073, 64] on link "Subscription" at bounding box center [1065, 59] width 60 height 17
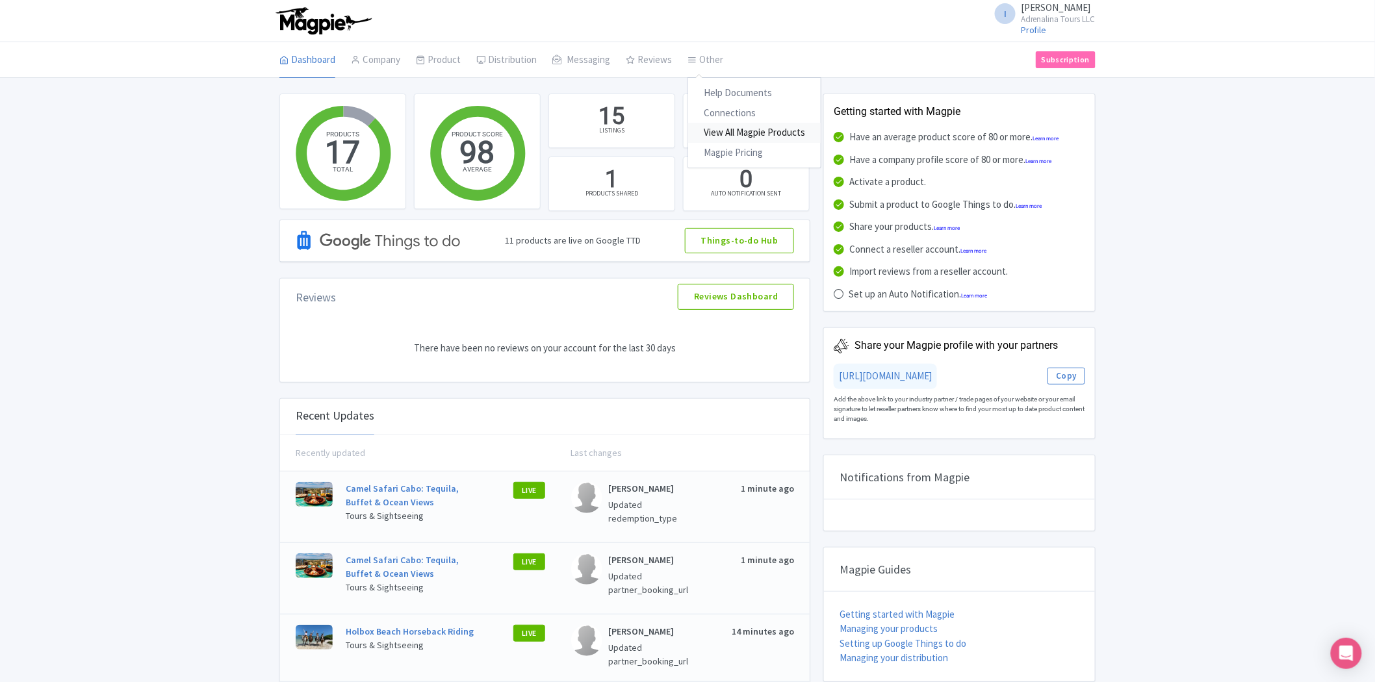
click at [745, 134] on link "View All Magpie Products" at bounding box center [754, 133] width 133 height 20
click at [537, 154] on link "Listings Optimizer" at bounding box center [538, 153] width 123 height 20
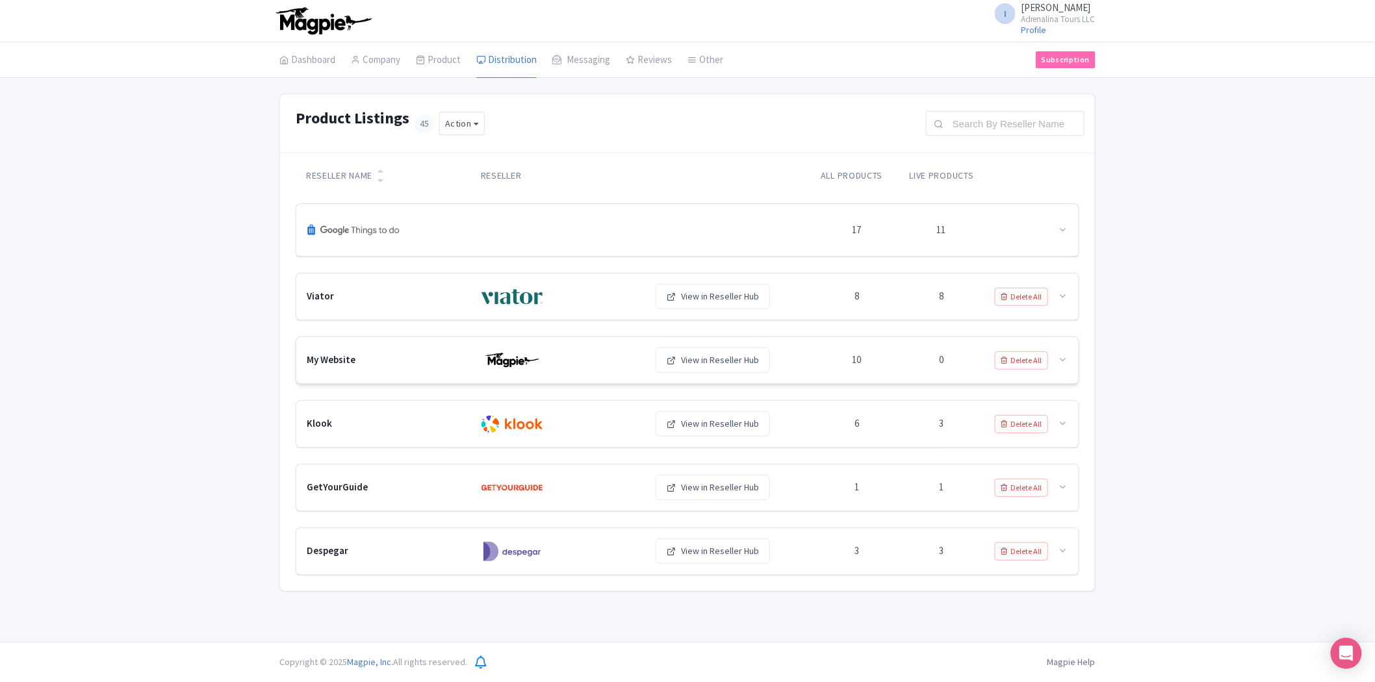
click at [1059, 361] on icon at bounding box center [1063, 360] width 10 height 10
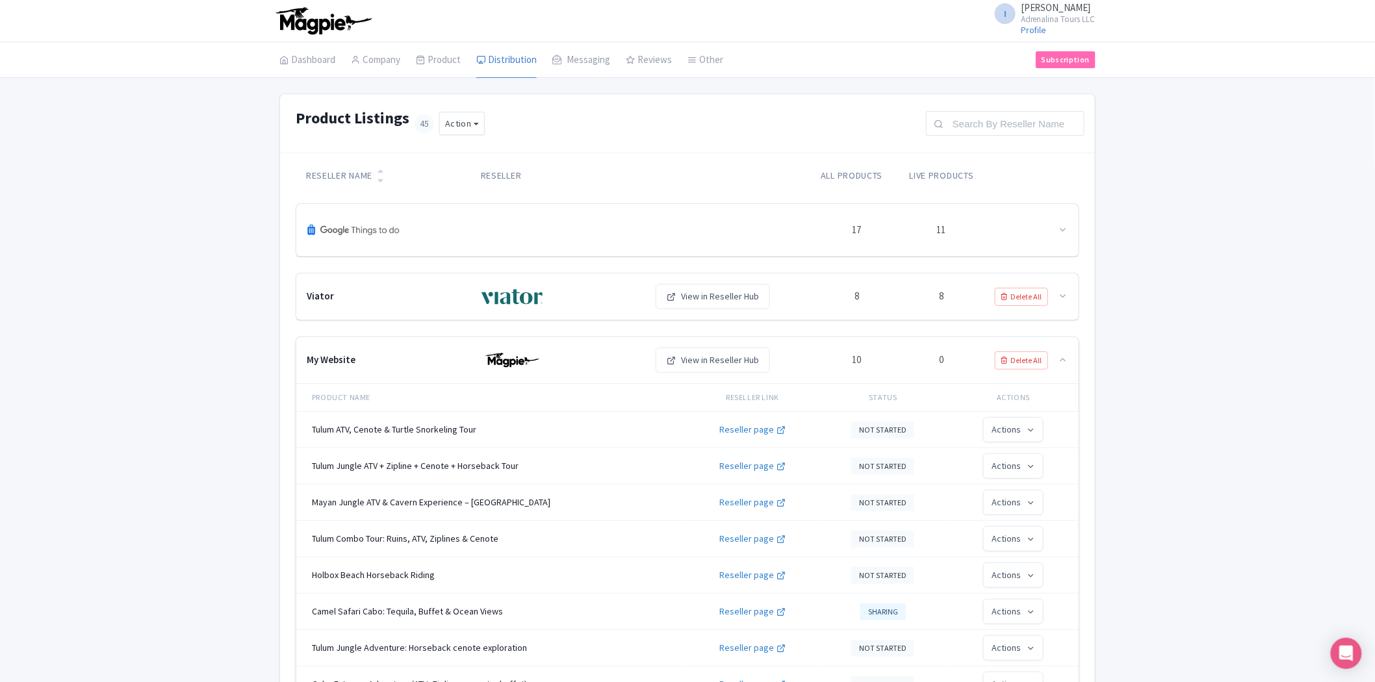
scroll to position [216, 0]
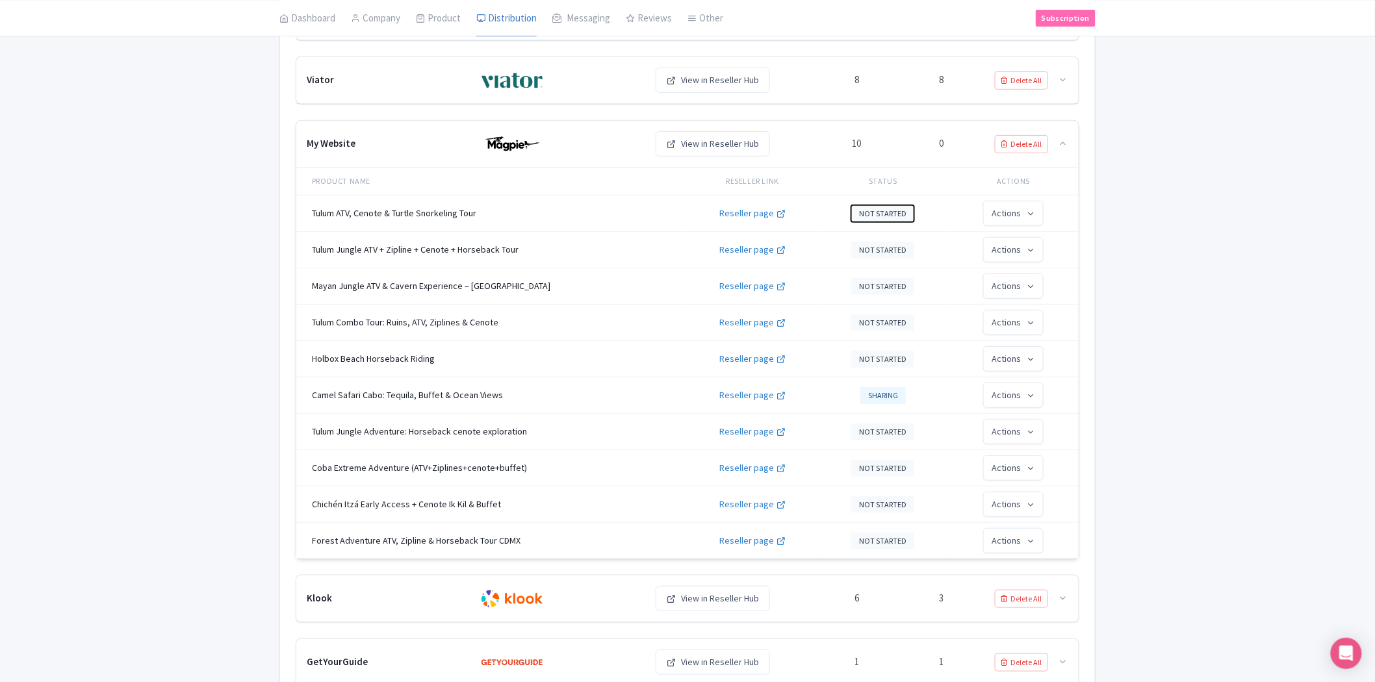
click at [874, 211] on button "NOT STARTED" at bounding box center [882, 213] width 63 height 17
click at [885, 270] on link "Sharing" at bounding box center [914, 269] width 123 height 25
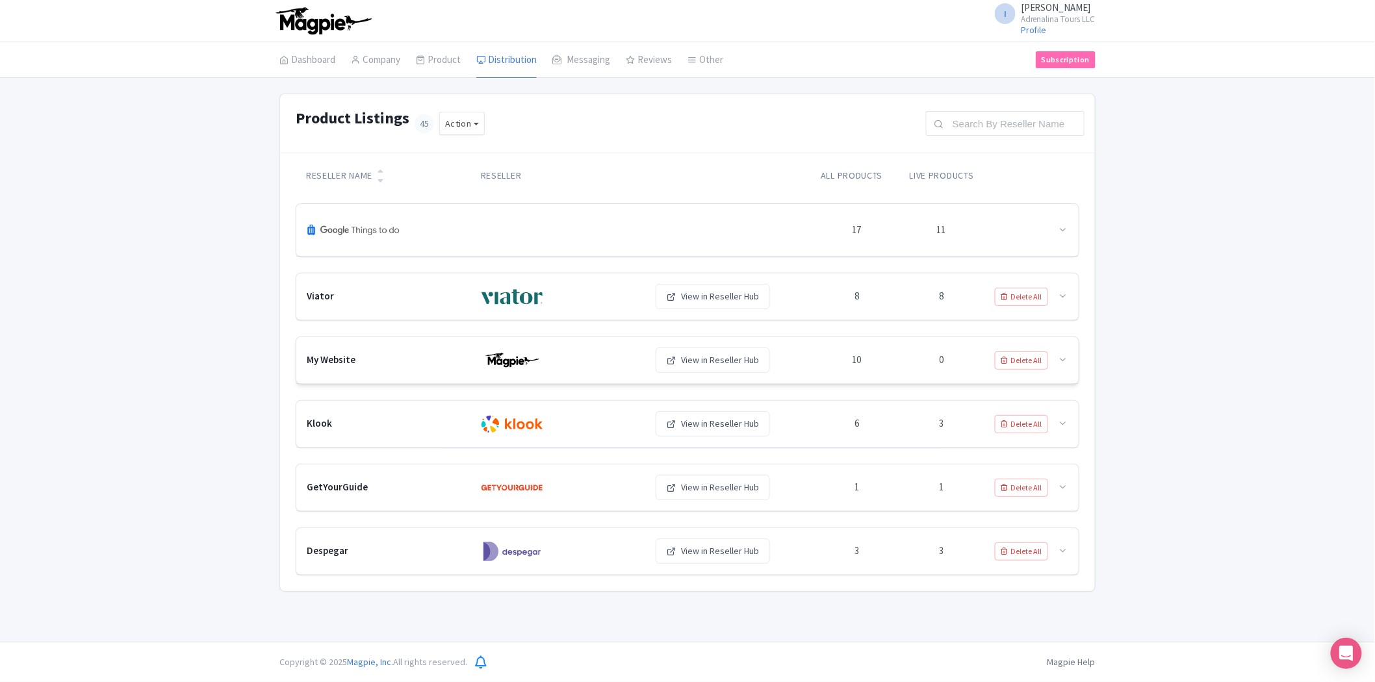
click at [859, 369] on div "10" at bounding box center [856, 360] width 84 height 18
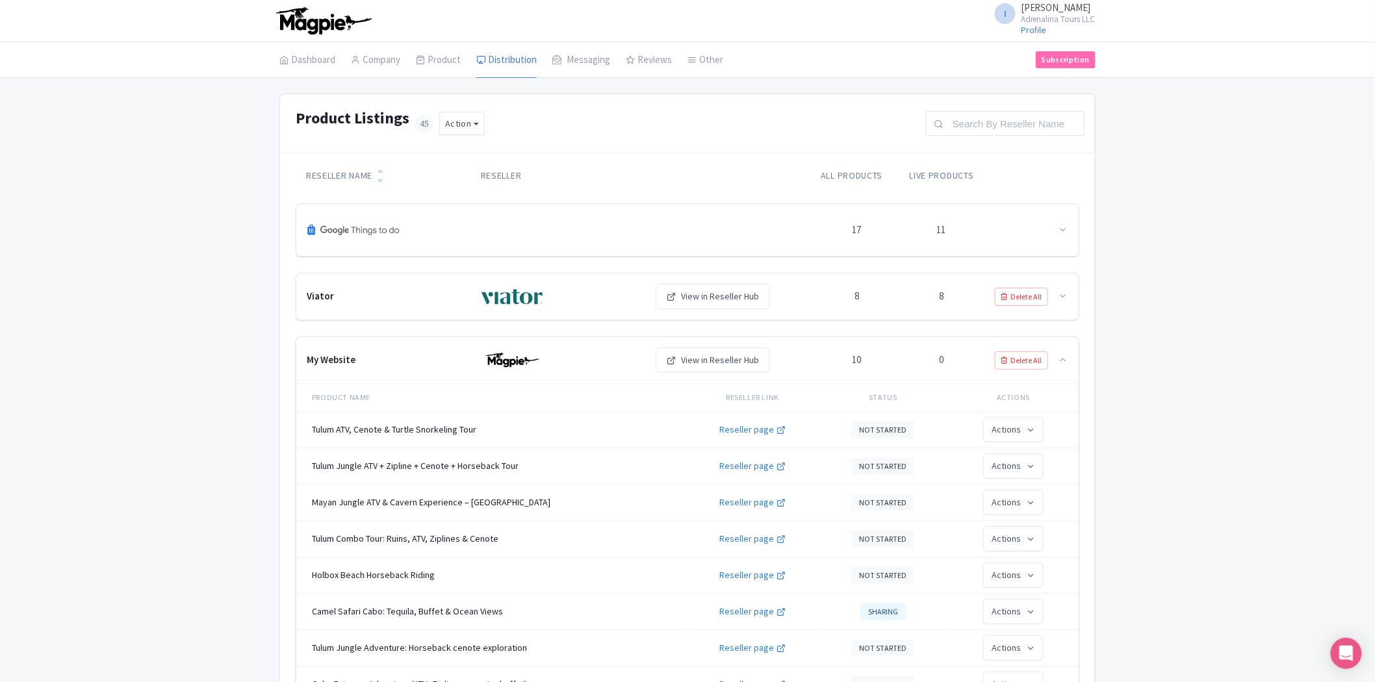
click at [1070, 364] on div "My Website View in Reseller Hub 10 0 Delete All" at bounding box center [687, 360] width 782 height 47
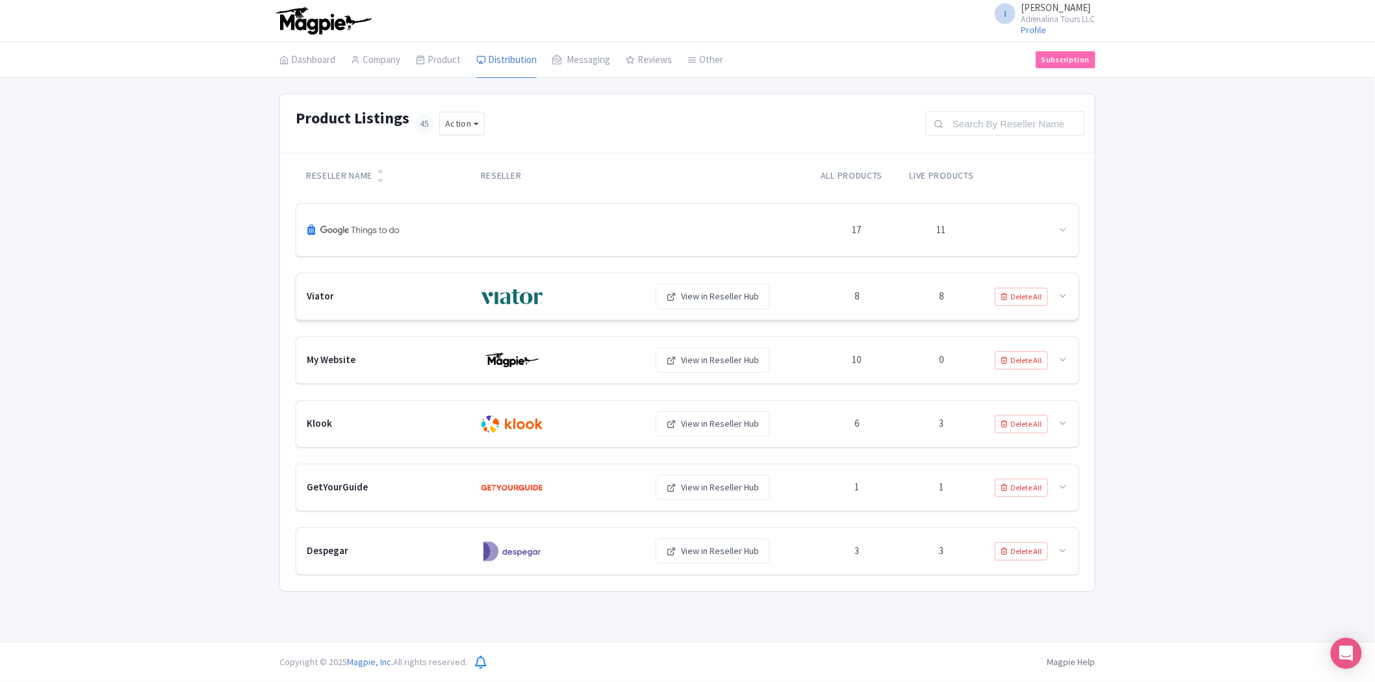
click at [862, 300] on div "8" at bounding box center [856, 297] width 84 height 18
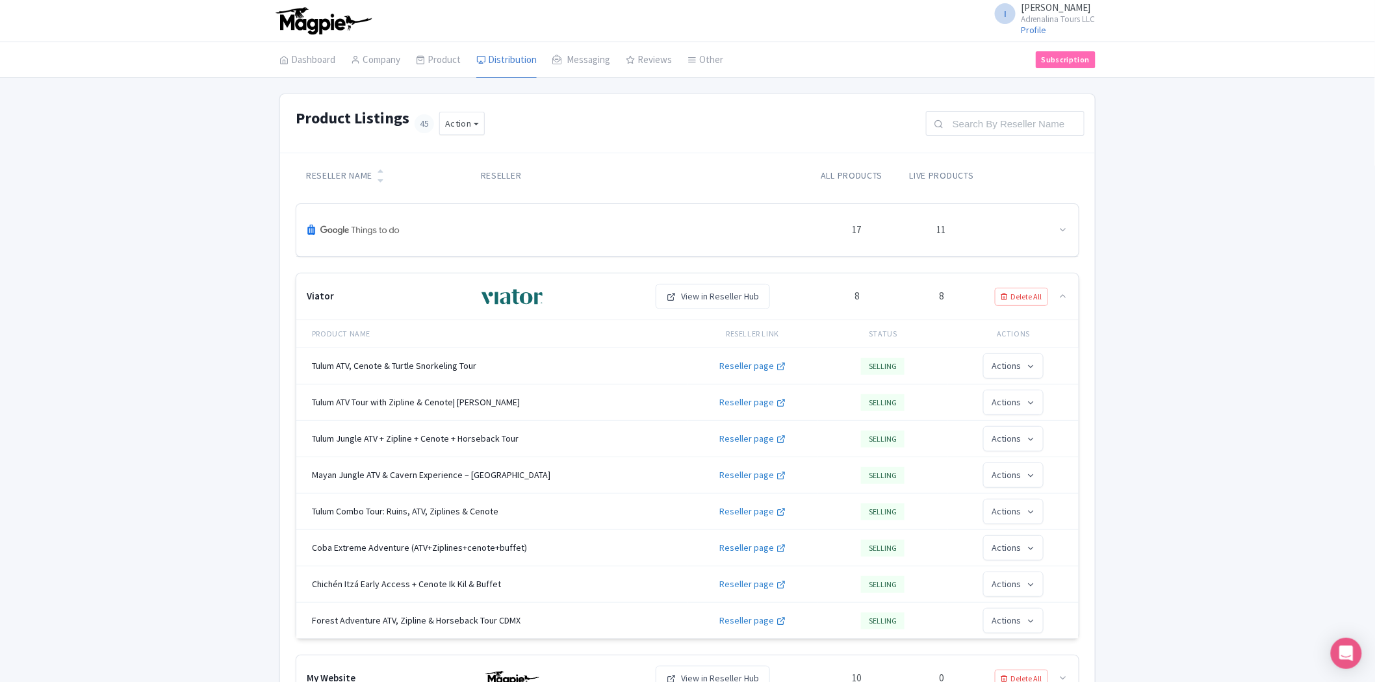
click at [1065, 294] on icon at bounding box center [1063, 296] width 10 height 10
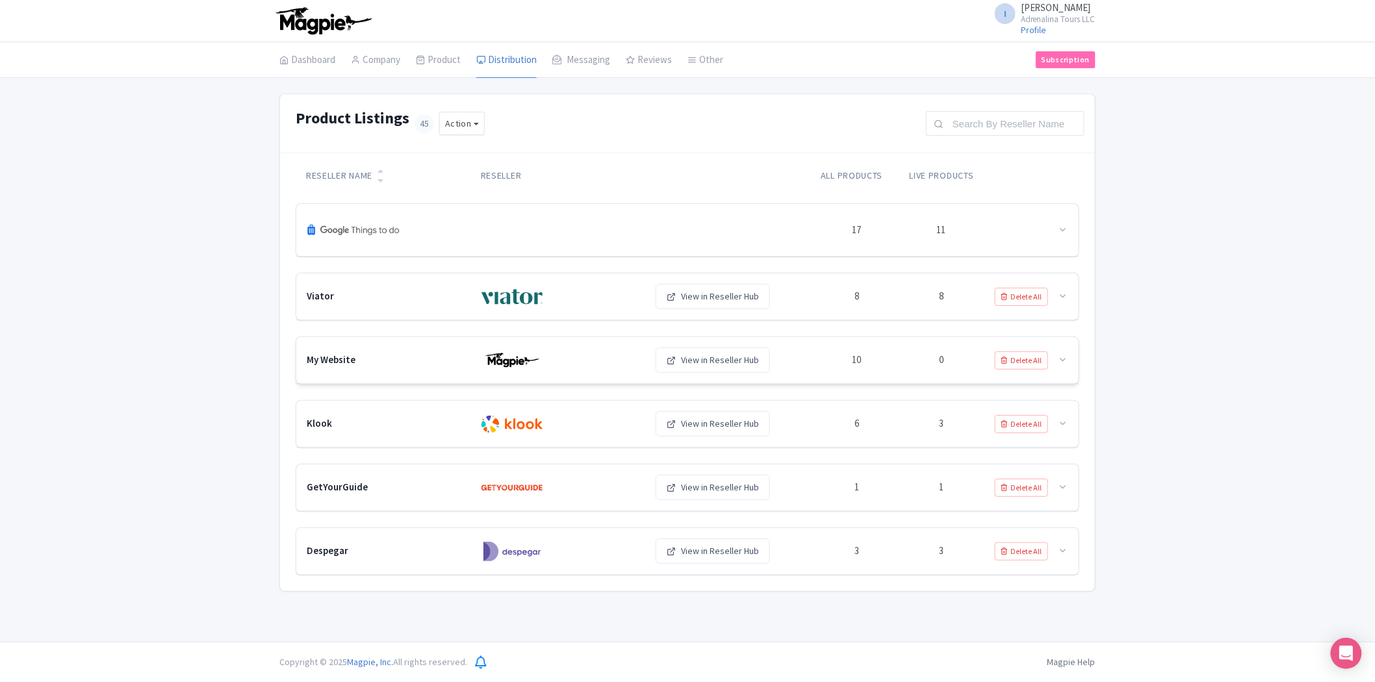
click at [919, 364] on div "0" at bounding box center [941, 360] width 84 height 18
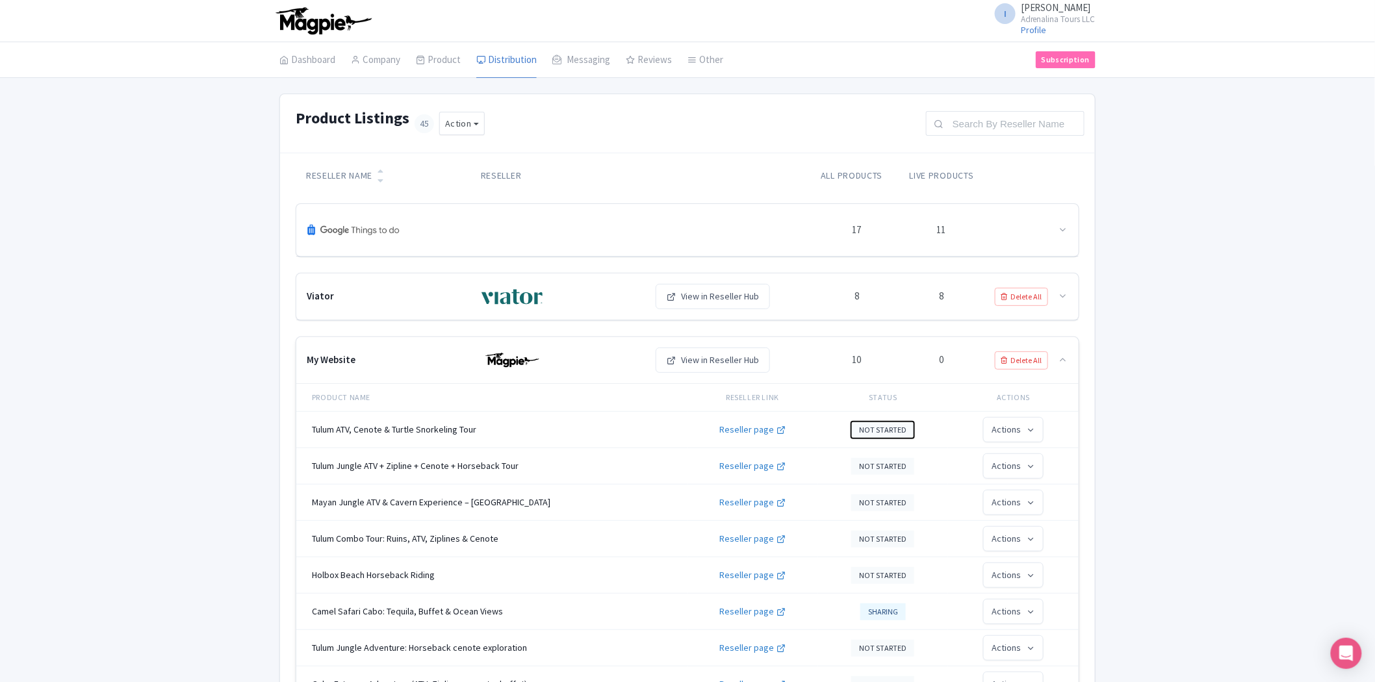
click at [893, 432] on button "NOT STARTED" at bounding box center [882, 430] width 63 height 17
click at [886, 585] on link "Selling" at bounding box center [914, 584] width 123 height 25
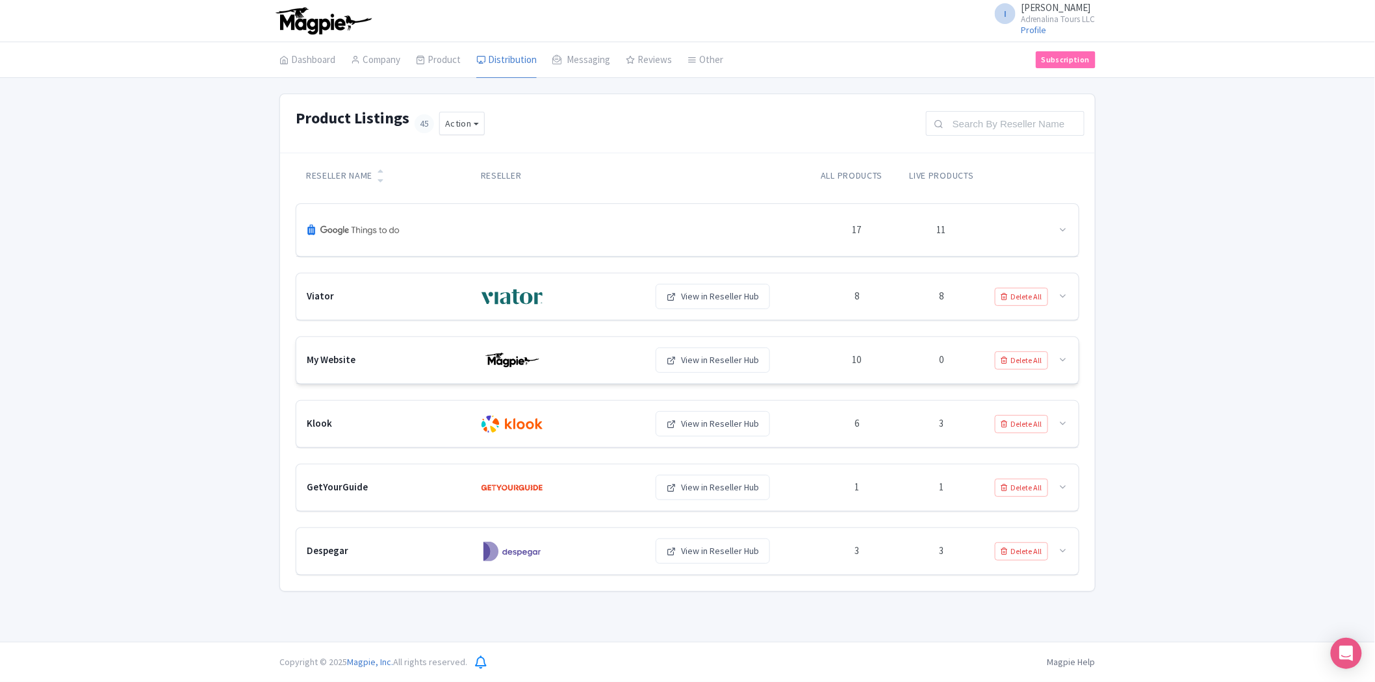
click at [917, 374] on div "My Website View in Reseller Hub 10 0 Delete All" at bounding box center [687, 360] width 782 height 47
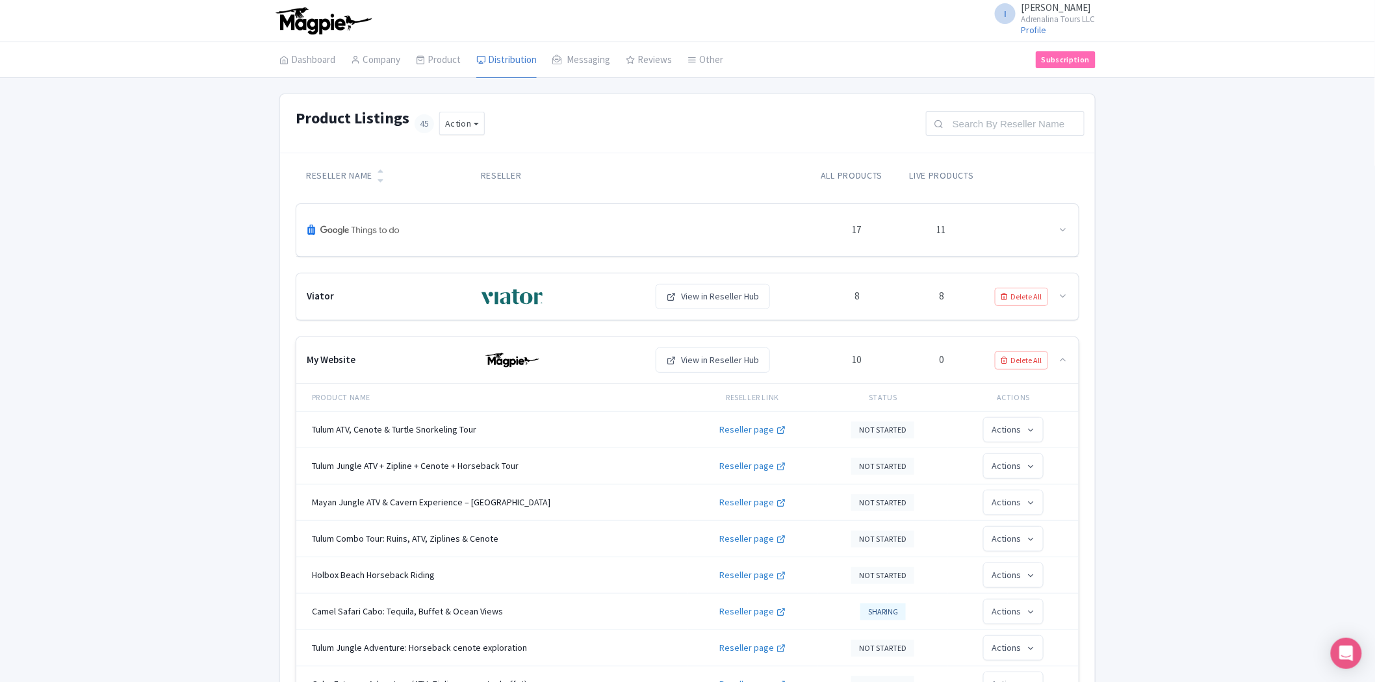
click at [1061, 361] on icon at bounding box center [1063, 360] width 10 height 10
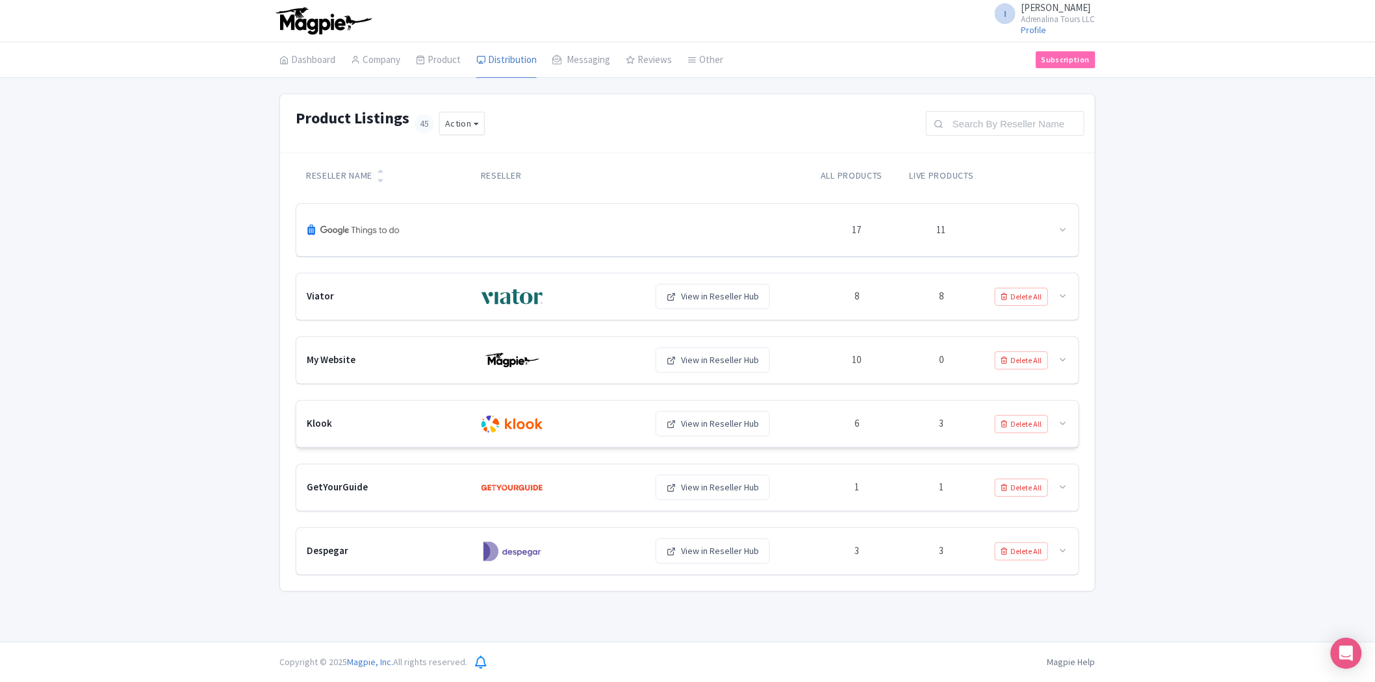
click at [789, 432] on div "View in Reseller Hub" at bounding box center [734, 423] width 159 height 25
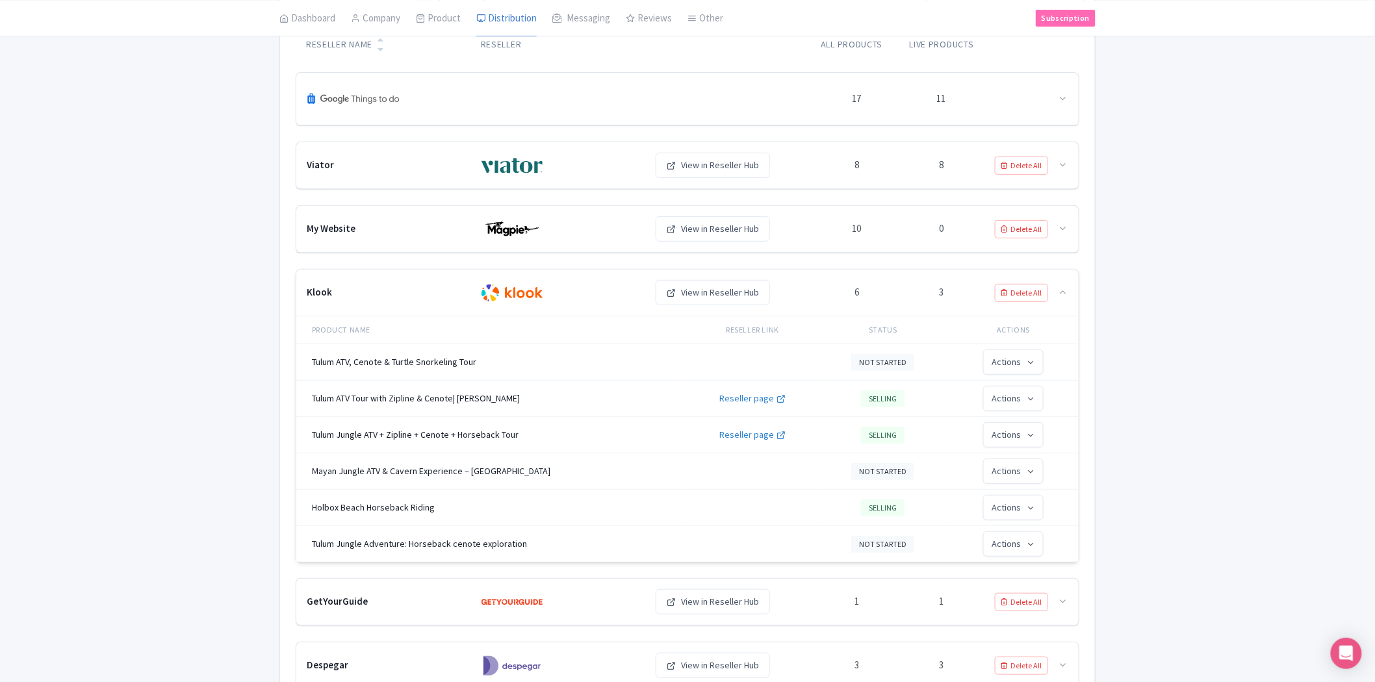
scroll to position [144, 0]
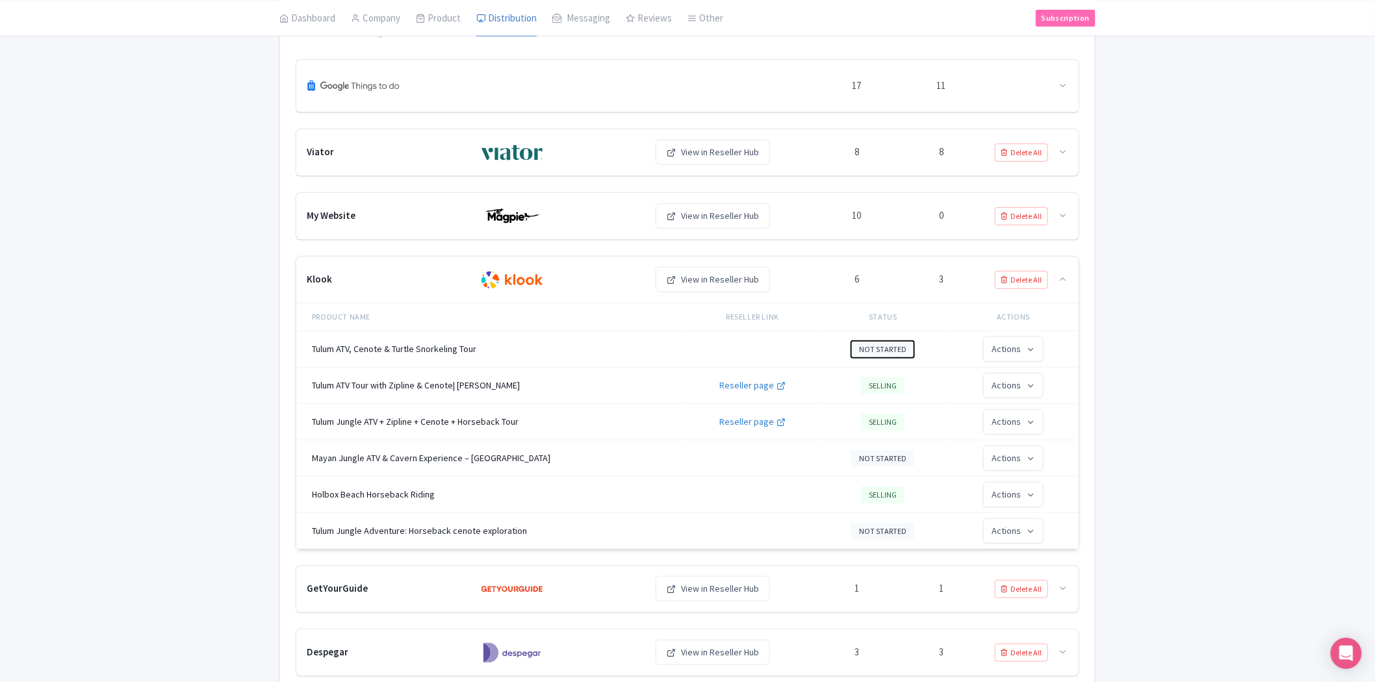
click at [906, 349] on button "NOT STARTED" at bounding box center [882, 349] width 63 height 17
click at [887, 501] on link "Selling" at bounding box center [914, 504] width 123 height 25
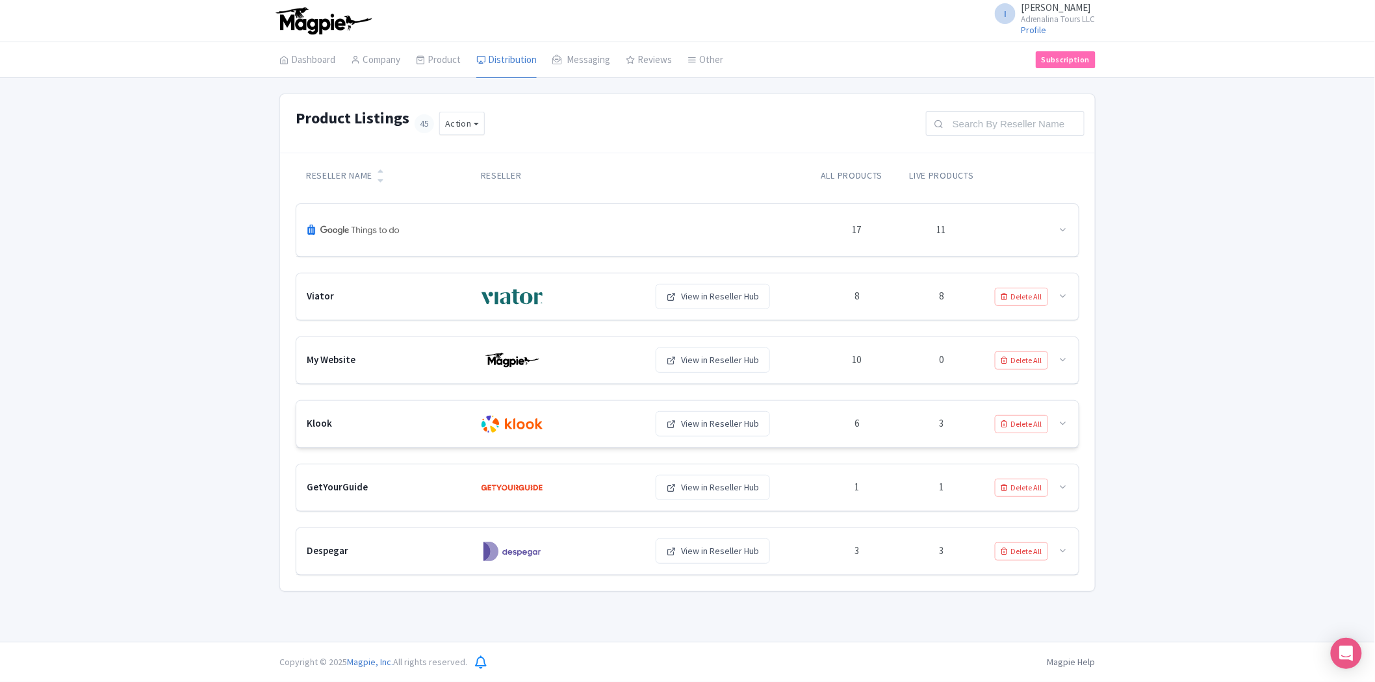
click at [920, 425] on div "3" at bounding box center [941, 424] width 84 height 18
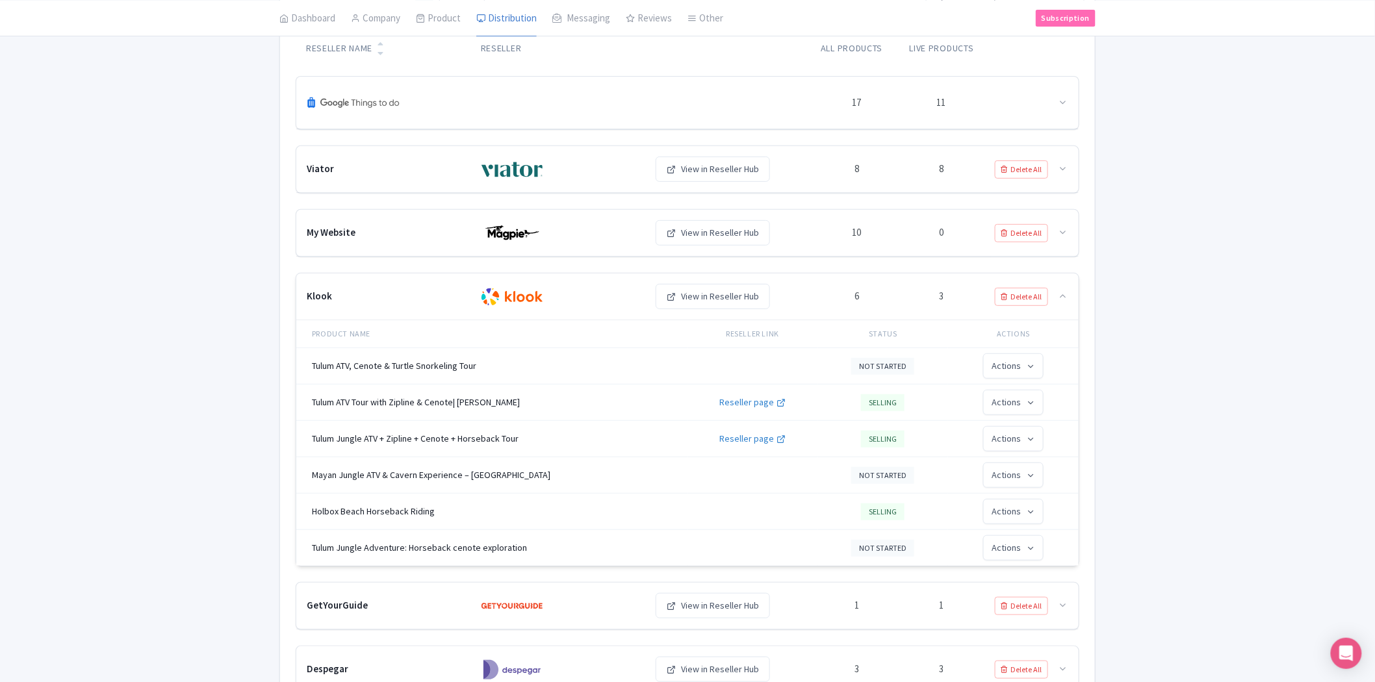
scroll to position [144, 0]
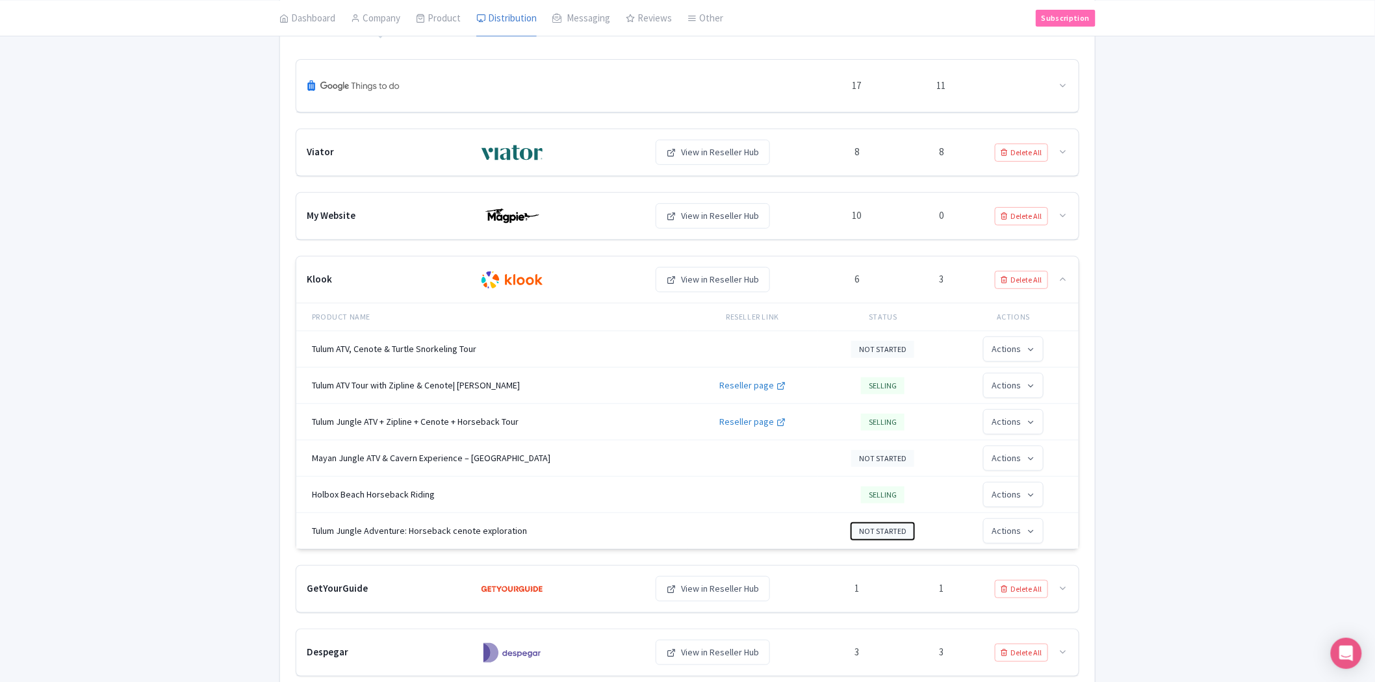
click at [894, 531] on button "NOT STARTED" at bounding box center [882, 531] width 63 height 17
click at [886, 503] on link "Selling" at bounding box center [914, 504] width 123 height 25
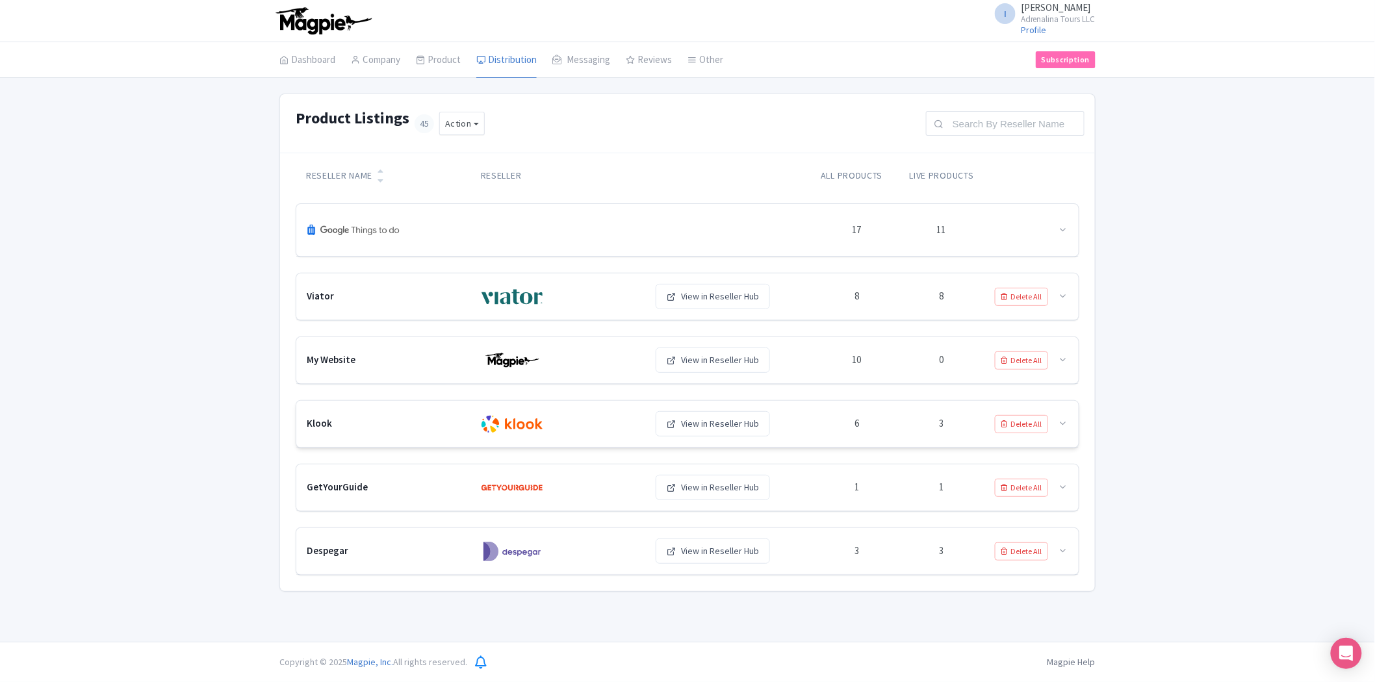
click at [886, 436] on div "Klook View in Reseller Hub 6 3 Delete All" at bounding box center [687, 424] width 782 height 47
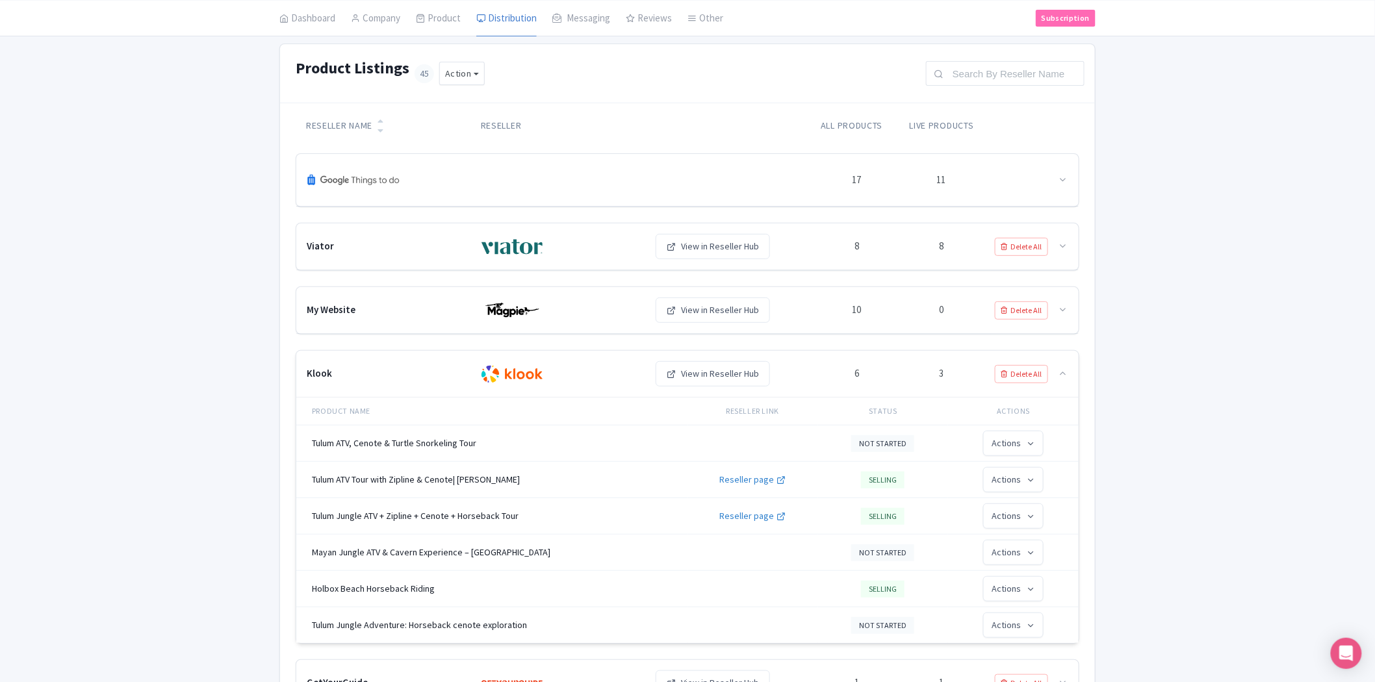
scroll to position [72, 0]
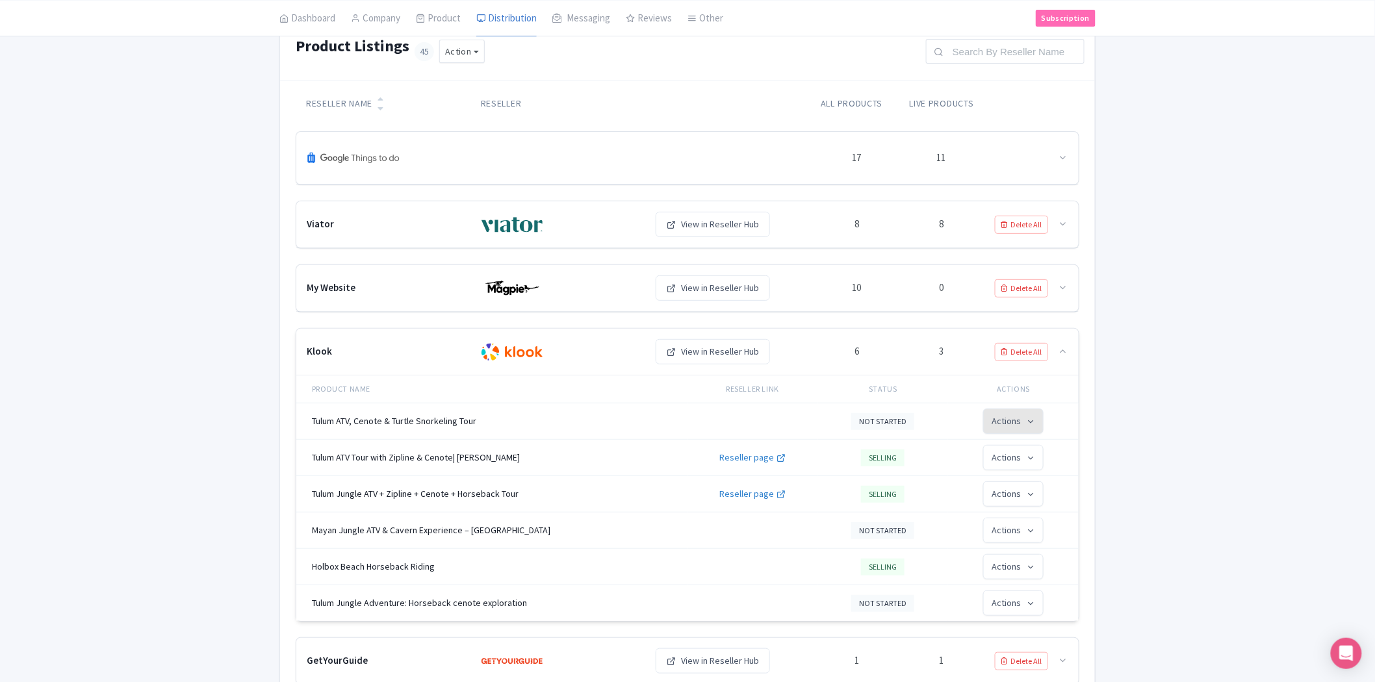
click at [1006, 430] on button "Actions" at bounding box center [1013, 421] width 60 height 25
click at [1059, 354] on icon at bounding box center [1063, 351] width 10 height 10
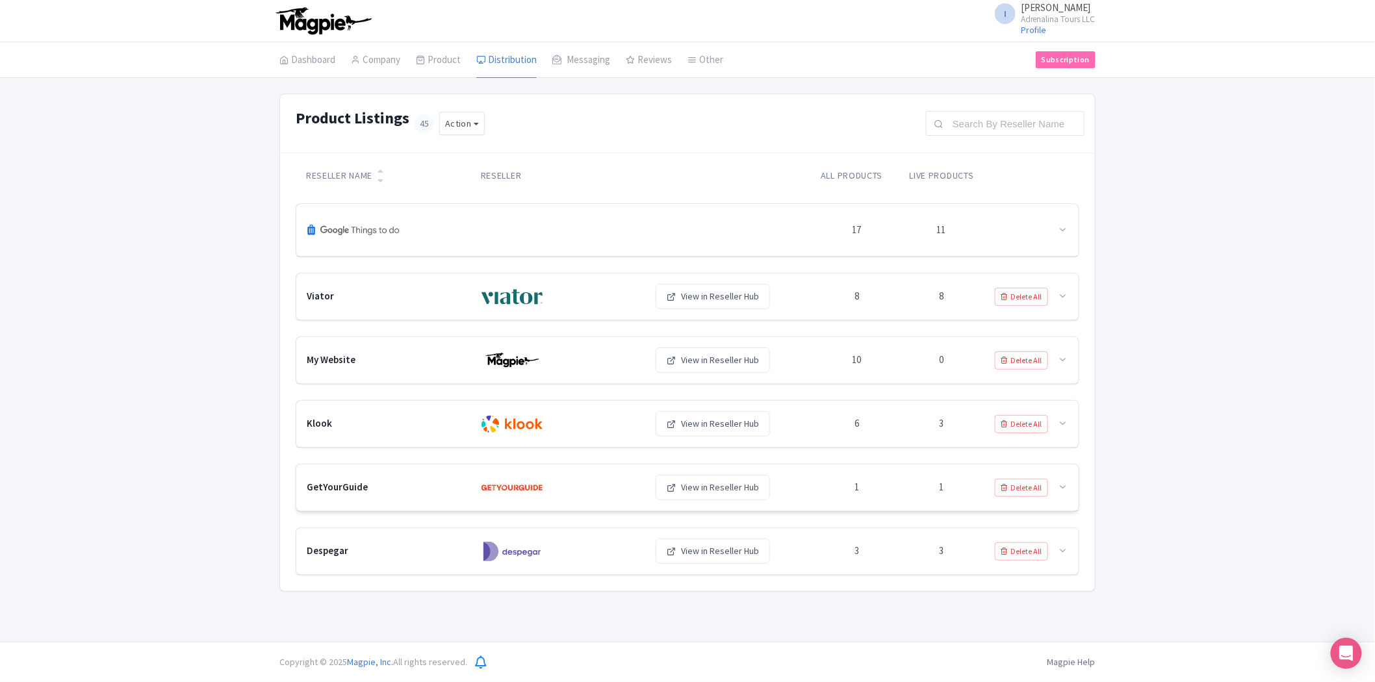
click at [921, 494] on div "1" at bounding box center [941, 488] width 84 height 18
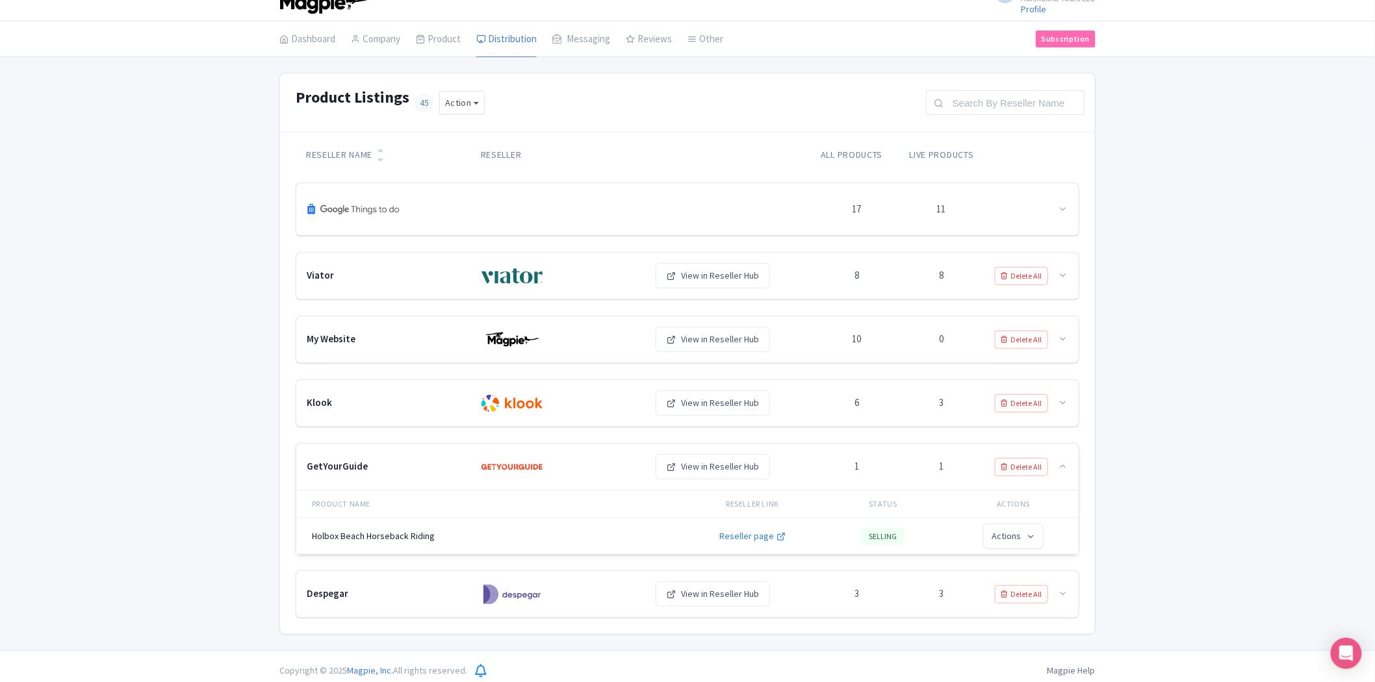
scroll to position [31, 0]
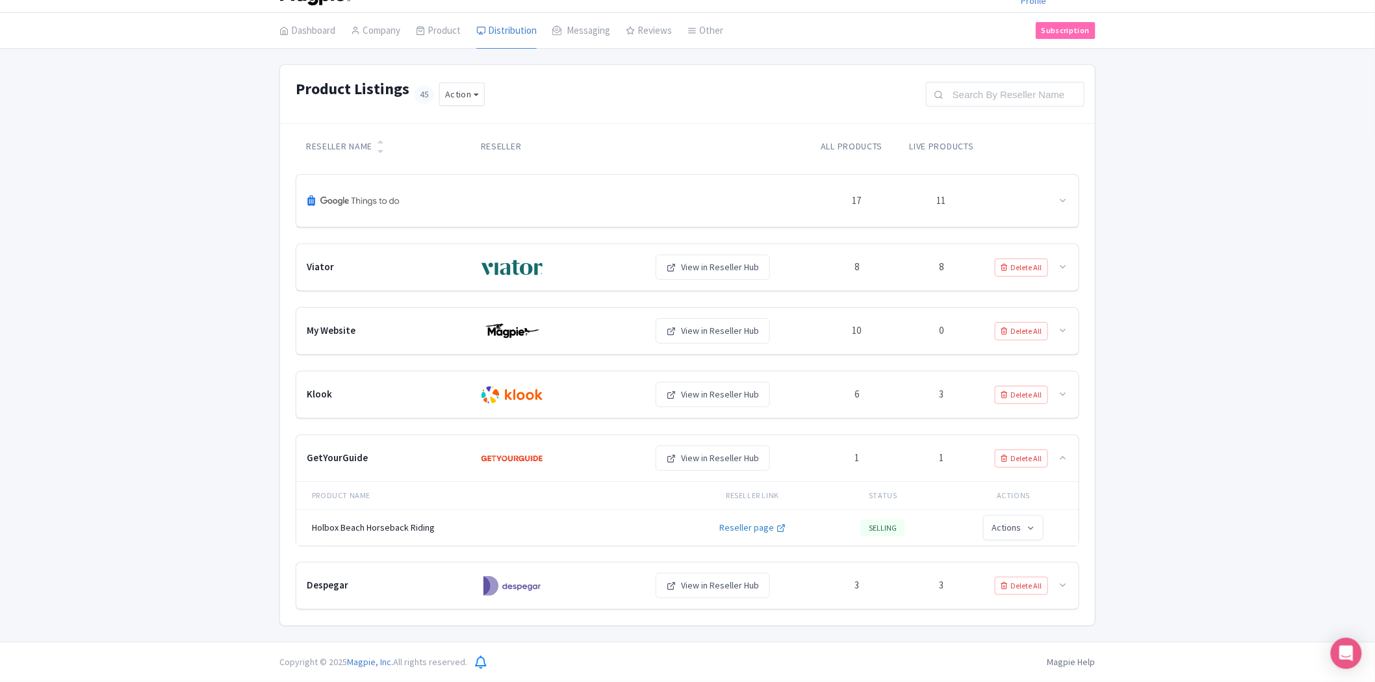
click at [1066, 456] on icon at bounding box center [1063, 458] width 10 height 10
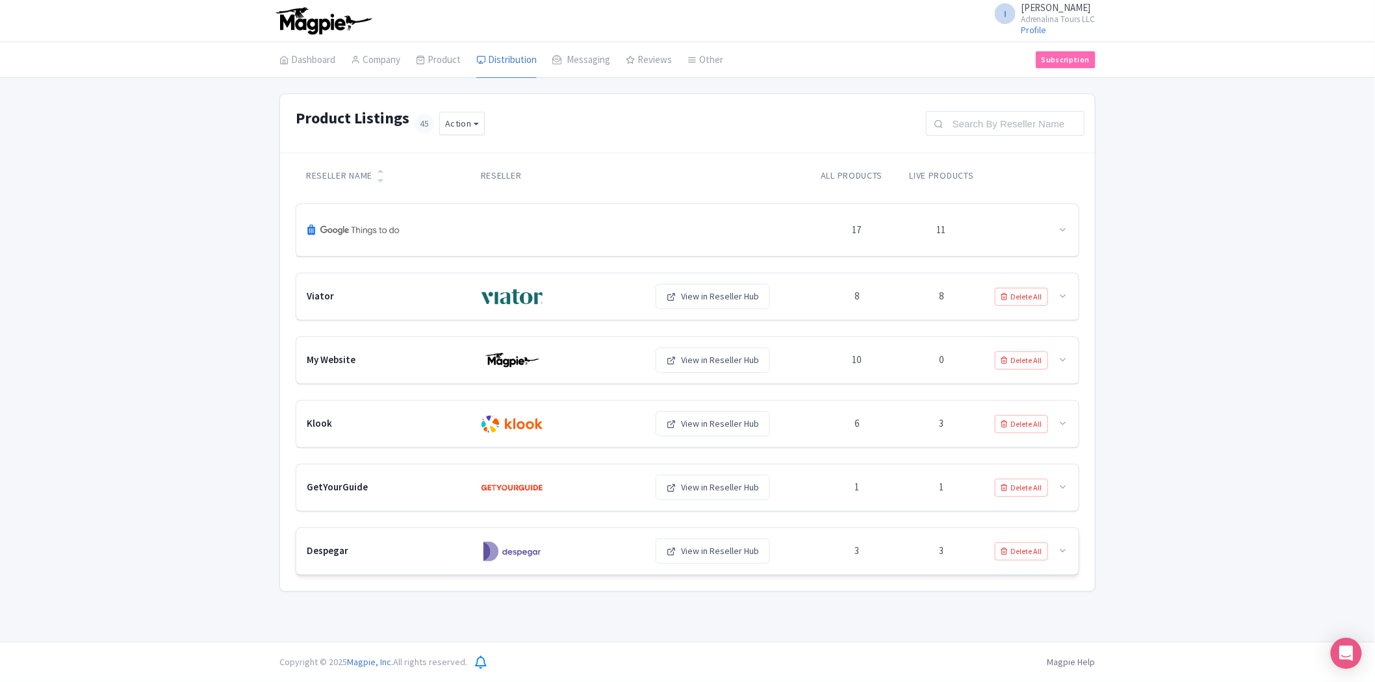
click at [887, 549] on div "3" at bounding box center [856, 551] width 84 height 18
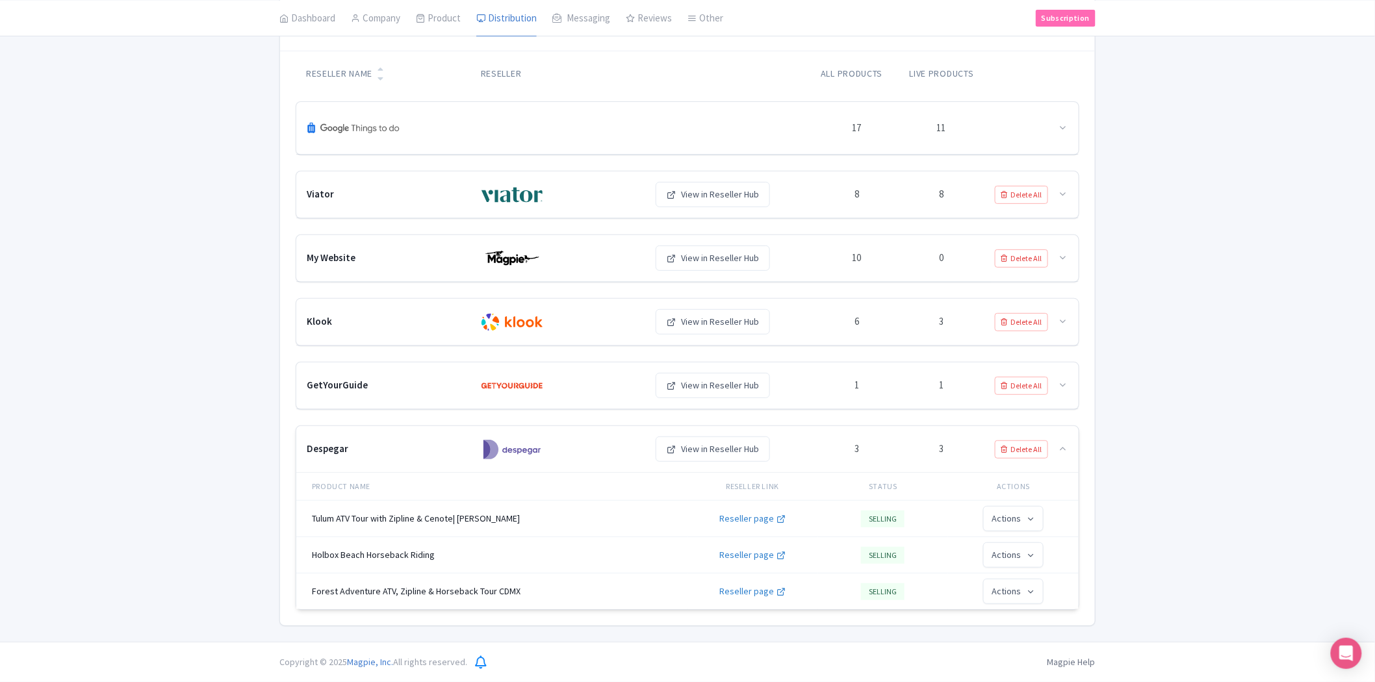
scroll to position [105, 0]
click at [1063, 442] on div at bounding box center [1063, 449] width 10 height 15
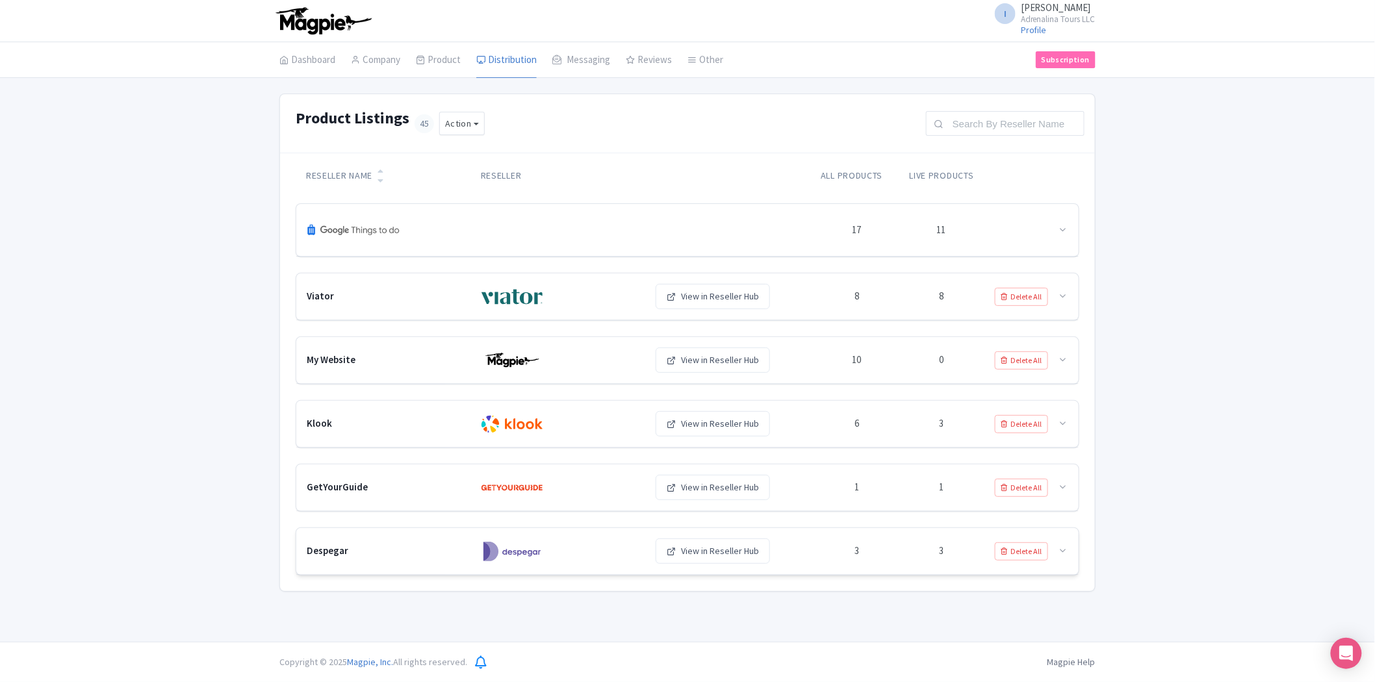
scroll to position [0, 0]
click at [1067, 235] on div at bounding box center [1063, 230] width 10 height 15
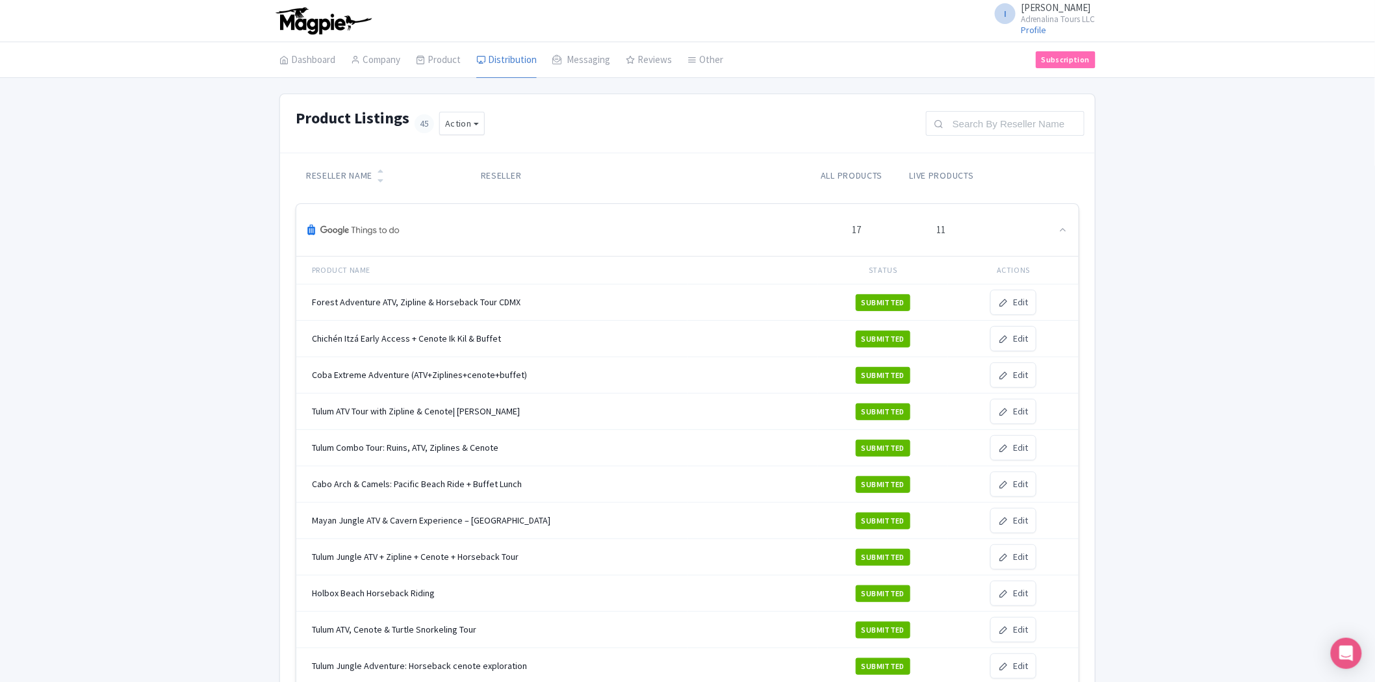
click at [1067, 235] on div at bounding box center [1063, 230] width 10 height 15
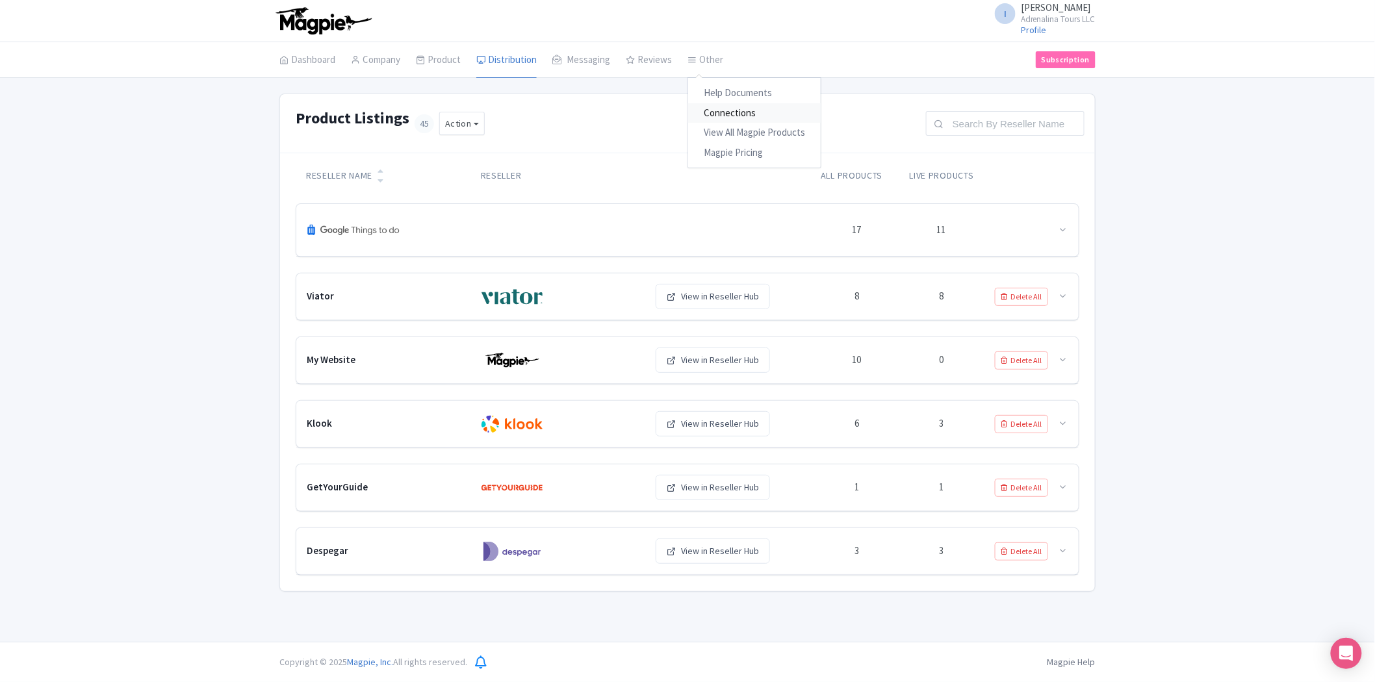
click at [728, 107] on link "Connections" at bounding box center [754, 113] width 133 height 20
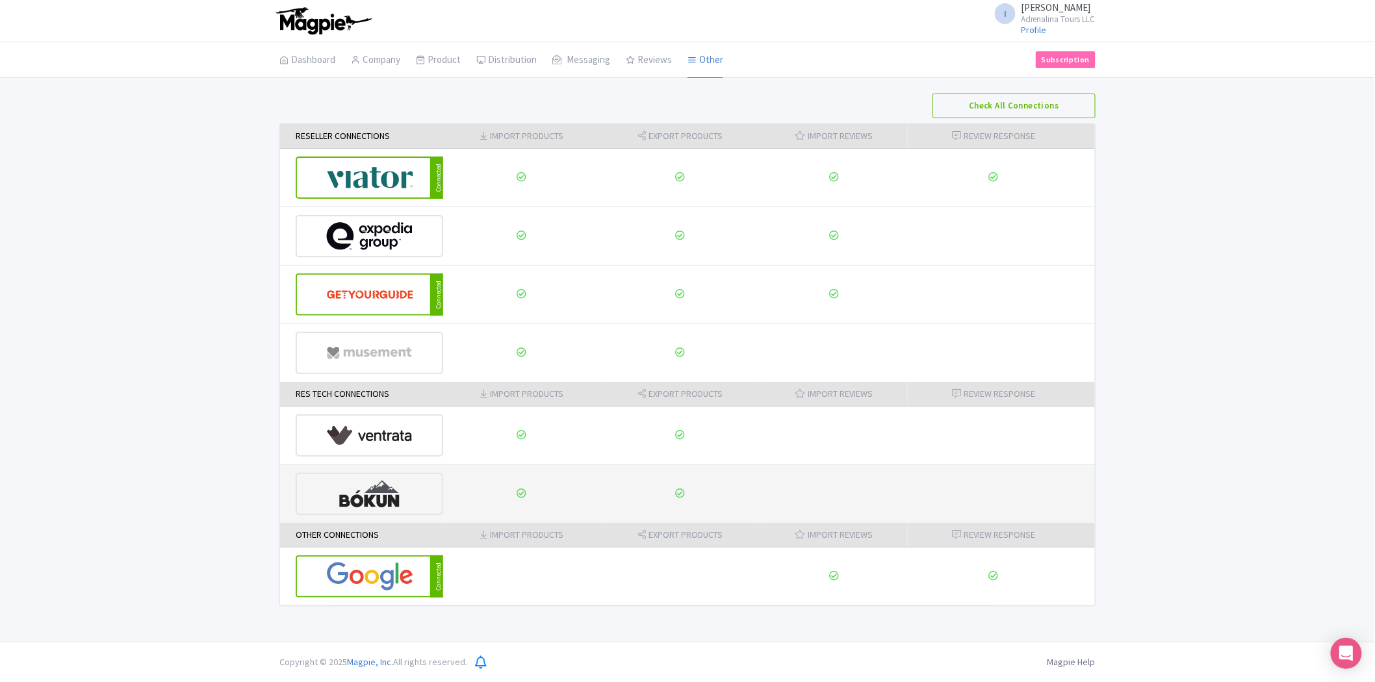
click at [387, 479] on img at bounding box center [369, 494] width 87 height 40
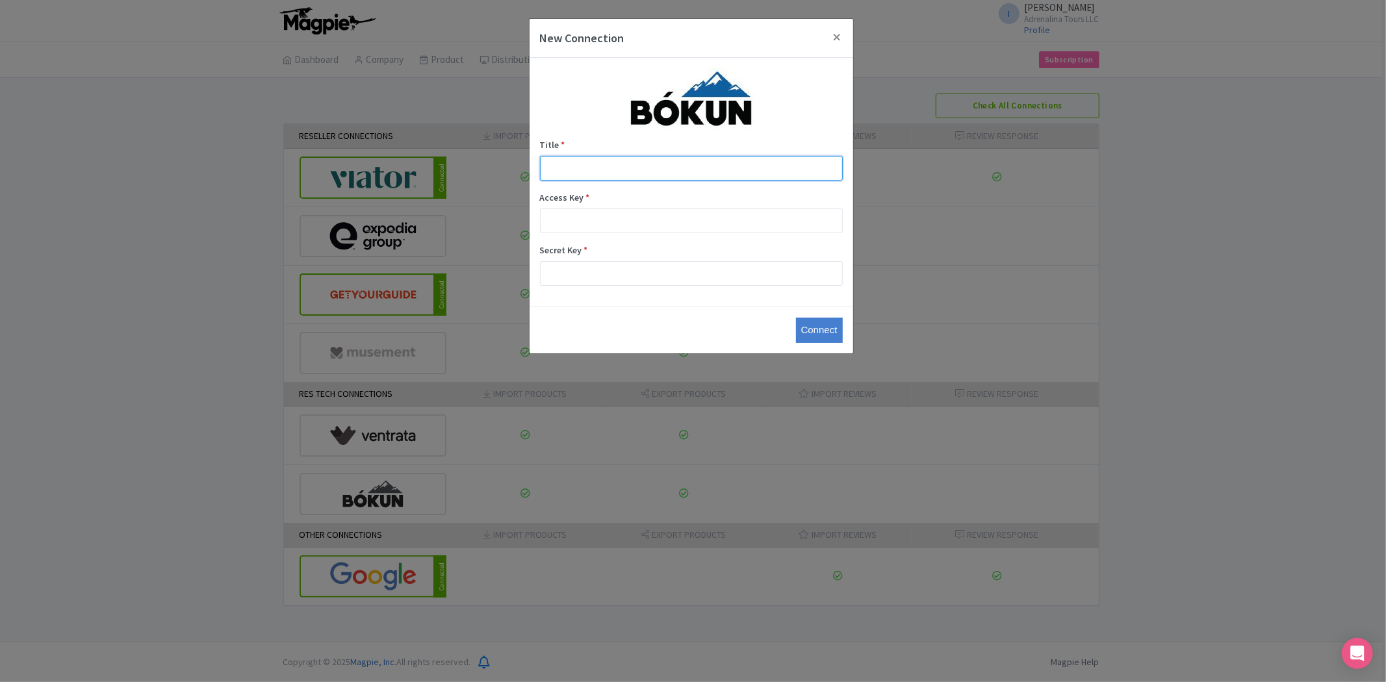
click at [696, 166] on input "Title *" at bounding box center [691, 168] width 303 height 25
type input "magpie-bokun"
drag, startPoint x: 654, startPoint y: 235, endPoint x: 653, endPoint y: 227, distance: 7.3
click at [653, 235] on div "Title * magpie-bokun Access Key * Secret Key *" at bounding box center [690, 182] width 323 height 249
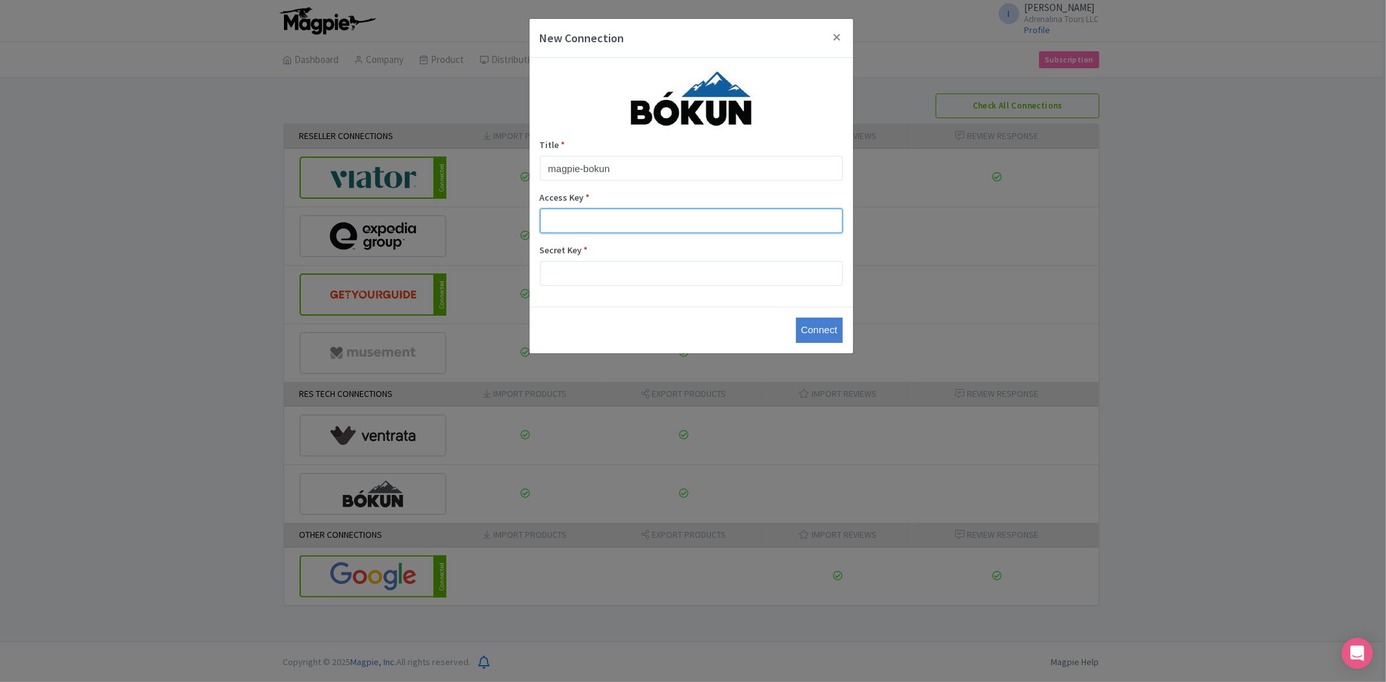
click at [653, 223] on input "Access Key *" at bounding box center [691, 221] width 303 height 25
type input "10d49131625e4c6cbccc73c5439d5d63"
click at [647, 274] on input "Secret Key *" at bounding box center [691, 273] width 303 height 25
type input "7fa4bc7d143d4768af8cb2884efadccc"
click at [819, 332] on input "Connect" at bounding box center [819, 330] width 47 height 25
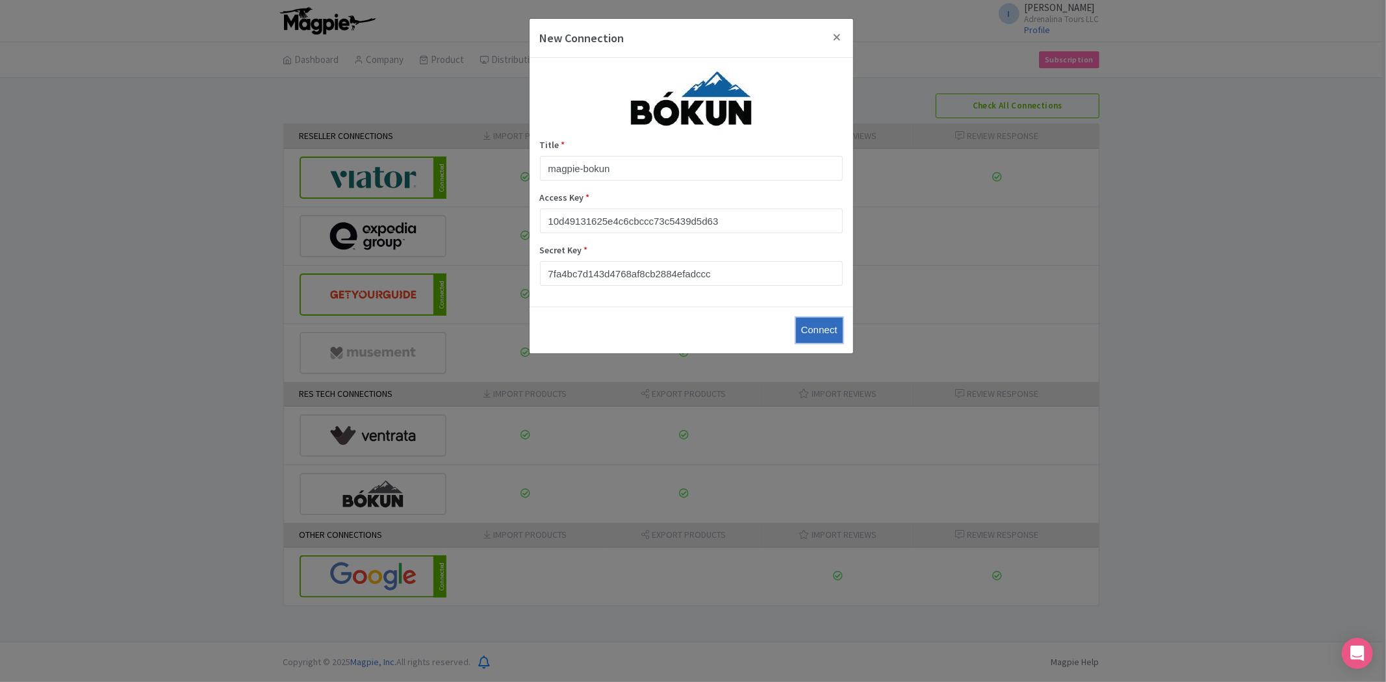
click at [819, 329] on input "Connect" at bounding box center [819, 330] width 47 height 25
click at [833, 32] on button "Close" at bounding box center [837, 37] width 31 height 37
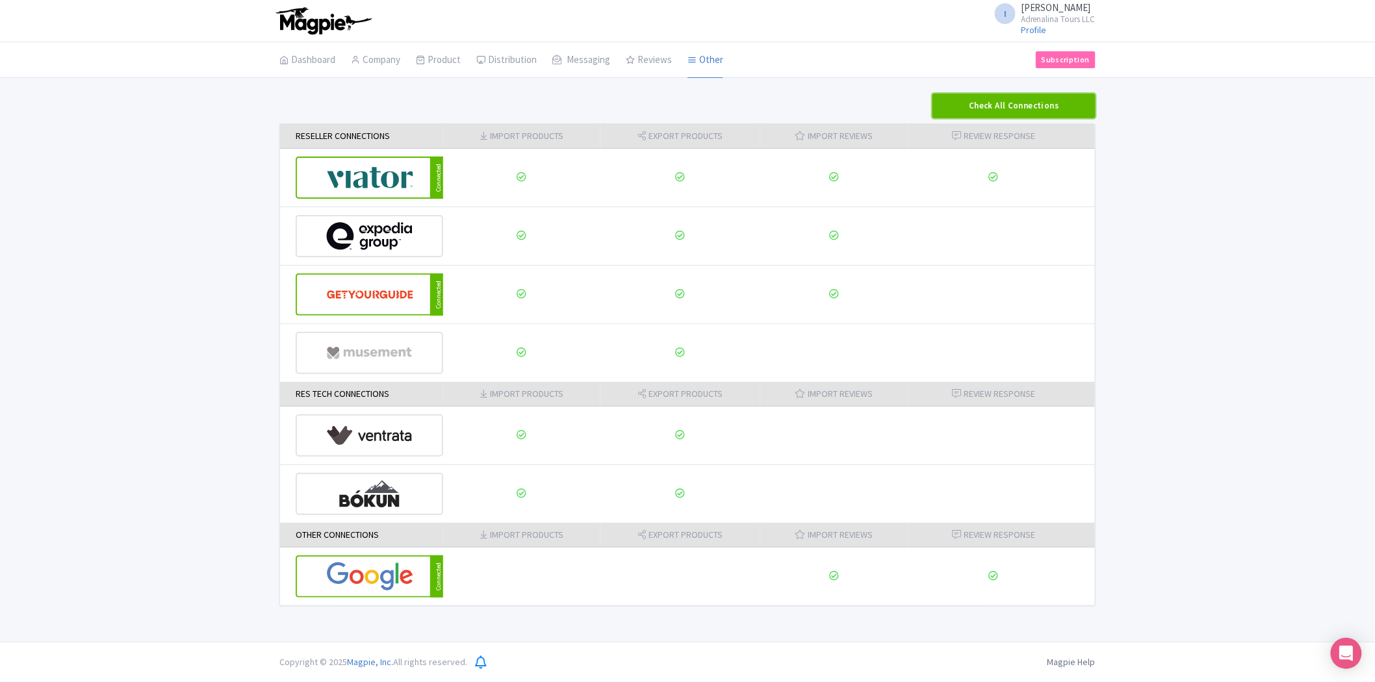
click at [969, 105] on button "Check All Connections" at bounding box center [1013, 106] width 163 height 25
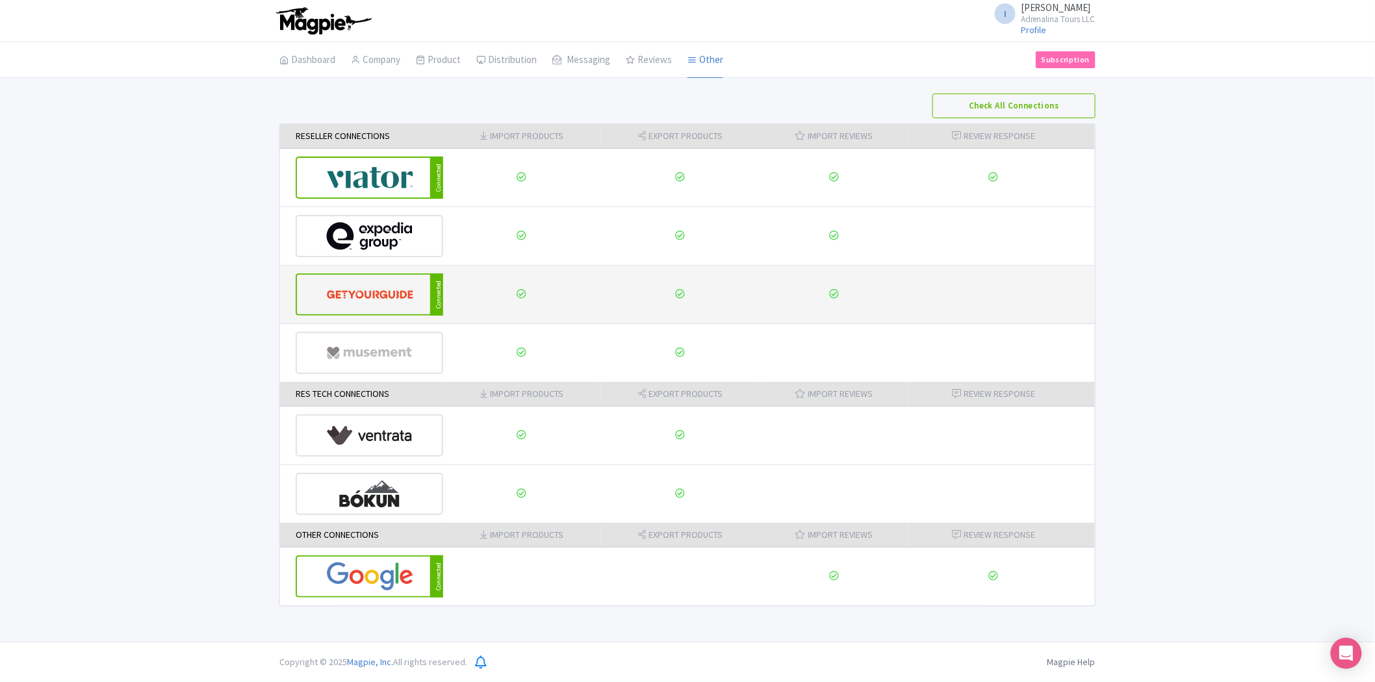
click at [401, 299] on img at bounding box center [370, 295] width 88 height 40
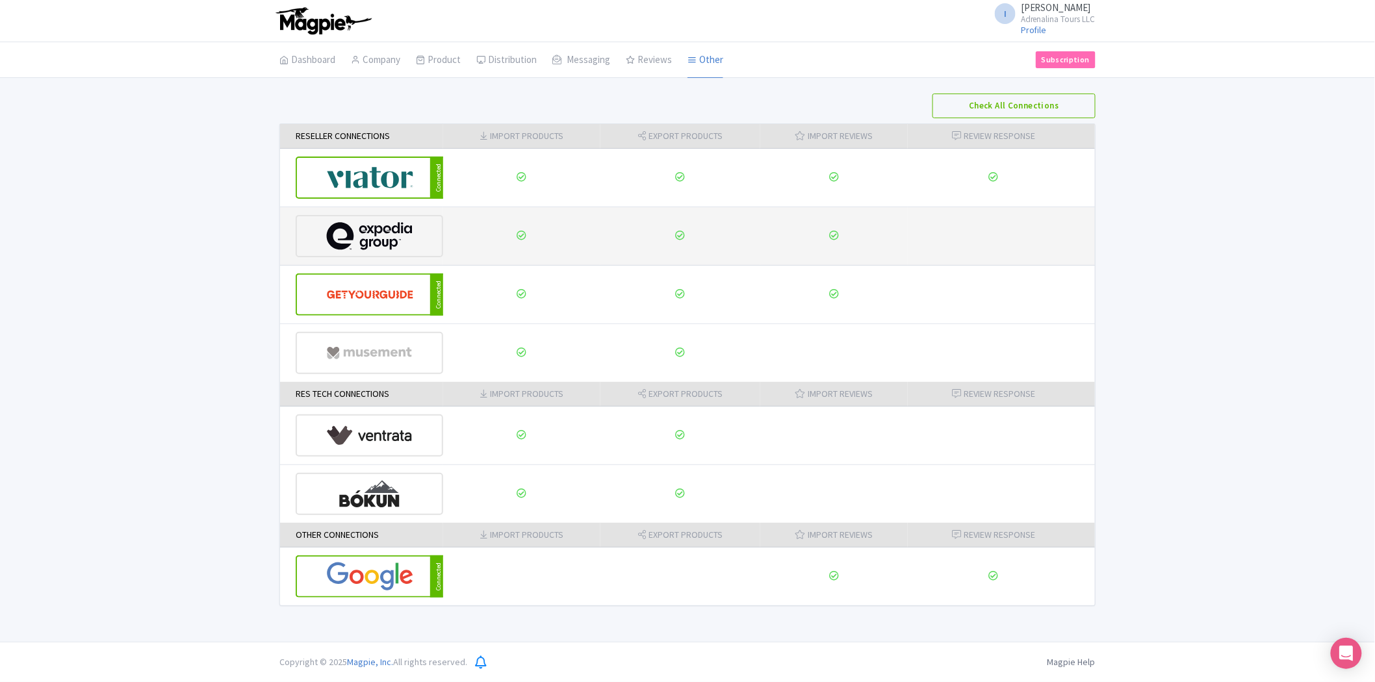
click at [379, 229] on img at bounding box center [369, 236] width 87 height 40
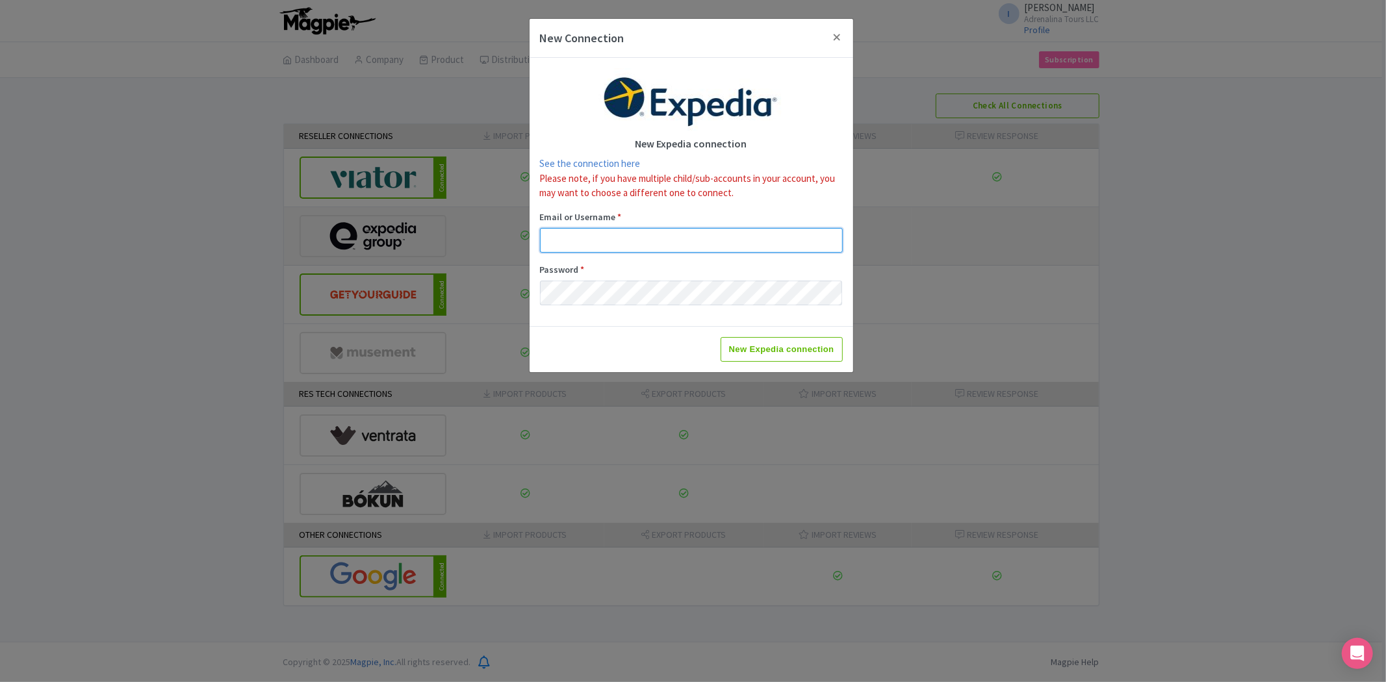
type input "business@adrenalina.tours"
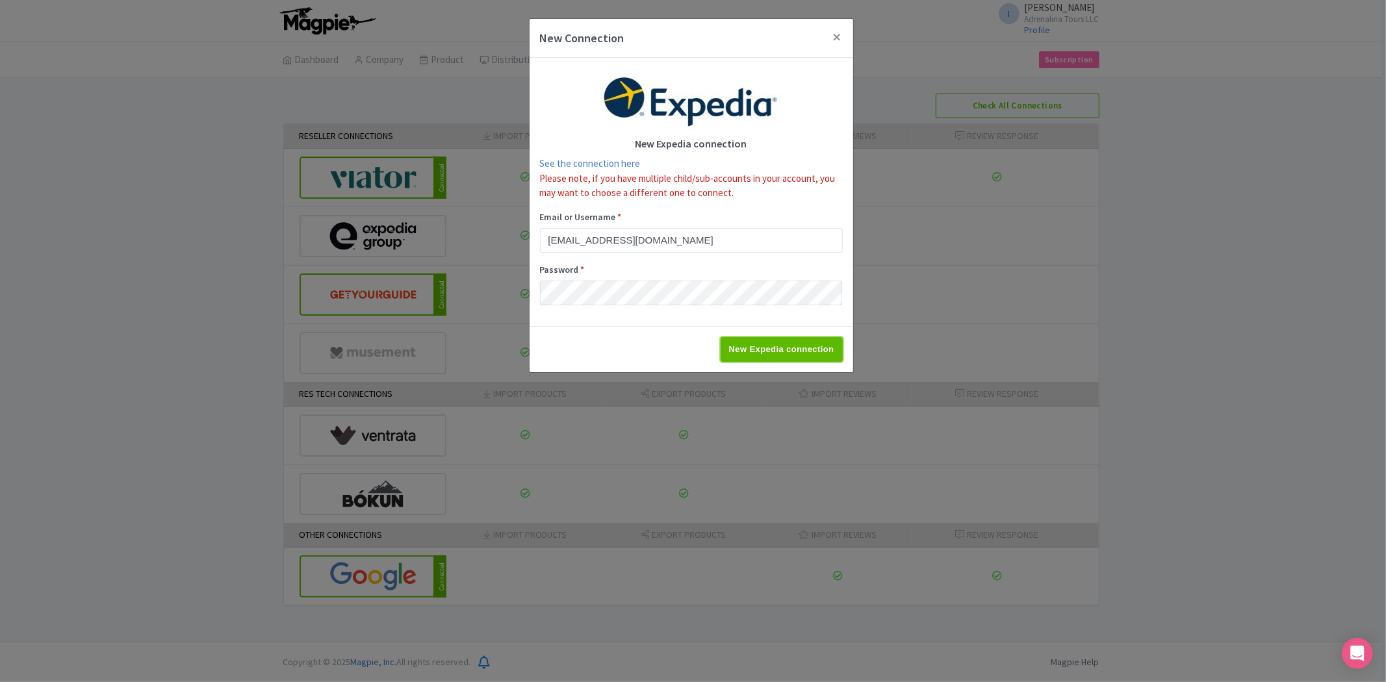
click at [759, 349] on input "New Expedia connection" at bounding box center [781, 349] width 122 height 25
type input "Saving..."
click at [835, 36] on button "Close" at bounding box center [837, 37] width 31 height 37
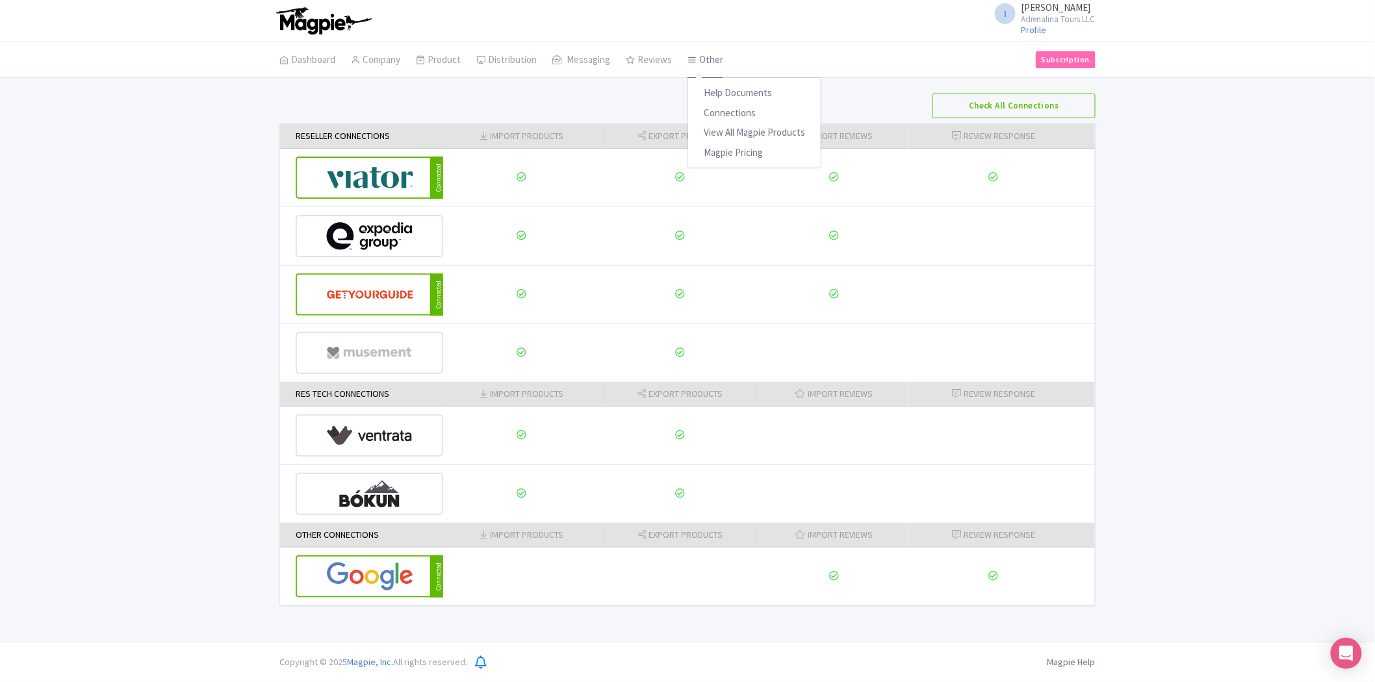
click at [704, 62] on link "Other" at bounding box center [705, 60] width 36 height 36
click at [715, 105] on link "Connections" at bounding box center [754, 113] width 133 height 20
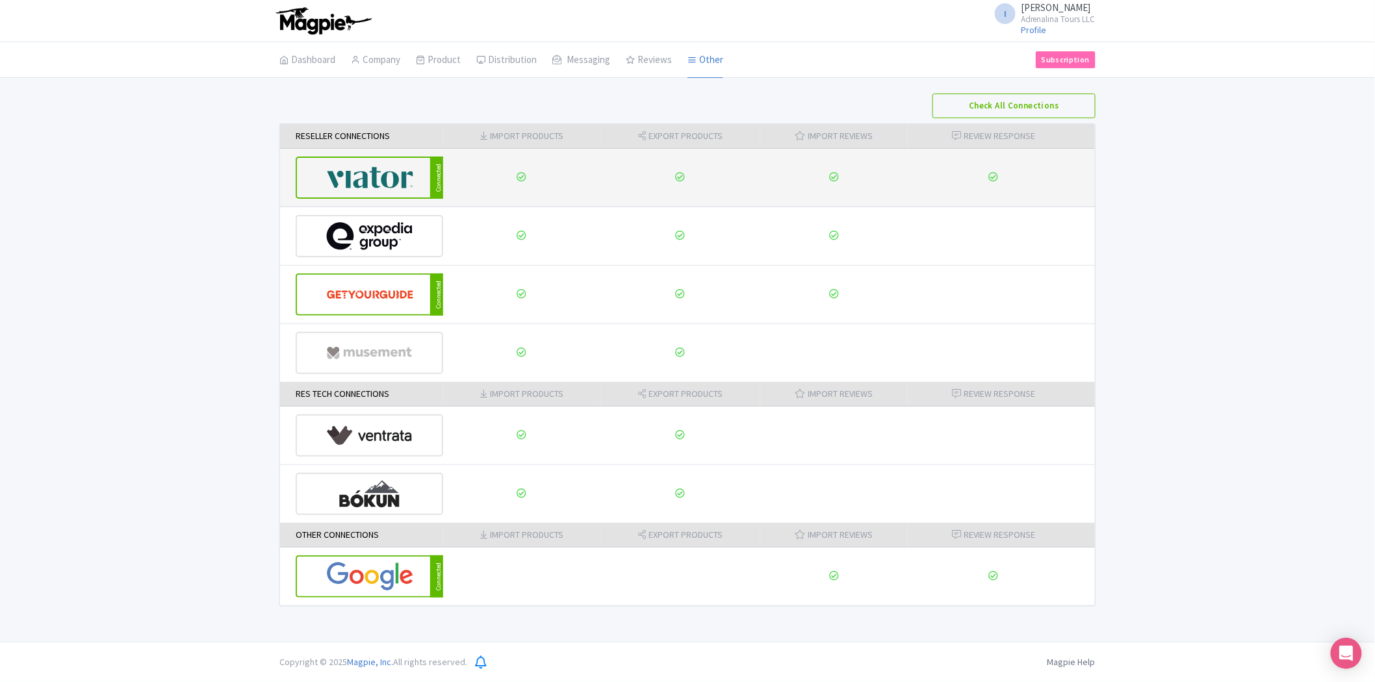
click at [359, 183] on img at bounding box center [370, 178] width 88 height 40
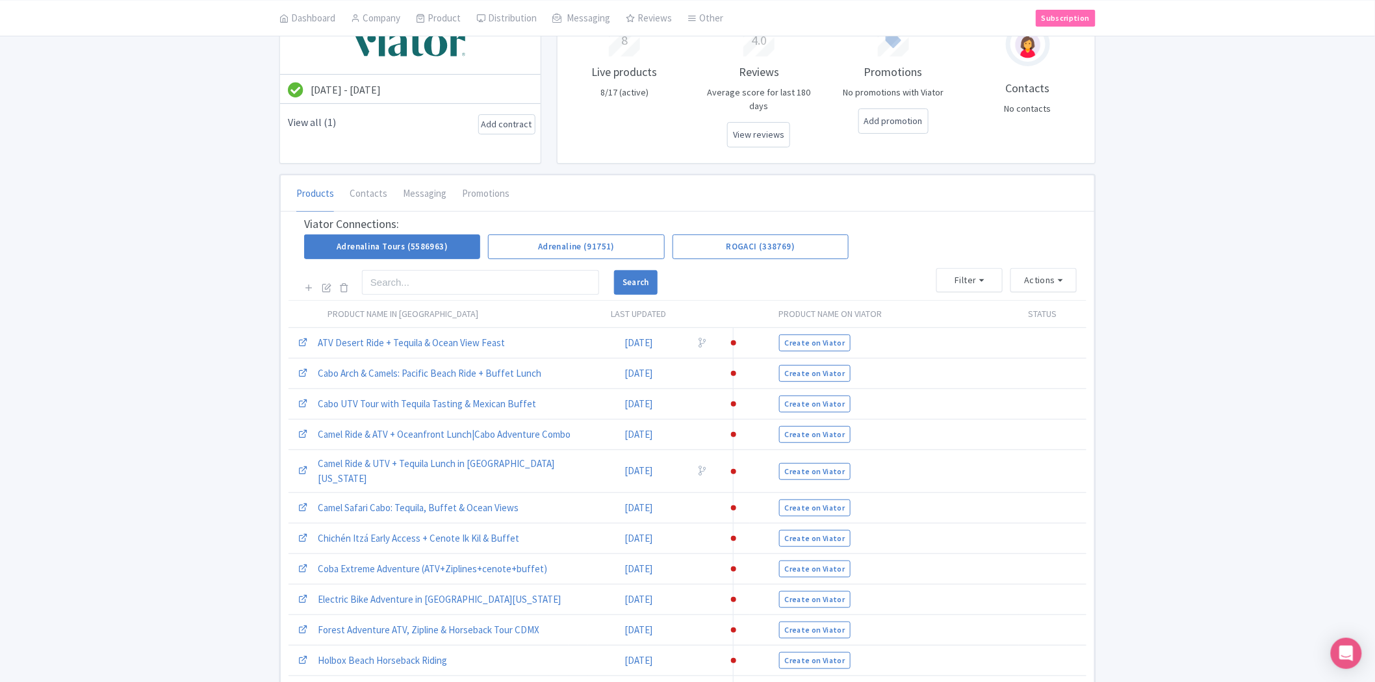
scroll to position [72, 0]
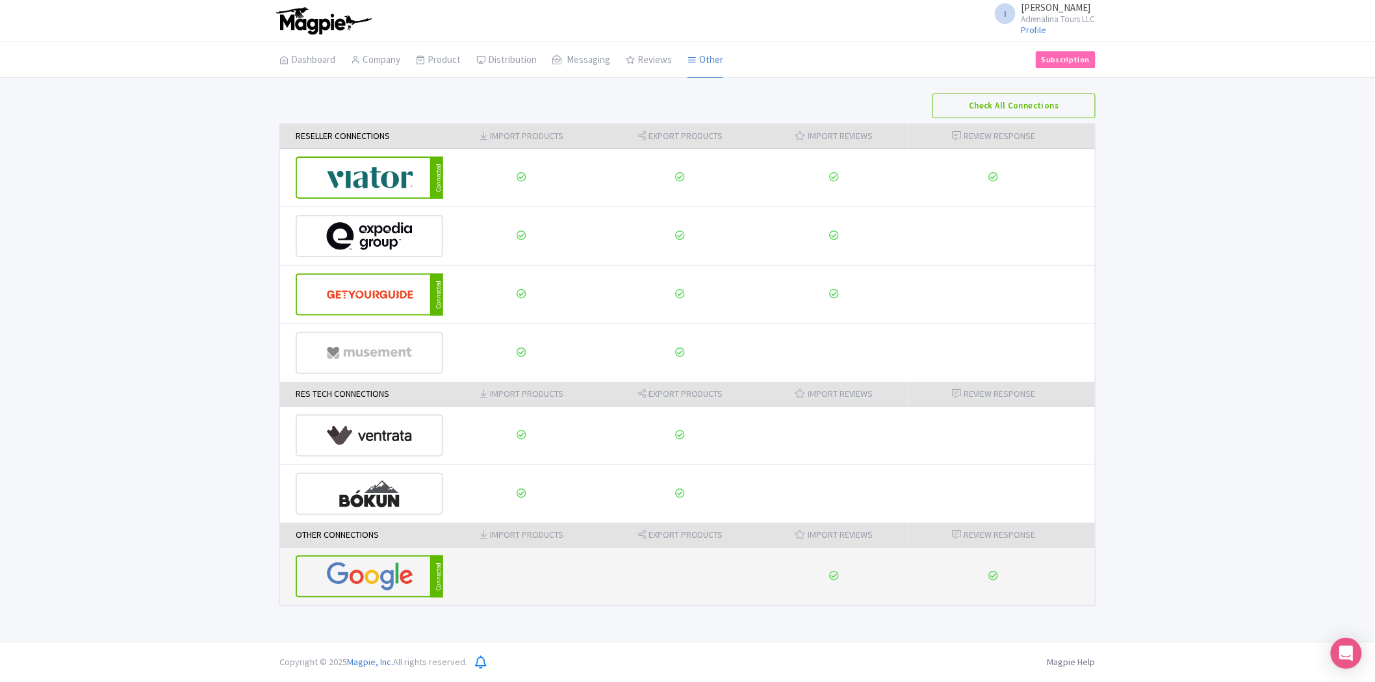
click at [401, 587] on img at bounding box center [370, 577] width 88 height 40
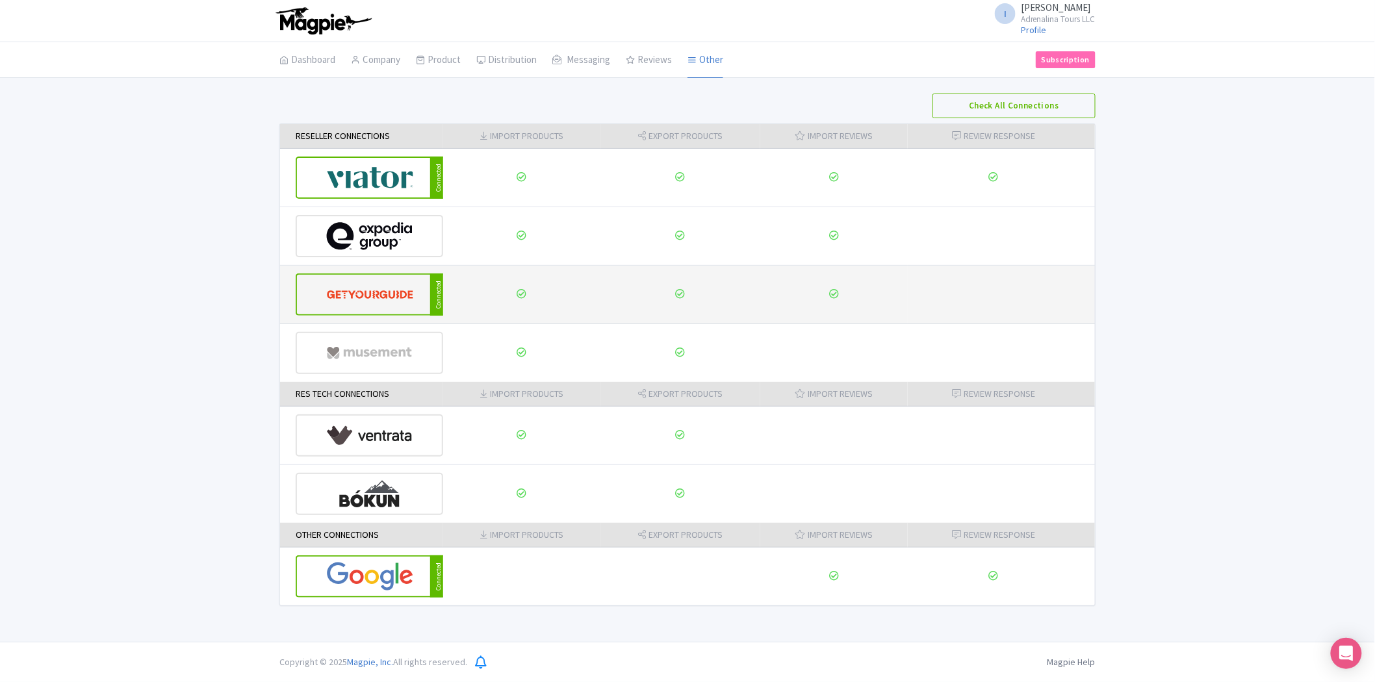
click at [384, 306] on img at bounding box center [370, 295] width 88 height 40
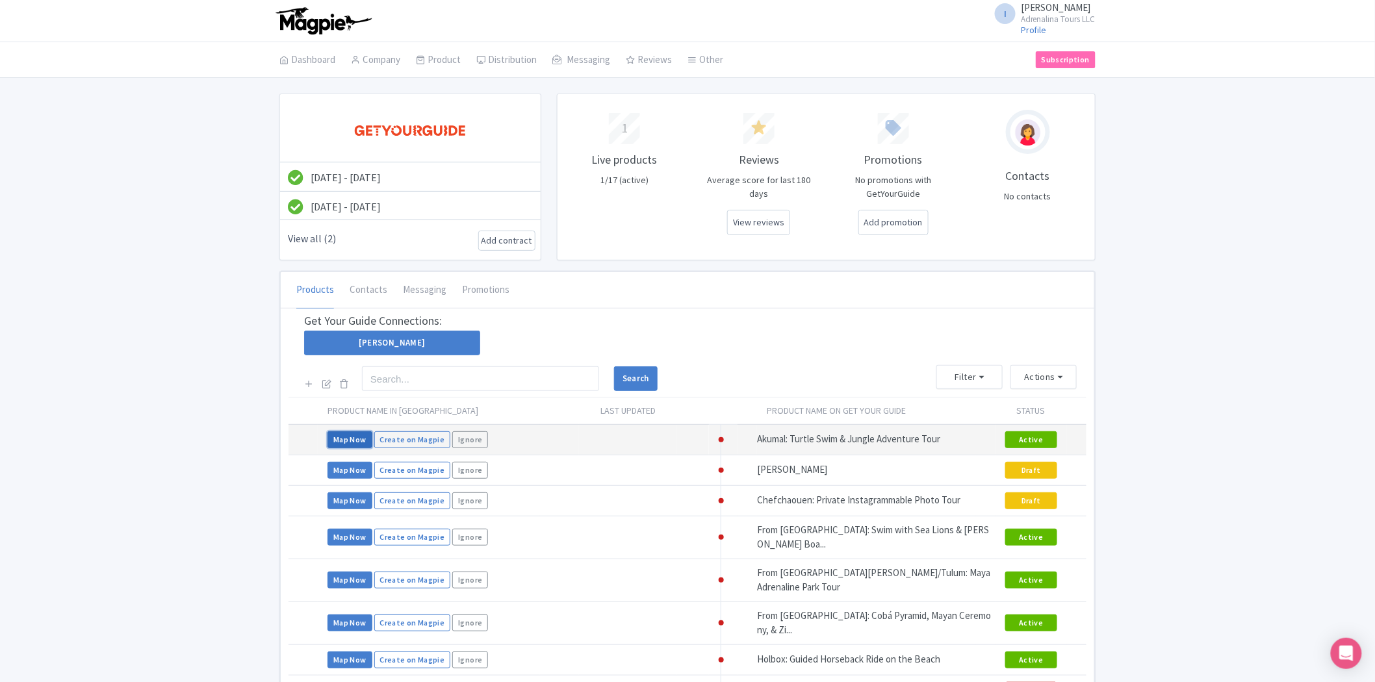
click at [355, 433] on link "Map Now" at bounding box center [349, 439] width 45 height 17
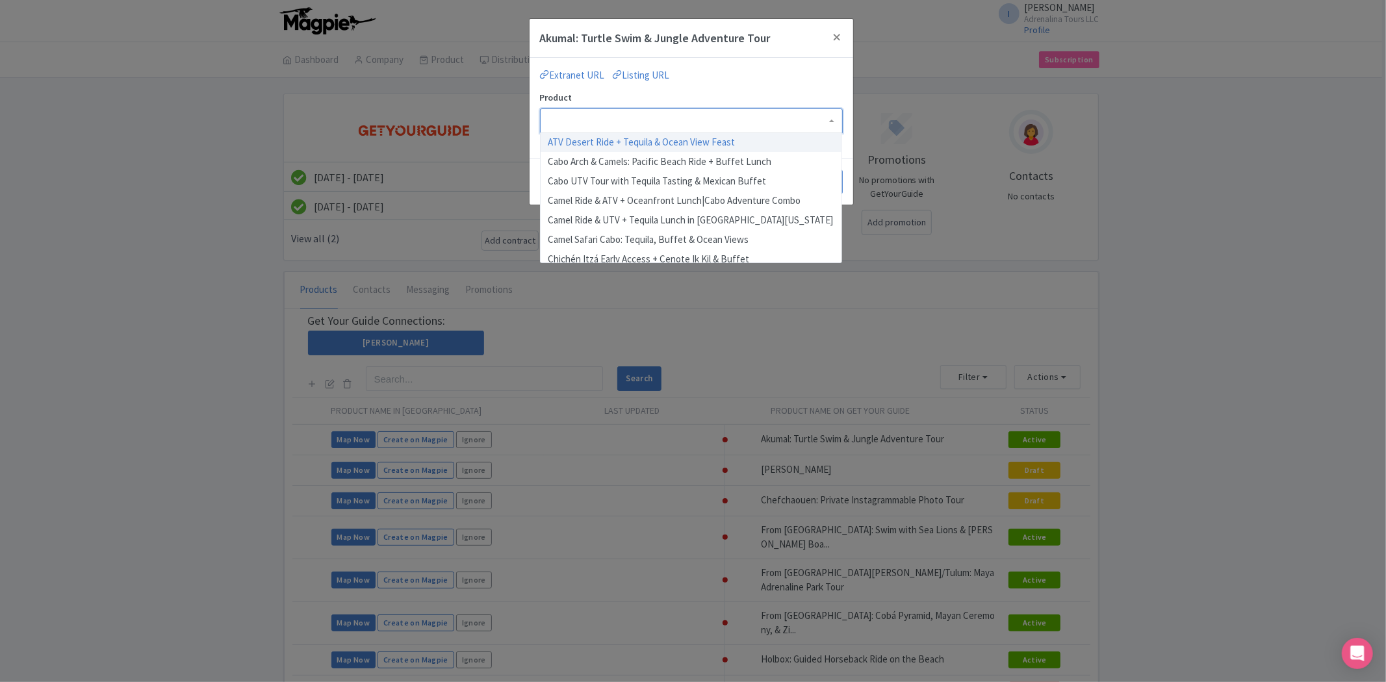
click at [719, 125] on div at bounding box center [691, 120] width 303 height 25
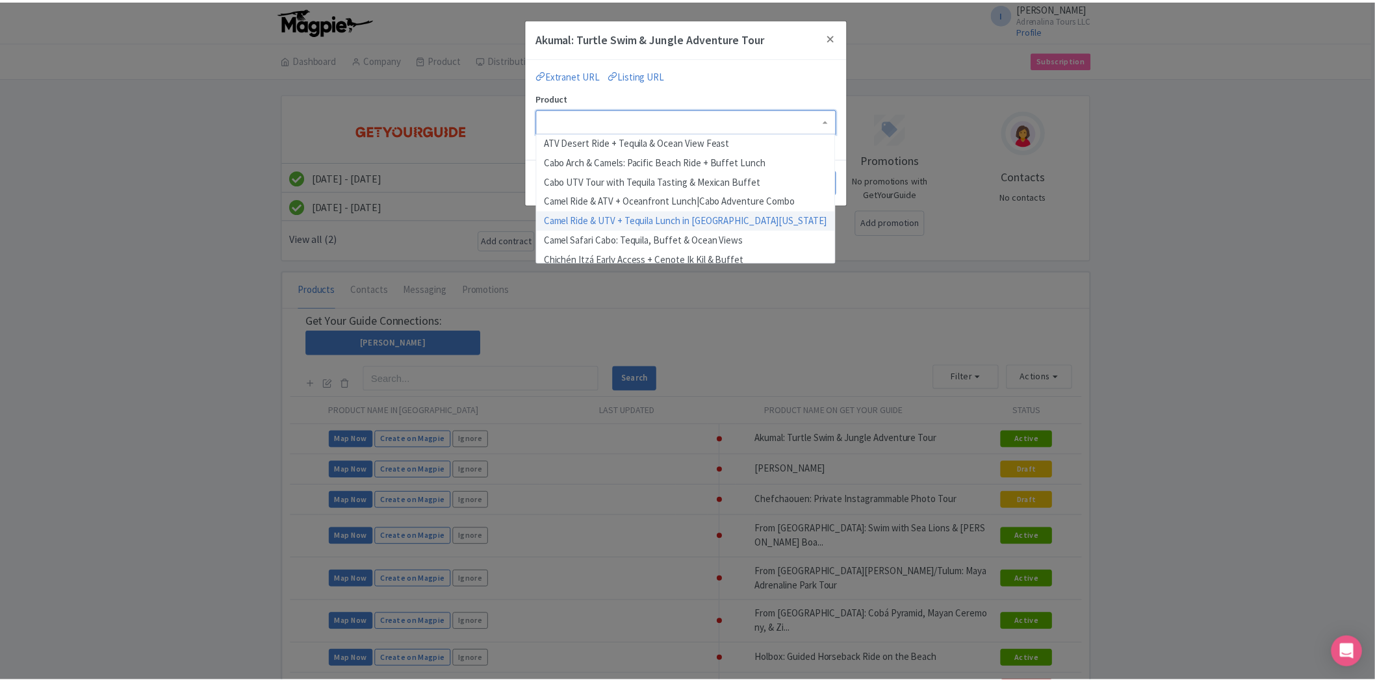
scroll to position [201, 0]
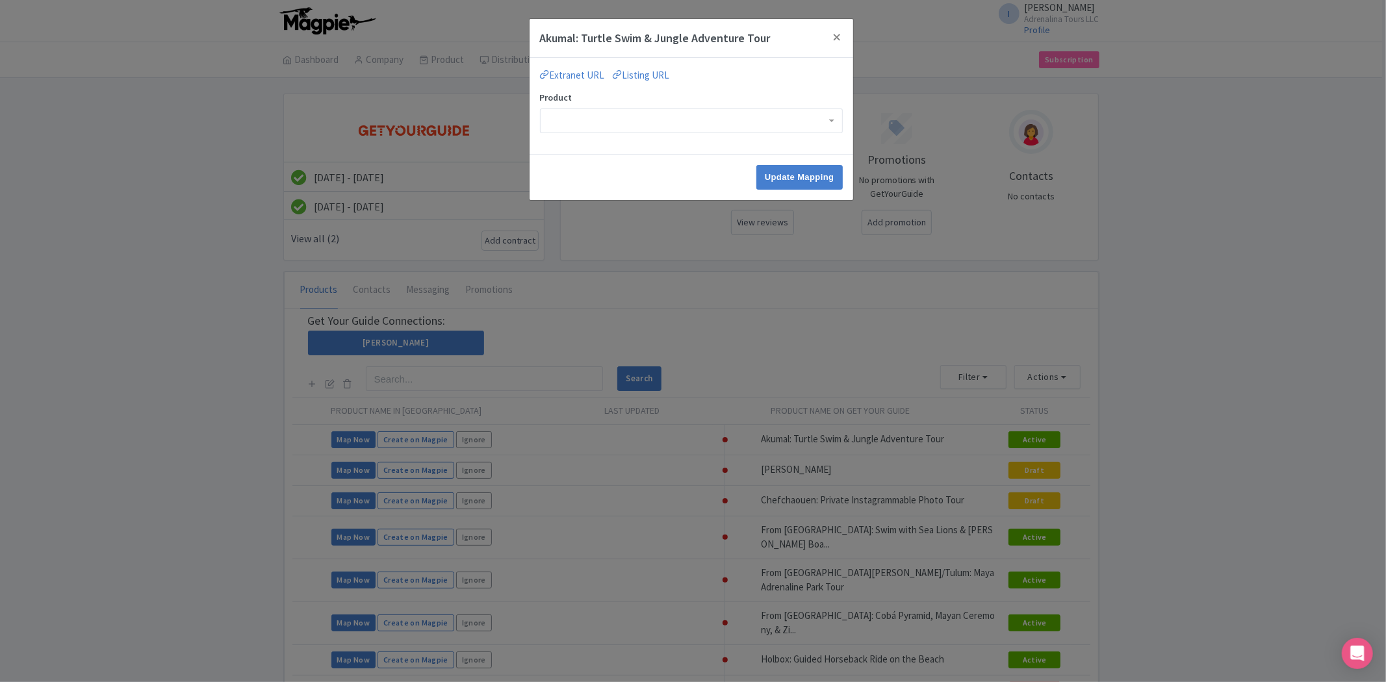
click at [1181, 251] on div "Akumal: Turtle Swim & Jungle Adventure Tour Extranet URL Listing URL Product AT…" at bounding box center [693, 341] width 1386 height 682
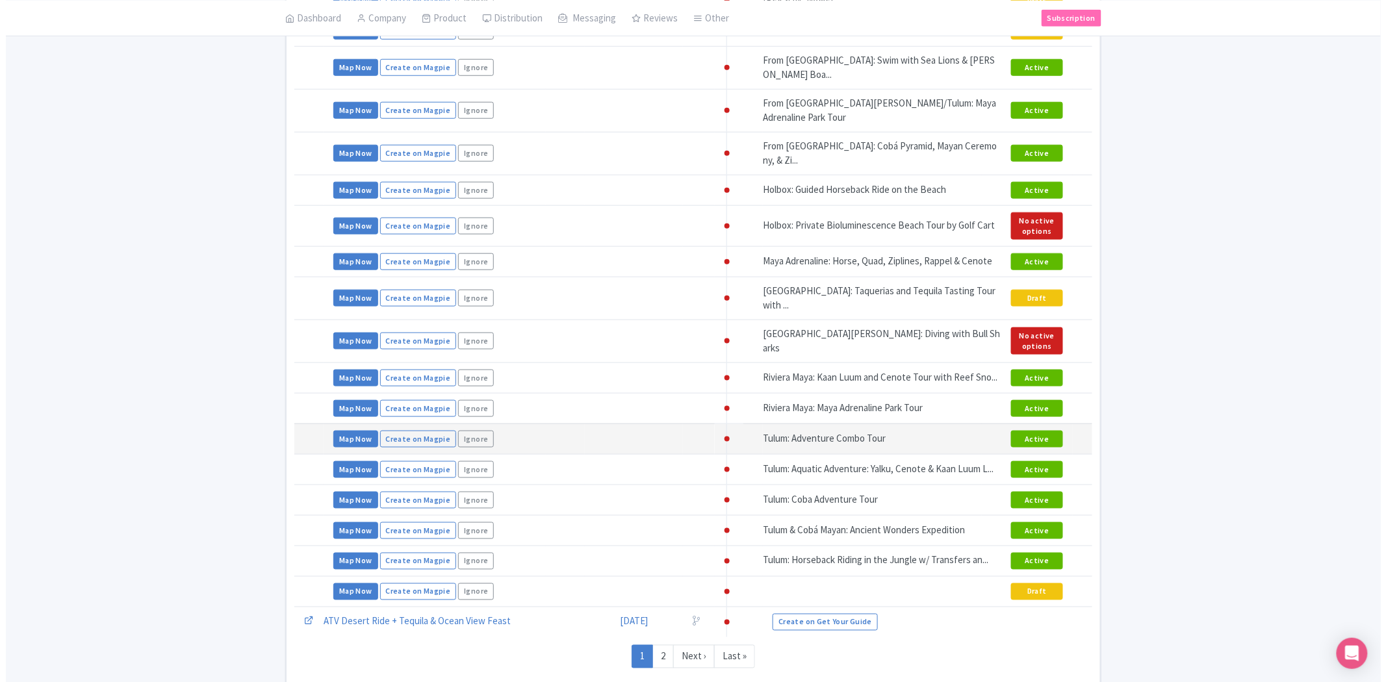
scroll to position [486, 0]
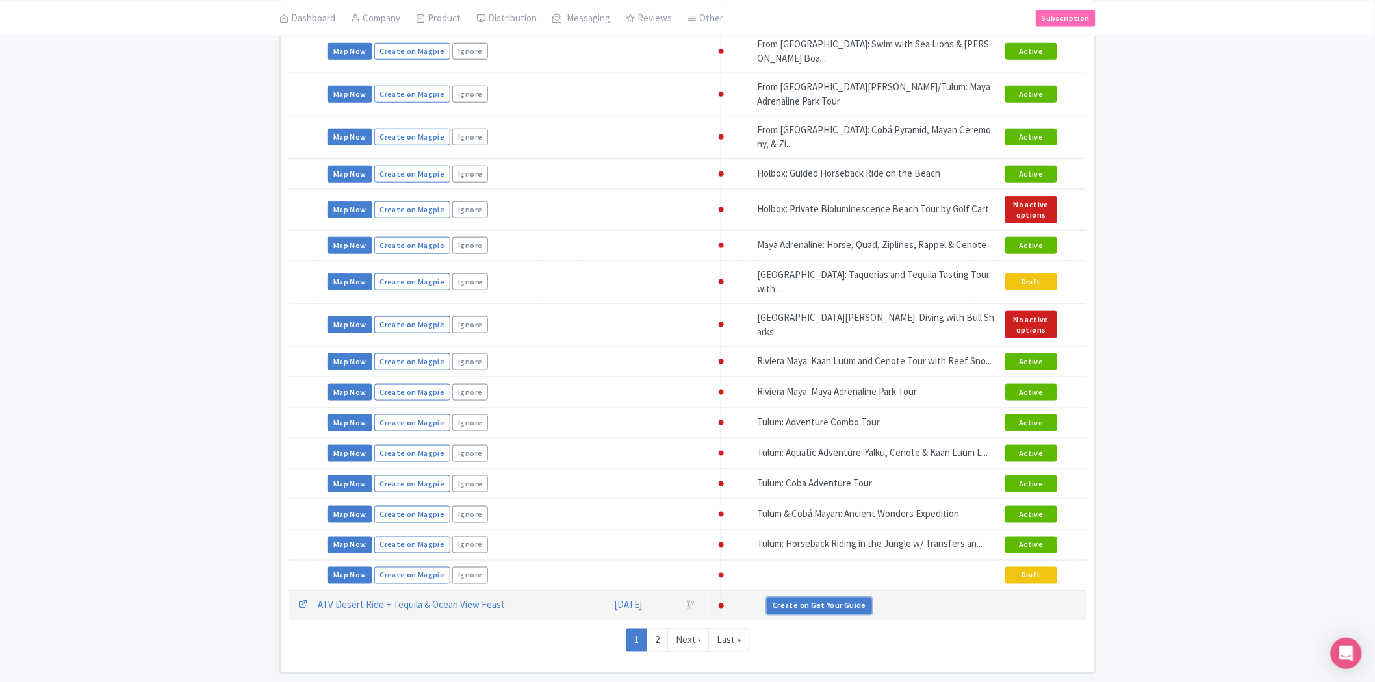
click at [796, 598] on link "Create on Get Your Guide" at bounding box center [819, 606] width 105 height 17
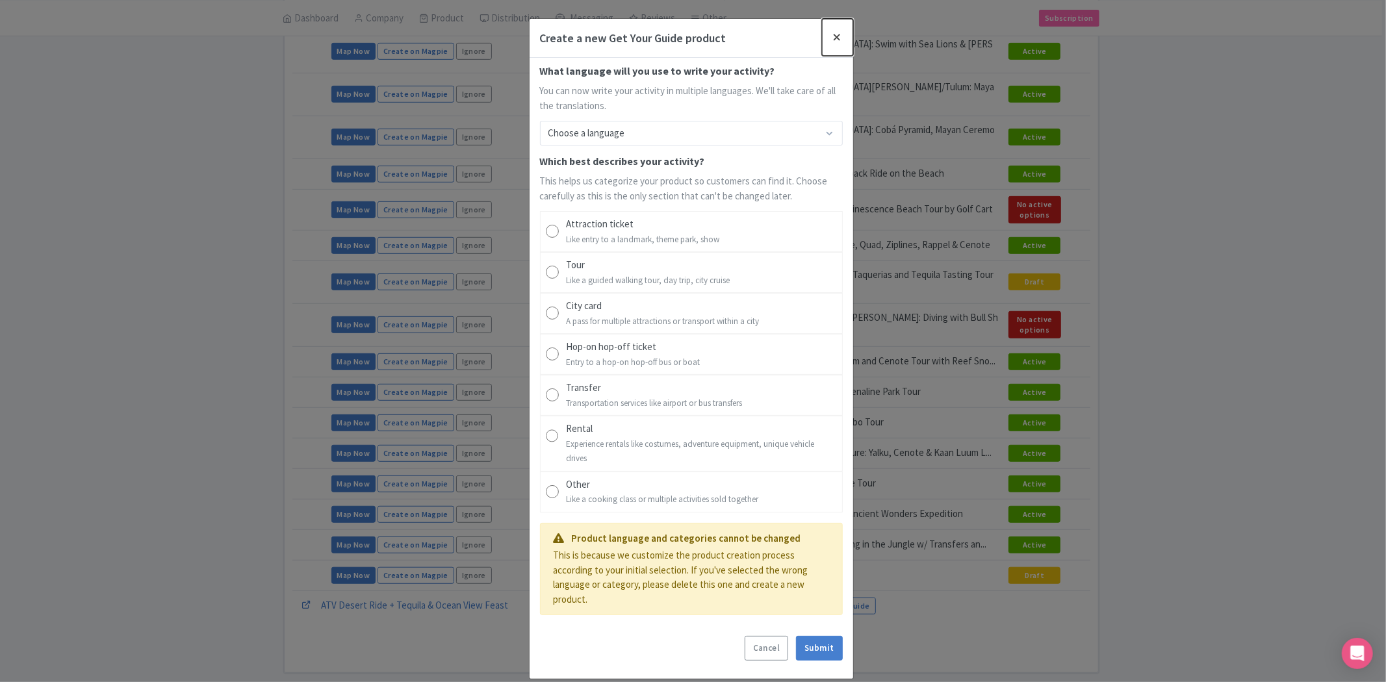
click at [837, 39] on button "Close" at bounding box center [837, 37] width 31 height 37
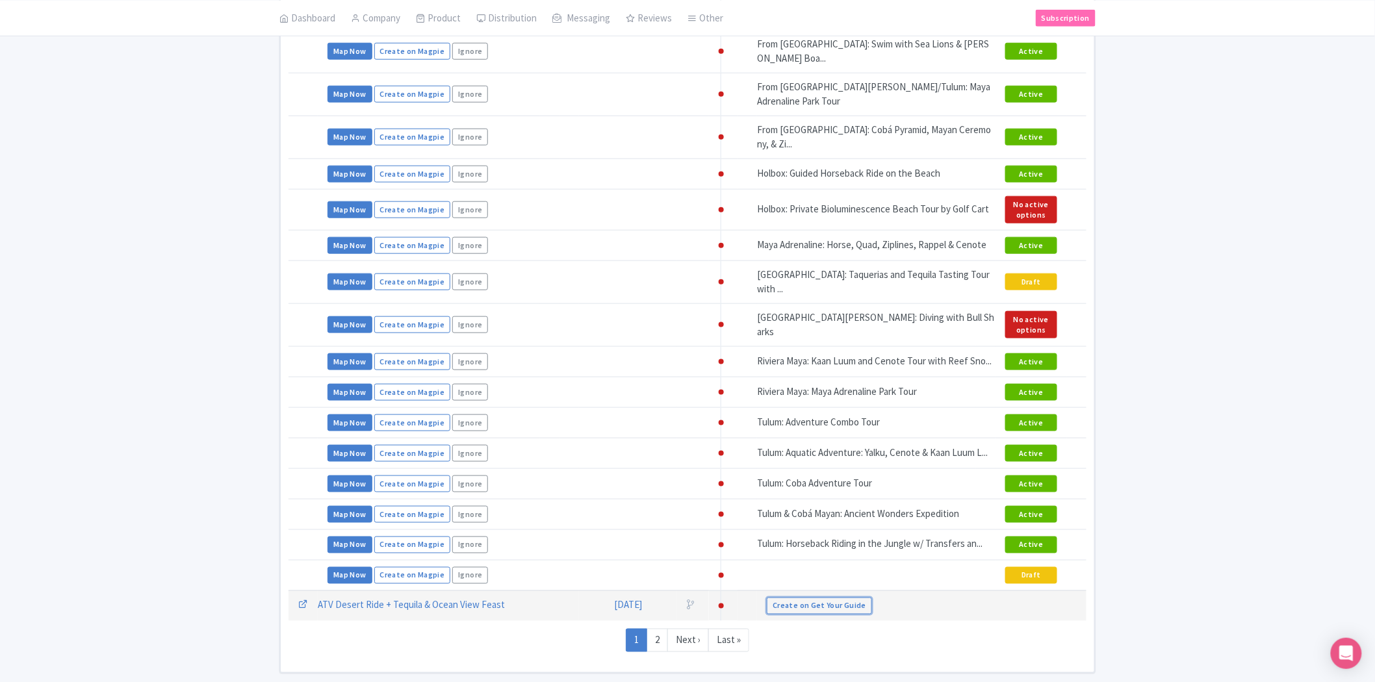
click at [846, 598] on link "Create on Get Your Guide" at bounding box center [819, 606] width 105 height 17
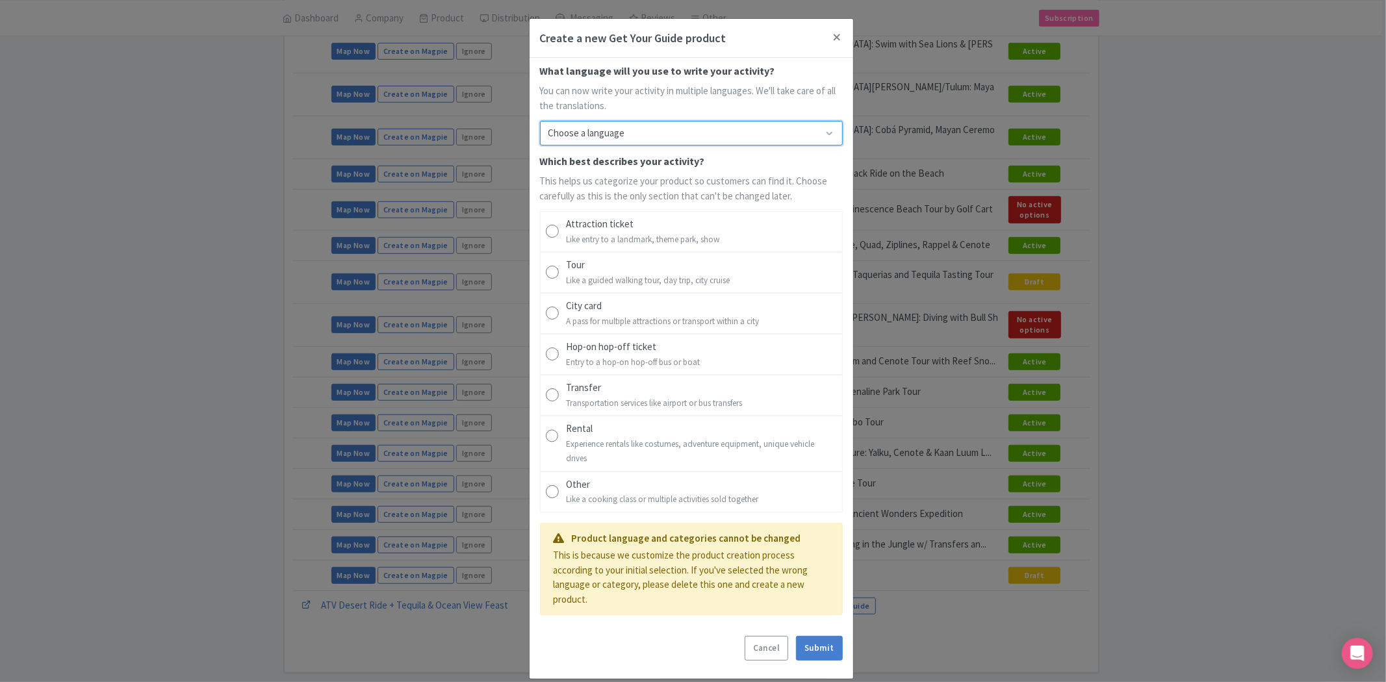
click at [709, 138] on select "Choose a language English Deutsch Español Português (BR) Italiano [DEMOGRAPHIC_…" at bounding box center [691, 133] width 303 height 25
select select "29"
click at [540, 121] on select "Choose a language English Deutsch Español Português (BR) Italiano [DEMOGRAPHIC_…" at bounding box center [691, 133] width 303 height 25
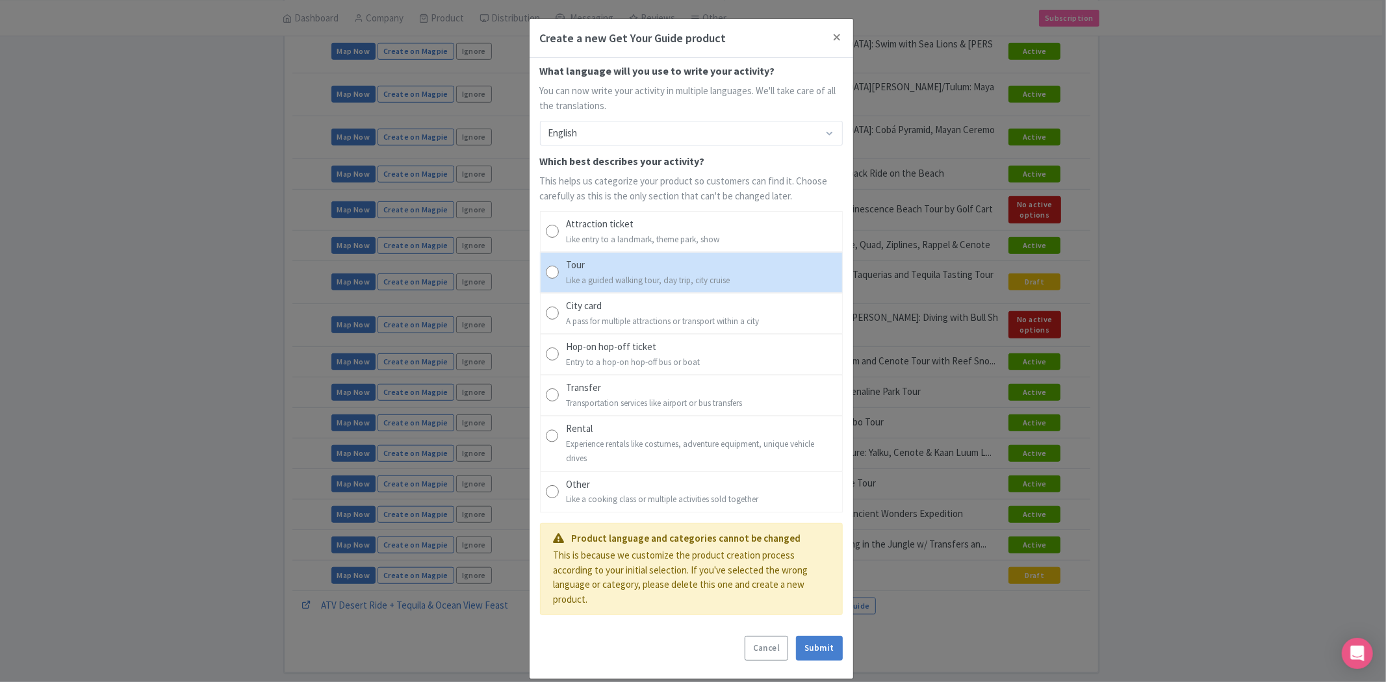
click at [615, 267] on div "Tour" at bounding box center [648, 265] width 164 height 15
click at [559, 267] on input "Tour Like a guided walking tour, day trip, city cruise" at bounding box center [552, 272] width 13 height 13
radio input "true"
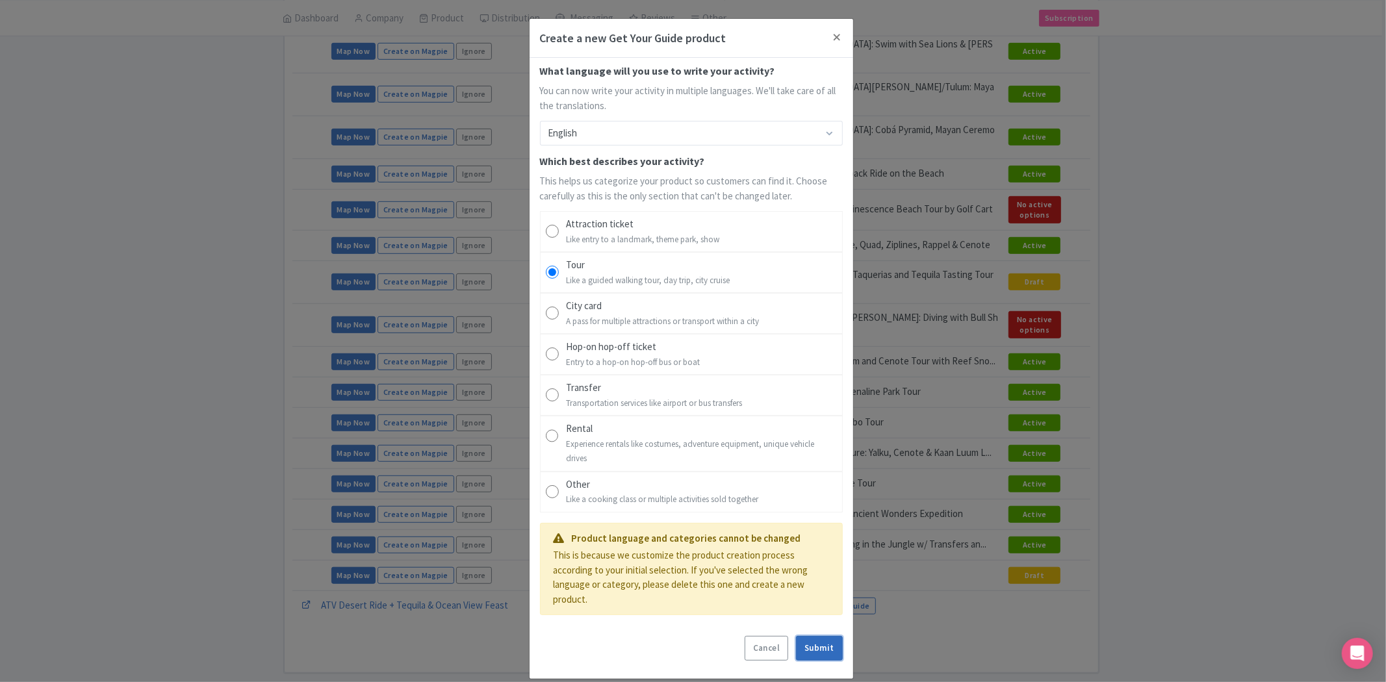
click at [815, 656] on link "Submit" at bounding box center [819, 648] width 46 height 25
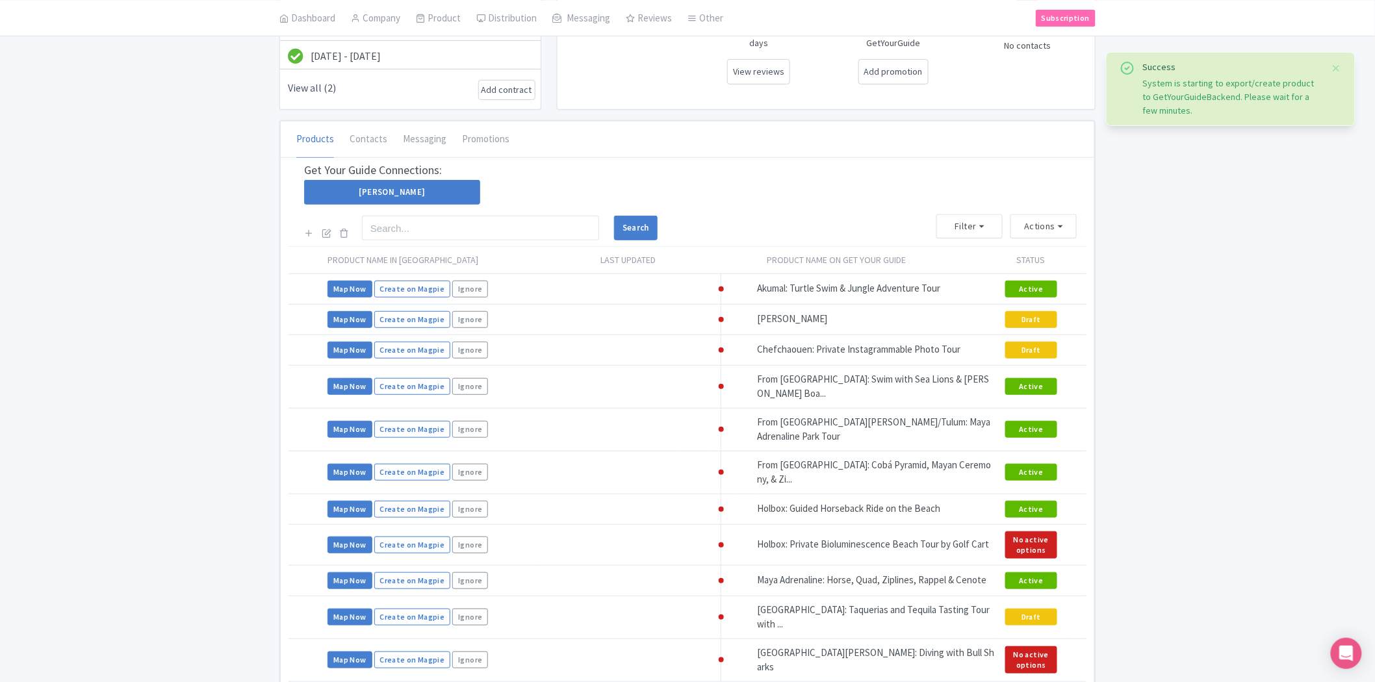
scroll to position [486, 0]
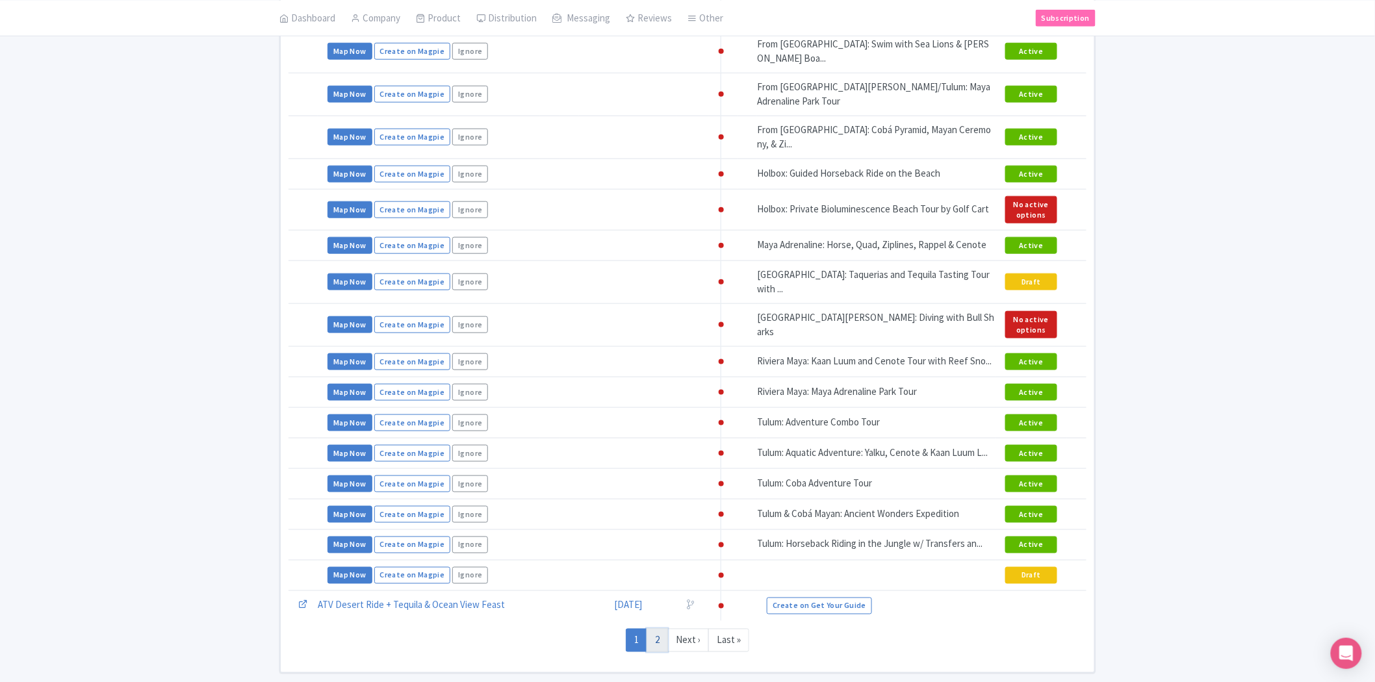
click at [661, 629] on link "2" at bounding box center [656, 641] width 21 height 24
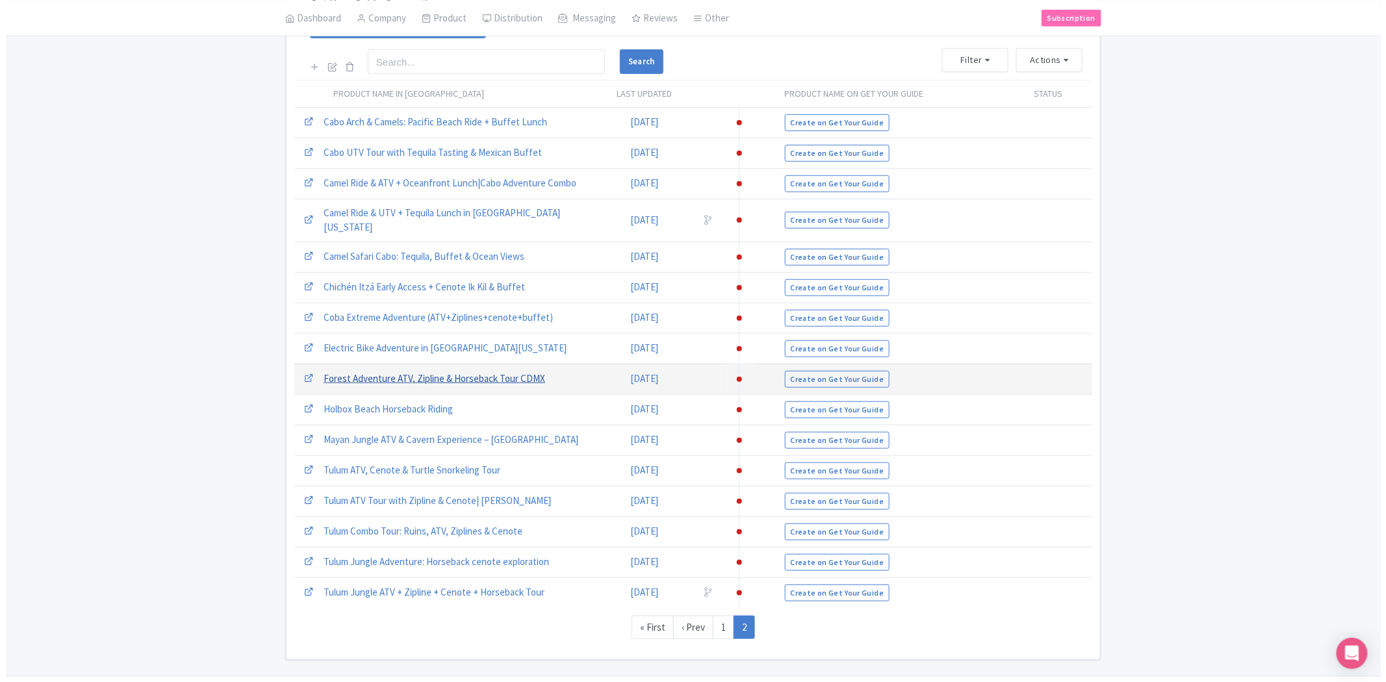
scroll to position [342, 0]
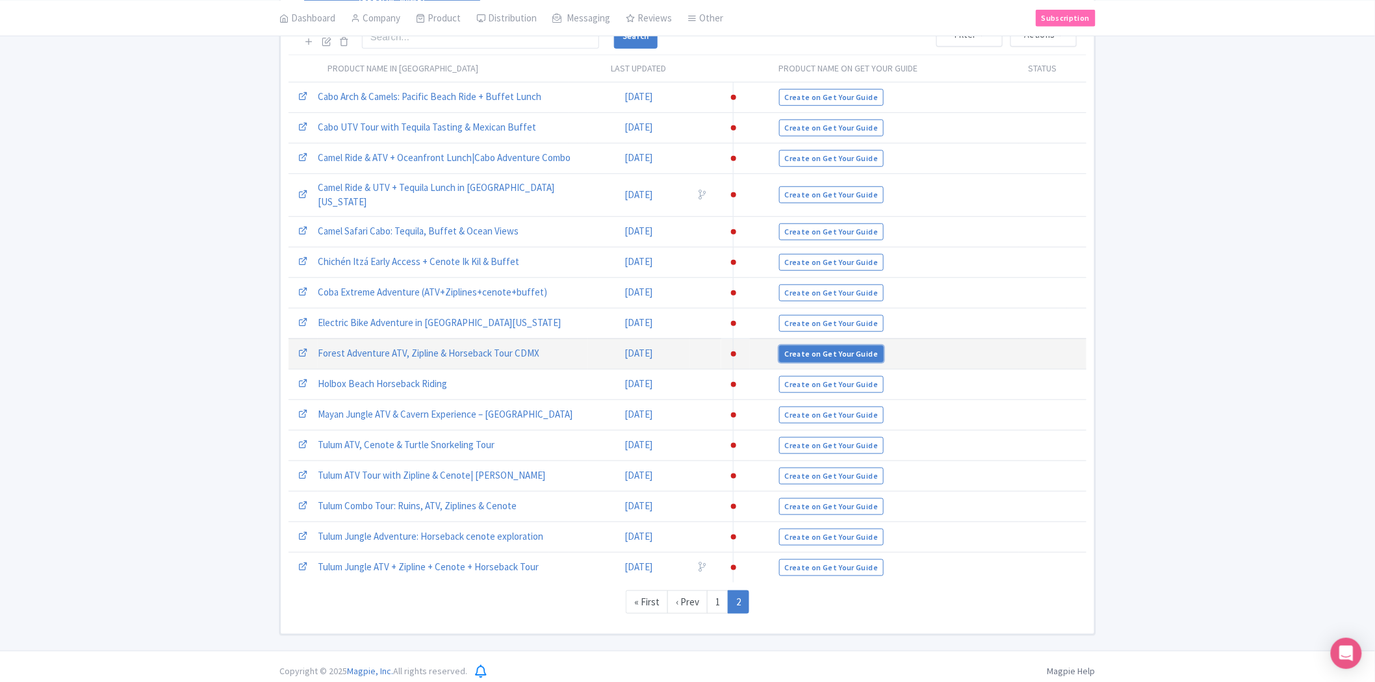
click at [781, 346] on link "Create on Get Your Guide" at bounding box center [831, 354] width 105 height 17
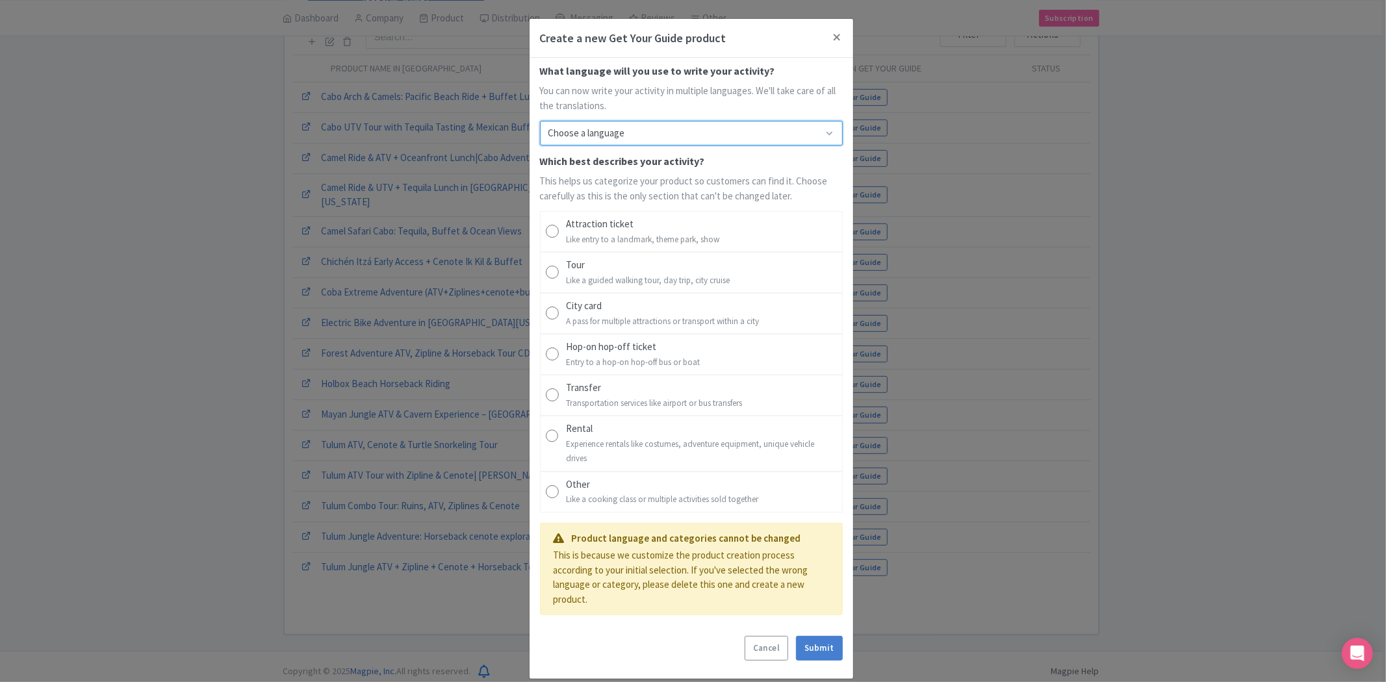
click at [655, 127] on select "Choose a language English Deutsch Español Português (BR) Italiano Français" at bounding box center [691, 133] width 303 height 25
select select "29"
click at [540, 121] on select "Choose a language English Deutsch Español Português (BR) Italiano [DEMOGRAPHIC_…" at bounding box center [691, 133] width 303 height 25
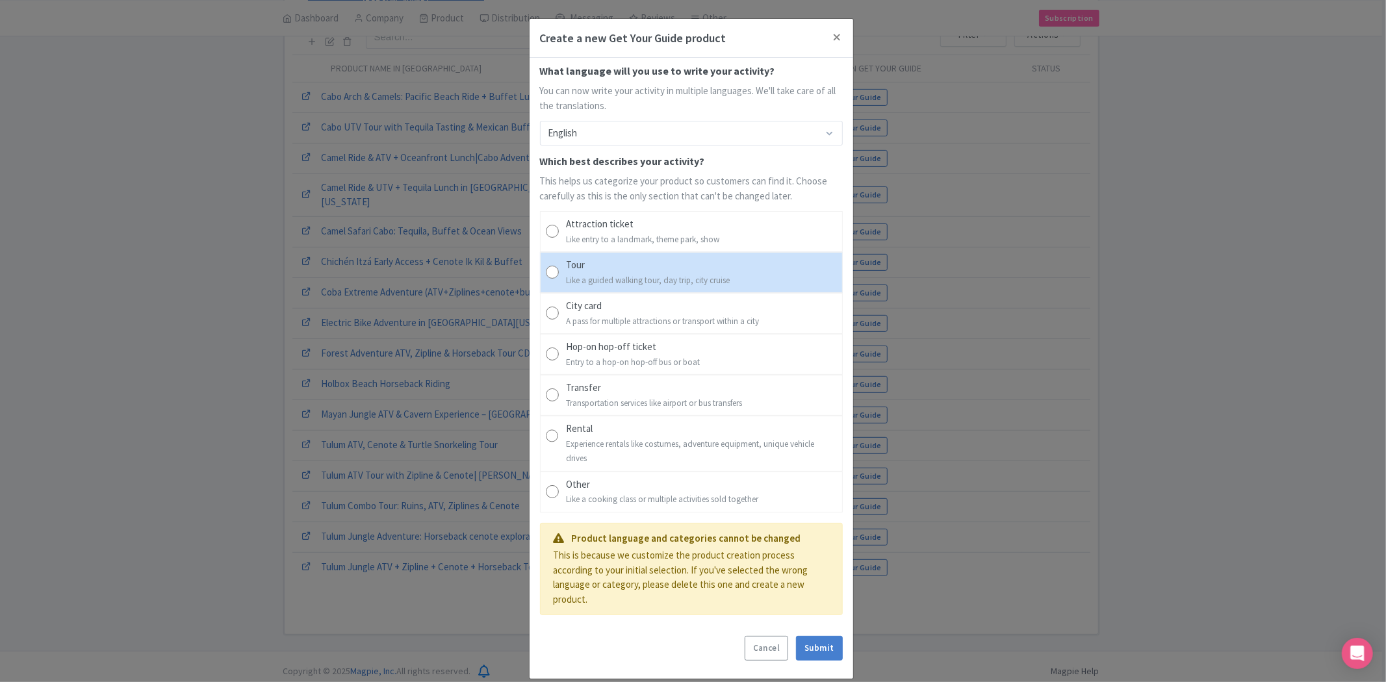
click at [635, 282] on small "Like a guided walking tour, day trip, city cruise" at bounding box center [648, 280] width 164 height 11
click at [559, 279] on input "Tour Like a guided walking tour, day trip, city cruise" at bounding box center [552, 272] width 13 height 13
radio input "true"
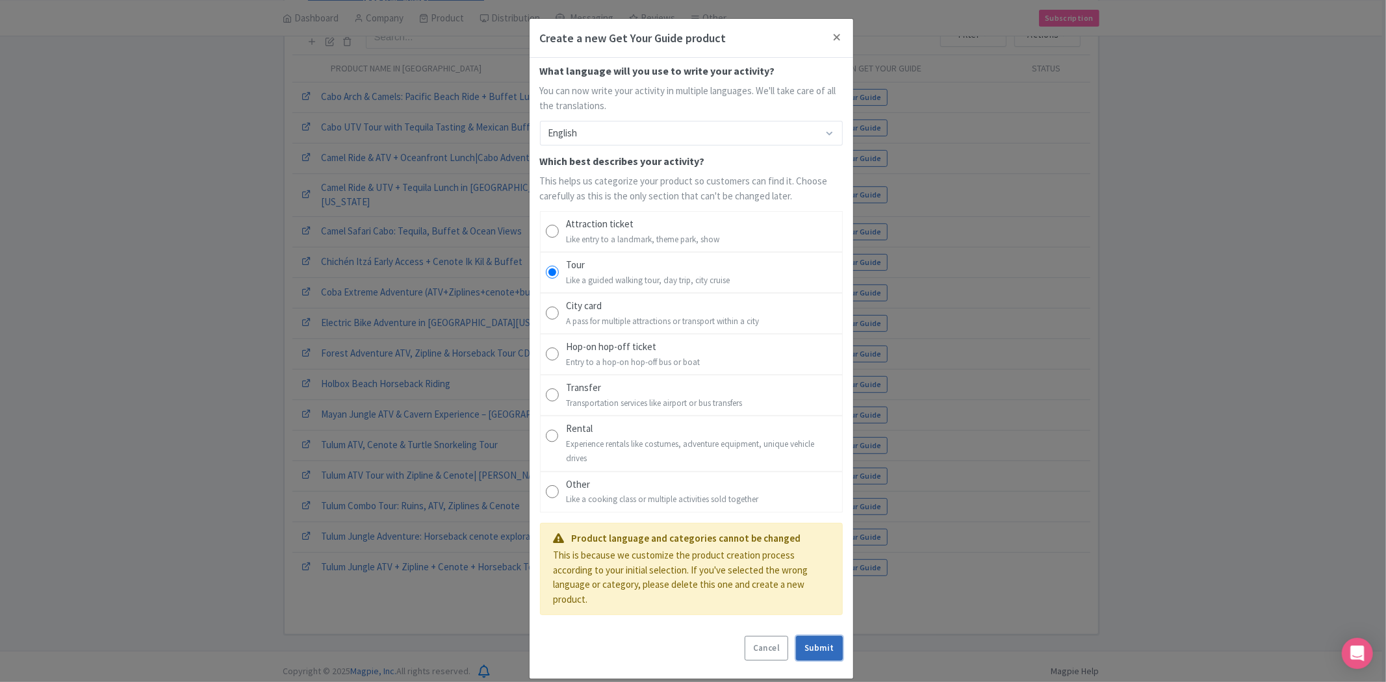
click at [815, 646] on link "Submit" at bounding box center [819, 648] width 46 height 25
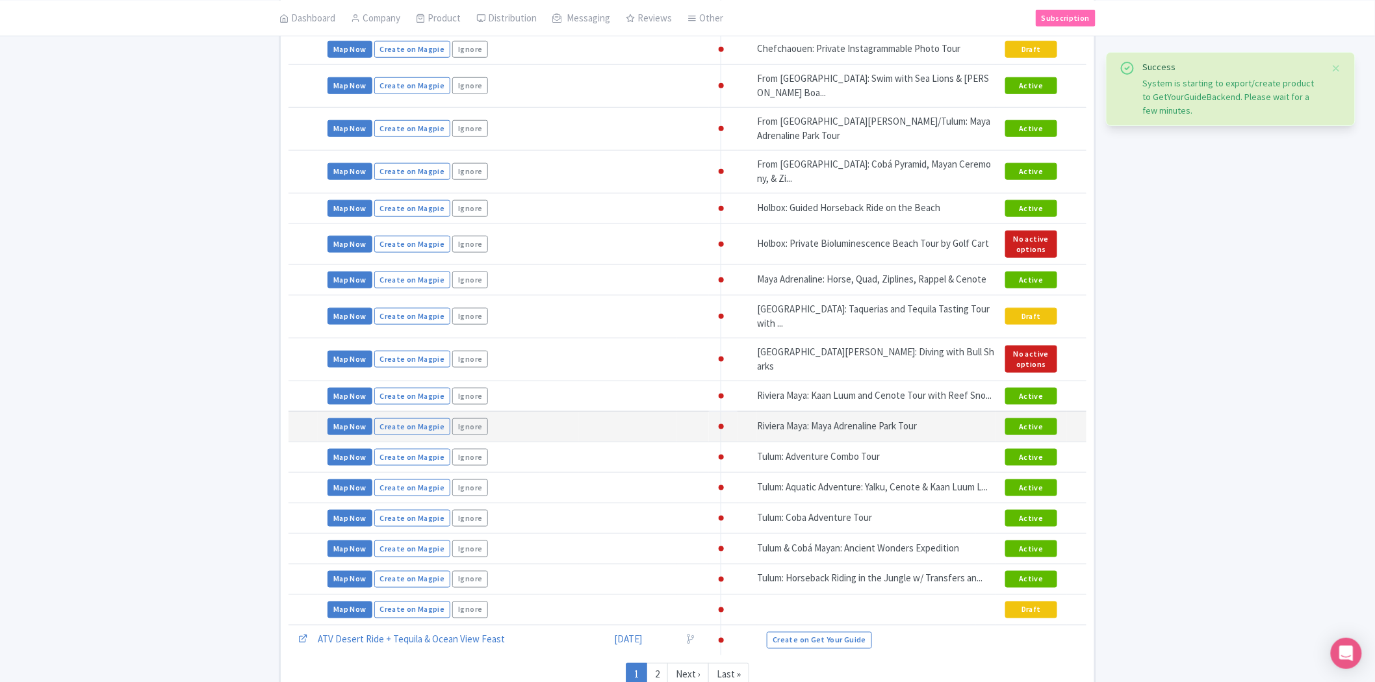
scroll to position [486, 0]
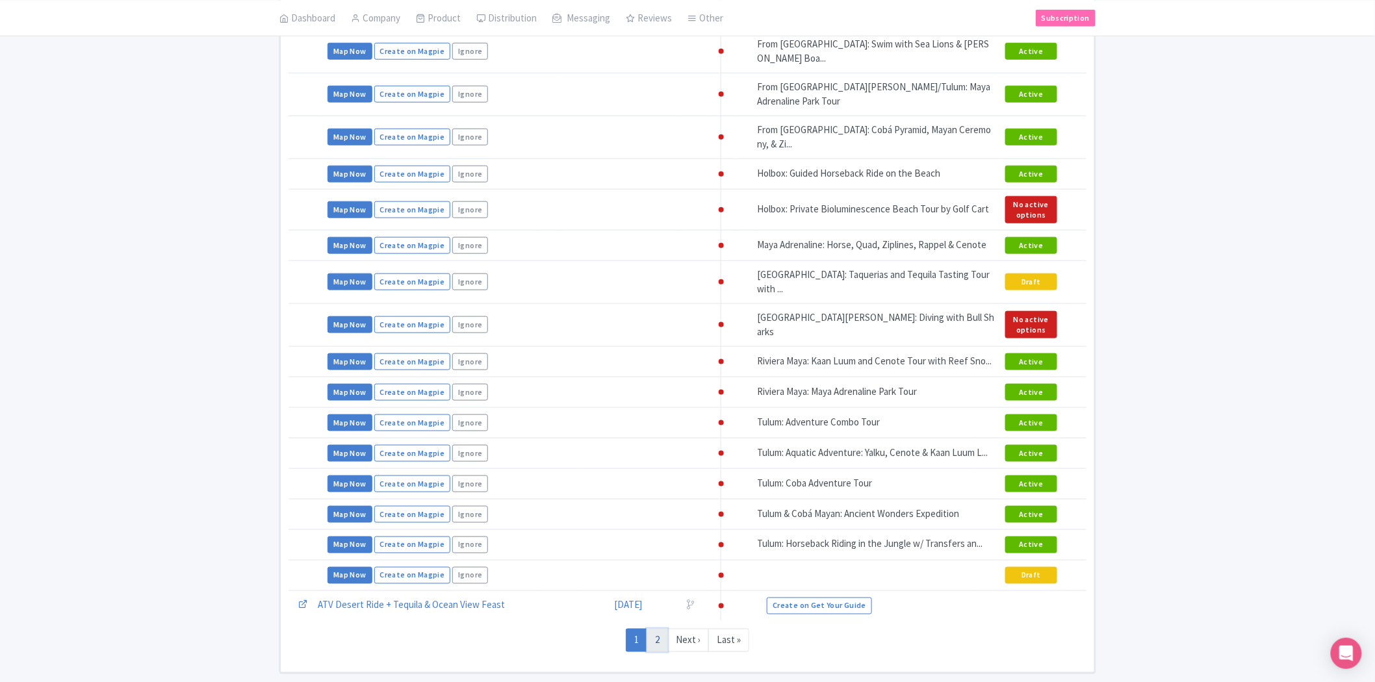
click at [663, 629] on link "2" at bounding box center [656, 641] width 21 height 24
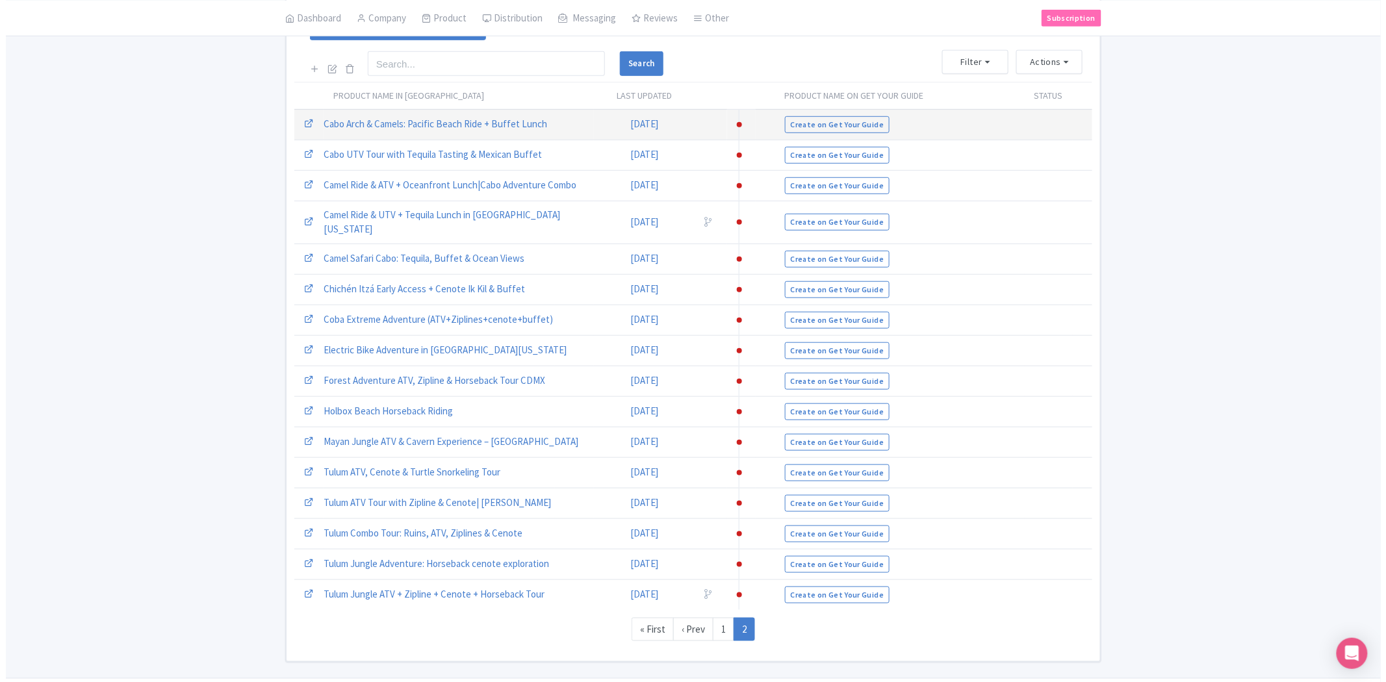
scroll to position [342, 0]
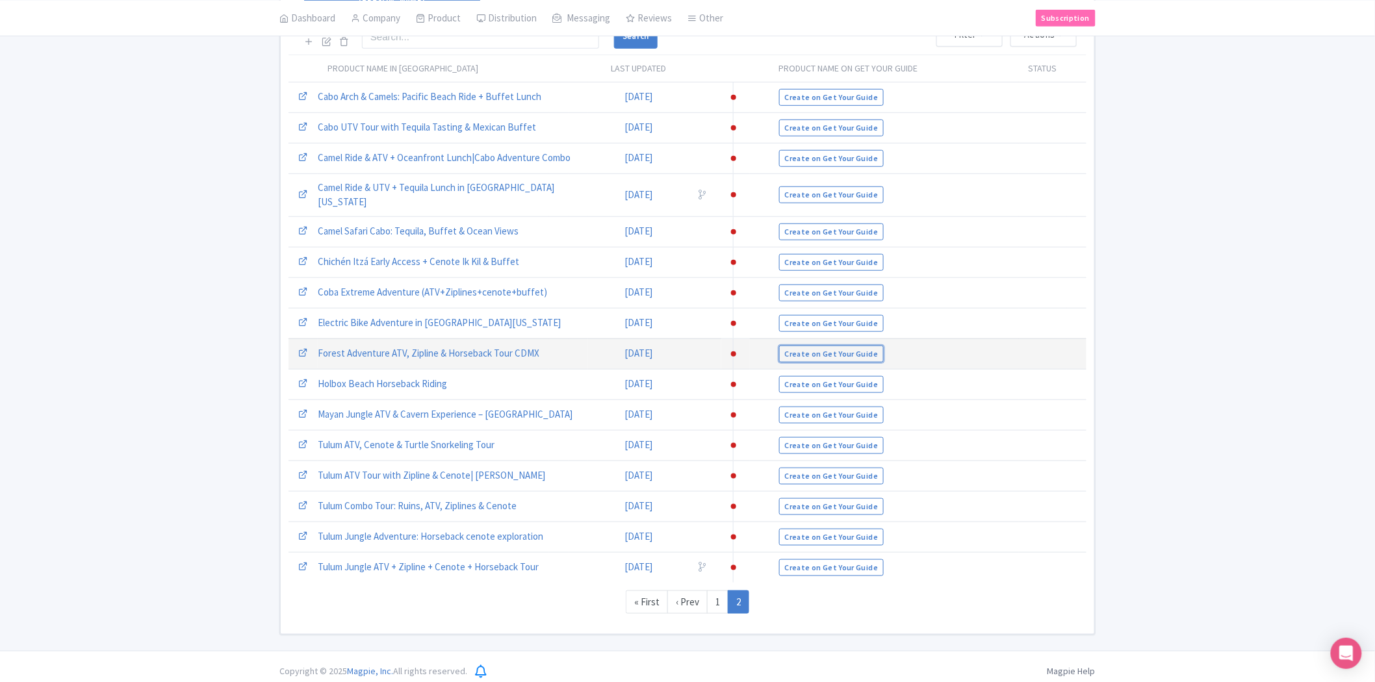
click at [782, 346] on link "Create on Get Your Guide" at bounding box center [831, 354] width 105 height 17
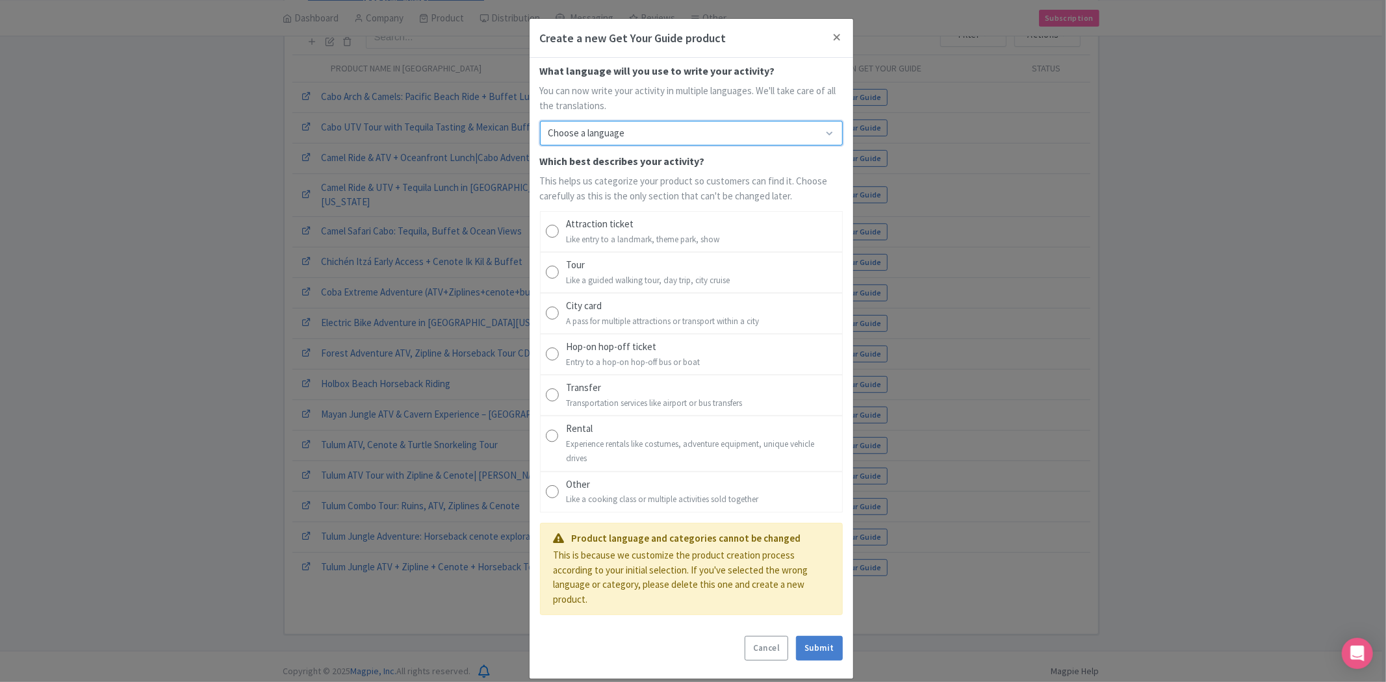
click at [616, 141] on select "Choose a language English Deutsch Español Português (BR) Italiano [DEMOGRAPHIC_…" at bounding box center [691, 133] width 303 height 25
select select "29"
click at [540, 121] on select "Choose a language English Deutsch Español Português (BR) Italiano [DEMOGRAPHIC_…" at bounding box center [691, 133] width 303 height 25
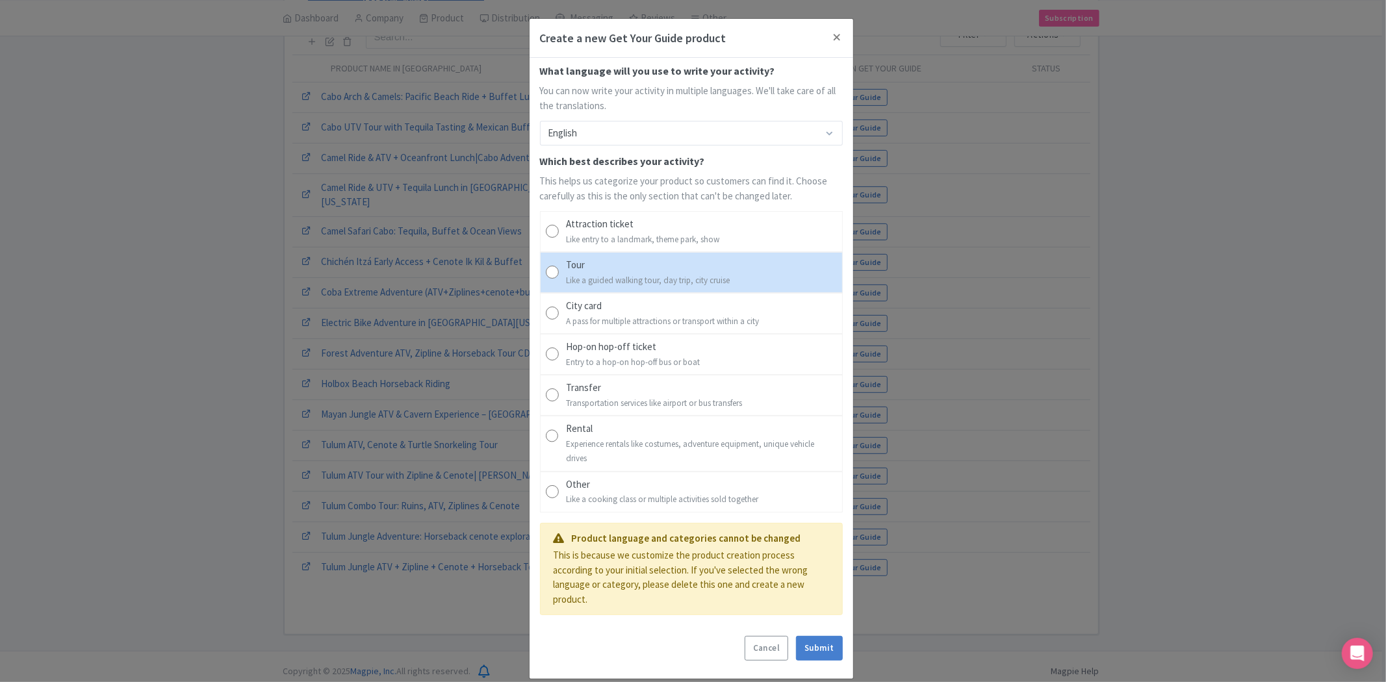
click at [582, 260] on div "Tour" at bounding box center [648, 265] width 164 height 15
click at [559, 266] on input "Tour Like a guided walking tour, day trip, city cruise" at bounding box center [552, 272] width 13 height 13
radio input "true"
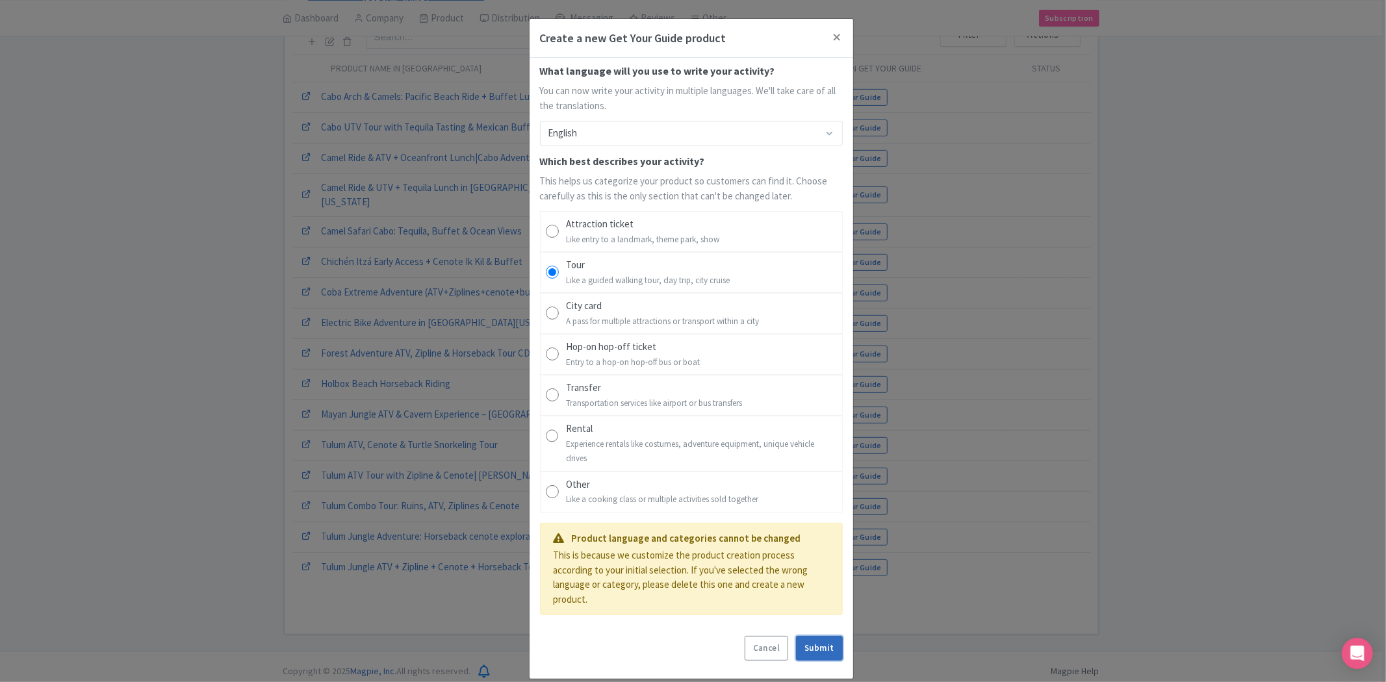
click at [809, 650] on link "Submit" at bounding box center [819, 648] width 46 height 25
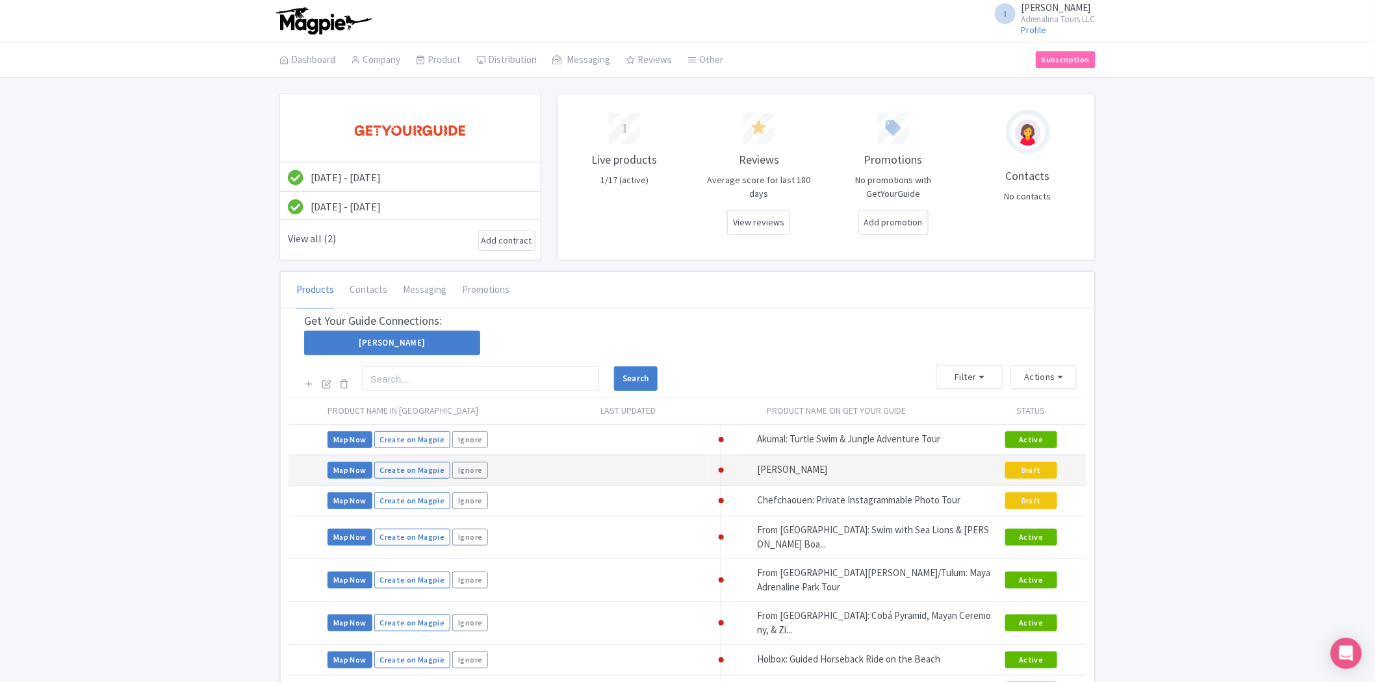
scroll to position [486, 0]
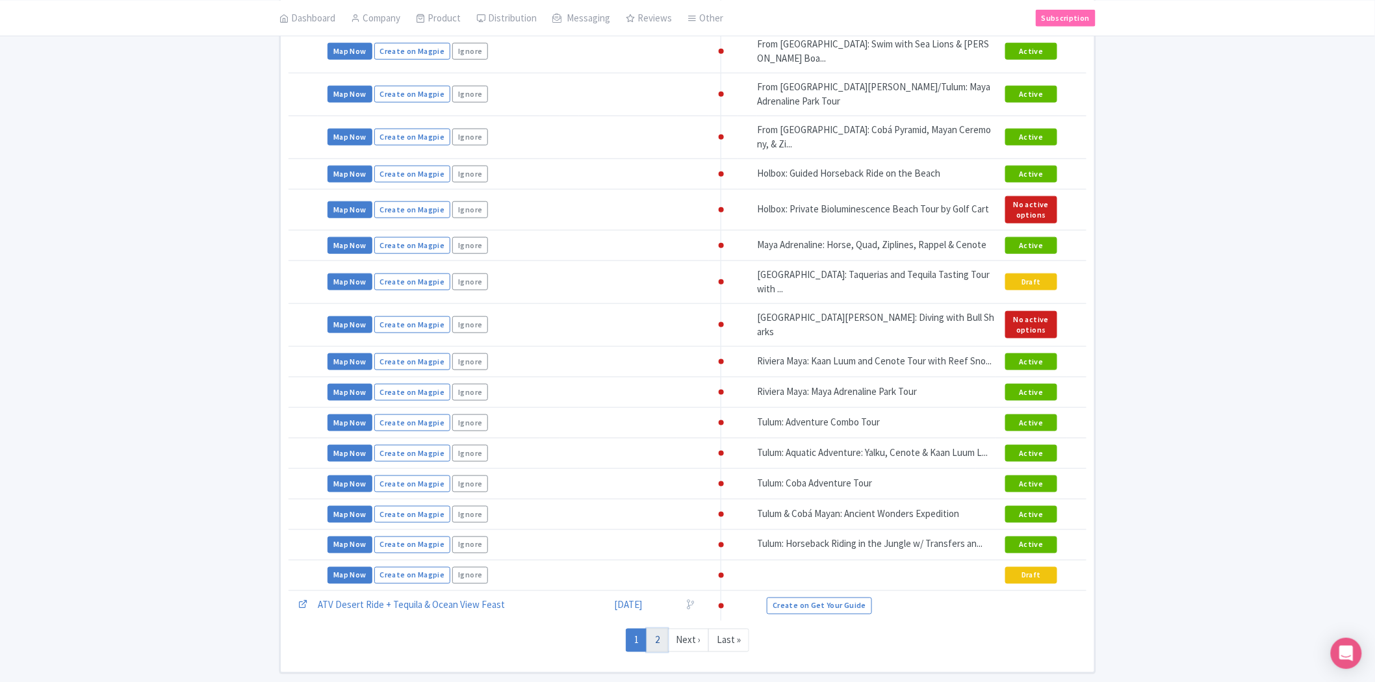
click at [659, 629] on link "2" at bounding box center [656, 641] width 21 height 24
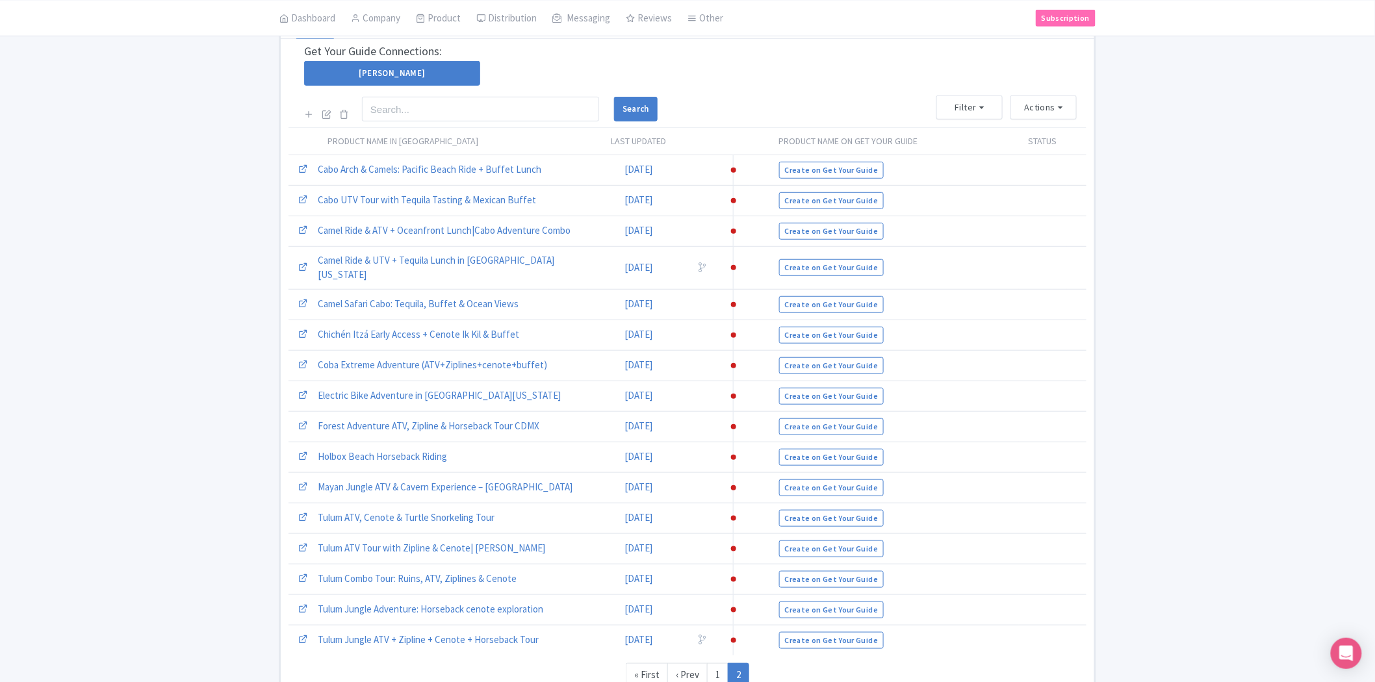
scroll to position [270, 0]
click at [1062, 107] on button "Actions" at bounding box center [1043, 107] width 66 height 24
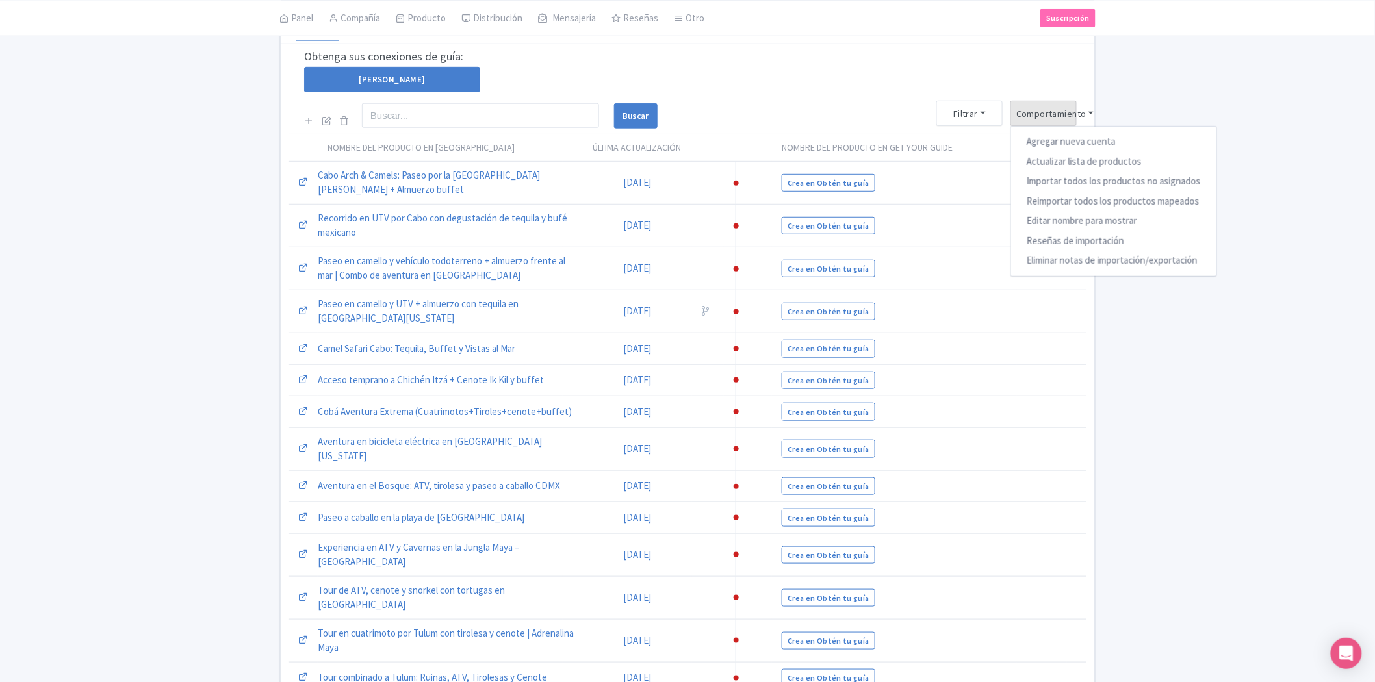
click at [1189, 361] on div "24 de marzo de 2025 - 24 de marzo de 2026 4 de junio de 2025 - 4 de julio de 20…" at bounding box center [687, 322] width 1375 height 998
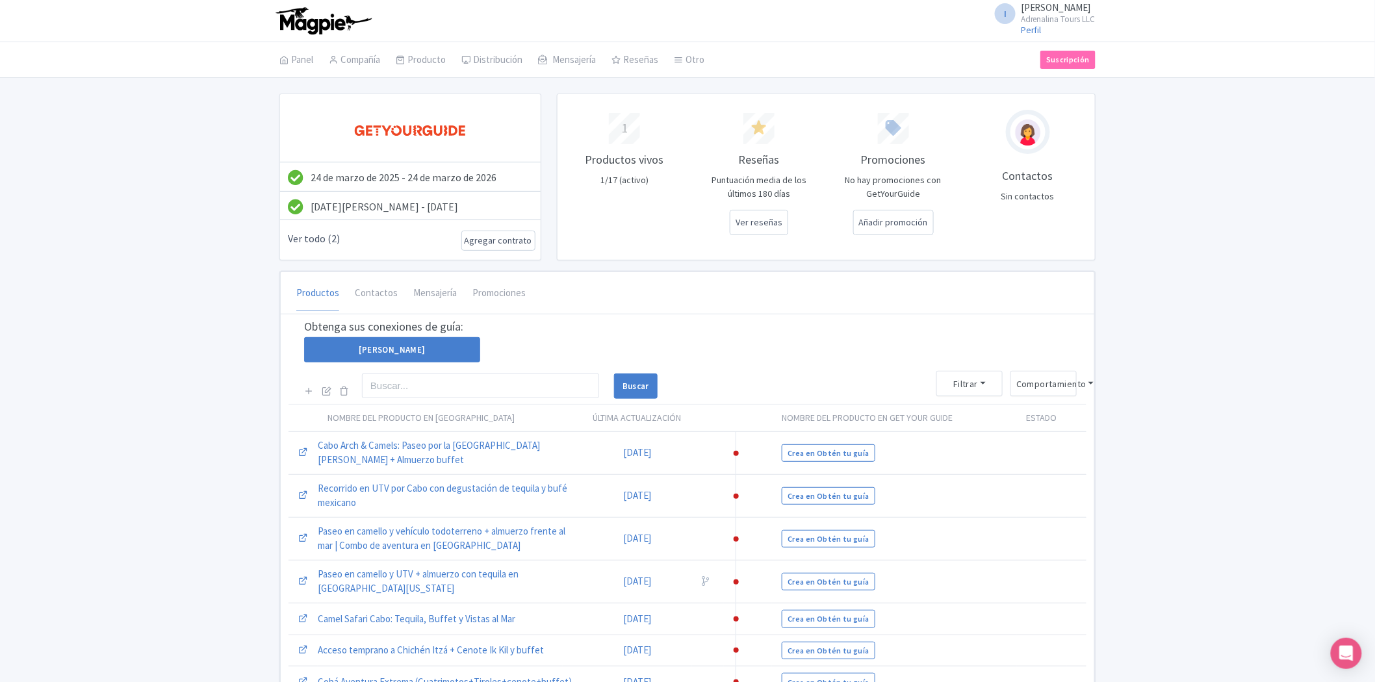
scroll to position [72, 0]
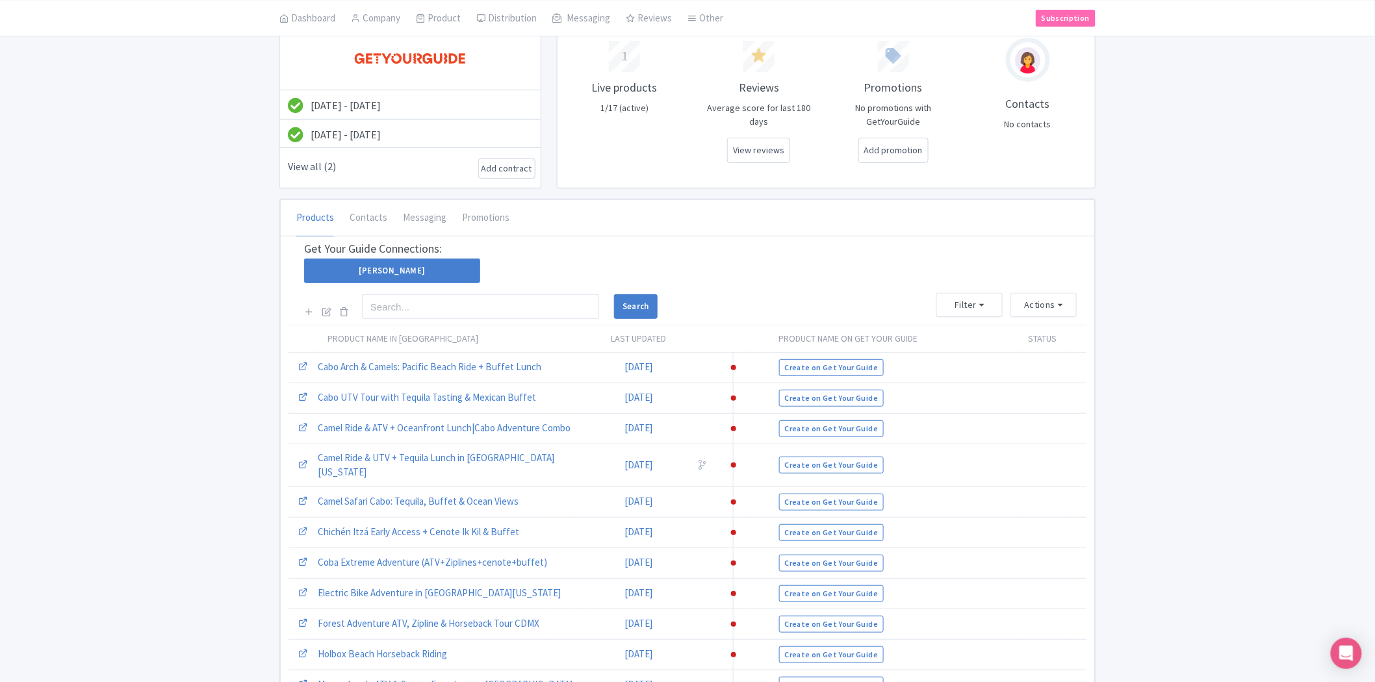
click at [1178, 325] on div "Mar 24, 2025 - Mar 24, 2026 Jun 04, 2025 - Jul 04, 2025 View all (2) Add contra…" at bounding box center [687, 463] width 1375 height 884
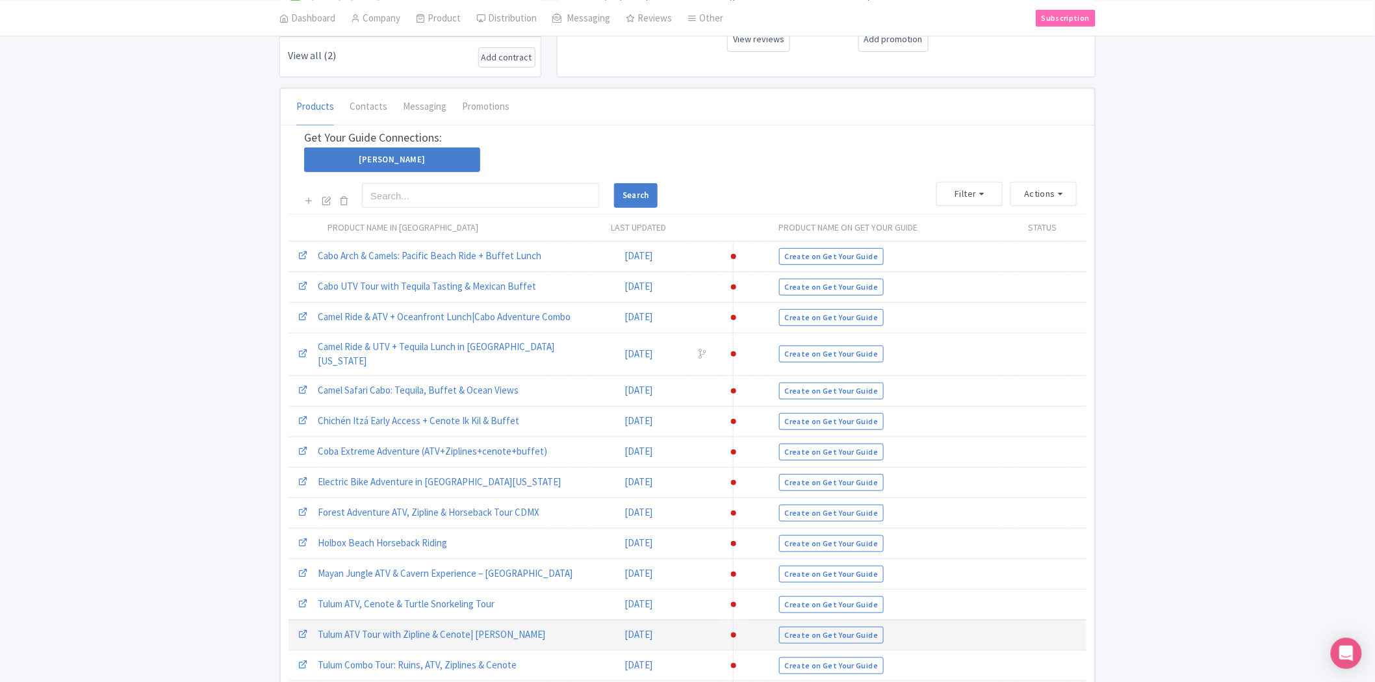
scroll to position [342, 0]
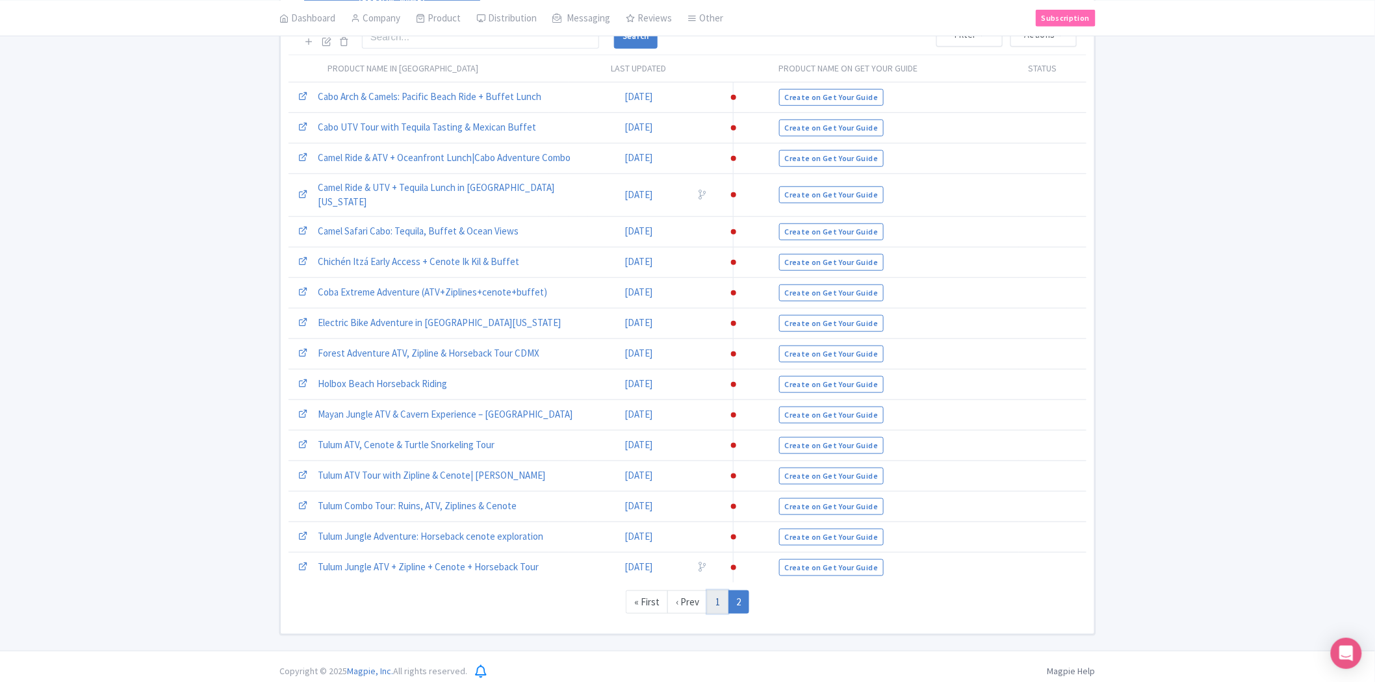
click at [712, 590] on link "1" at bounding box center [717, 602] width 21 height 24
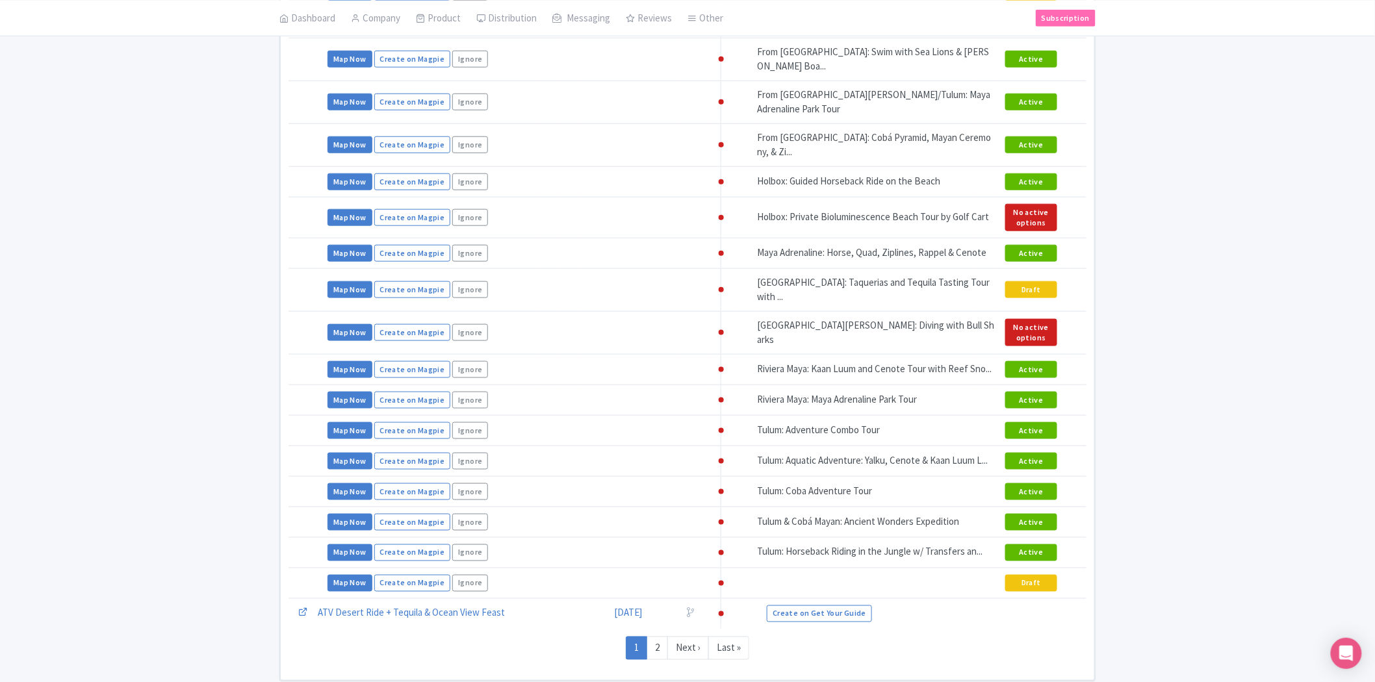
scroll to position [486, 0]
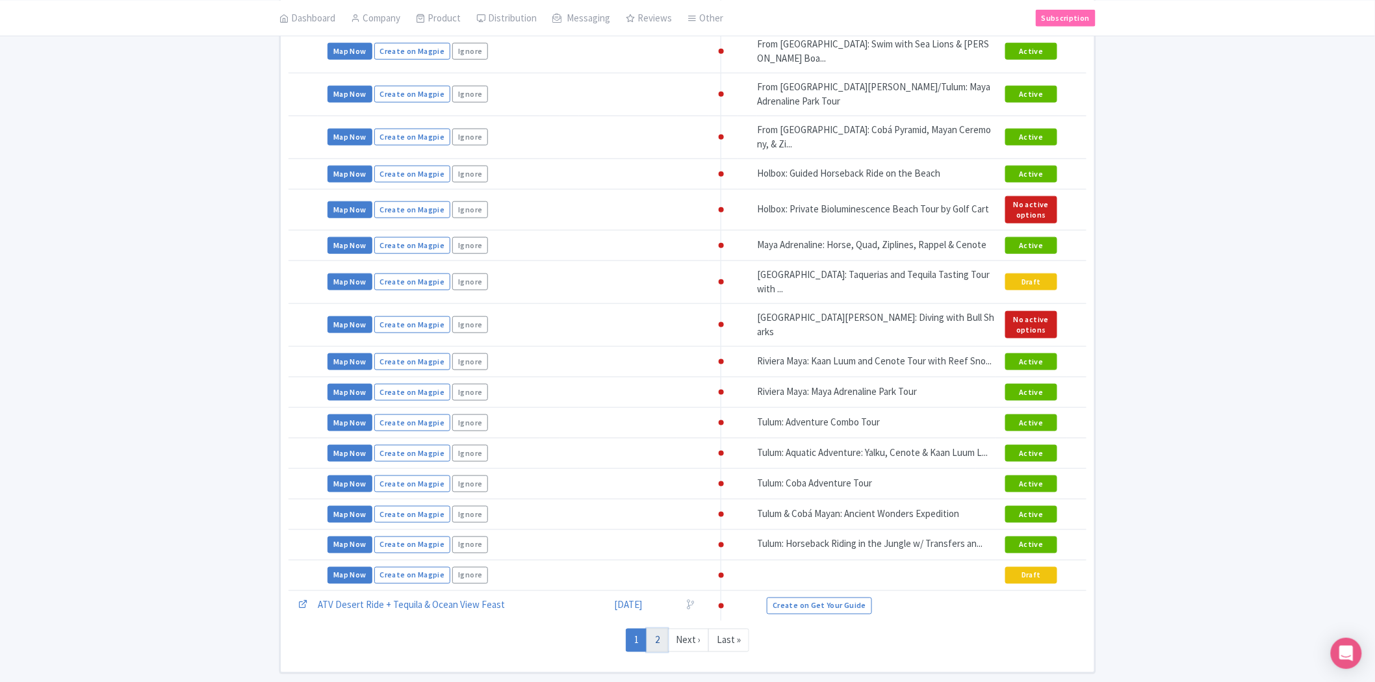
click at [657, 629] on link "2" at bounding box center [656, 641] width 21 height 24
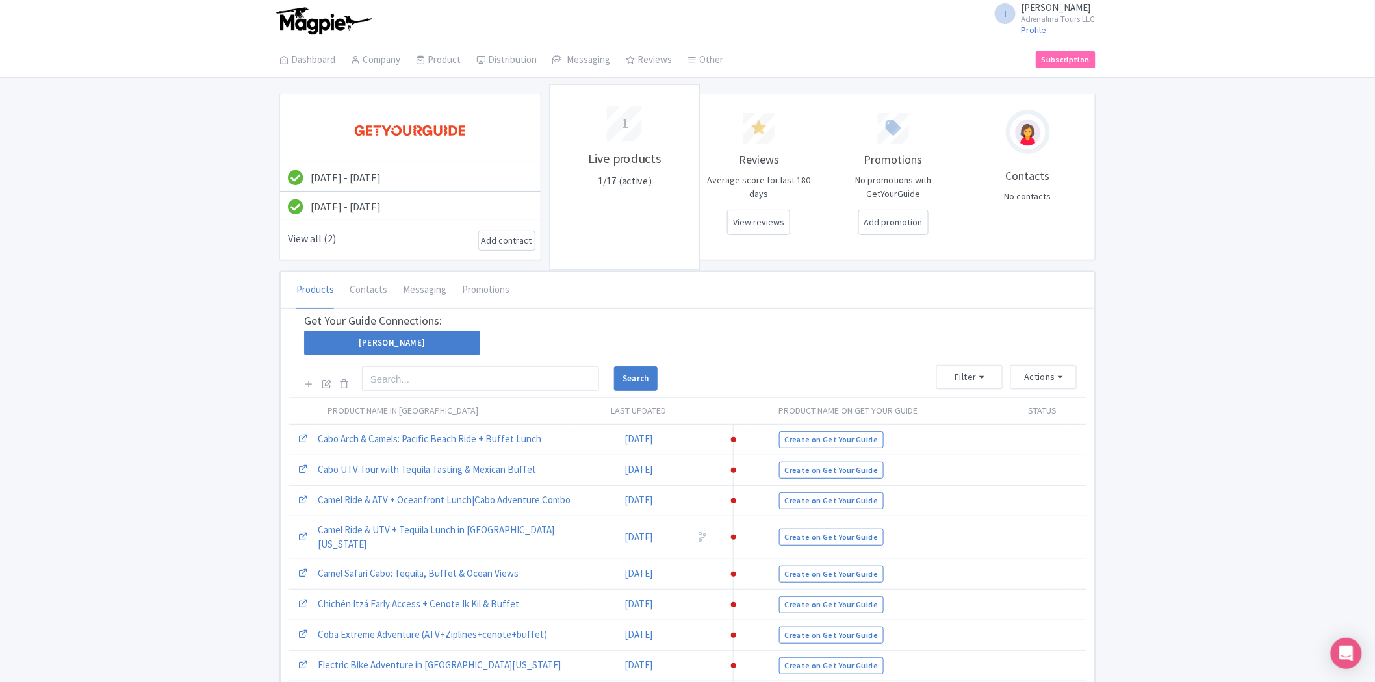
click at [631, 161] on p "Live products" at bounding box center [625, 157] width 132 height 19
click at [635, 182] on p "1/17 (active)" at bounding box center [625, 181] width 132 height 16
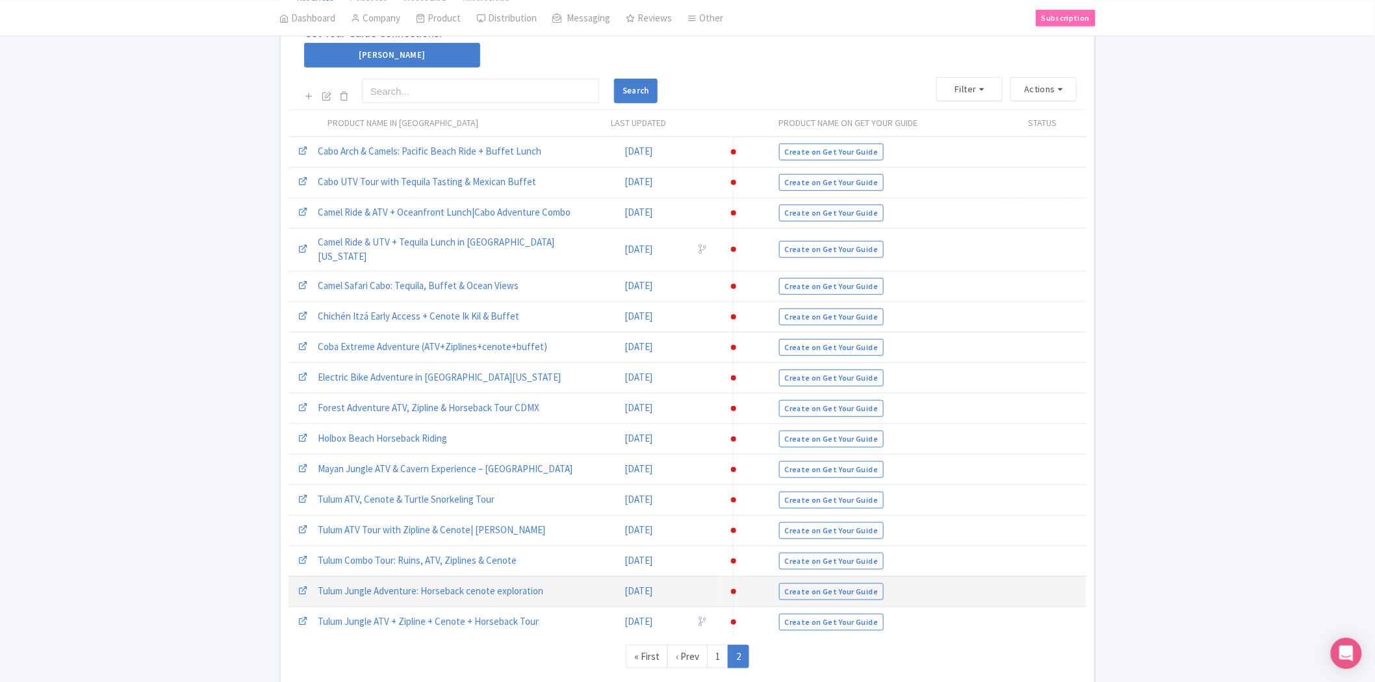
scroll to position [342, 0]
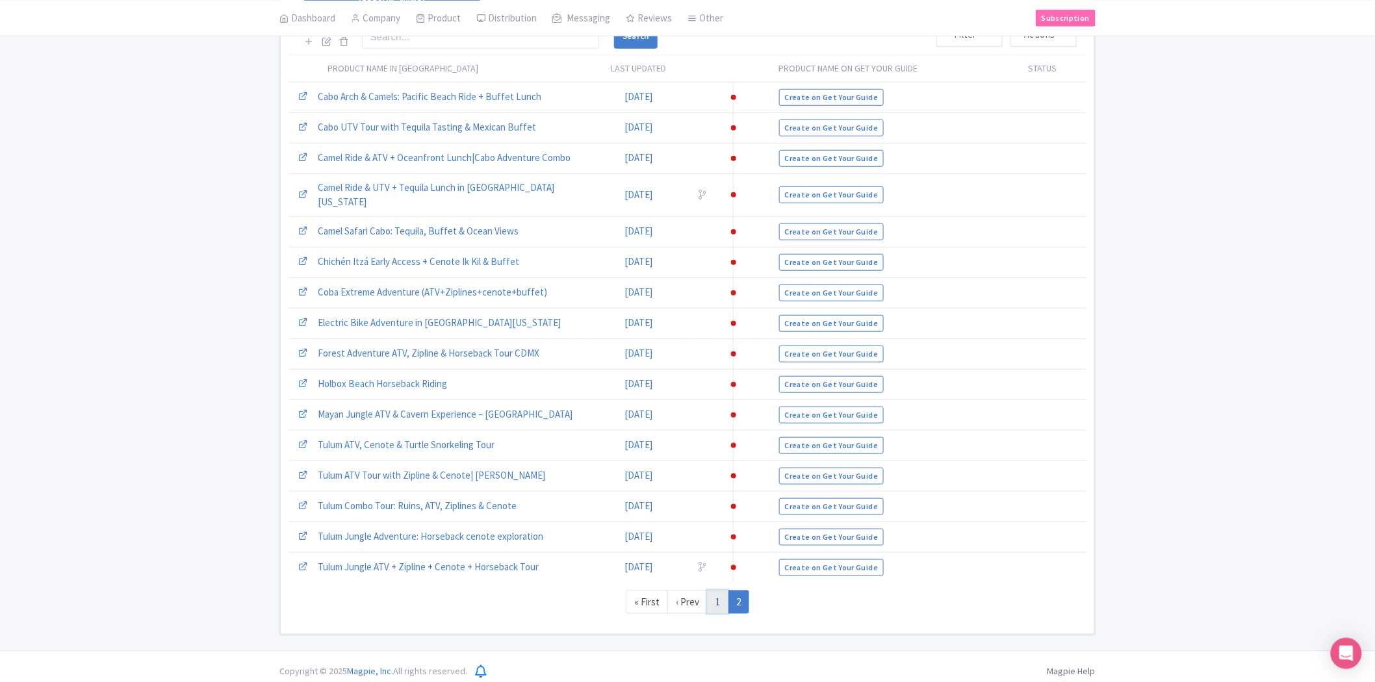
click at [715, 592] on link "1" at bounding box center [717, 602] width 21 height 24
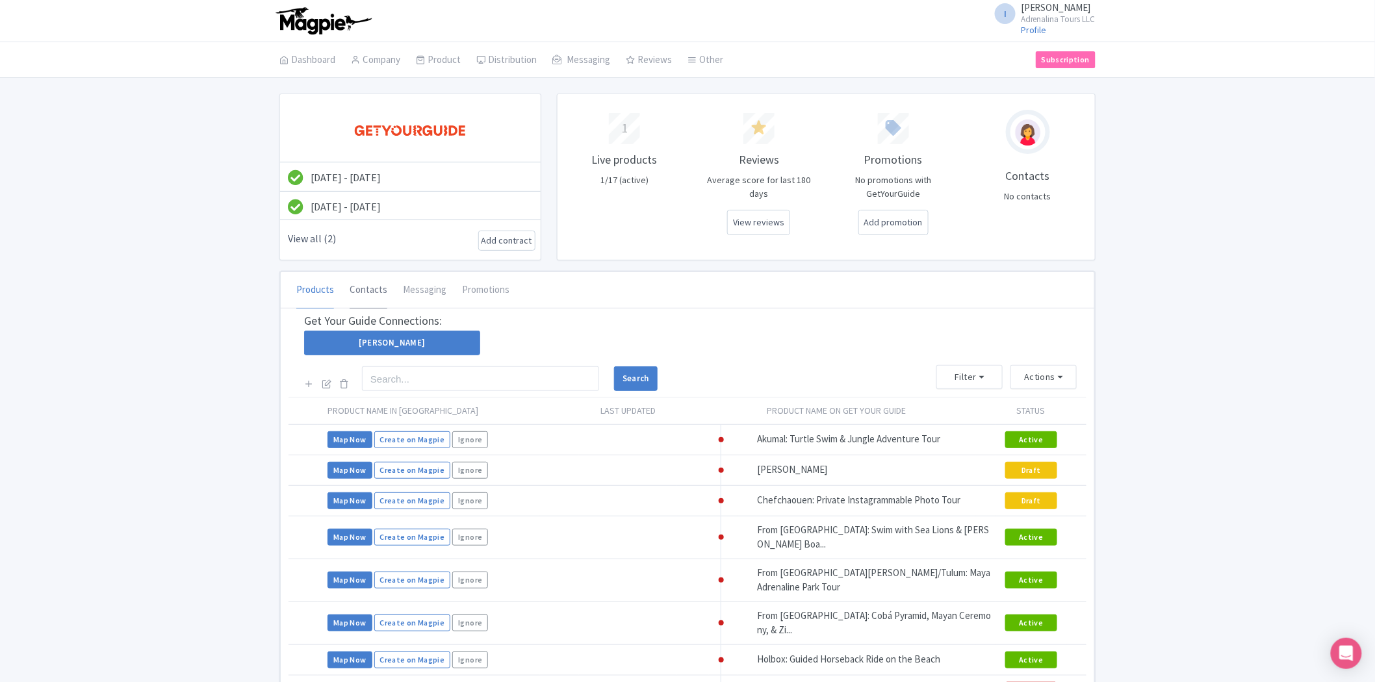
click at [361, 288] on link "Contacts" at bounding box center [368, 290] width 38 height 36
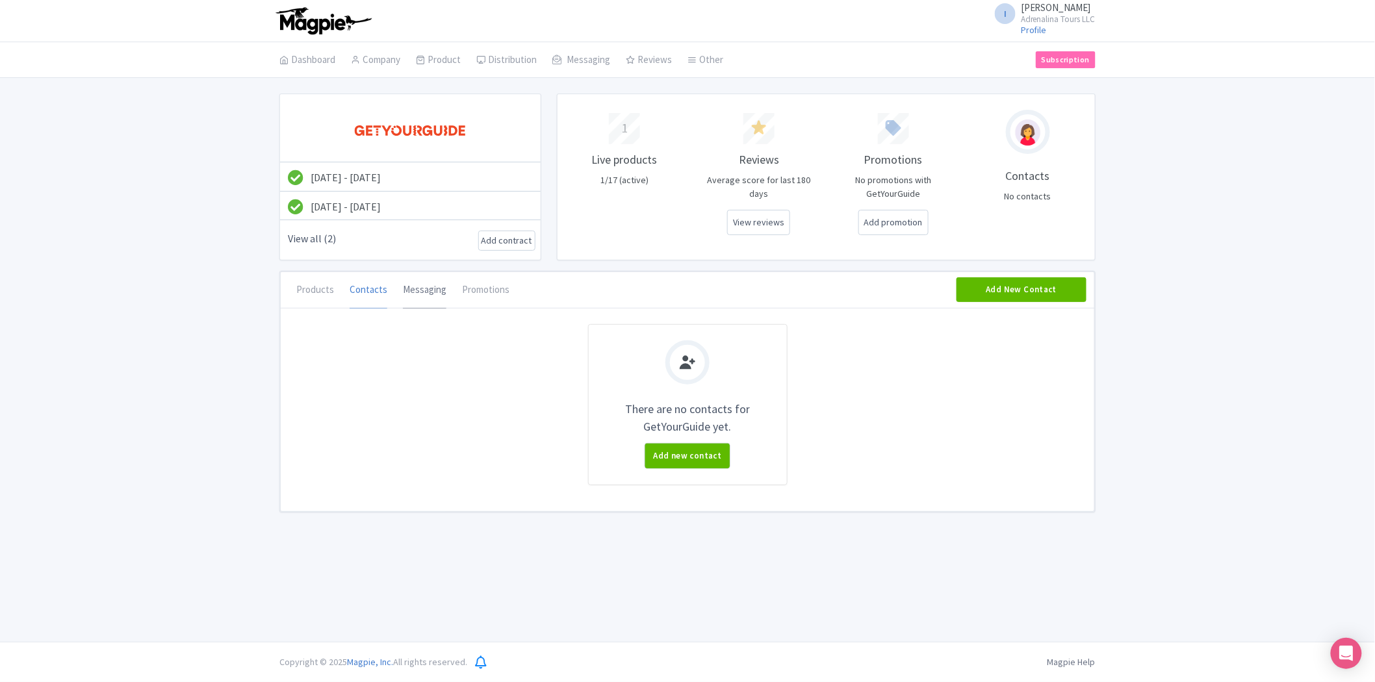
click at [406, 290] on link "Messaging" at bounding box center [425, 290] width 44 height 36
click at [462, 293] on link "Promotions" at bounding box center [485, 290] width 47 height 36
click at [320, 294] on link "Products" at bounding box center [315, 290] width 38 height 36
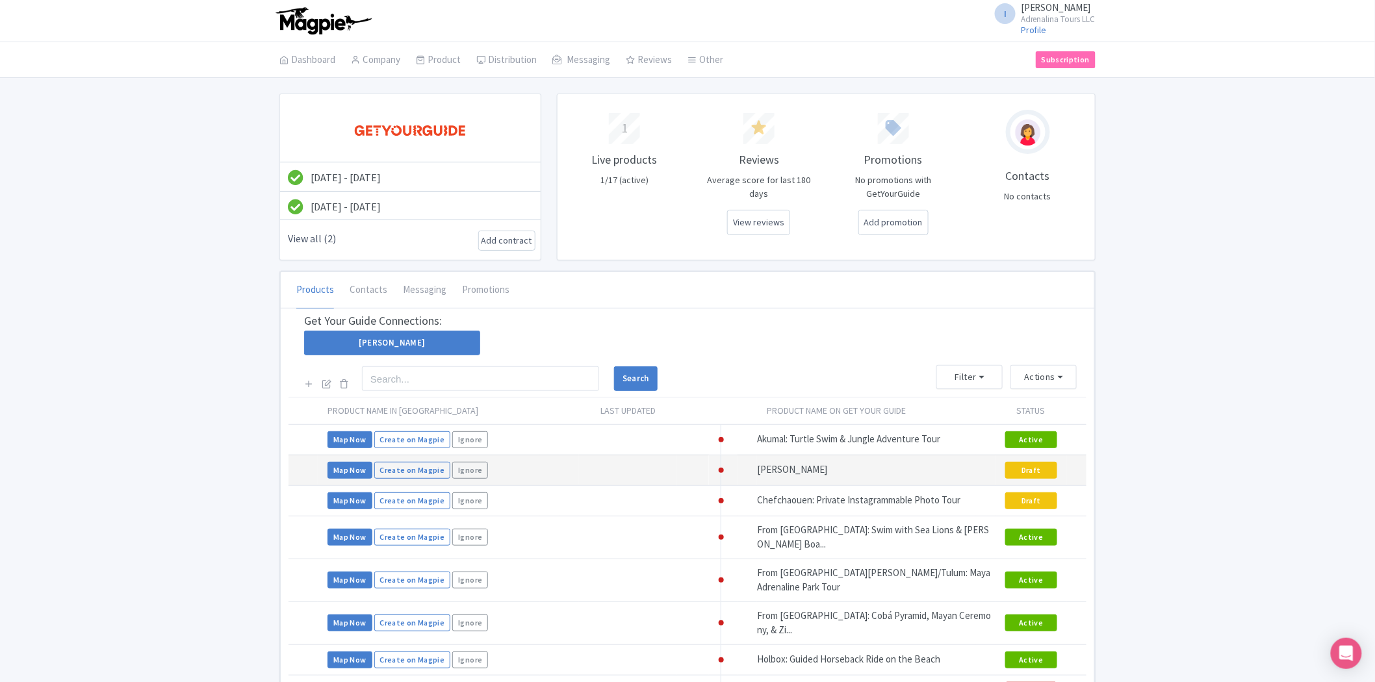
scroll to position [433, 0]
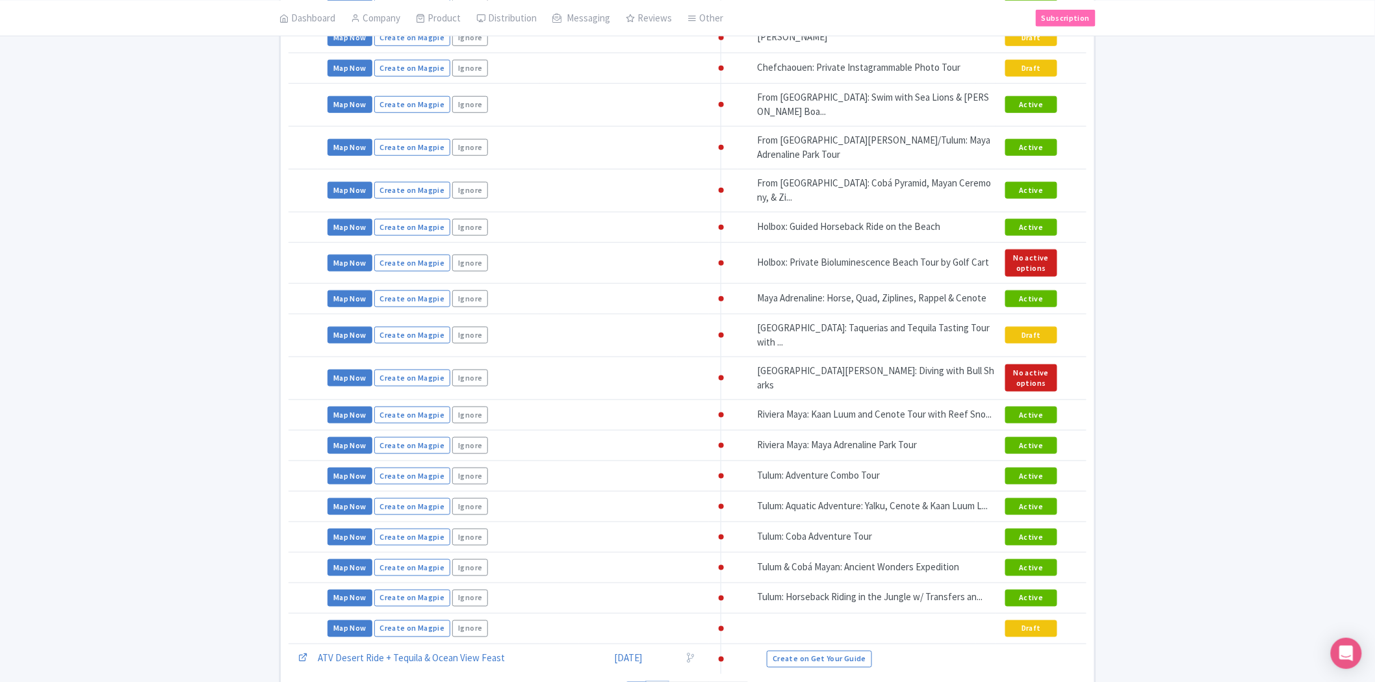
click at [661, 681] on link "2" at bounding box center [656, 694] width 21 height 24
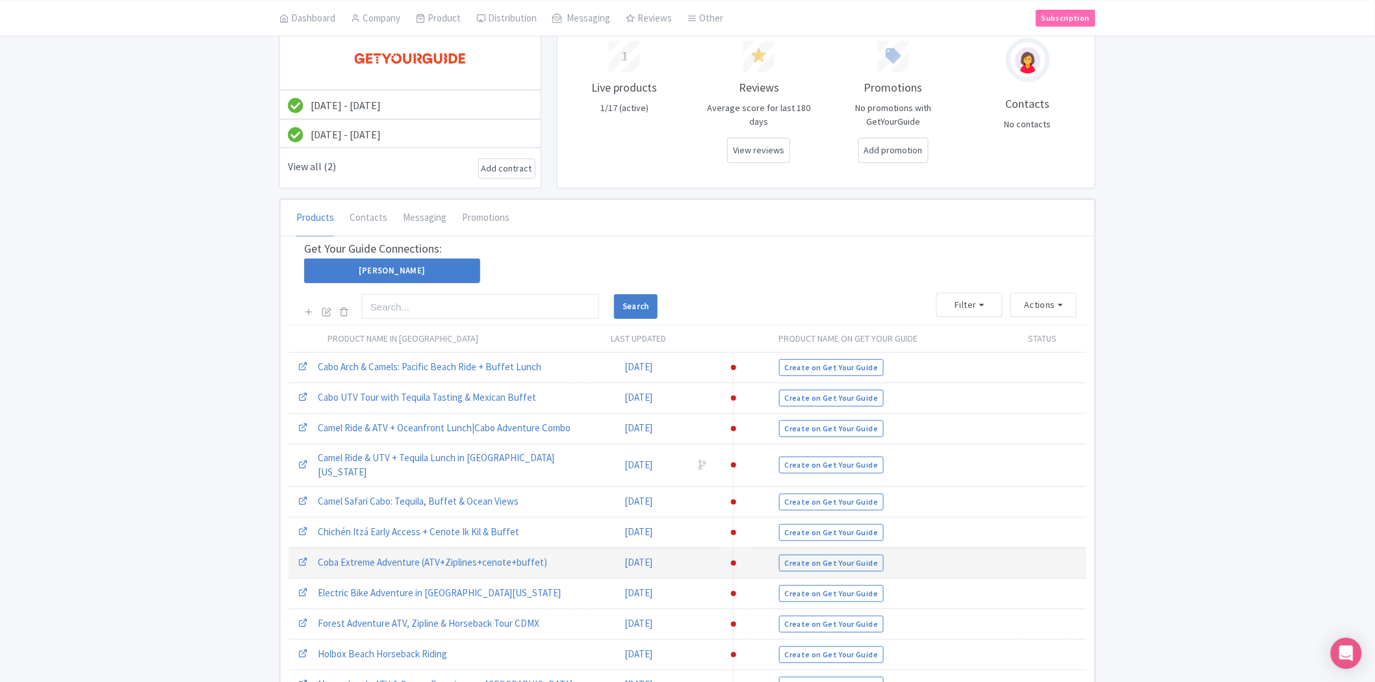
scroll to position [144, 0]
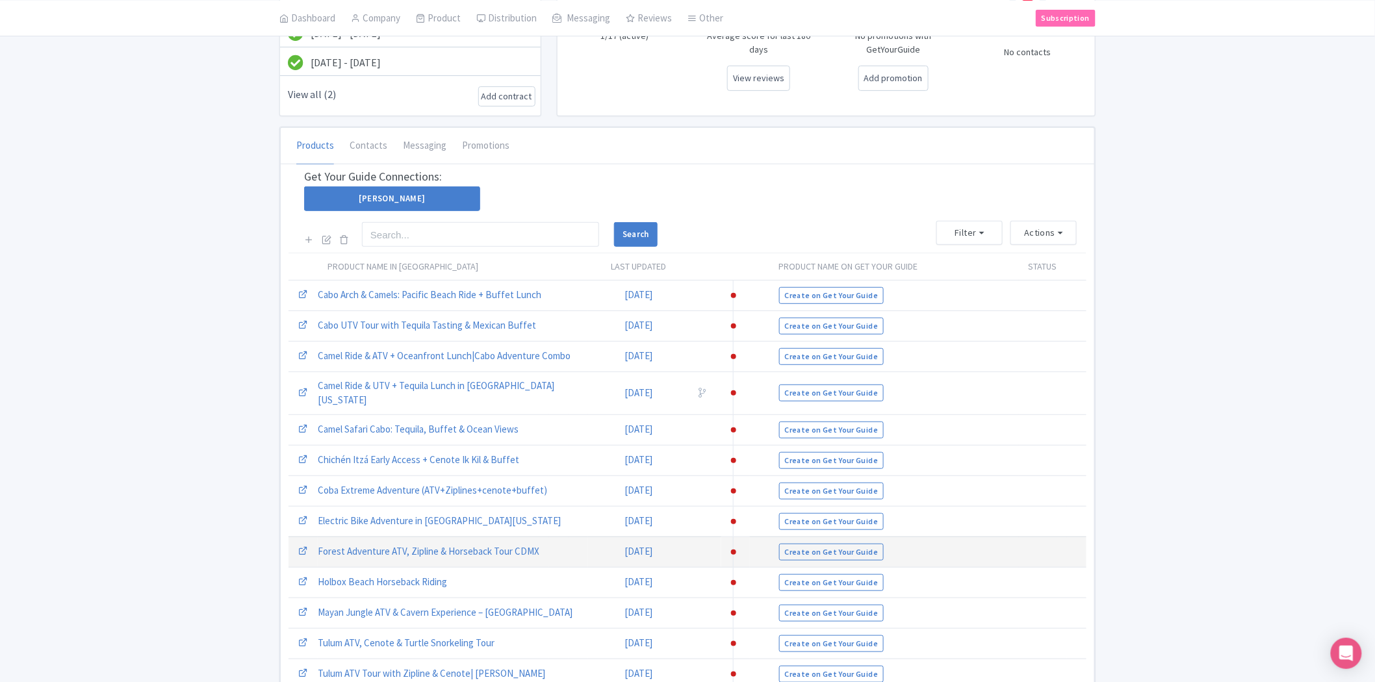
click at [731, 550] on span at bounding box center [733, 552] width 5 height 5
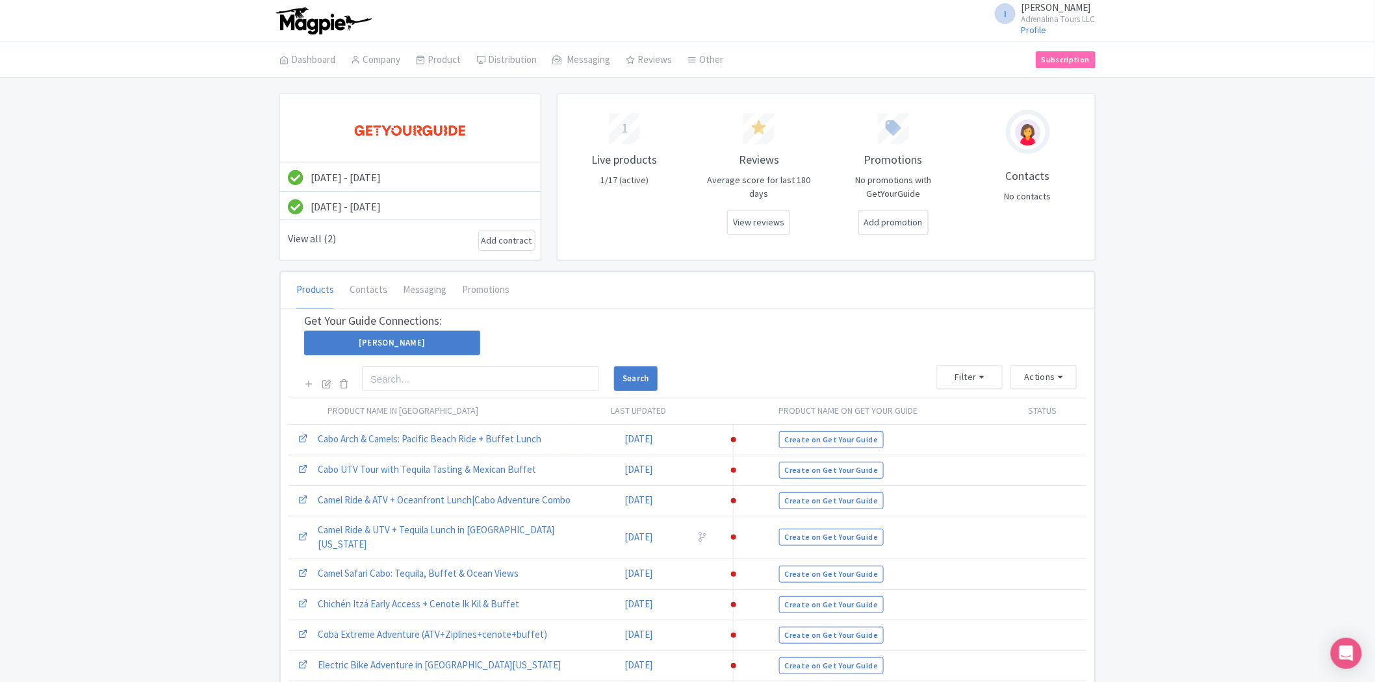
scroll to position [342, 0]
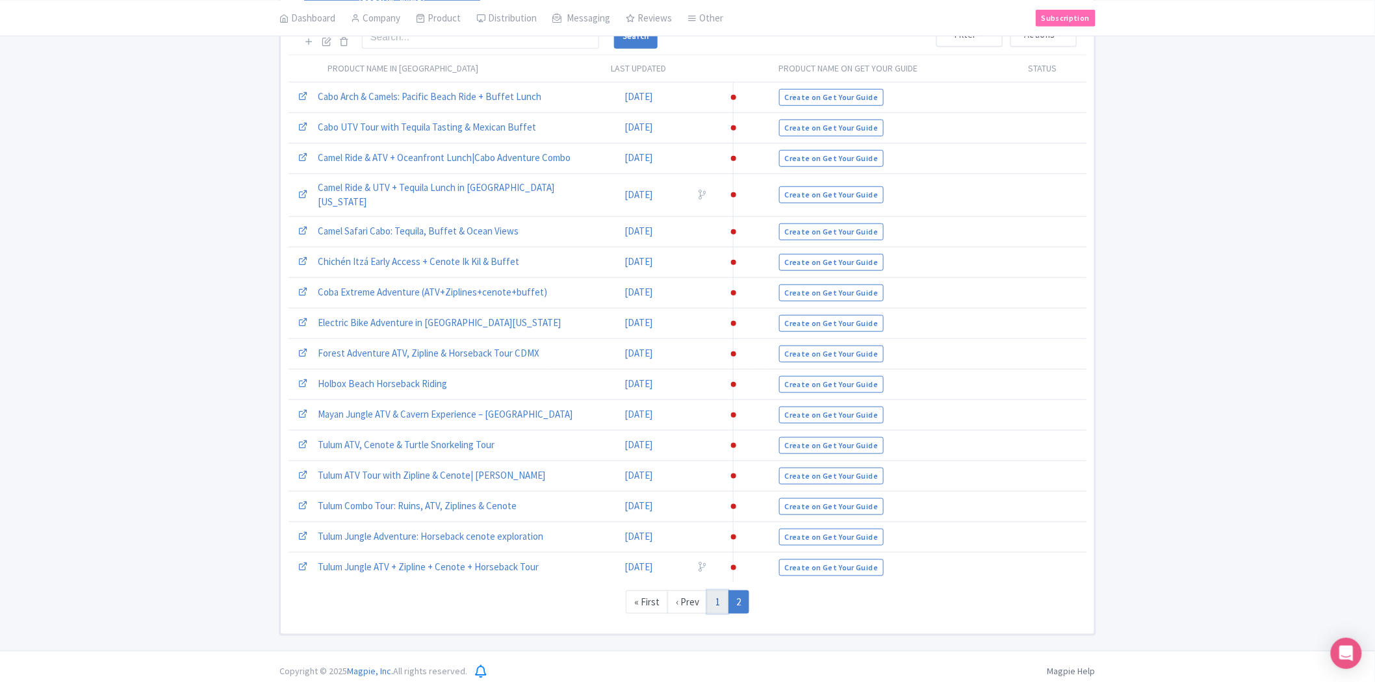
click at [717, 595] on link "1" at bounding box center [717, 602] width 21 height 24
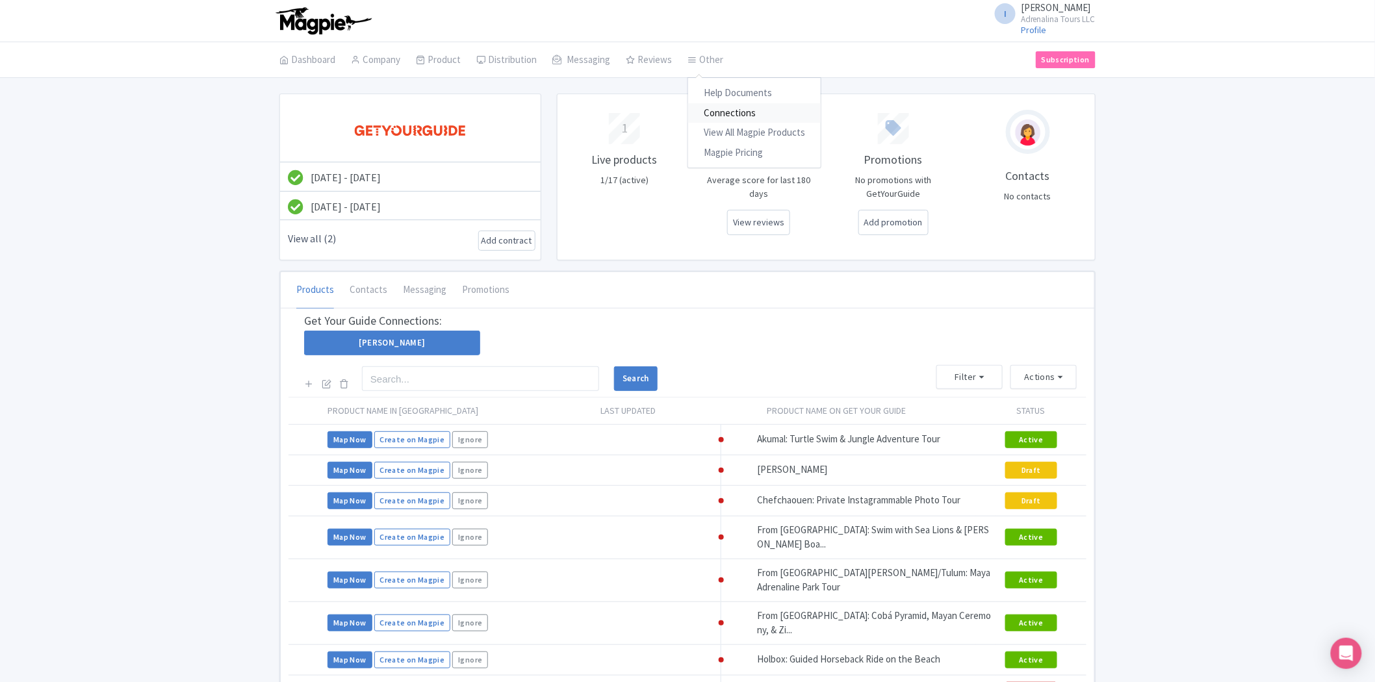
click at [709, 106] on link "Connections" at bounding box center [754, 113] width 133 height 20
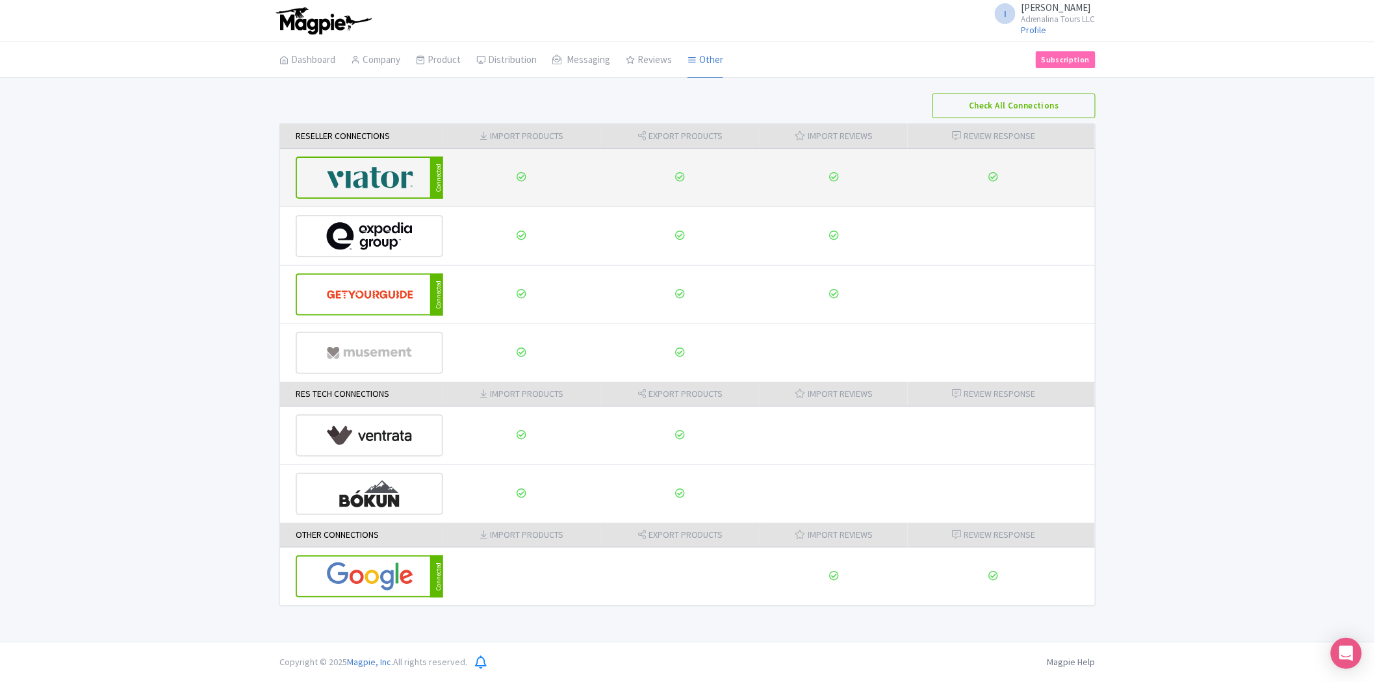
click at [412, 190] on img at bounding box center [370, 178] width 88 height 40
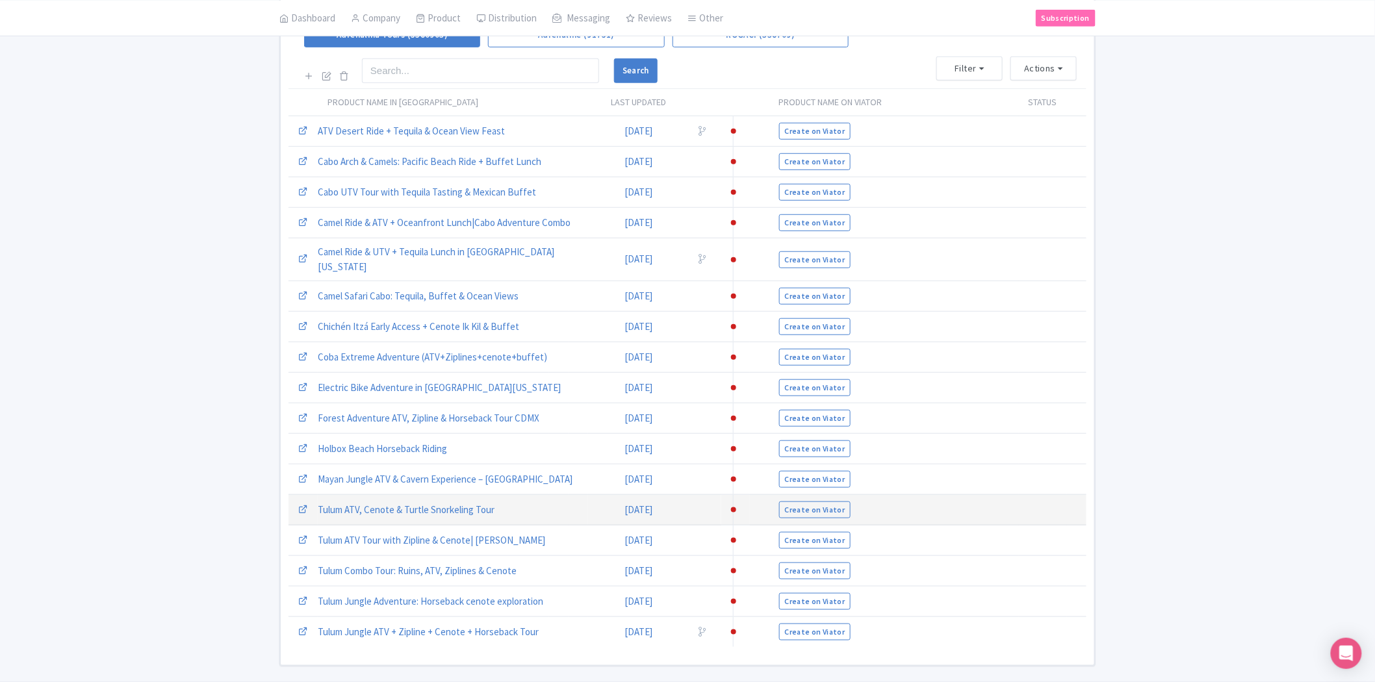
scroll to position [318, 0]
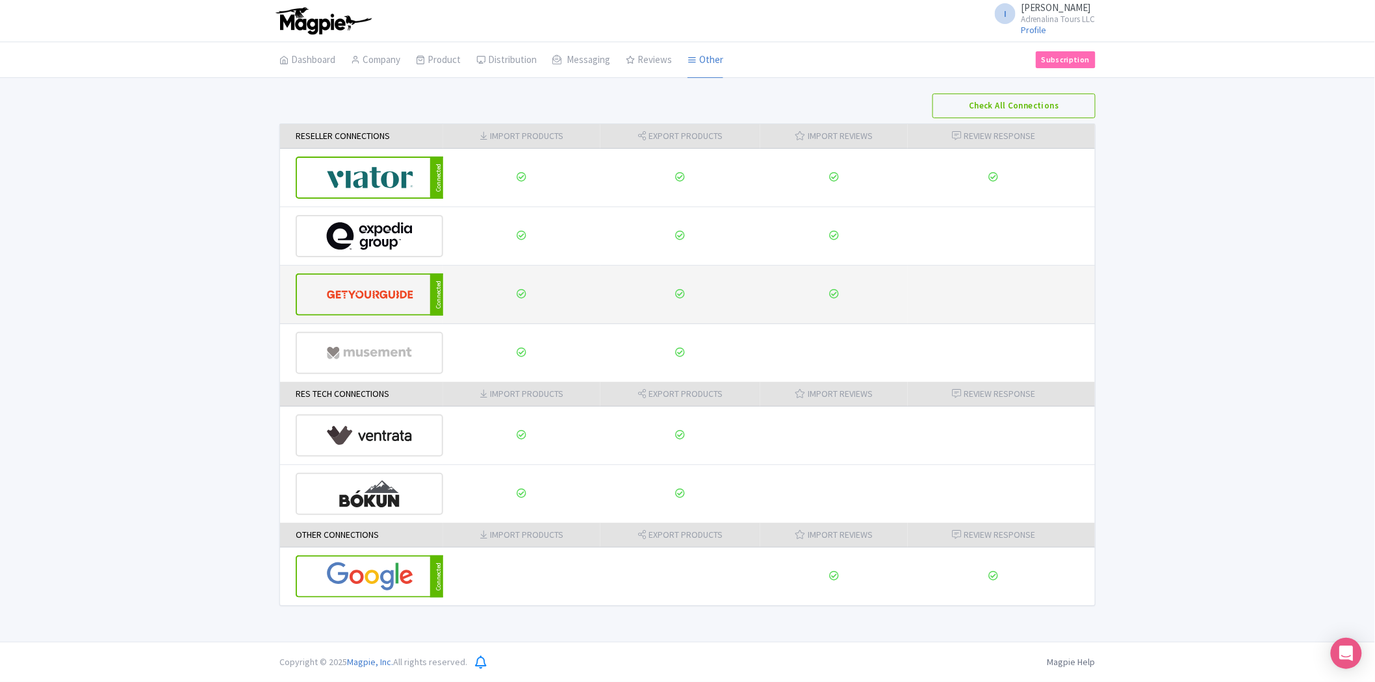
click at [419, 294] on div "Connected" at bounding box center [369, 294] width 147 height 42
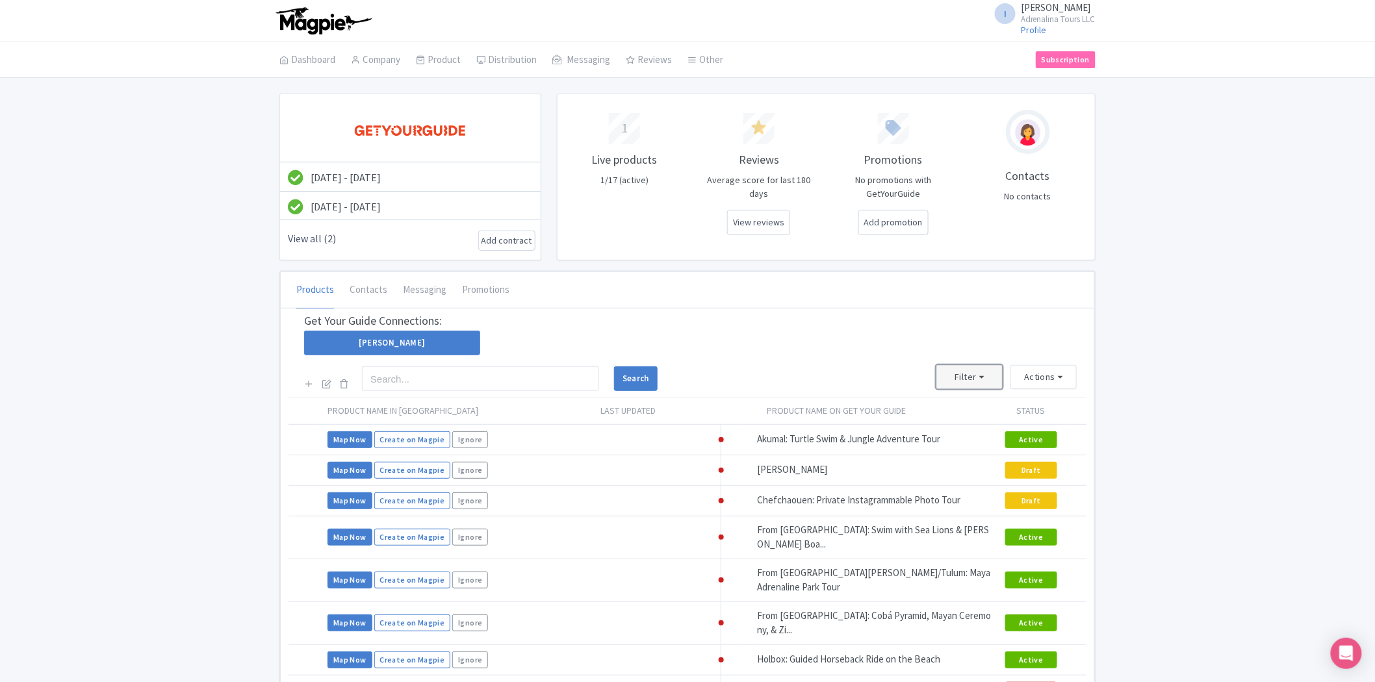
click at [972, 385] on button "Filter" at bounding box center [969, 377] width 66 height 24
click at [972, 440] on link "[PERSON_NAME] Products" at bounding box center [1007, 446] width 141 height 20
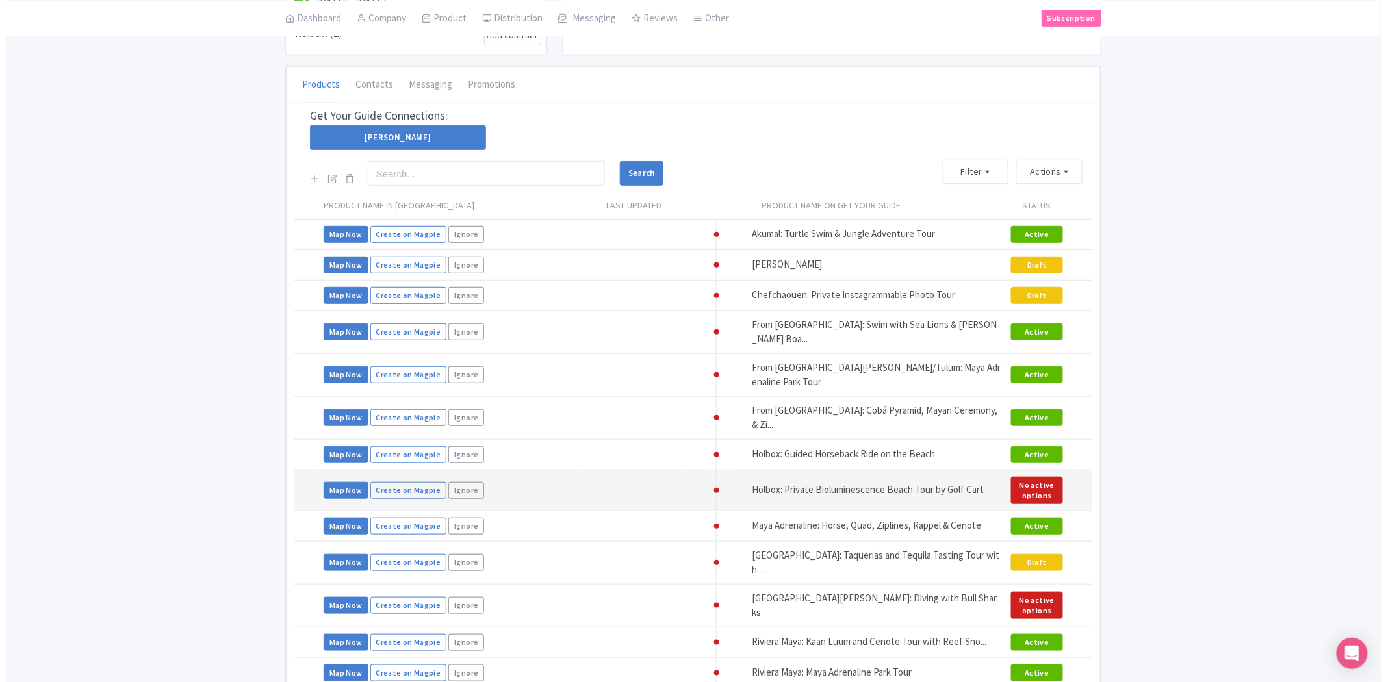
scroll to position [277, 0]
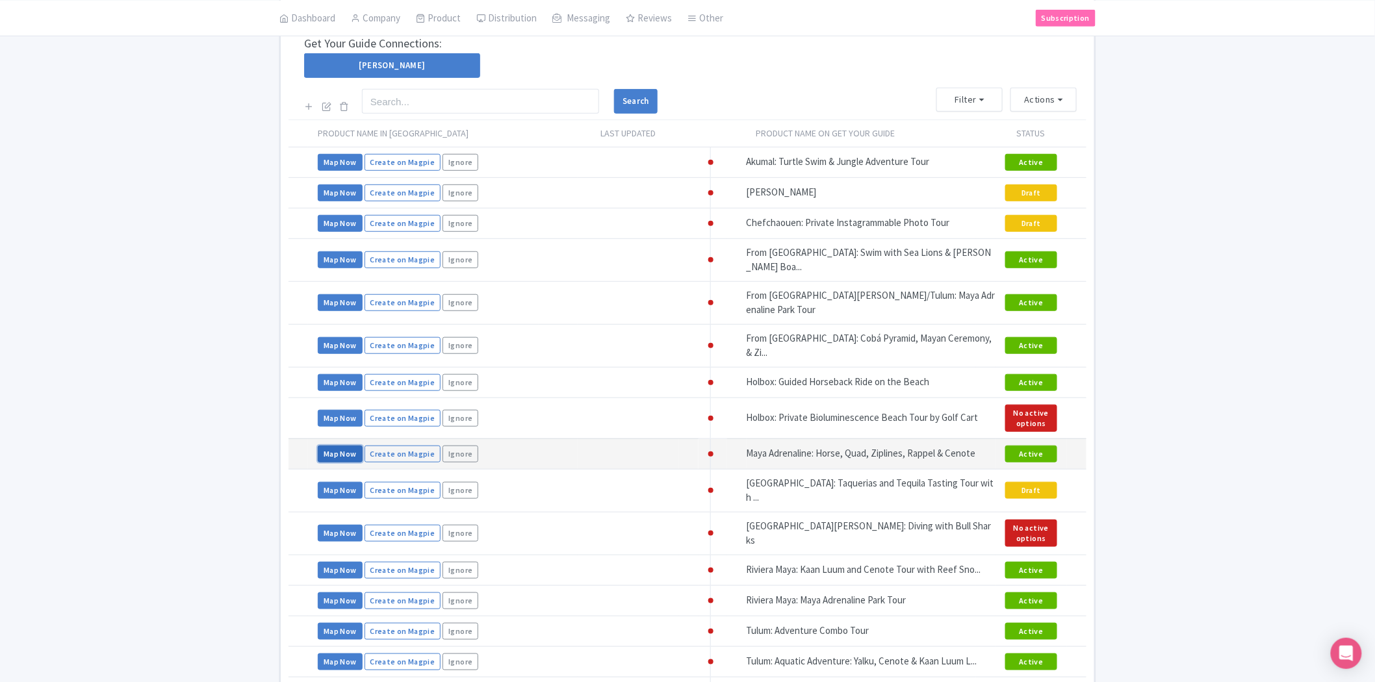
click at [348, 446] on link "Map Now" at bounding box center [340, 454] width 45 height 17
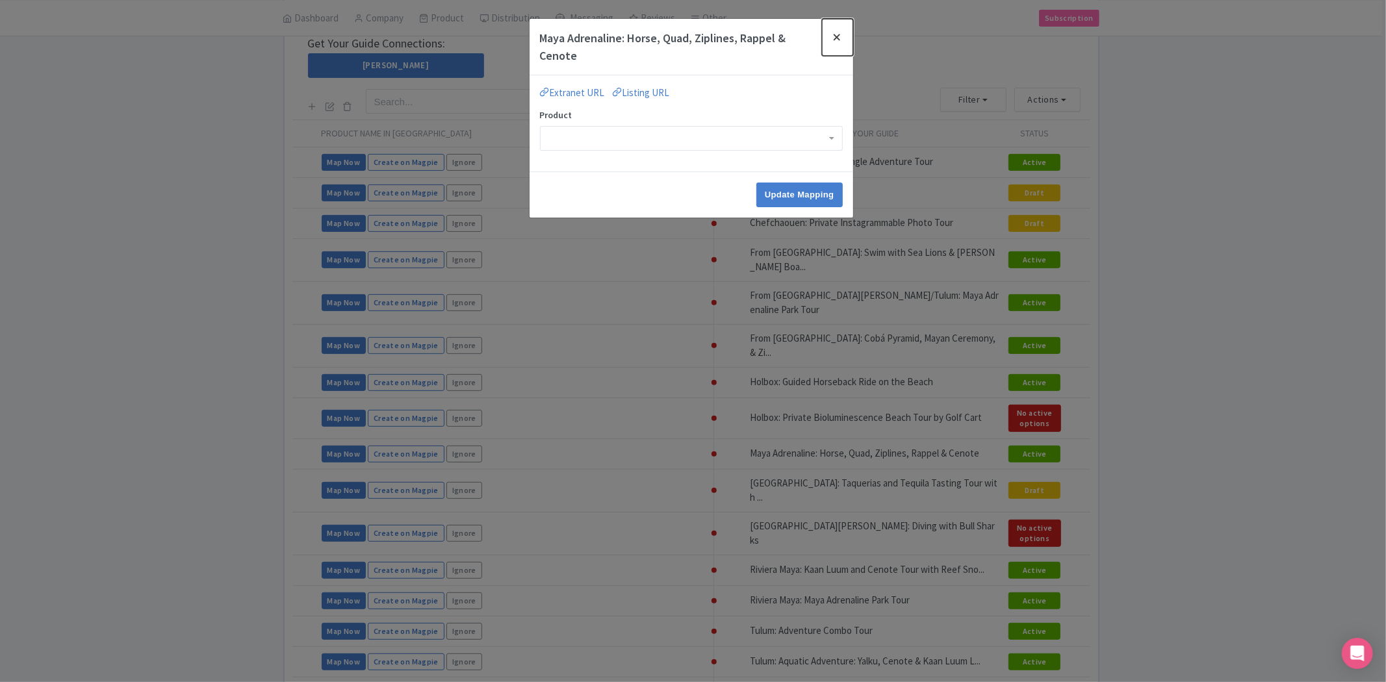
click at [835, 36] on button "Close" at bounding box center [837, 37] width 31 height 37
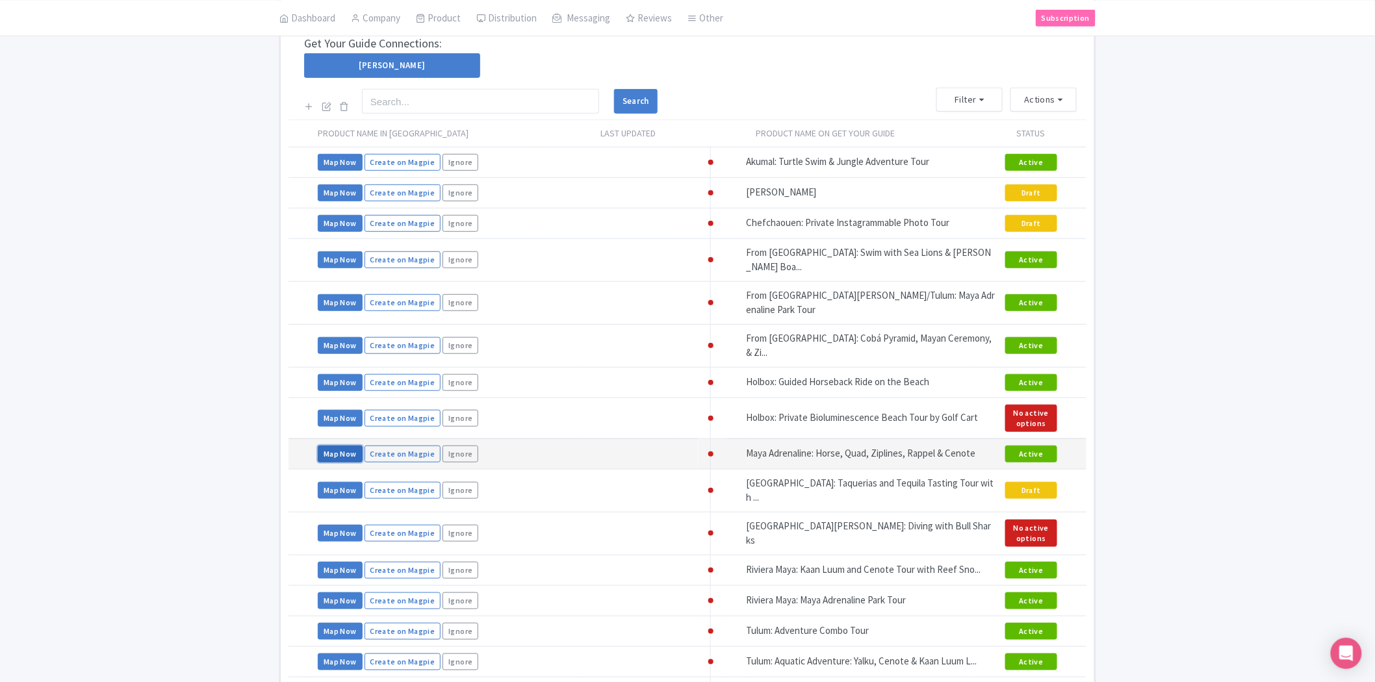
click at [325, 446] on link "Map Now" at bounding box center [340, 454] width 45 height 17
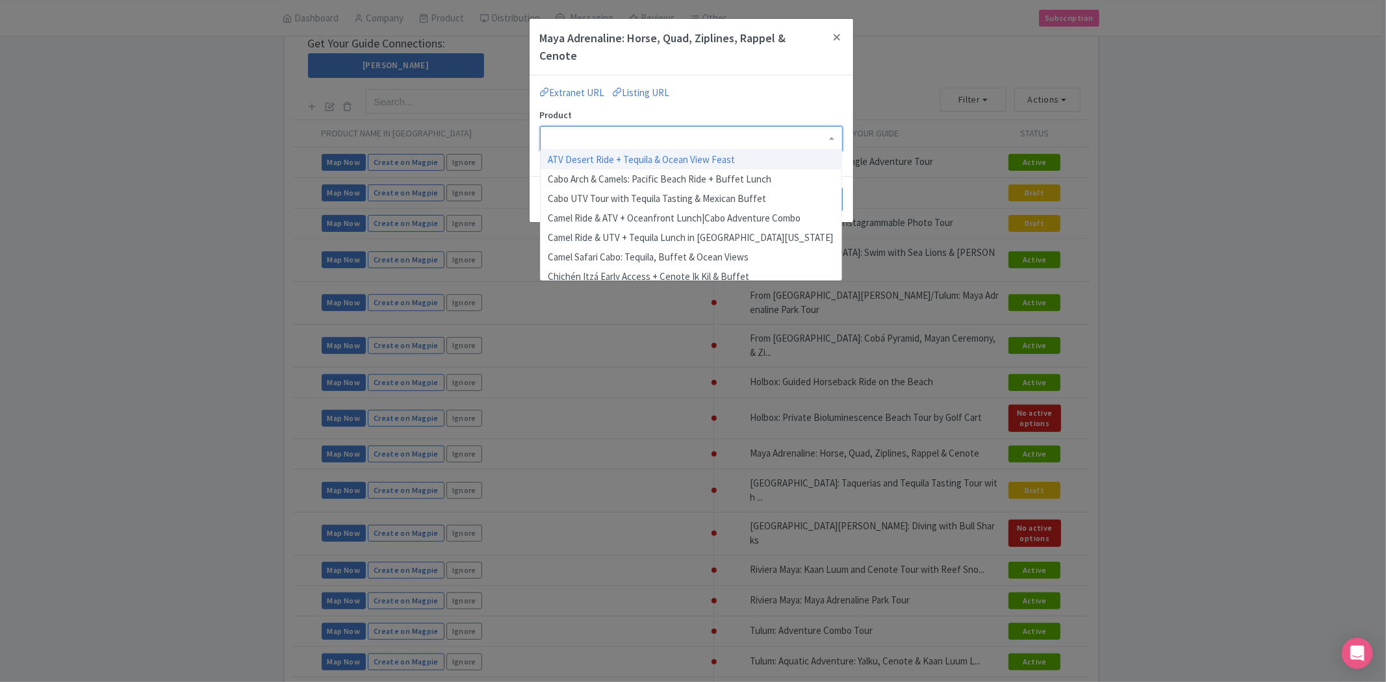
click at [615, 137] on div at bounding box center [691, 138] width 303 height 25
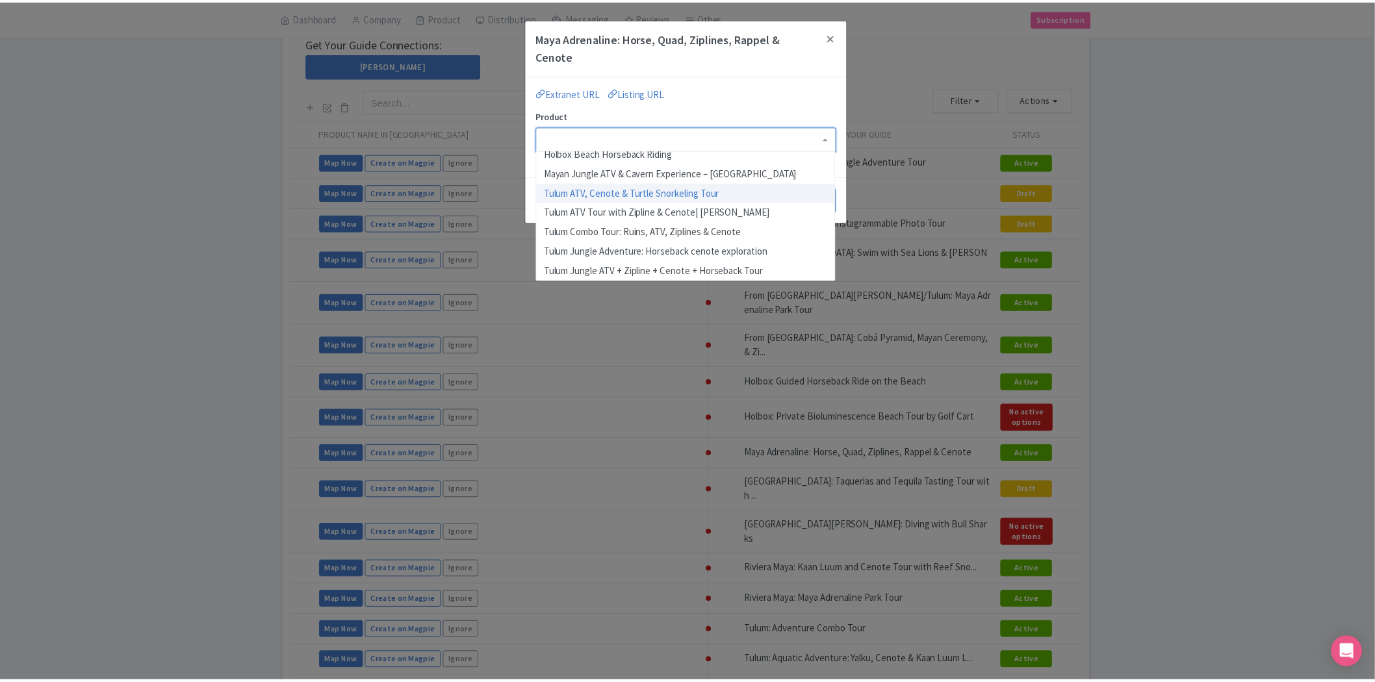
scroll to position [0, 0]
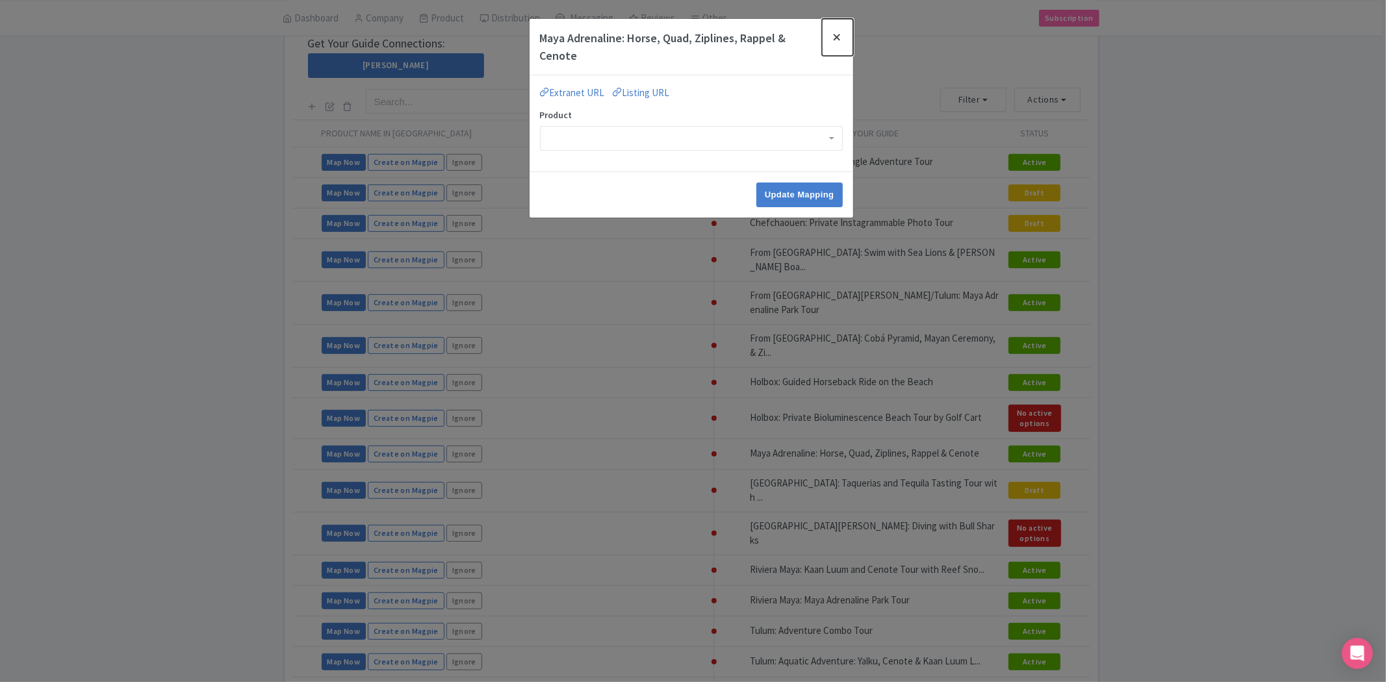
click at [835, 36] on button "Close" at bounding box center [837, 37] width 31 height 37
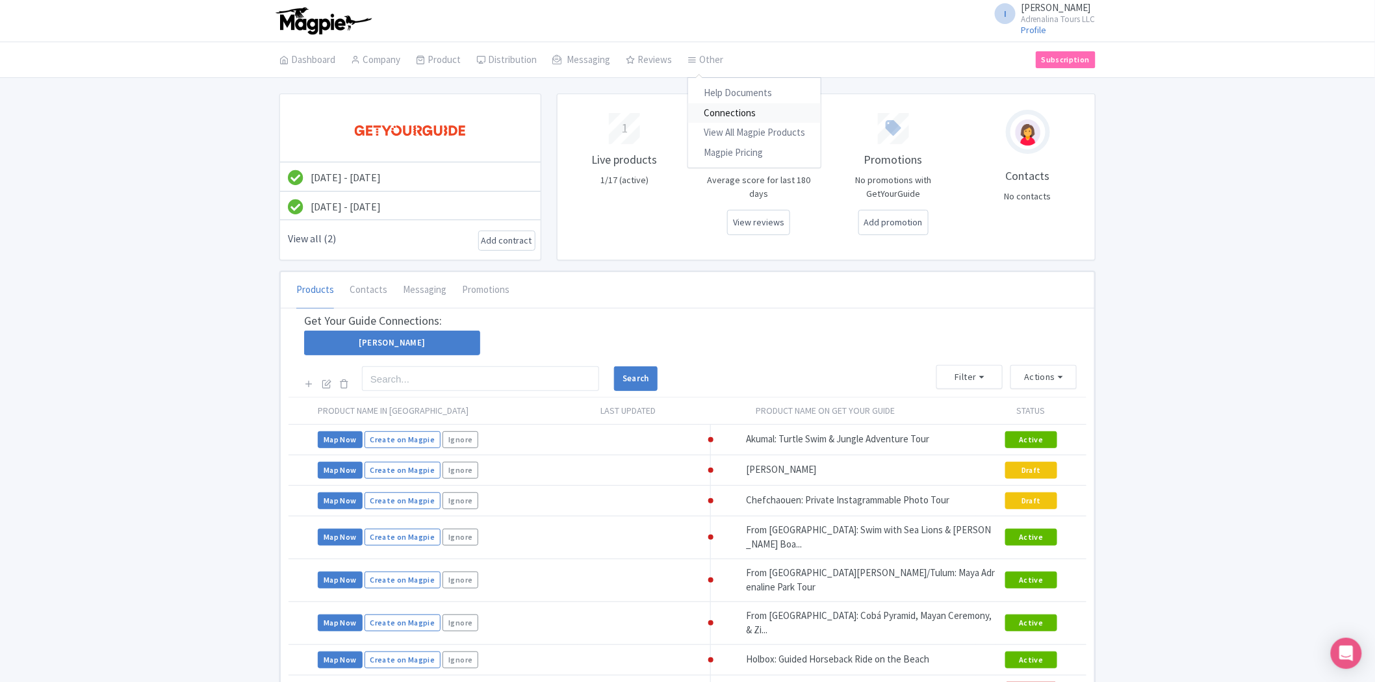
click at [700, 110] on link "Connections" at bounding box center [754, 113] width 133 height 20
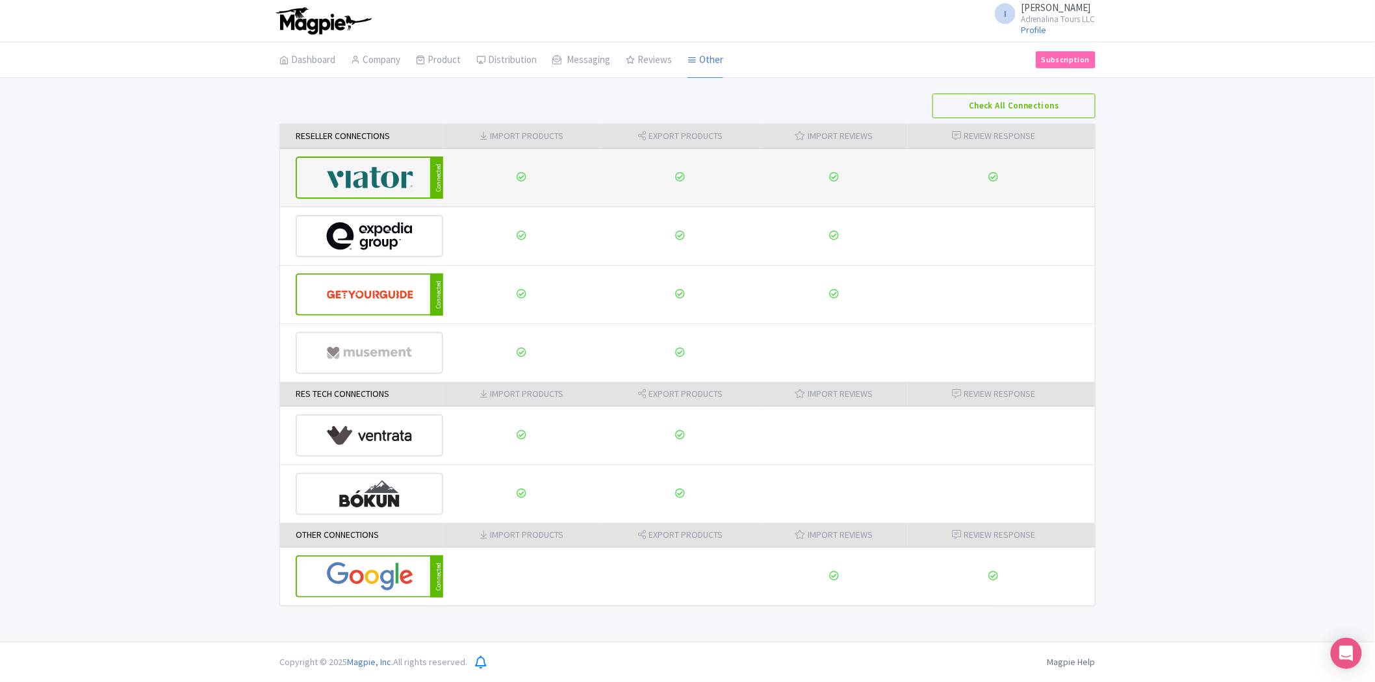
click at [382, 181] on img at bounding box center [370, 178] width 88 height 40
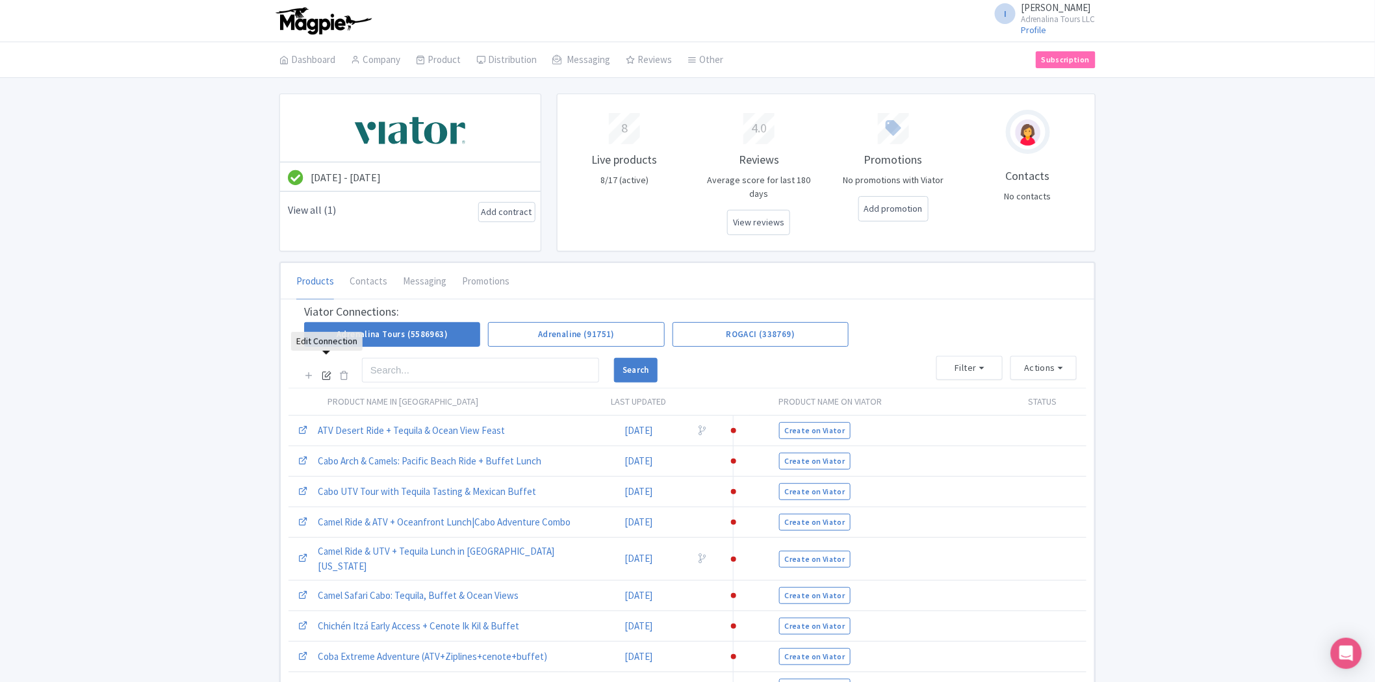
click at [327, 370] on icon at bounding box center [327, 375] width 10 height 10
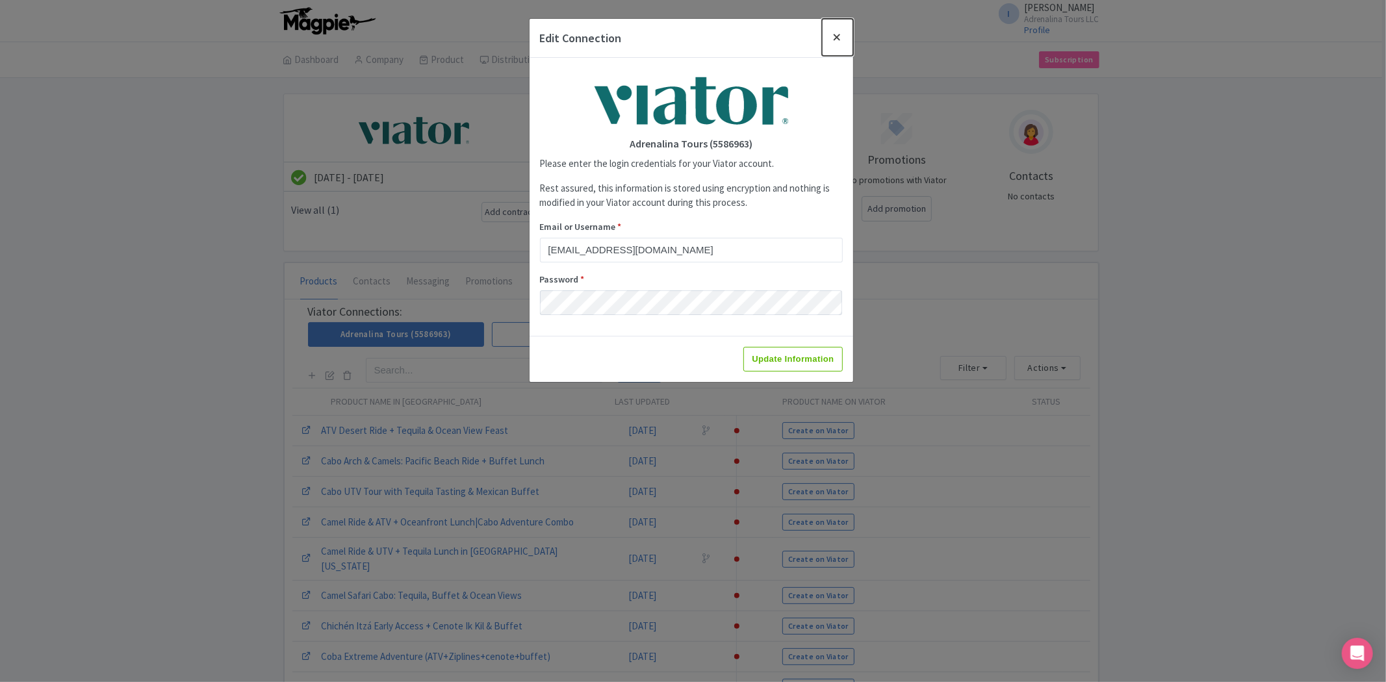
click at [833, 40] on button "Close" at bounding box center [837, 37] width 31 height 37
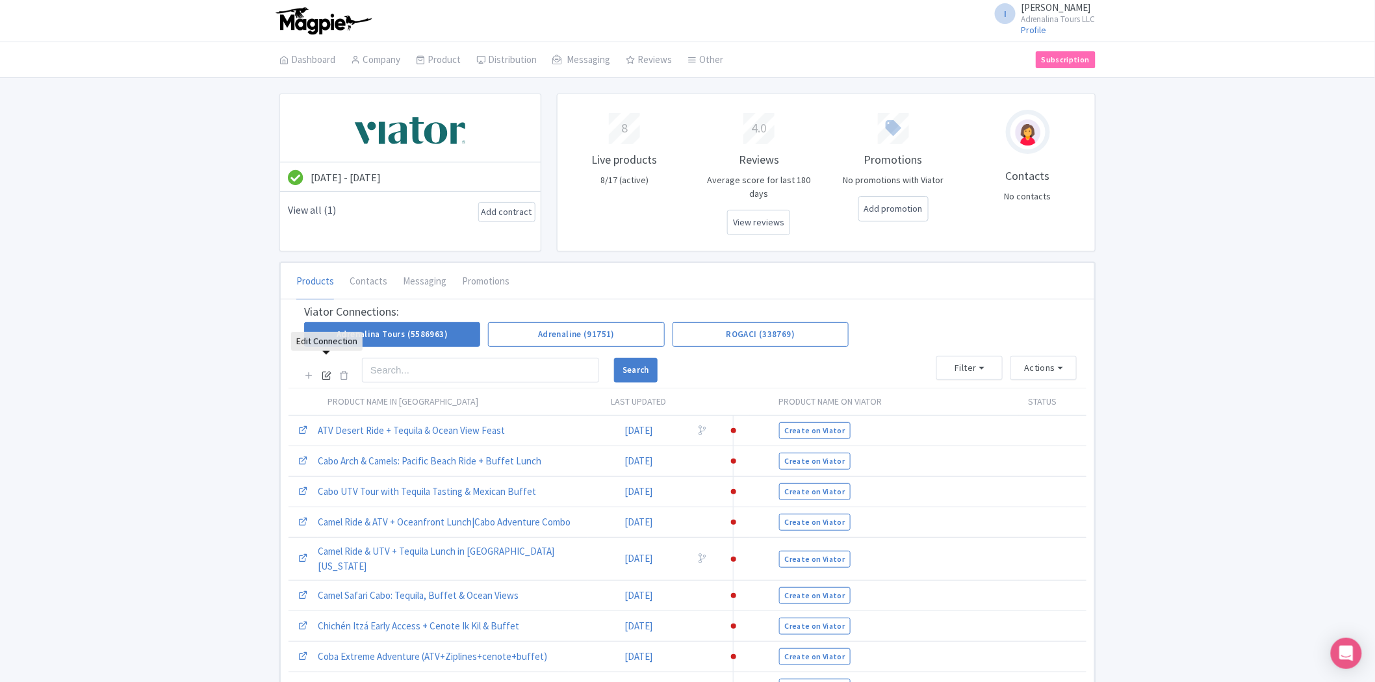
click at [323, 368] on link at bounding box center [327, 375] width 10 height 15
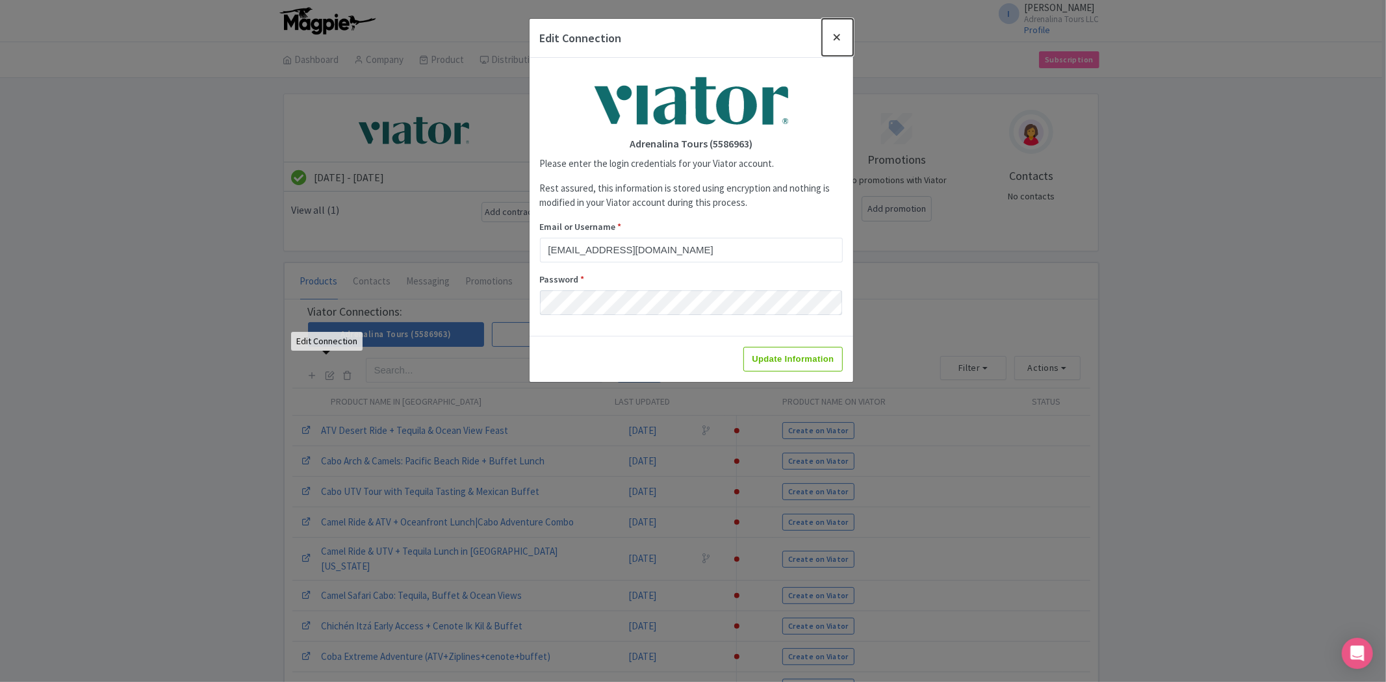
click at [835, 36] on button "Close" at bounding box center [837, 37] width 31 height 37
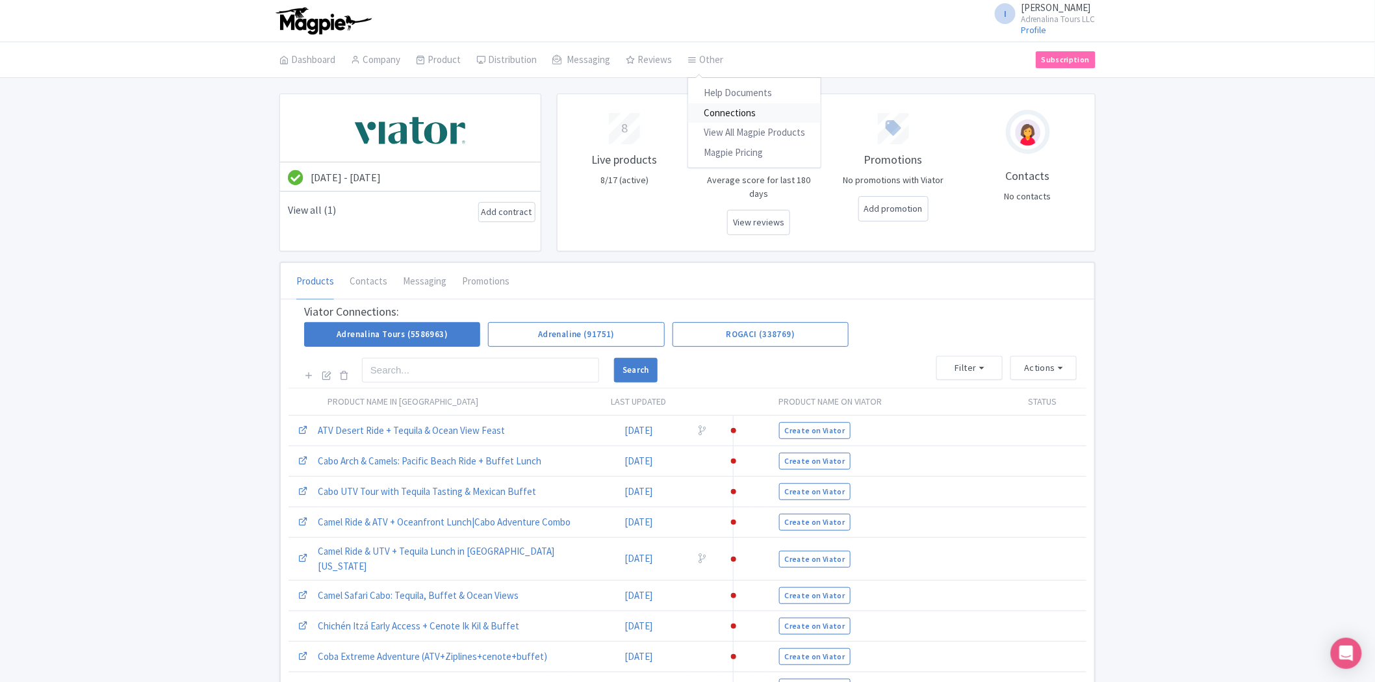
click at [725, 105] on link "Connections" at bounding box center [754, 113] width 133 height 20
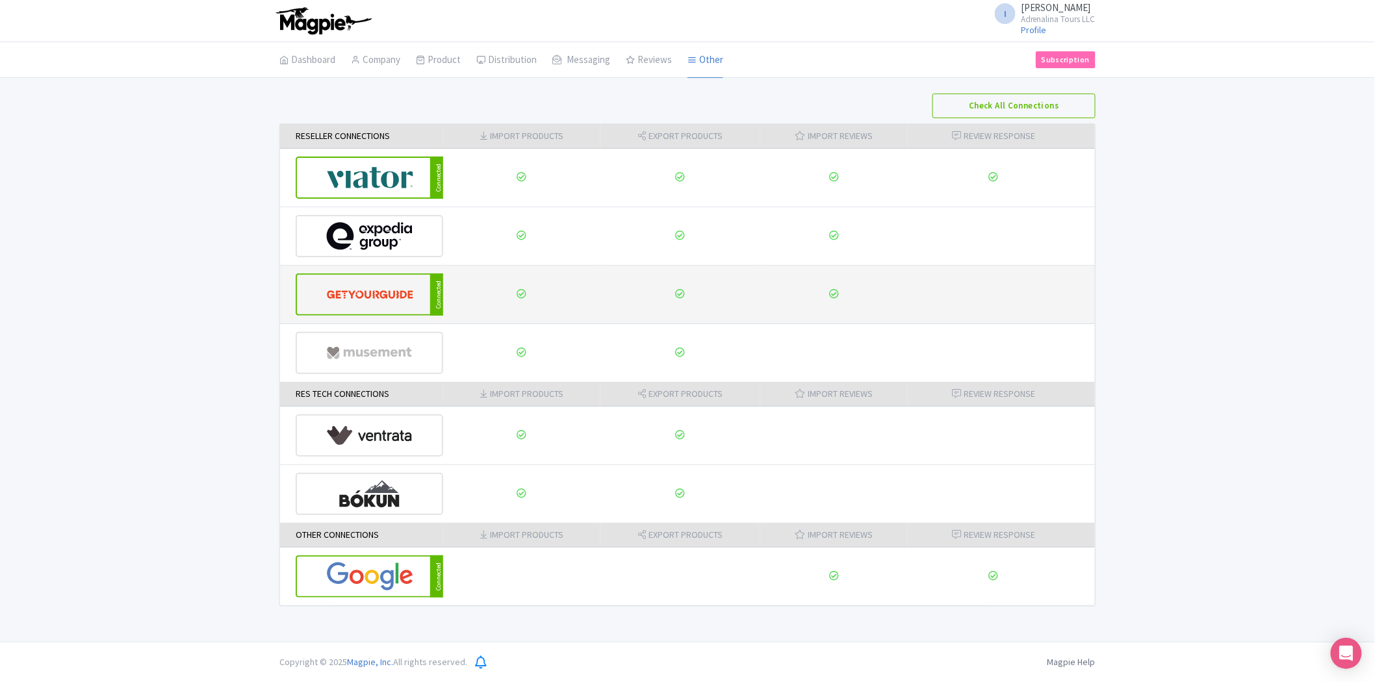
click at [349, 300] on img at bounding box center [370, 295] width 88 height 40
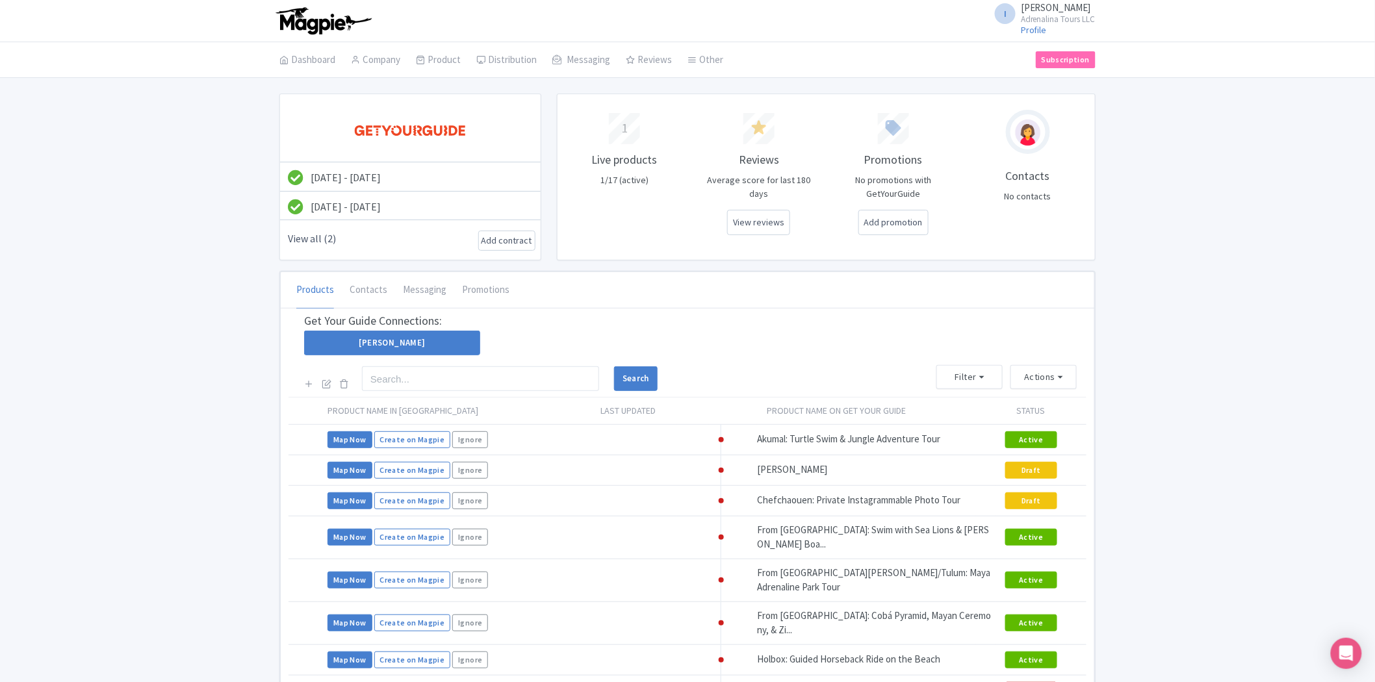
click at [320, 380] on div at bounding box center [326, 378] width 45 height 25
click at [323, 380] on icon at bounding box center [327, 384] width 10 height 10
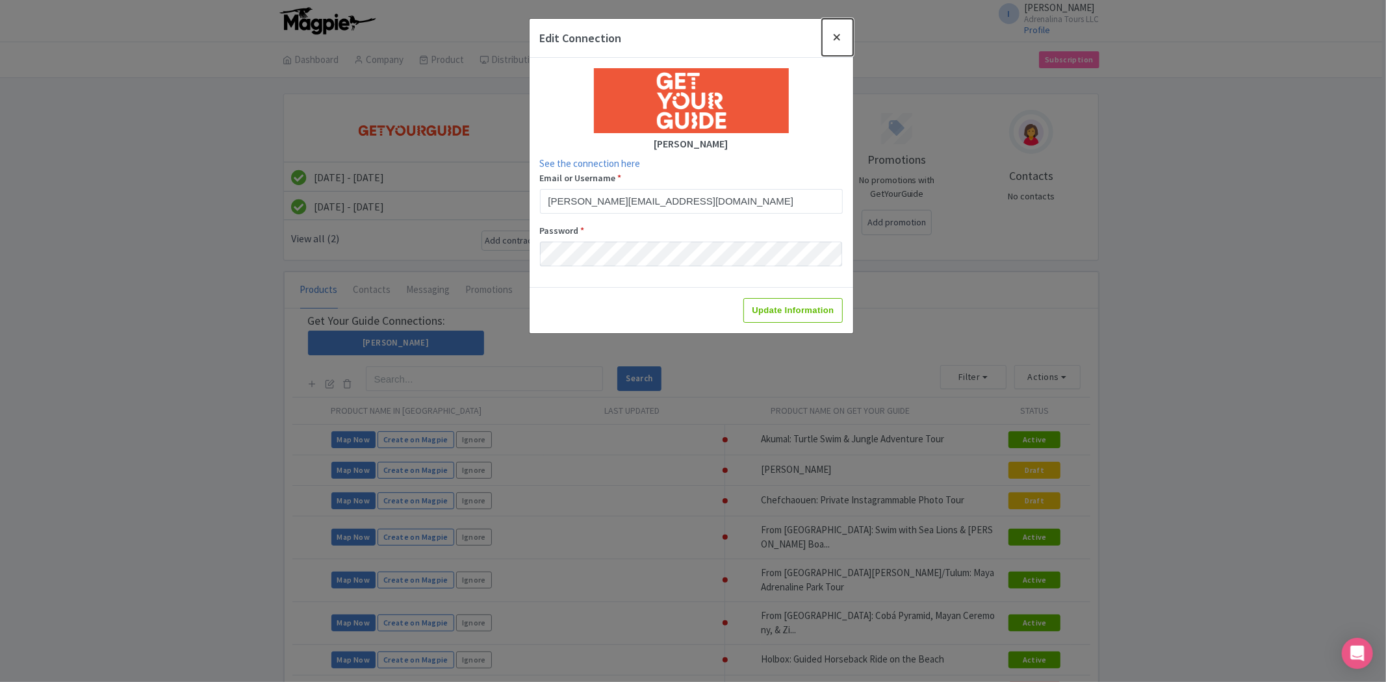
click at [837, 40] on button "Close" at bounding box center [837, 37] width 31 height 37
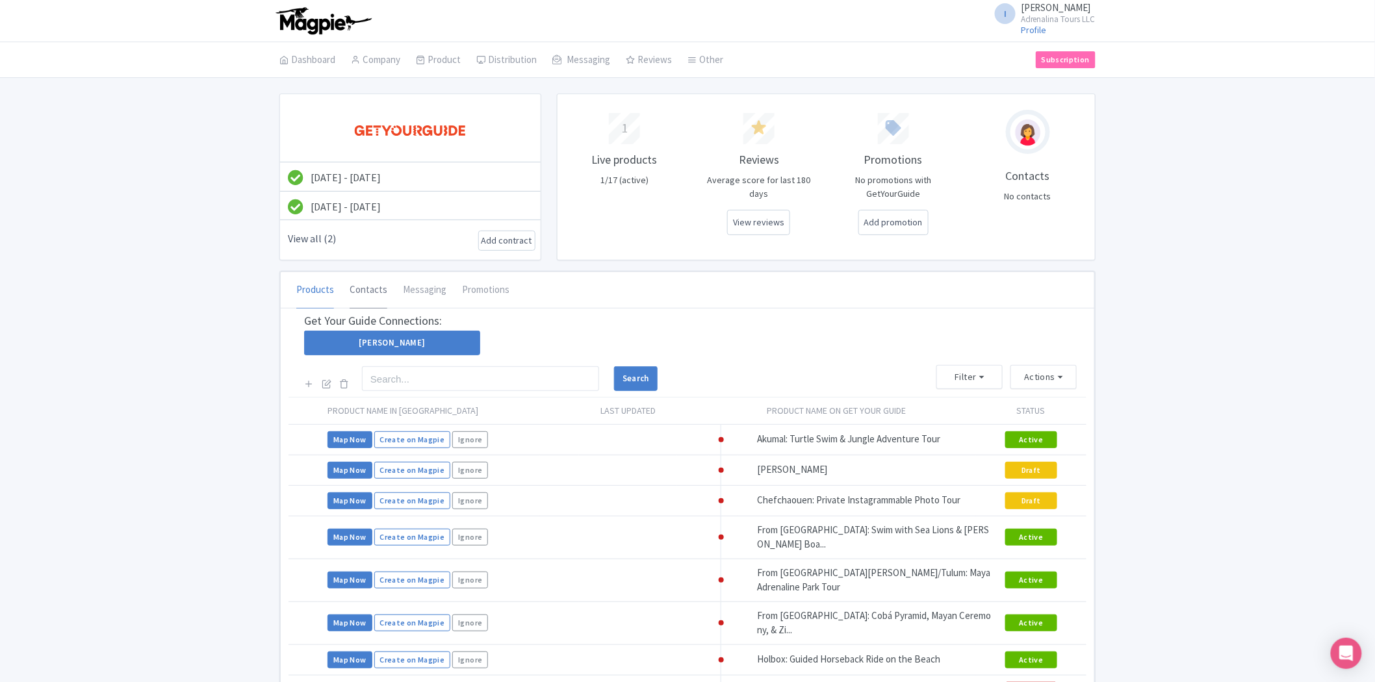
click at [356, 293] on link "Contacts" at bounding box center [368, 290] width 38 height 36
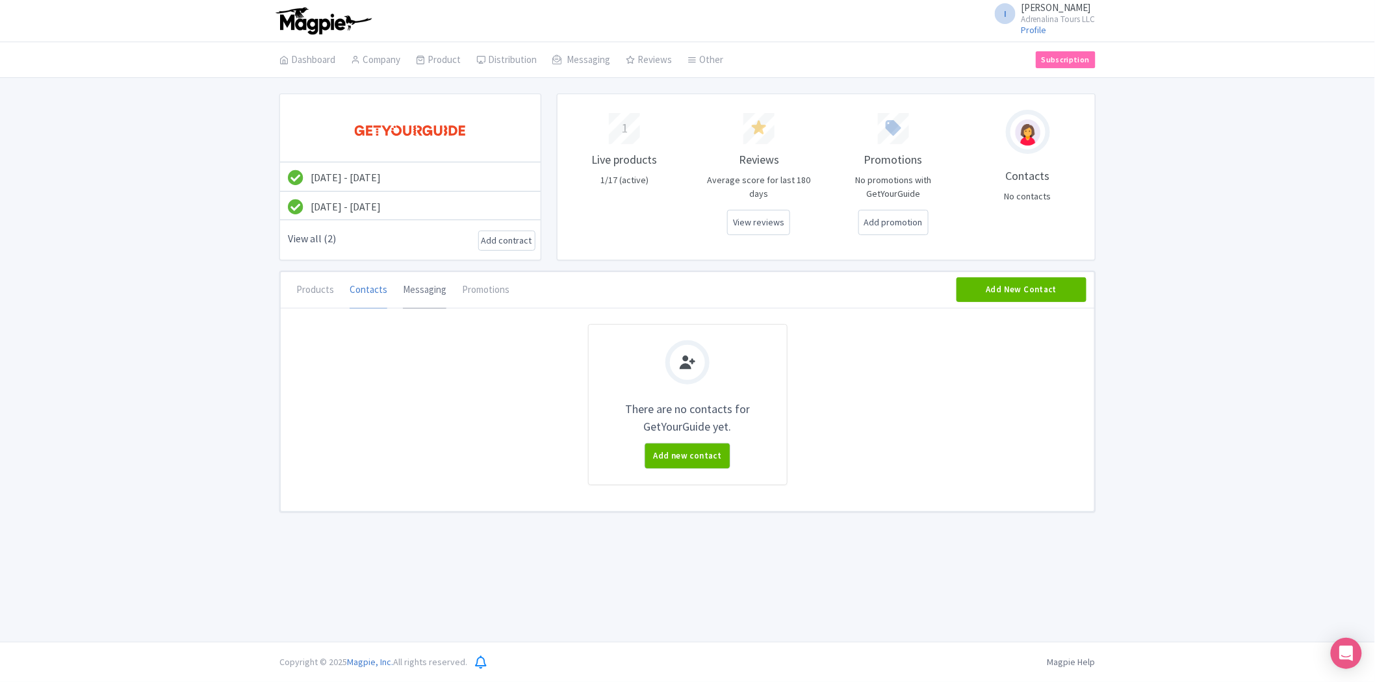
click at [420, 288] on link "Messaging" at bounding box center [425, 290] width 44 height 36
click at [472, 294] on link "Promotions" at bounding box center [485, 290] width 47 height 36
click at [302, 286] on link "Products" at bounding box center [315, 290] width 38 height 36
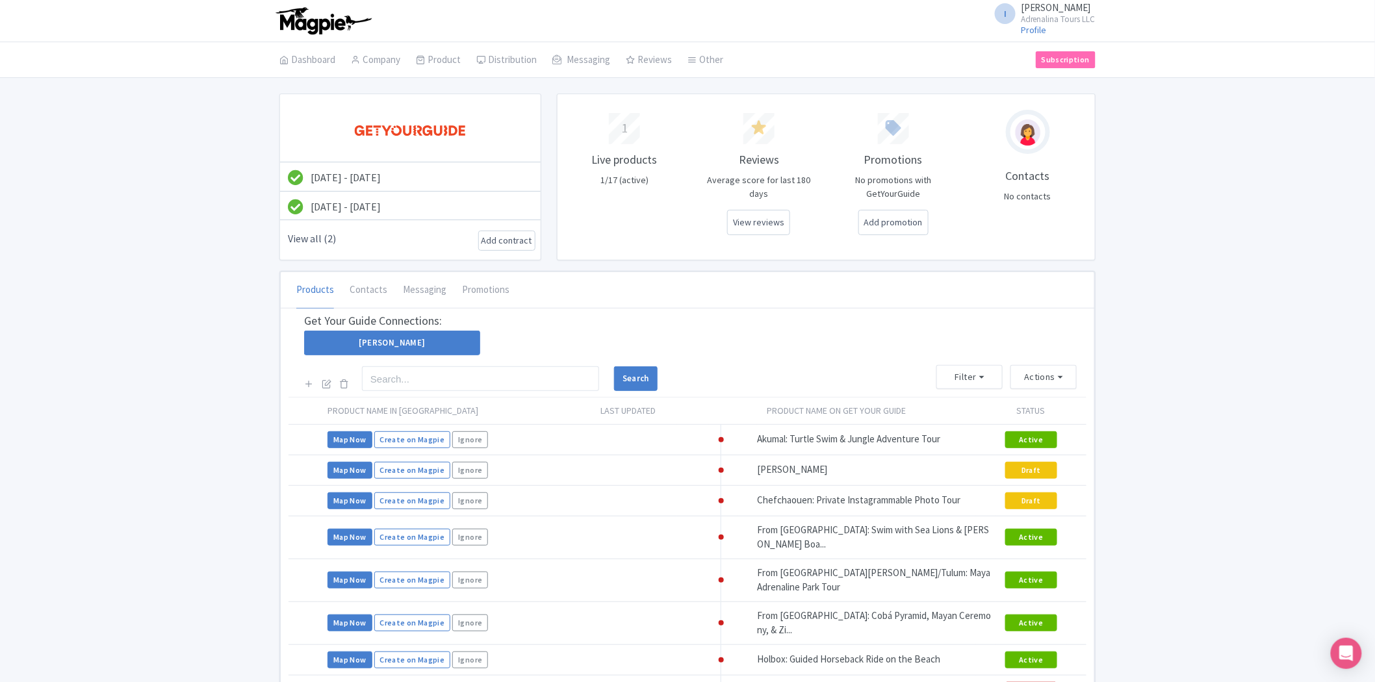
click at [503, 241] on link "Add contract" at bounding box center [506, 241] width 51 height 14
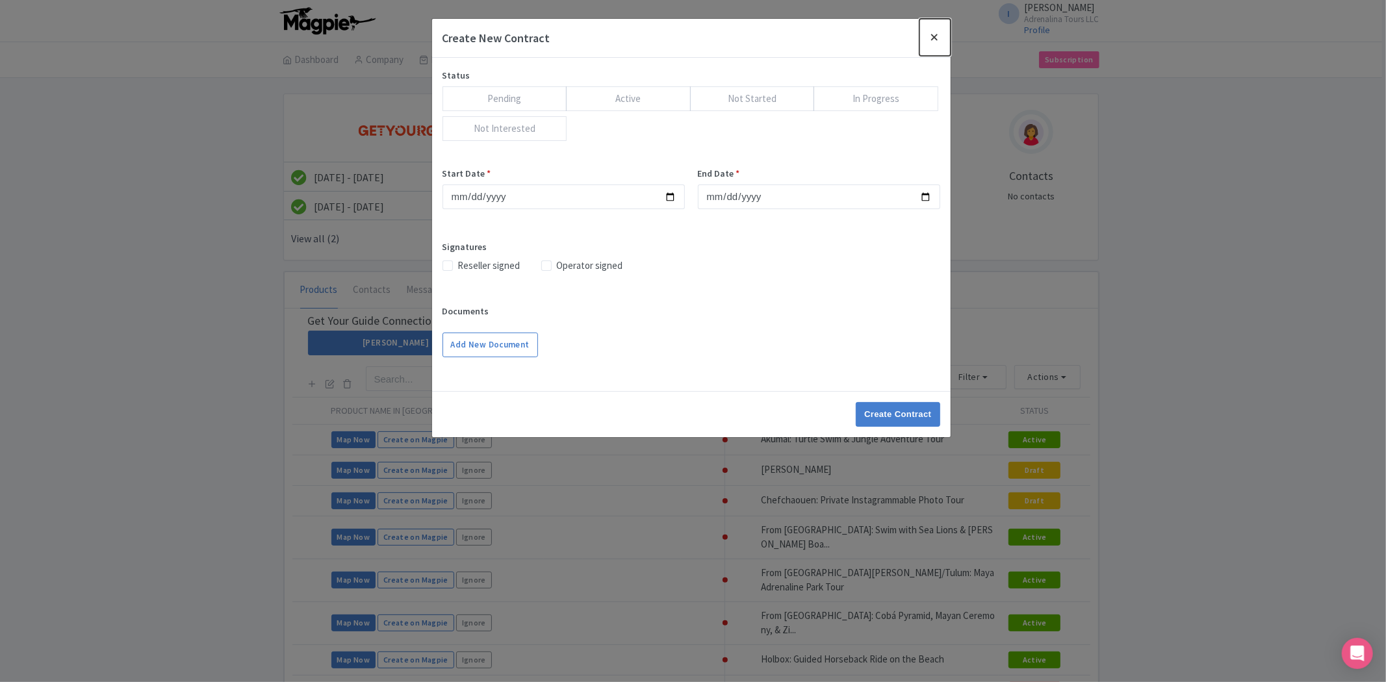
click at [929, 34] on button "Close" at bounding box center [934, 37] width 31 height 37
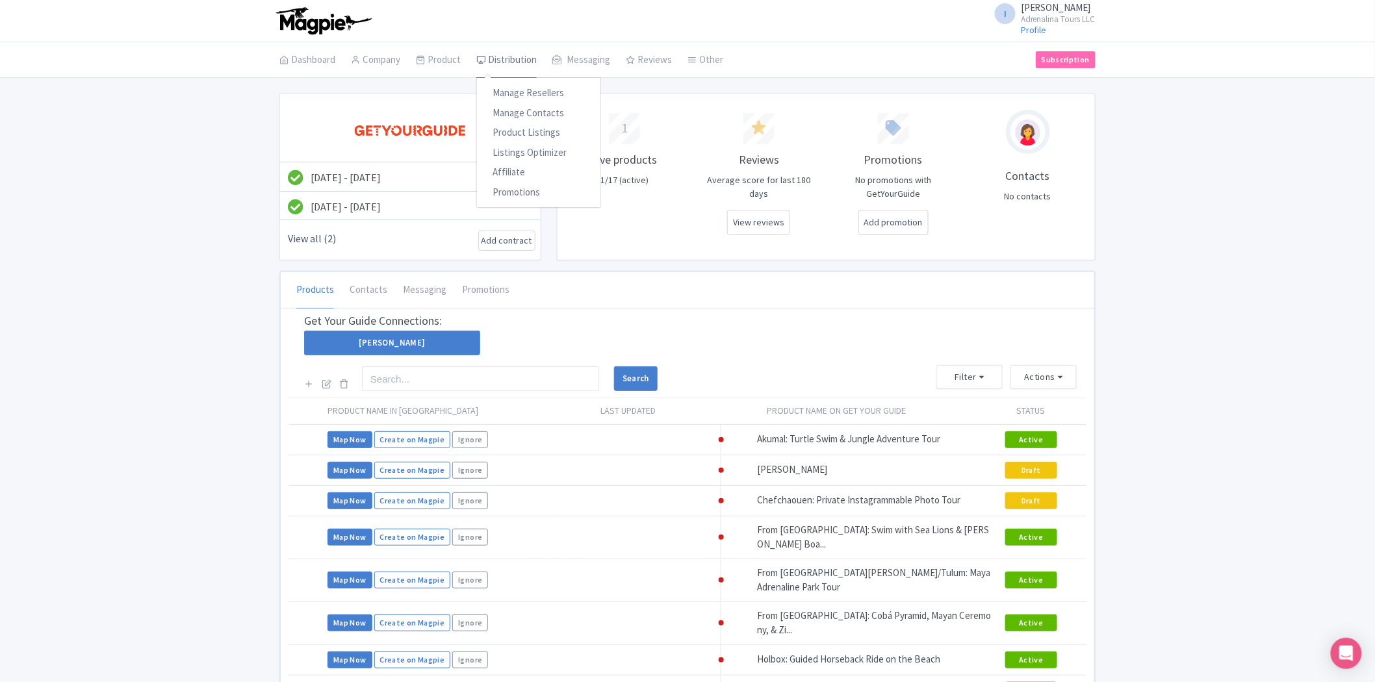
click at [527, 60] on link "Distribution" at bounding box center [506, 60] width 60 height 36
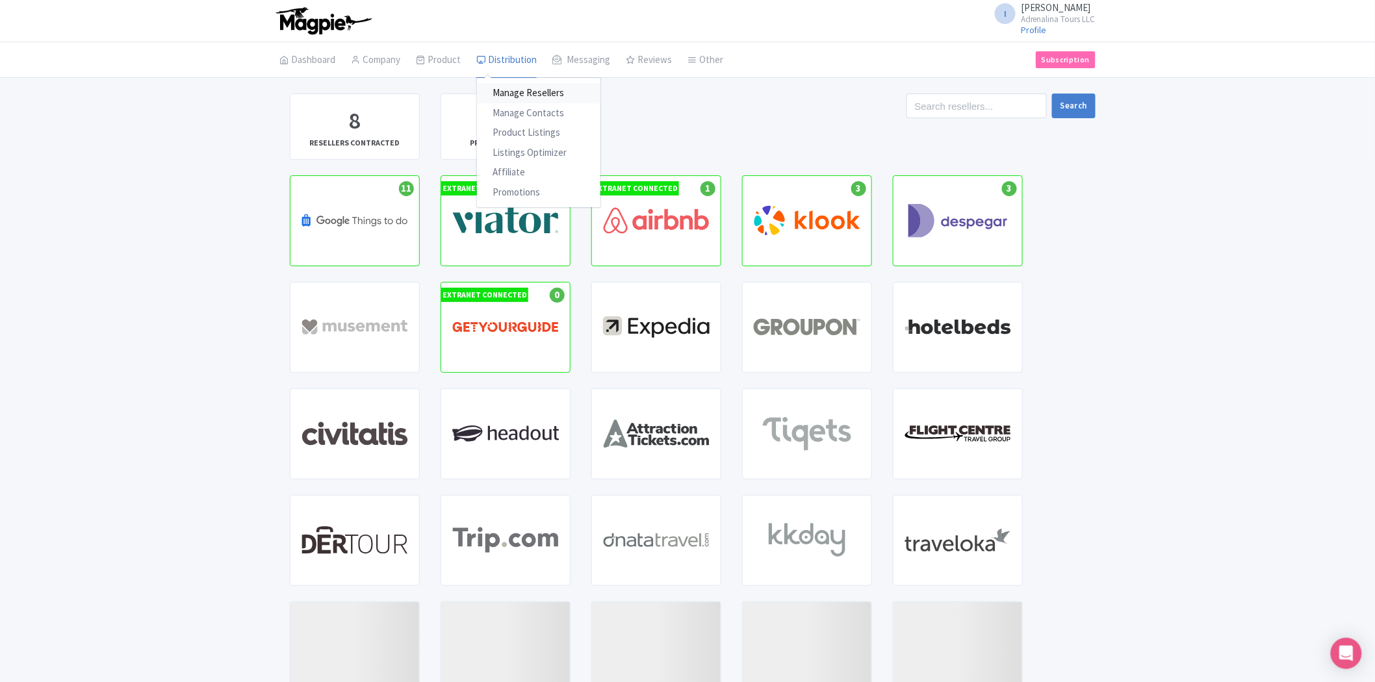
click at [524, 101] on link "Manage Resellers" at bounding box center [538, 93] width 123 height 20
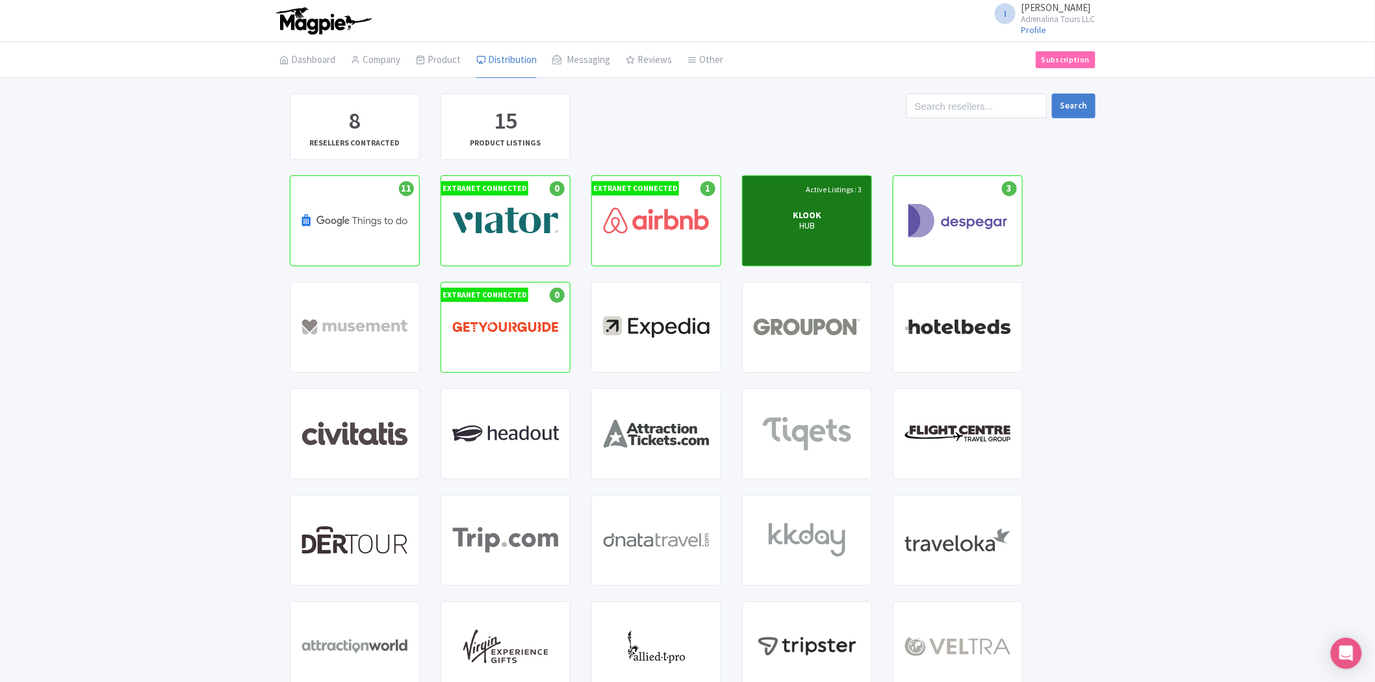
click at [816, 226] on p "HUB" at bounding box center [807, 226] width 29 height 11
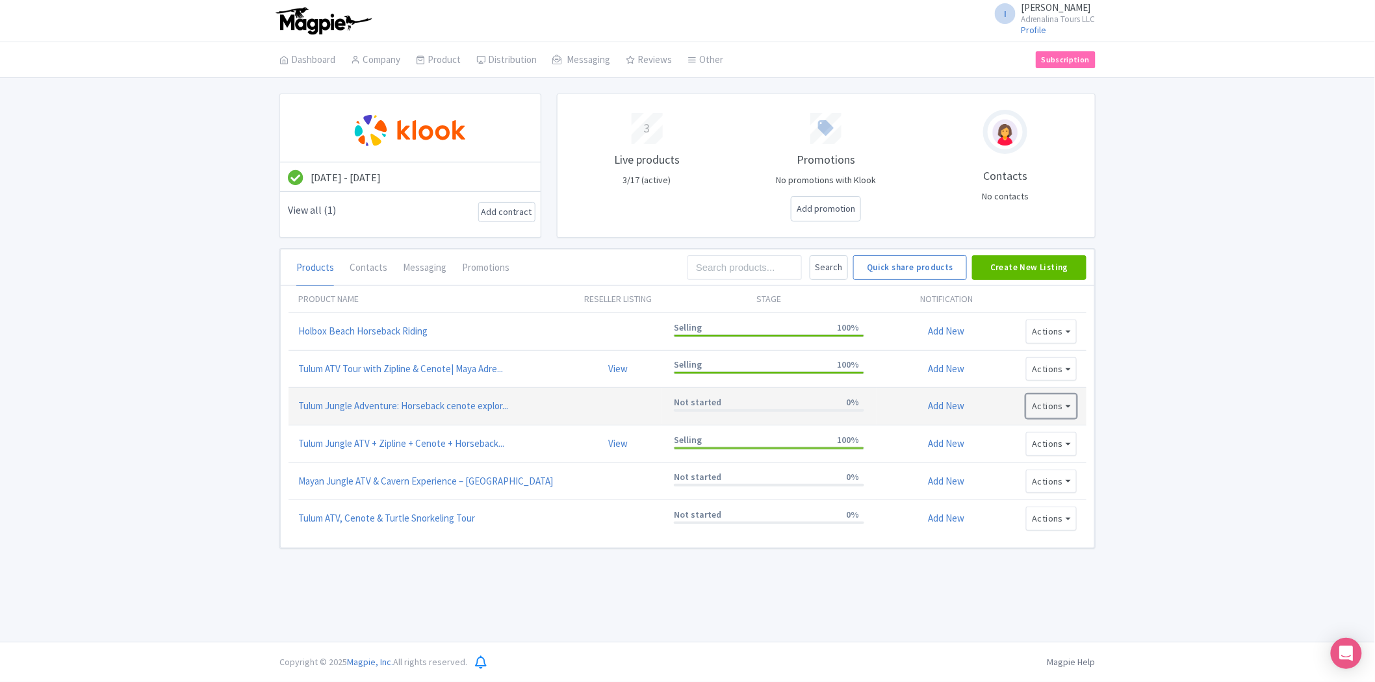
click at [1031, 411] on button "Actions" at bounding box center [1051, 406] width 51 height 24
click at [687, 403] on strong "Not started" at bounding box center [697, 402] width 47 height 12
click at [958, 401] on link "Add New" at bounding box center [946, 406] width 36 height 12
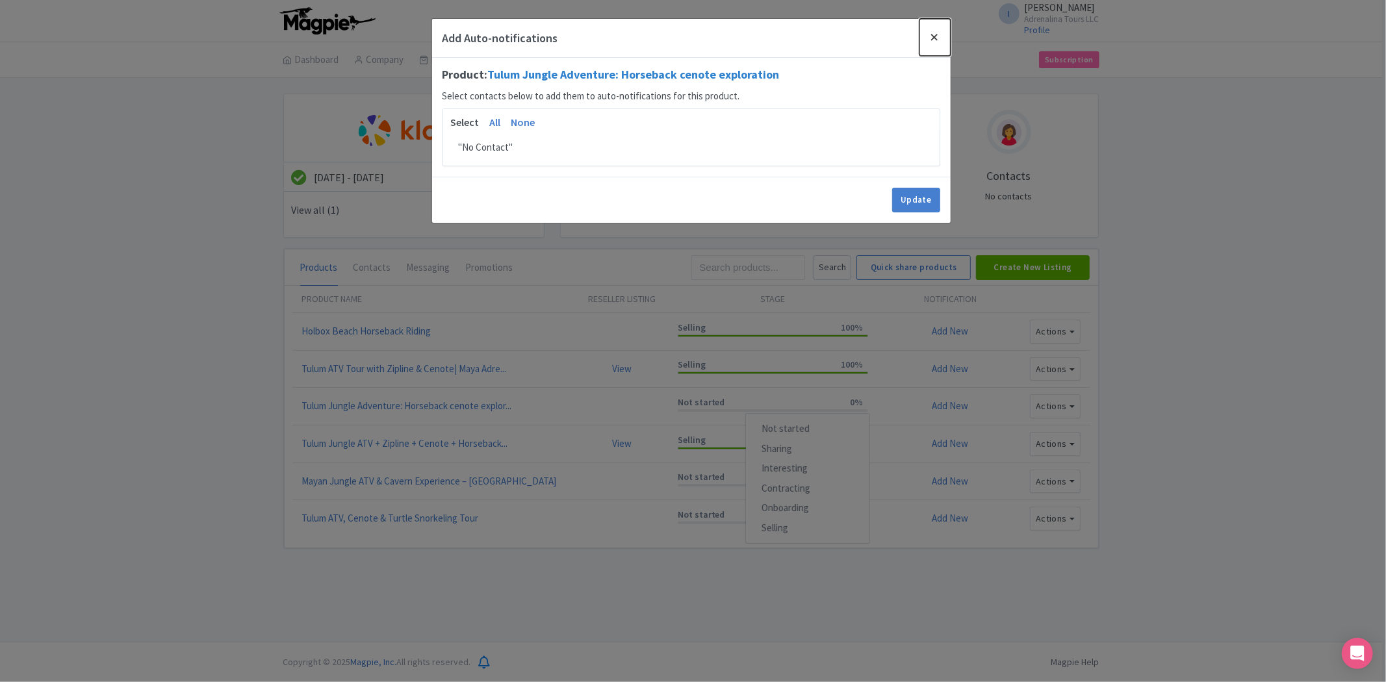
click at [929, 33] on button "Close" at bounding box center [934, 37] width 31 height 37
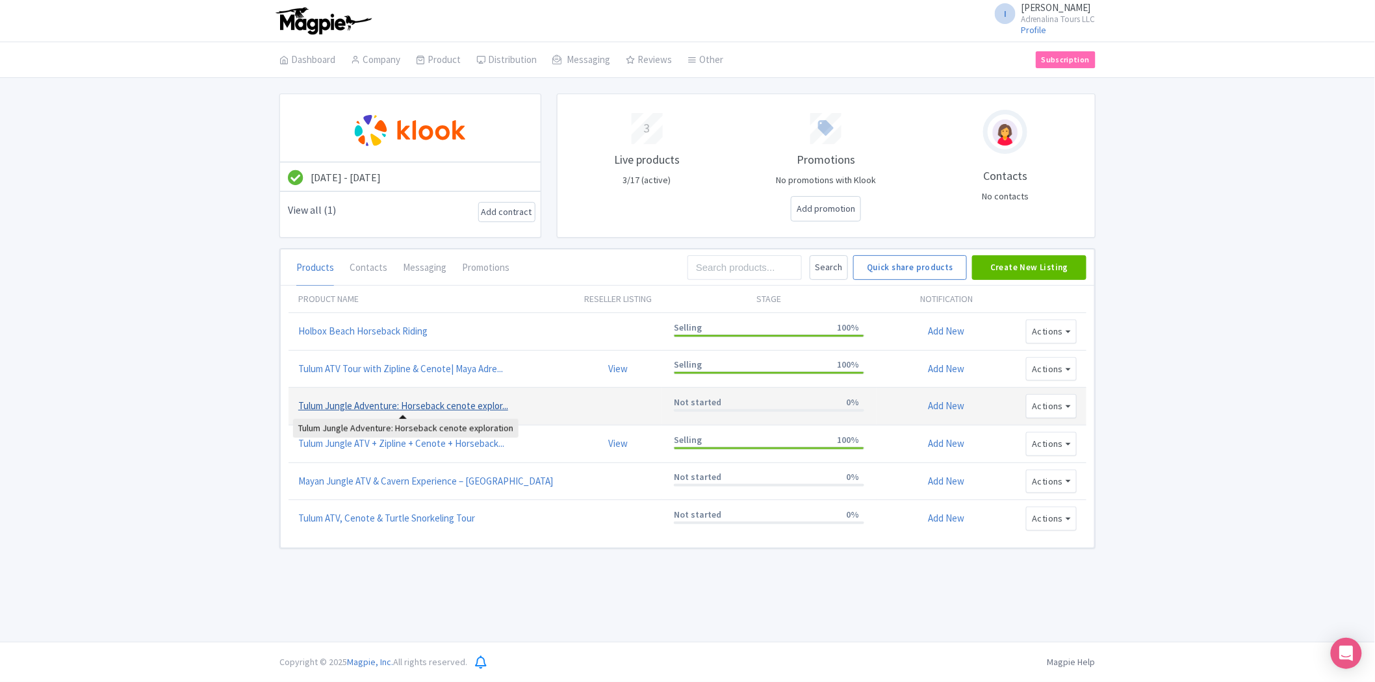
click at [485, 403] on link "Tulum Jungle Adventure: Horseback cenote explor..." at bounding box center [403, 406] width 210 height 15
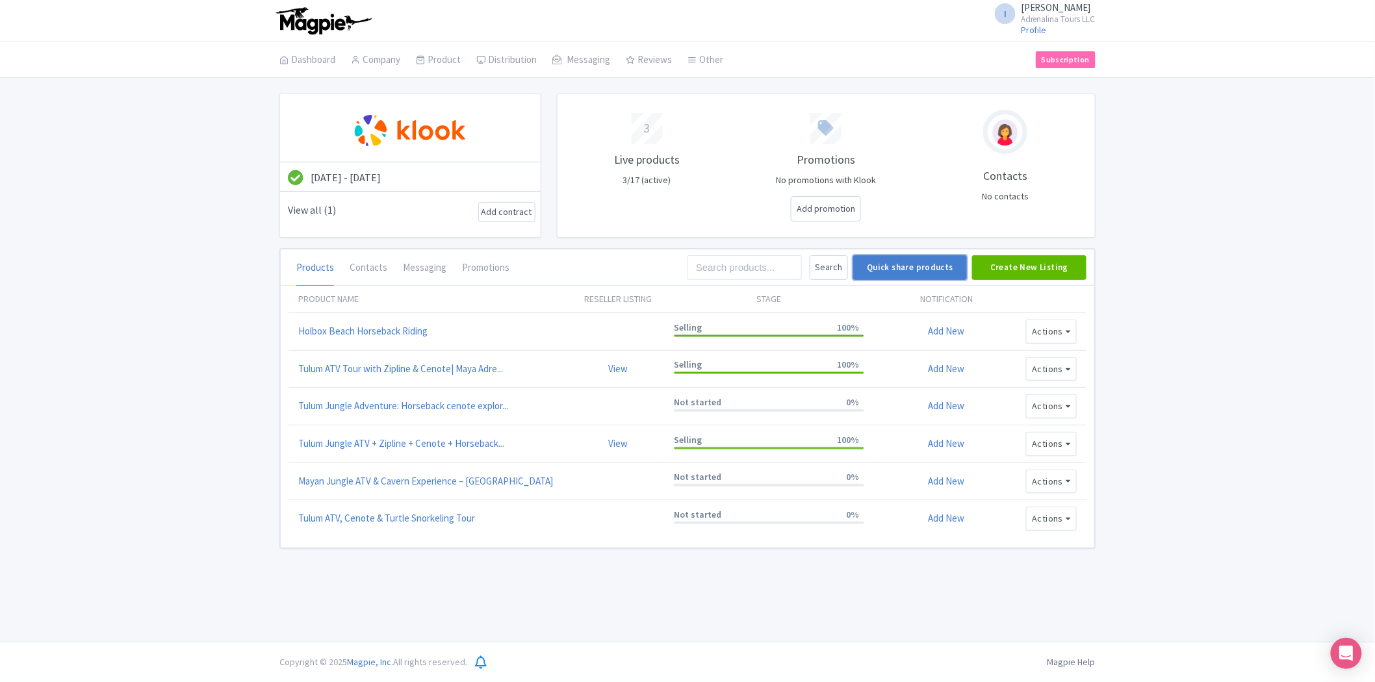
click at [922, 273] on link "Quick share products" at bounding box center [910, 267] width 114 height 25
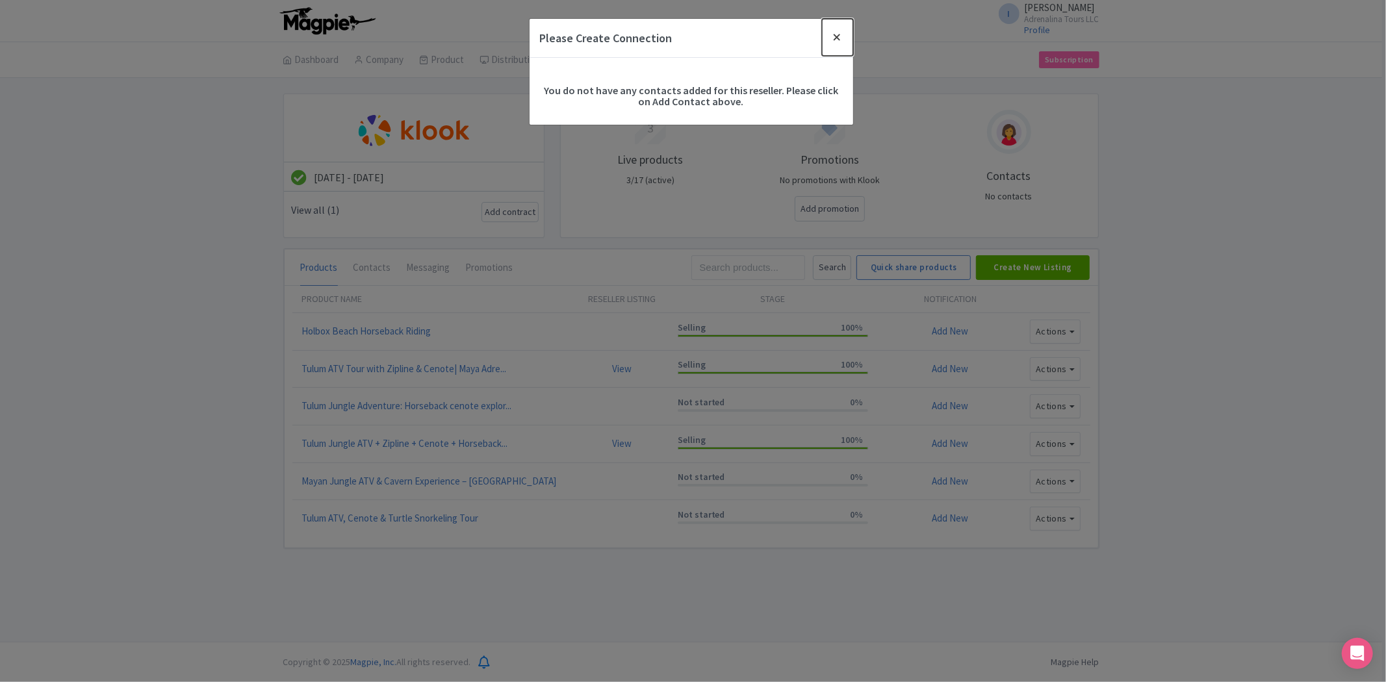
click at [839, 39] on button "Close" at bounding box center [837, 37] width 31 height 37
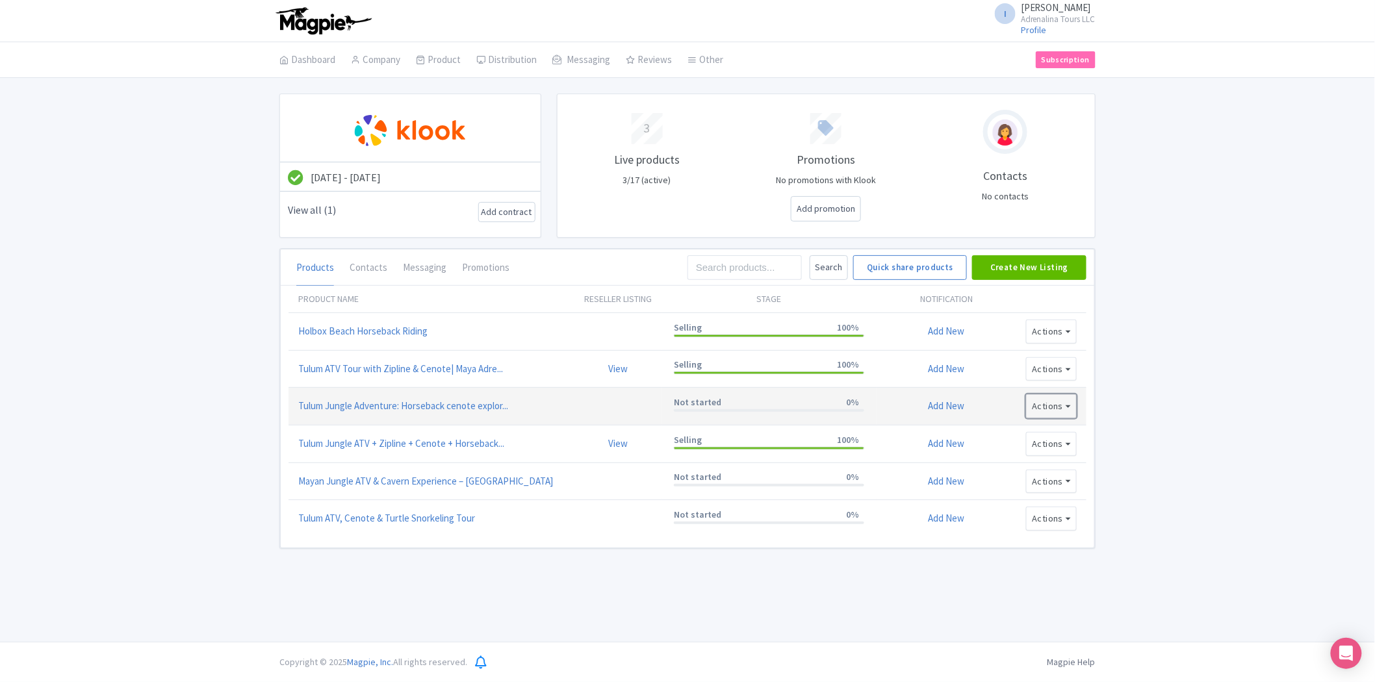
click at [1060, 418] on button "Actions" at bounding box center [1051, 406] width 51 height 24
click at [696, 406] on strong "Not started" at bounding box center [697, 402] width 47 height 12
click at [787, 527] on link "Selling" at bounding box center [803, 528] width 123 height 20
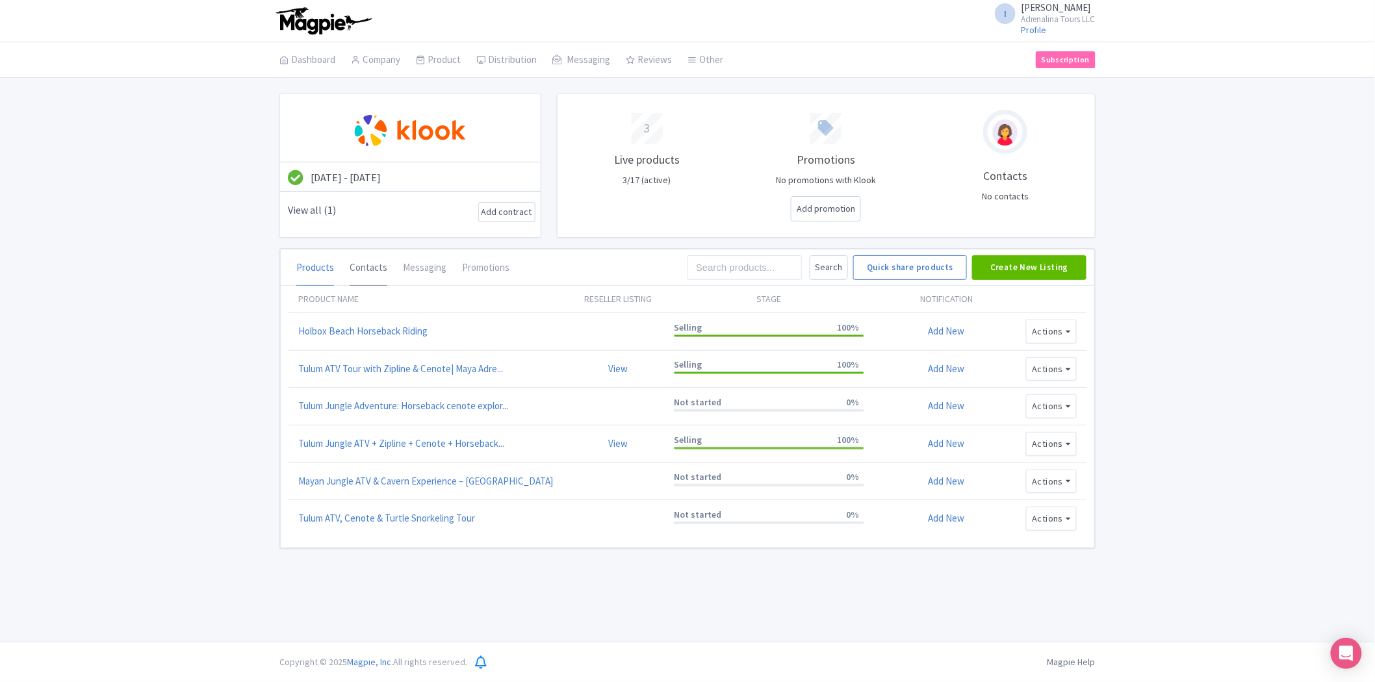
click at [374, 268] on link "Contacts" at bounding box center [368, 268] width 38 height 36
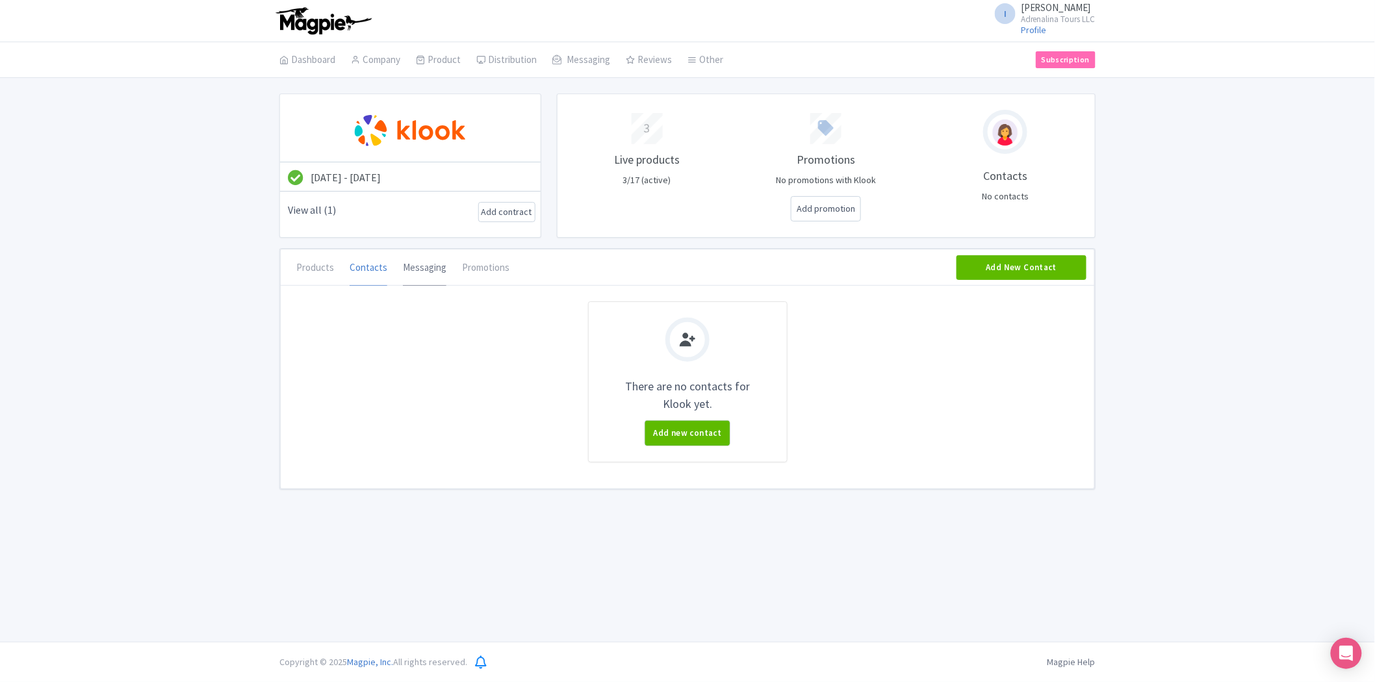
click at [406, 267] on link "Messaging" at bounding box center [425, 268] width 44 height 36
click at [457, 273] on li "Promotions" at bounding box center [485, 268] width 63 height 36
click at [462, 275] on link "Promotions" at bounding box center [485, 268] width 47 height 36
click at [320, 274] on link "Products" at bounding box center [315, 268] width 38 height 36
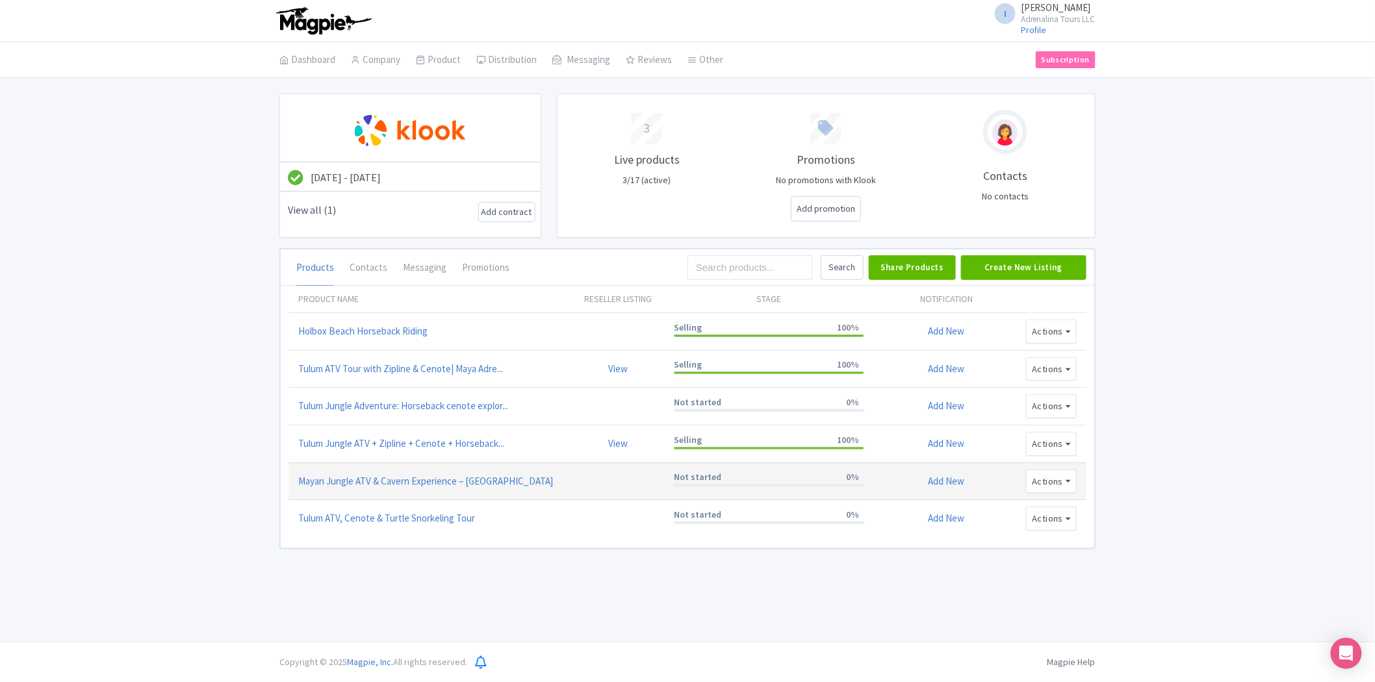
click at [711, 479] on strong "Not started" at bounding box center [697, 477] width 47 height 12
click at [799, 600] on link "Selling" at bounding box center [803, 603] width 123 height 20
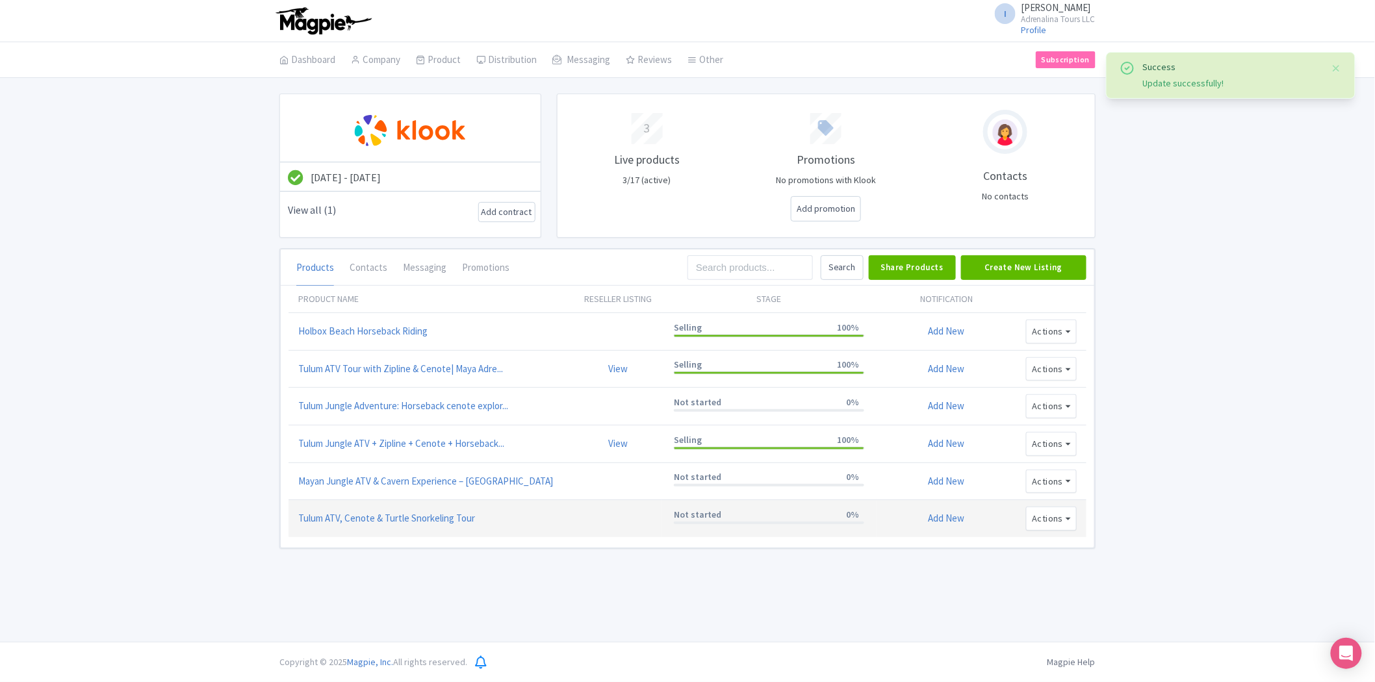
click at [715, 516] on strong "Not started" at bounding box center [697, 515] width 47 height 12
click at [776, 641] on link "Selling" at bounding box center [803, 641] width 123 height 20
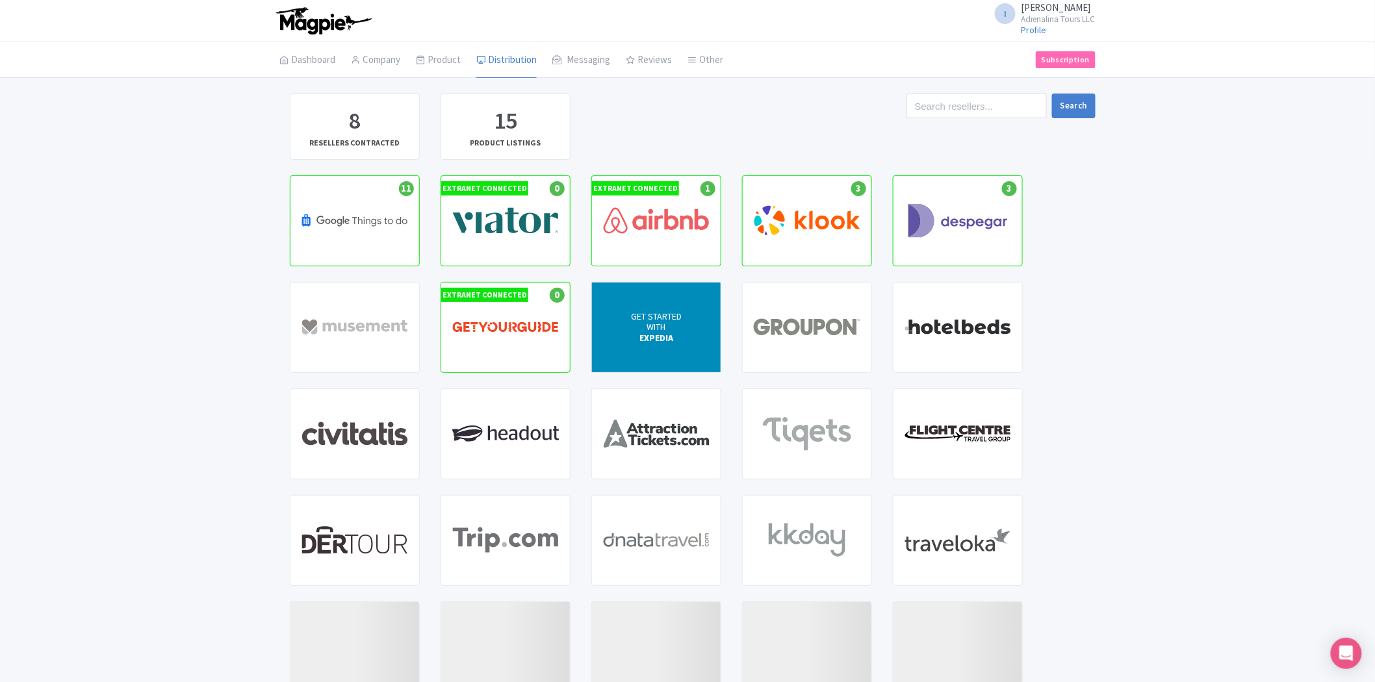
click at [668, 321] on span "GET STARTED" at bounding box center [656, 316] width 51 height 12
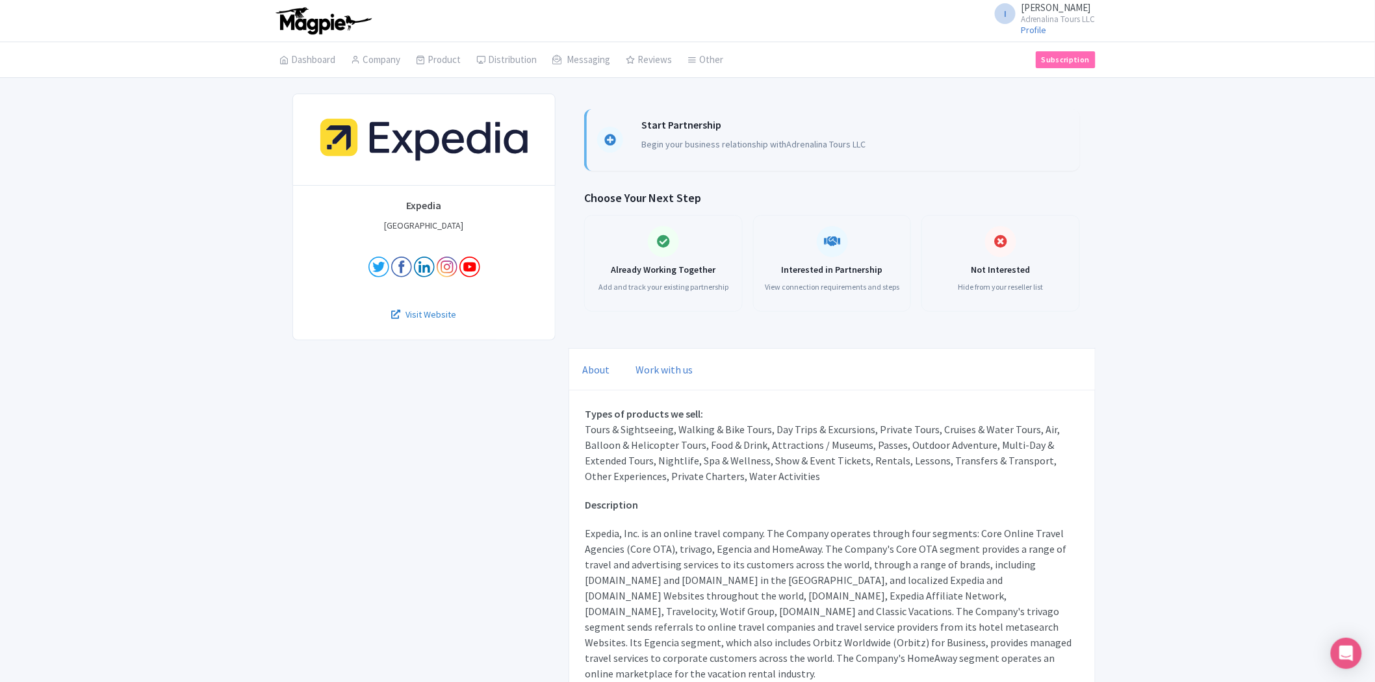
click at [700, 137] on div "Start Partnership Begin your business relationship with Adrenalina Tours LLC" at bounding box center [753, 140] width 224 height 41
click at [609, 142] on icon at bounding box center [610, 140] width 12 height 12
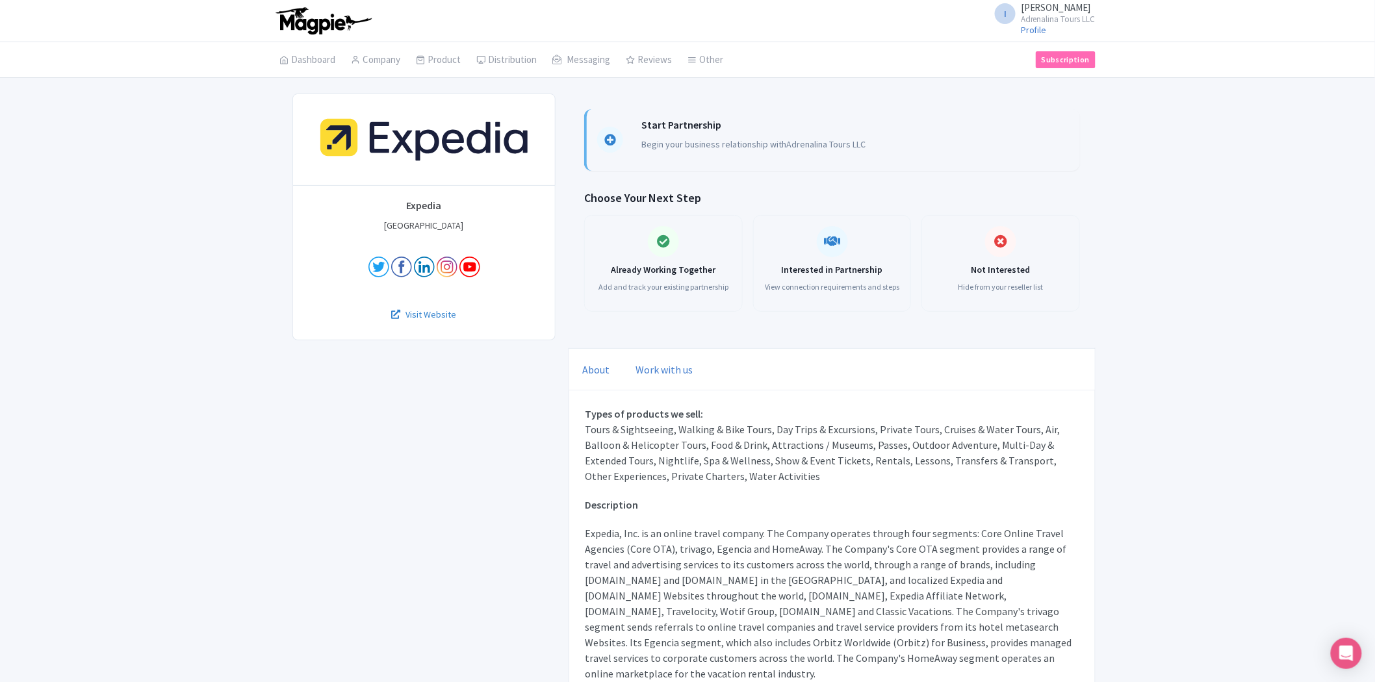
click at [609, 142] on icon at bounding box center [610, 140] width 12 height 12
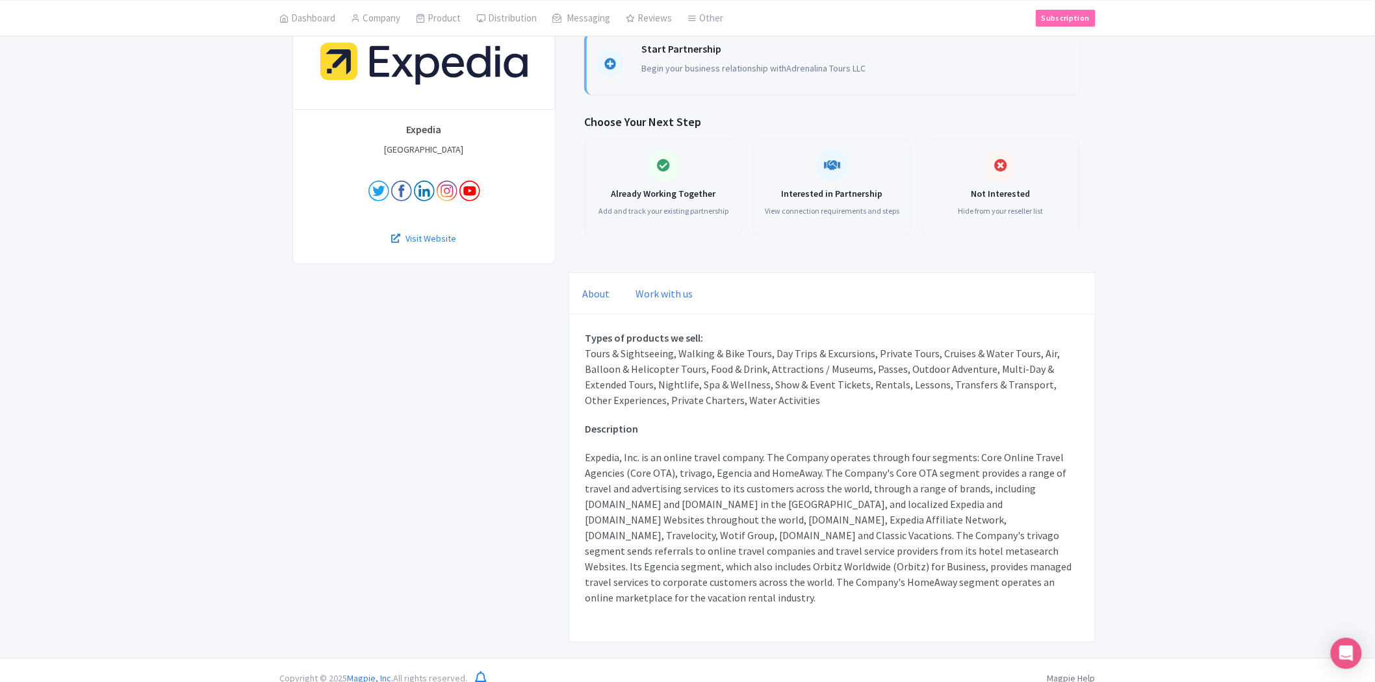
scroll to position [77, 0]
click at [652, 295] on link "Work with us" at bounding box center [663, 293] width 57 height 42
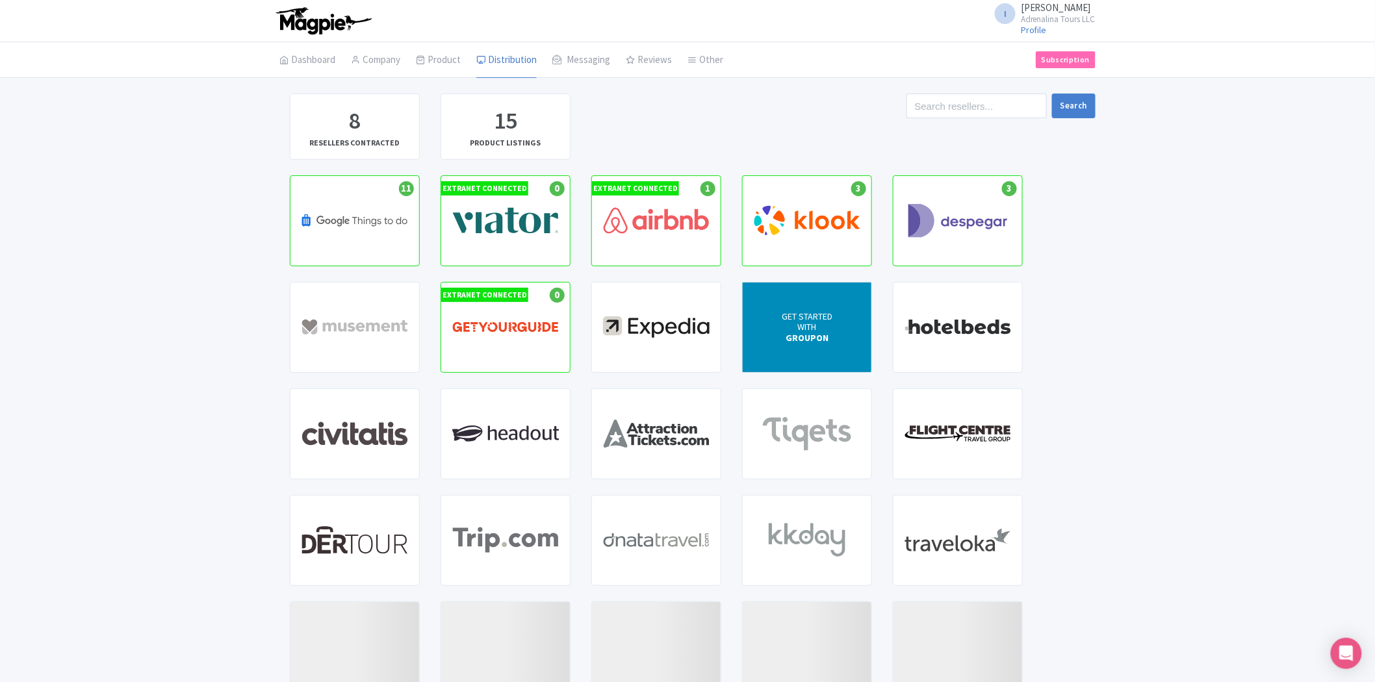
click at [780, 320] on div "GET STARTED WITH GROUPON" at bounding box center [806, 328] width 129 height 90
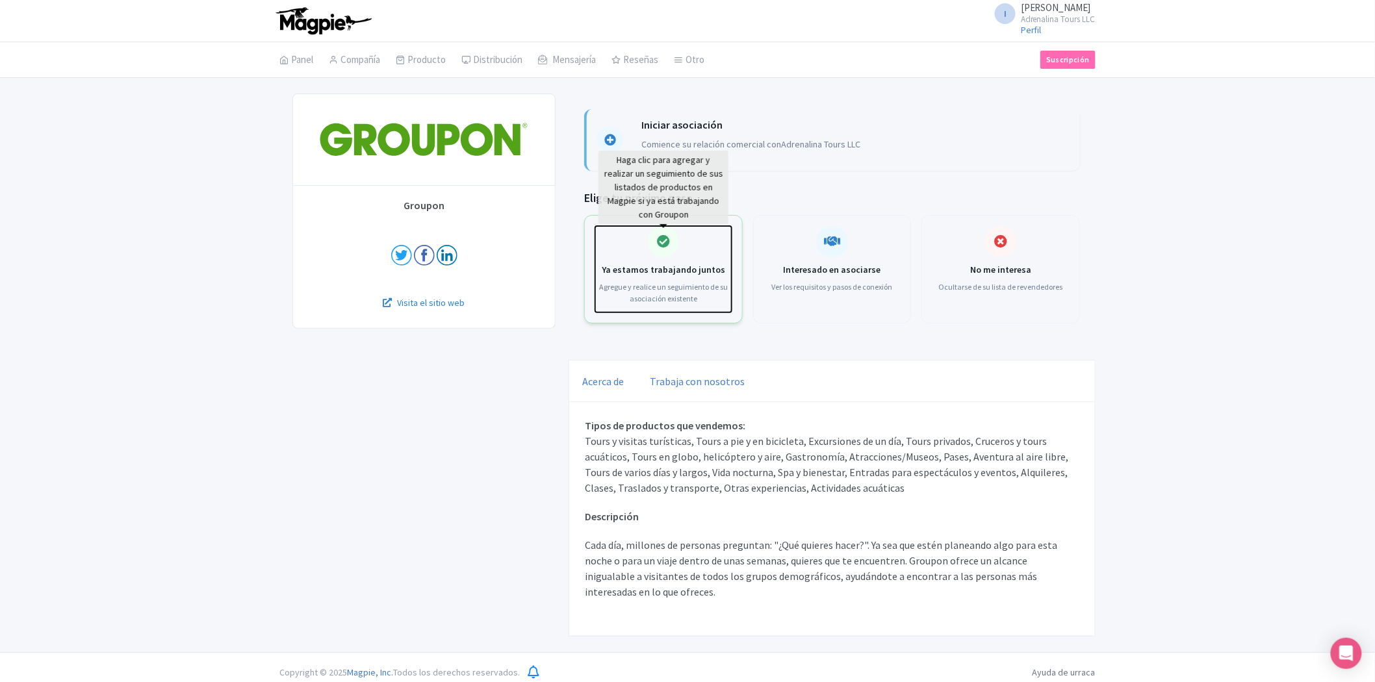
click at [689, 242] on div "Ya estamos trabajando juntos [PERSON_NAME] y realice un seguimiento de su asoci…" at bounding box center [663, 269] width 136 height 86
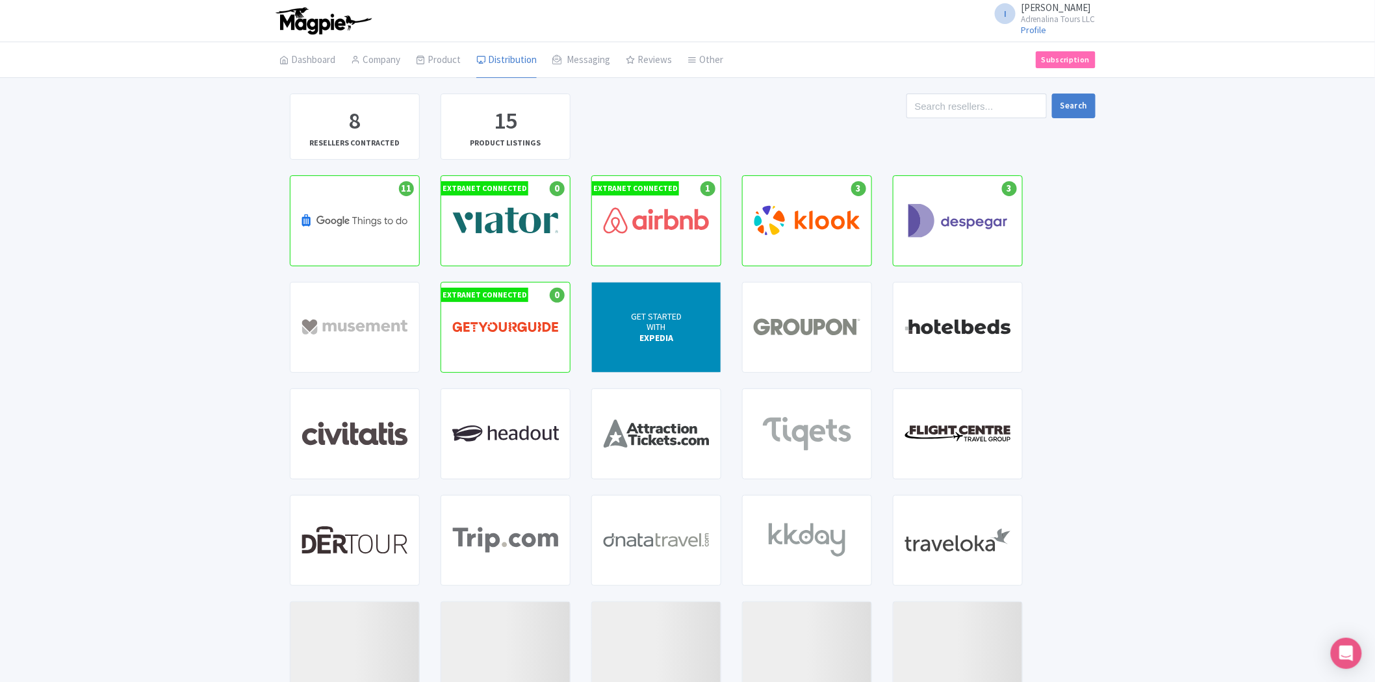
click at [674, 316] on span "GET STARTED" at bounding box center [656, 316] width 51 height 12
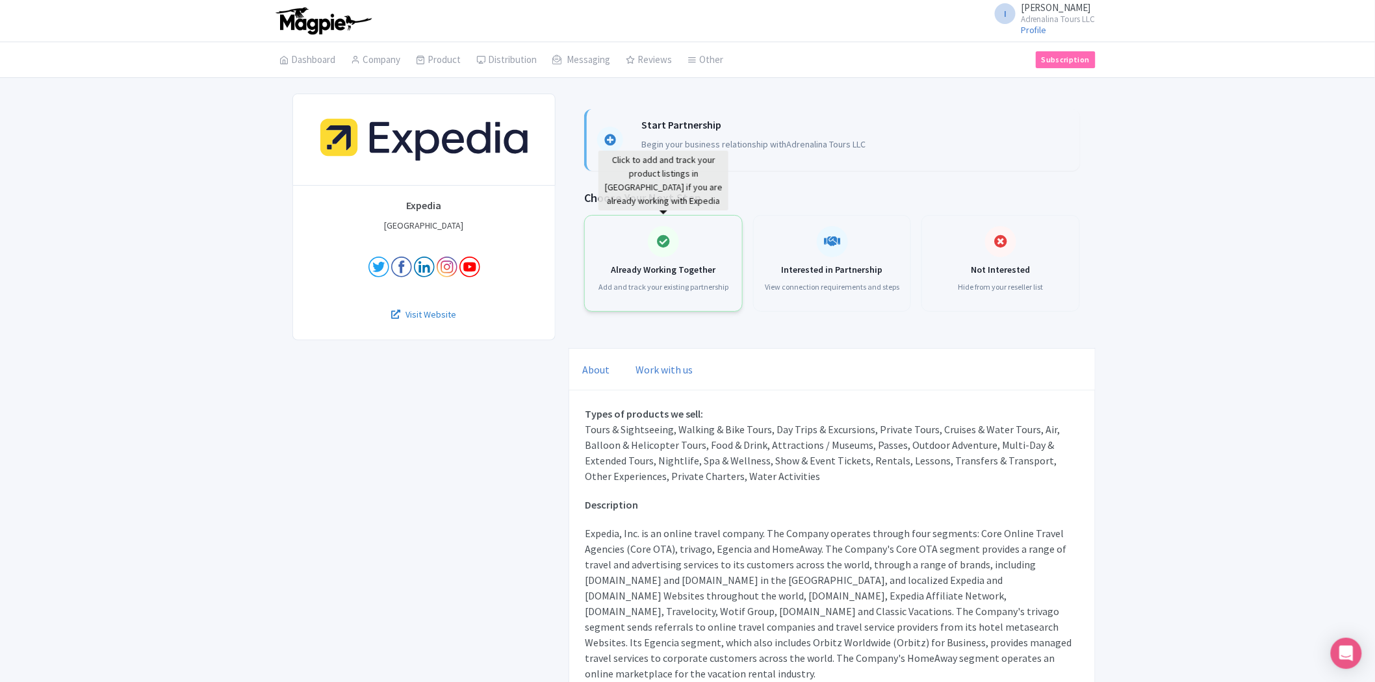
click at [635, 218] on div "Already Working Together Add and track your existing partnership" at bounding box center [663, 263] width 159 height 97
click at [638, 249] on div "Already Working Together Add and track your existing partnership" at bounding box center [663, 263] width 136 height 75
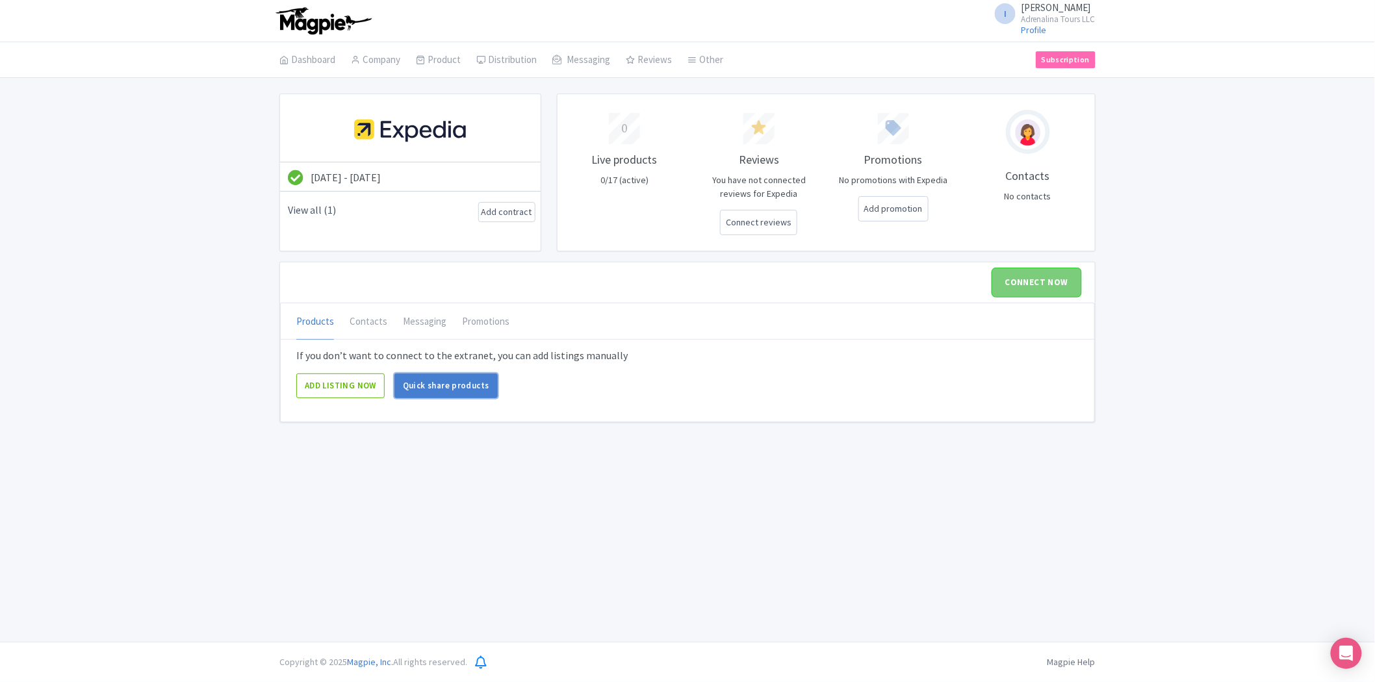
click at [468, 388] on link "Quick share products" at bounding box center [445, 386] width 103 height 25
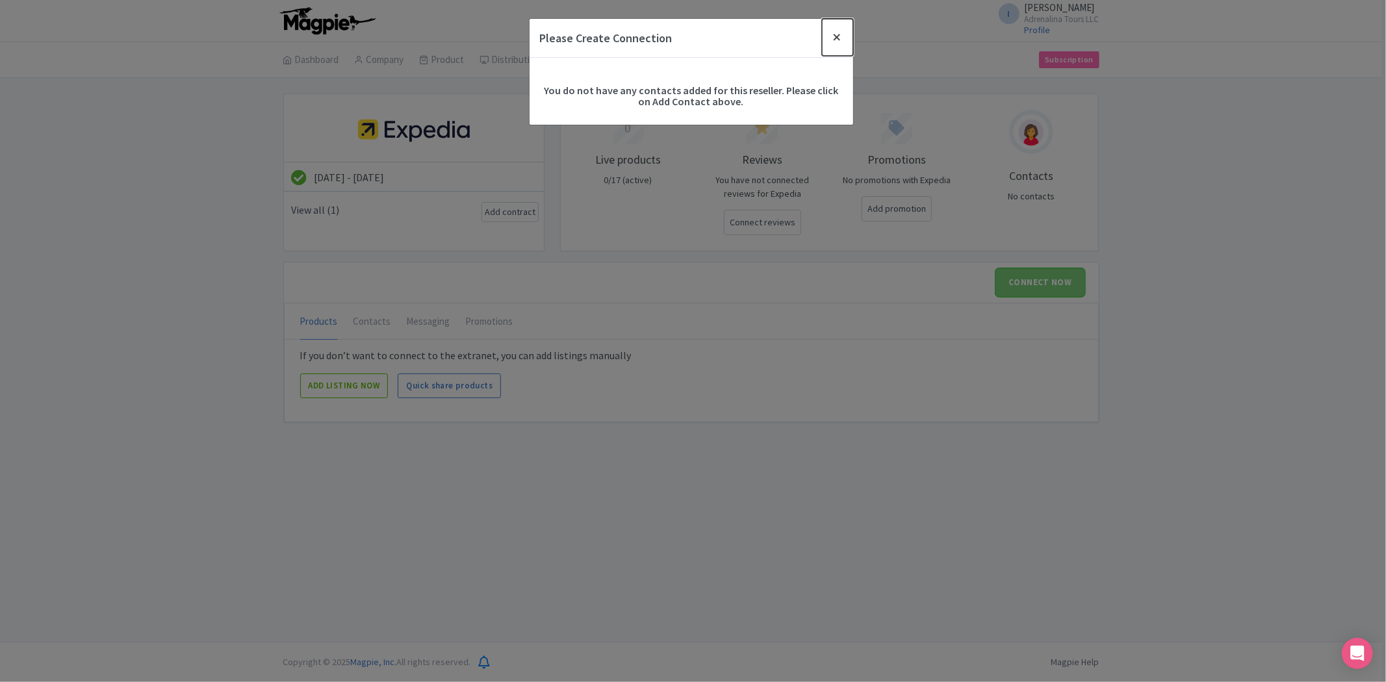
click at [835, 36] on button "Close" at bounding box center [837, 37] width 31 height 37
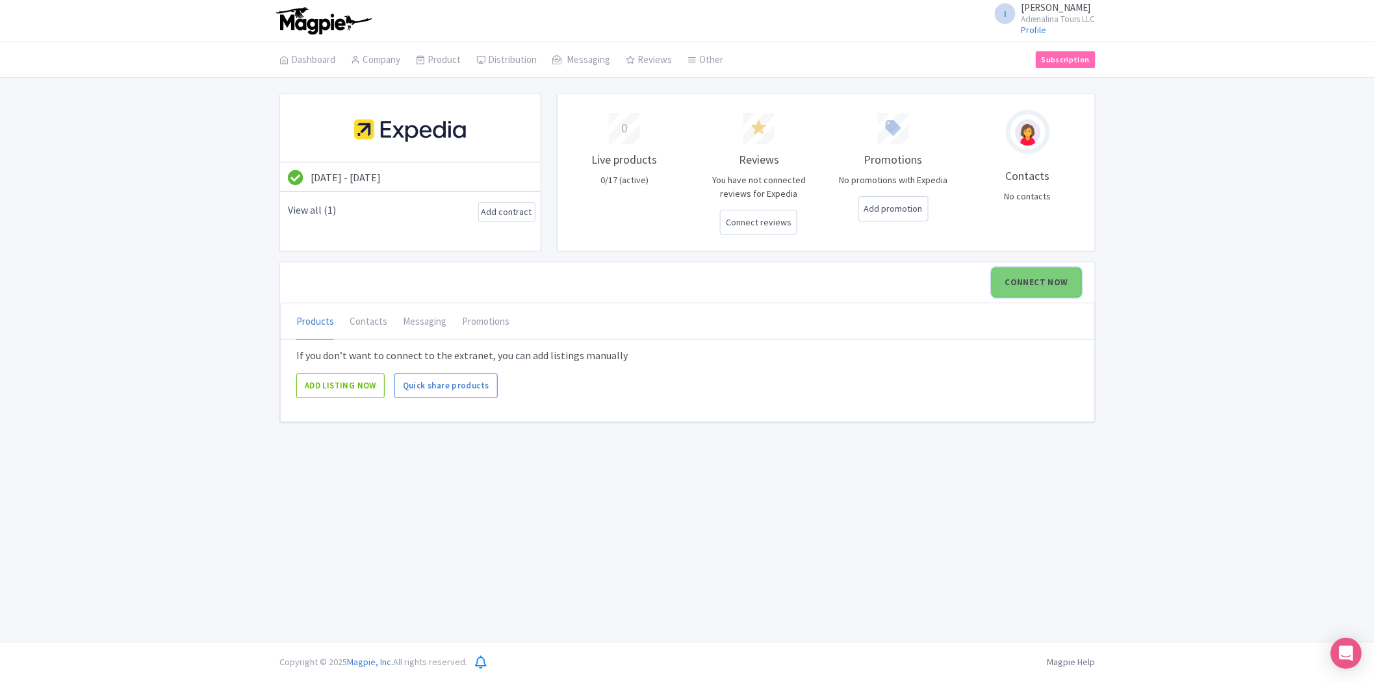
click at [1023, 281] on link "CONNECT NOW" at bounding box center [1036, 283] width 90 height 30
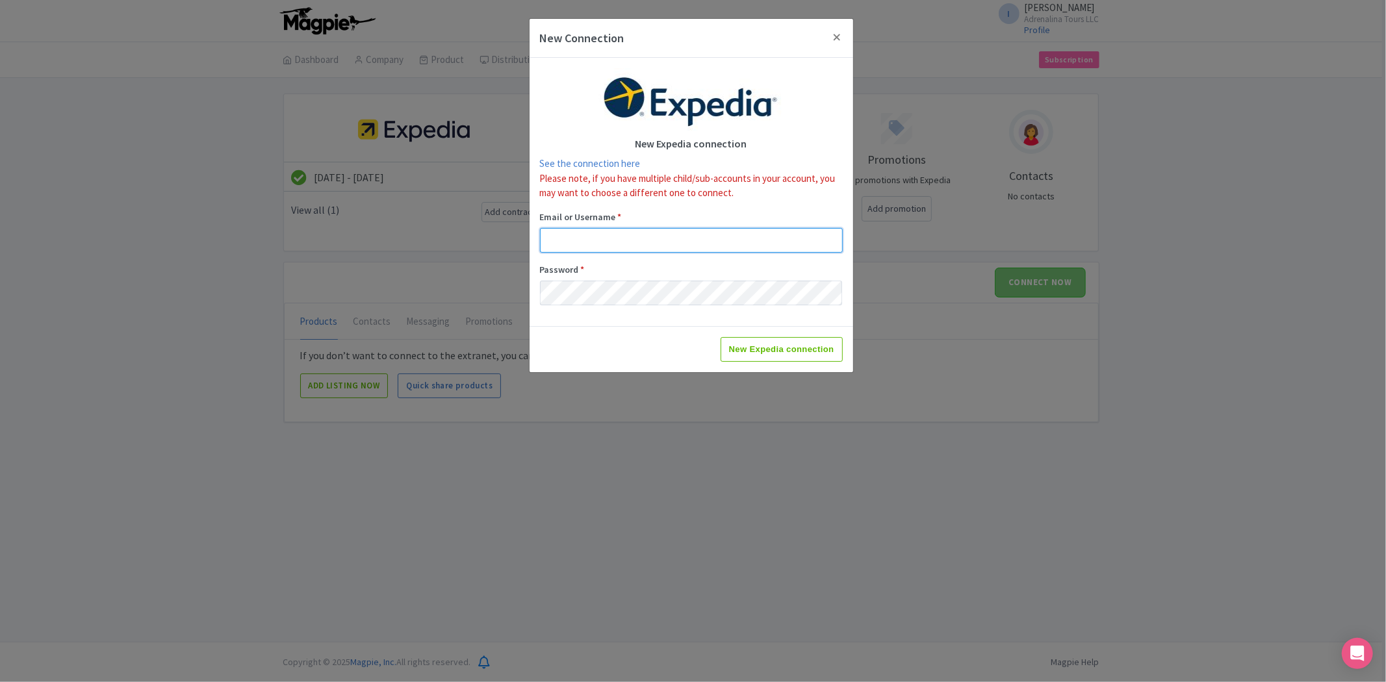
type input "business@adrenalina.tours"
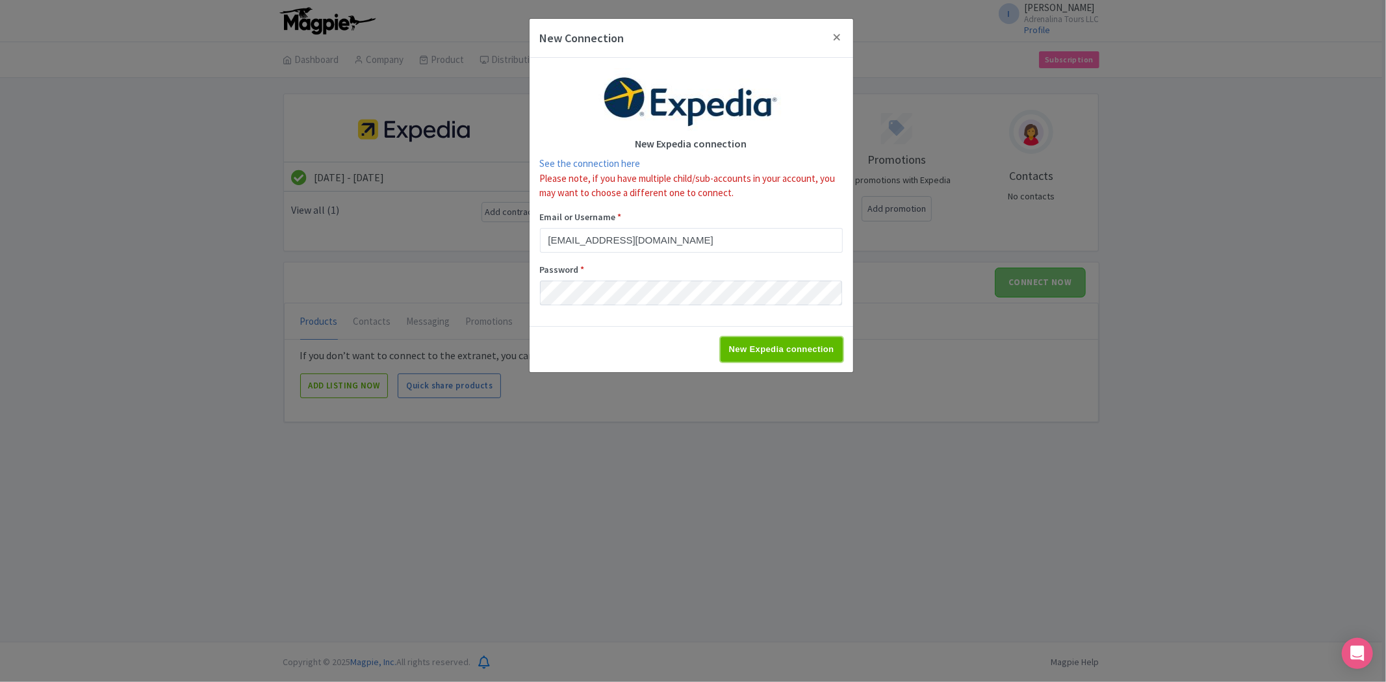
click at [767, 347] on input "New Expedia connection" at bounding box center [781, 349] width 122 height 25
type input "Saving..."
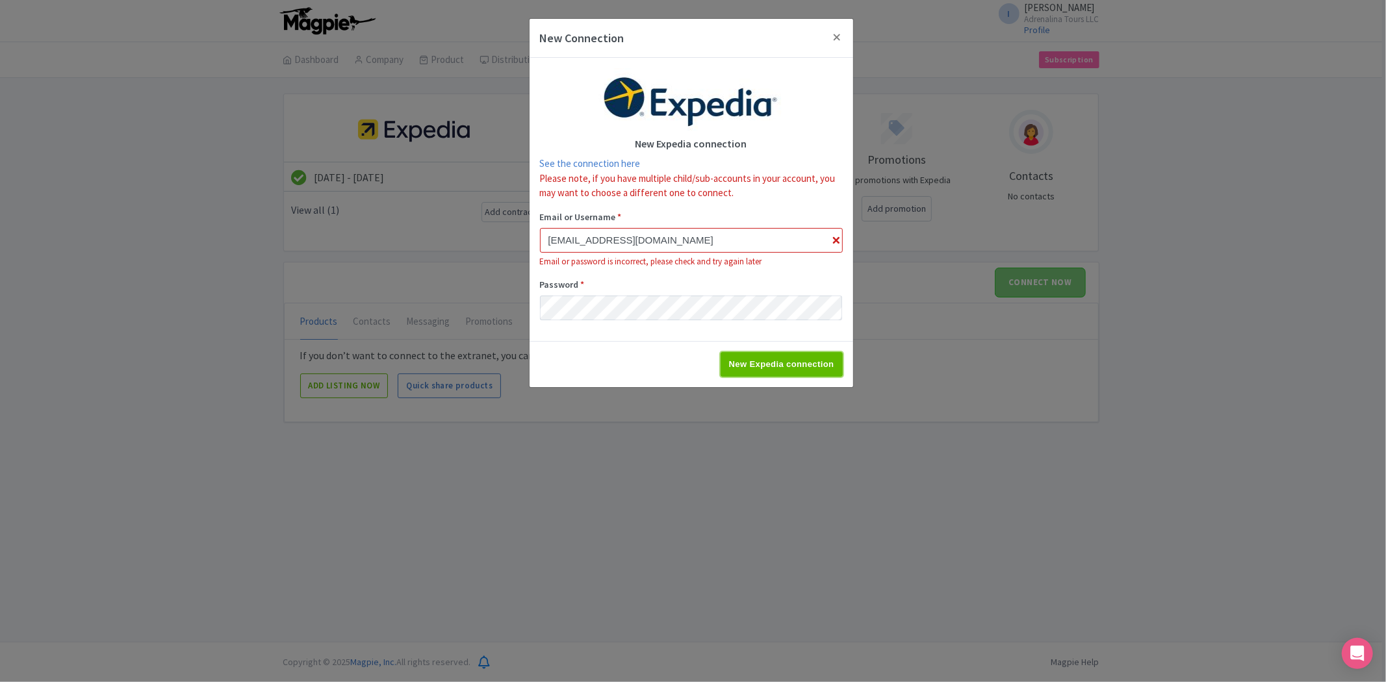
click at [790, 370] on input "New Expedia connection" at bounding box center [781, 364] width 122 height 25
type input "Saving..."
click at [843, 41] on button "Close" at bounding box center [837, 37] width 31 height 37
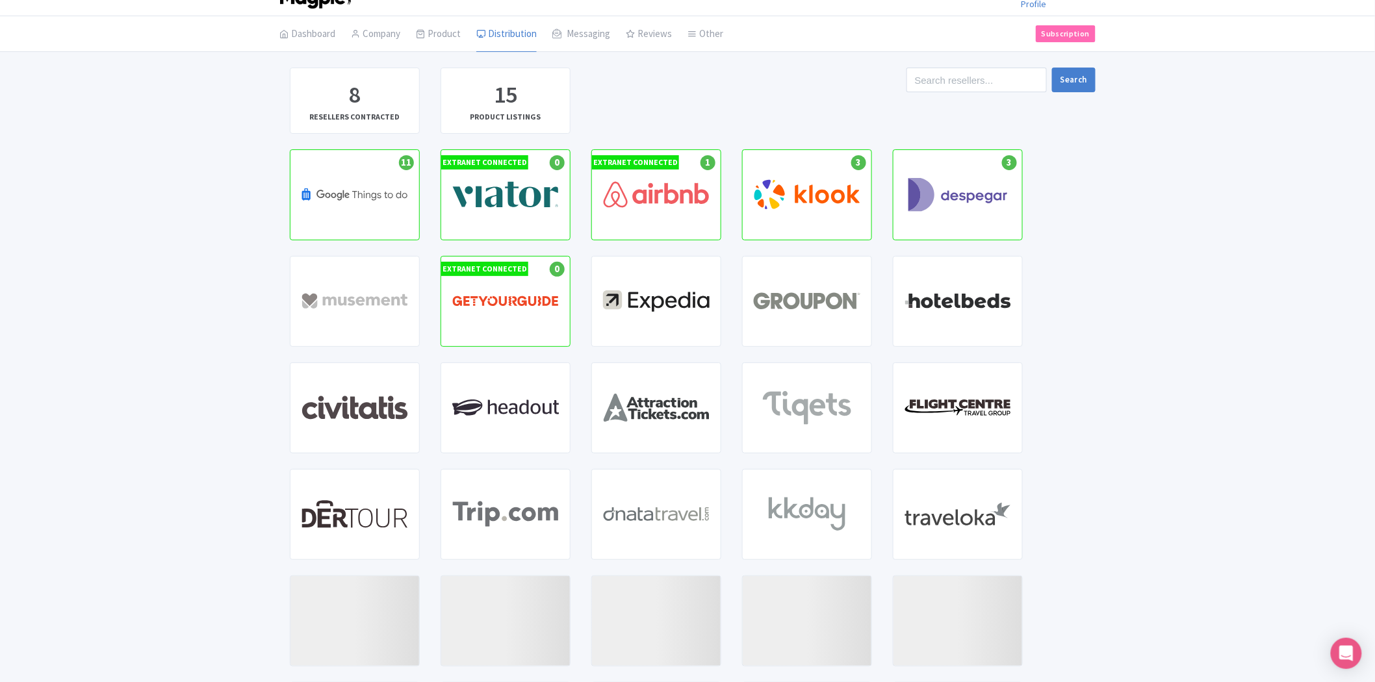
scroll to position [72, 0]
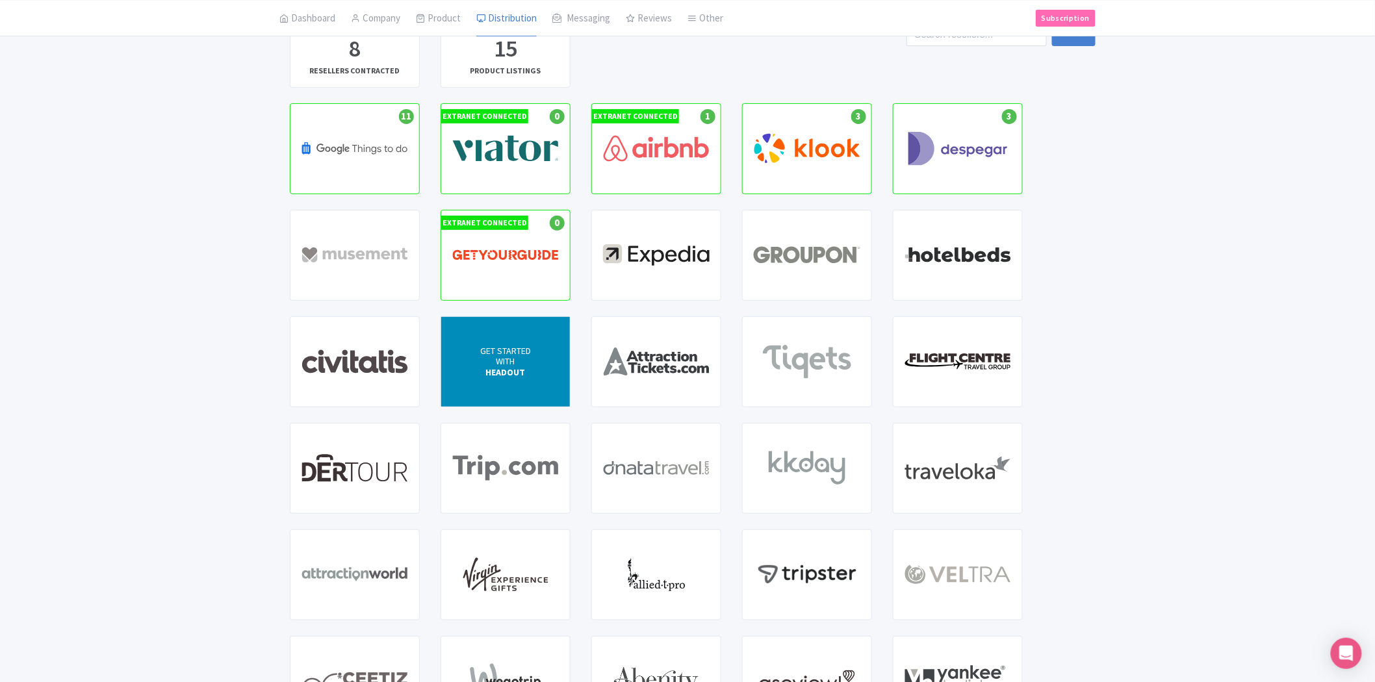
click at [503, 383] on div "GET STARTED WITH HEADOUT" at bounding box center [505, 362] width 129 height 90
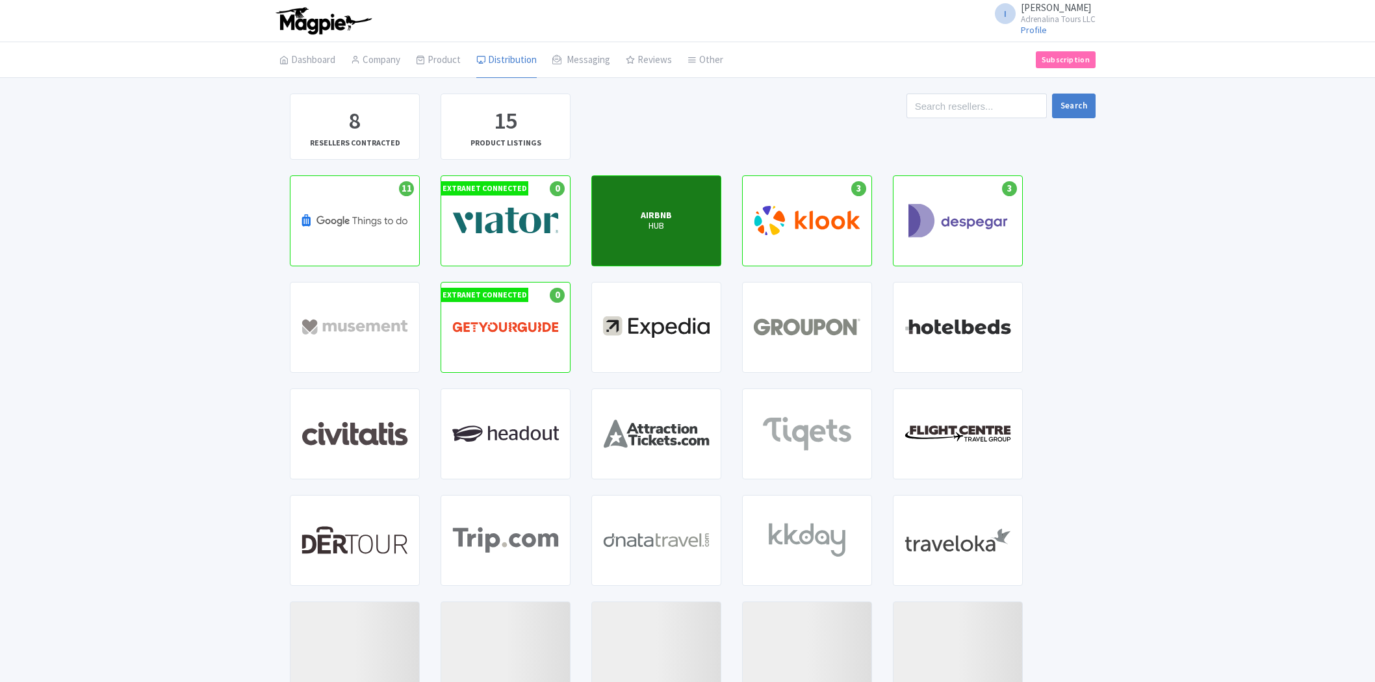
scroll to position [72, 0]
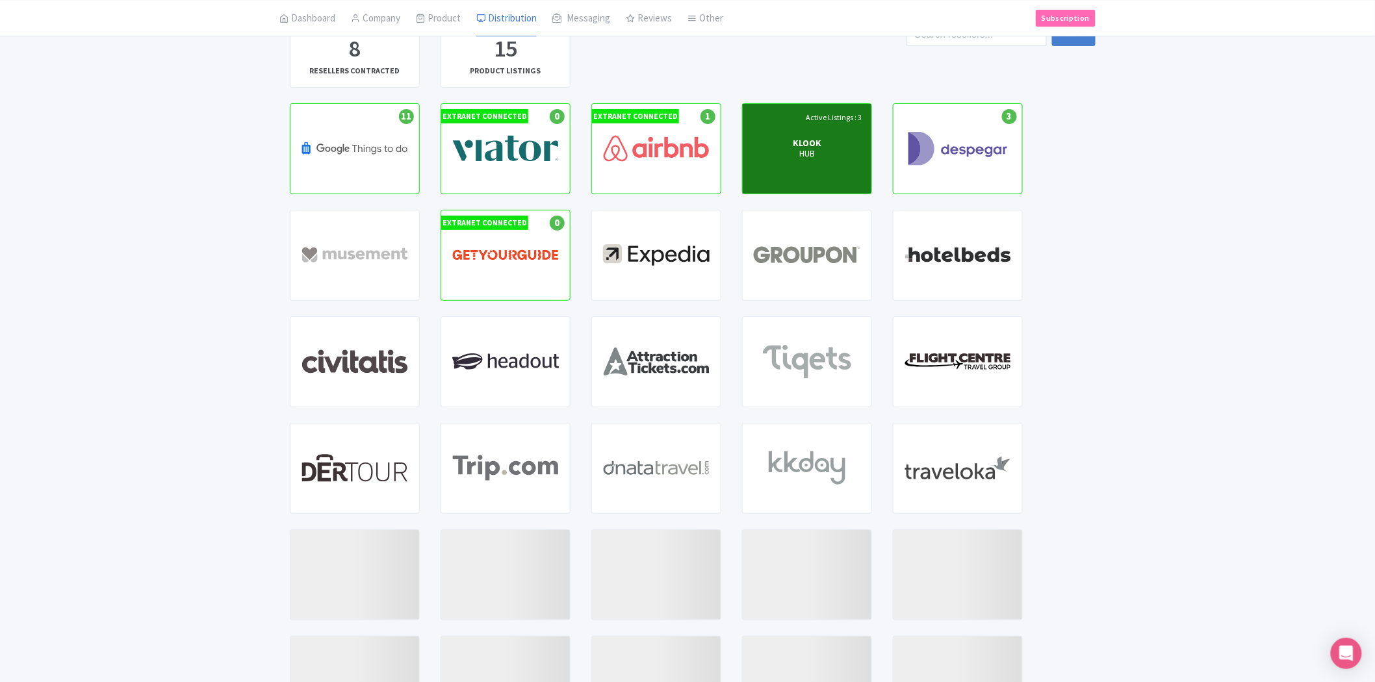
click at [804, 151] on p "HUB" at bounding box center [807, 154] width 29 height 11
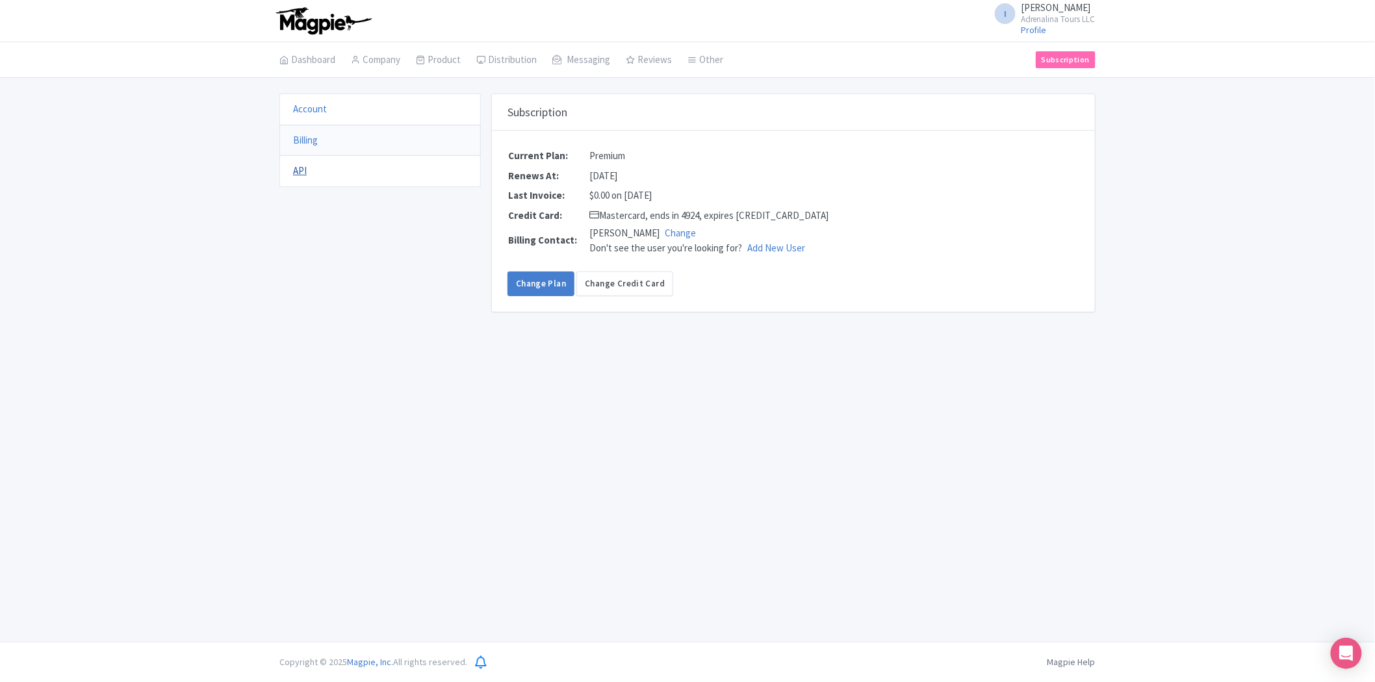
click at [302, 165] on link "API" at bounding box center [300, 170] width 14 height 12
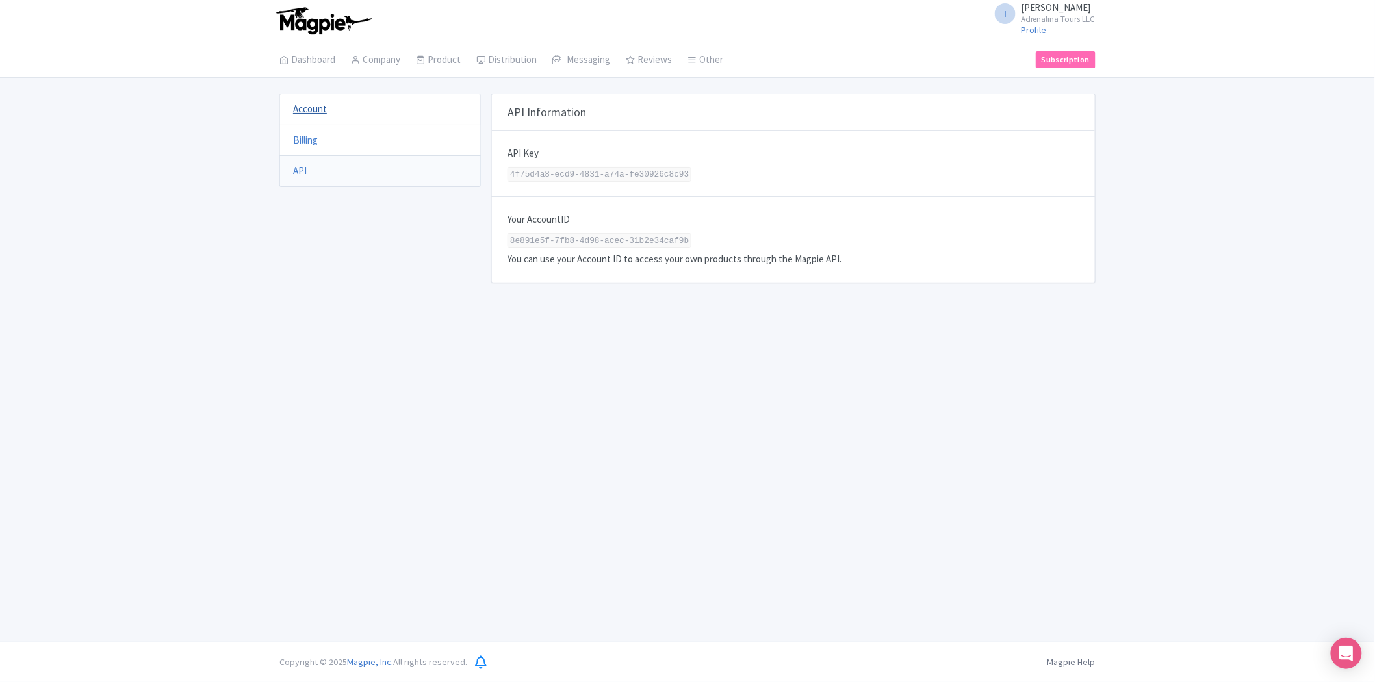
click at [295, 107] on link "Account" at bounding box center [310, 109] width 34 height 12
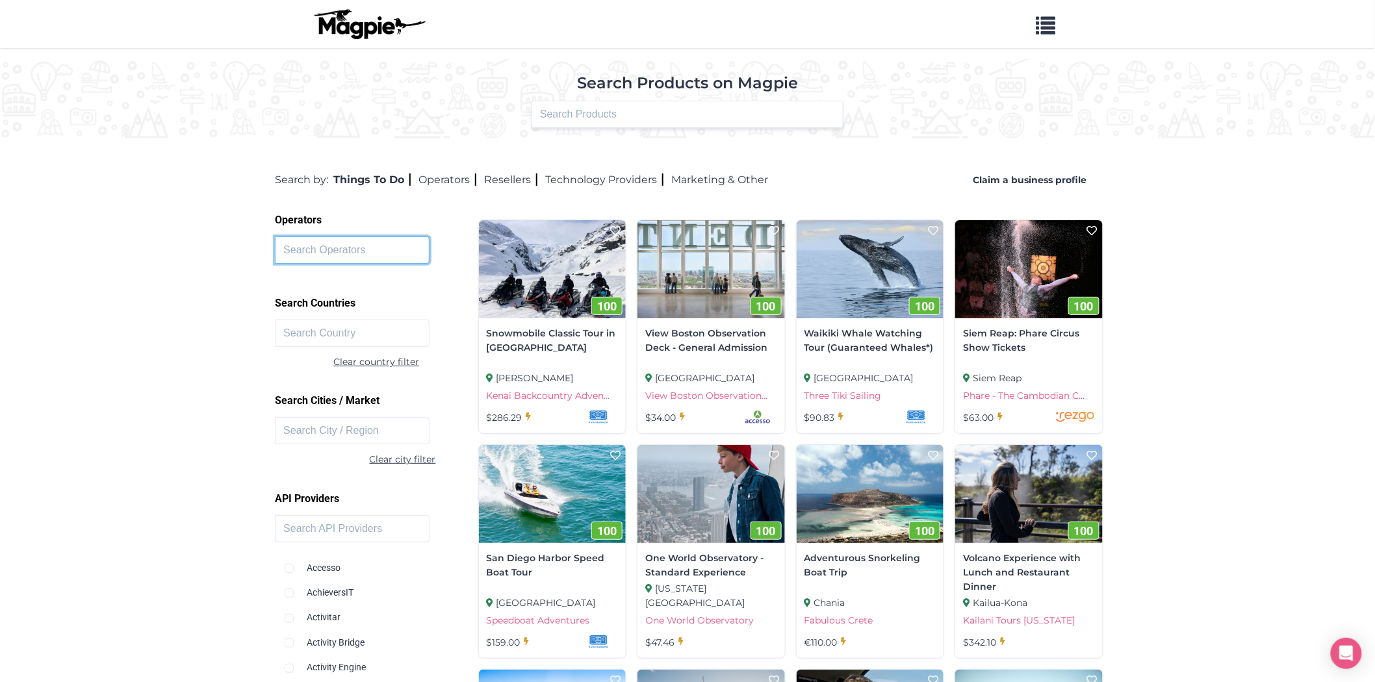
click at [362, 251] on input "text" at bounding box center [352, 249] width 155 height 27
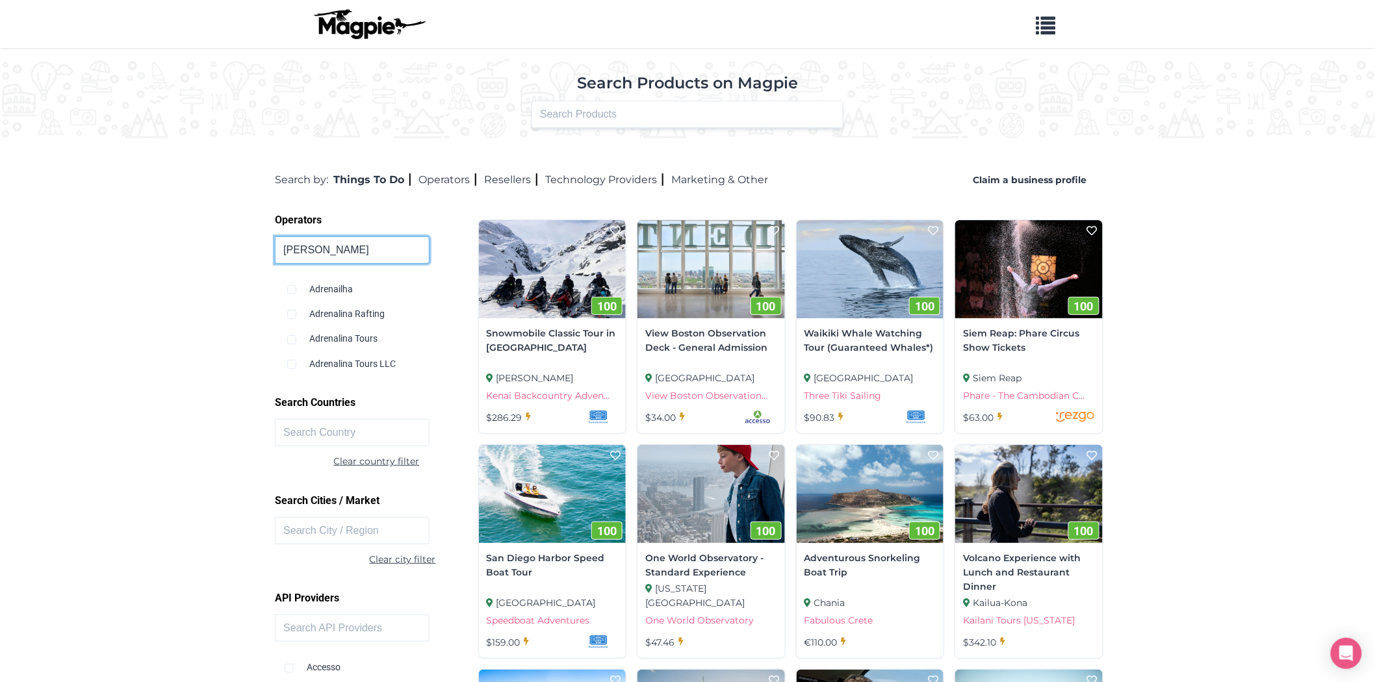
type input "[PERSON_NAME]"
click at [292, 338] on input "checkbox" at bounding box center [291, 339] width 9 height 9
checkbox input "true"
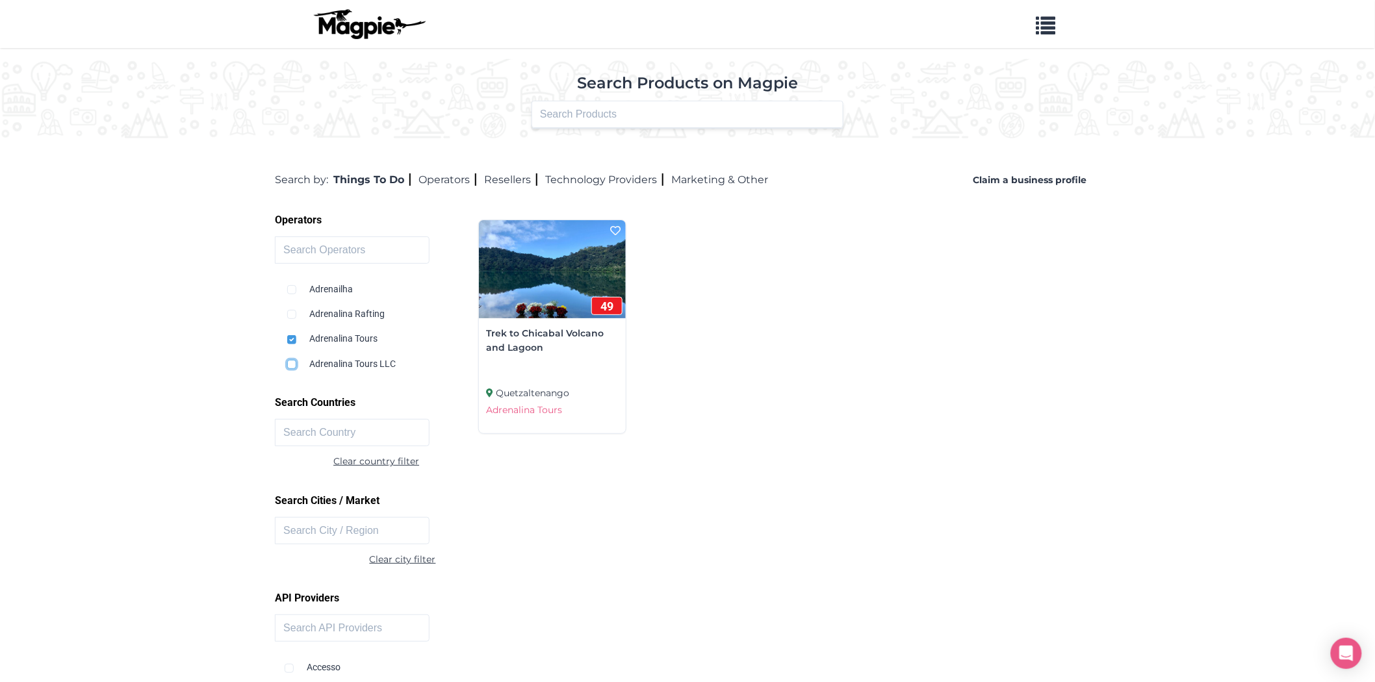
click at [291, 365] on input "checkbox" at bounding box center [291, 364] width 9 height 9
checkbox input "true"
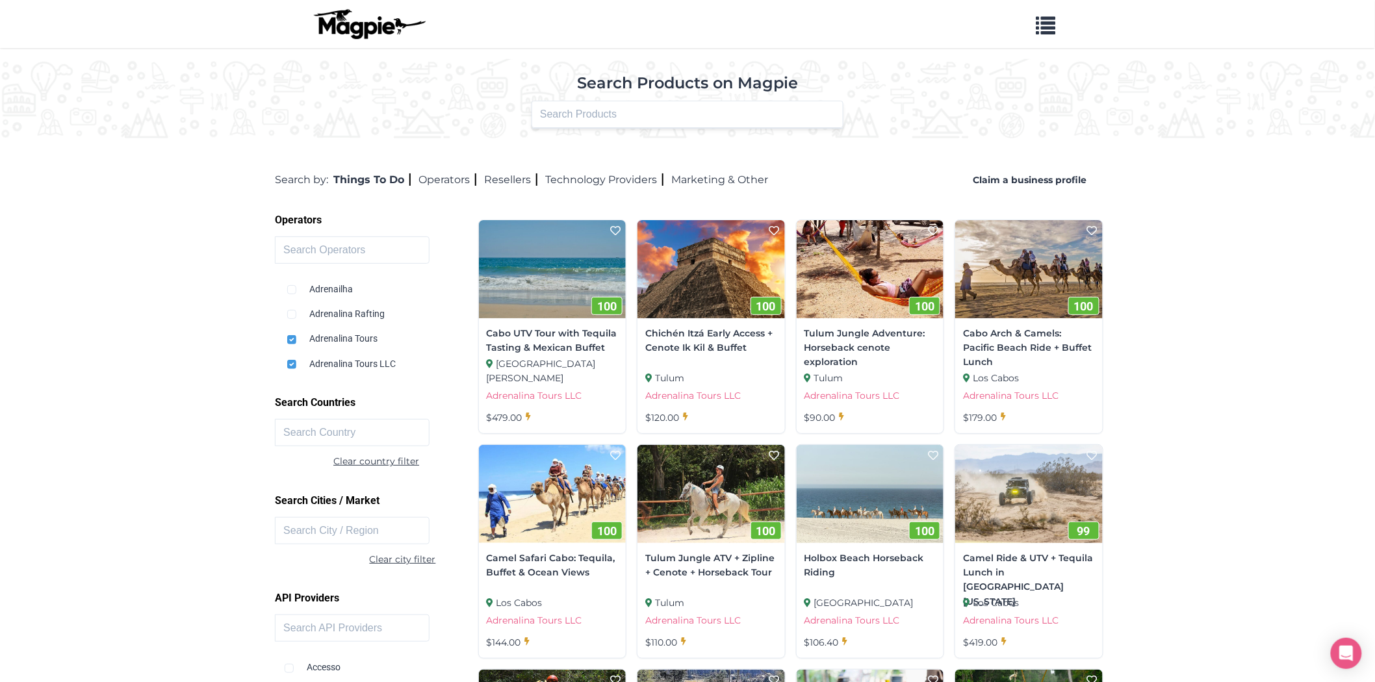
click at [286, 336] on div "Adrenailha Adrenalina Rafting Adrenalina Tours Adrenalina Tours LLC" at bounding box center [378, 322] width 186 height 100
click at [288, 336] on input "checkbox" at bounding box center [291, 339] width 9 height 9
checkbox input "false"
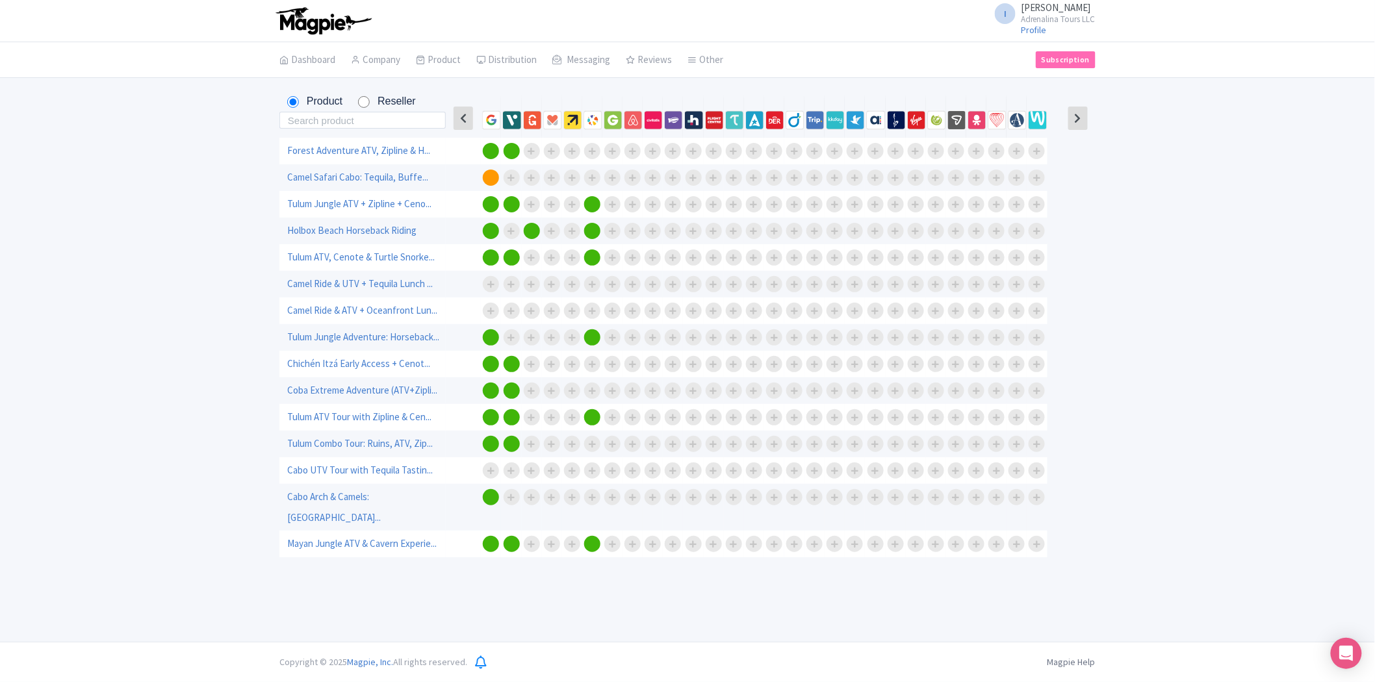
click at [530, 157] on div at bounding box center [532, 151] width 16 height 16
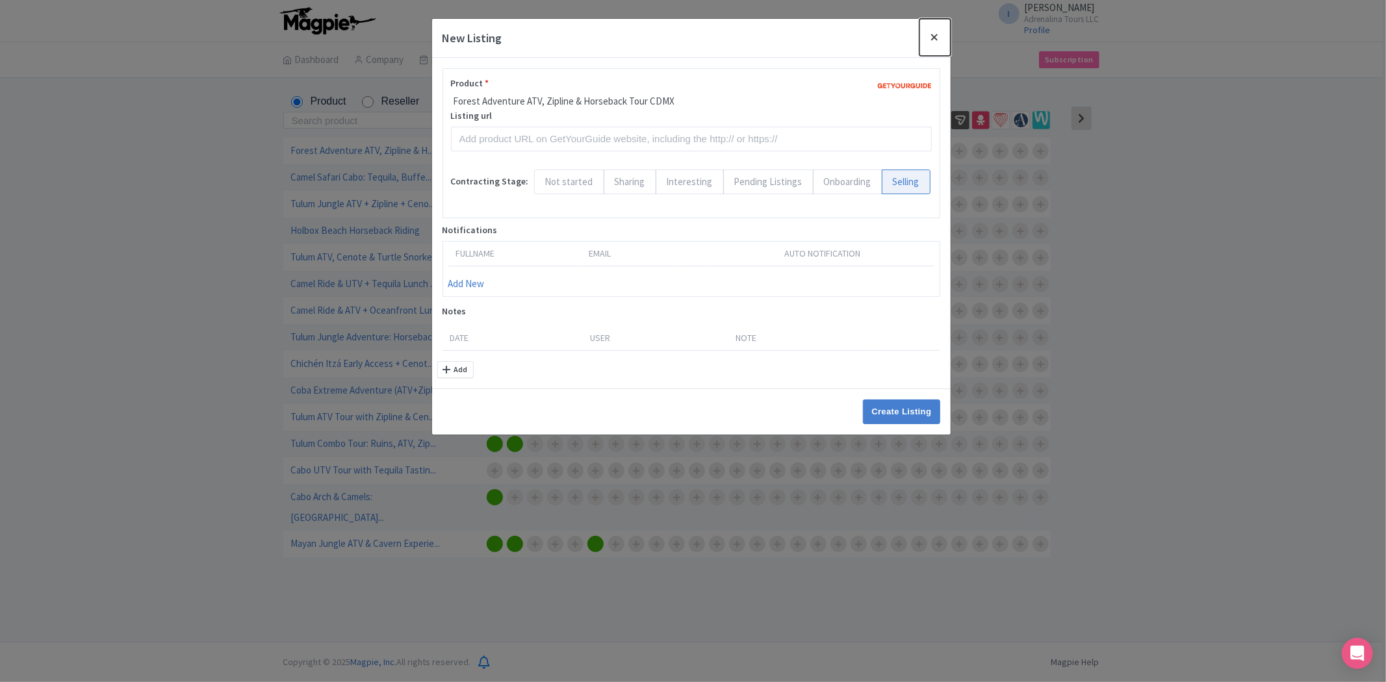
click at [935, 41] on button "Close" at bounding box center [934, 37] width 31 height 37
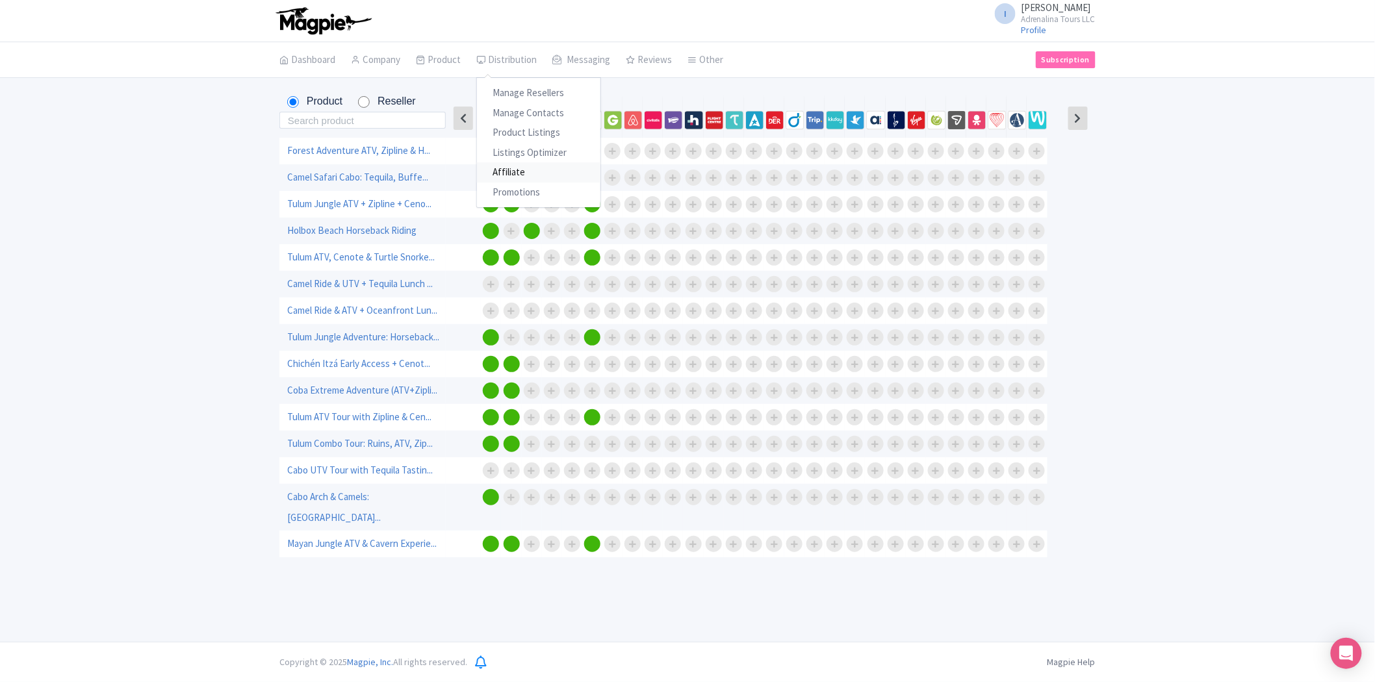
click at [517, 174] on link "Affiliate" at bounding box center [538, 172] width 123 height 20
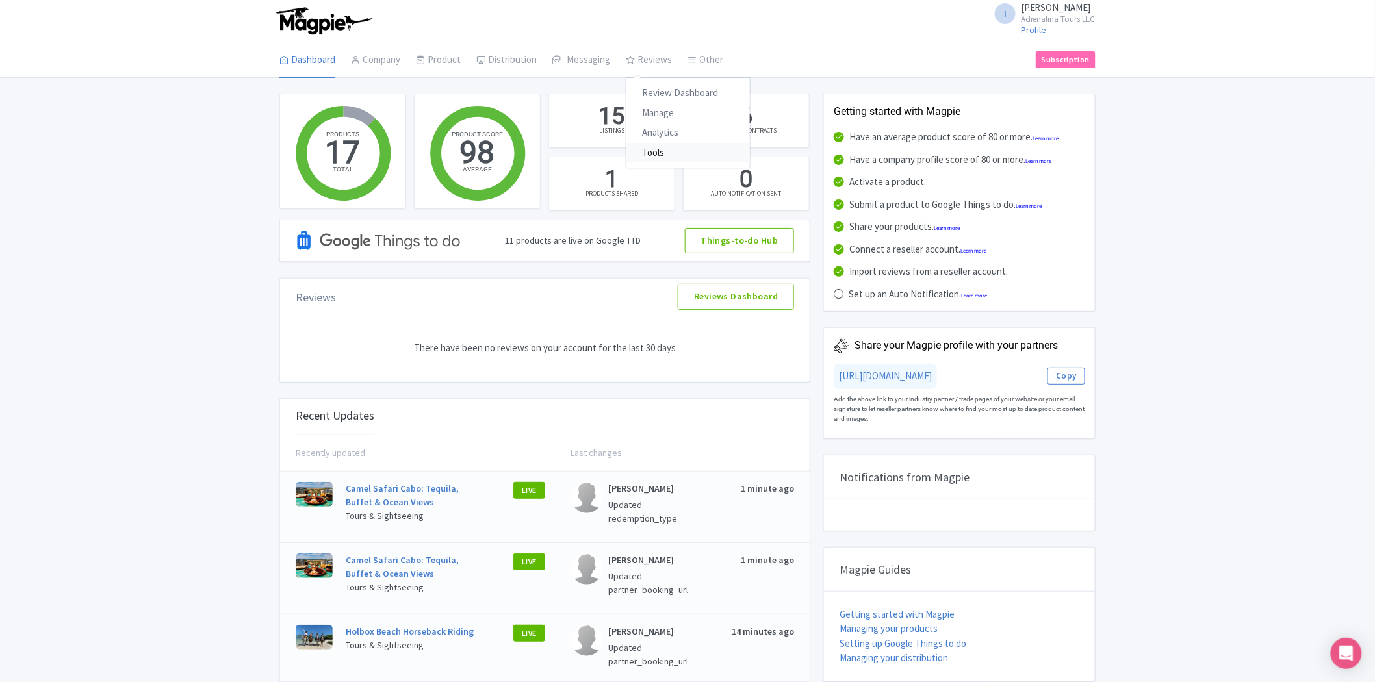
click at [665, 151] on link "Tools" at bounding box center [687, 153] width 123 height 20
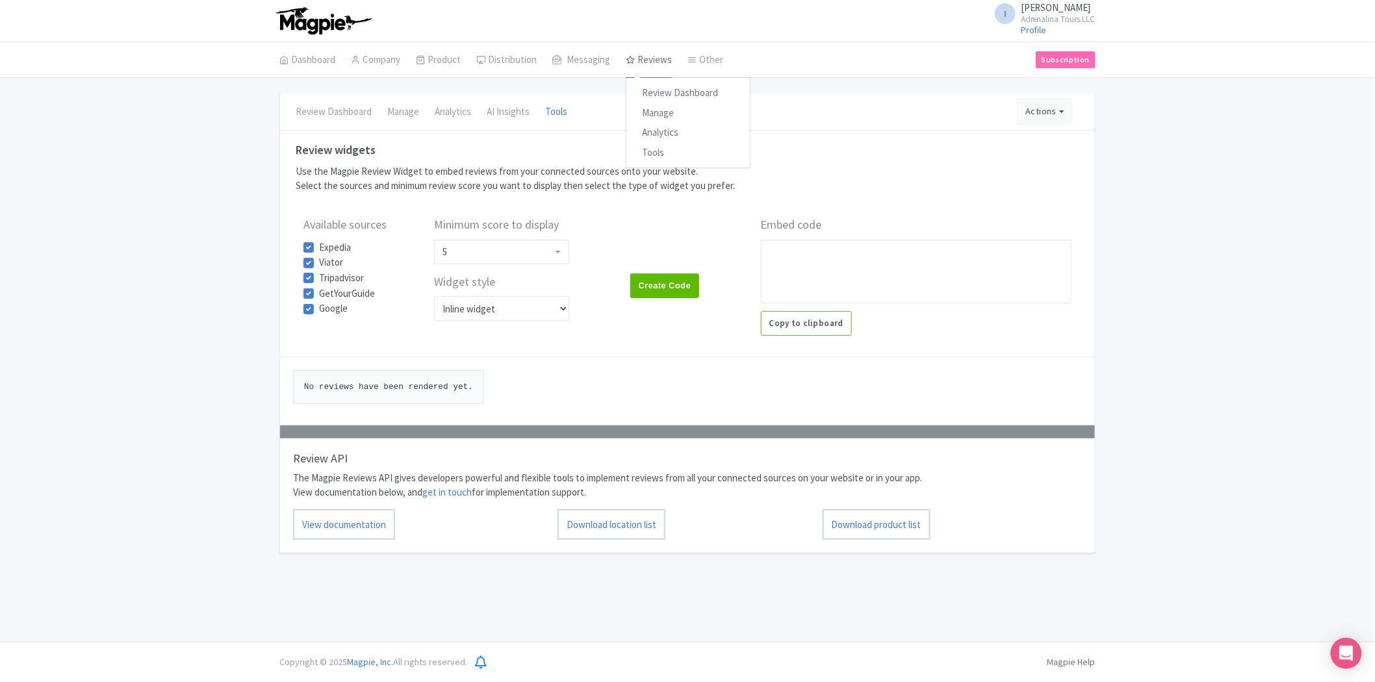
click at [626, 56] on icon at bounding box center [630, 59] width 9 height 9
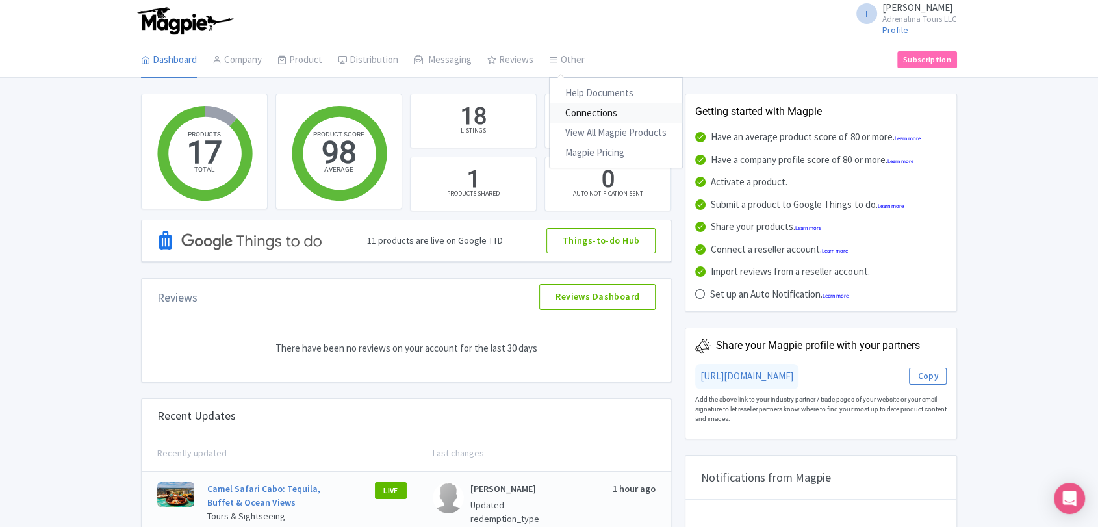
click at [578, 110] on link "Connections" at bounding box center [616, 113] width 133 height 20
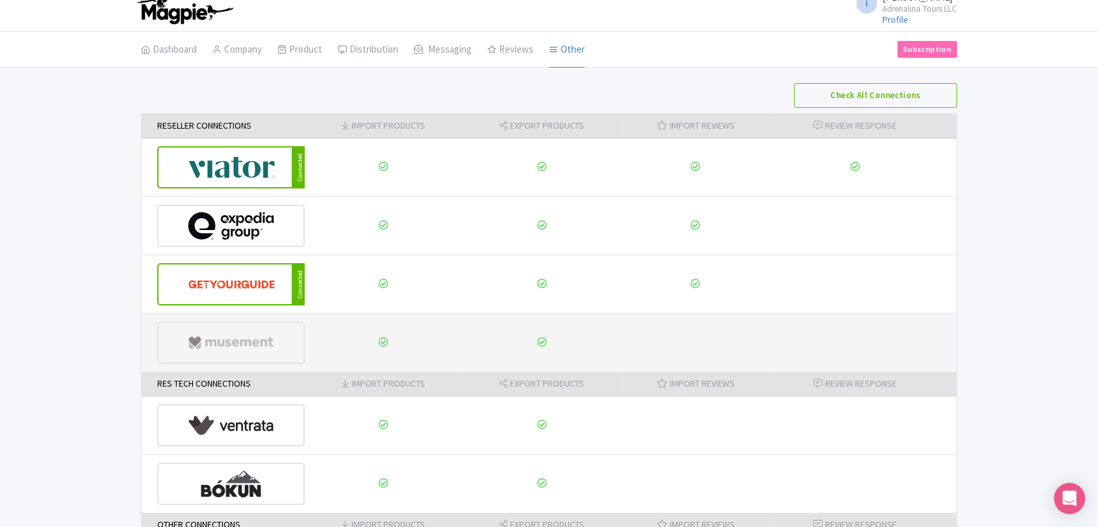
scroll to position [134, 0]
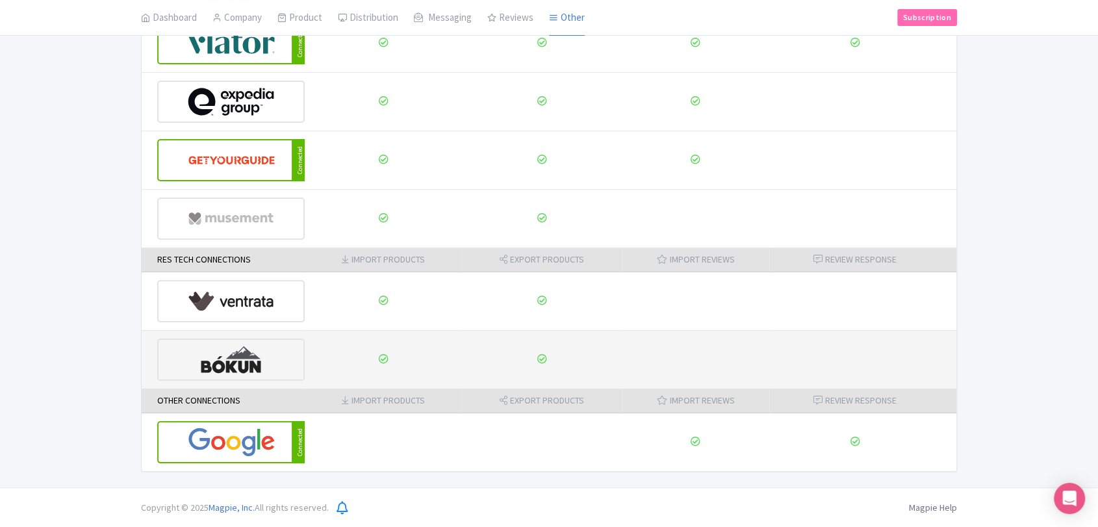
click at [284, 353] on div at bounding box center [230, 359] width 147 height 42
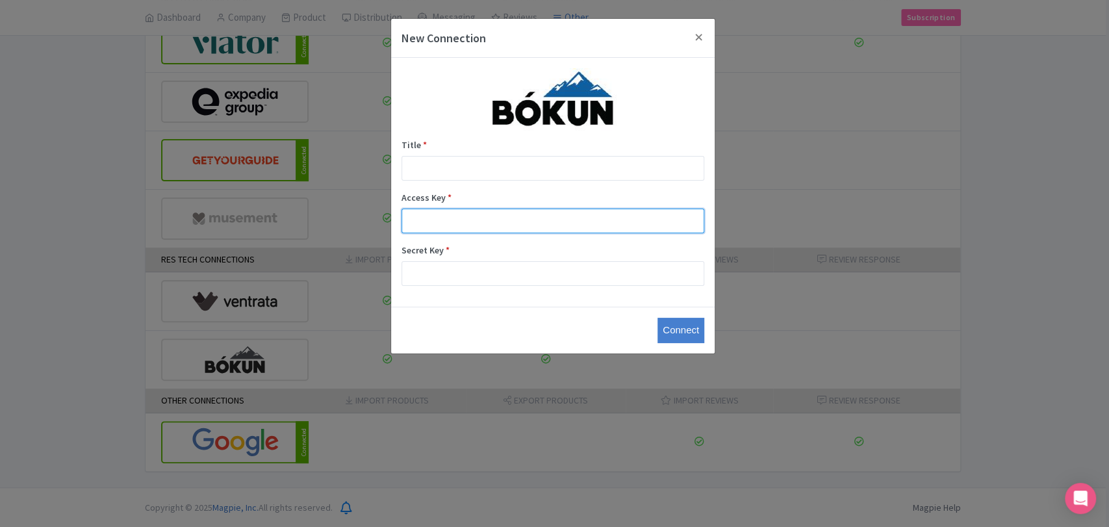
click at [494, 232] on input "Access Key *" at bounding box center [552, 221] width 303 height 25
paste input "10d49131625e4c6cbccc73c5439d5d63"
type input "10d49131625e4c6cbccc73c5439d5d63"
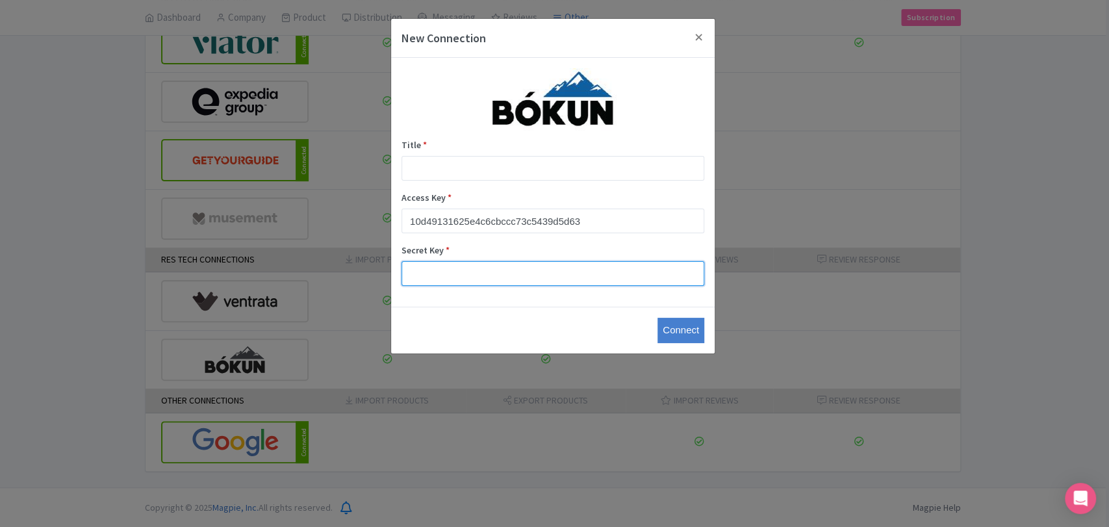
click at [496, 279] on input "Secret Key *" at bounding box center [552, 273] width 303 height 25
paste input "7fa4bc7d143d4768af8cb2884efadccc"
type input "7fa4bc7d143d4768af8cb2884efadccc"
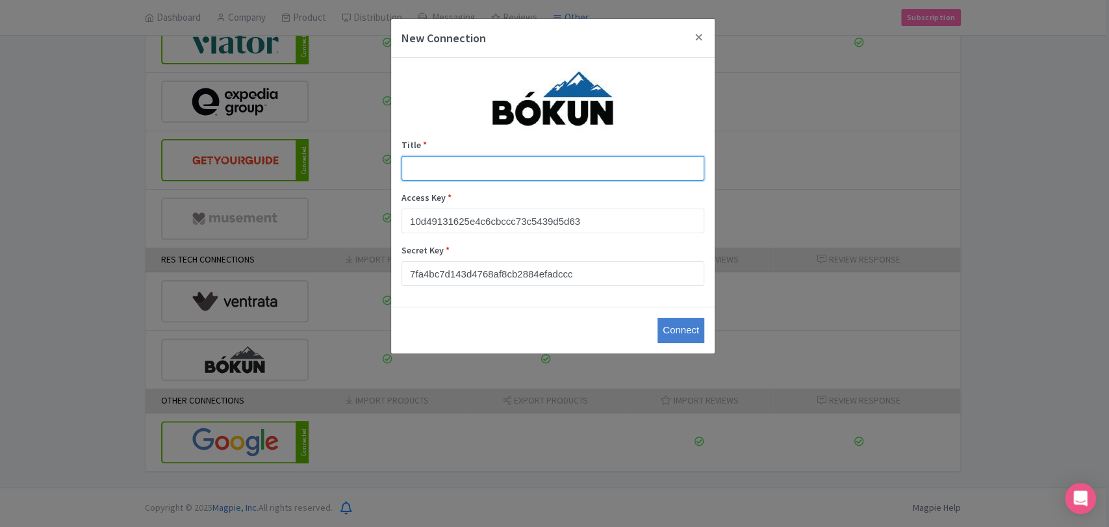
click at [488, 171] on input "Title *" at bounding box center [552, 168] width 303 height 25
type input "magpie-bokun"
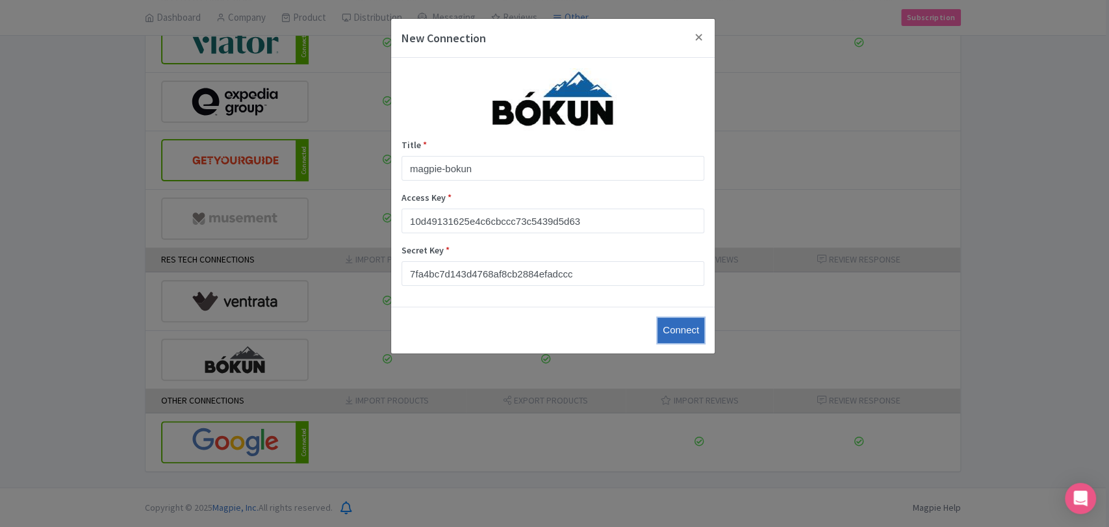
click at [692, 332] on input "Connect" at bounding box center [680, 330] width 47 height 25
click at [676, 327] on input "Connect" at bounding box center [680, 330] width 47 height 25
click at [674, 331] on input "Connect" at bounding box center [680, 330] width 47 height 25
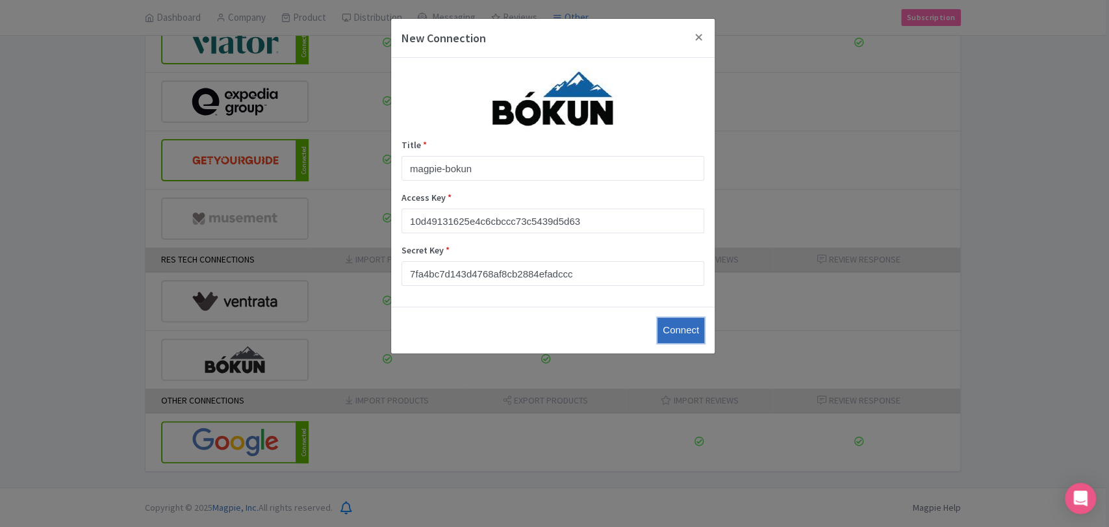
click at [679, 328] on input "Connect" at bounding box center [680, 330] width 47 height 25
click at [691, 35] on button "Close" at bounding box center [698, 37] width 31 height 37
